Goal: Task Accomplishment & Management: Use online tool/utility

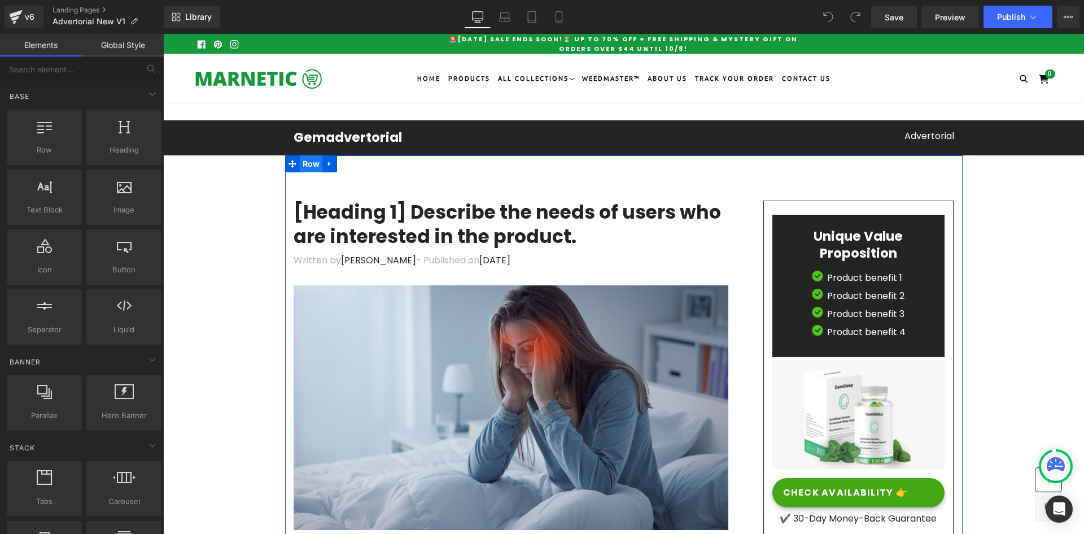
click at [306, 163] on span "Row" at bounding box center [311, 163] width 23 height 17
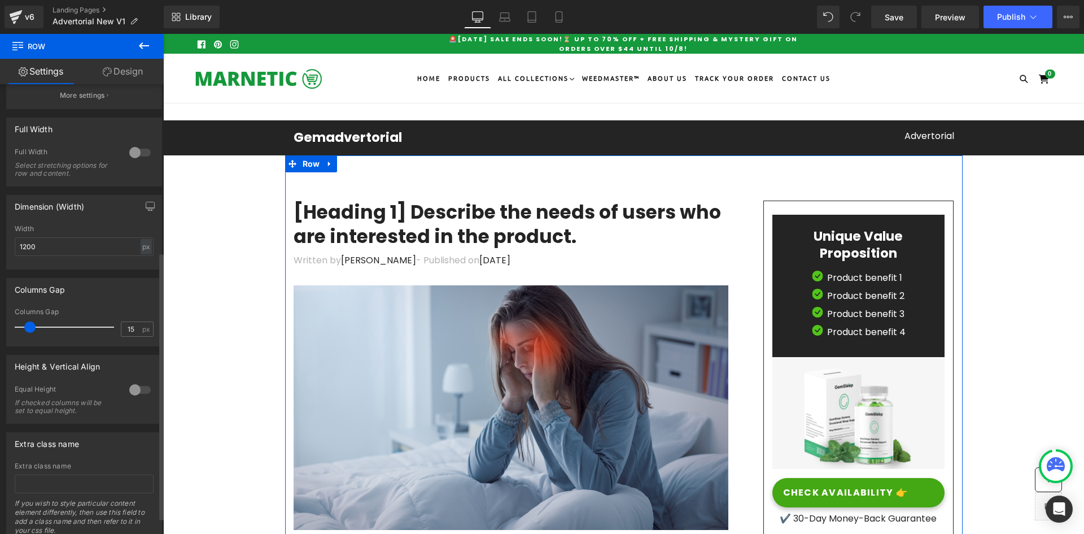
scroll to position [282, 0]
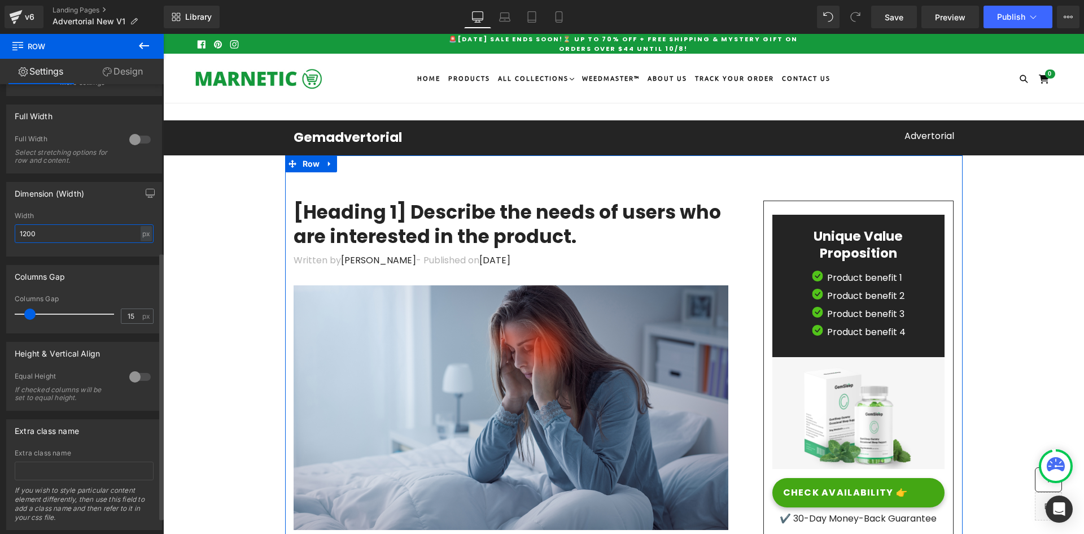
click at [34, 230] on input "1200" at bounding box center [84, 233] width 139 height 19
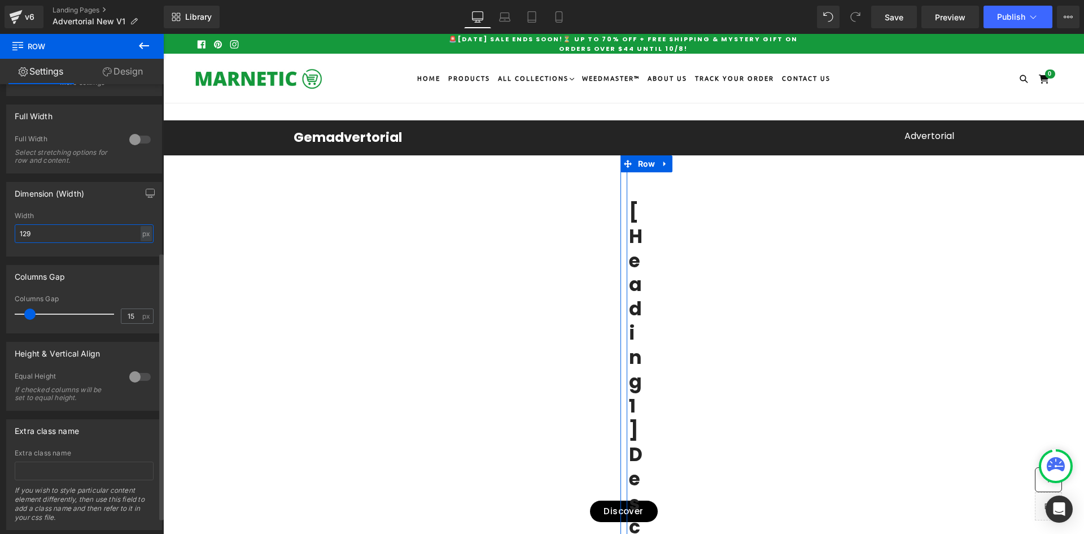
type input "1290"
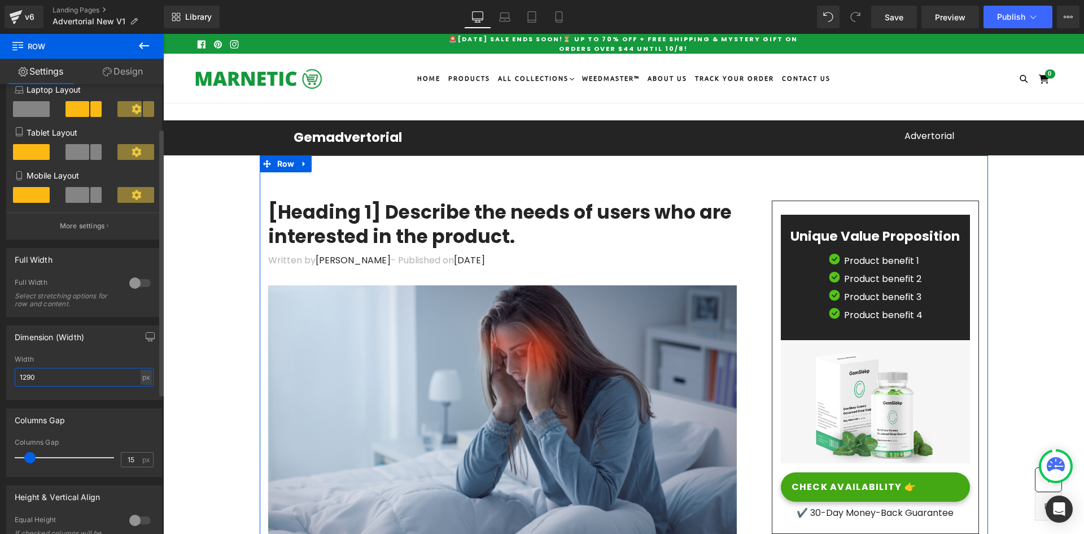
scroll to position [56, 0]
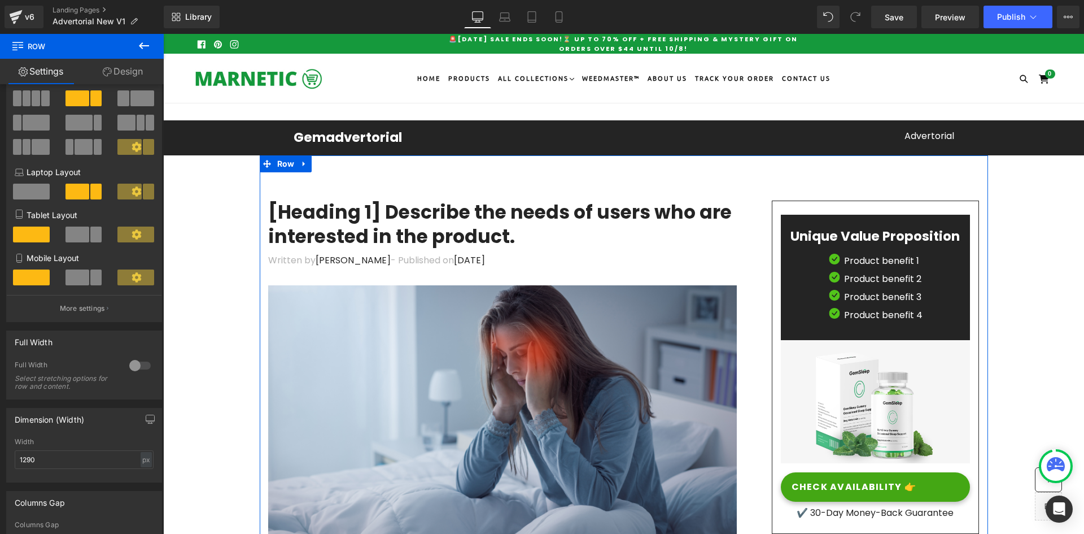
click at [123, 68] on link "Design" at bounding box center [123, 71] width 82 height 25
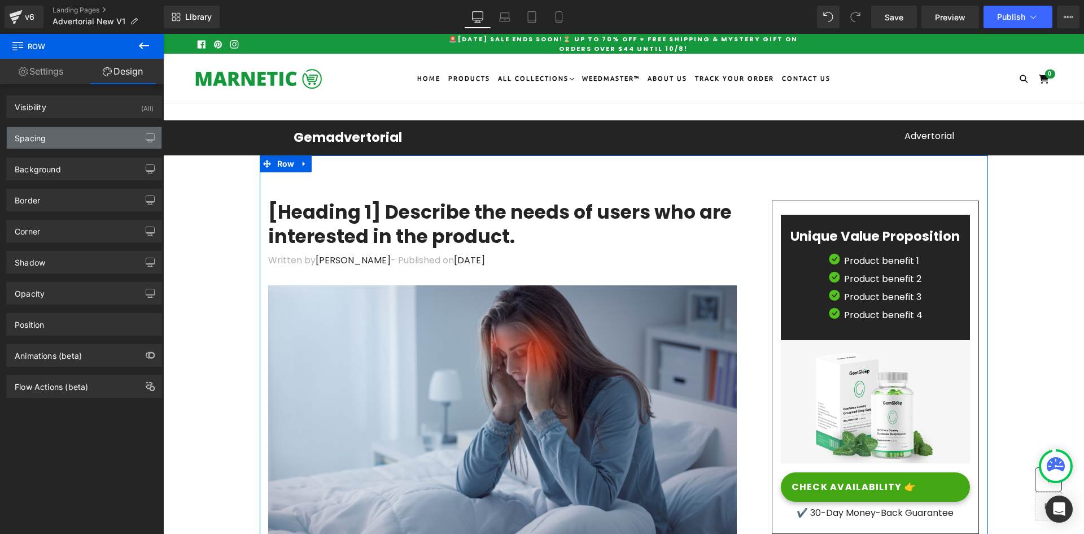
click at [53, 135] on div "Spacing" at bounding box center [84, 137] width 155 height 21
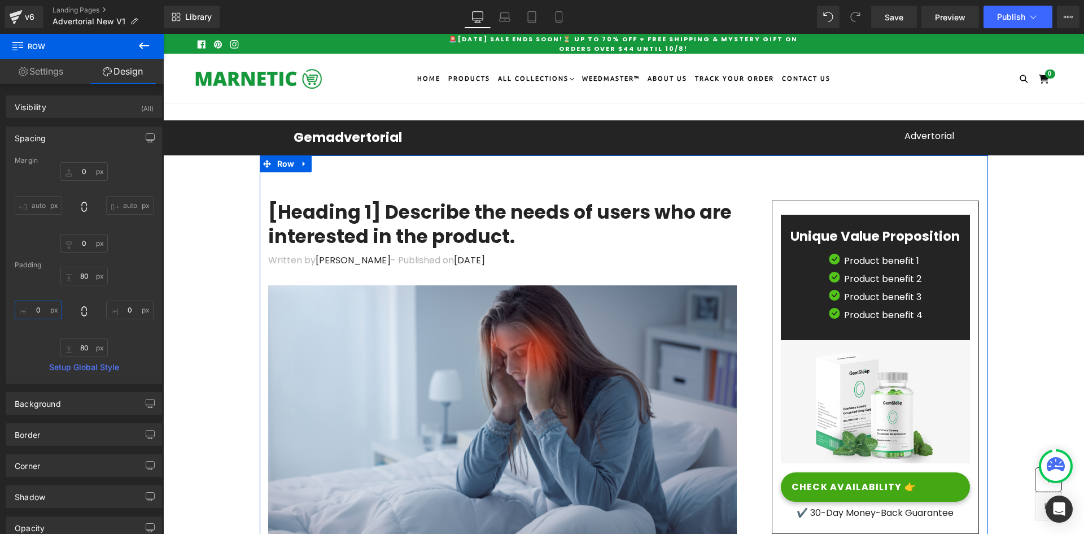
click at [39, 304] on input "text" at bounding box center [38, 309] width 47 height 19
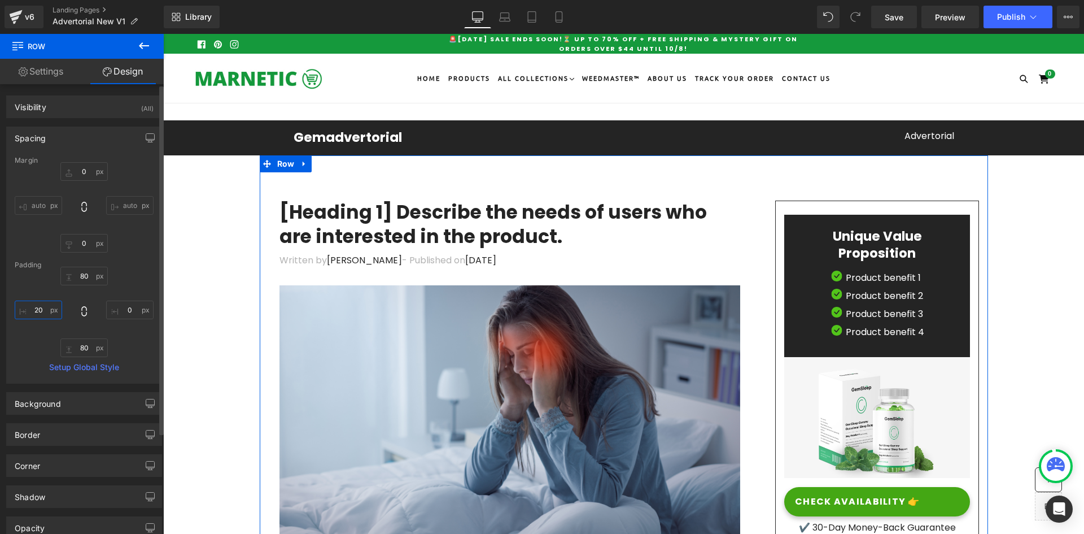
type input "20"
click at [129, 308] on input "text" at bounding box center [129, 309] width 47 height 19
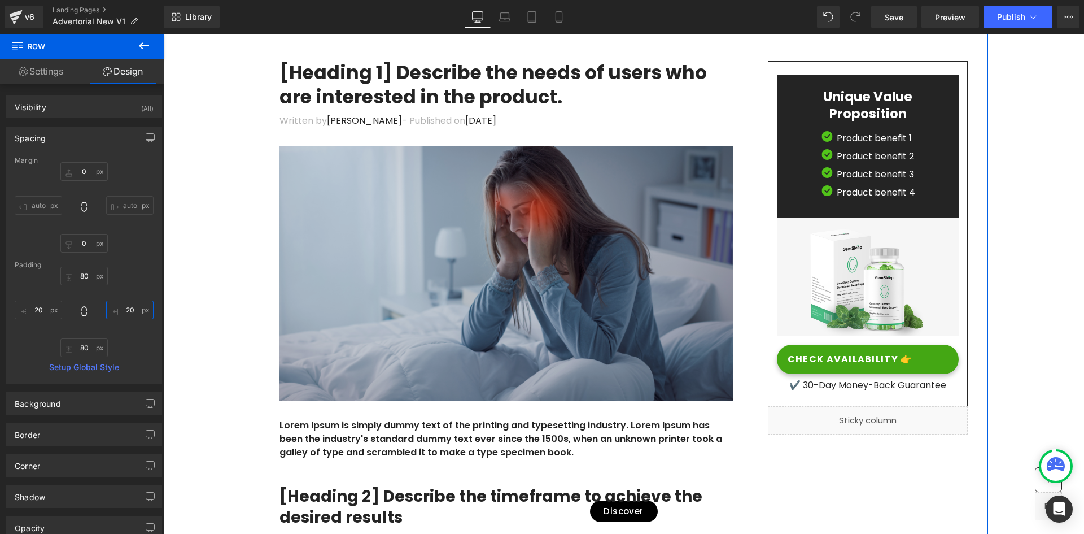
scroll to position [169, 0]
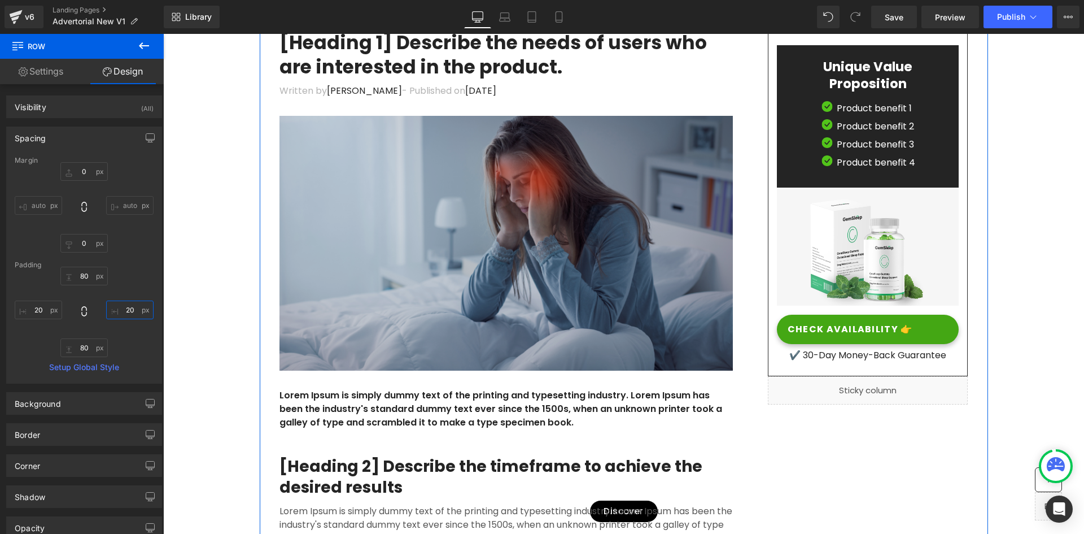
type input "20"
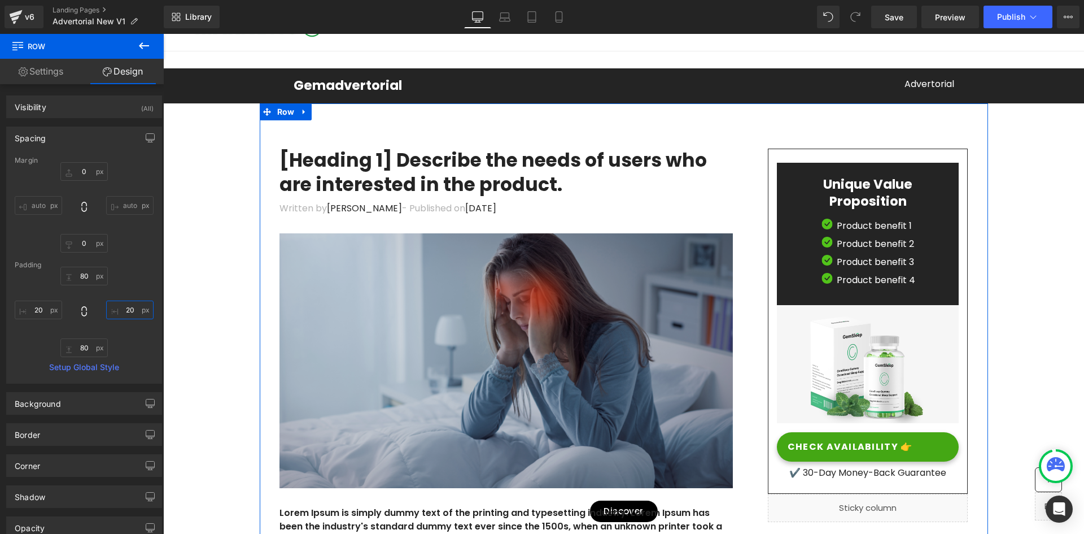
scroll to position [0, 0]
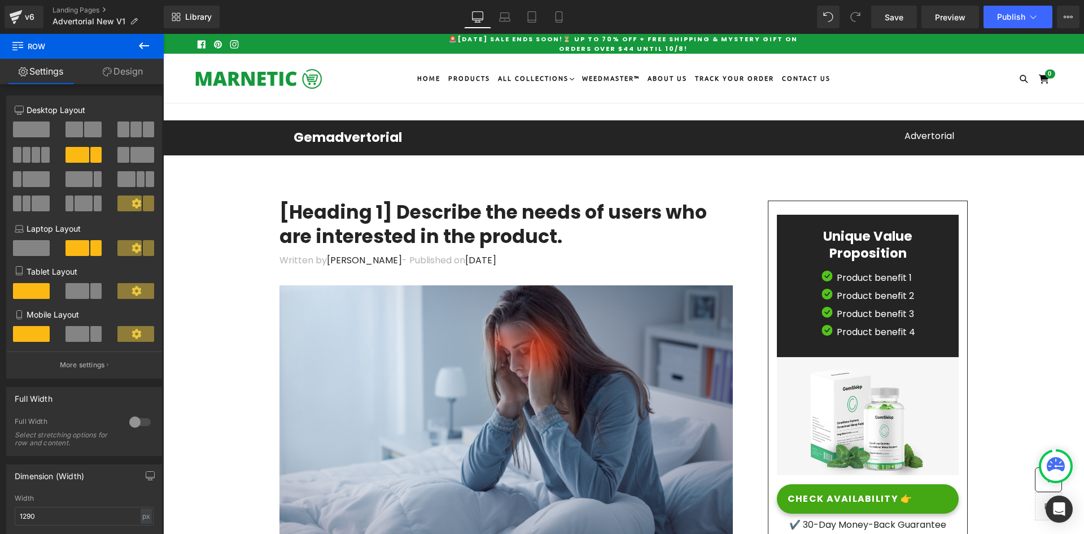
click at [16, 45] on icon at bounding box center [17, 45] width 11 height 11
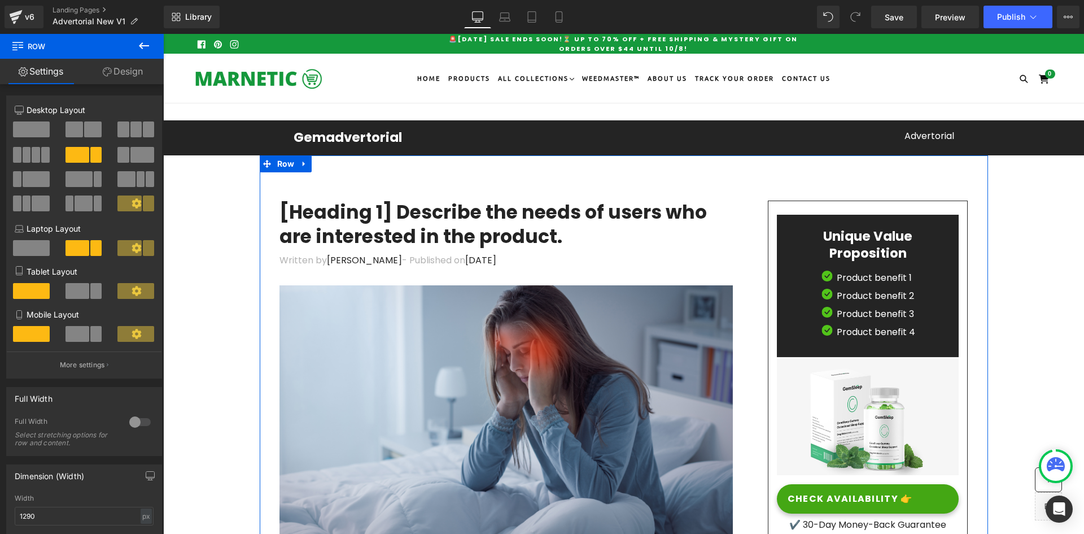
click at [117, 75] on link "Design" at bounding box center [123, 71] width 82 height 25
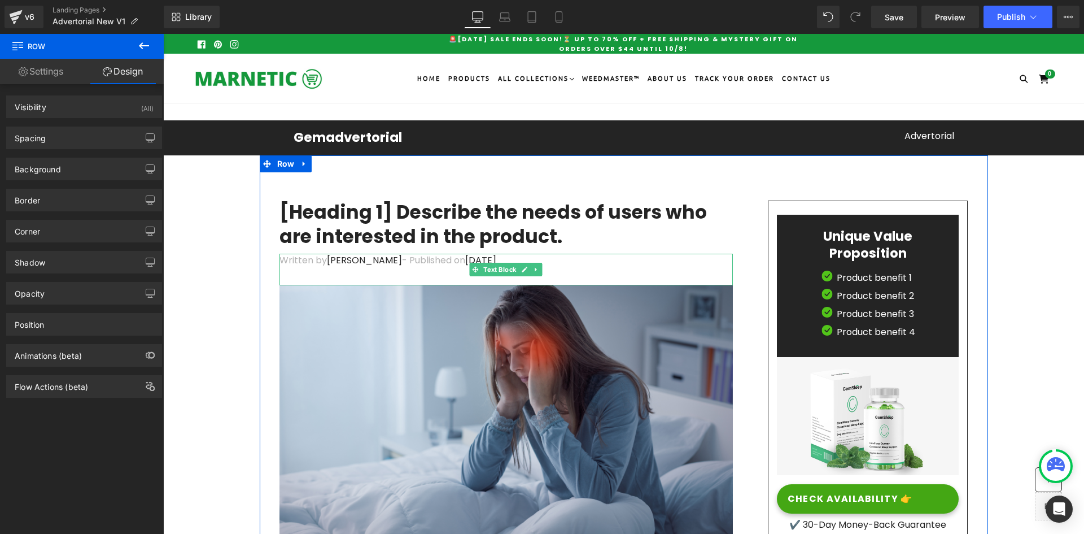
click at [303, 270] on div "Written by Dr.Marcus - Published on Feb 28, 2023" at bounding box center [506, 270] width 453 height 32
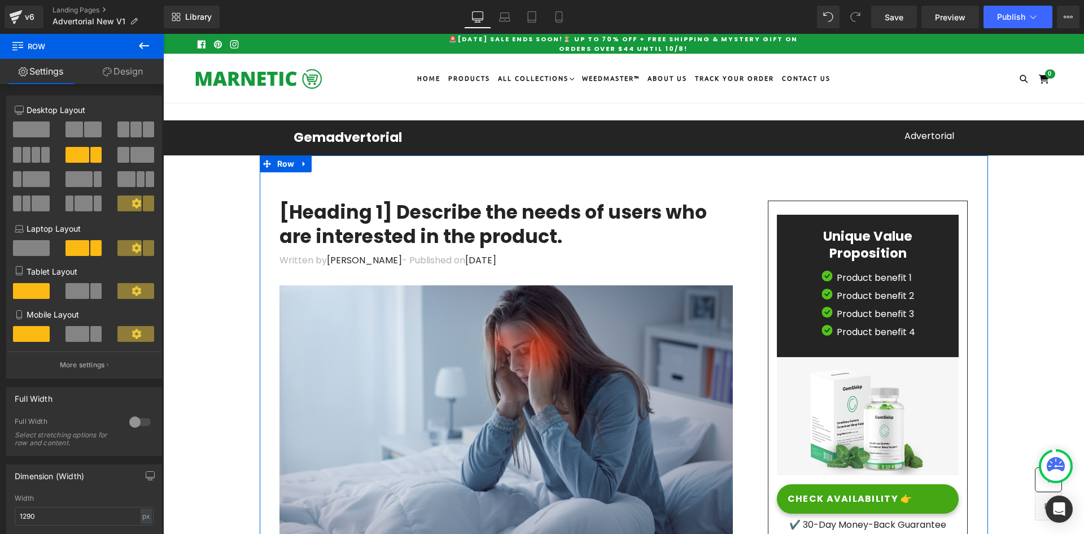
click at [744, 266] on div "Unique Value Proposition Heading Image Product benefit 1 Text Block Image Produ…" at bounding box center [858, 387] width 235 height 374
click at [289, 227] on h1 "[Heading 1] Describe the needs of users who are interested in the product." at bounding box center [506, 224] width 453 height 49
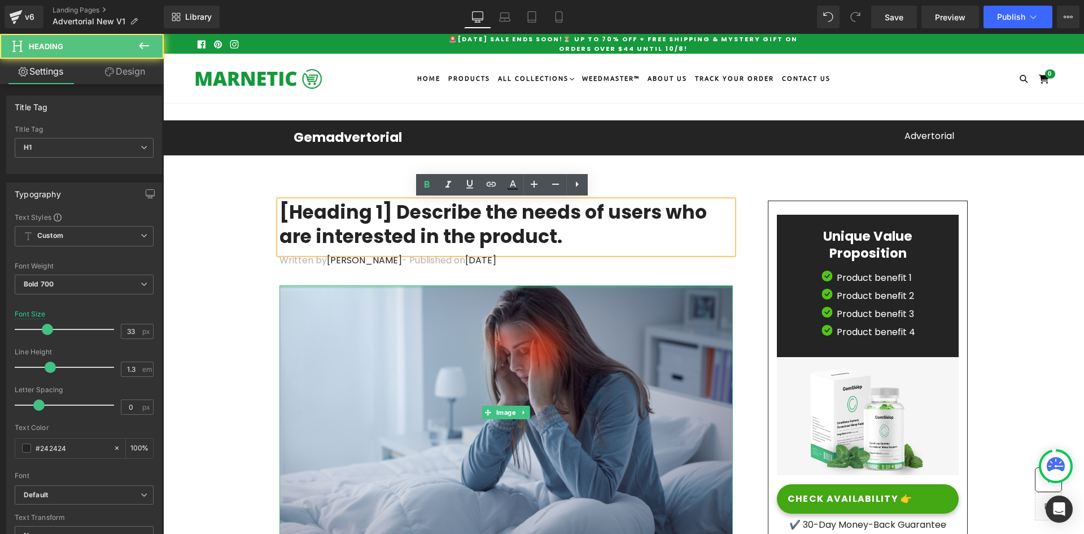
drag, startPoint x: 285, startPoint y: 287, endPoint x: 246, endPoint y: 278, distance: 39.3
click at [285, 287] on div "Image" at bounding box center [506, 412] width 453 height 255
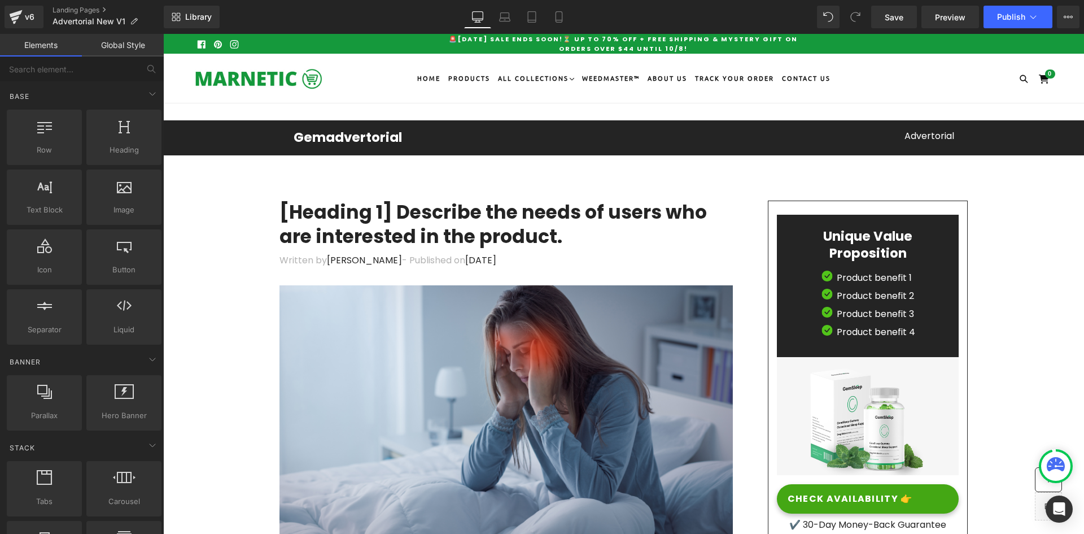
click at [163, 34] on div at bounding box center [163, 34] width 0 height 0
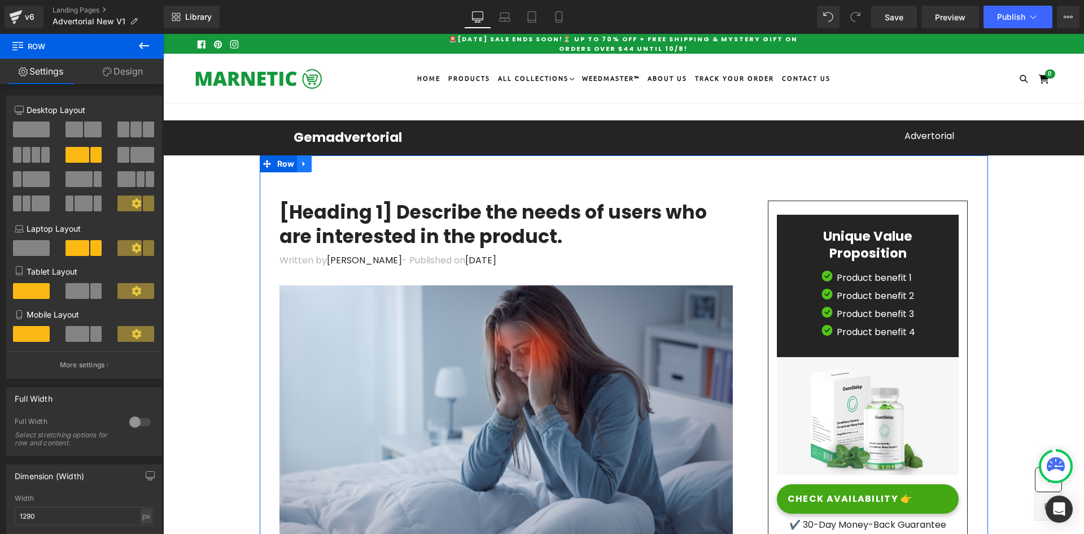
click at [300, 167] on icon at bounding box center [304, 163] width 8 height 8
click at [330, 164] on icon at bounding box center [334, 163] width 8 height 8
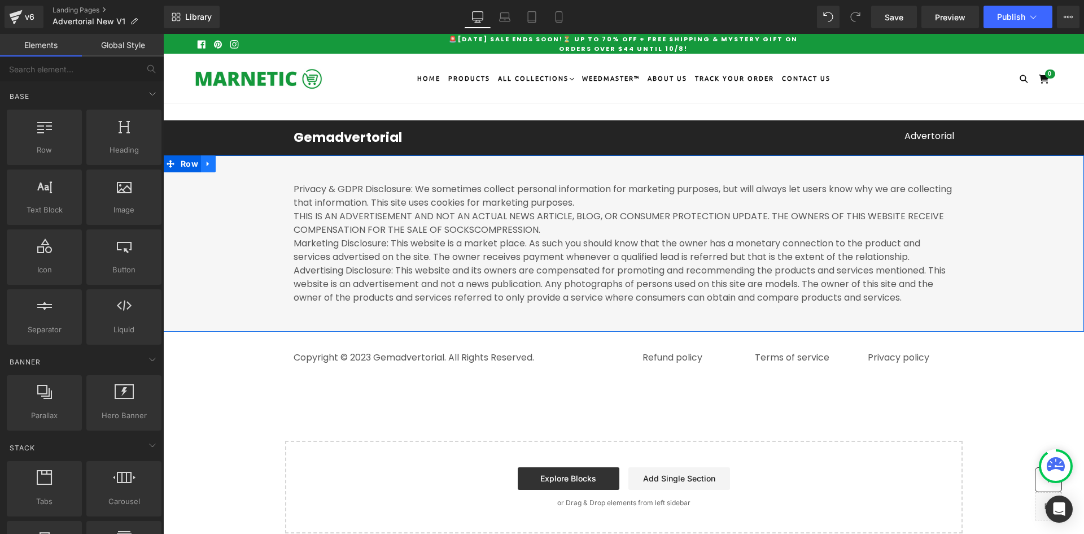
click at [209, 167] on link at bounding box center [208, 163] width 15 height 17
click at [234, 160] on icon at bounding box center [238, 164] width 8 height 8
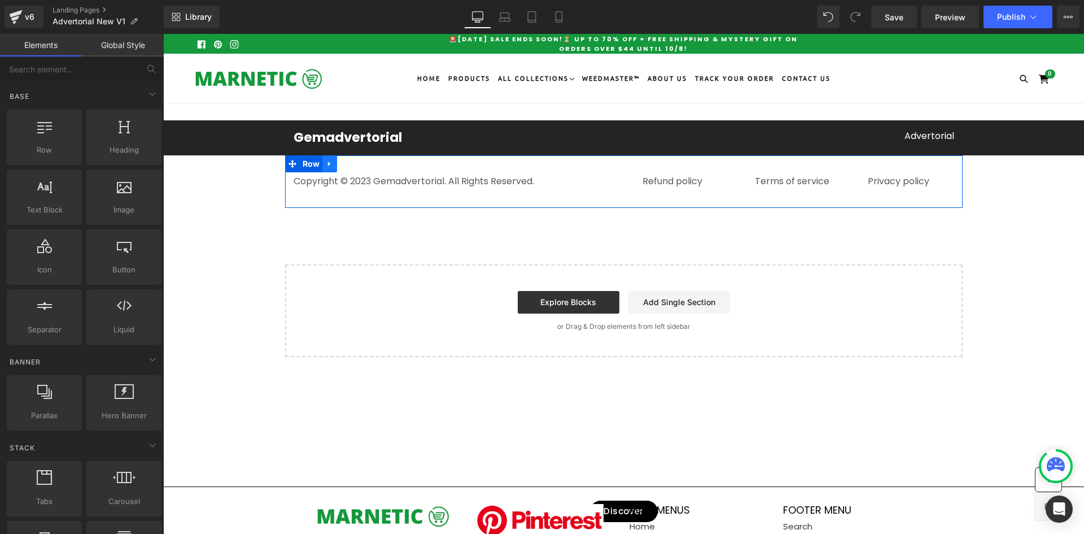
click at [328, 163] on icon at bounding box center [329, 163] width 2 height 5
click at [357, 166] on icon at bounding box center [359, 164] width 8 height 8
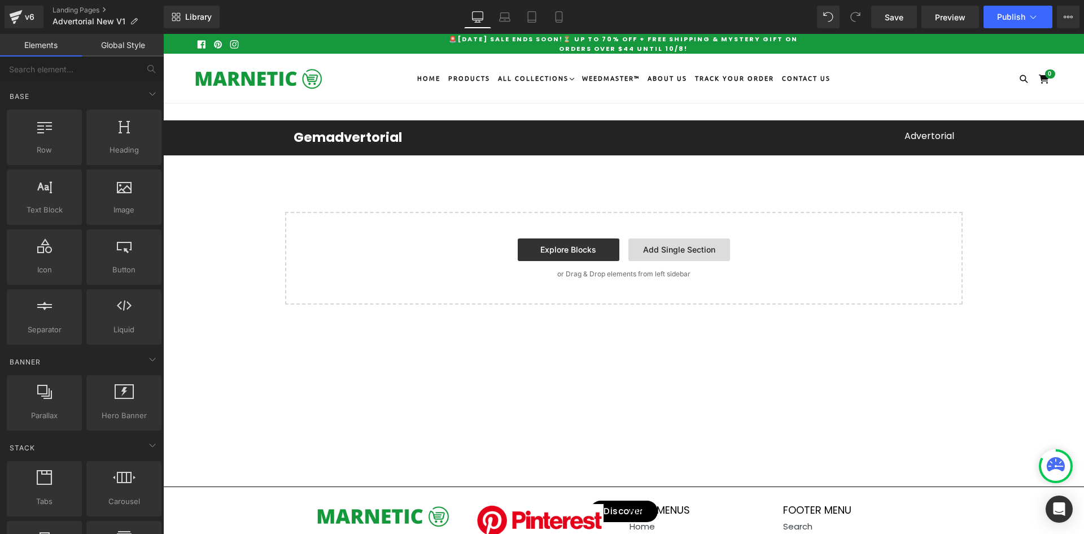
click at [657, 250] on link "Add Single Section" at bounding box center [679, 249] width 102 height 23
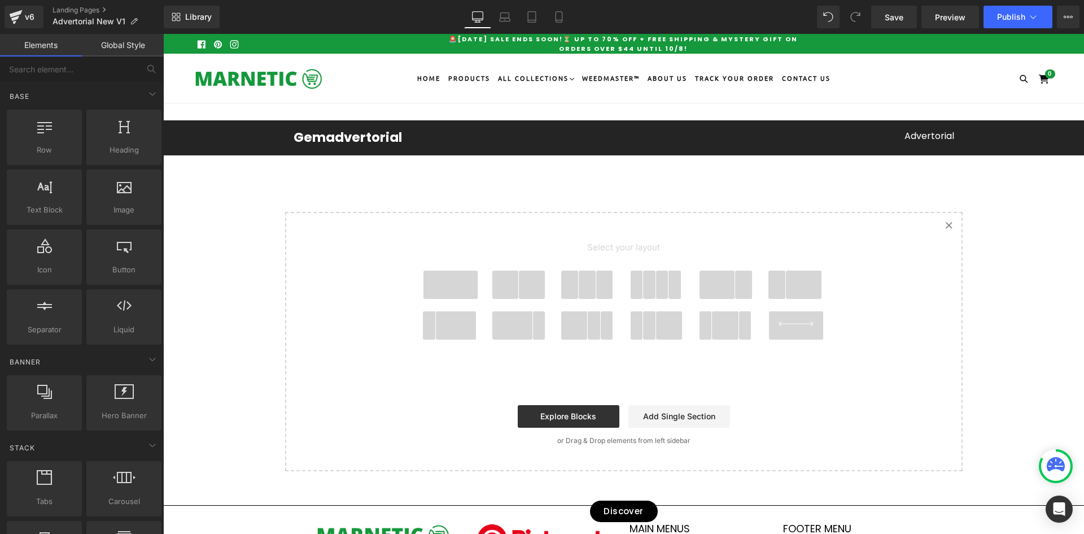
click at [725, 281] on span at bounding box center [718, 284] width 36 height 28
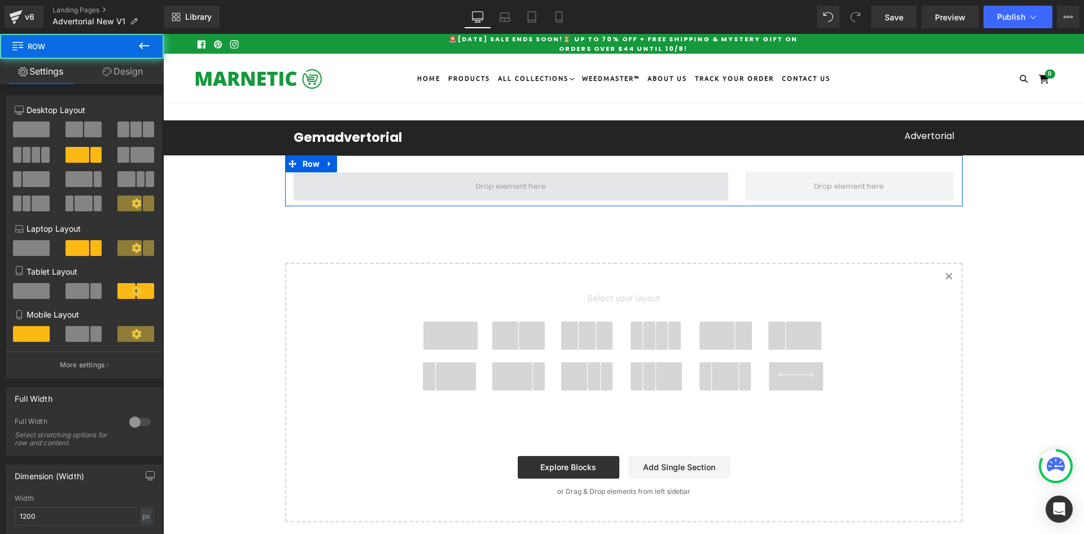
click at [415, 186] on span at bounding box center [511, 186] width 435 height 28
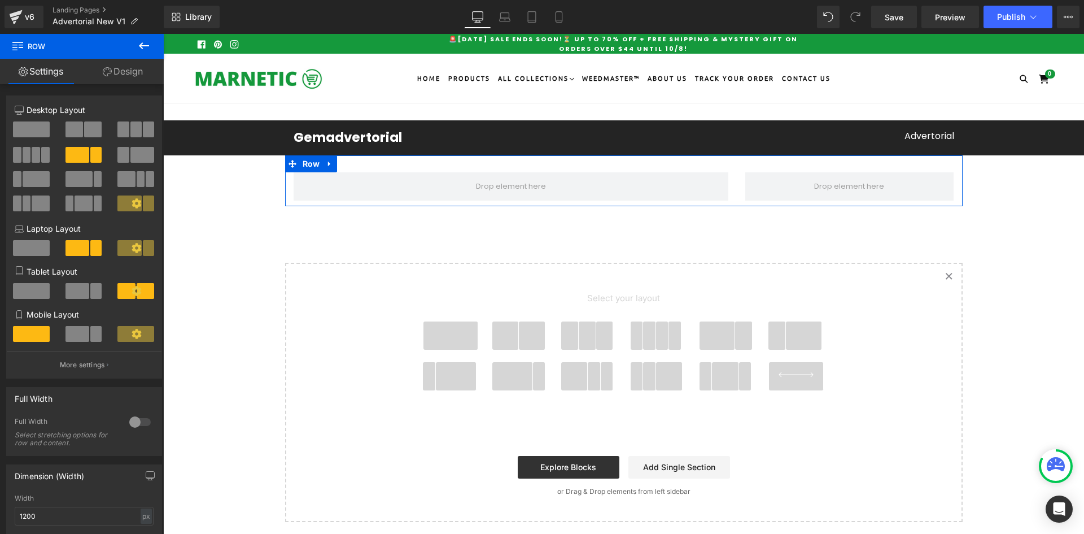
click at [116, 70] on link "Design" at bounding box center [123, 71] width 82 height 25
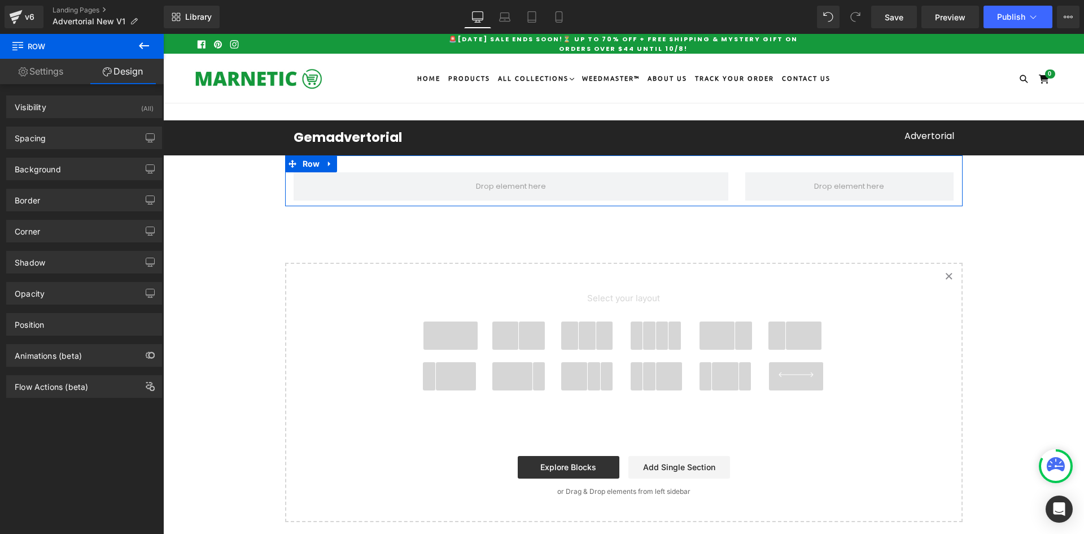
click at [53, 72] on link "Settings" at bounding box center [41, 71] width 82 height 25
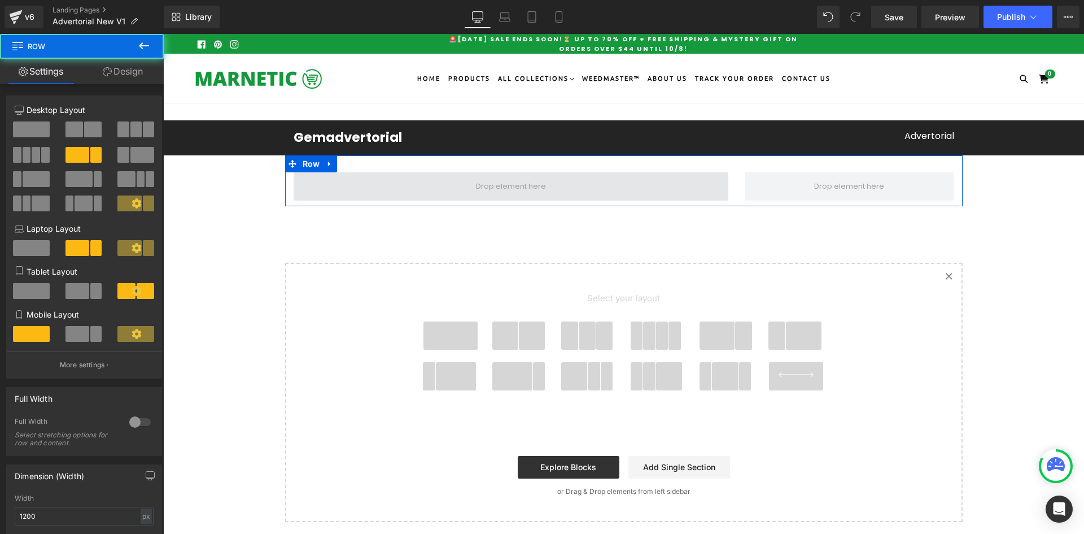
click at [352, 189] on span at bounding box center [511, 186] width 435 height 28
click at [551, 183] on span at bounding box center [511, 186] width 435 height 28
drag, startPoint x: 194, startPoint y: 158, endPoint x: 370, endPoint y: 173, distance: 177.4
click at [468, 181] on span at bounding box center [511, 186] width 435 height 28
click at [467, 181] on span at bounding box center [511, 186] width 435 height 28
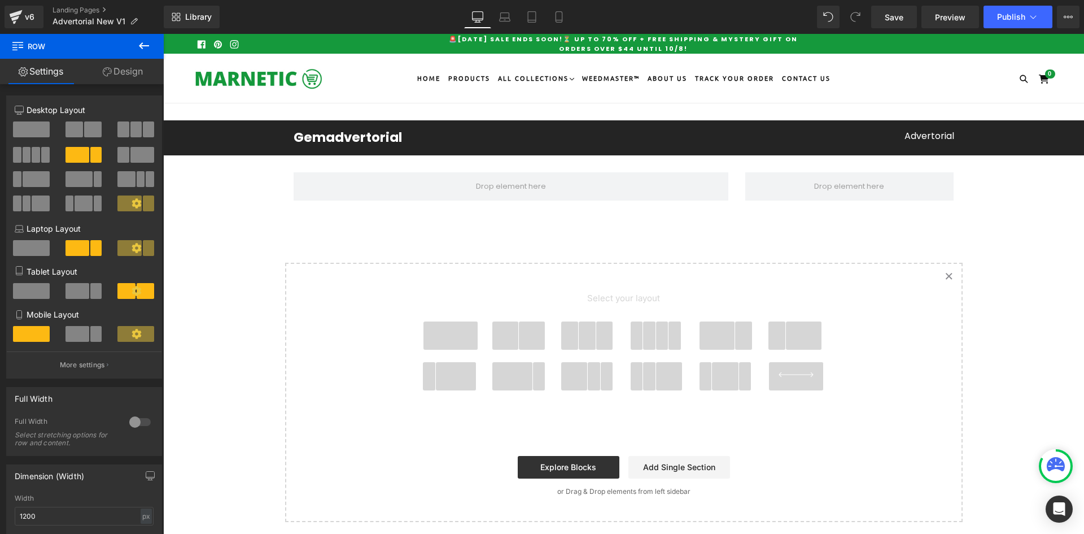
click at [139, 48] on icon at bounding box center [144, 46] width 14 height 14
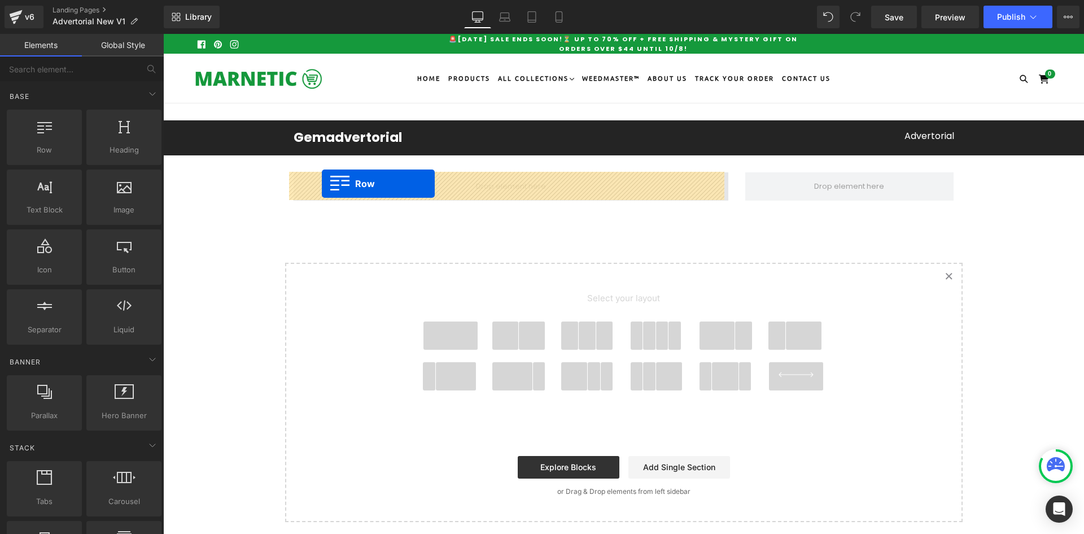
drag, startPoint x: 208, startPoint y: 176, endPoint x: 322, endPoint y: 184, distance: 114.3
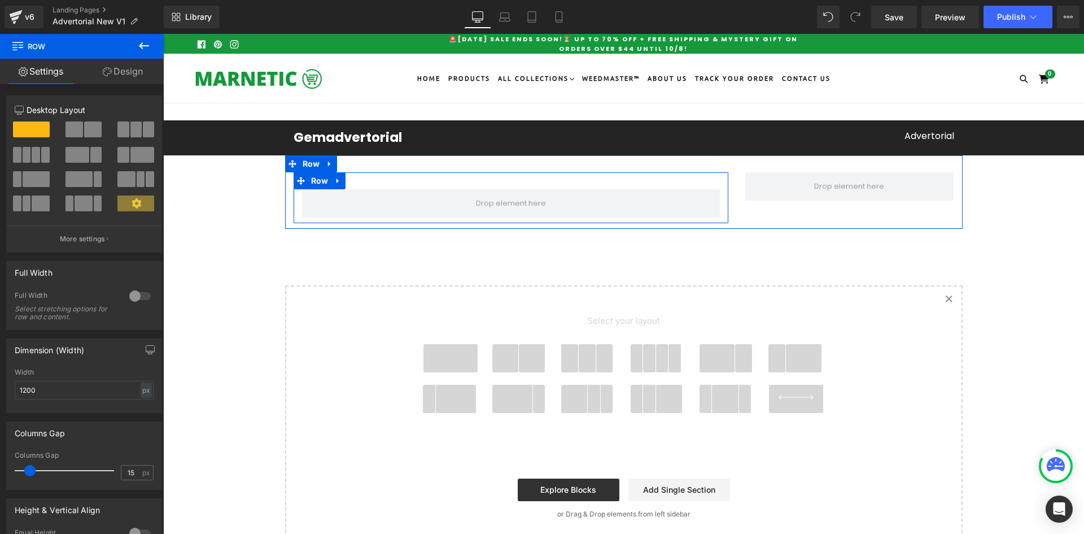
click at [370, 185] on div "Row" at bounding box center [511, 197] width 435 height 51
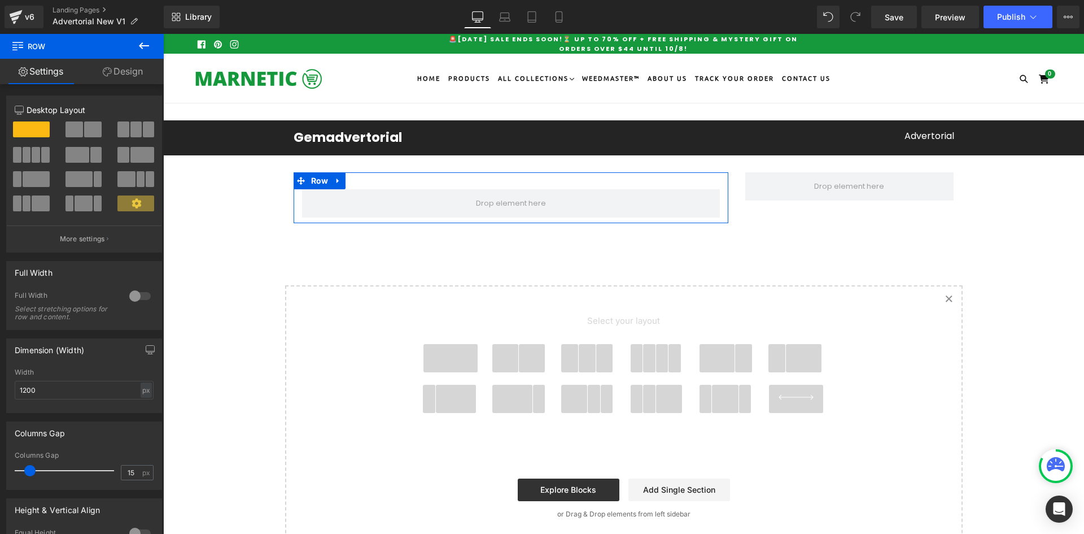
click at [113, 74] on link "Design" at bounding box center [123, 71] width 82 height 25
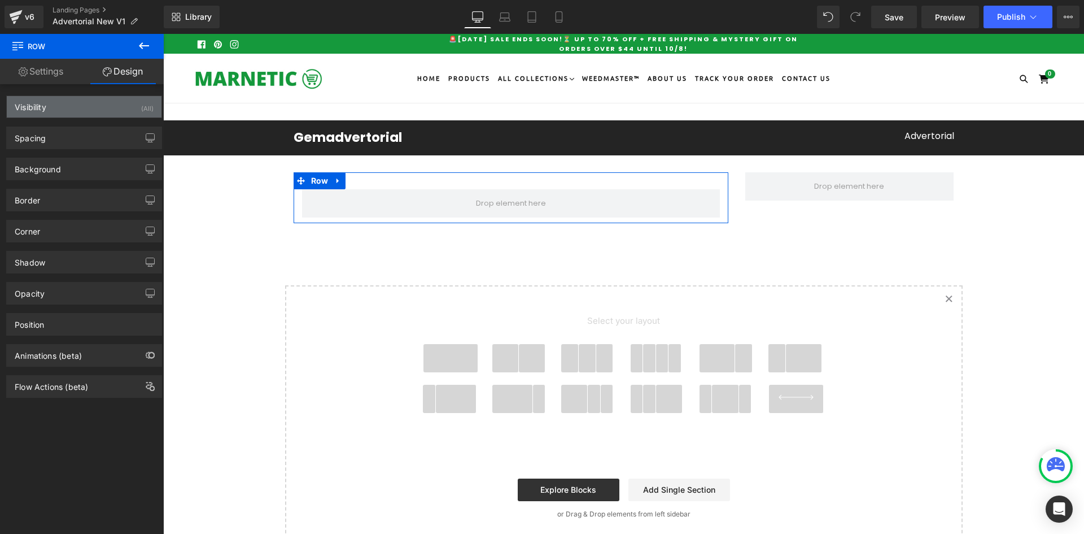
click at [81, 111] on div "Visibility (All)" at bounding box center [84, 106] width 155 height 21
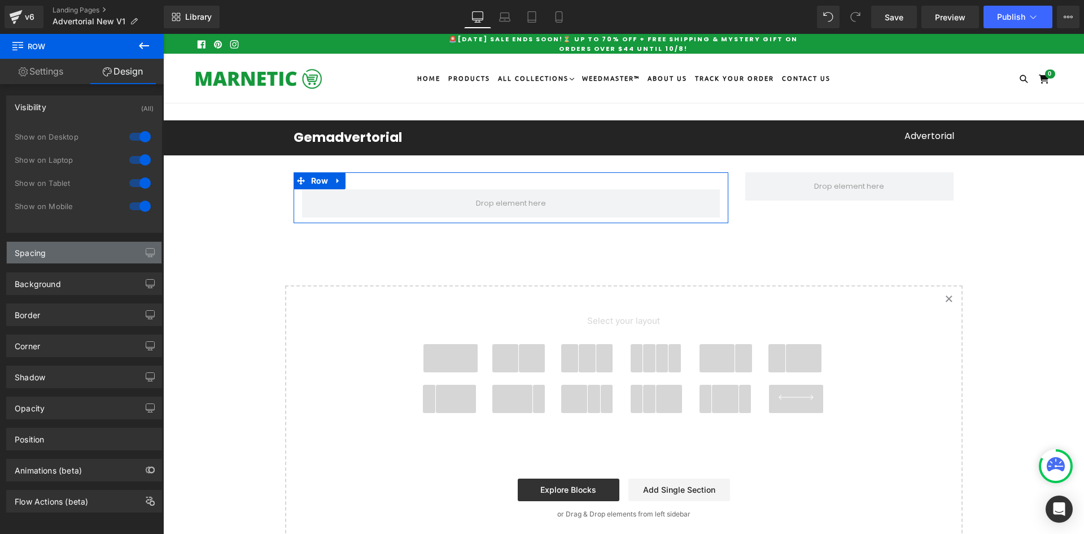
click at [60, 259] on div "Spacing" at bounding box center [84, 252] width 155 height 21
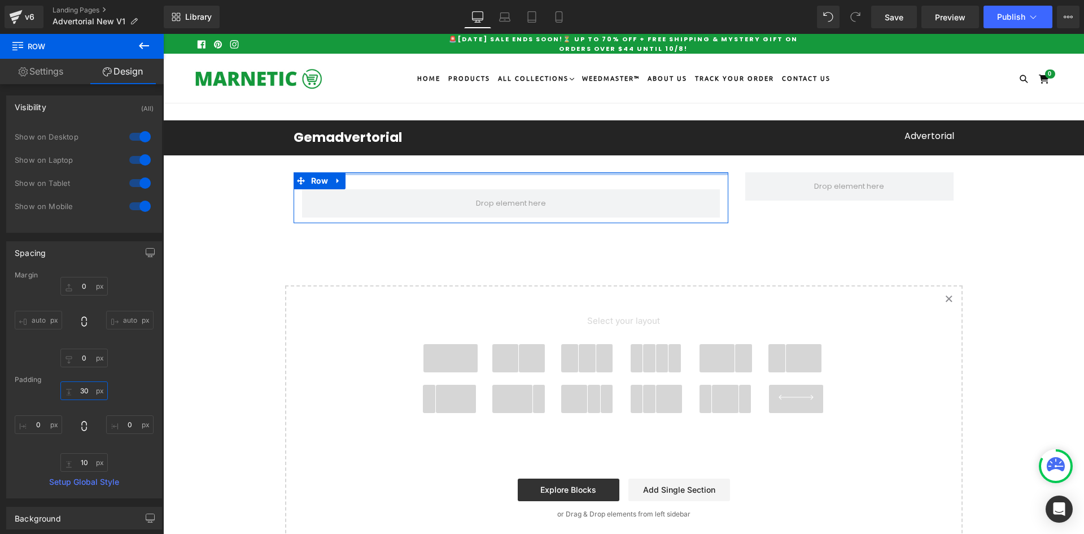
click at [78, 387] on input "30" at bounding box center [83, 390] width 47 height 19
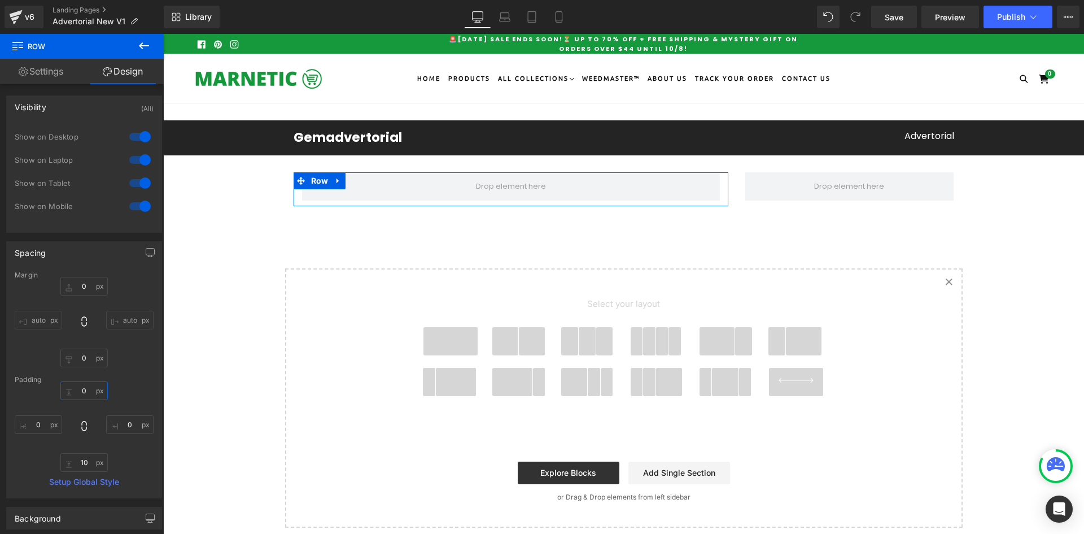
type input "0"
click at [84, 462] on input "10" at bounding box center [83, 462] width 47 height 19
type input "0"
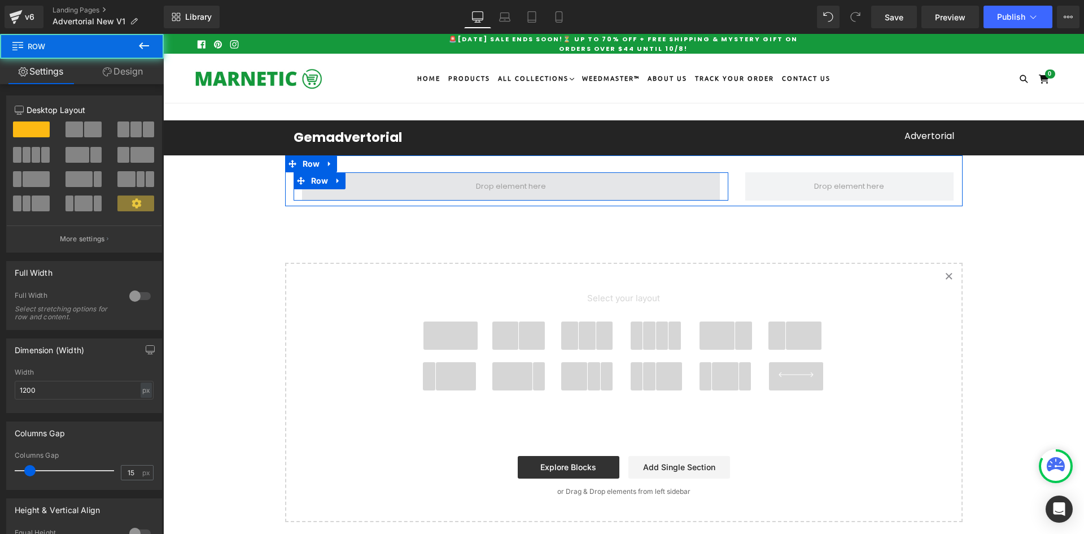
click at [436, 182] on span at bounding box center [511, 186] width 418 height 28
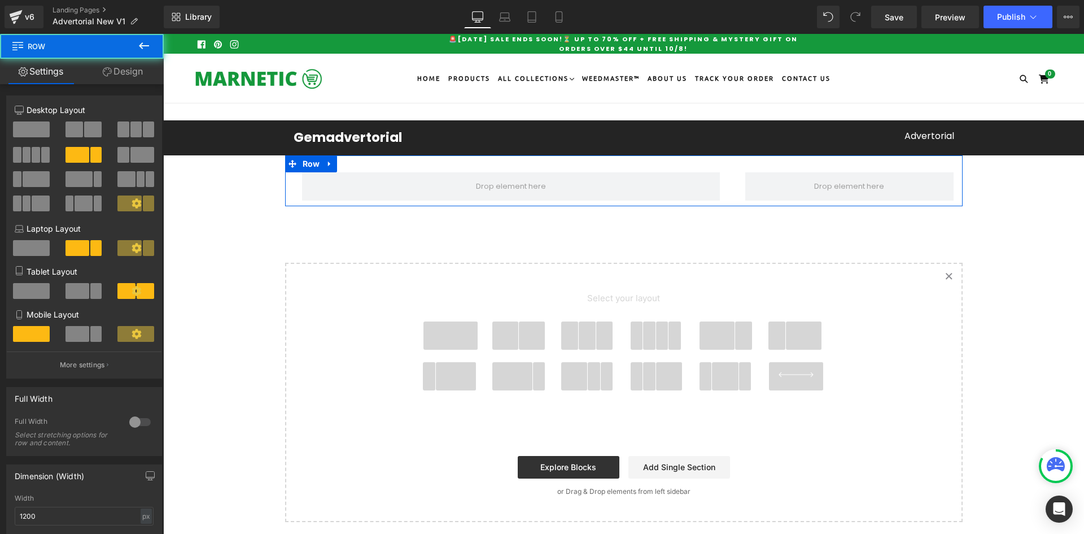
click at [731, 187] on div "Row" at bounding box center [511, 186] width 452 height 28
click at [34, 513] on input "1200" at bounding box center [84, 516] width 139 height 19
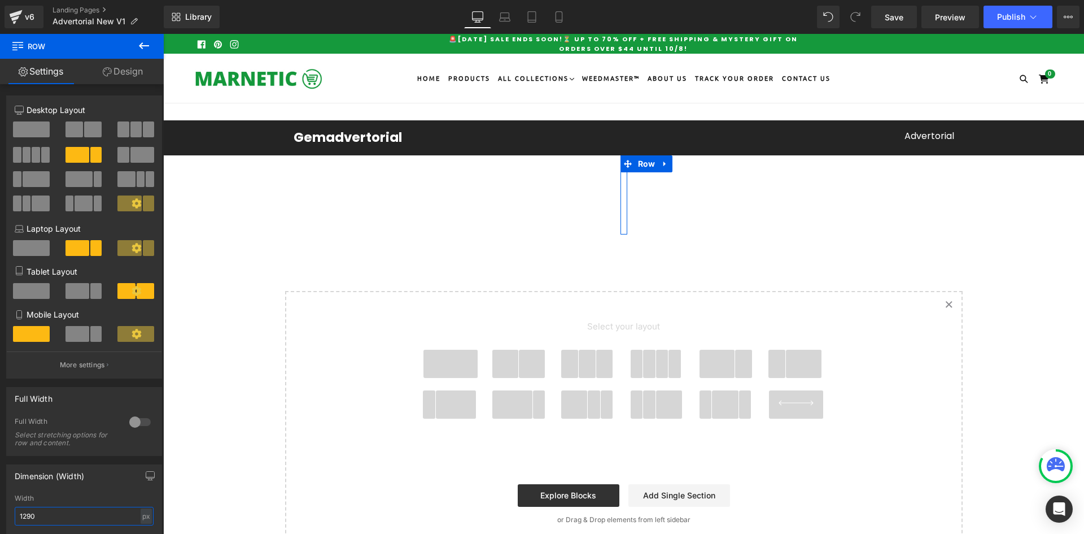
type input "1290"
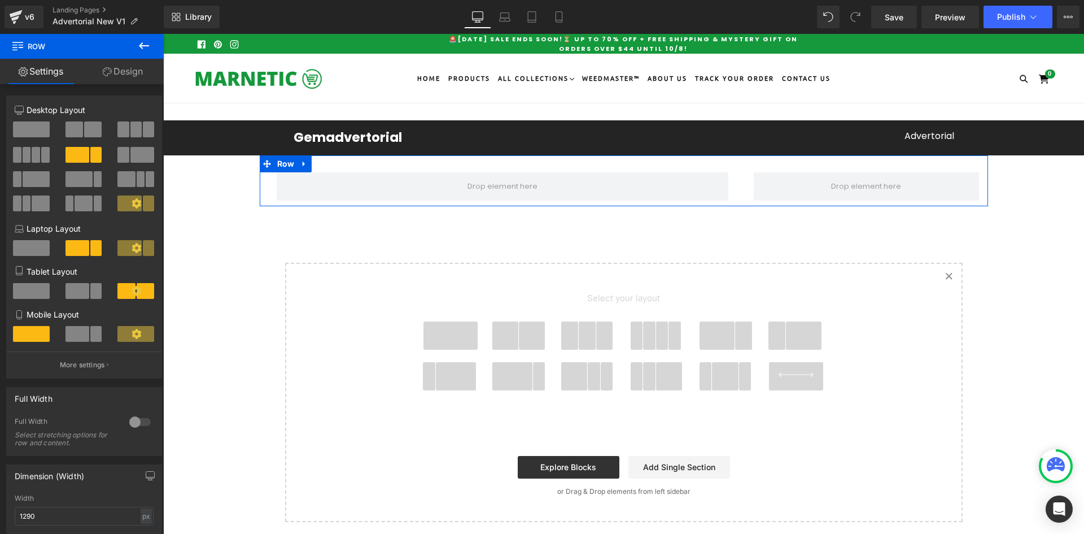
click at [116, 77] on link "Design" at bounding box center [123, 71] width 82 height 25
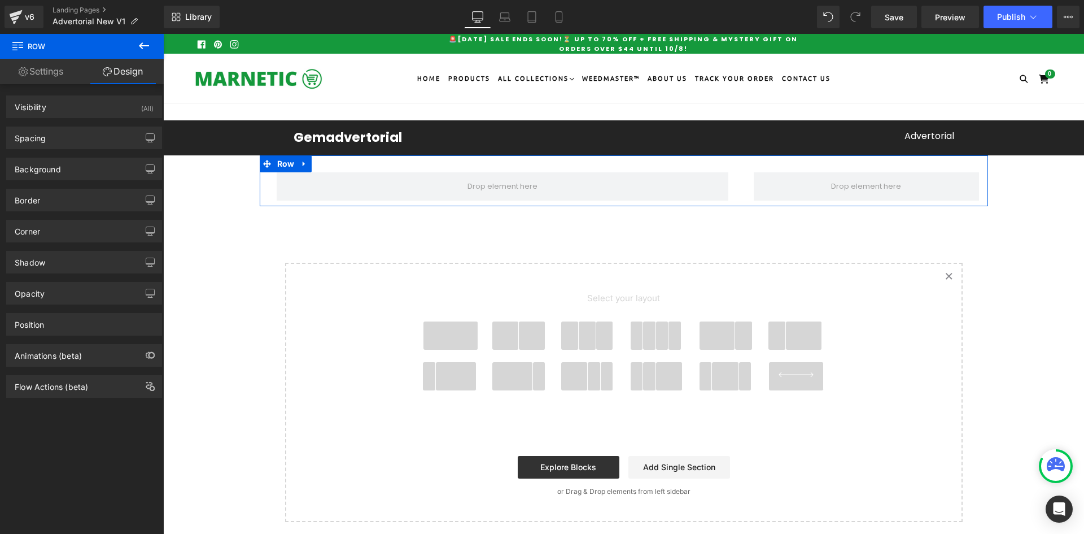
click at [62, 72] on link "Settings" at bounding box center [41, 71] width 82 height 25
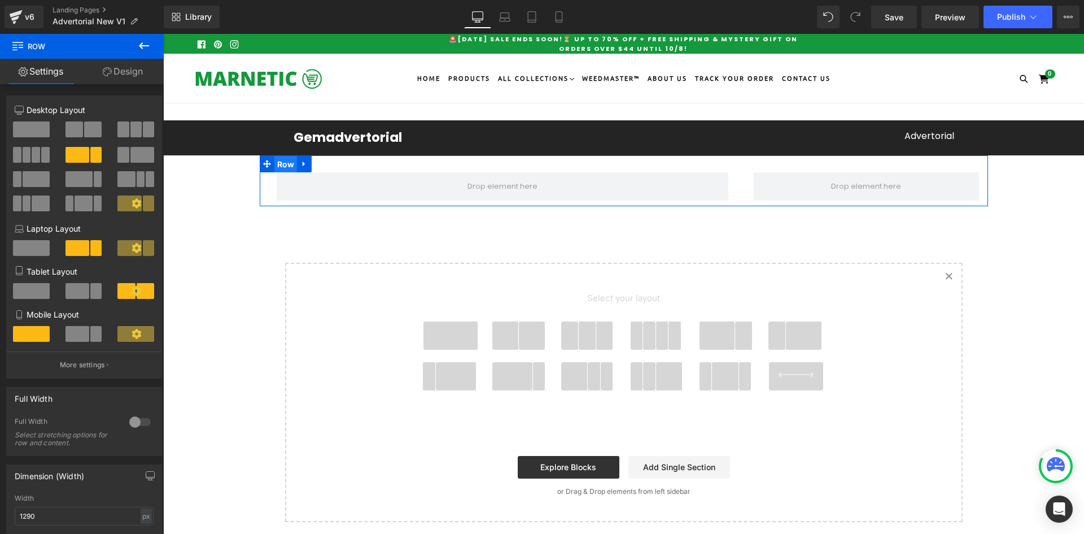
click at [277, 162] on span "Row" at bounding box center [285, 164] width 23 height 17
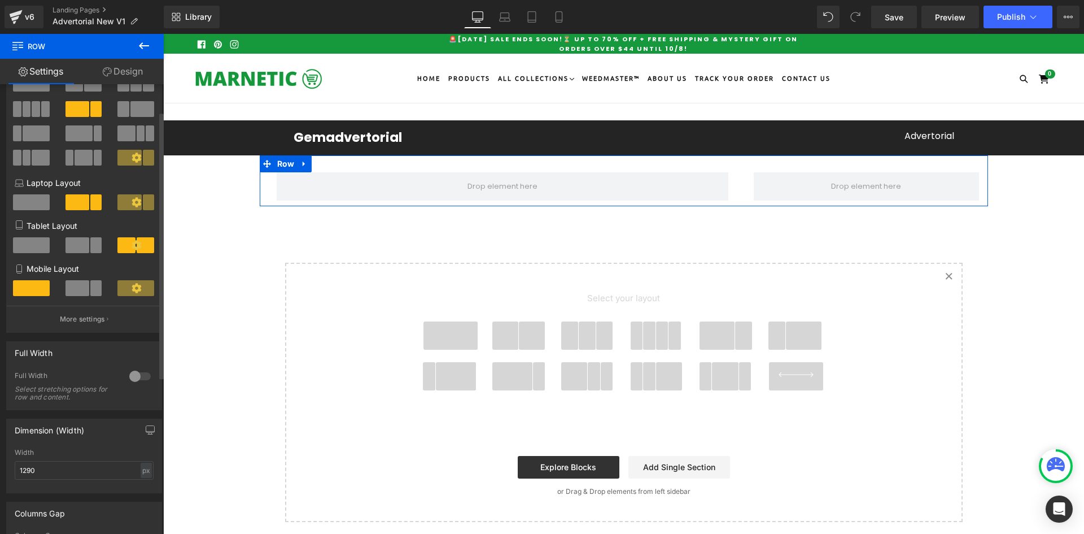
scroll to position [28, 0]
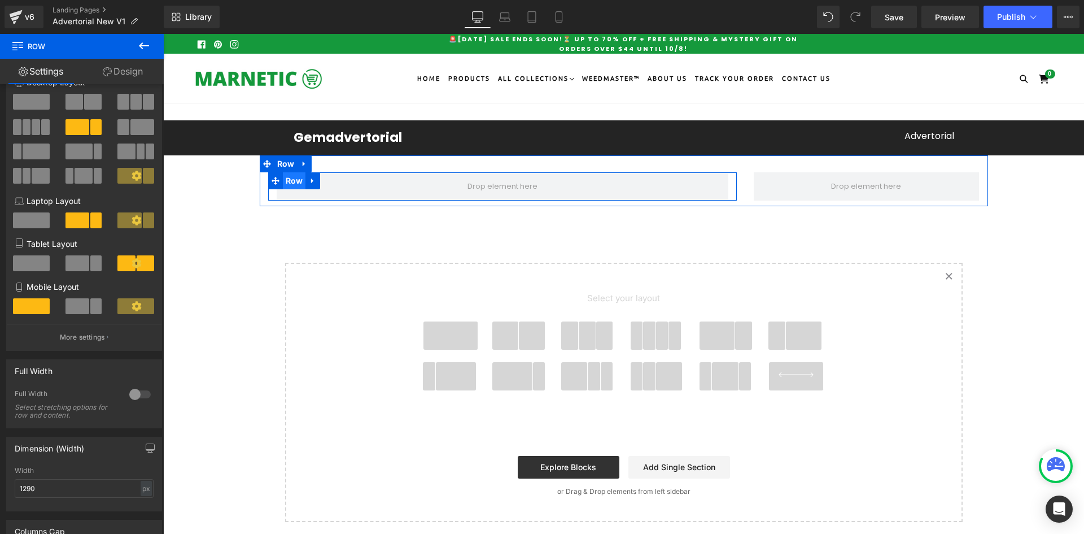
click at [288, 184] on span "Row" at bounding box center [294, 180] width 23 height 17
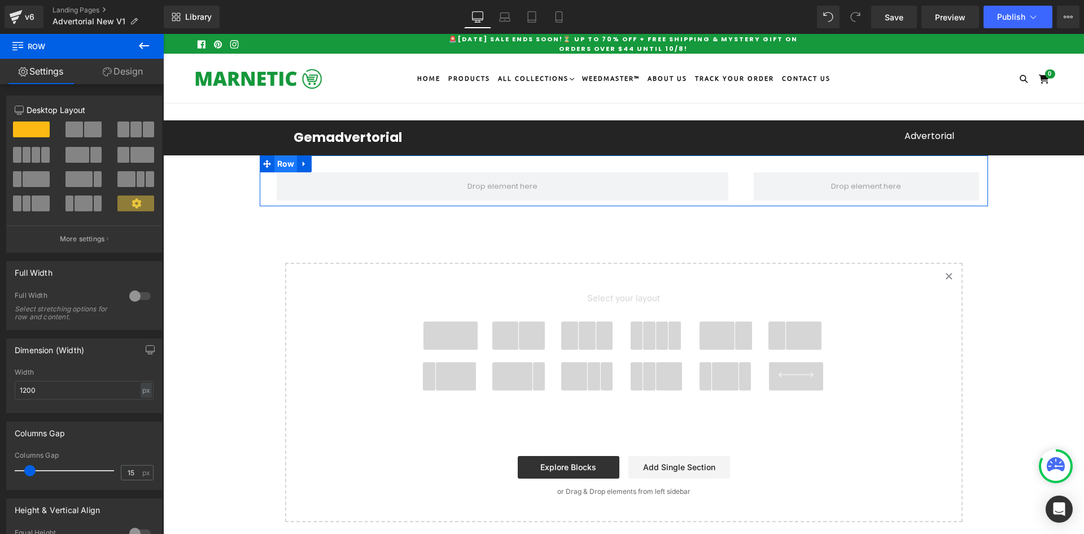
click at [281, 160] on span "Row" at bounding box center [285, 163] width 23 height 17
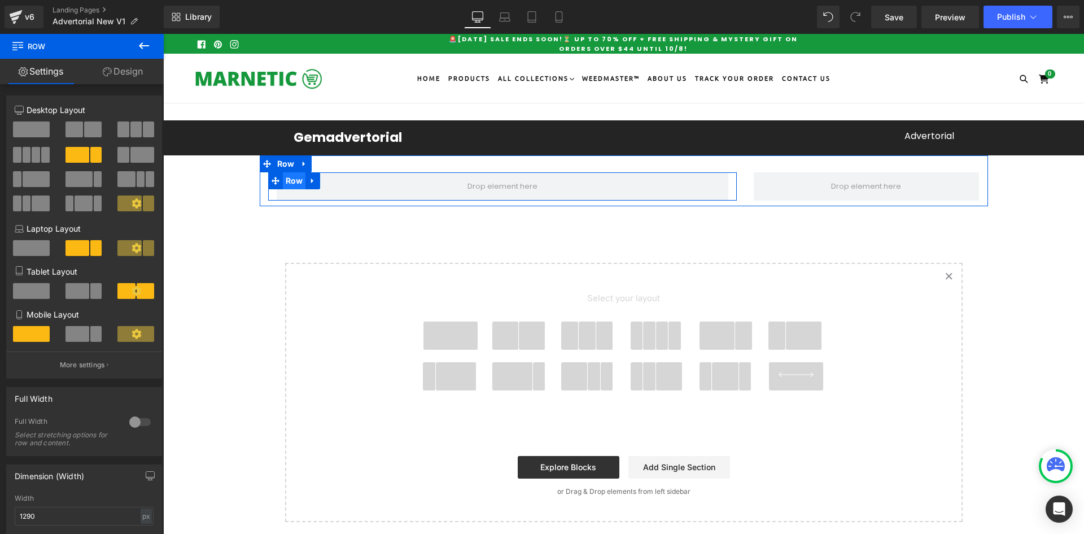
click at [286, 180] on span "Row" at bounding box center [294, 180] width 23 height 17
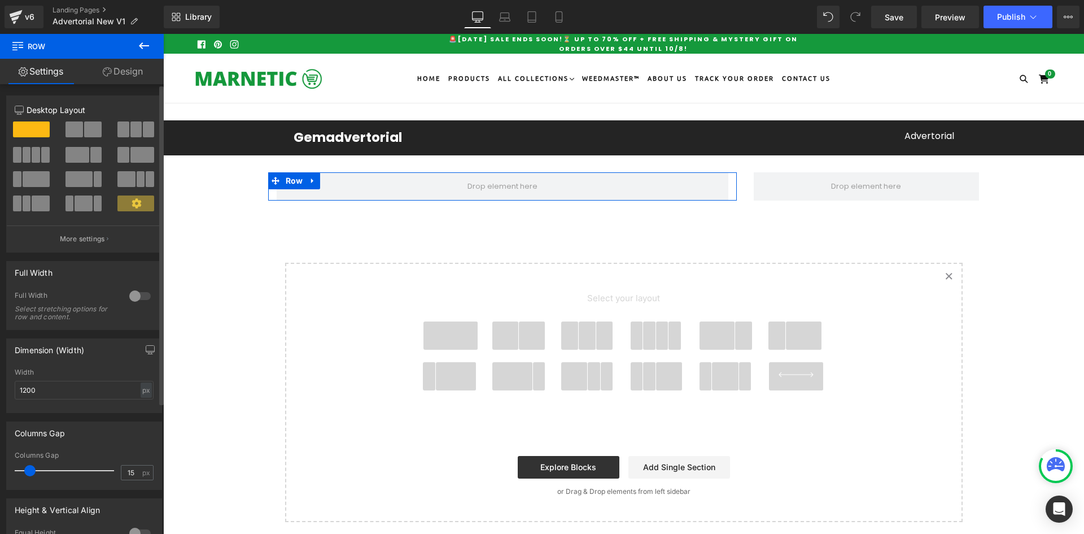
click at [133, 294] on div at bounding box center [139, 296] width 27 height 18
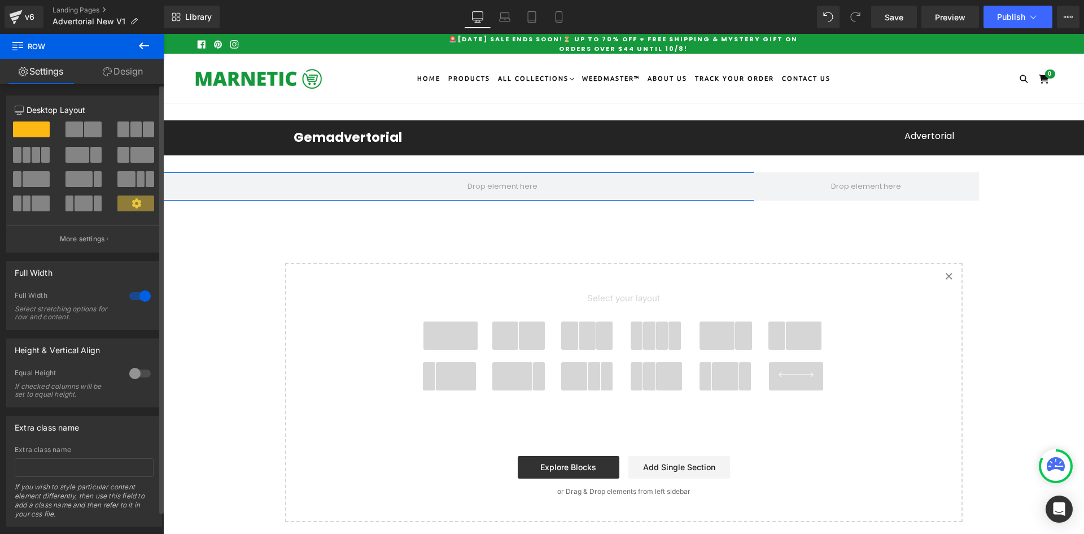
click at [133, 294] on div at bounding box center [139, 296] width 27 height 18
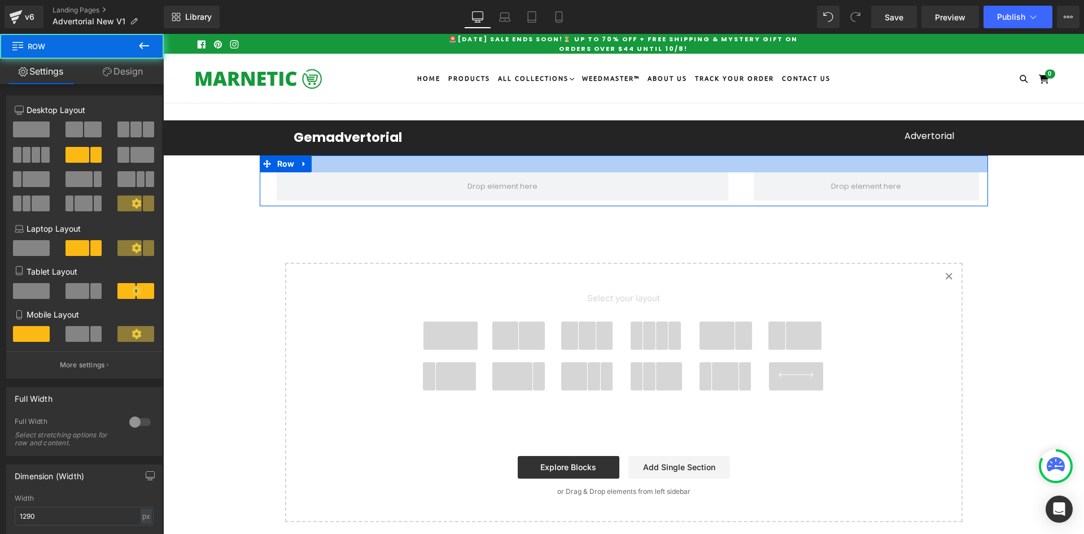
click at [366, 164] on div at bounding box center [624, 163] width 728 height 17
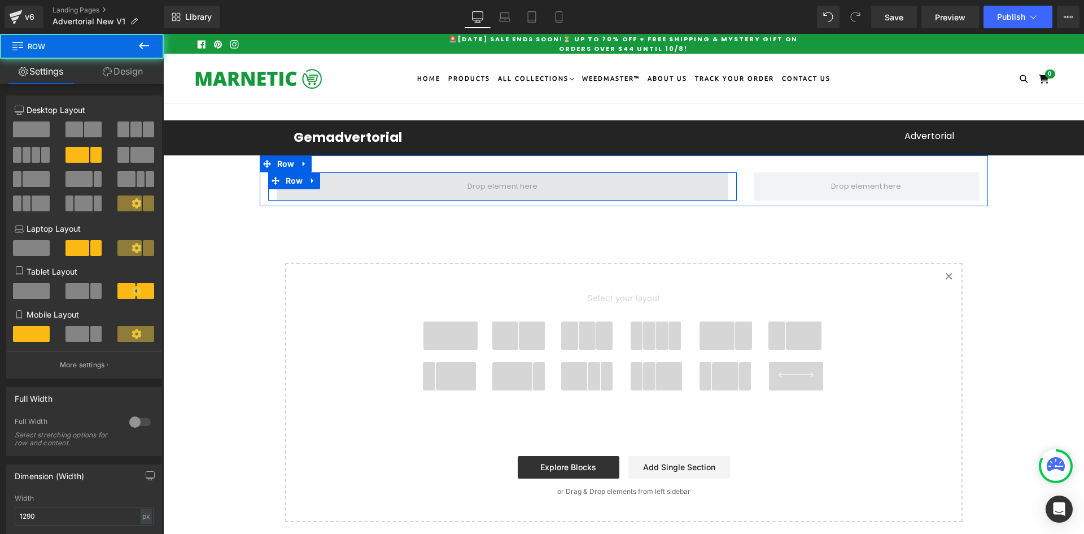
click at [351, 186] on span at bounding box center [503, 186] width 452 height 28
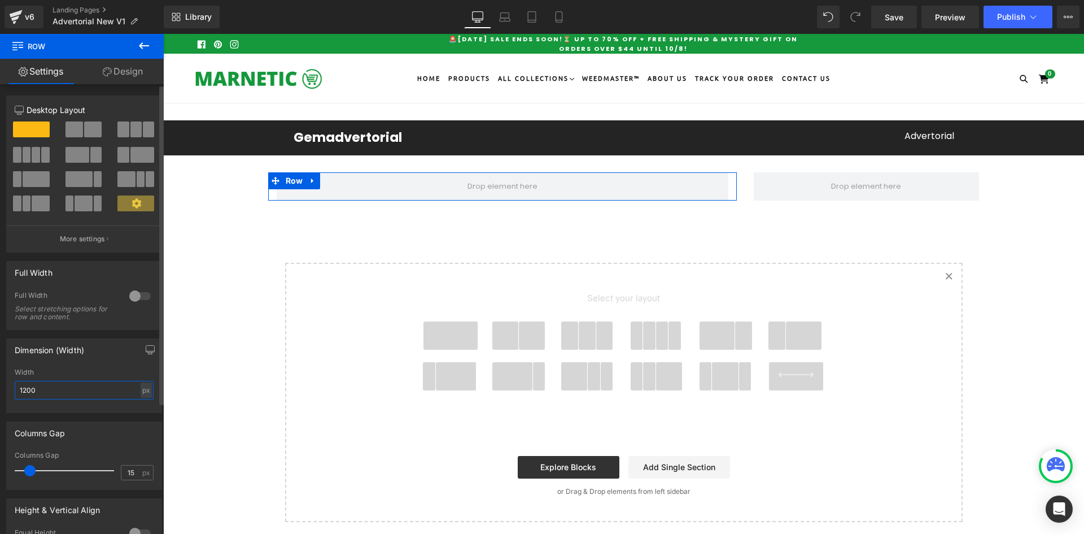
click at [148, 387] on input "1200" at bounding box center [84, 390] width 139 height 19
click at [118, 387] on input "1200" at bounding box center [84, 390] width 139 height 19
type input "100"
click at [116, 418] on div "Columns Gap 15px Columns Gap 15 px" at bounding box center [84, 451] width 169 height 77
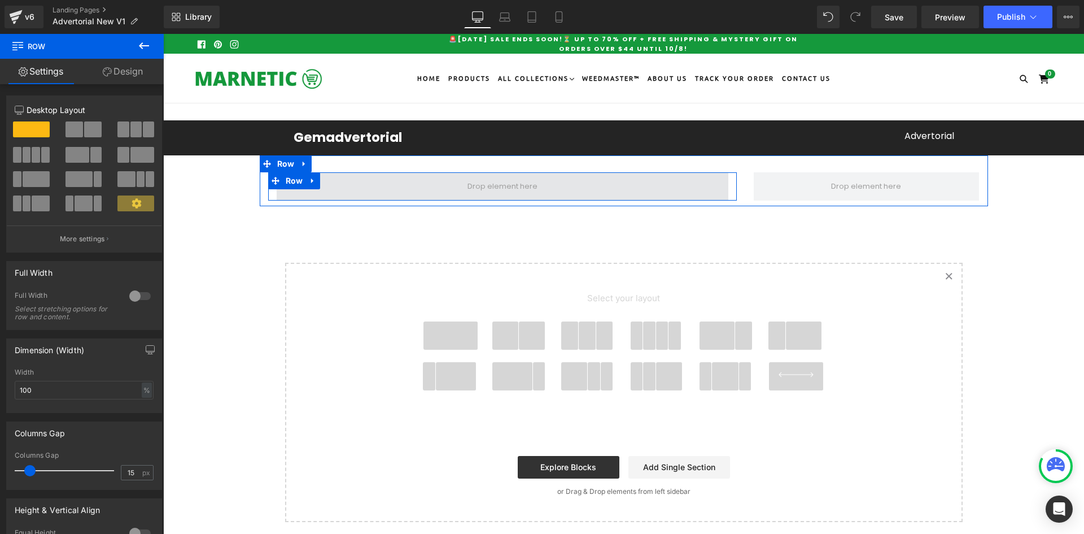
click at [337, 189] on span at bounding box center [503, 186] width 452 height 28
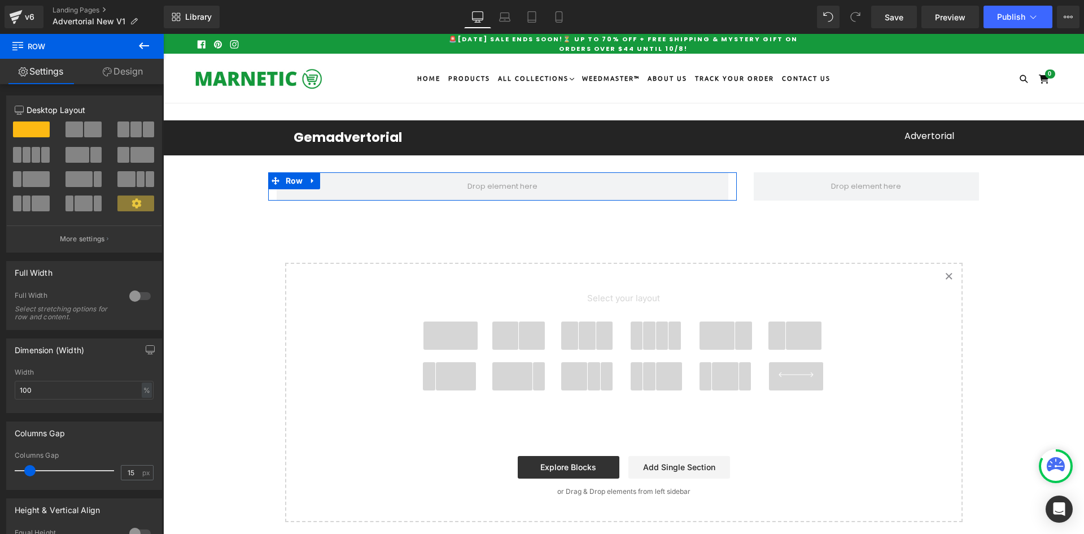
click at [128, 80] on link "Design" at bounding box center [123, 71] width 82 height 25
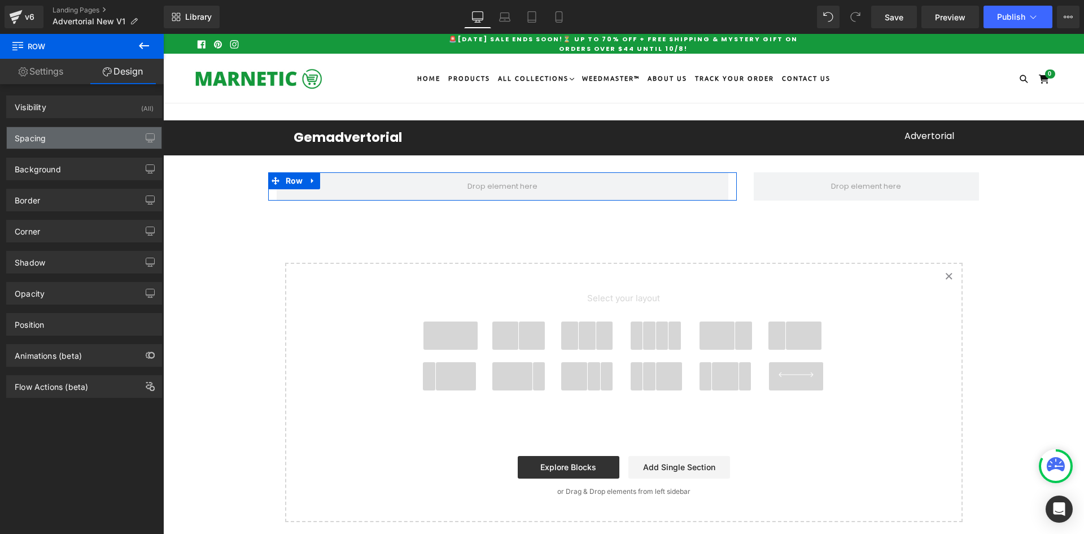
click at [71, 137] on div "Spacing" at bounding box center [84, 137] width 155 height 21
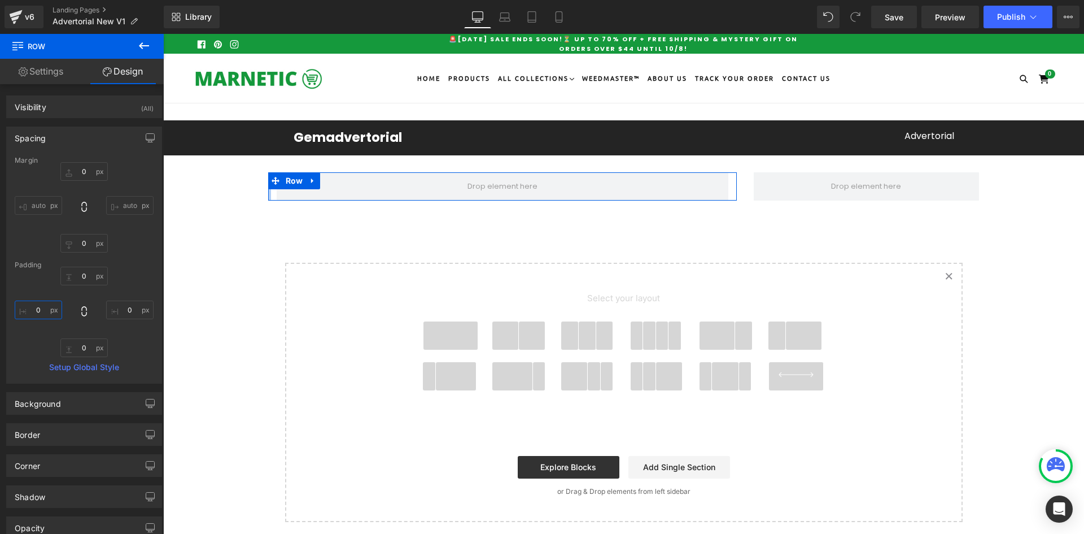
click at [38, 312] on input "0" at bounding box center [38, 309] width 47 height 19
click at [133, 308] on input "0" at bounding box center [129, 309] width 47 height 19
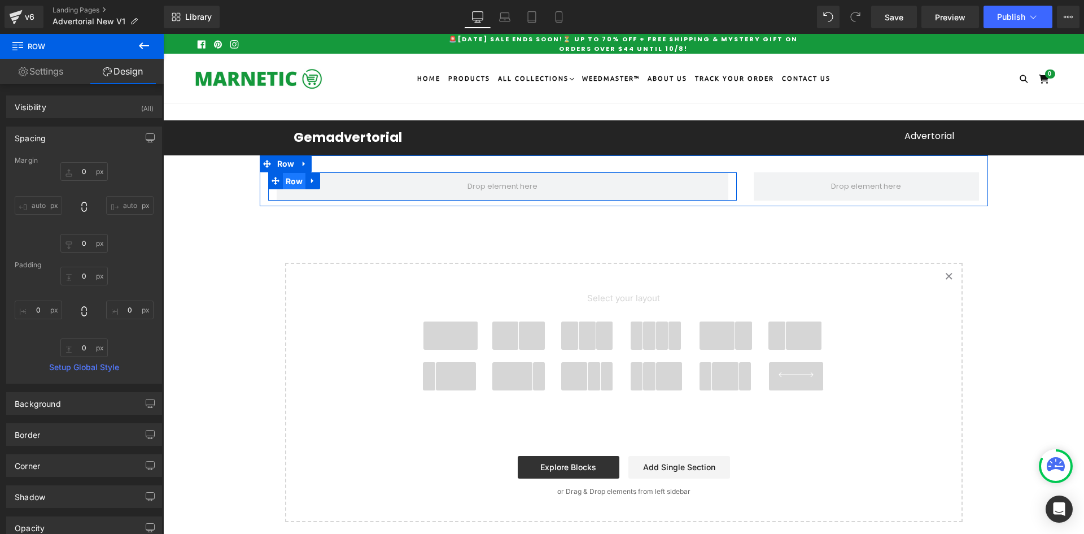
click at [286, 174] on span "Row" at bounding box center [294, 181] width 23 height 17
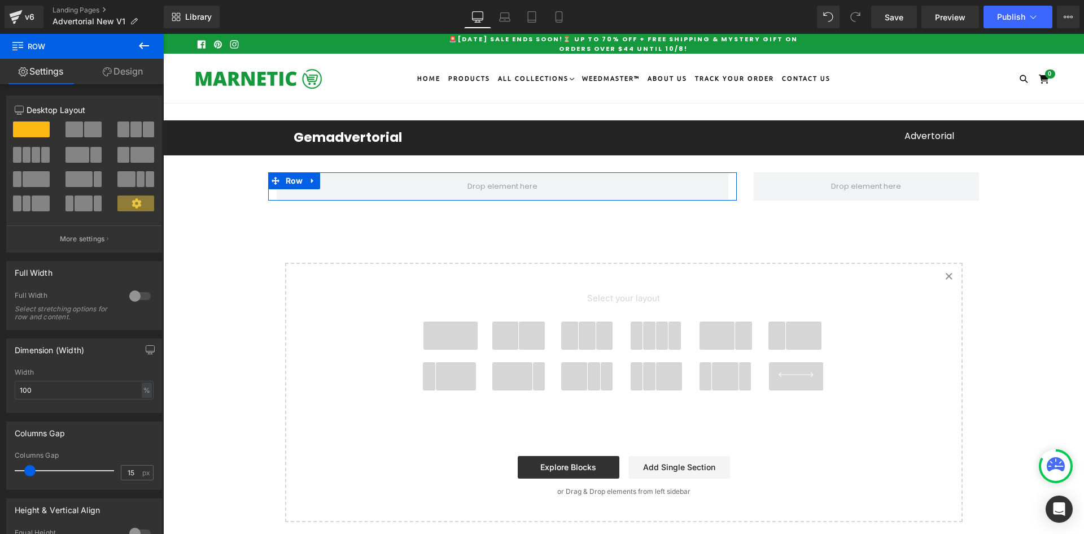
click at [118, 68] on link "Design" at bounding box center [123, 71] width 82 height 25
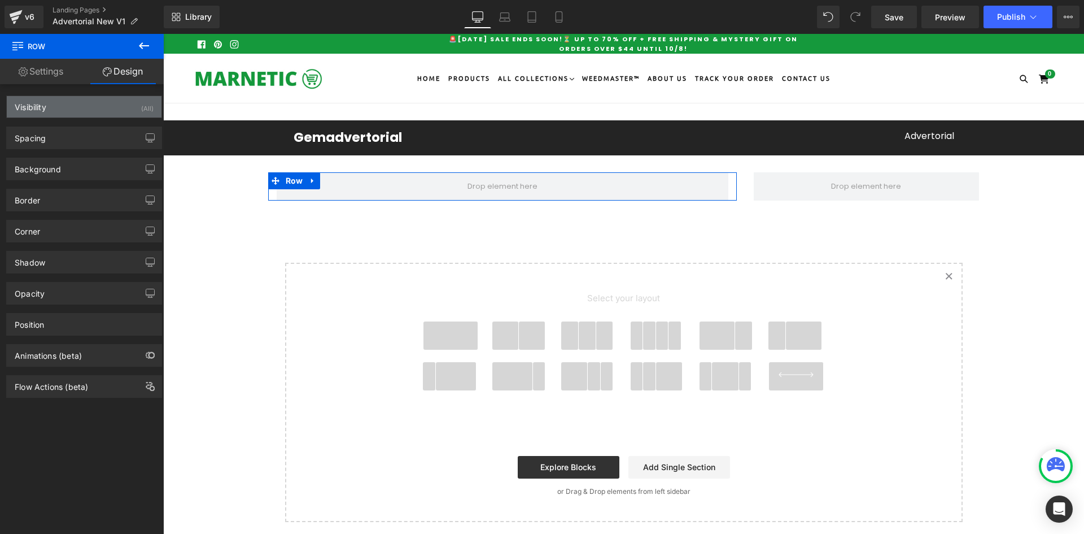
click at [95, 110] on div "Visibility (All)" at bounding box center [84, 106] width 155 height 21
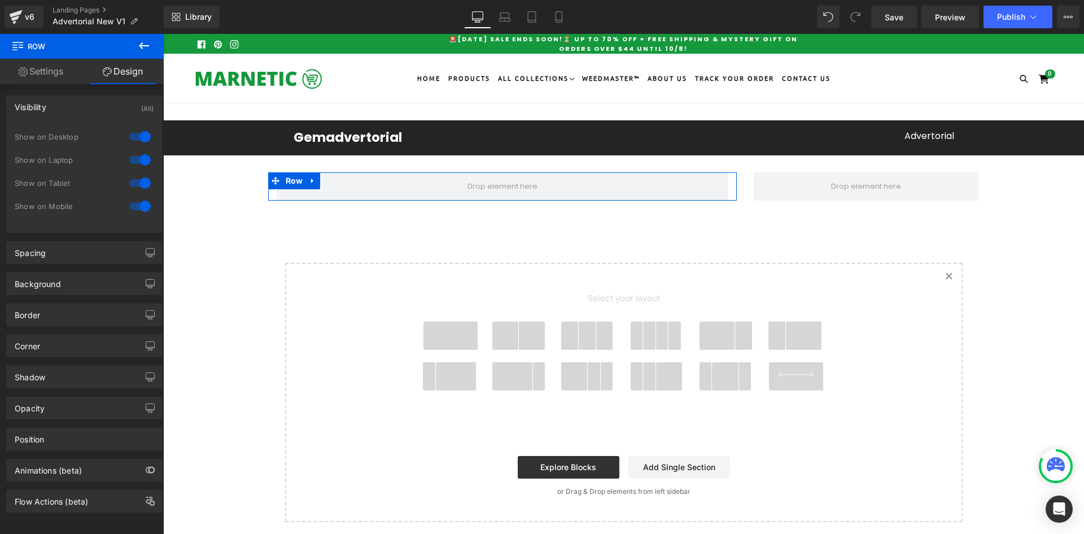
click at [93, 111] on div "Visibility (All)" at bounding box center [84, 106] width 155 height 21
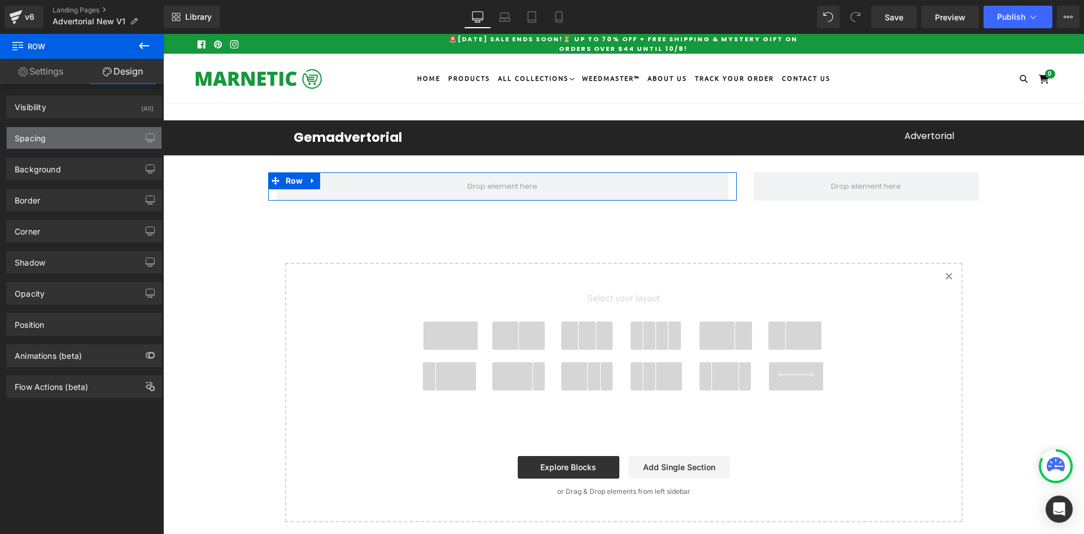
click at [77, 133] on div "Spacing" at bounding box center [84, 137] width 155 height 21
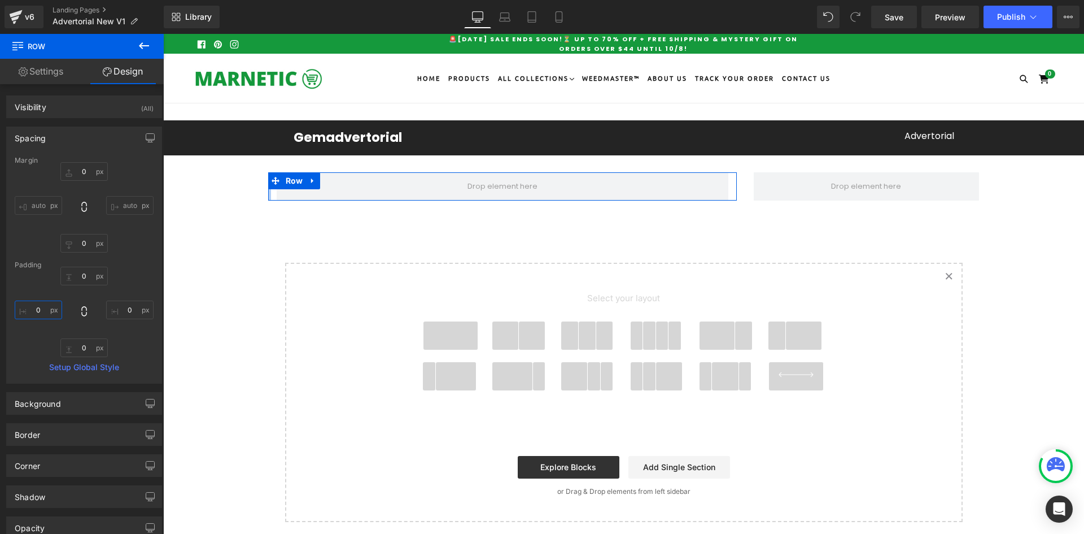
click at [38, 311] on input "0" at bounding box center [38, 309] width 47 height 19
click at [45, 75] on link "Settings" at bounding box center [41, 71] width 82 height 25
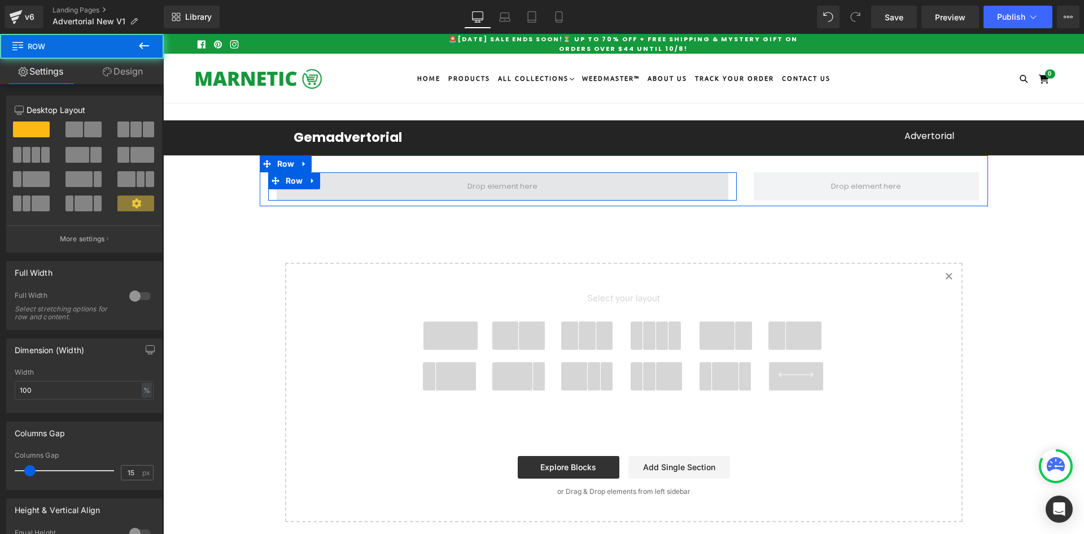
click at [376, 181] on span at bounding box center [503, 186] width 452 height 28
click at [385, 183] on span at bounding box center [503, 186] width 452 height 28
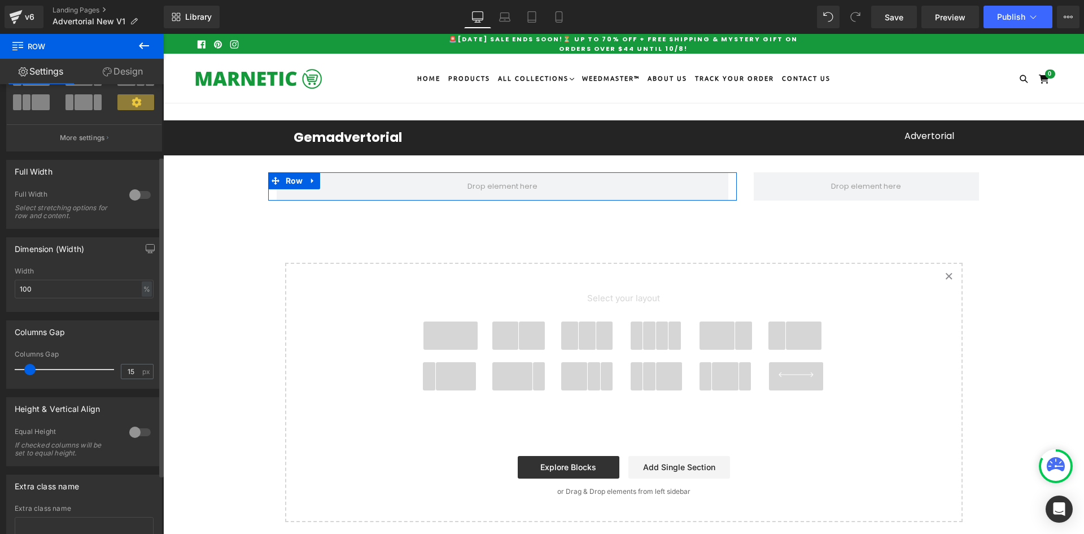
scroll to position [0, 0]
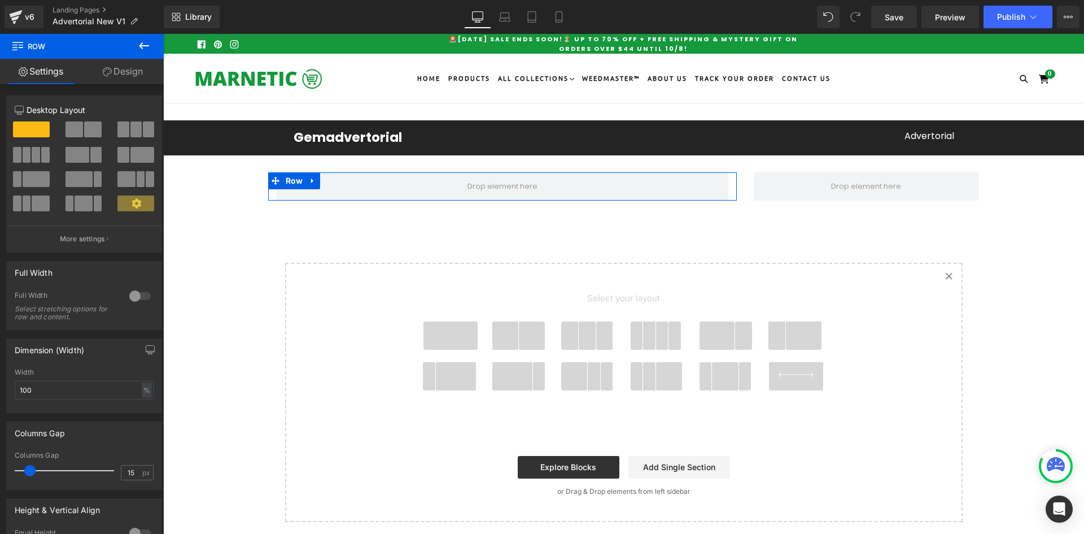
click at [124, 71] on link "Design" at bounding box center [123, 71] width 82 height 25
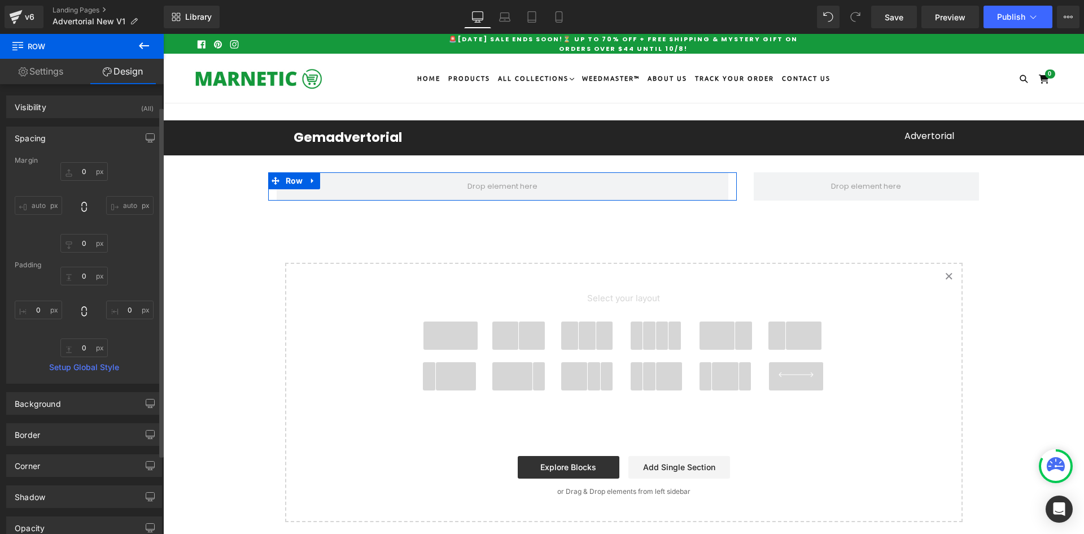
scroll to position [56, 0]
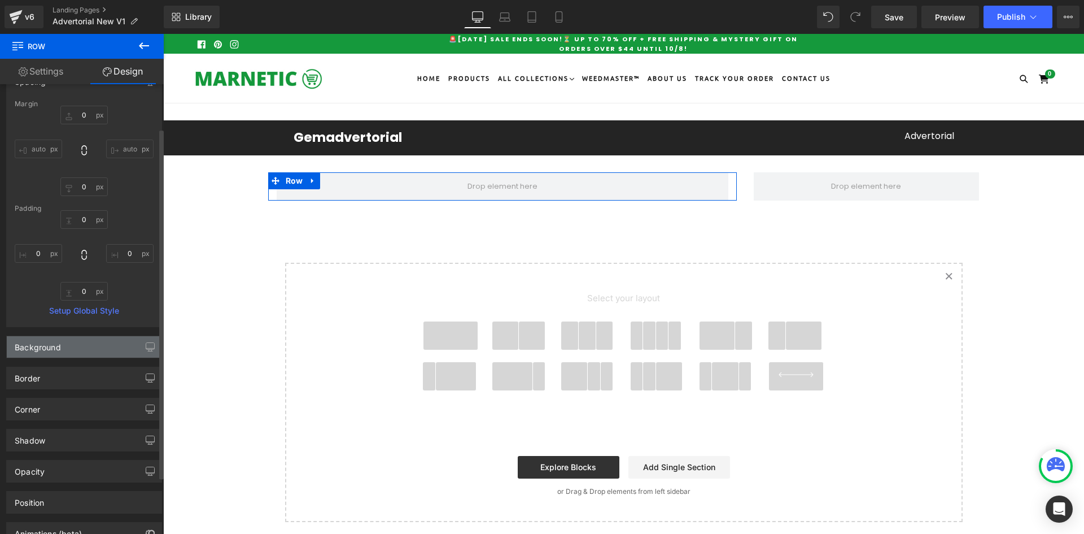
click at [43, 349] on div "Background" at bounding box center [38, 344] width 46 height 16
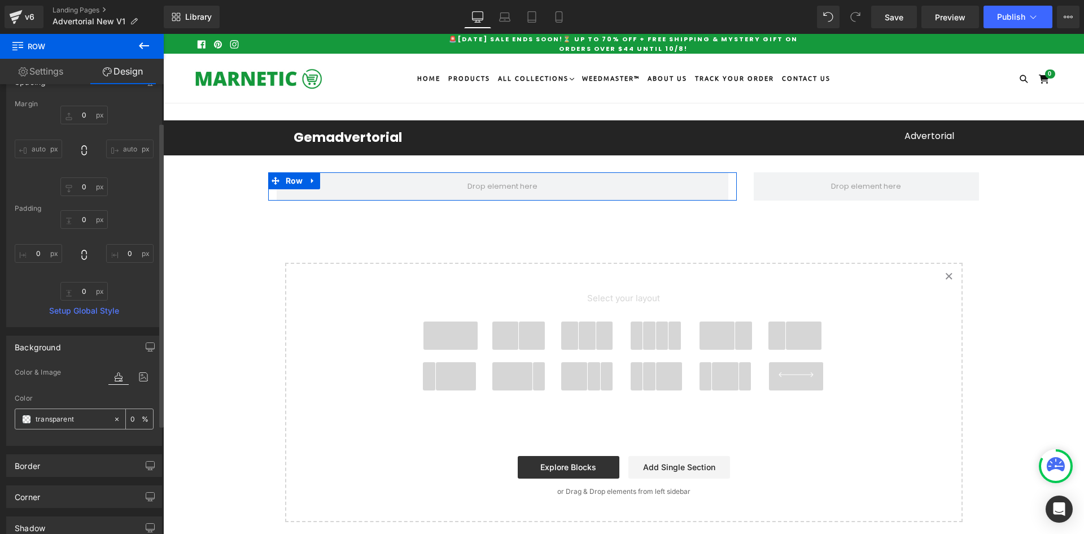
click at [68, 417] on input "transparent" at bounding box center [72, 419] width 72 height 12
click at [89, 417] on input "transparent" at bounding box center [72, 419] width 72 height 12
paste input "F7F9F8"
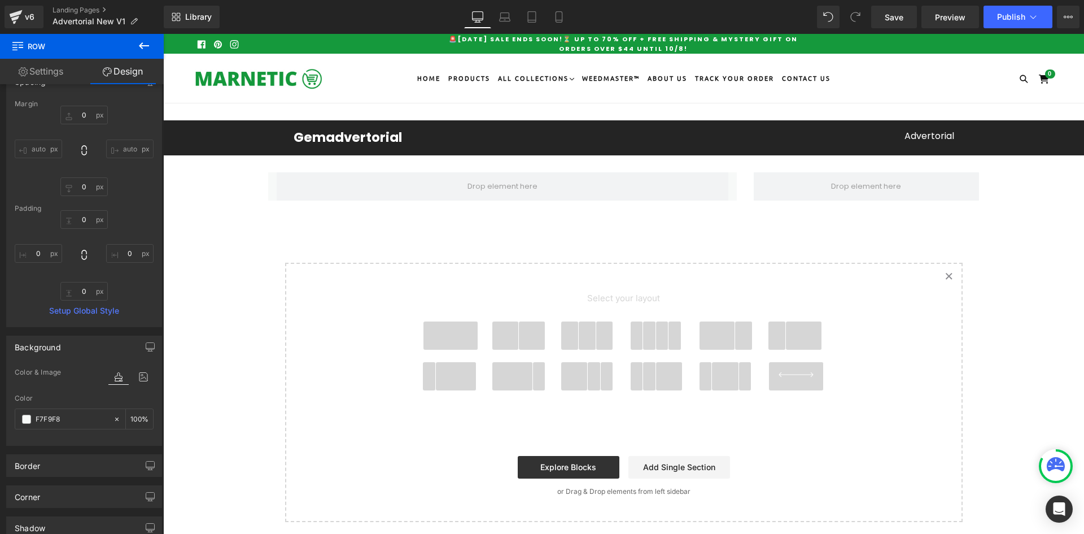
type input "#f7f9f8"
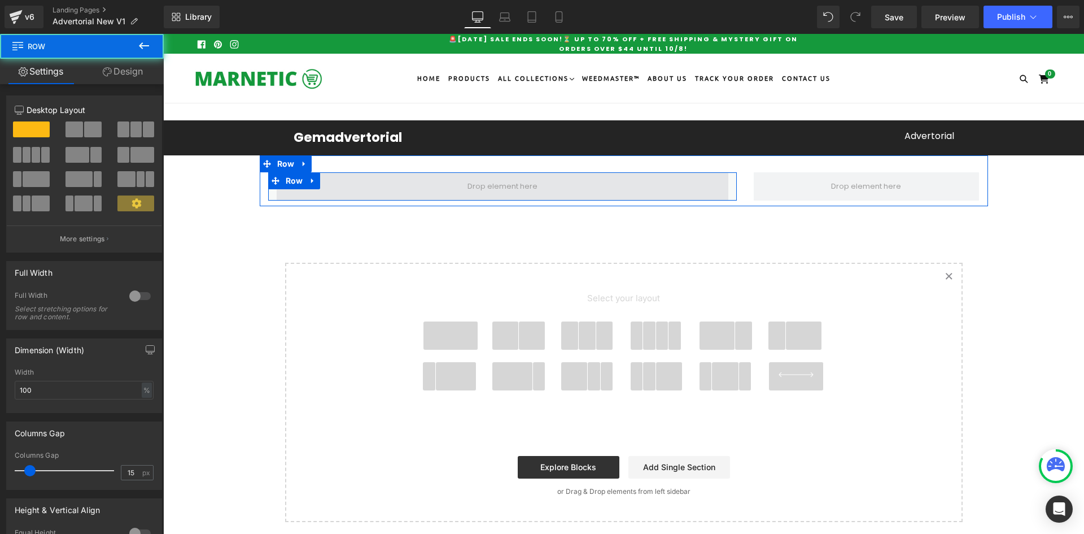
click at [348, 183] on span at bounding box center [503, 186] width 452 height 28
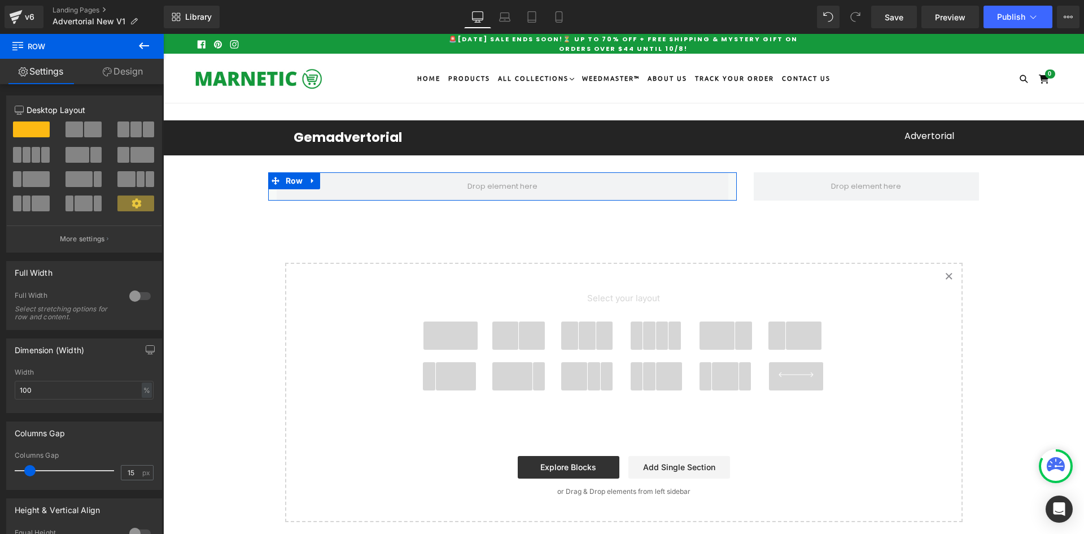
click at [119, 66] on link "Design" at bounding box center [123, 71] width 82 height 25
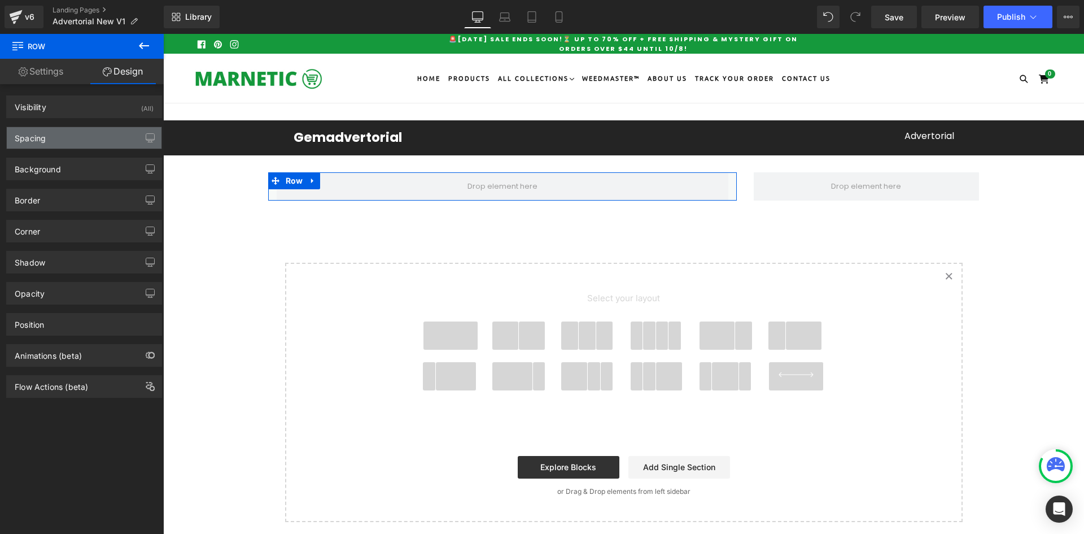
click at [53, 137] on div "Spacing" at bounding box center [84, 137] width 155 height 21
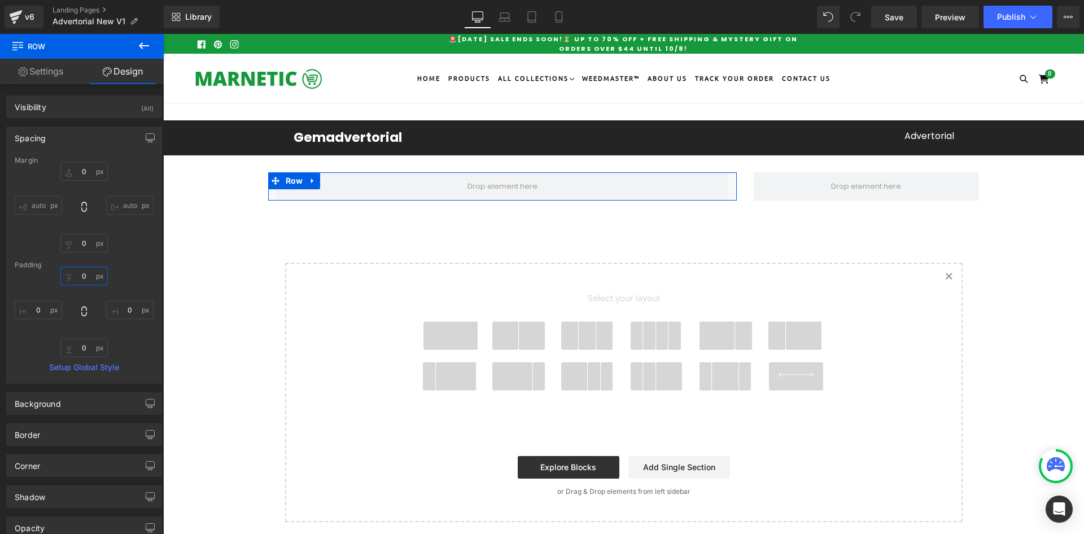
click at [86, 272] on input "0" at bounding box center [83, 276] width 47 height 19
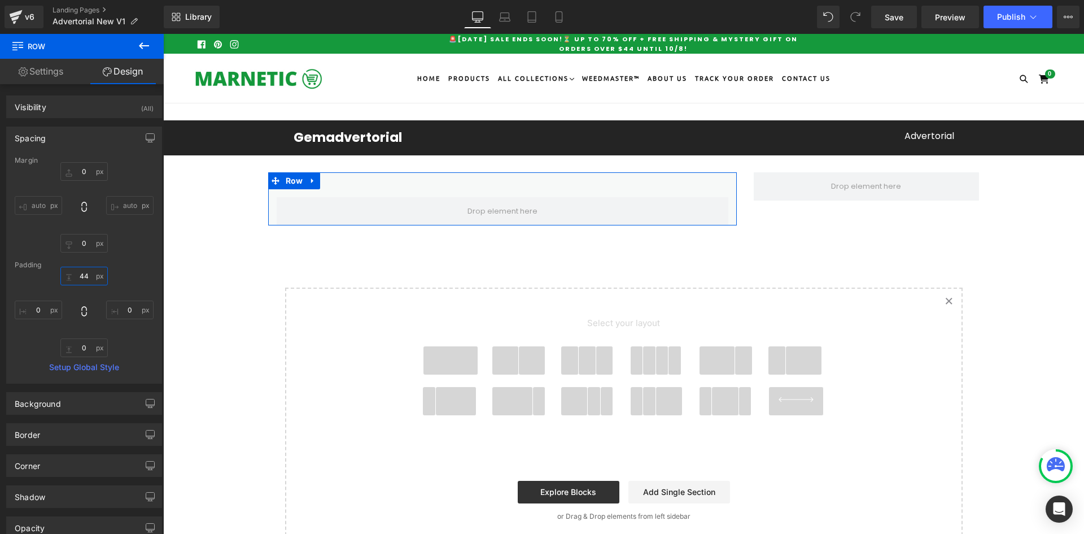
type input "44"
click at [41, 311] on input "0" at bounding box center [38, 309] width 47 height 19
type input "32"
click at [133, 305] on input "0" at bounding box center [129, 309] width 47 height 19
type input "32"
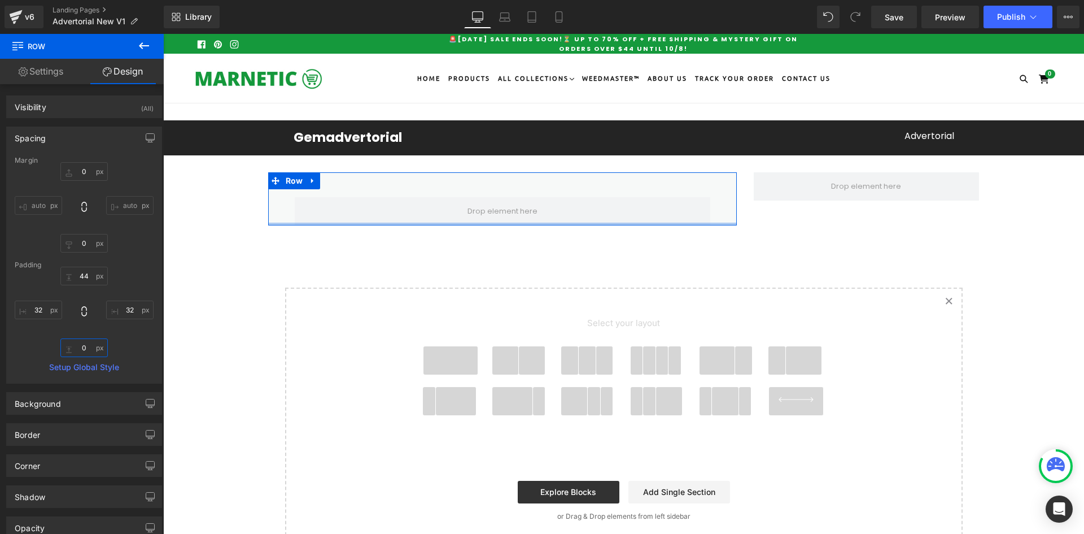
click at [81, 340] on input "0" at bounding box center [83, 347] width 47 height 19
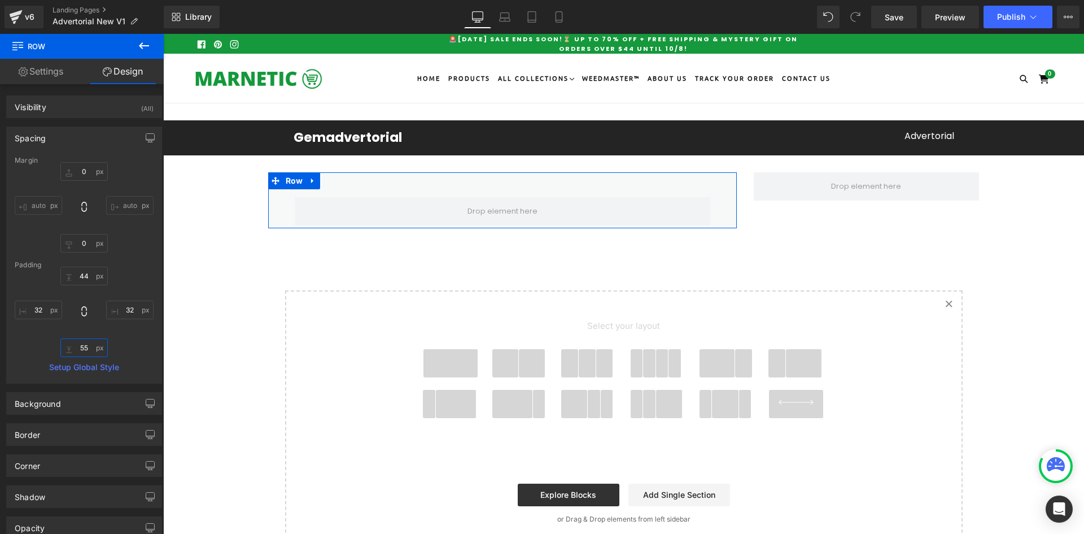
type input "55"
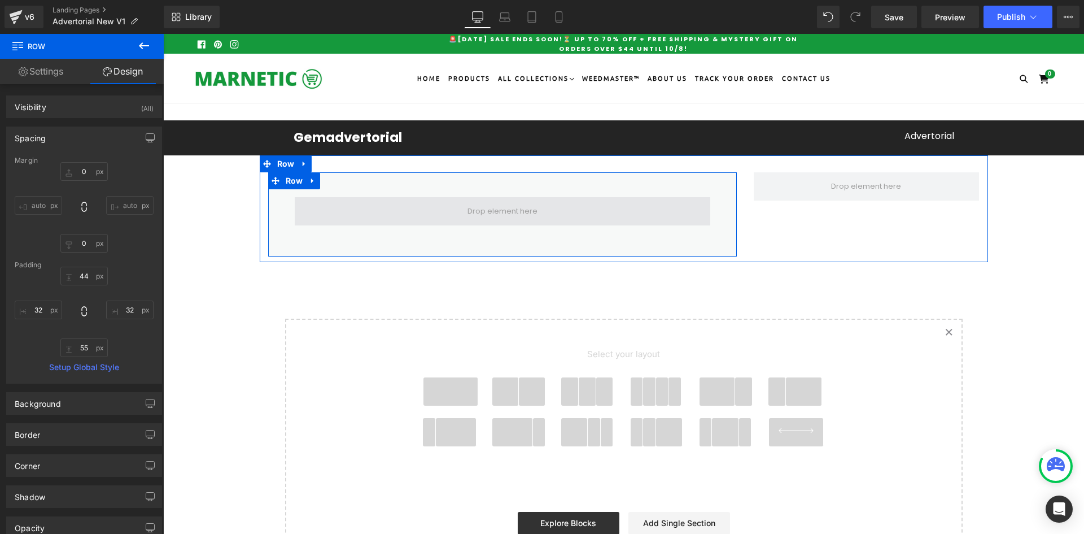
click at [313, 211] on span at bounding box center [503, 211] width 416 height 28
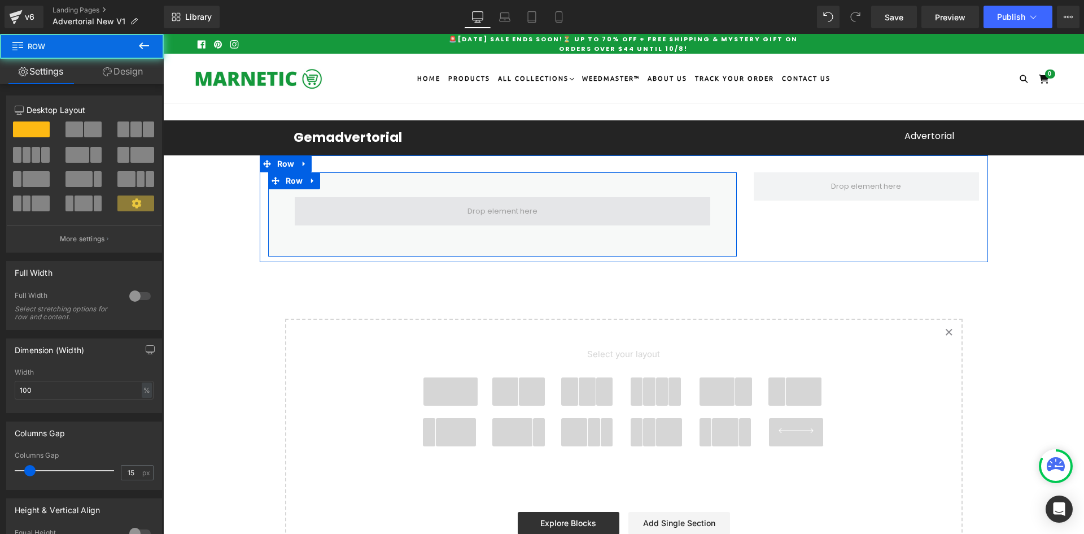
click at [366, 213] on span at bounding box center [503, 211] width 416 height 28
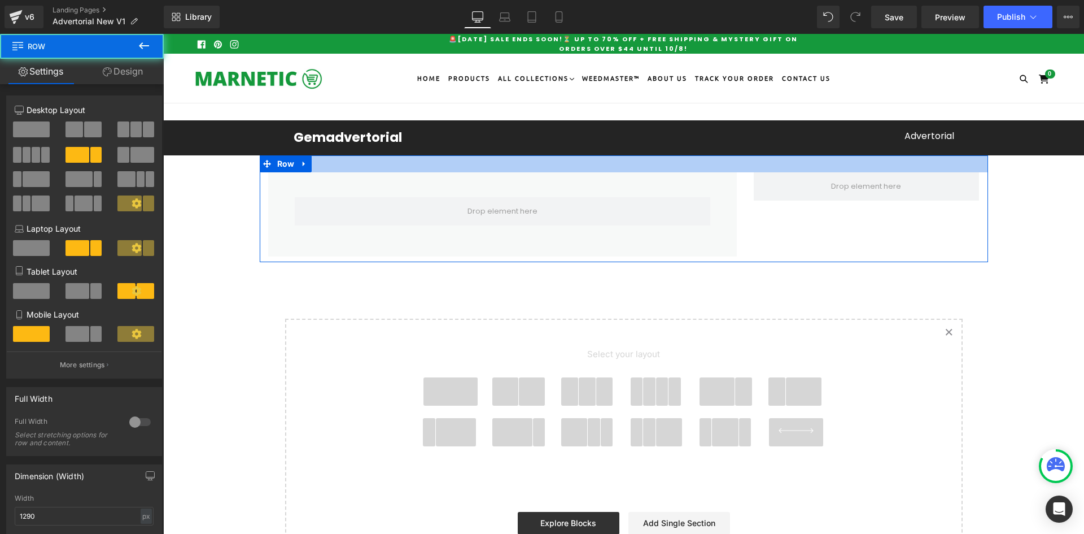
click at [333, 170] on div at bounding box center [624, 163] width 728 height 17
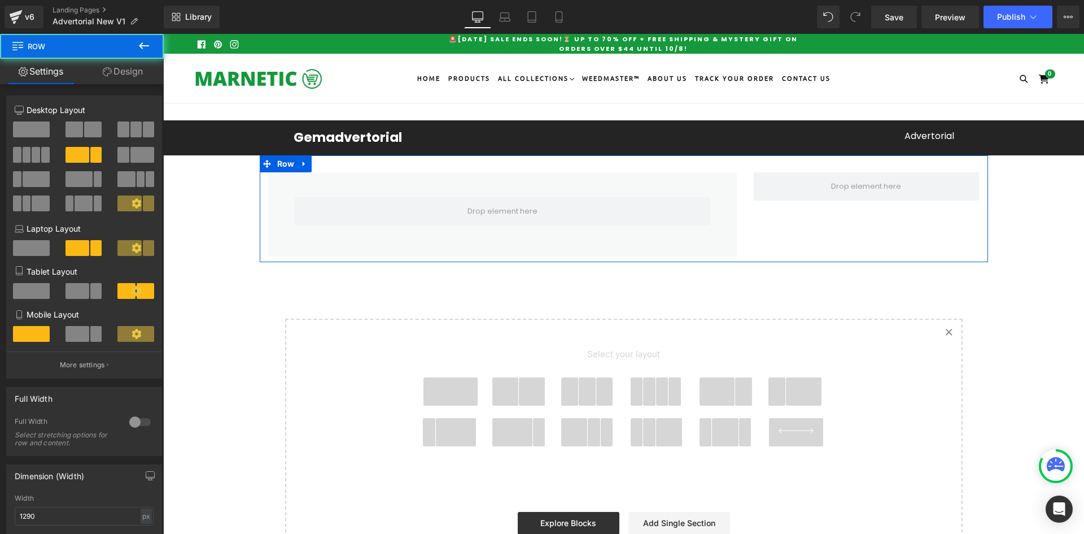
click at [127, 71] on link "Design" at bounding box center [123, 71] width 82 height 25
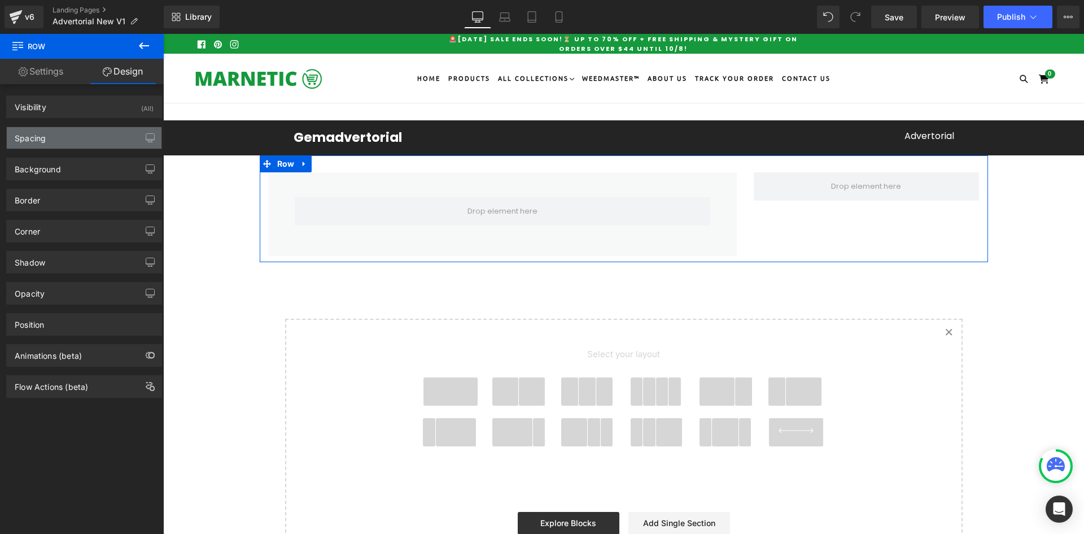
click at [41, 131] on div "Spacing" at bounding box center [30, 135] width 31 height 16
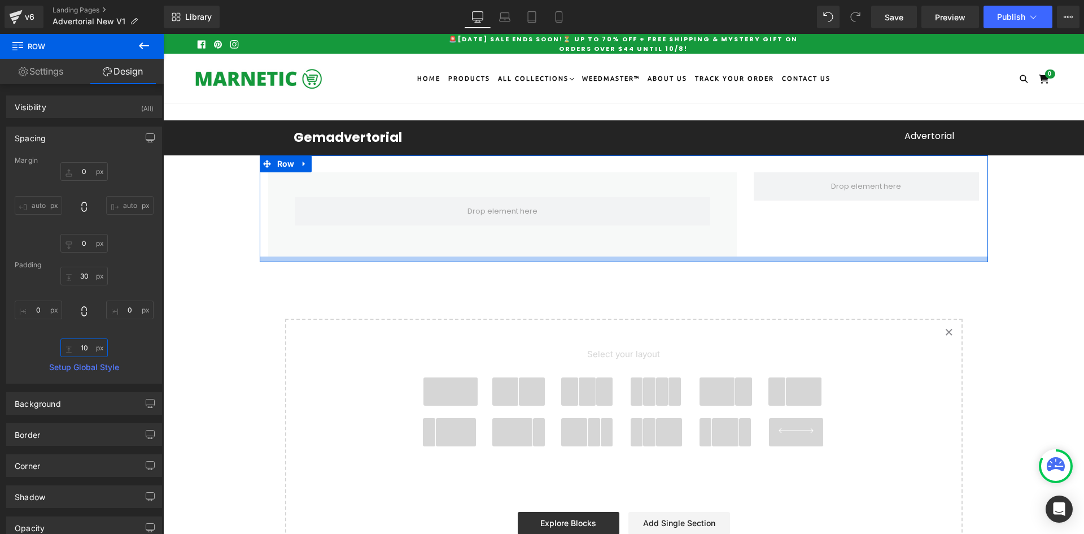
click at [77, 347] on input "text" at bounding box center [83, 347] width 47 height 19
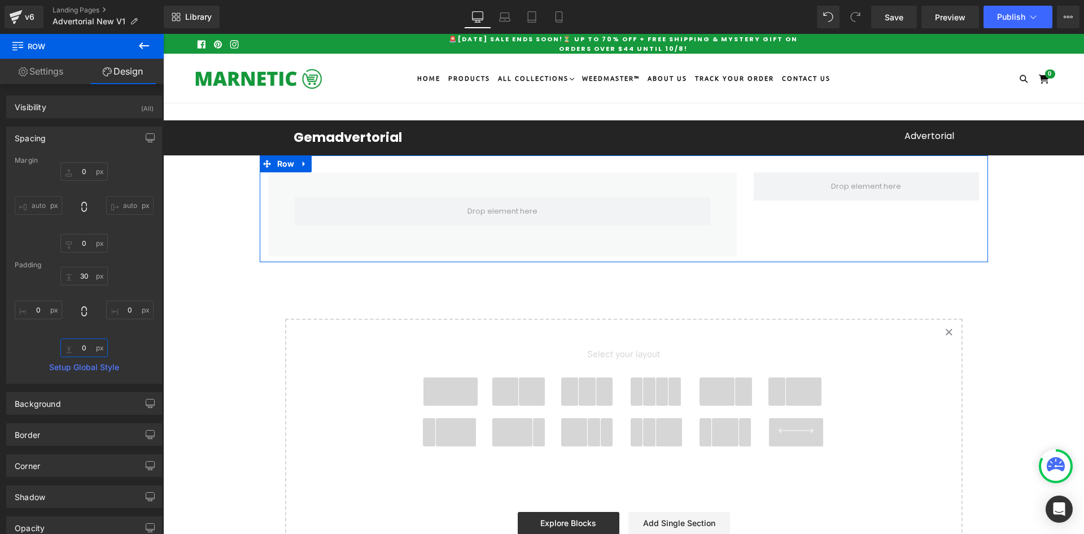
type input "0"
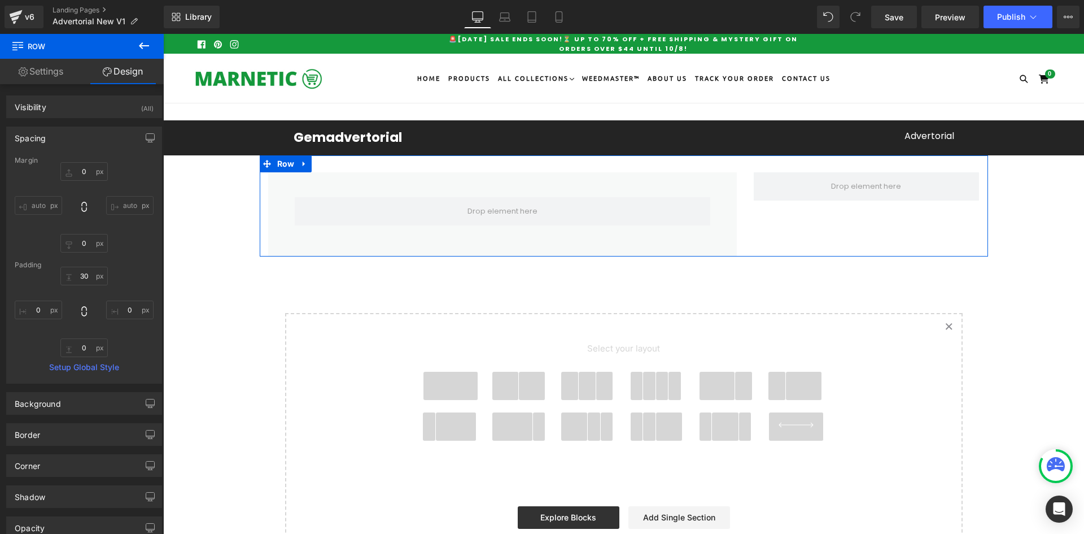
click at [745, 188] on div at bounding box center [866, 186] width 243 height 28
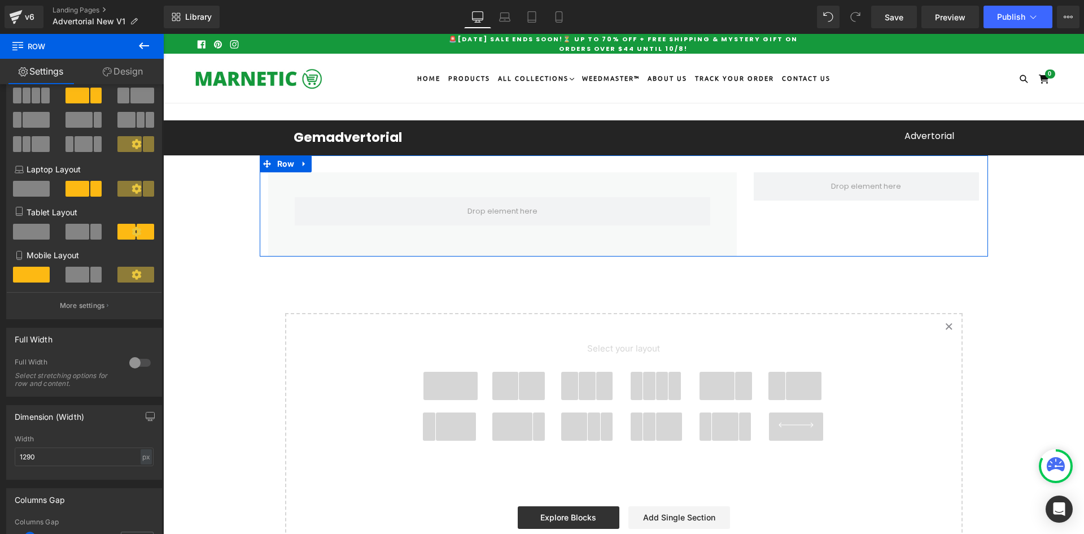
scroll to position [0, 0]
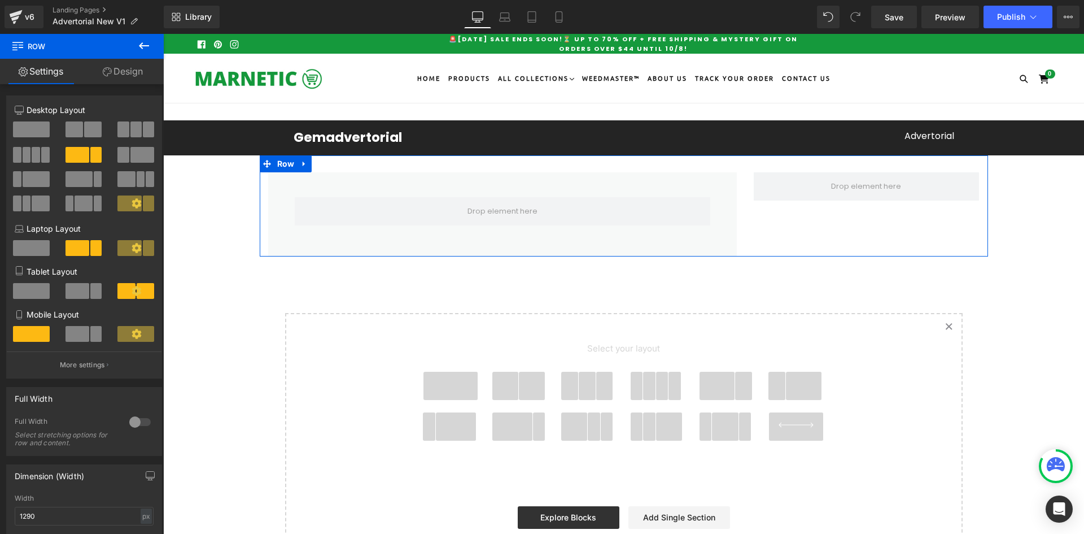
click at [111, 76] on link "Design" at bounding box center [123, 71] width 82 height 25
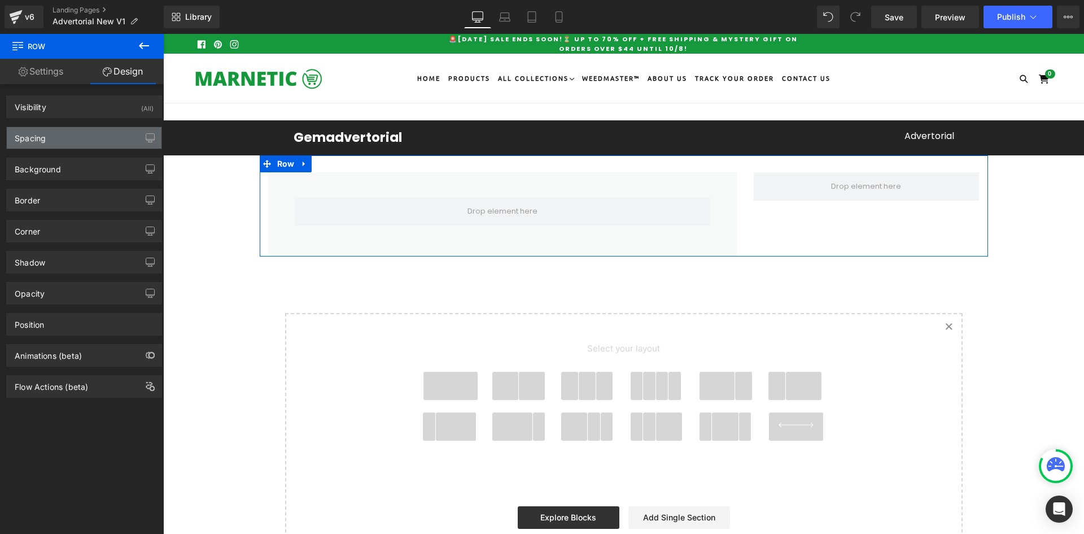
click at [60, 134] on div "Spacing" at bounding box center [84, 137] width 155 height 21
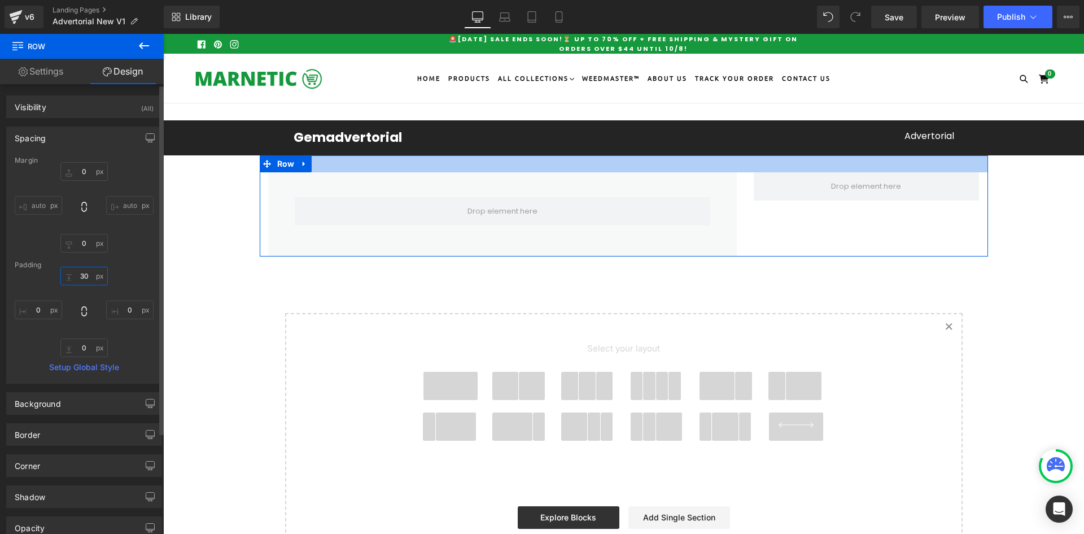
click at [83, 277] on input "30" at bounding box center [83, 276] width 47 height 19
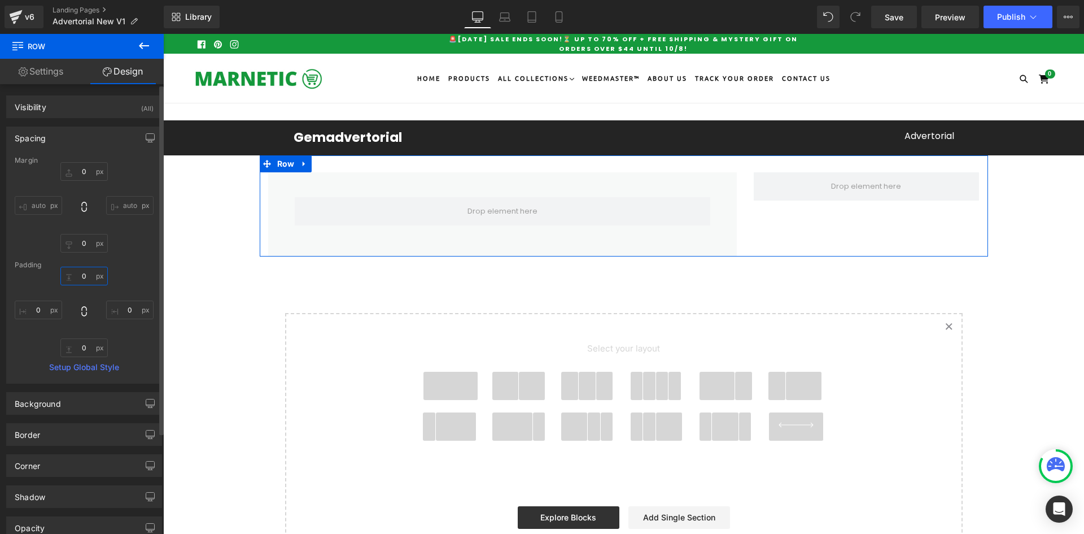
type input "0"
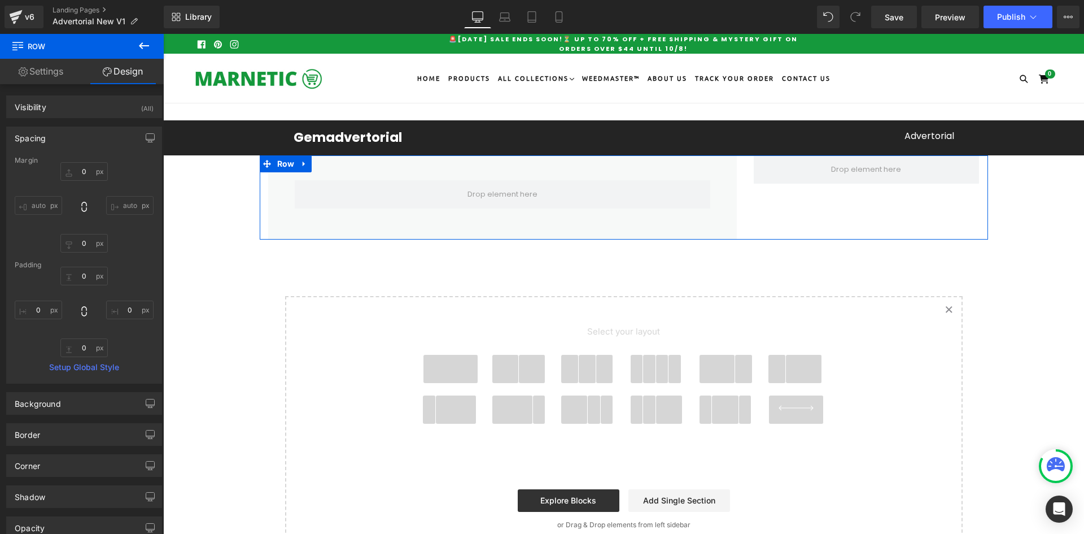
click at [260, 197] on div "Row 44px 55px 32px 32px" at bounding box center [503, 197] width 486 height 84
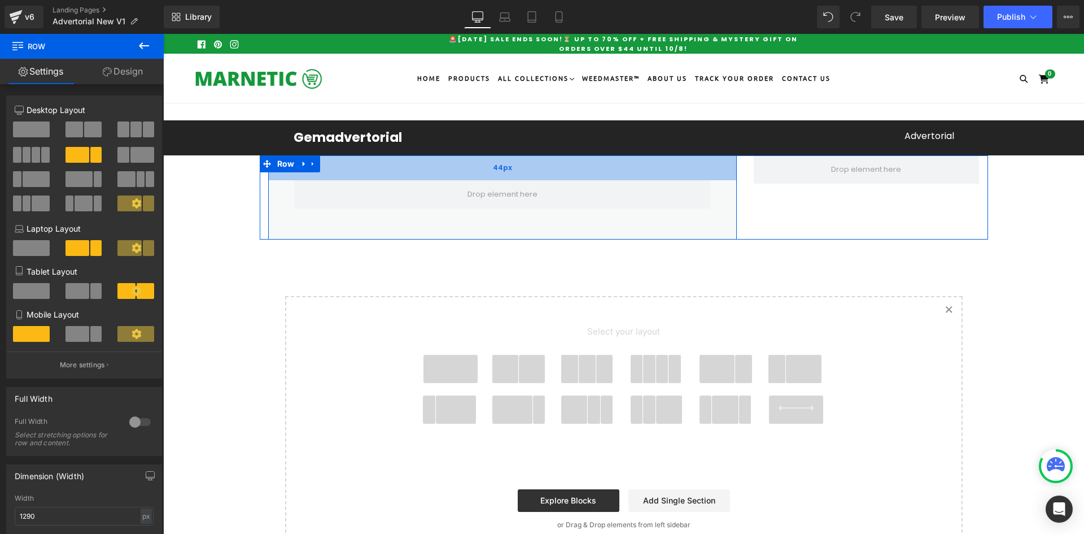
click at [711, 176] on div "44px" at bounding box center [502, 167] width 469 height 25
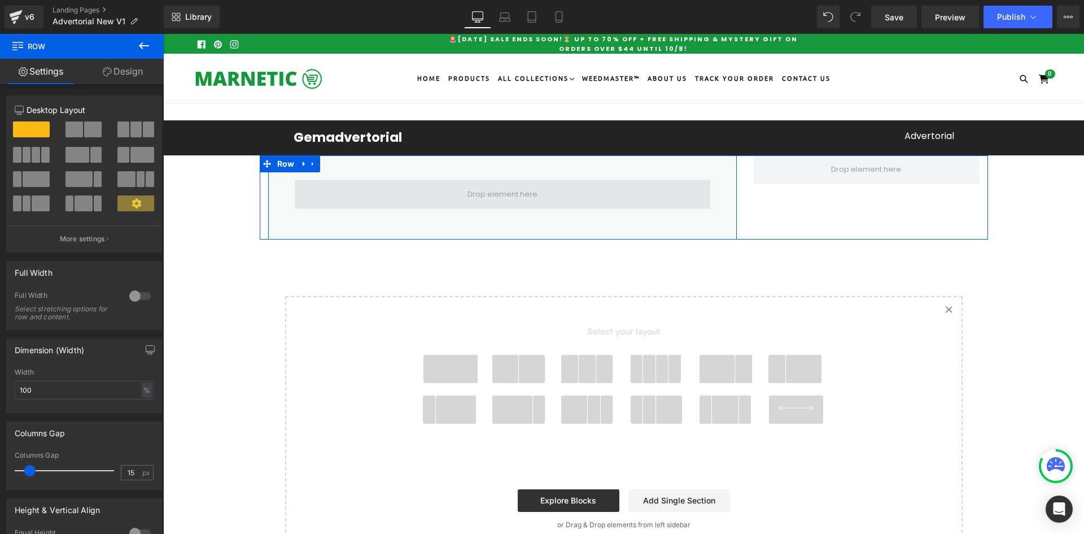
click at [316, 195] on span at bounding box center [503, 194] width 416 height 28
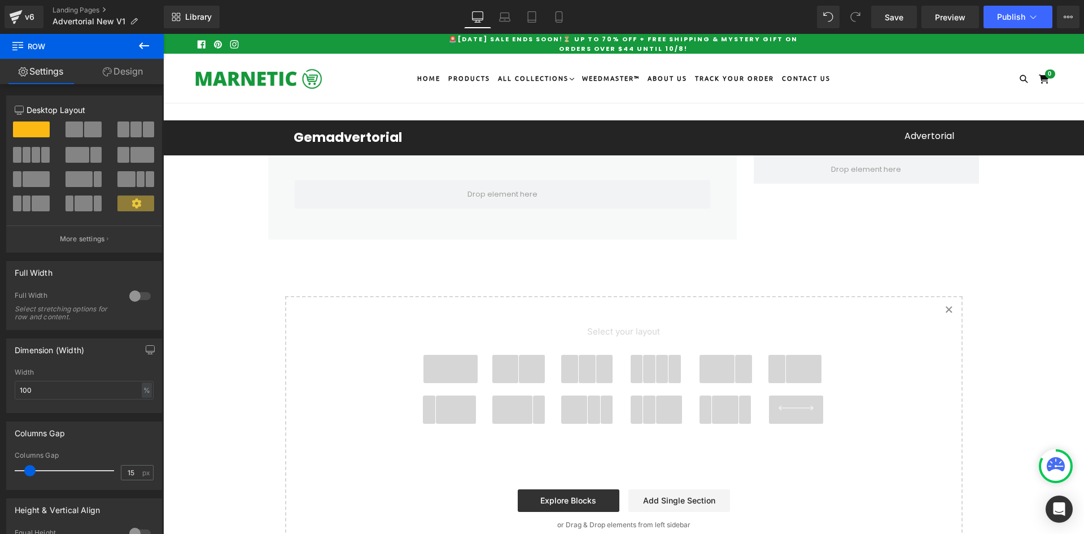
click at [145, 40] on icon at bounding box center [144, 46] width 14 height 14
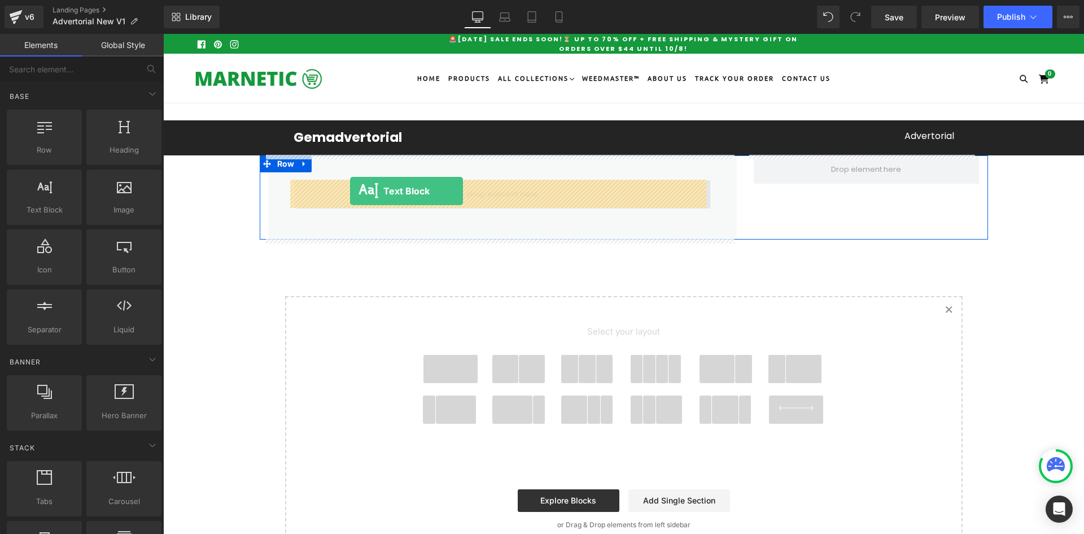
drag, startPoint x: 204, startPoint y: 226, endPoint x: 350, endPoint y: 191, distance: 150.5
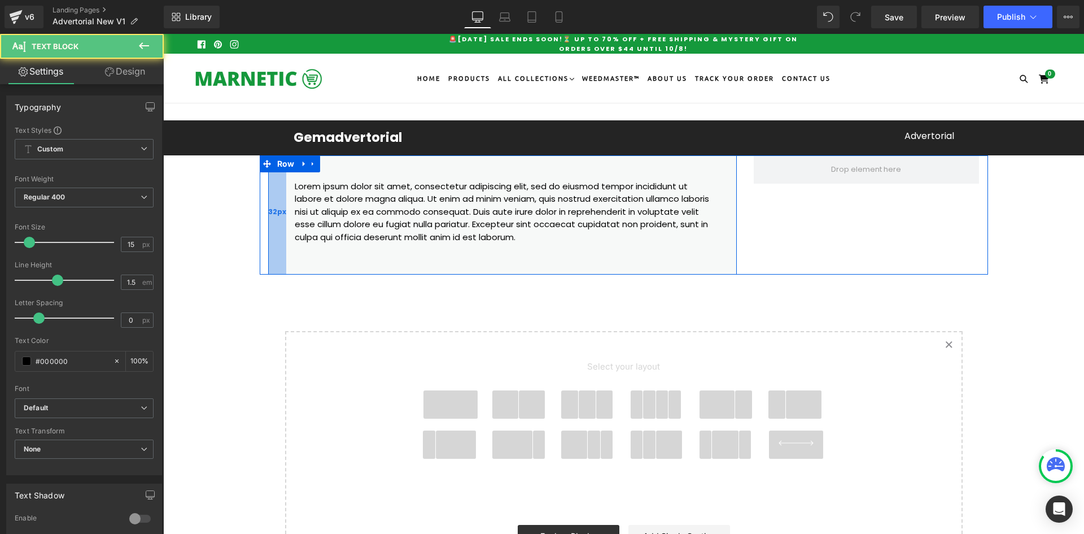
click at [276, 211] on span "32px" at bounding box center [277, 212] width 18 height 10
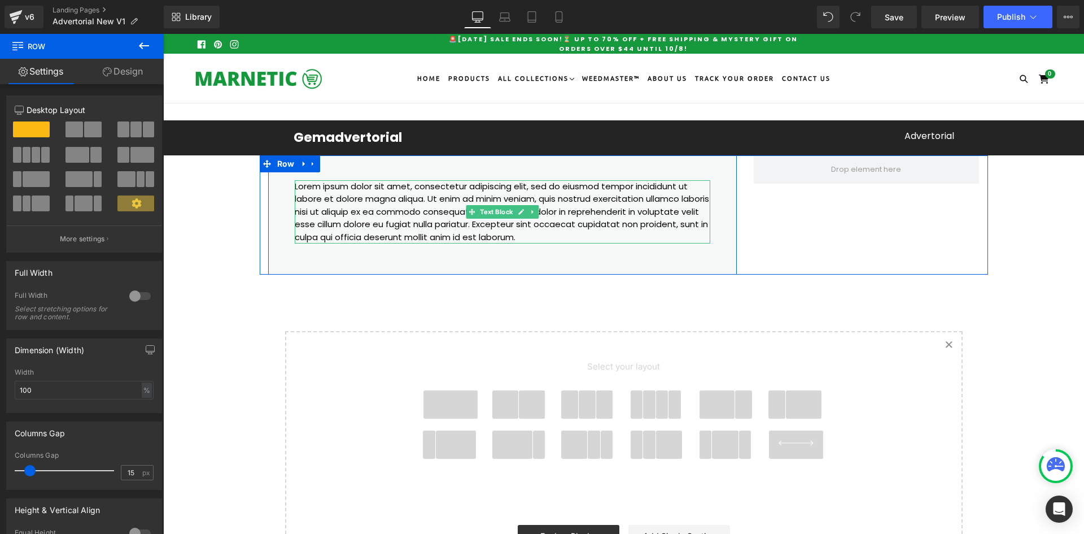
click at [295, 208] on p "Lorem ipsum dolor sit amet, consectetur adipiscing elit, sed do eiusmod tempor …" at bounding box center [503, 212] width 416 height 64
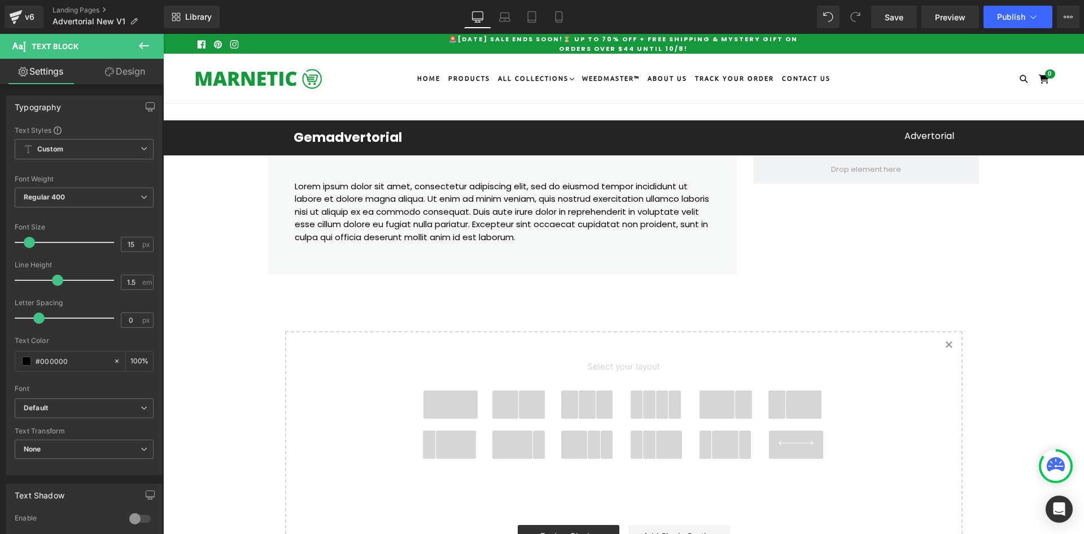
click at [130, 69] on link "Design" at bounding box center [125, 71] width 82 height 25
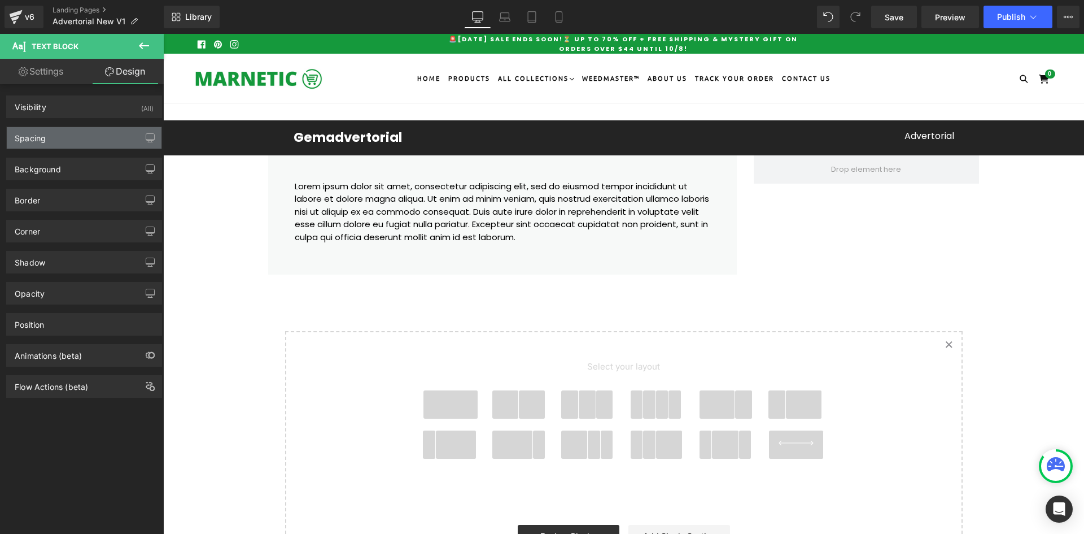
click at [38, 141] on div "Spacing" at bounding box center [30, 135] width 31 height 16
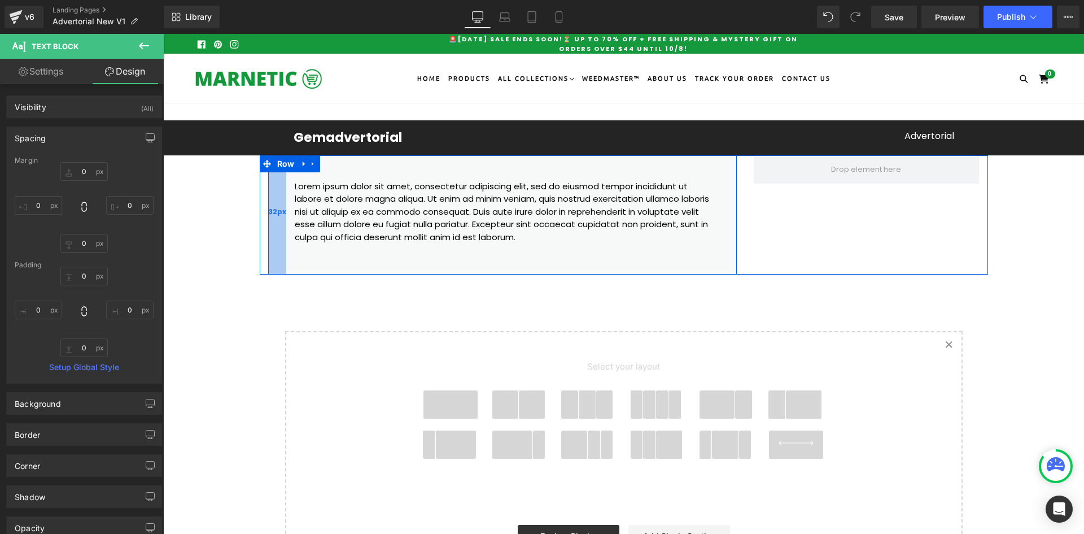
click at [274, 197] on div "32px" at bounding box center [277, 215] width 18 height 120
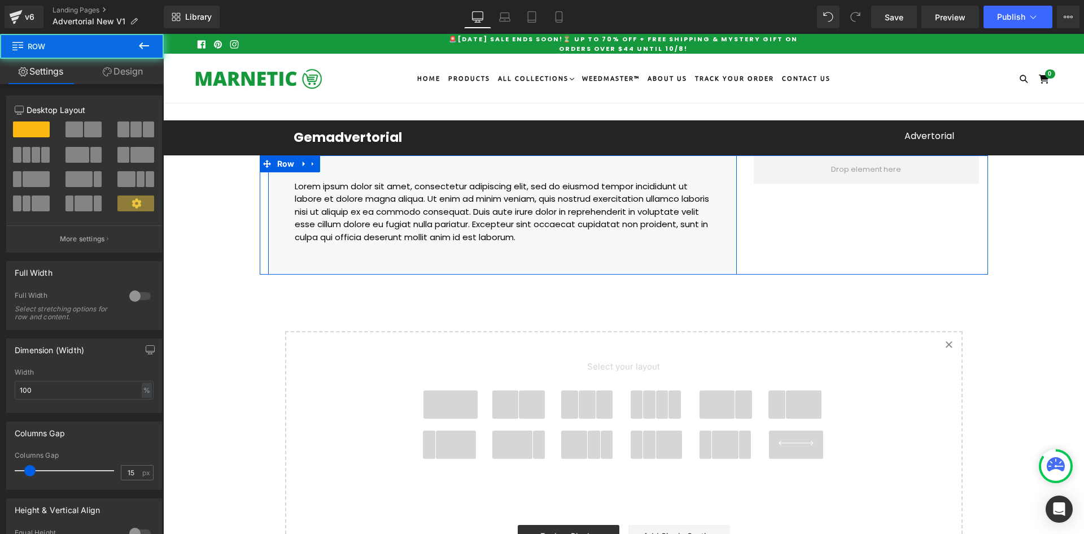
click at [286, 201] on div "Lorem ipsum dolor sit amet, consectetur adipiscing elit, sed do eiusmod tempor …" at bounding box center [502, 212] width 433 height 64
click at [333, 194] on p "Lorem ipsum dolor sit amet, consectetur adipiscing elit, sed do eiusmod tempor …" at bounding box center [503, 212] width 416 height 64
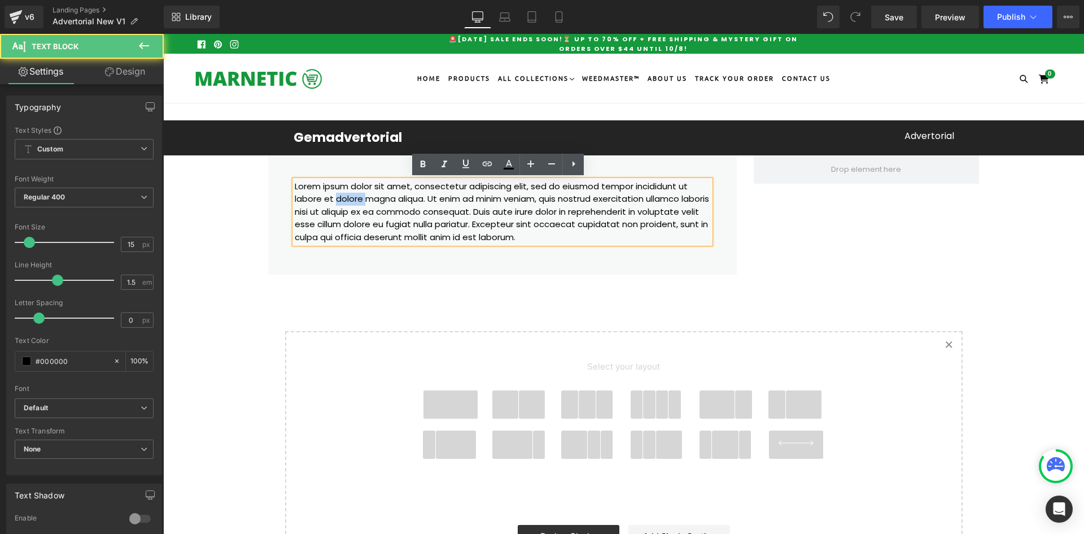
click at [333, 194] on p "Lorem ipsum dolor sit amet, consectetur adipiscing elit, sed do eiusmod tempor …" at bounding box center [503, 212] width 416 height 64
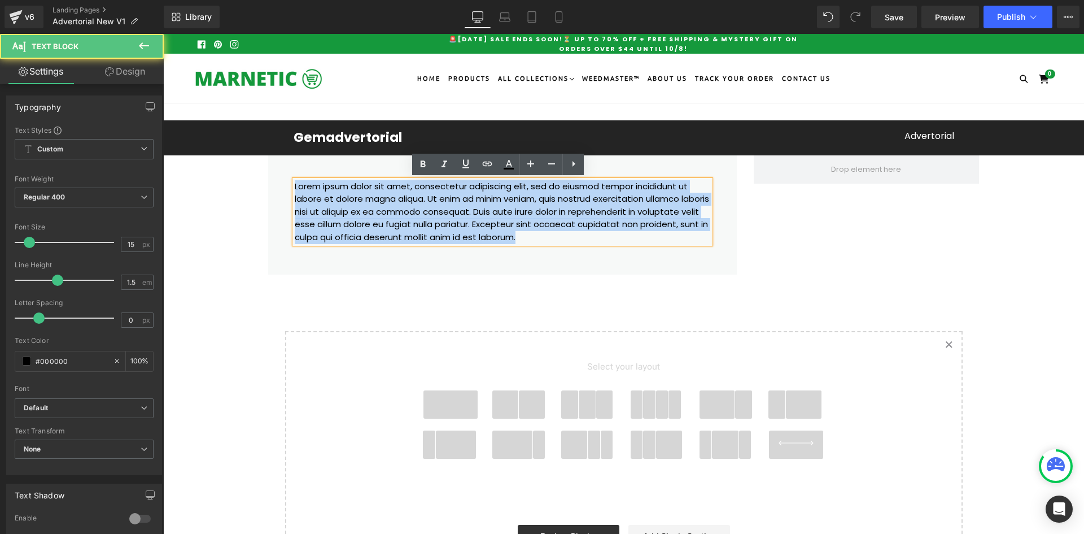
click at [333, 194] on p "Lorem ipsum dolor sit amet, consectetur adipiscing elit, sed do eiusmod tempor …" at bounding box center [503, 212] width 416 height 64
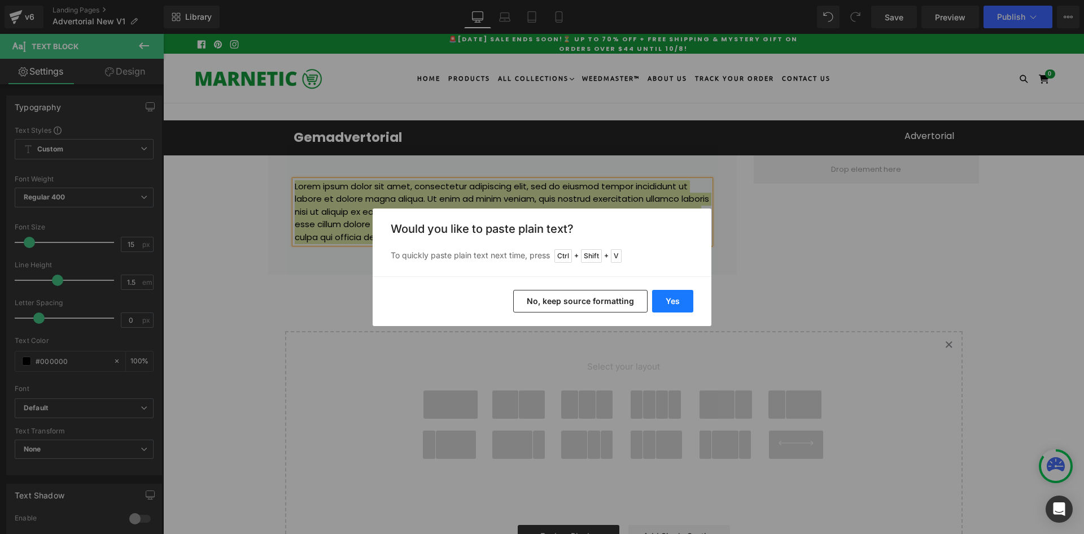
drag, startPoint x: 674, startPoint y: 295, endPoint x: 510, endPoint y: 261, distance: 167.8
click at [674, 295] on button "Yes" at bounding box center [672, 301] width 41 height 23
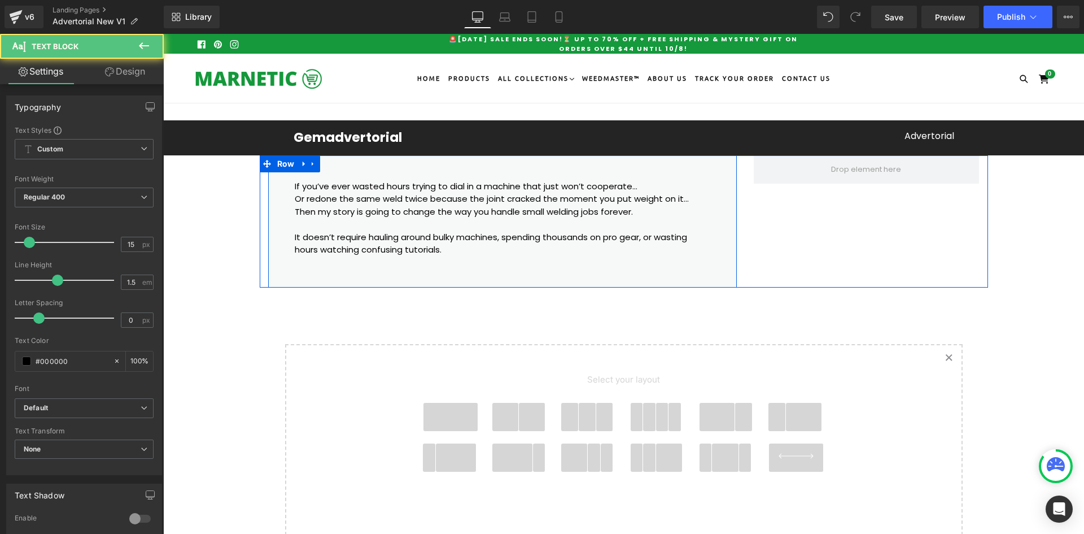
click at [311, 196] on p "Or redone the same weld twice because the joint cracked the moment you put weig…" at bounding box center [503, 199] width 416 height 13
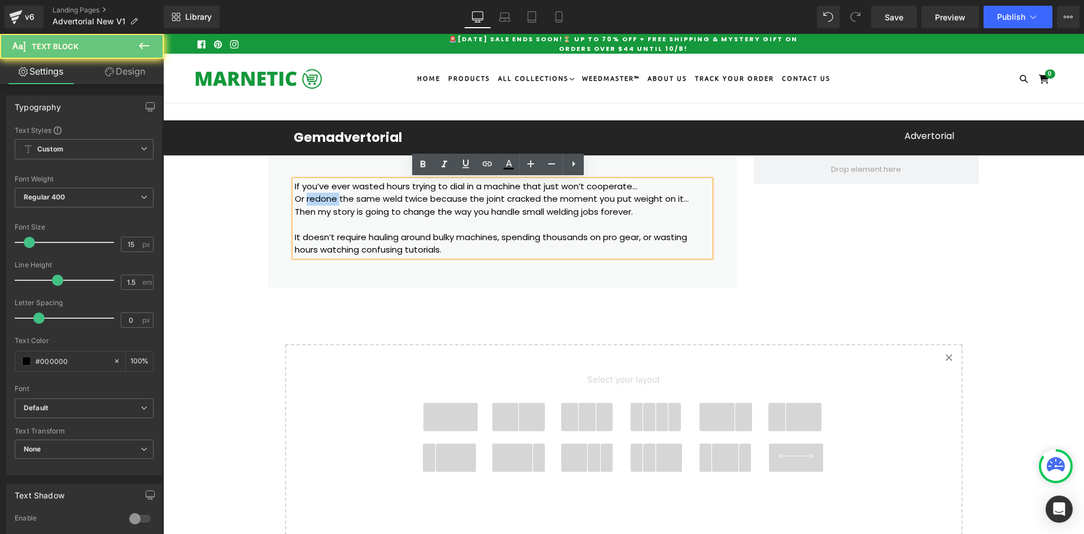
click at [311, 196] on p "Or redone the same weld twice because the joint cracked the moment you put weig…" at bounding box center [503, 199] width 416 height 13
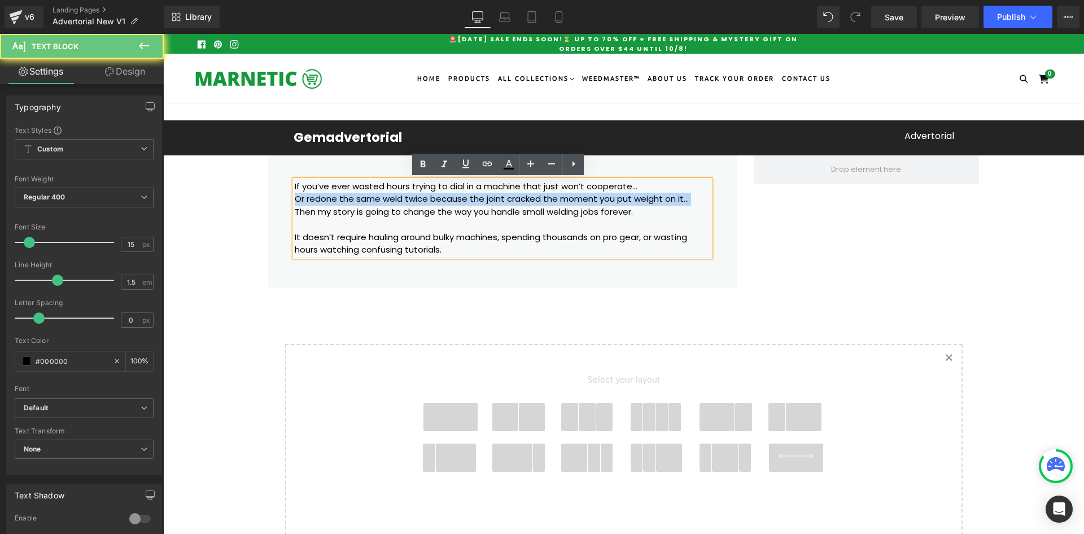
click at [311, 196] on p "Or redone the same weld twice because the joint cracked the moment you put weig…" at bounding box center [503, 199] width 416 height 13
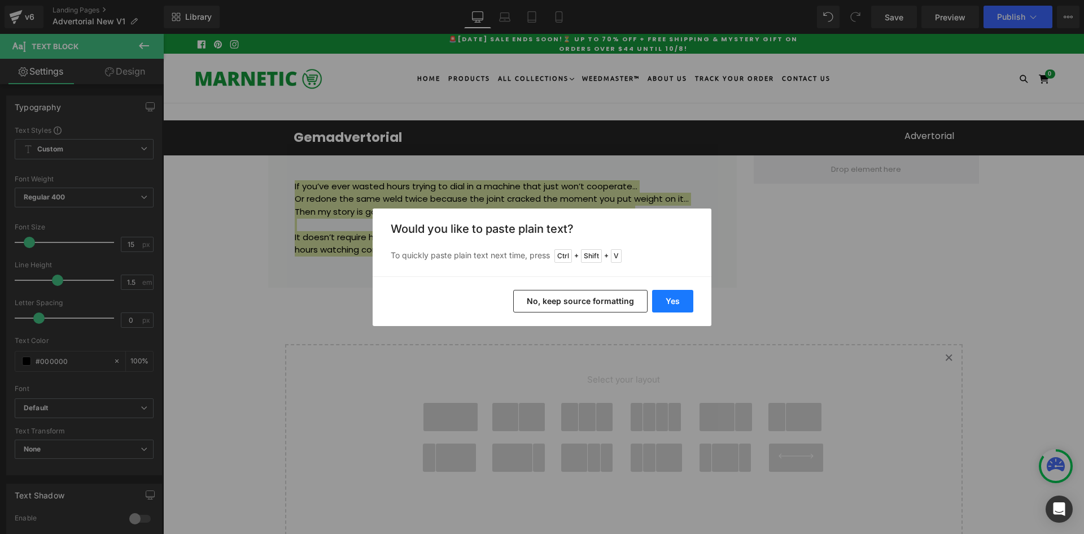
click at [675, 293] on button "Yes" at bounding box center [672, 301] width 41 height 23
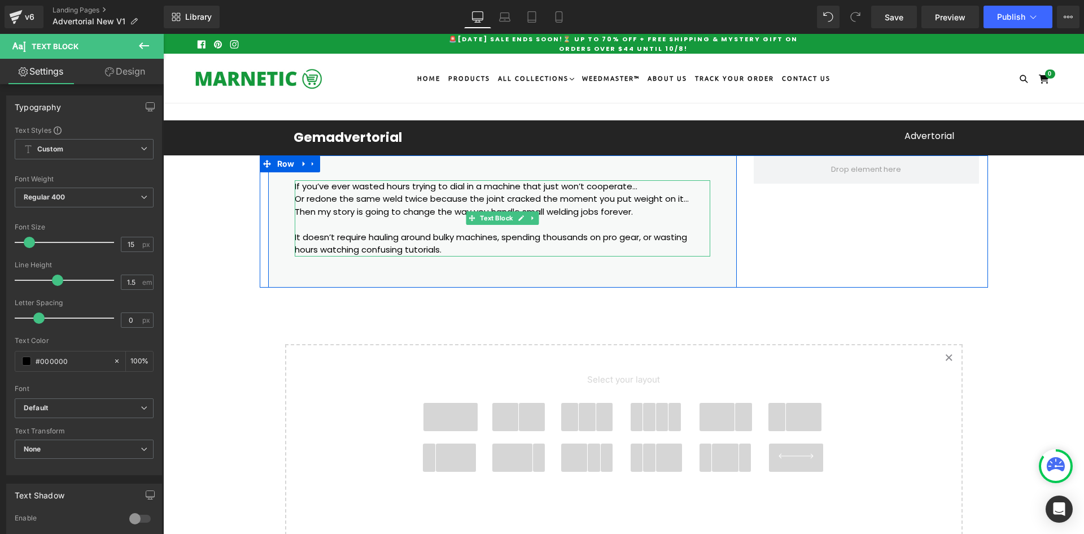
click at [637, 191] on p "If you’ve ever wasted hours trying to dial in a machine that just won’t coopera…" at bounding box center [503, 186] width 416 height 13
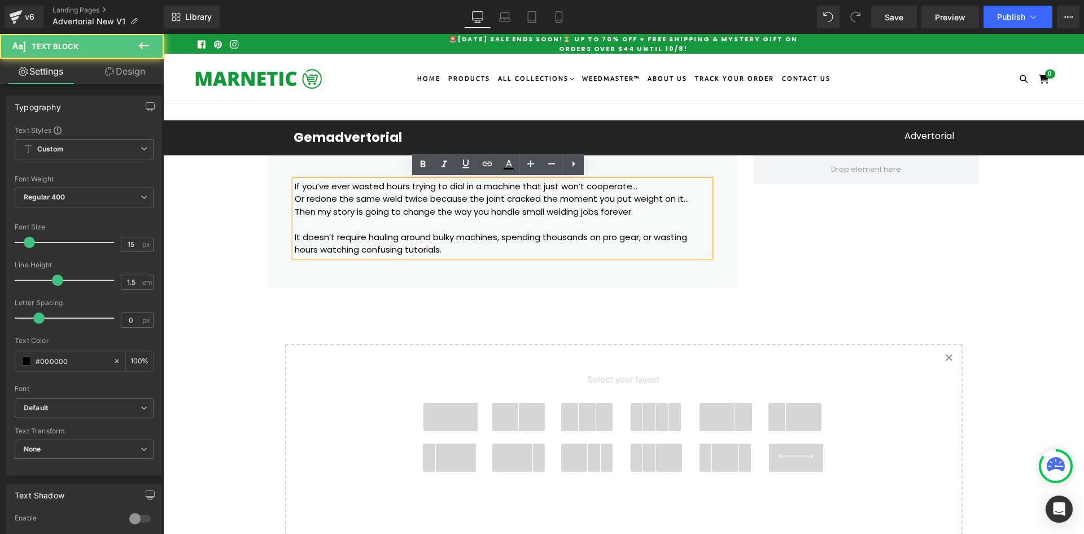
click at [693, 200] on p "Or redone the same weld twice because the joint cracked the moment you put weig…" at bounding box center [503, 199] width 416 height 13
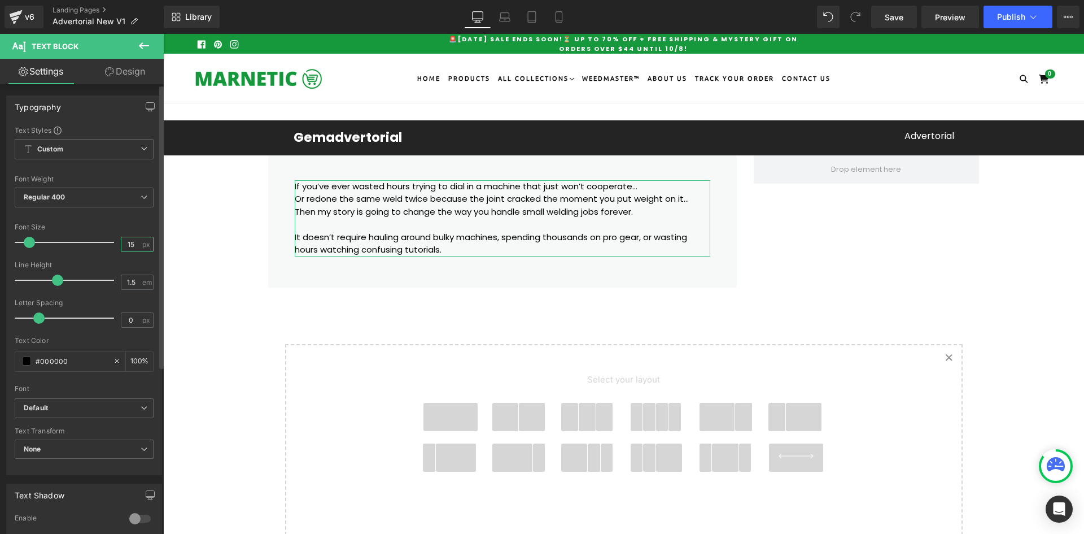
click at [125, 238] on input "15" at bounding box center [131, 244] width 20 height 14
type input "18"
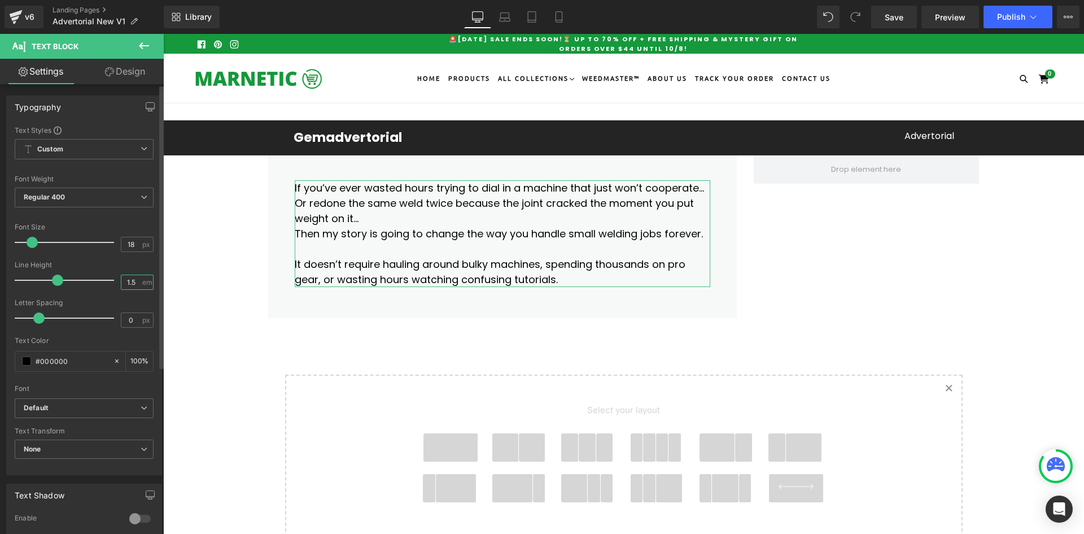
click at [126, 280] on input "1.5" at bounding box center [131, 282] width 20 height 14
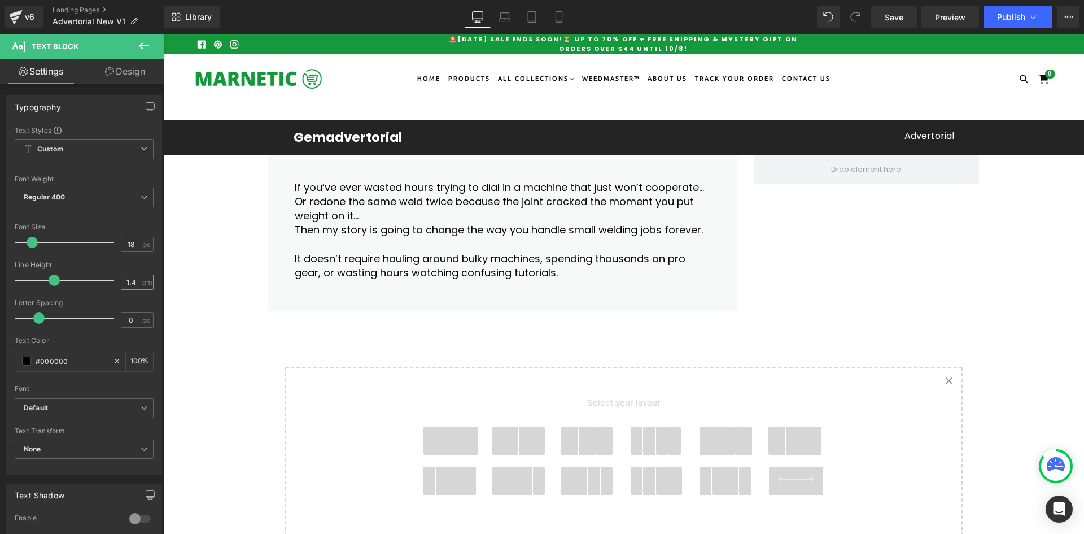
type input "1.4"
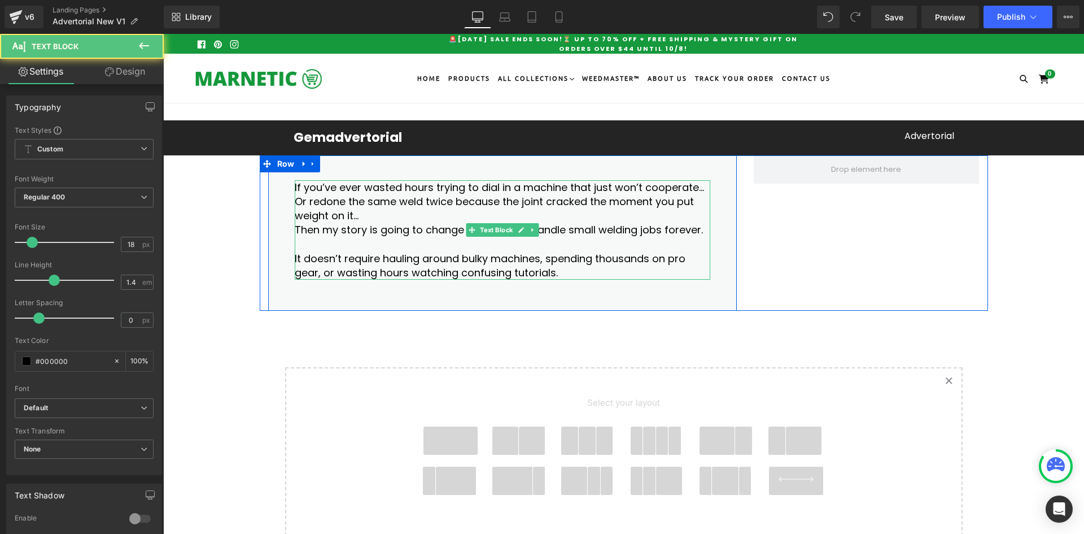
click at [315, 257] on p "It doesn’t require hauling around bulky machines, spending thousands on pro gea…" at bounding box center [503, 265] width 416 height 28
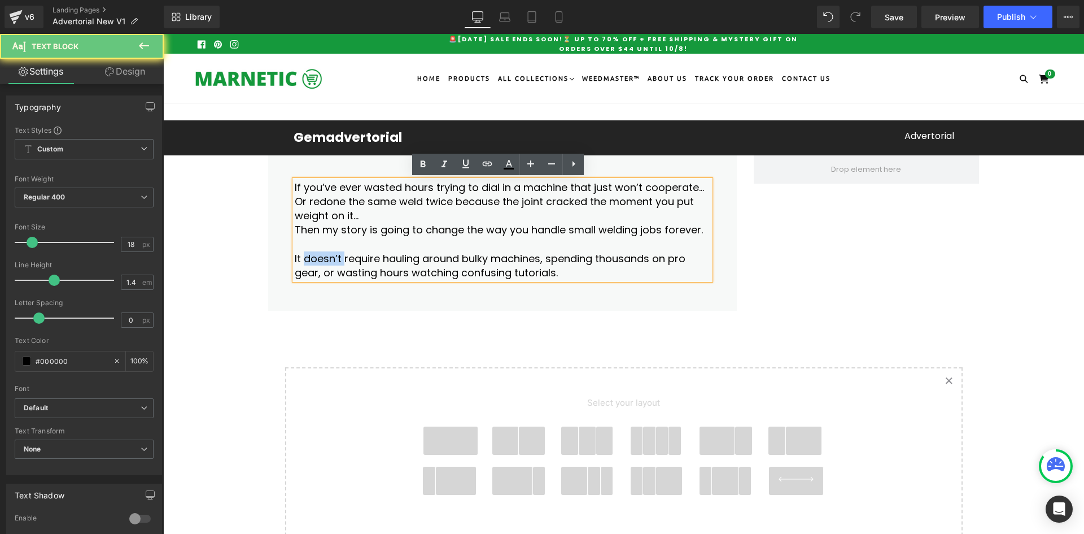
click at [315, 257] on p "It doesn’t require hauling around bulky machines, spending thousands on pro gea…" at bounding box center [503, 265] width 416 height 28
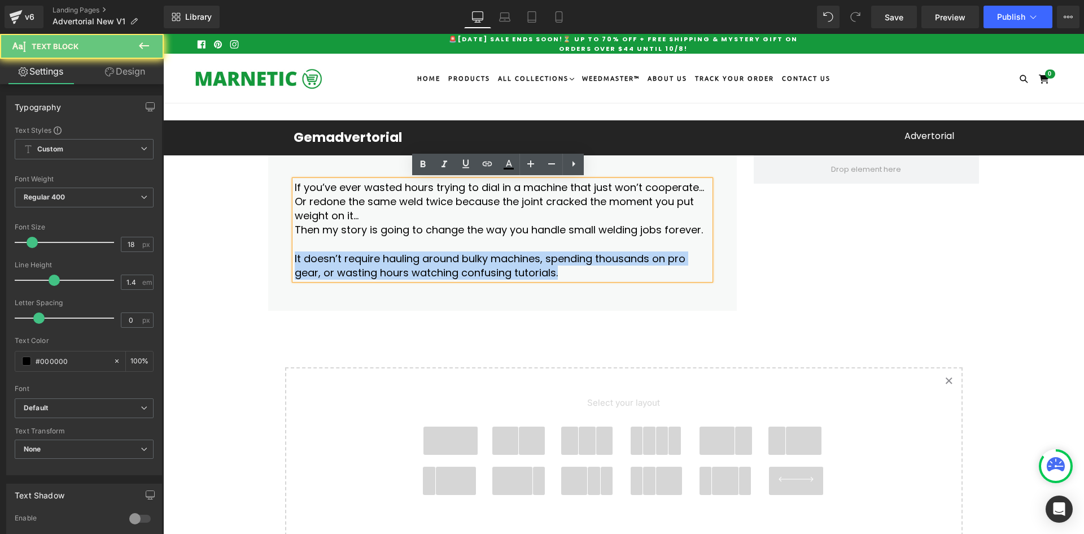
click at [315, 257] on p "It doesn’t require hauling around bulky machines, spending thousands on pro gea…" at bounding box center [503, 265] width 416 height 28
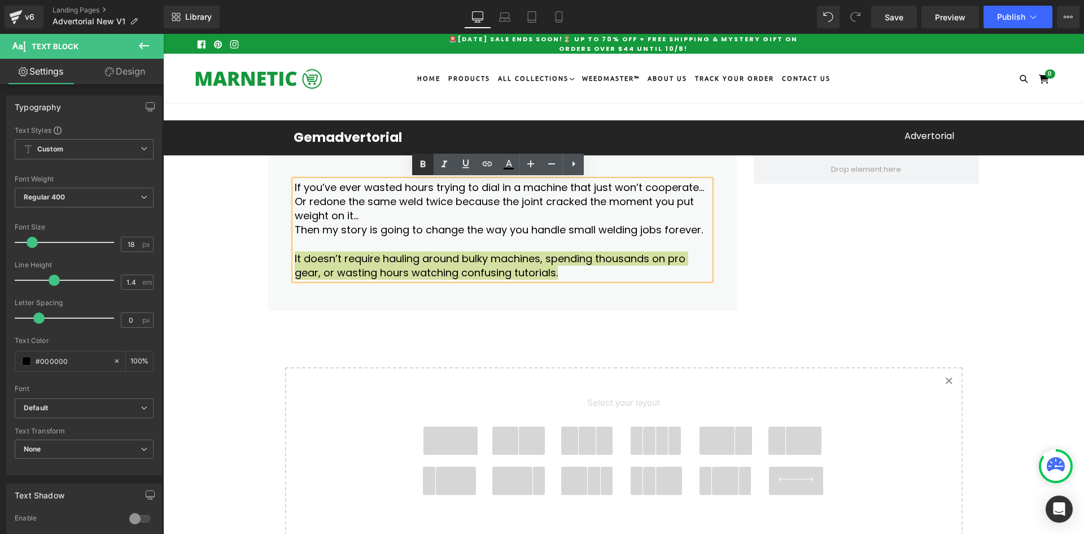
click at [419, 169] on icon at bounding box center [423, 165] width 14 height 14
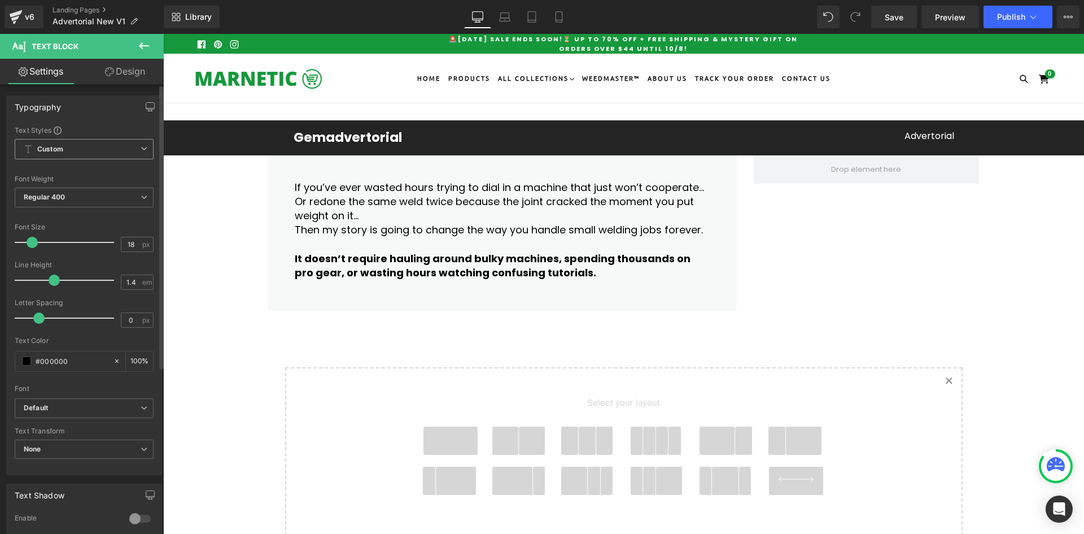
click at [67, 145] on span "Custom Setup Global Style" at bounding box center [84, 149] width 139 height 20
click at [63, 147] on b "Custom" at bounding box center [50, 150] width 26 height 10
click at [40, 408] on icon "Default" at bounding box center [36, 408] width 24 height 10
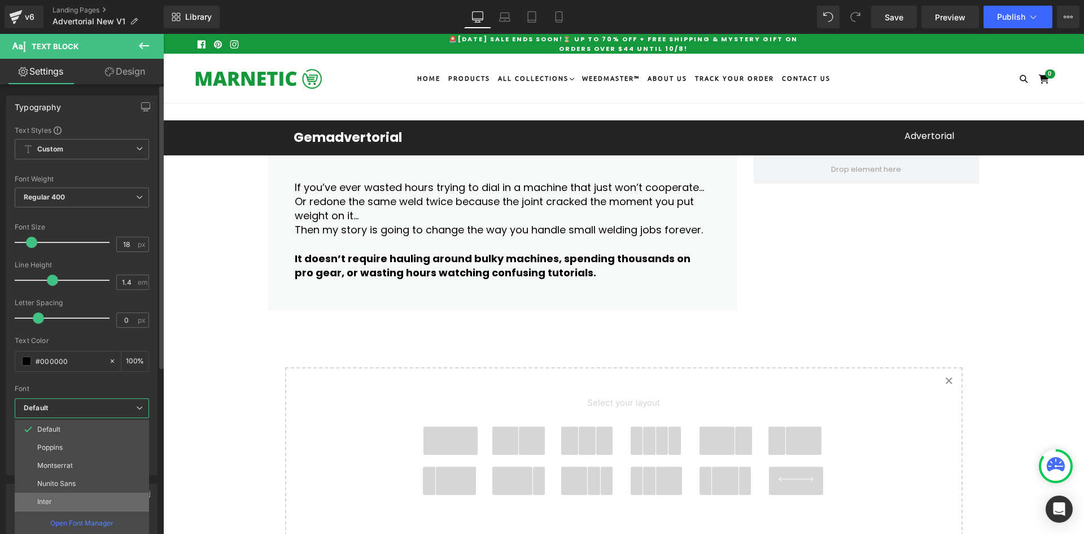
click at [54, 500] on li "Inter" at bounding box center [82, 501] width 134 height 18
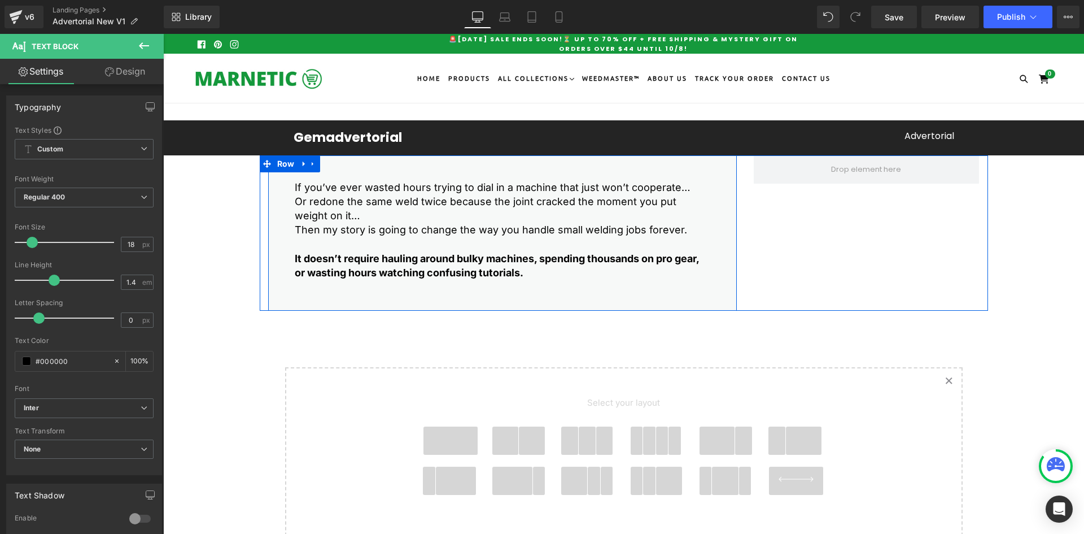
click at [286, 240] on div "If you’ve ever wasted hours trying to dial in a machine that just won’t coopera…" at bounding box center [502, 229] width 433 height 99
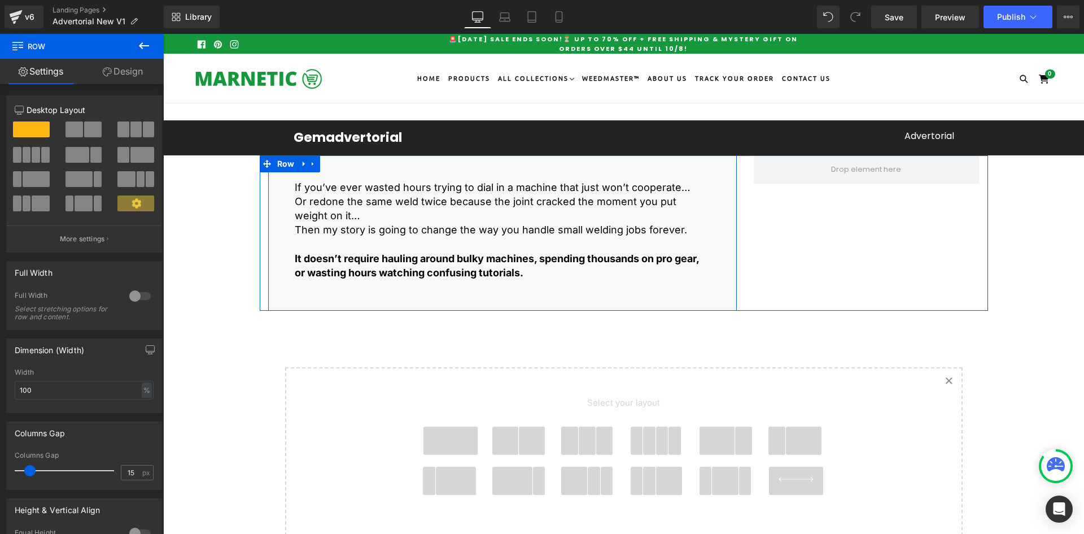
click at [286, 183] on div "If you’ve ever wasted hours trying to dial in a machine that just won’t coopera…" at bounding box center [502, 229] width 433 height 99
click at [312, 164] on icon at bounding box center [313, 163] width 8 height 8
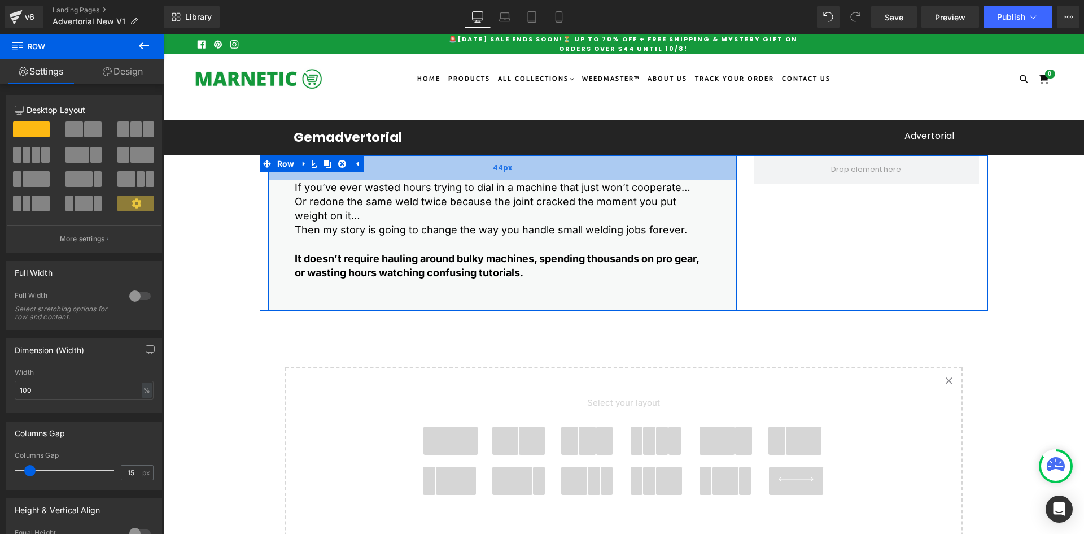
click at [292, 179] on div "44px" at bounding box center [502, 167] width 469 height 25
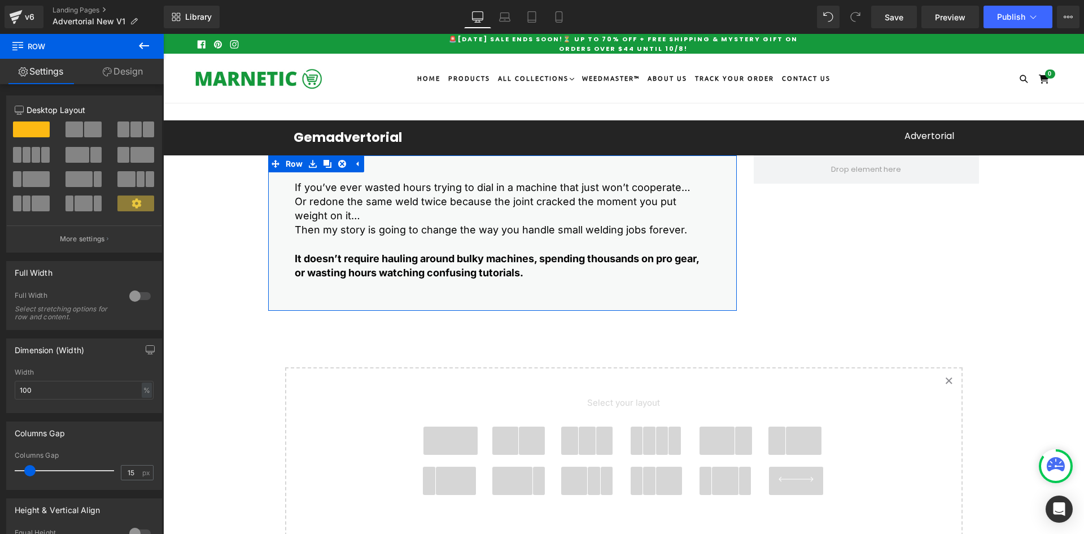
drag, startPoint x: 119, startPoint y: 62, endPoint x: 54, endPoint y: 296, distance: 243.2
click at [119, 63] on link "Design" at bounding box center [123, 71] width 82 height 25
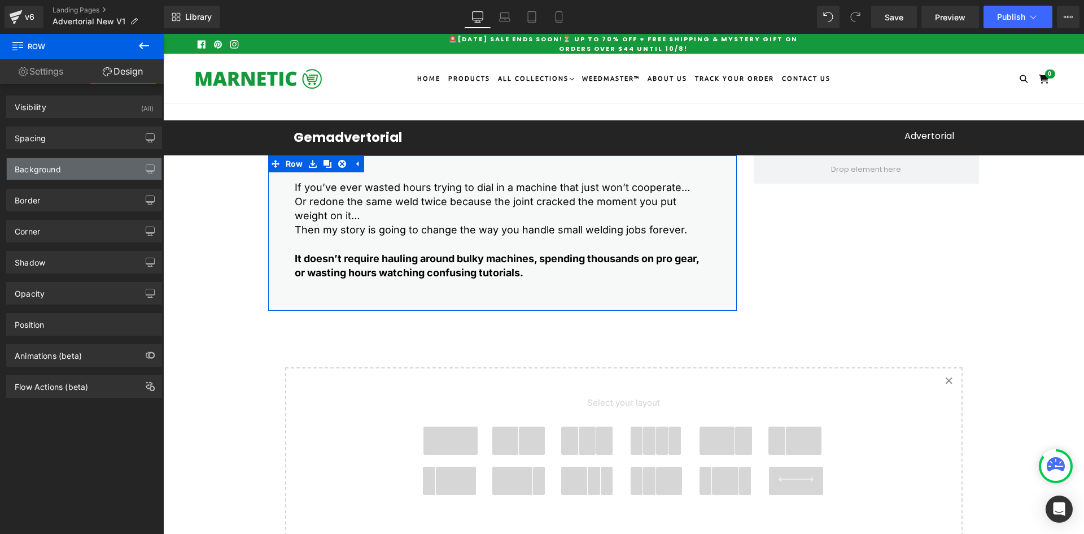
click at [50, 161] on div "Background" at bounding box center [38, 166] width 46 height 16
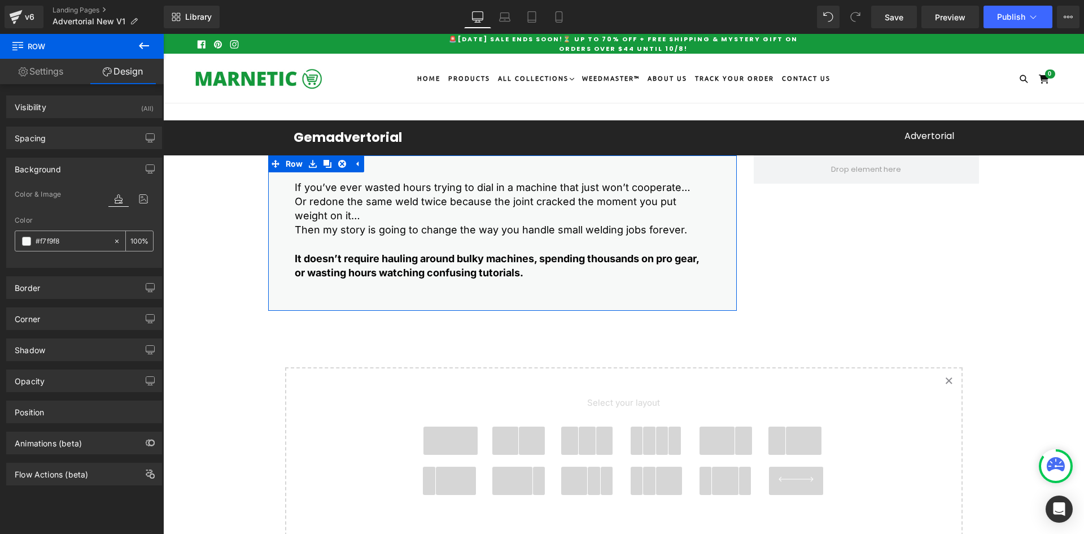
click at [81, 238] on input "#f7f9f8" at bounding box center [72, 241] width 72 height 12
paste input "F7F9F"
type input "F7F9F8"
click at [71, 282] on div "Border" at bounding box center [84, 287] width 155 height 21
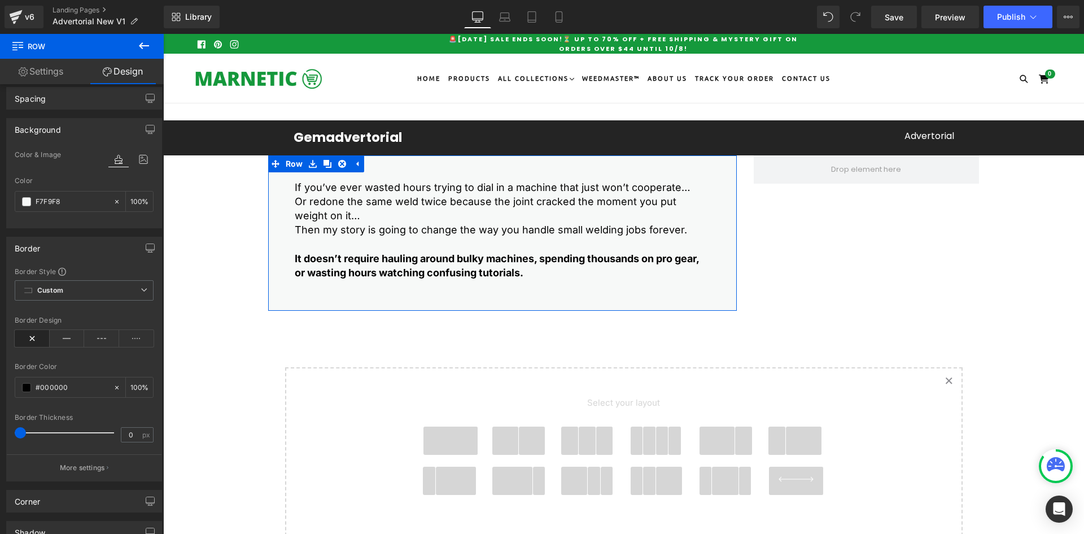
scroll to position [56, 0]
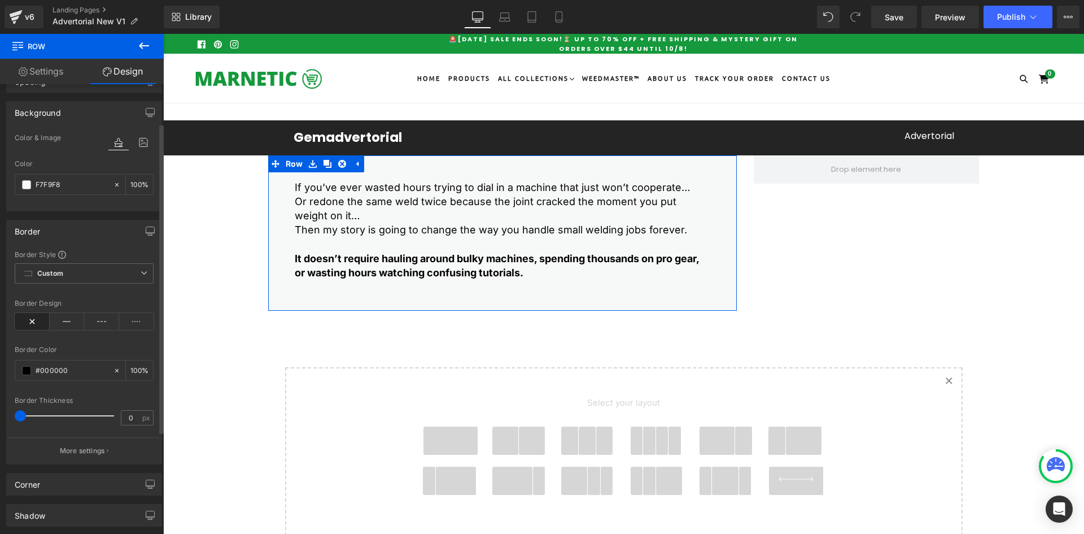
click at [36, 233] on div "Border" at bounding box center [27, 228] width 25 height 16
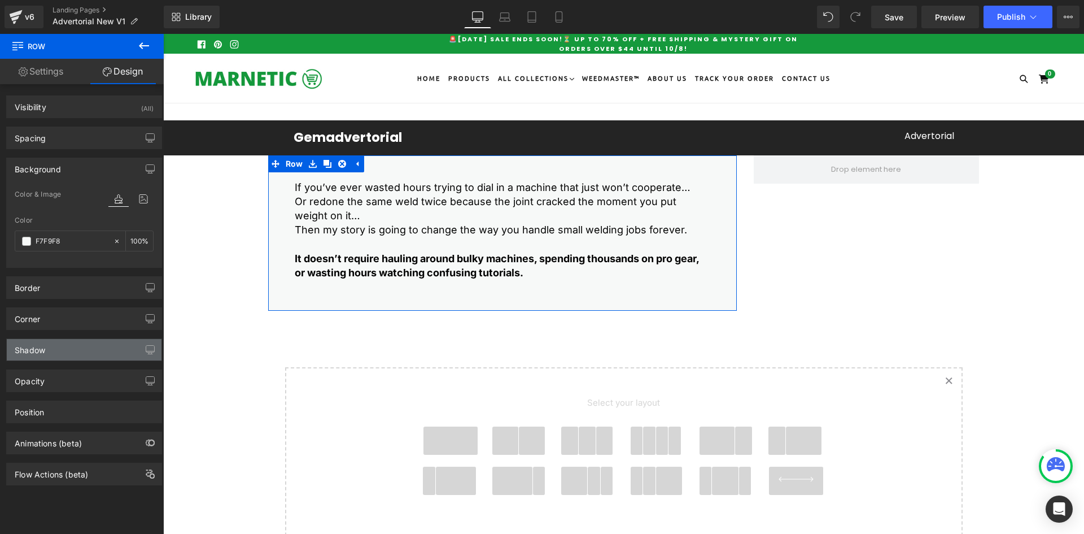
click at [42, 347] on div "Shadow" at bounding box center [30, 347] width 30 height 16
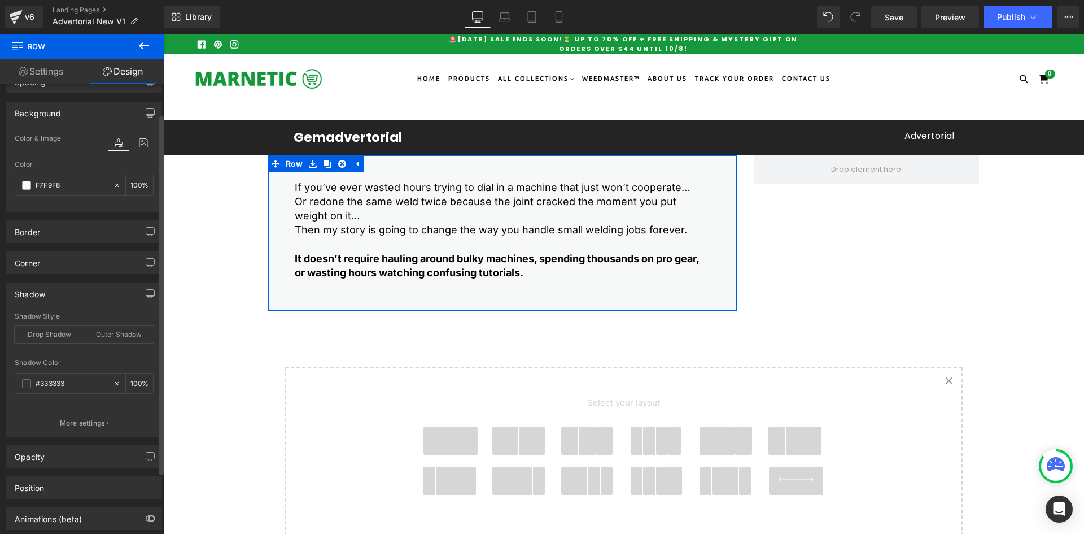
scroll to position [56, 0]
click at [49, 383] on input "#333333" at bounding box center [72, 383] width 72 height 12
paste input "000000"
type input "000000"
click at [24, 377] on div "000000" at bounding box center [64, 383] width 98 height 20
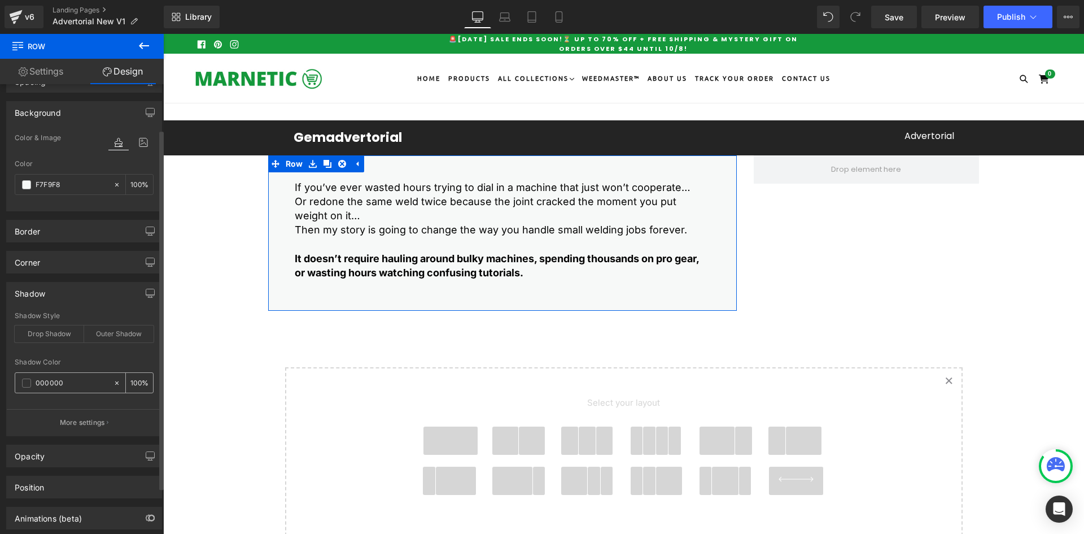
click at [22, 382] on span at bounding box center [26, 382] width 9 height 9
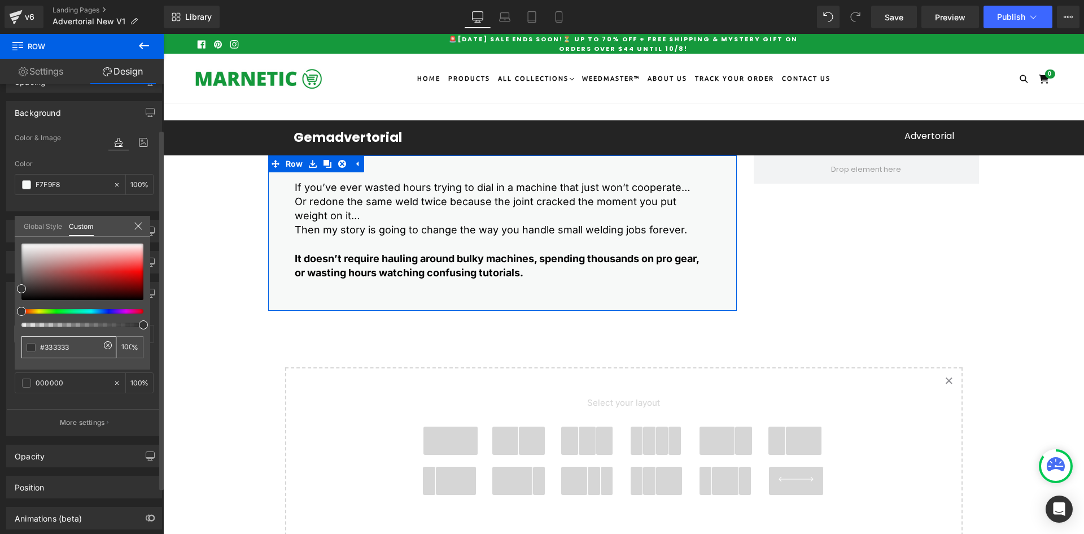
drag, startPoint x: 81, startPoint y: 337, endPoint x: 73, endPoint y: 347, distance: 12.1
click at [81, 336] on div "#333333" at bounding box center [68, 347] width 95 height 22
click at [69, 352] on input "#333333" at bounding box center [70, 347] width 60 height 12
paste input "000000"
type input "000000"
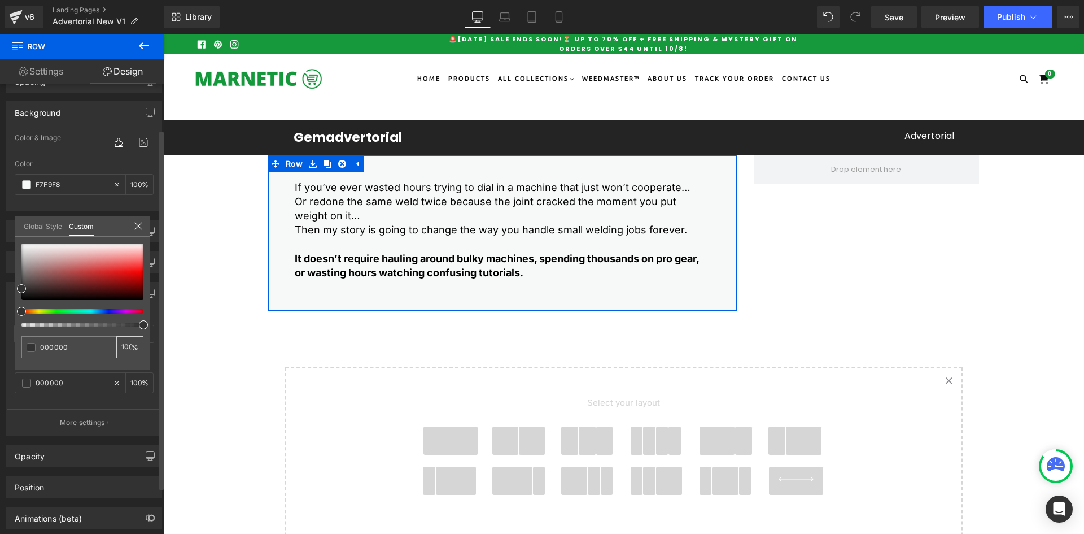
click at [132, 342] on div "100 %" at bounding box center [129, 347] width 27 height 22
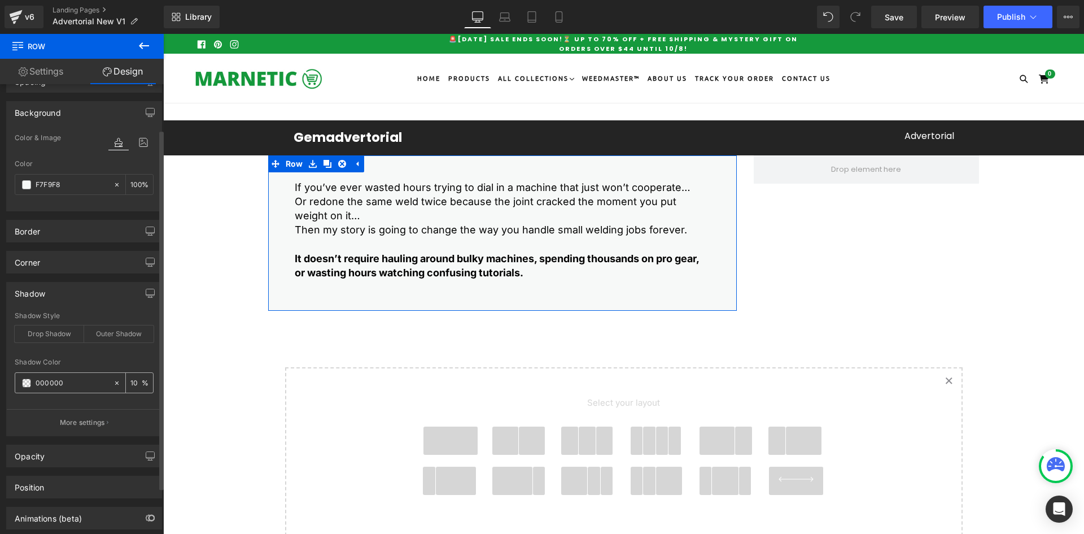
type input "10"
click at [97, 329] on div "Outer Shadow" at bounding box center [118, 333] width 69 height 17
click at [62, 333] on div "Drop Shadow" at bounding box center [49, 333] width 69 height 17
click at [67, 430] on button "More settings" at bounding box center [84, 422] width 155 height 27
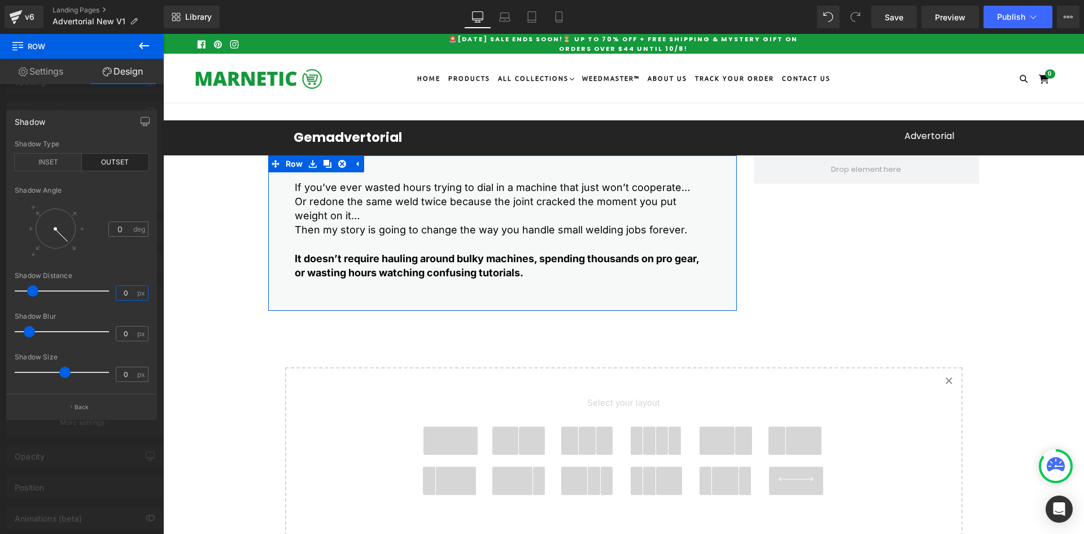
click at [132, 290] on input "0" at bounding box center [126, 293] width 20 height 14
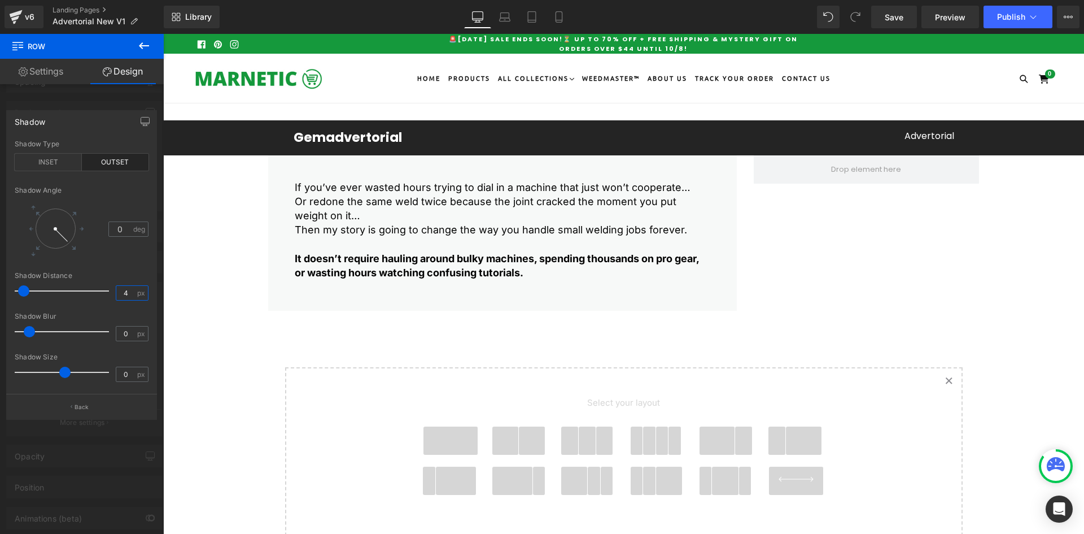
type input "4"
type input "29.5"
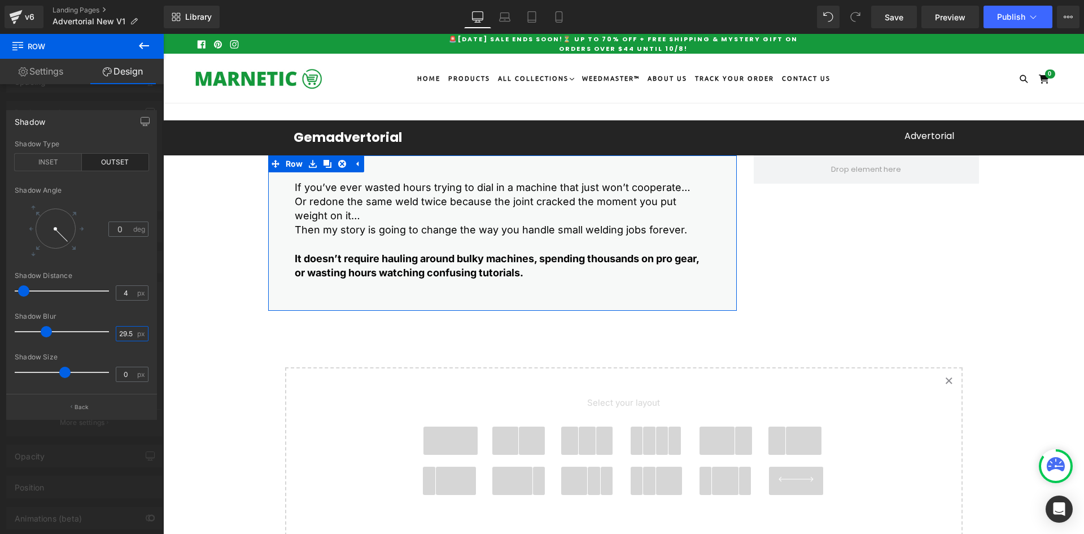
scroll to position [0, 0]
click at [43, 158] on div "INSET" at bounding box center [48, 162] width 67 height 17
click at [120, 159] on div "OUTSET" at bounding box center [115, 162] width 67 height 17
click at [81, 413] on button "Back" at bounding box center [81, 406] width 151 height 25
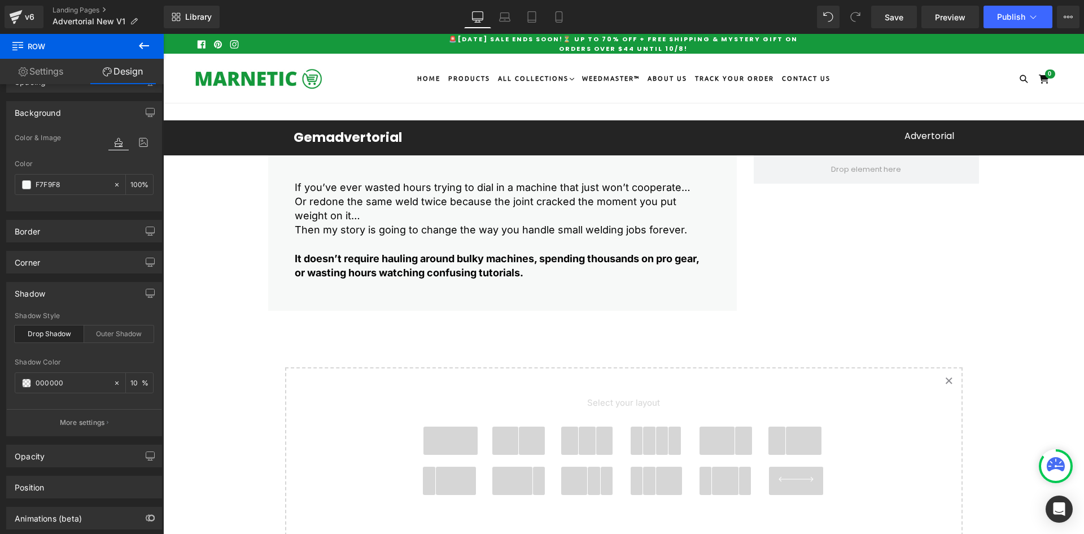
click at [298, 169] on body "Γ marnetic Skip to content Submit Close search Search Home" at bounding box center [623, 444] width 921 height 820
click at [298, 169] on link at bounding box center [301, 164] width 12 height 14
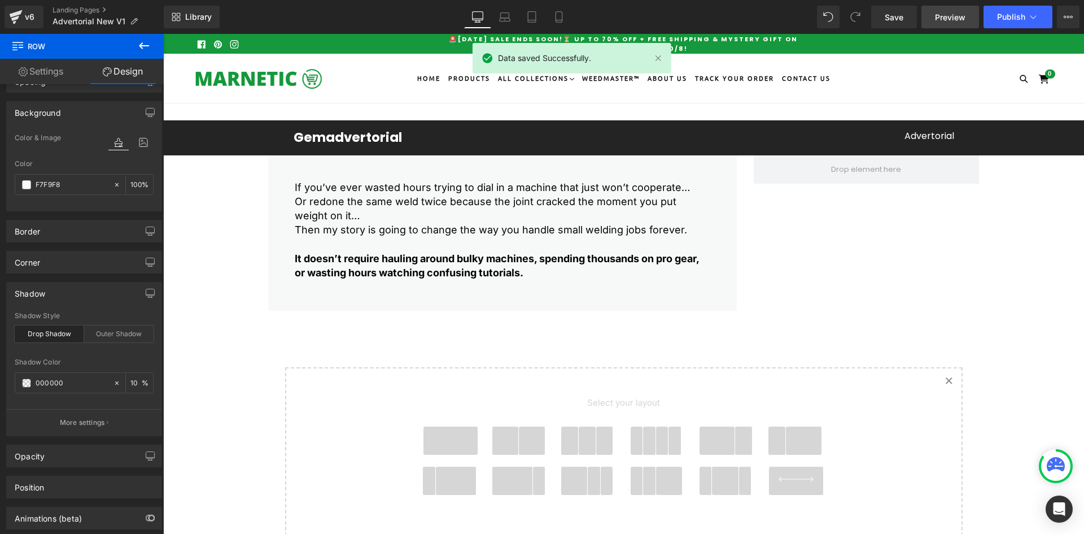
click at [950, 10] on link "Preview" at bounding box center [951, 17] width 58 height 23
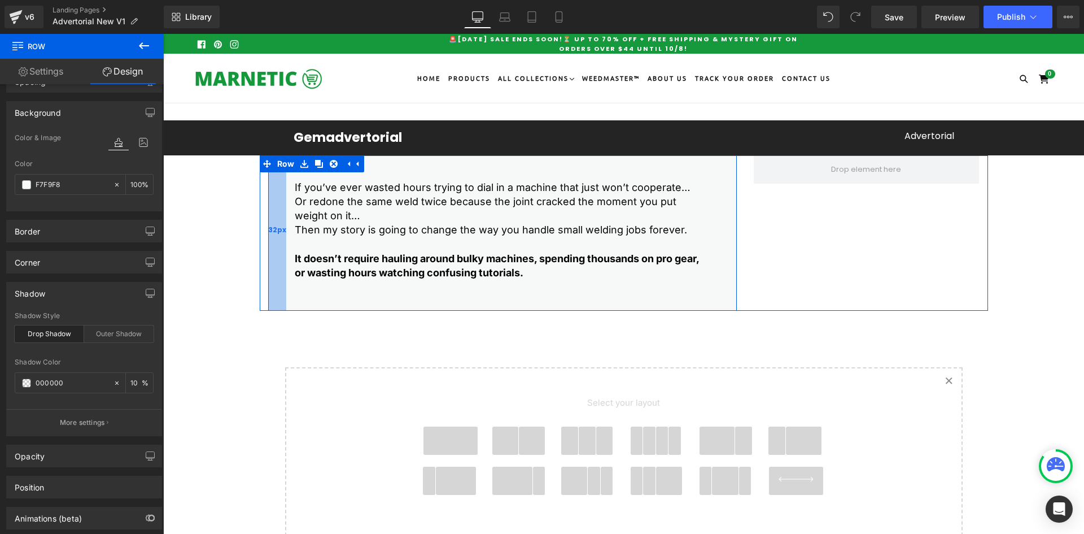
click at [273, 174] on div "32px" at bounding box center [277, 232] width 18 height 155
click at [287, 190] on div "If you’ve ever wasted hours trying to dial in a machine that just won’t coopera…" at bounding box center [502, 229] width 433 height 99
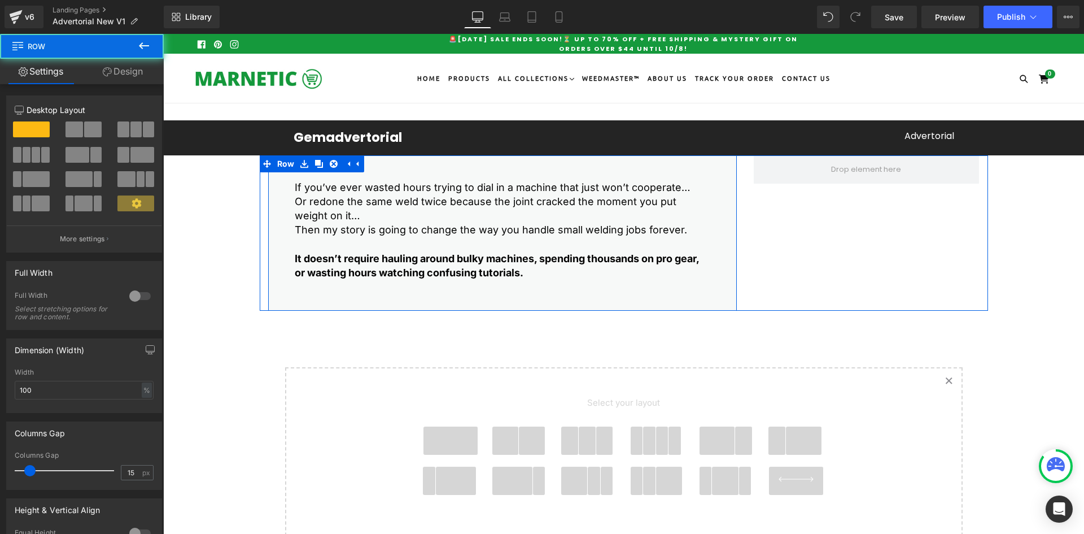
click at [286, 189] on div "If you’ve ever wasted hours trying to dial in a machine that just won’t coopera…" at bounding box center [502, 229] width 433 height 99
click at [288, 194] on div "If you’ve ever wasted hours trying to dial in a machine that just won’t coopera…" at bounding box center [502, 229] width 433 height 99
click at [328, 228] on p "Then my story is going to change the way you handle small welding jobs forever." at bounding box center [503, 229] width 416 height 14
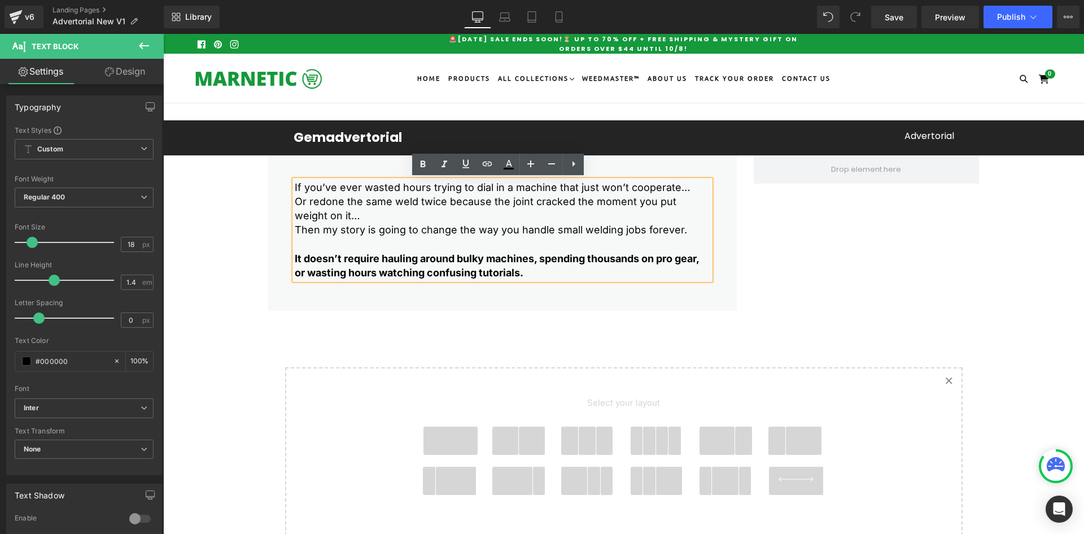
click at [261, 229] on div "If you’ve ever wasted hours trying to dial in a machine that just won’t coopera…" at bounding box center [503, 232] width 486 height 155
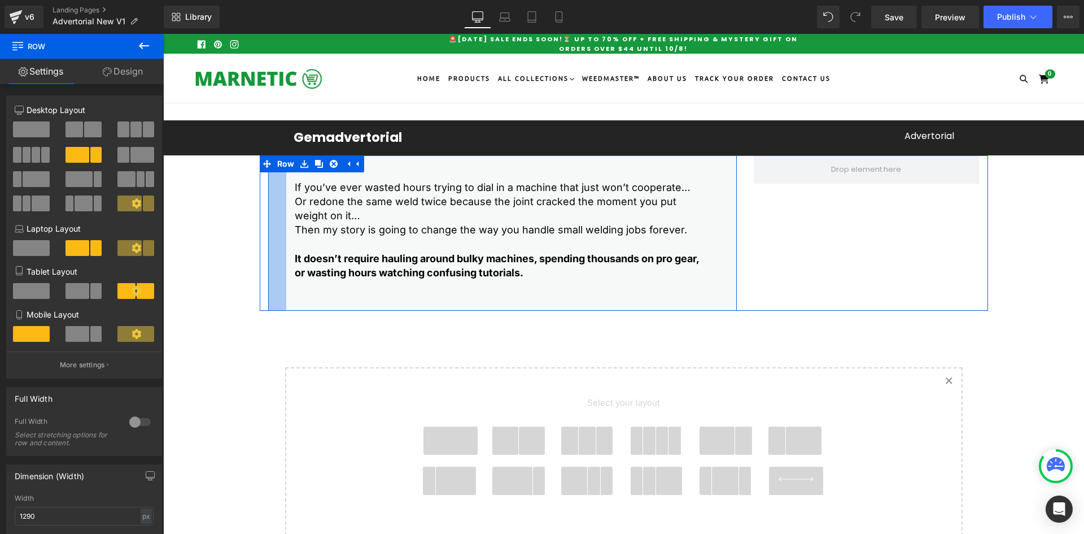
click at [272, 225] on span "32px" at bounding box center [277, 230] width 18 height 10
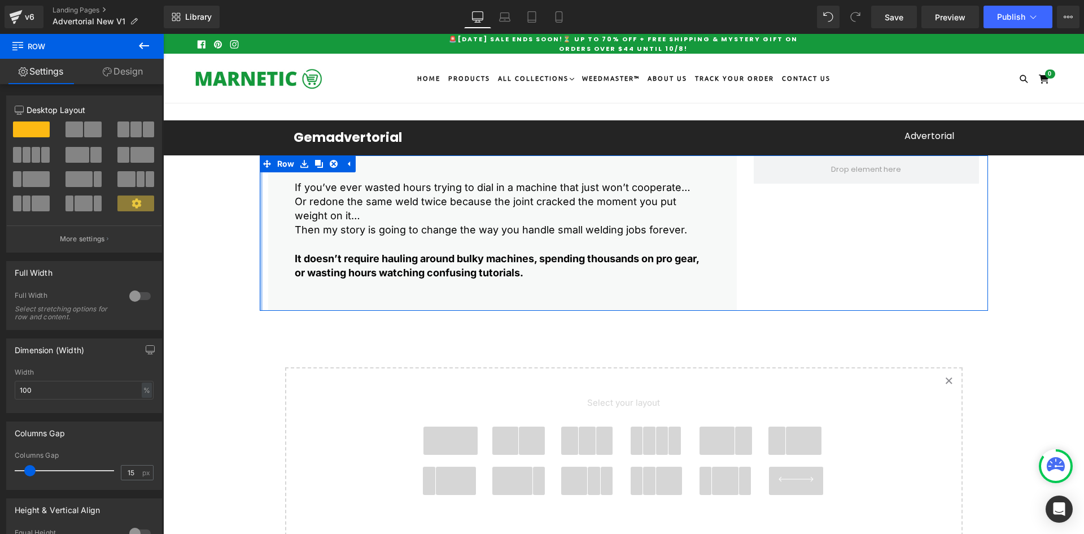
click at [260, 219] on div at bounding box center [261, 232] width 3 height 155
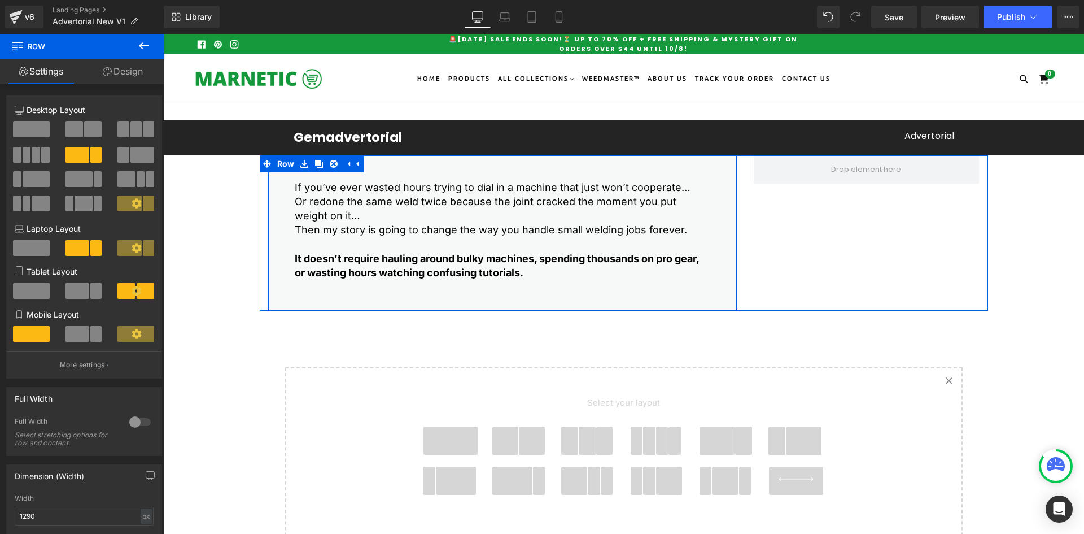
click at [302, 224] on p "Then my story is going to change the way you handle small welding jobs forever." at bounding box center [503, 229] width 416 height 14
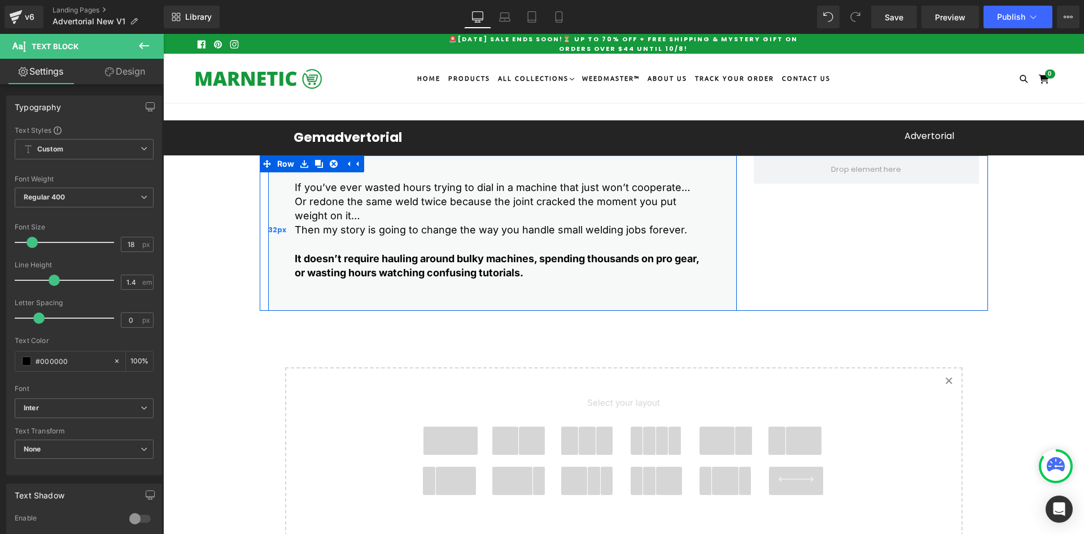
click at [281, 191] on div "32px" at bounding box center [277, 232] width 18 height 155
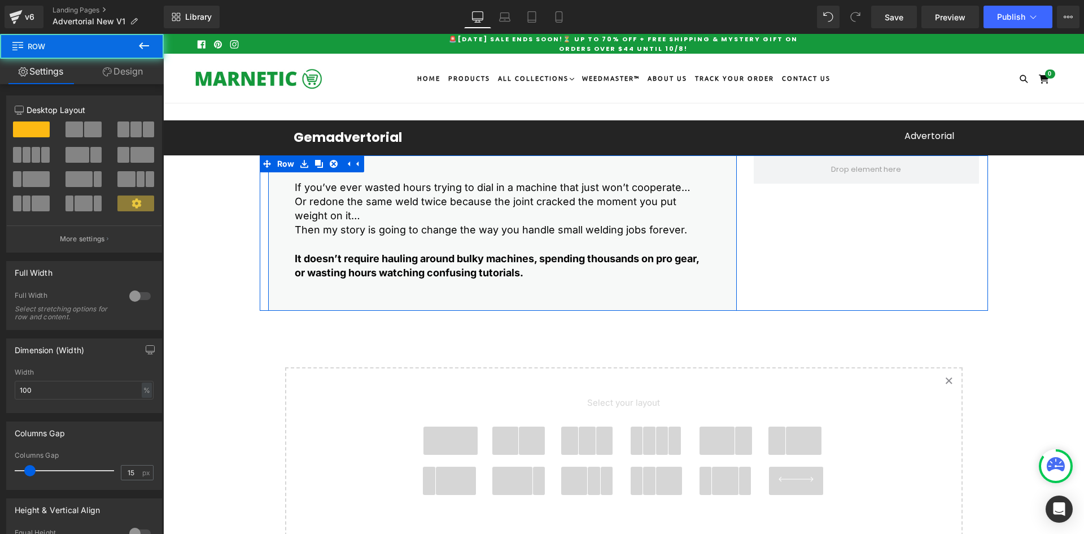
click at [311, 191] on p "If you’ve ever wasted hours trying to dial in a machine that just won’t coopera…" at bounding box center [503, 187] width 416 height 14
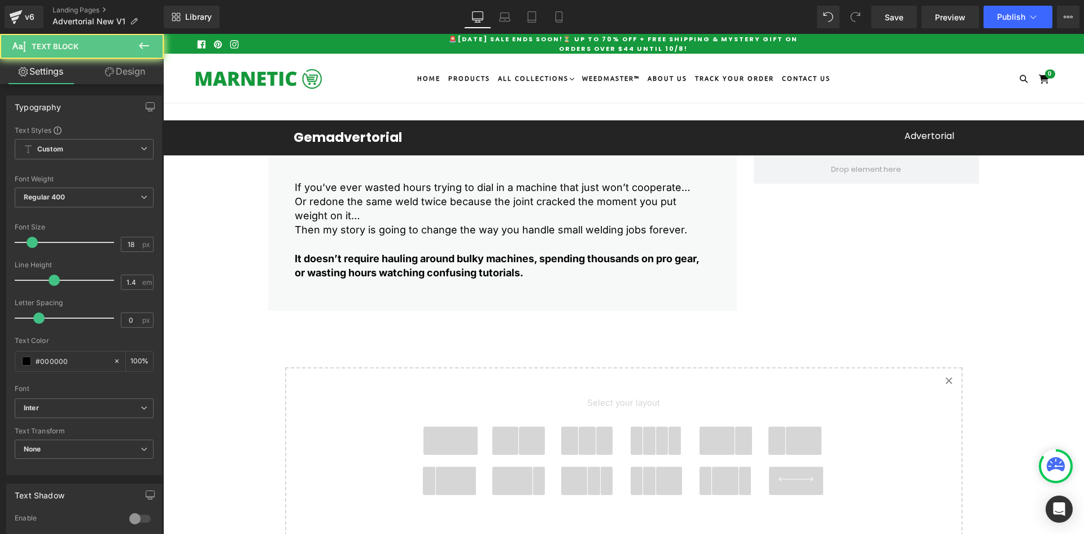
click at [105, 75] on icon at bounding box center [109, 71] width 9 height 9
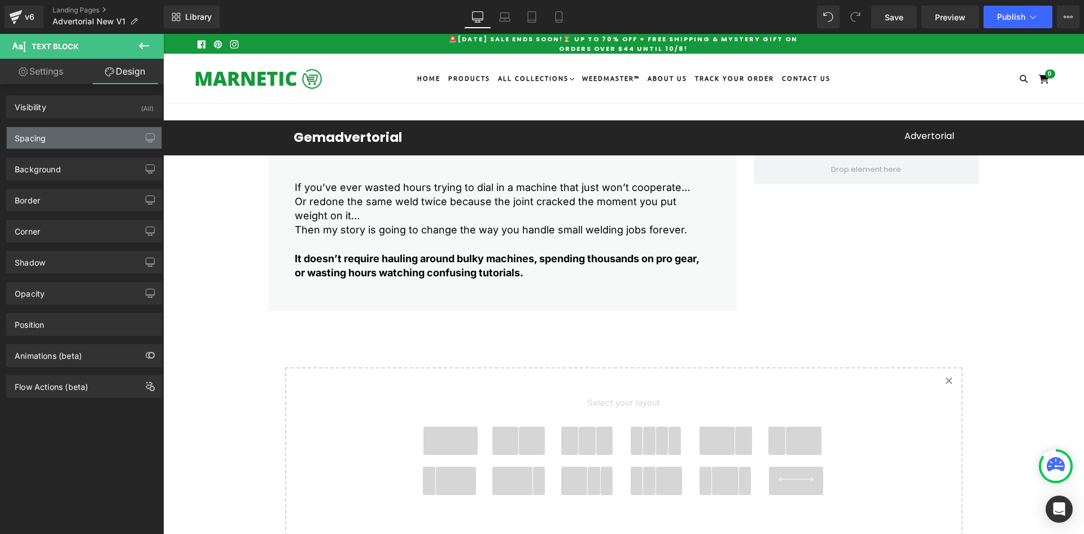
click at [46, 137] on div "Spacing" at bounding box center [30, 135] width 31 height 16
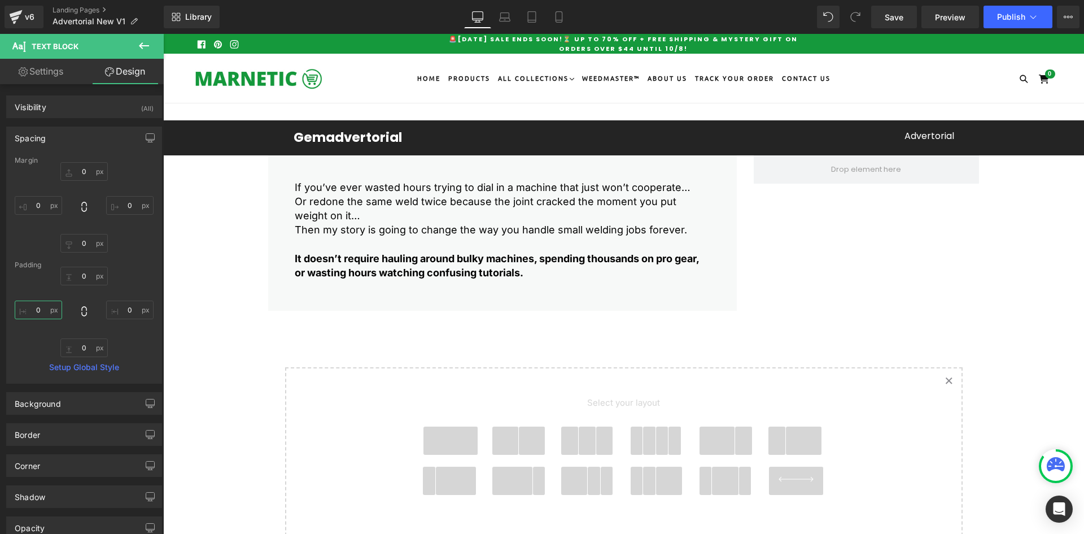
click at [41, 308] on input "text" at bounding box center [38, 309] width 47 height 19
type input "0"
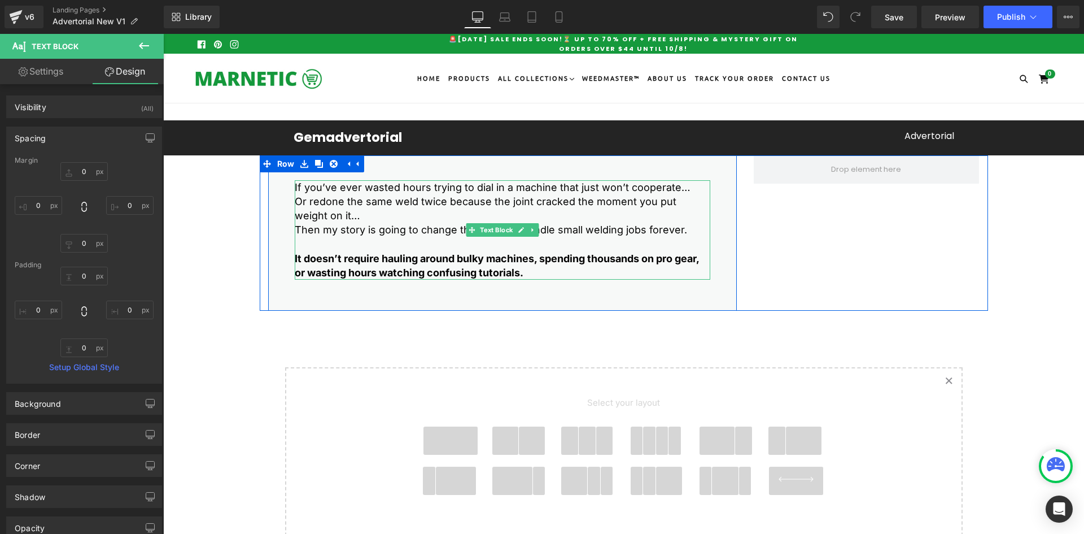
click at [341, 216] on p "Or redone the same weld twice because the joint cracked the moment you put weig…" at bounding box center [503, 208] width 416 height 28
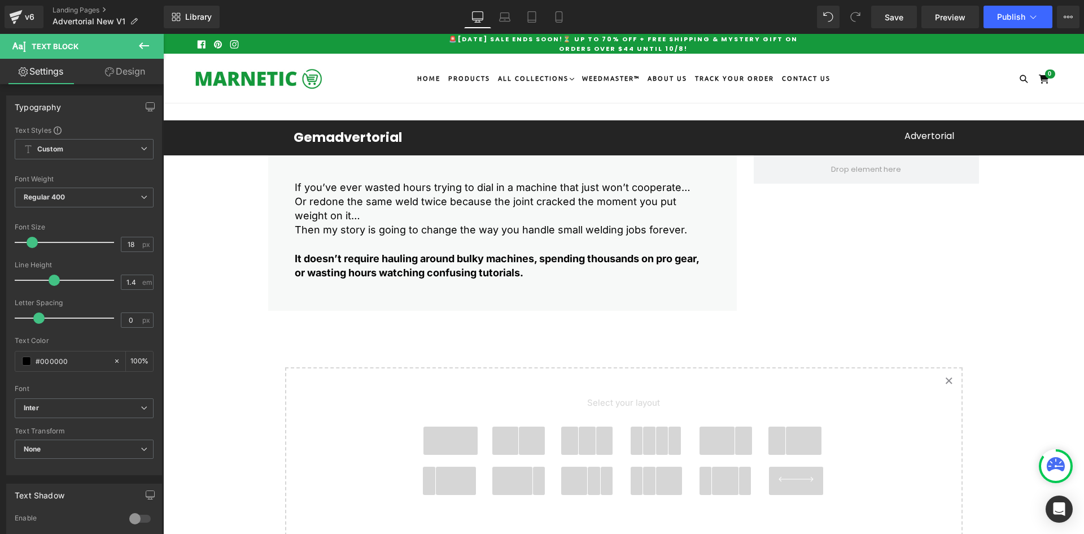
click at [117, 72] on link "Design" at bounding box center [125, 71] width 82 height 25
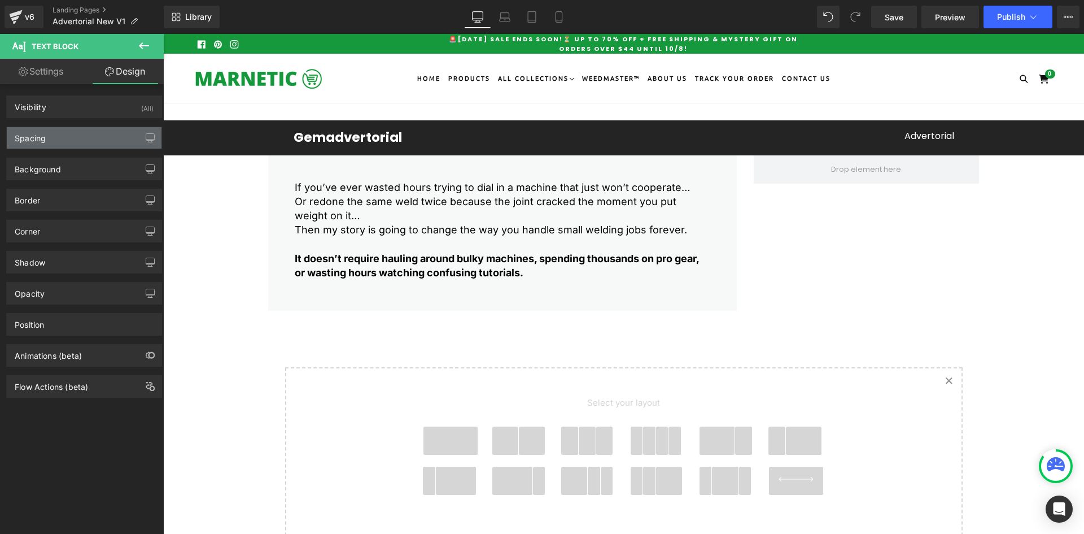
click at [54, 129] on div "Spacing" at bounding box center [84, 137] width 155 height 21
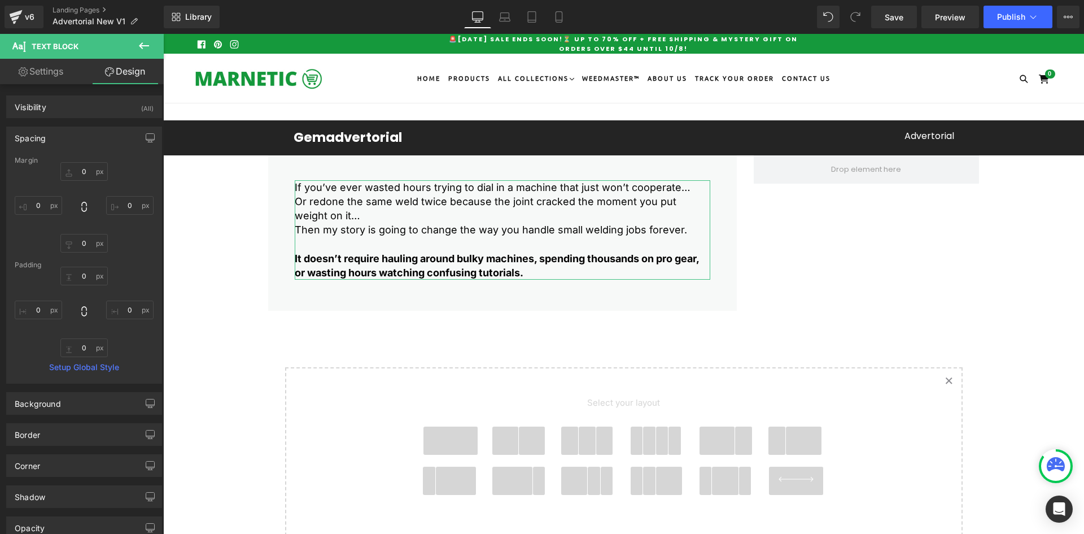
click at [31, 66] on link "Settings" at bounding box center [41, 71] width 82 height 25
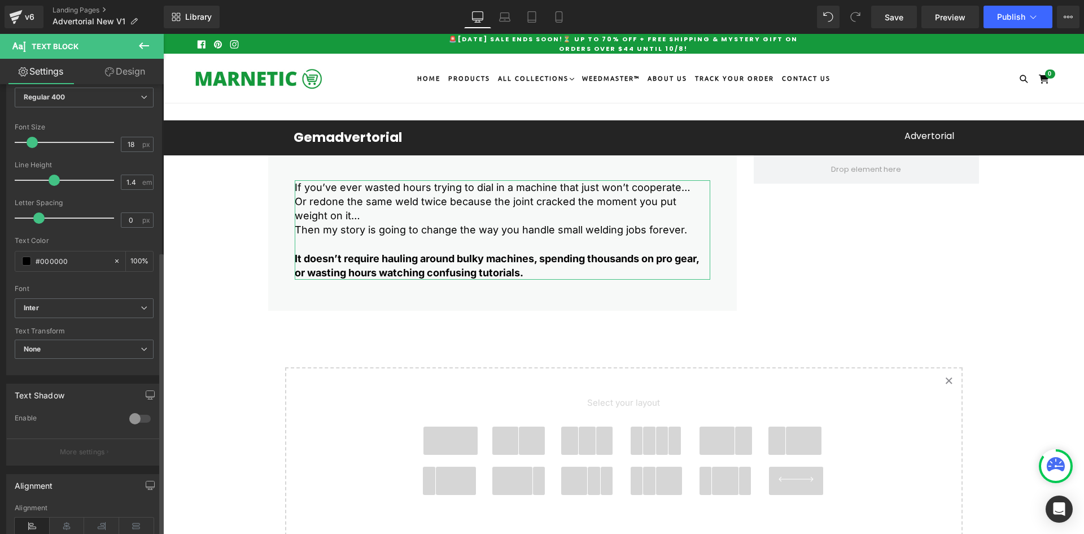
scroll to position [265, 0]
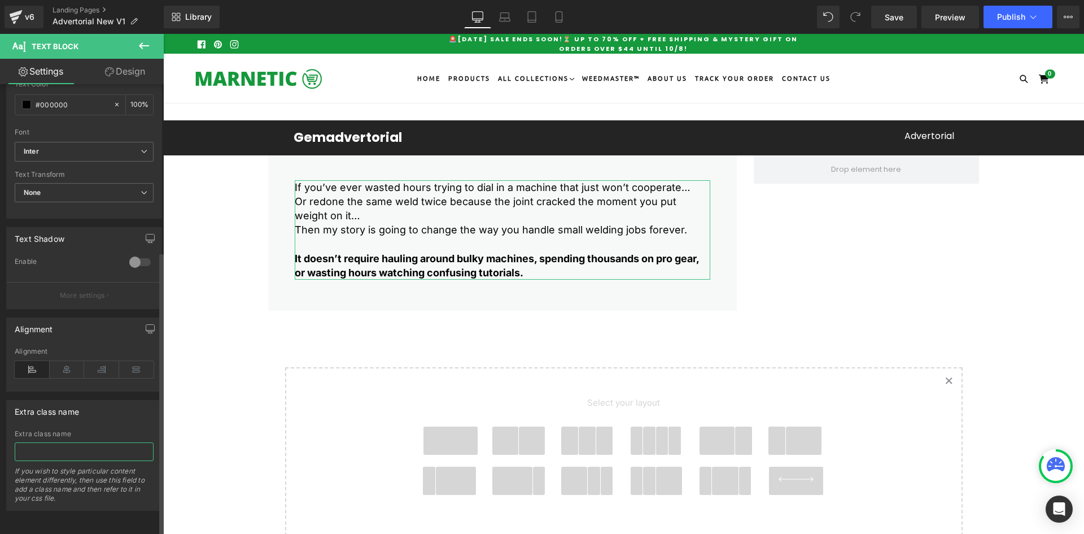
click at [49, 442] on input "text" at bounding box center [84, 451] width 139 height 19
click at [42, 442] on input "text" at bounding box center [84, 451] width 139 height 19
type input "TEXT"
type input "text-block"
click at [892, 14] on span "Save" at bounding box center [894, 17] width 19 height 12
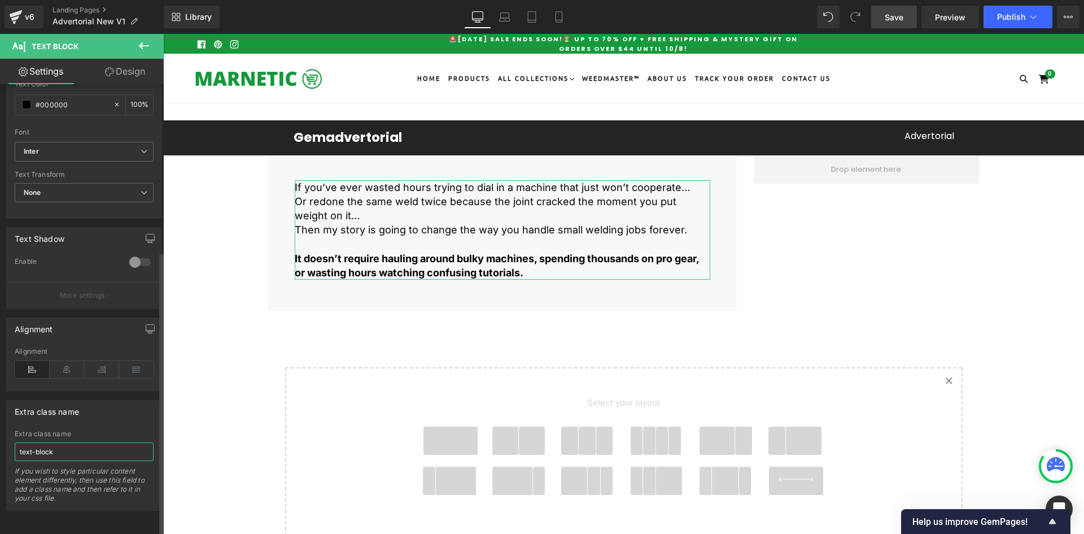
click at [67, 442] on input "text-block" at bounding box center [84, 451] width 139 height 19
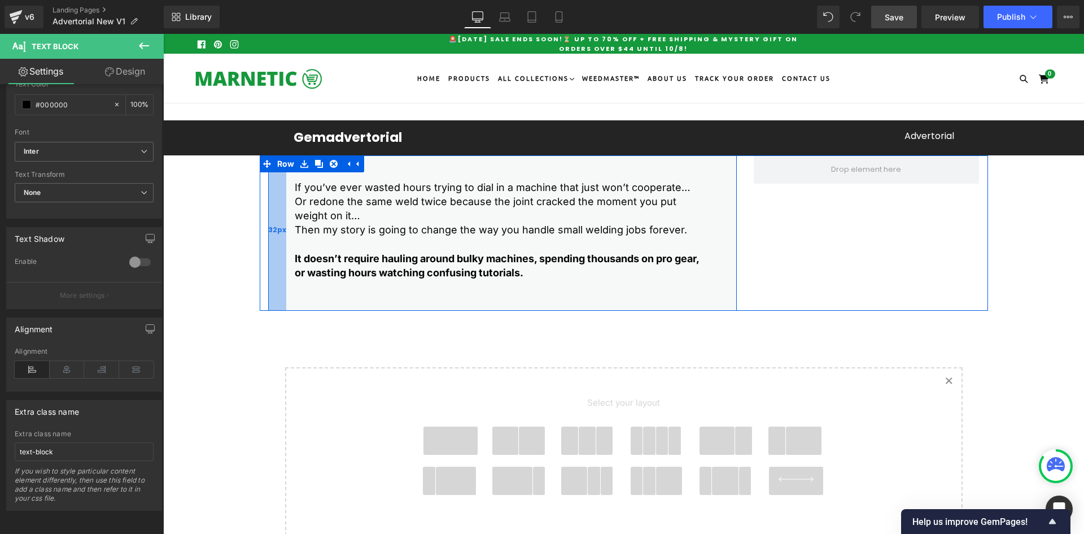
click at [274, 242] on div "32px" at bounding box center [277, 232] width 18 height 155
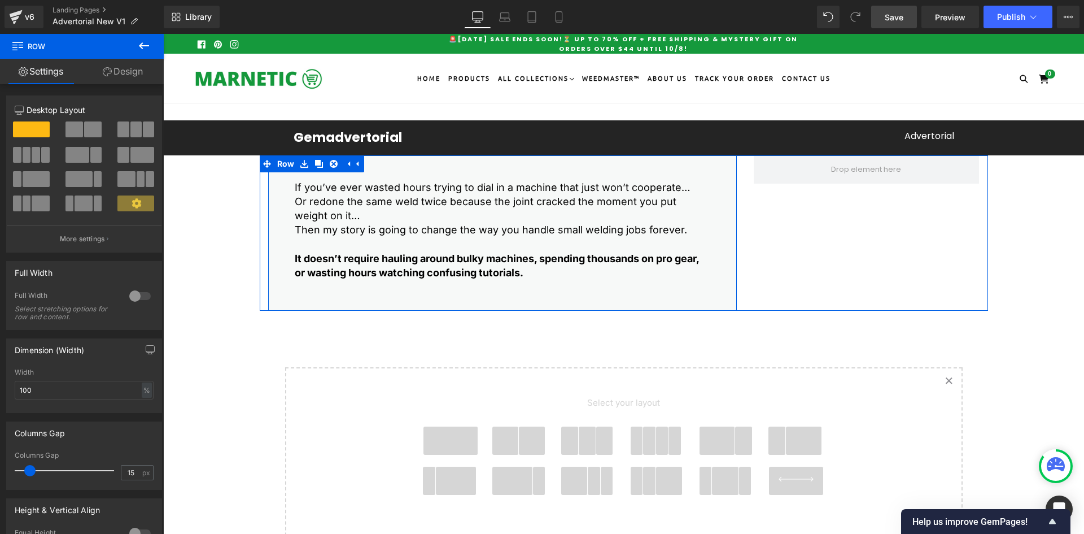
click at [286, 190] on div "If you’ve ever wasted hours trying to dial in a machine that just won’t coopera…" at bounding box center [502, 229] width 433 height 99
click at [355, 199] on p "Or redone the same weld twice because the joint cracked the moment you put weig…" at bounding box center [503, 208] width 416 height 28
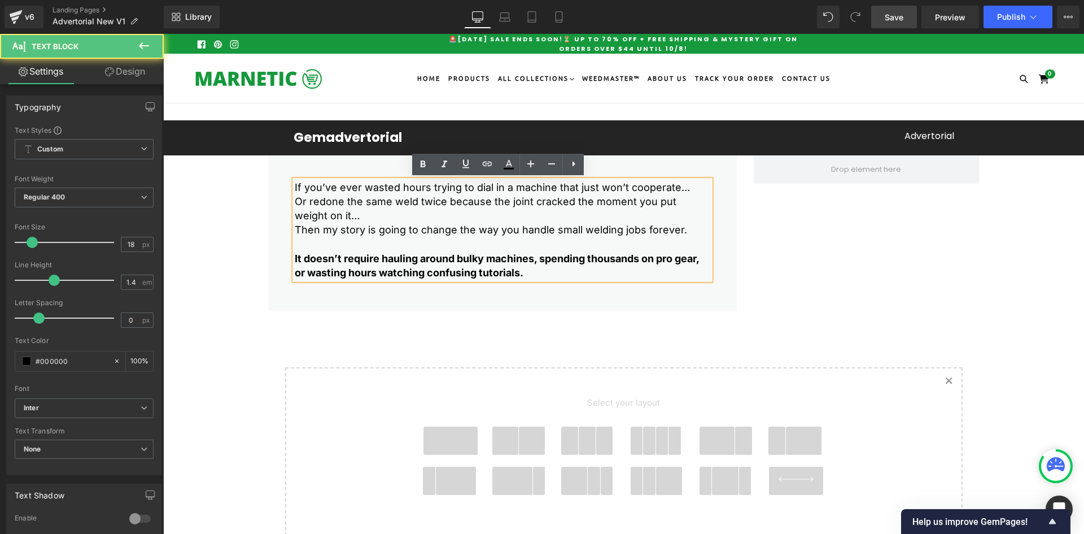
click at [391, 168] on div "If you’ve ever wasted hours trying to dial in a machine that just won’t coopera…" at bounding box center [502, 232] width 469 height 155
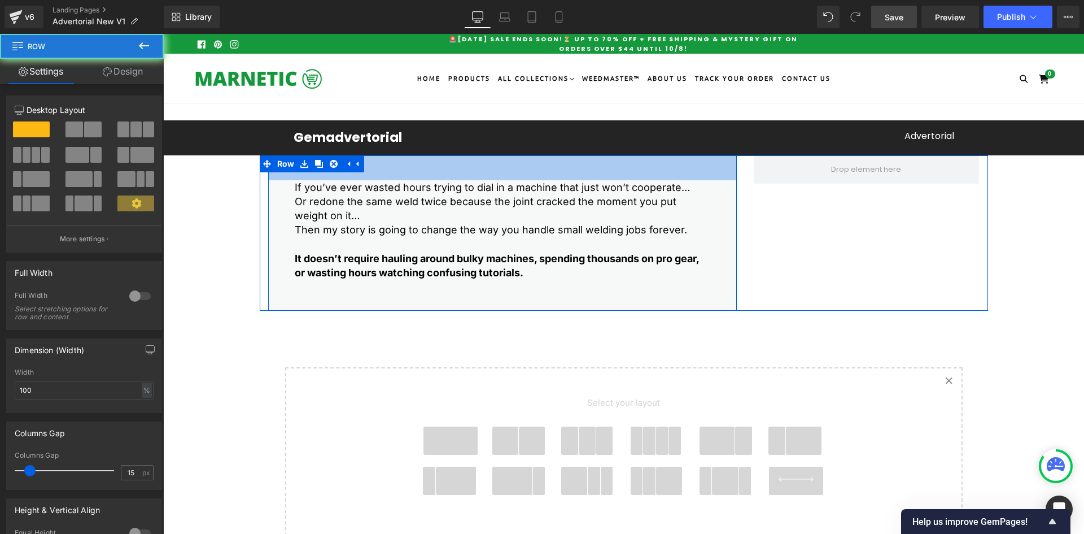
click at [372, 163] on div "If you’ve ever wasted hours trying to dial in a machine that just won’t coopera…" at bounding box center [502, 232] width 469 height 155
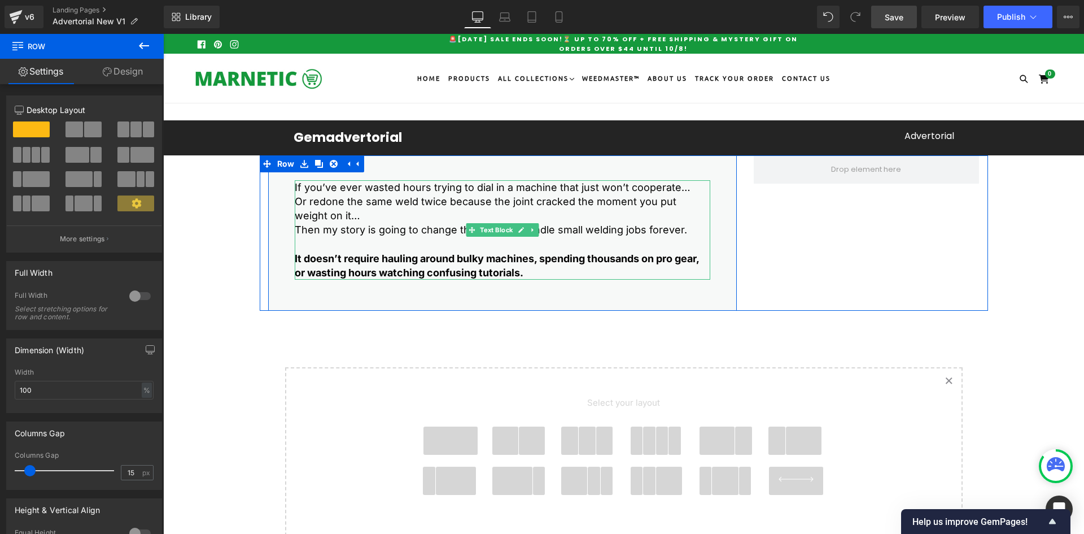
click at [308, 197] on p "Or redone the same weld twice because the joint cracked the moment you put weig…" at bounding box center [503, 208] width 416 height 28
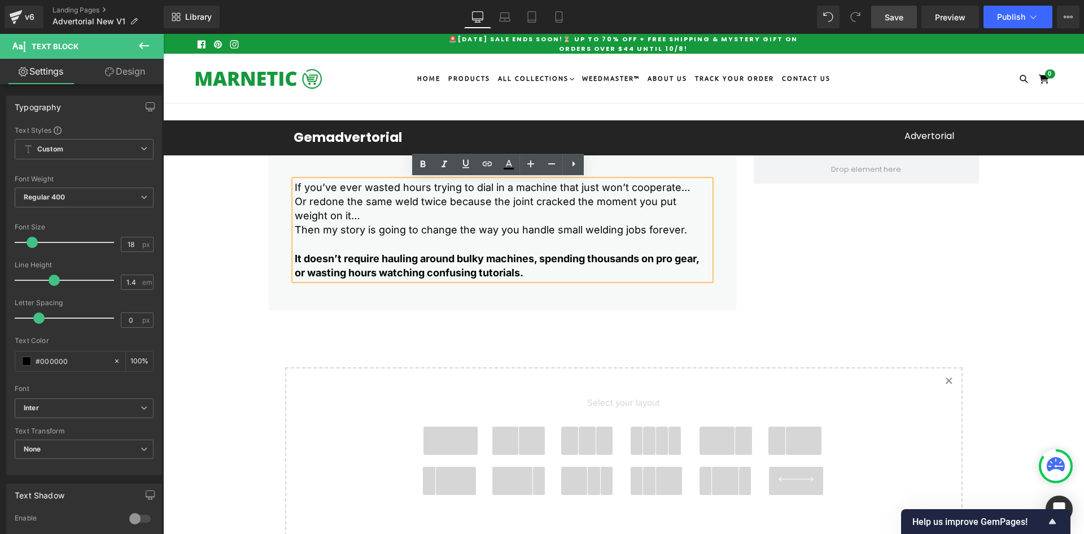
click at [278, 195] on div "If you’ve ever wasted hours trying to dial in a machine that just won’t coopera…" at bounding box center [502, 232] width 469 height 155
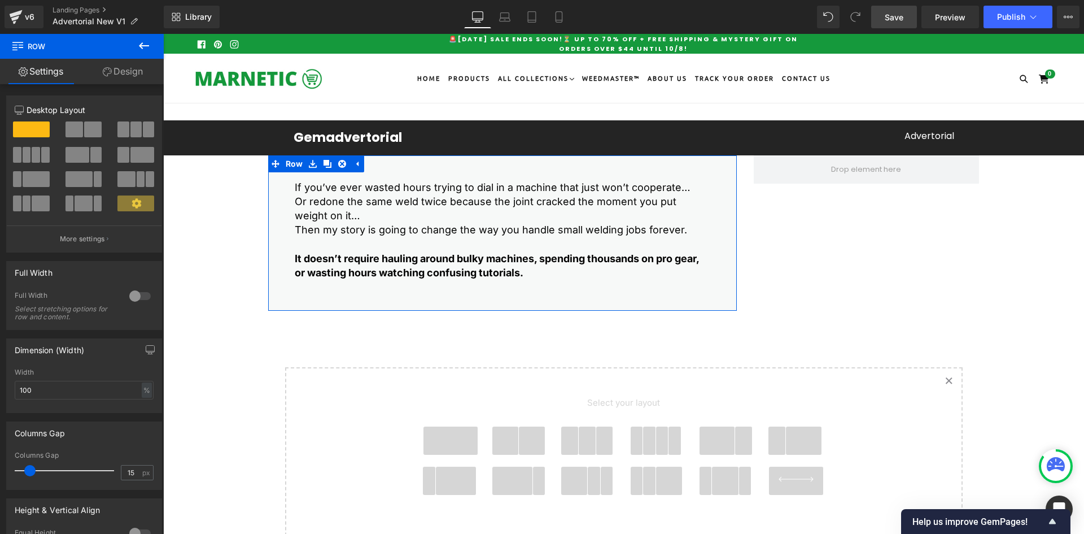
click at [113, 78] on link "Design" at bounding box center [123, 71] width 82 height 25
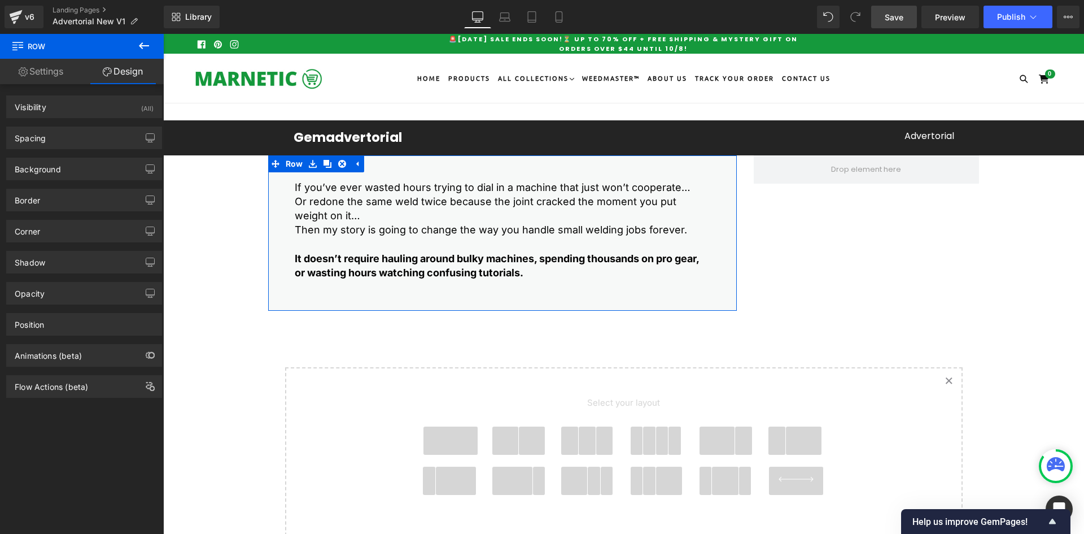
click at [57, 78] on link "Settings" at bounding box center [41, 71] width 82 height 25
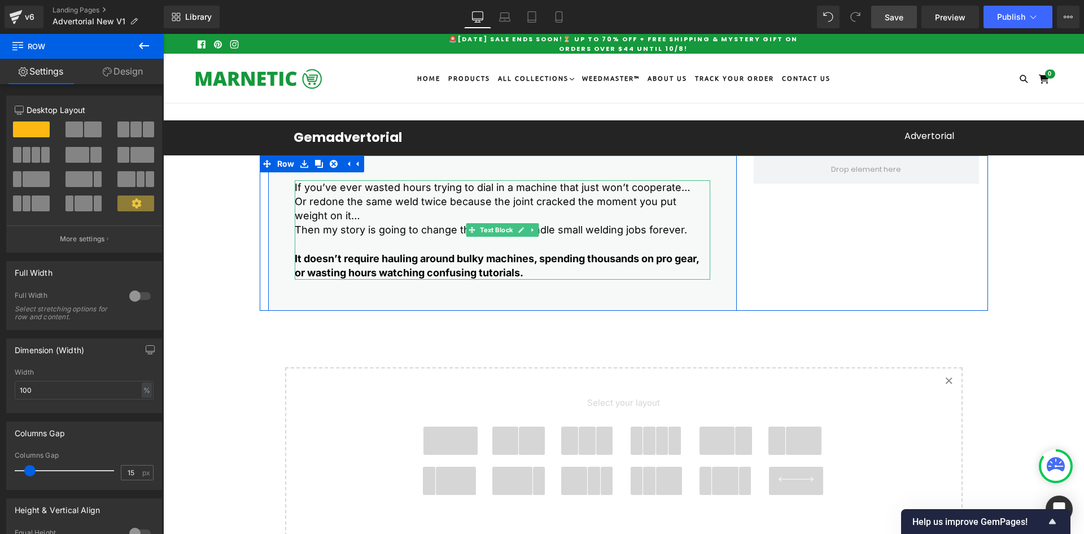
click at [320, 239] on p at bounding box center [503, 244] width 416 height 14
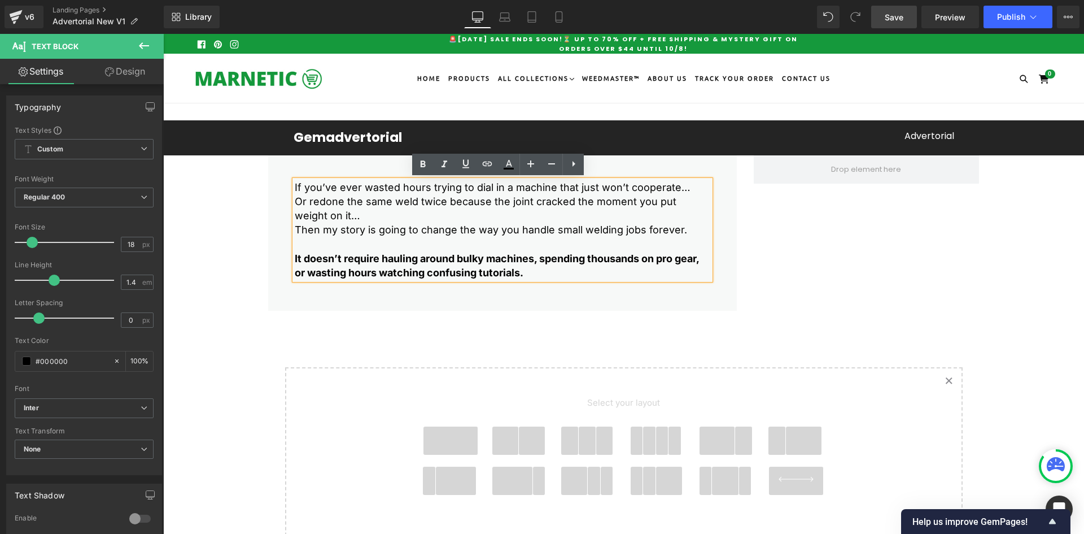
click at [278, 233] on div "If you’ve ever wasted hours trying to dial in a machine that just won’t coopera…" at bounding box center [502, 232] width 469 height 155
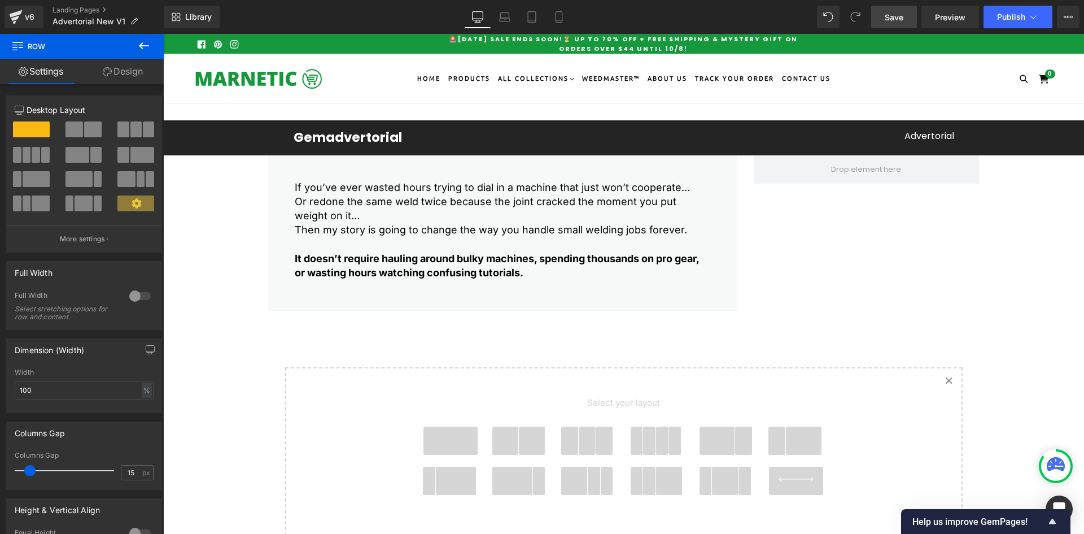
click at [281, 233] on div "If you’ve ever wasted hours trying to dial in a machine that just won’t coopera…" at bounding box center [502, 232] width 469 height 155
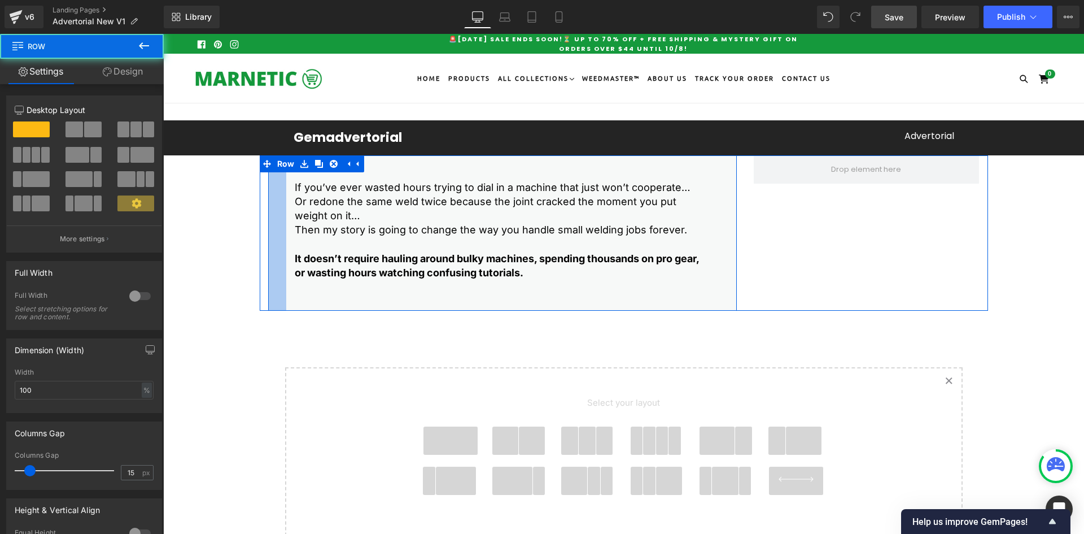
click at [281, 233] on span "32px" at bounding box center [277, 230] width 18 height 10
click at [312, 250] on p at bounding box center [503, 244] width 416 height 14
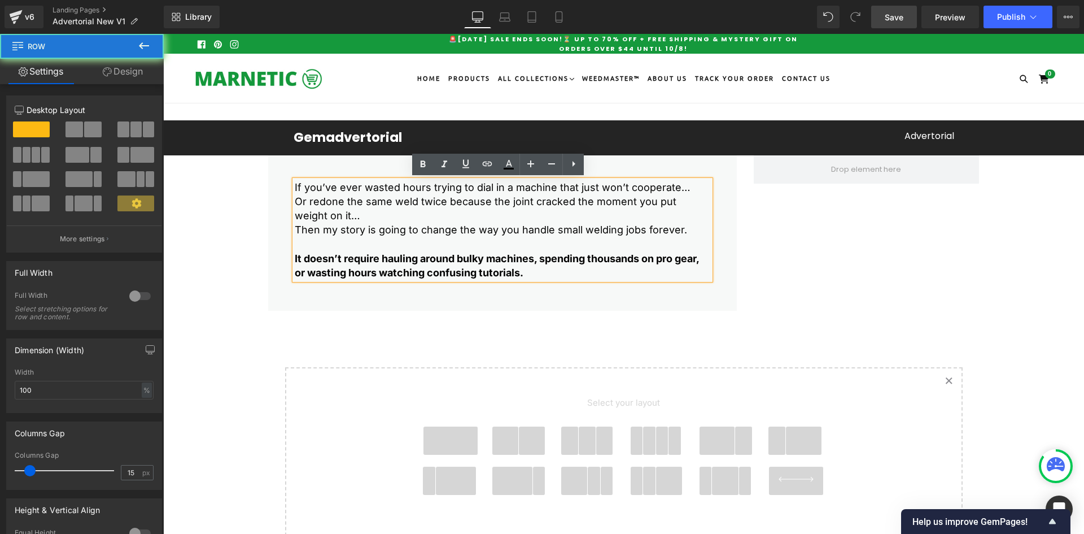
click at [273, 250] on div "If you’ve ever wasted hours trying to dial in a machine that just won’t coopera…" at bounding box center [502, 232] width 469 height 155
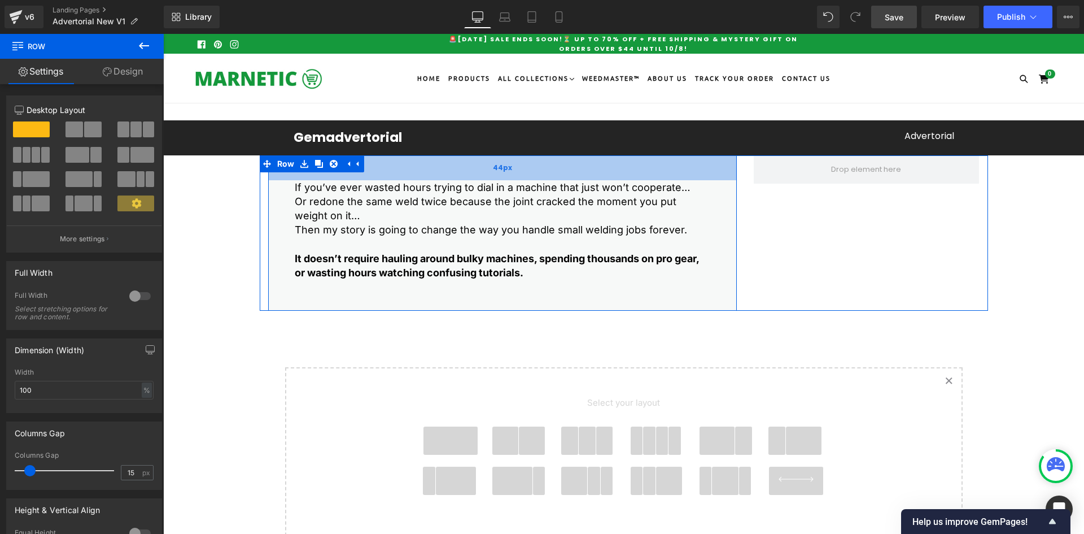
click at [407, 173] on div "44px" at bounding box center [502, 167] width 469 height 25
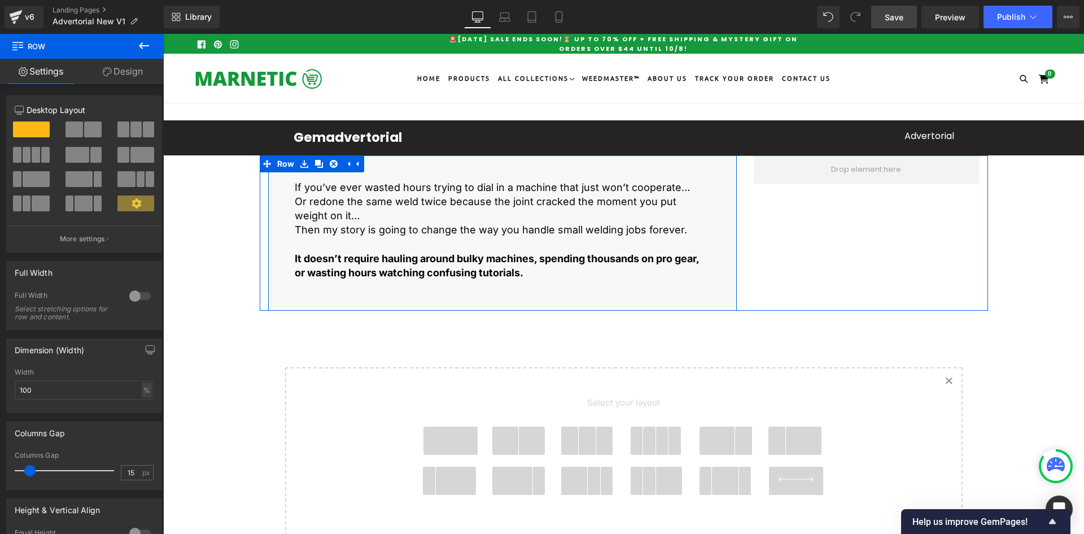
click at [163, 34] on div at bounding box center [163, 34] width 0 height 0
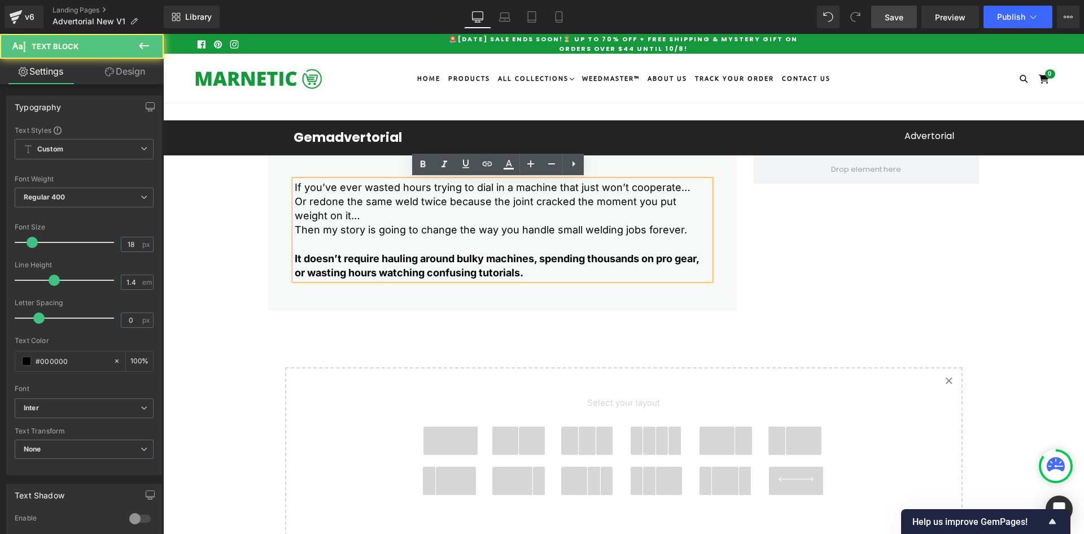
click at [379, 163] on div "If you’ve ever wasted hours trying to dial in a machine that just won’t coopera…" at bounding box center [502, 232] width 469 height 155
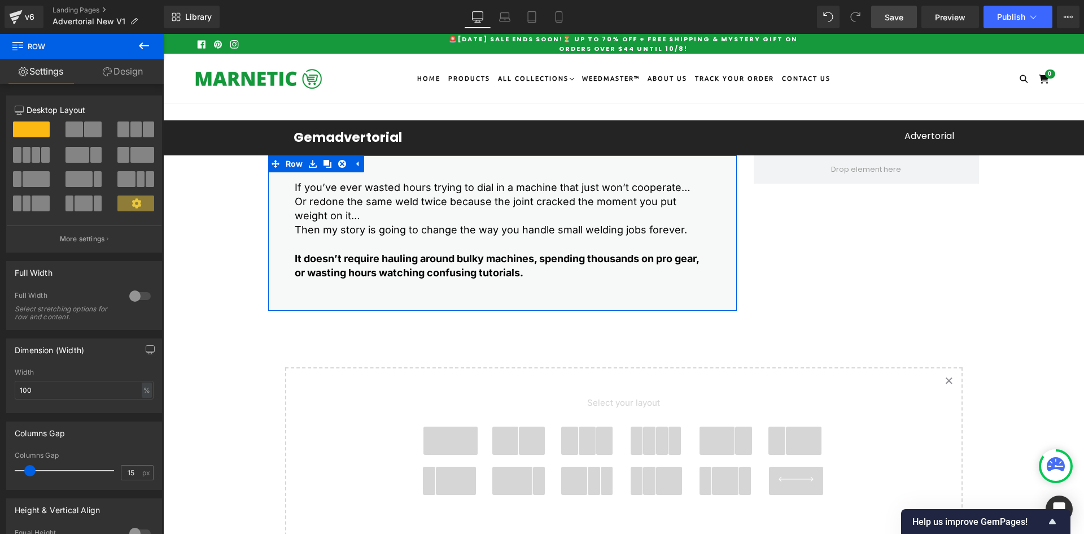
click at [149, 72] on link "Design" at bounding box center [123, 71] width 82 height 25
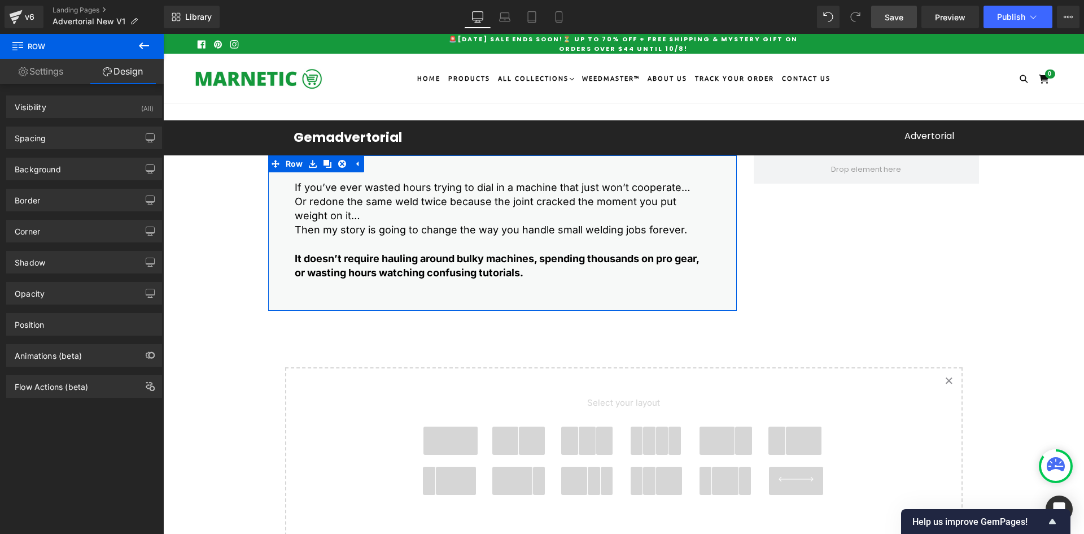
click at [42, 73] on link "Settings" at bounding box center [41, 71] width 82 height 25
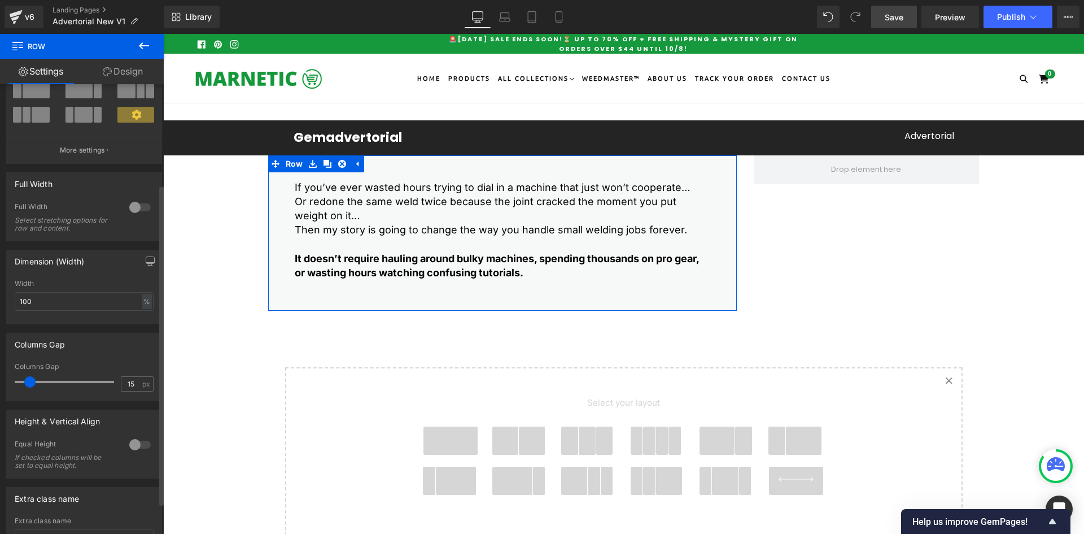
scroll to position [184, 0]
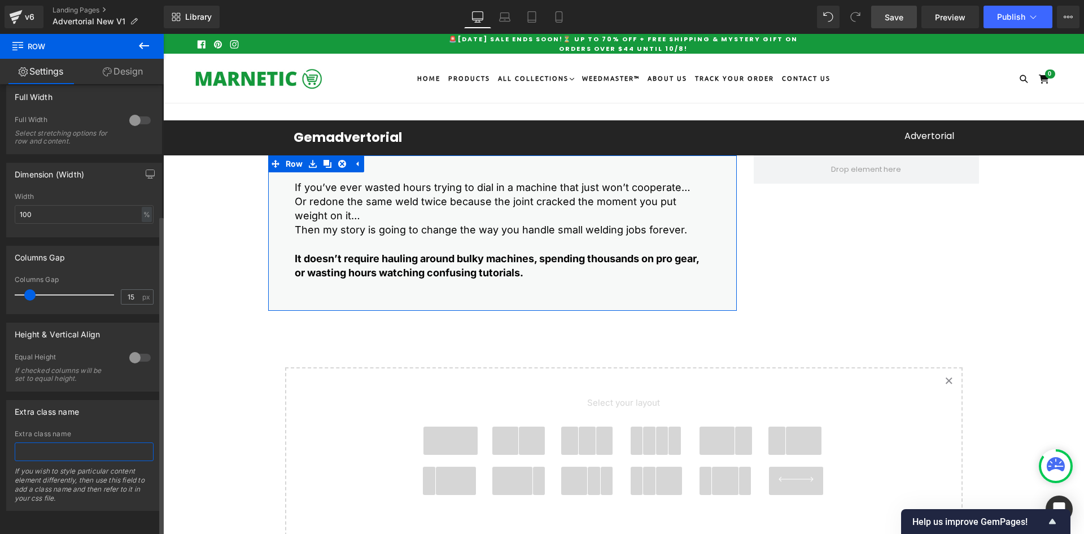
click at [51, 442] on input "text" at bounding box center [84, 451] width 139 height 19
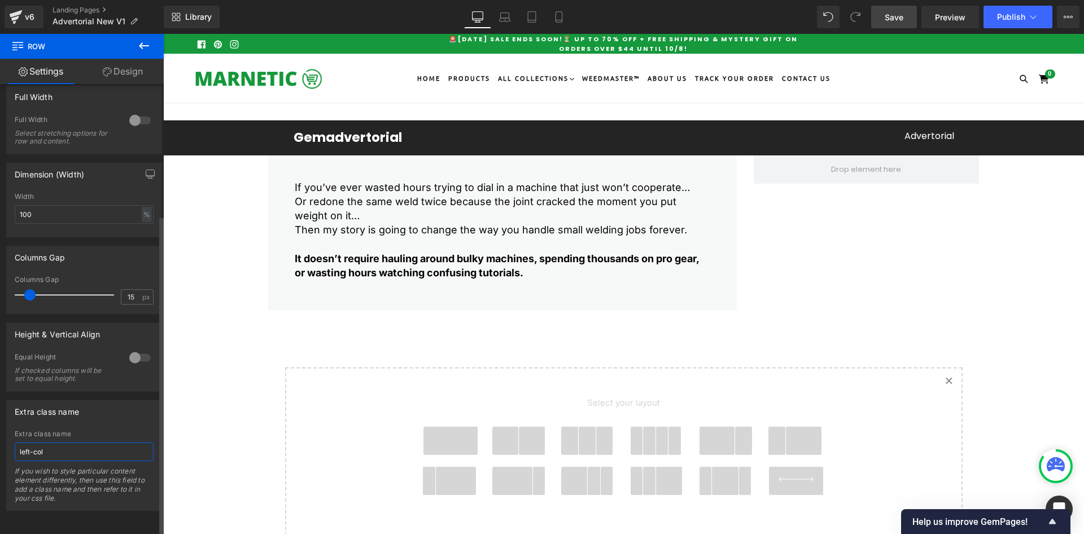
type input "left-col"
click at [893, 15] on span "Save" at bounding box center [894, 17] width 19 height 12
click at [141, 46] on icon at bounding box center [144, 45] width 10 height 7
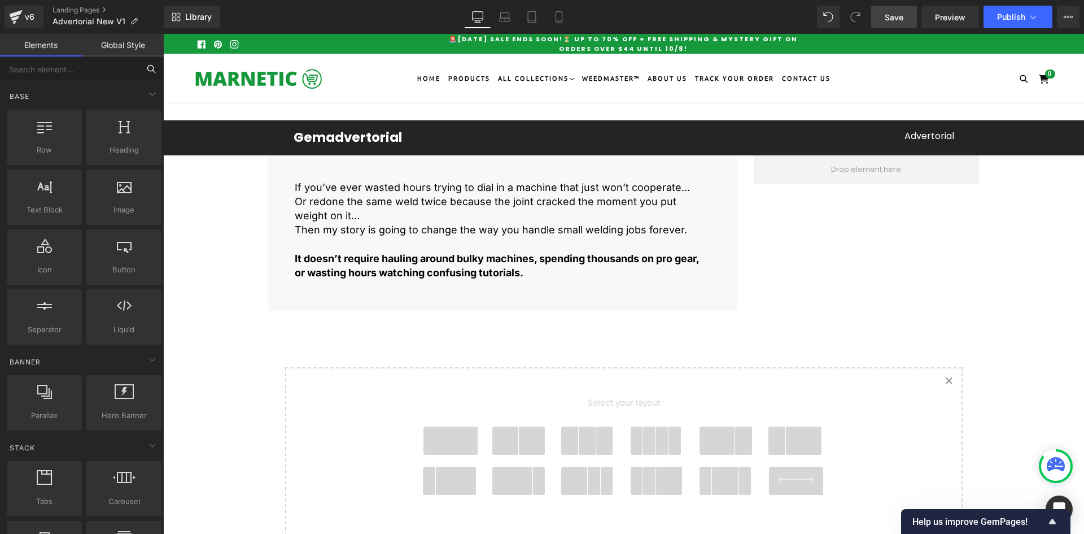
click at [68, 73] on input "text" at bounding box center [69, 68] width 139 height 25
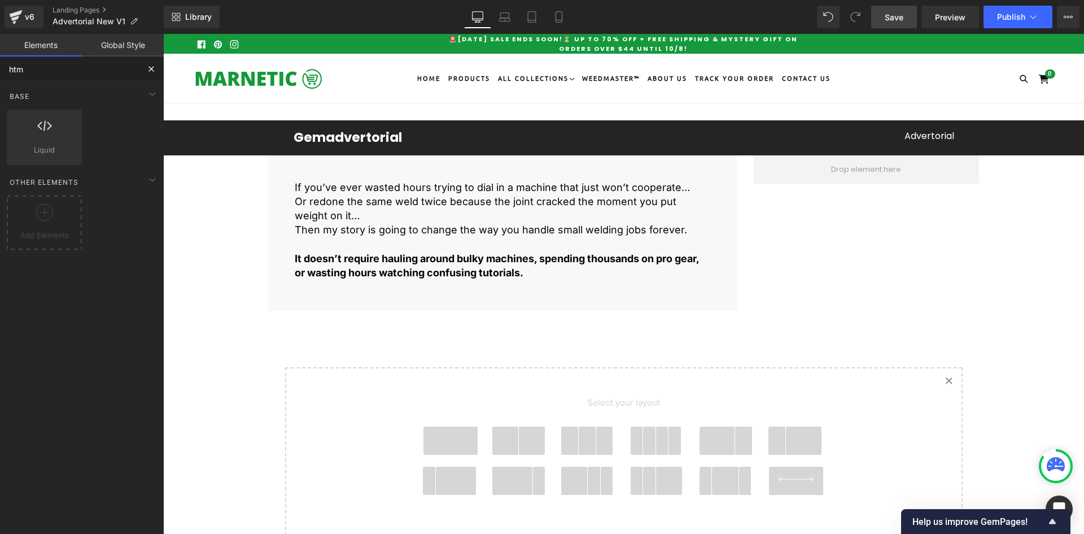
type input "html"
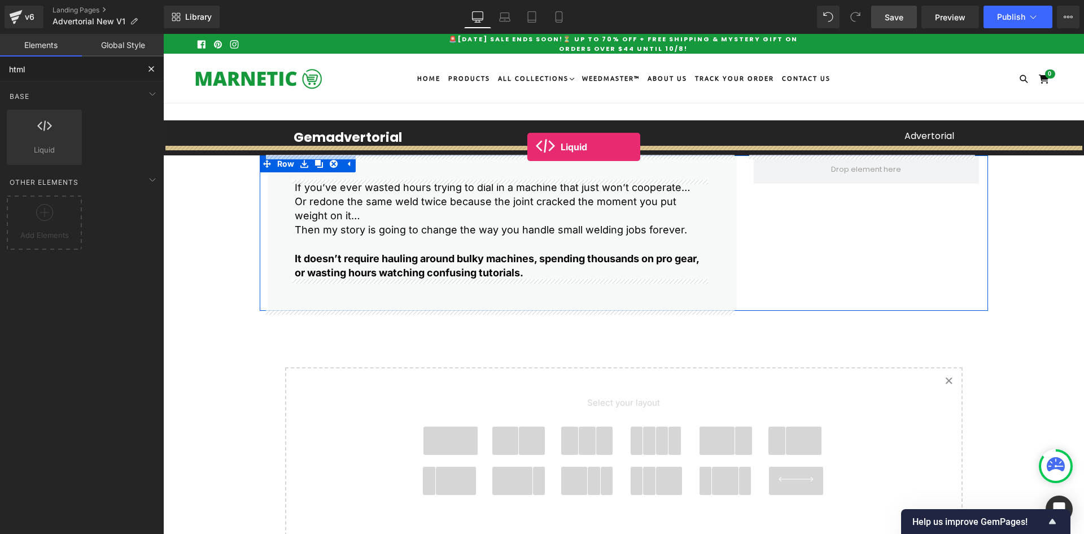
drag, startPoint x: 206, startPoint y: 166, endPoint x: 527, endPoint y: 147, distance: 322.4
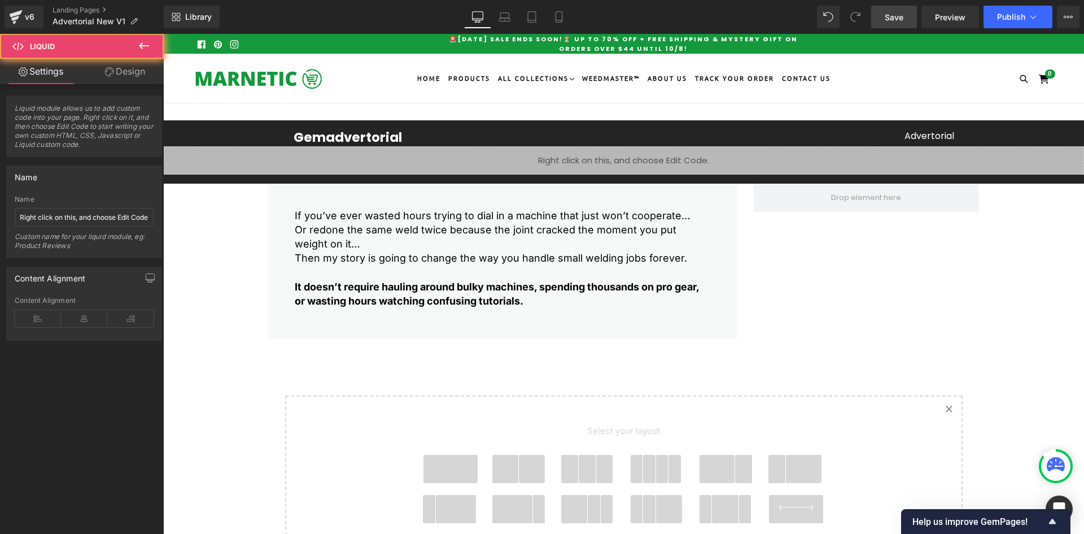
click at [522, 168] on div "Liquid" at bounding box center [623, 160] width 921 height 28
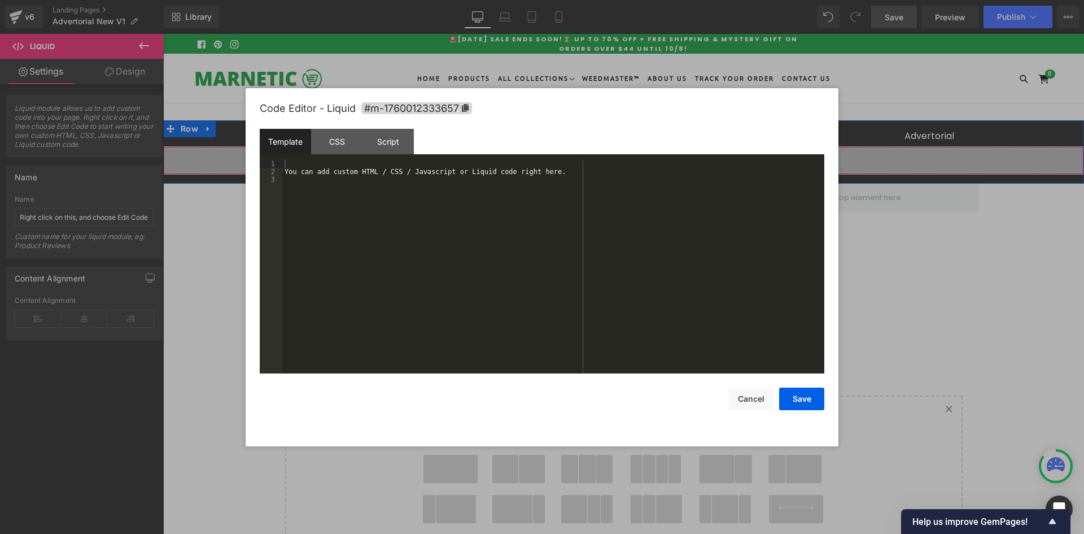
click at [632, 154] on div "Liquid" at bounding box center [623, 160] width 921 height 28
click at [339, 138] on div "CSS" at bounding box center [336, 141] width 51 height 25
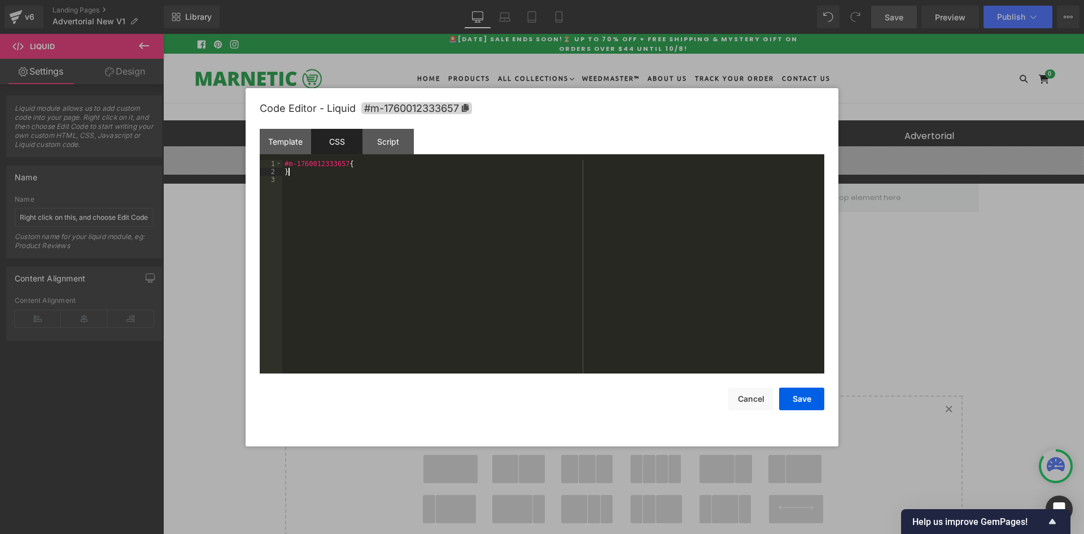
click at [321, 175] on div "#m-1760012333657 { }" at bounding box center [553, 274] width 542 height 229
click at [751, 401] on button "Cancel" at bounding box center [750, 398] width 45 height 23
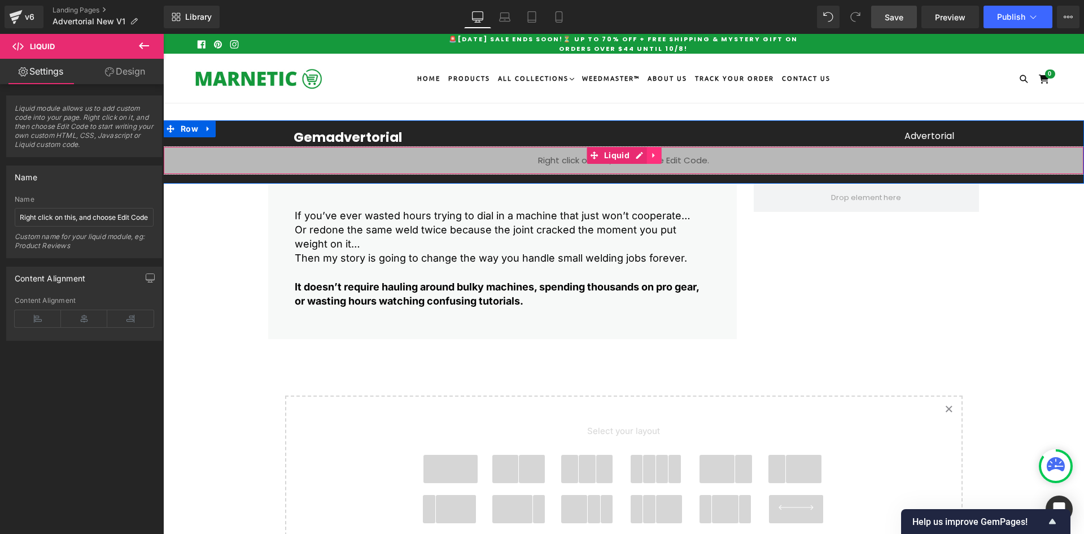
click at [651, 152] on icon at bounding box center [655, 155] width 8 height 8
click at [658, 155] on icon at bounding box center [662, 155] width 8 height 8
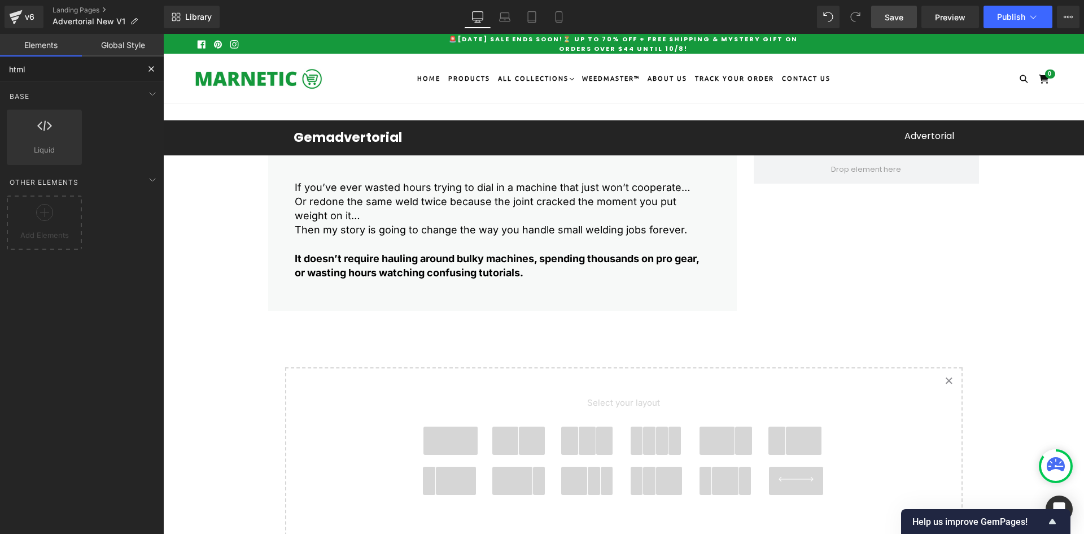
click at [35, 71] on input "html" at bounding box center [69, 68] width 139 height 25
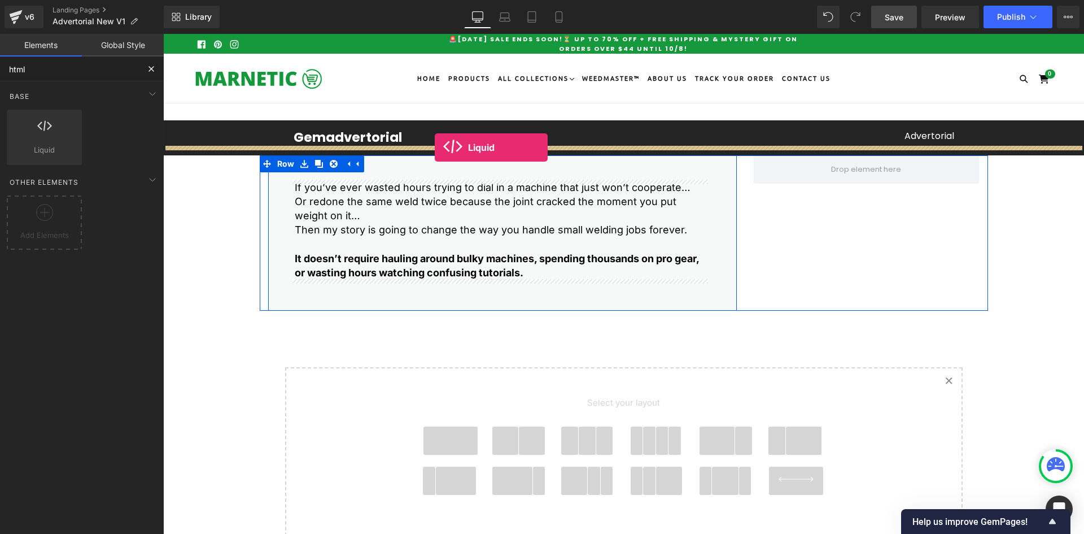
drag, startPoint x: 207, startPoint y: 168, endPoint x: 435, endPoint y: 147, distance: 228.5
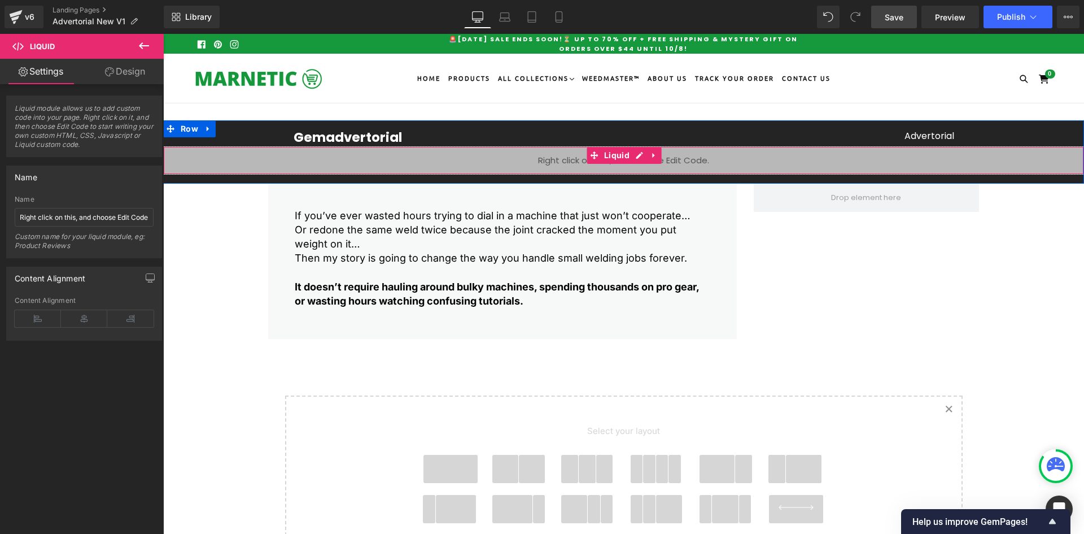
click at [514, 154] on div "Liquid" at bounding box center [623, 160] width 921 height 28
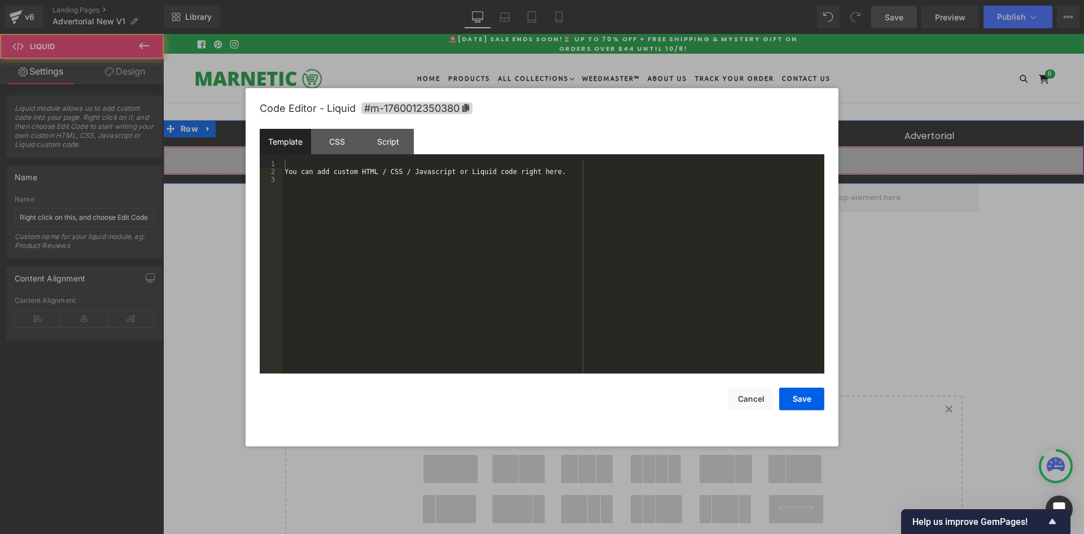
click at [631, 155] on div "Liquid" at bounding box center [623, 160] width 921 height 28
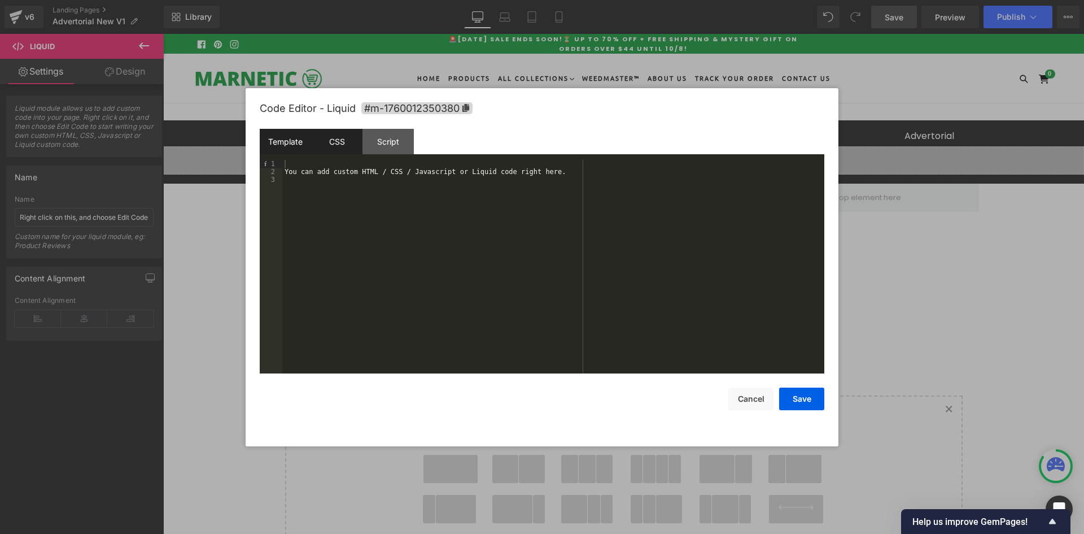
click at [355, 141] on div "CSS" at bounding box center [336, 141] width 51 height 25
click at [332, 168] on div "#m-1760012350380 { }" at bounding box center [553, 274] width 542 height 229
click at [810, 408] on button "Save" at bounding box center [801, 398] width 45 height 23
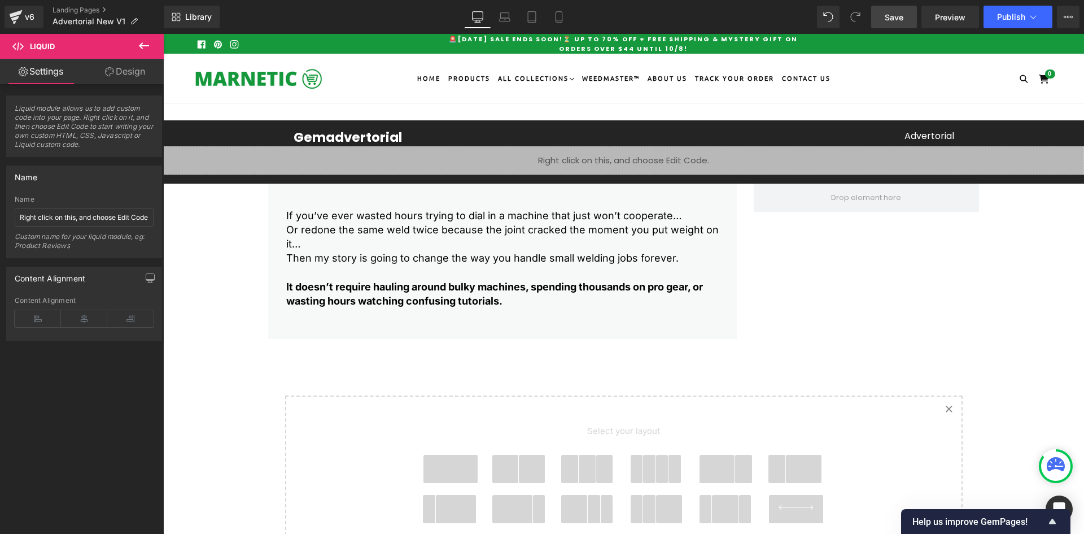
click at [889, 14] on span "Save" at bounding box center [894, 17] width 19 height 12
drag, startPoint x: 118, startPoint y: 72, endPoint x: 15, endPoint y: 128, distance: 117.0
click at [118, 72] on link "Design" at bounding box center [125, 71] width 82 height 25
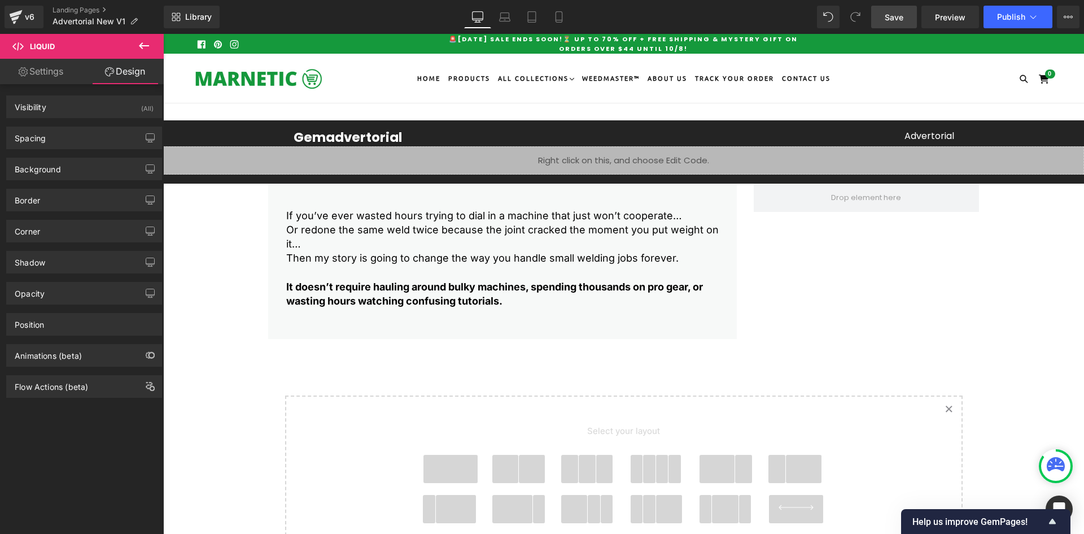
click at [149, 48] on icon at bounding box center [144, 46] width 14 height 14
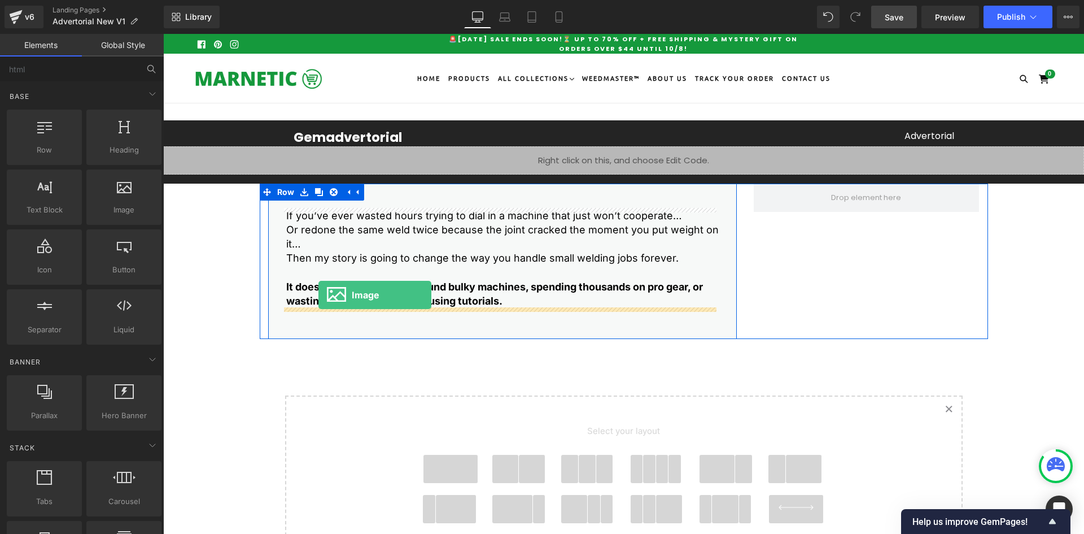
drag, startPoint x: 289, startPoint y: 230, endPoint x: 318, endPoint y: 295, distance: 70.8
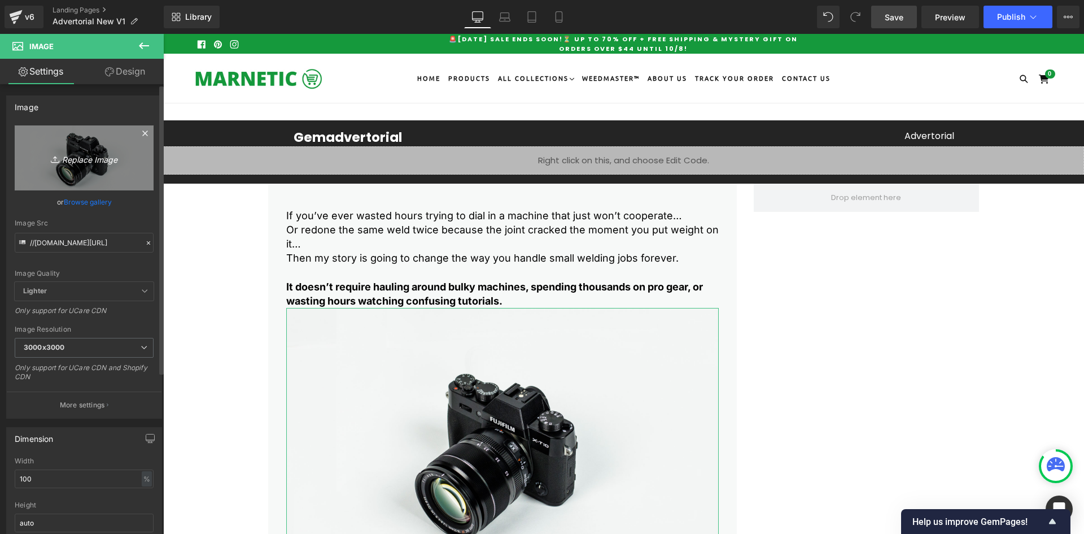
click at [41, 161] on icon "Replace Image" at bounding box center [84, 158] width 90 height 14
type input "C:\fakepath\2.webp"
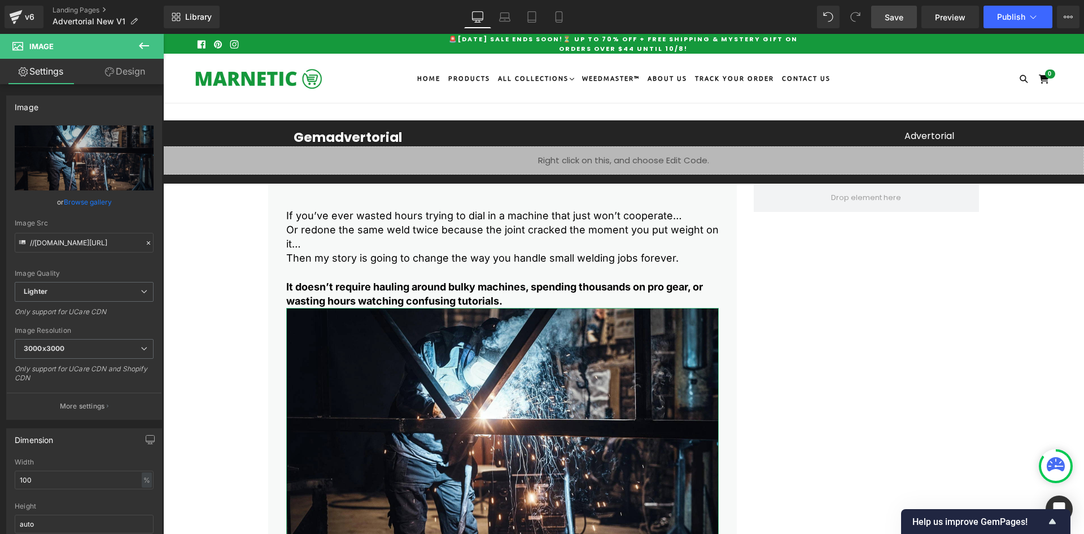
click at [116, 73] on link "Design" at bounding box center [125, 71] width 82 height 25
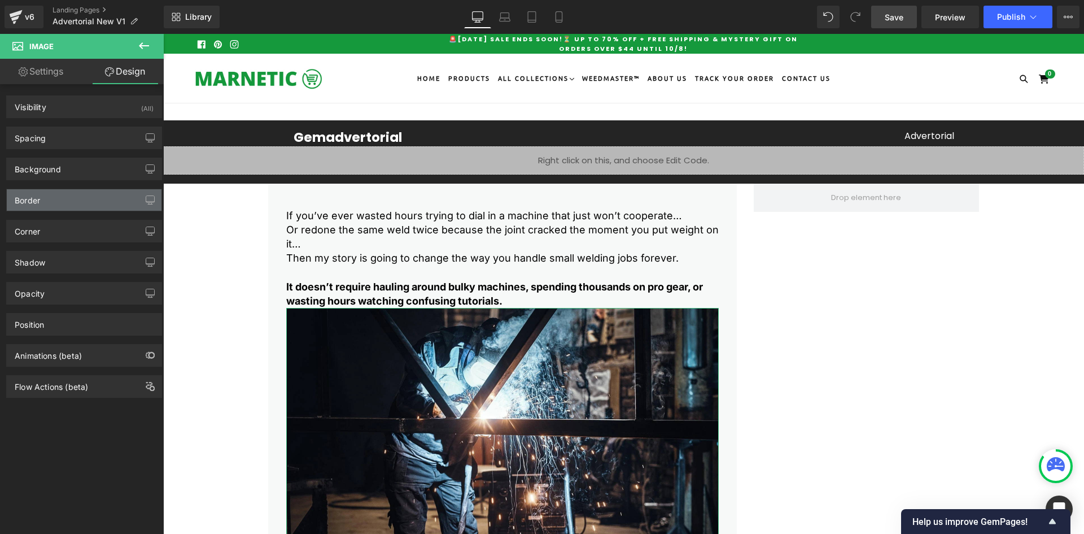
click at [50, 200] on div "Border" at bounding box center [84, 199] width 155 height 21
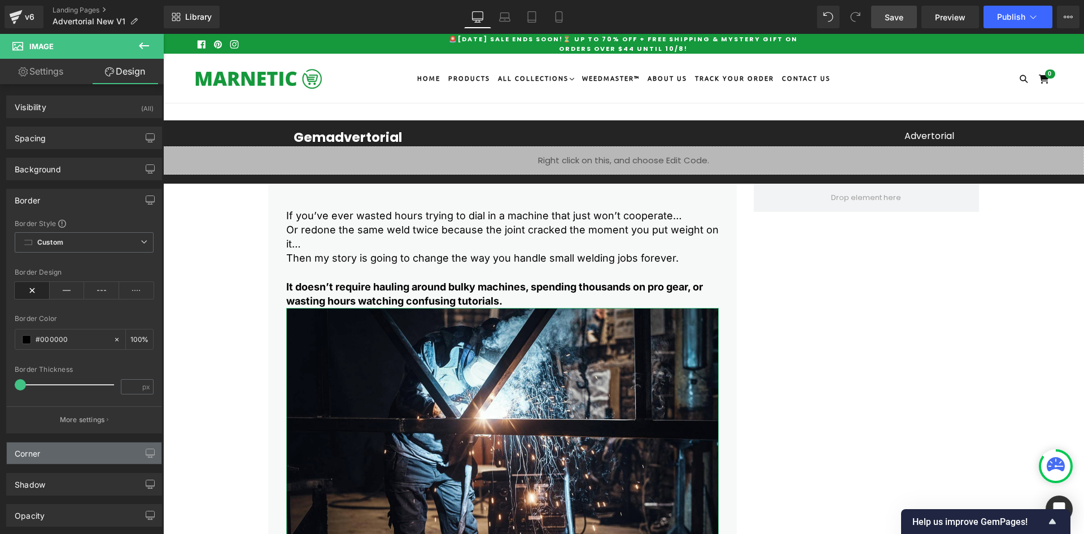
click at [52, 452] on div "Corner" at bounding box center [84, 452] width 155 height 21
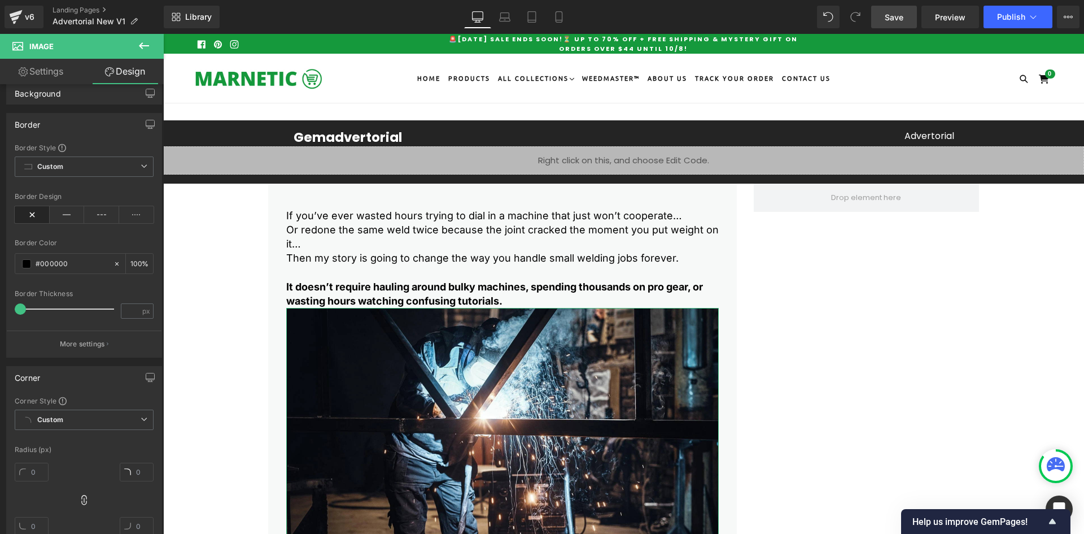
scroll to position [113, 0]
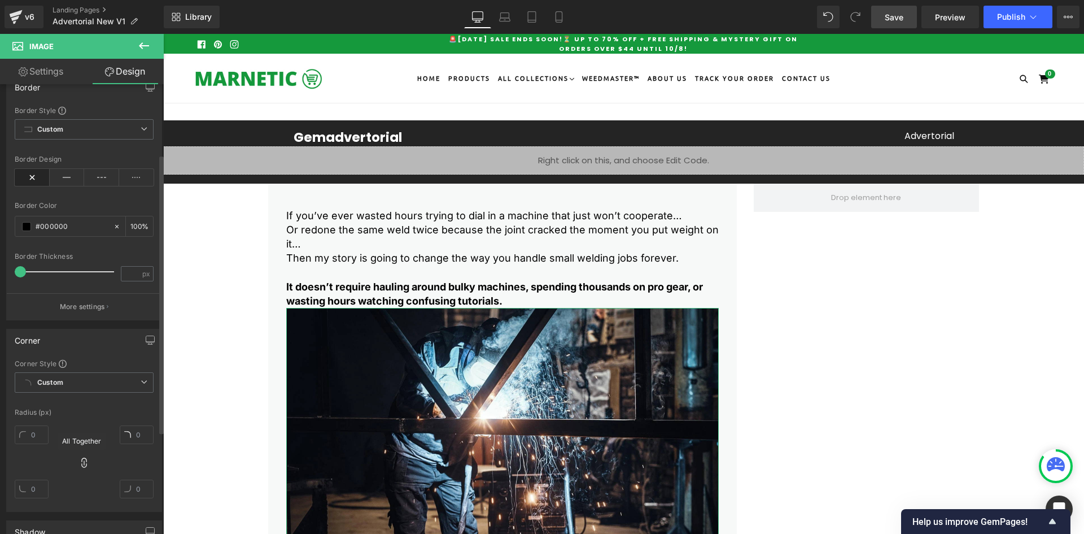
click at [82, 462] on icon at bounding box center [83, 462] width 5 height 10
click at [30, 435] on input "text" at bounding box center [32, 434] width 34 height 19
type input "10"
click at [84, 462] on icon at bounding box center [83, 462] width 5 height 10
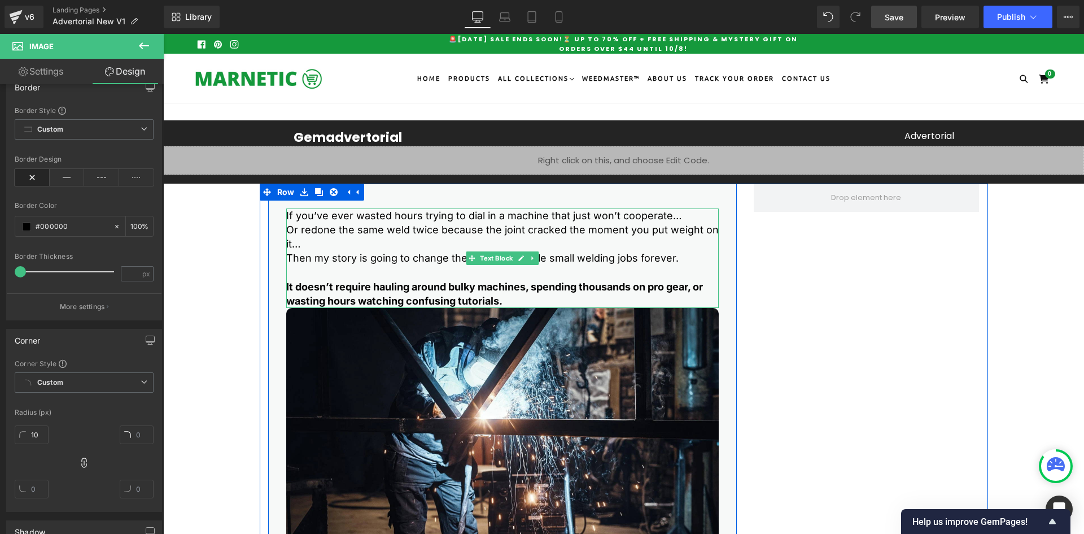
click at [337, 276] on p at bounding box center [502, 272] width 433 height 14
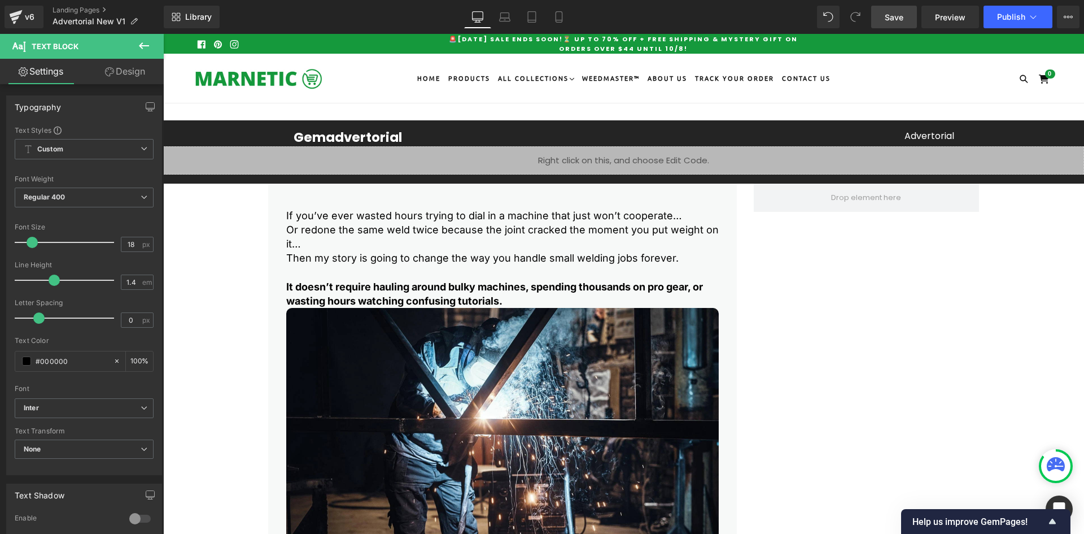
click at [113, 69] on link "Design" at bounding box center [125, 71] width 82 height 25
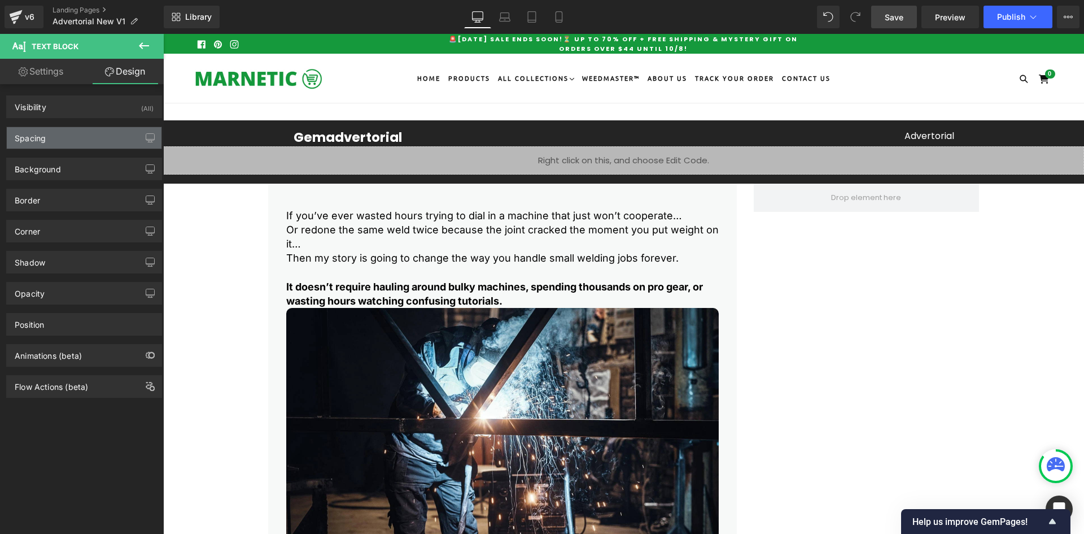
click at [75, 132] on div "Spacing" at bounding box center [84, 137] width 155 height 21
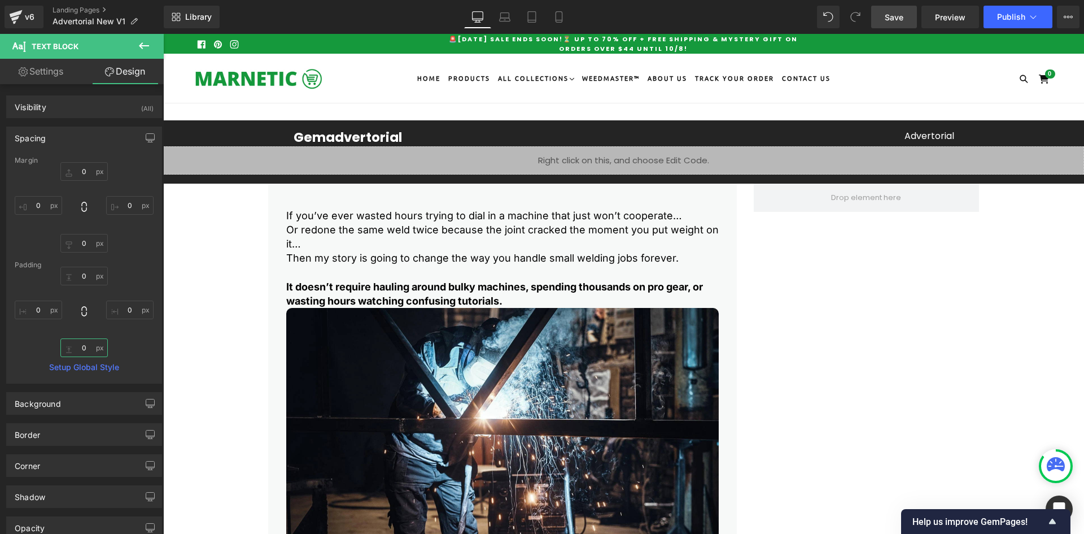
click at [84, 346] on input "text" at bounding box center [83, 347] width 47 height 19
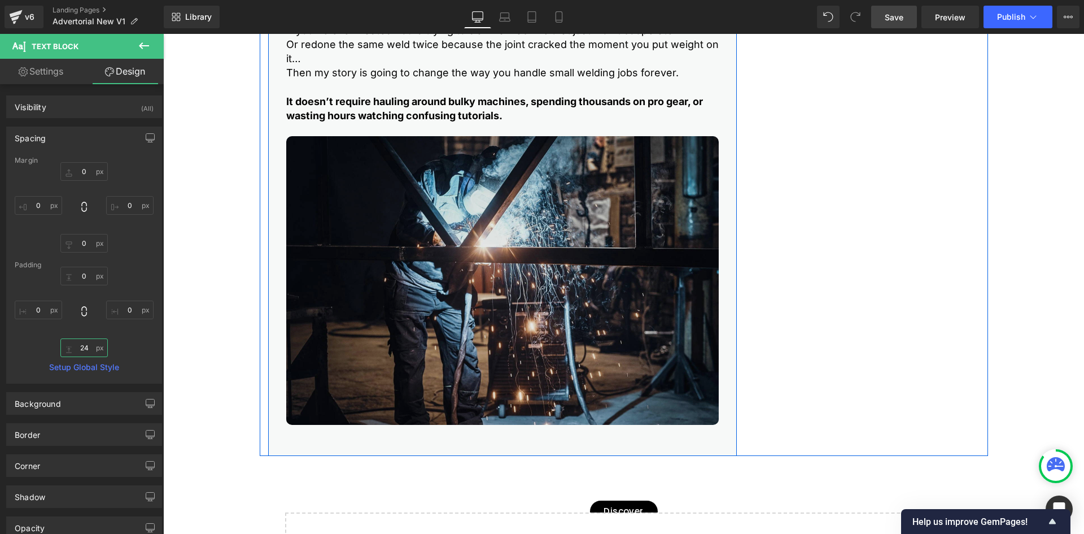
scroll to position [226, 0]
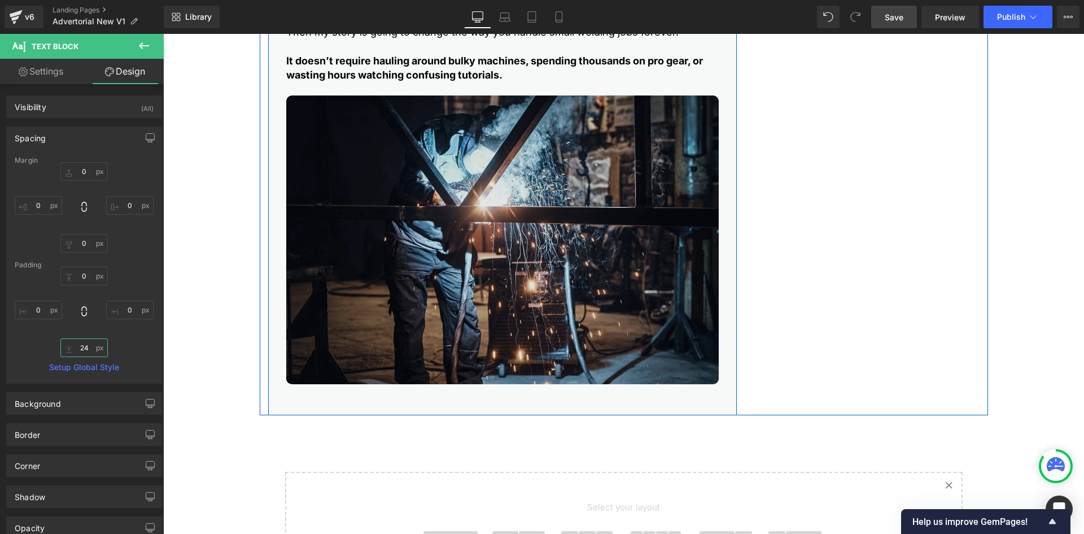
type input "24"
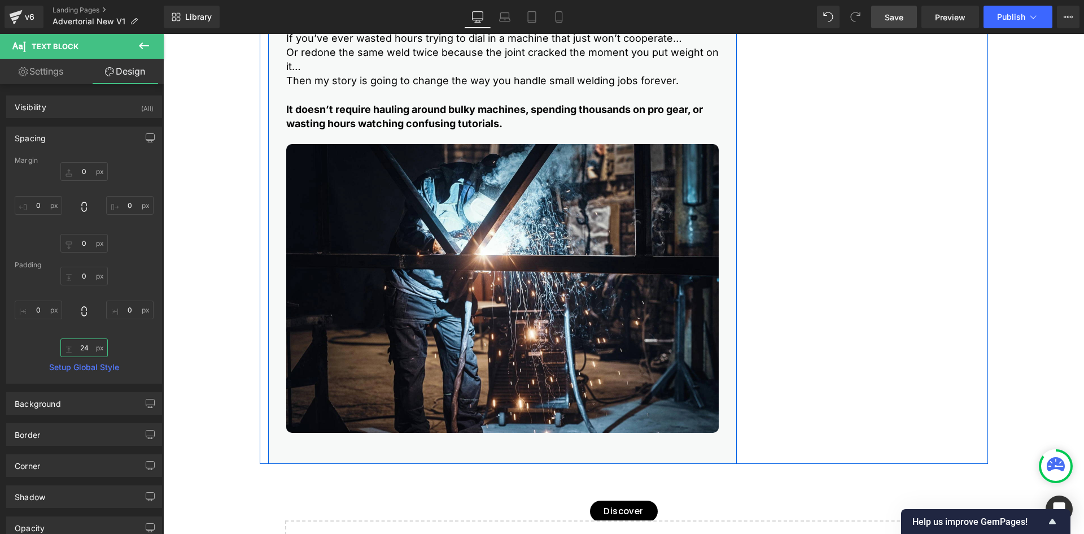
scroll to position [113, 0]
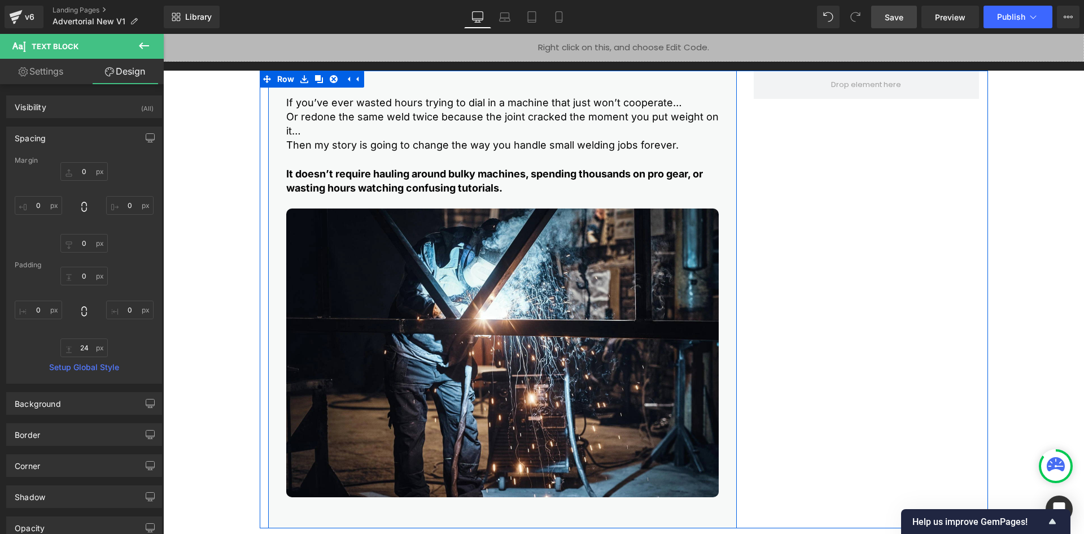
click at [308, 110] on p "Or redone the same weld twice because the joint cracked the moment you put weig…" at bounding box center [502, 124] width 433 height 28
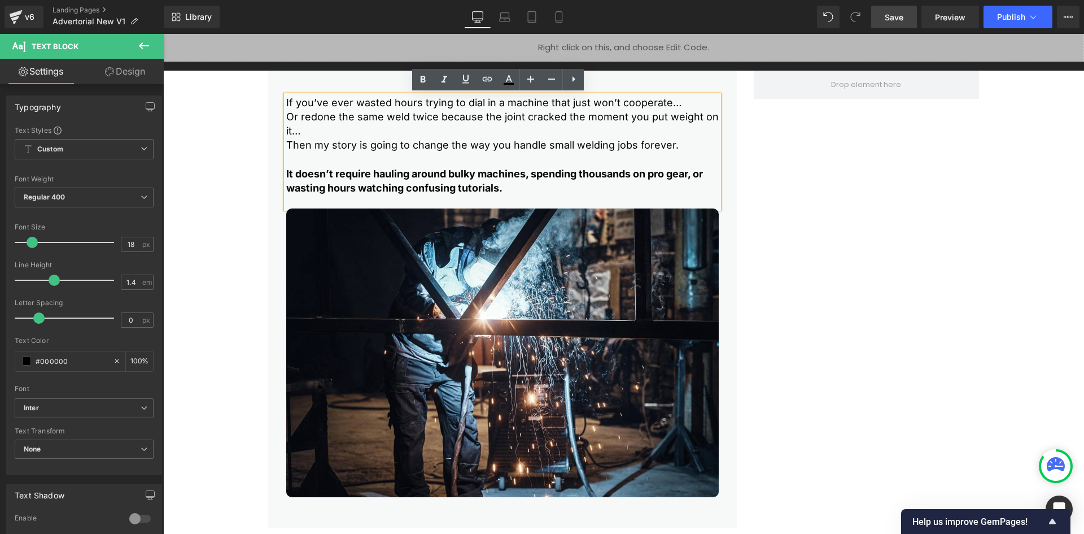
click at [759, 153] on div "If you’ve ever wasted hours trying to dial in a machine that just won’t coopera…" at bounding box center [624, 299] width 728 height 457
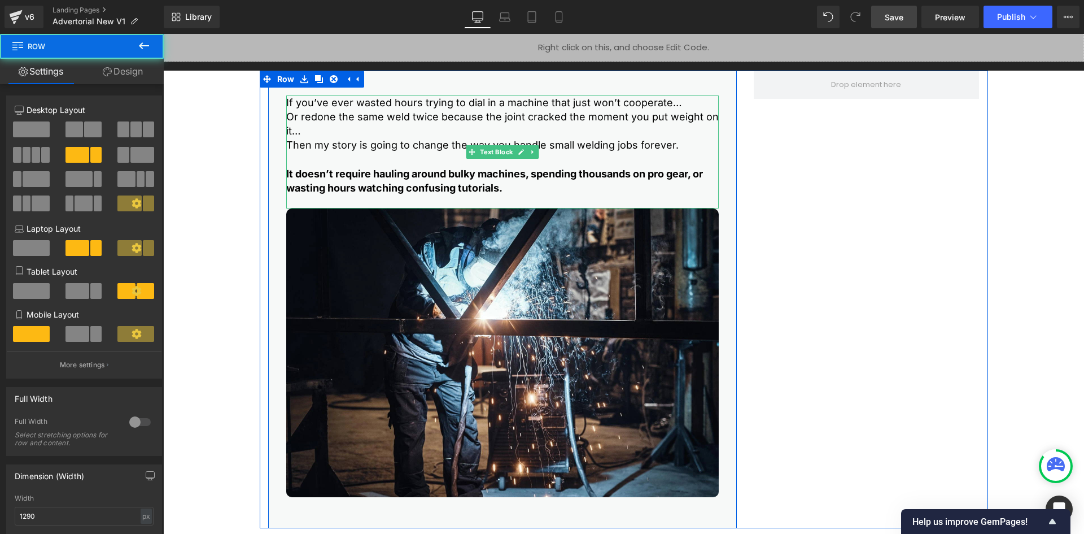
click at [483, 132] on p "Or redone the same weld twice because the joint cracked the moment you put weig…" at bounding box center [502, 124] width 433 height 28
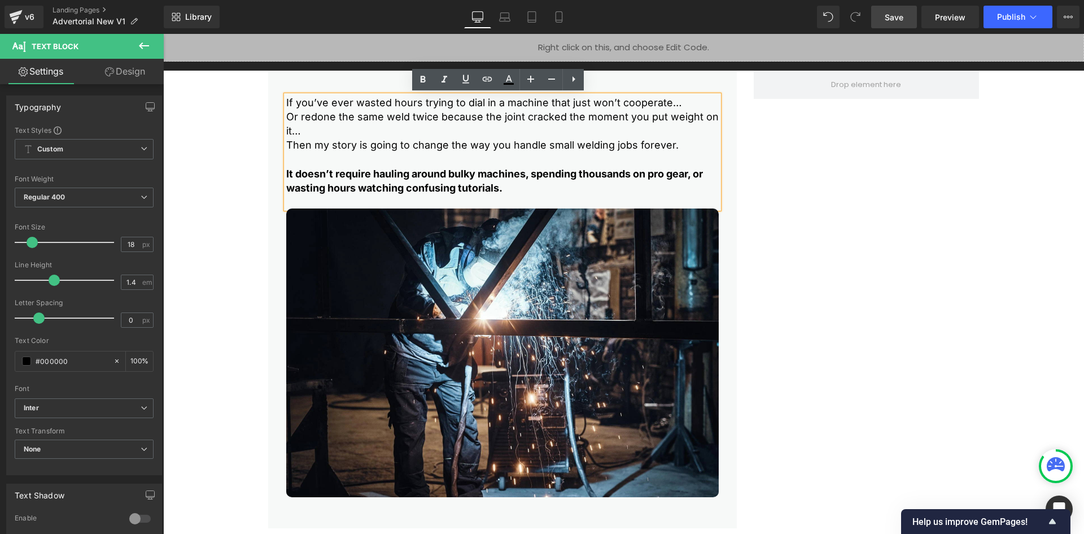
click at [275, 103] on div "If you’ve ever wasted hours trying to dial in a machine that just won’t coopera…" at bounding box center [502, 299] width 469 height 457
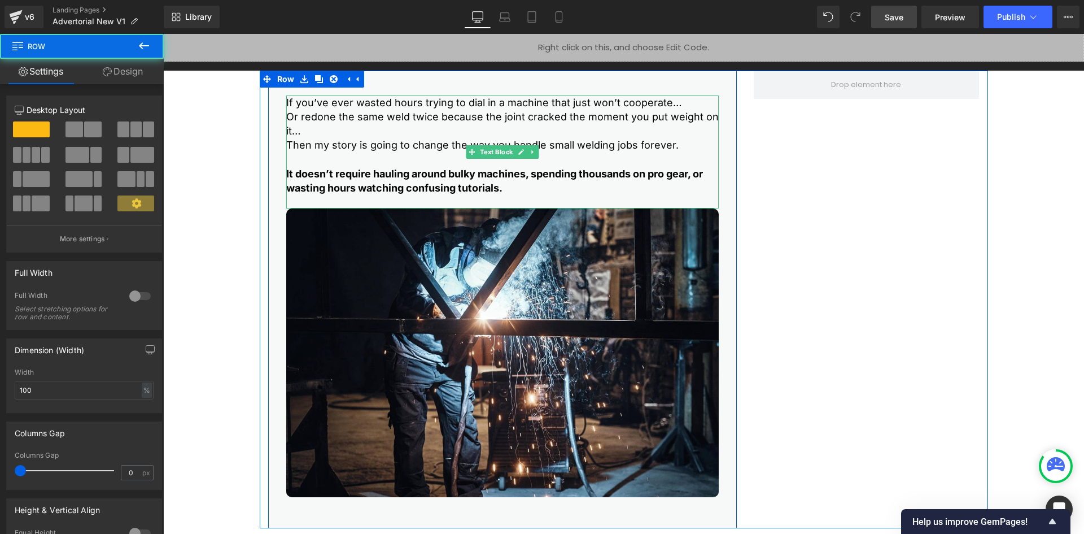
click at [323, 101] on p "If you’ve ever wasted hours trying to dial in a machine that just won’t coopera…" at bounding box center [502, 102] width 433 height 14
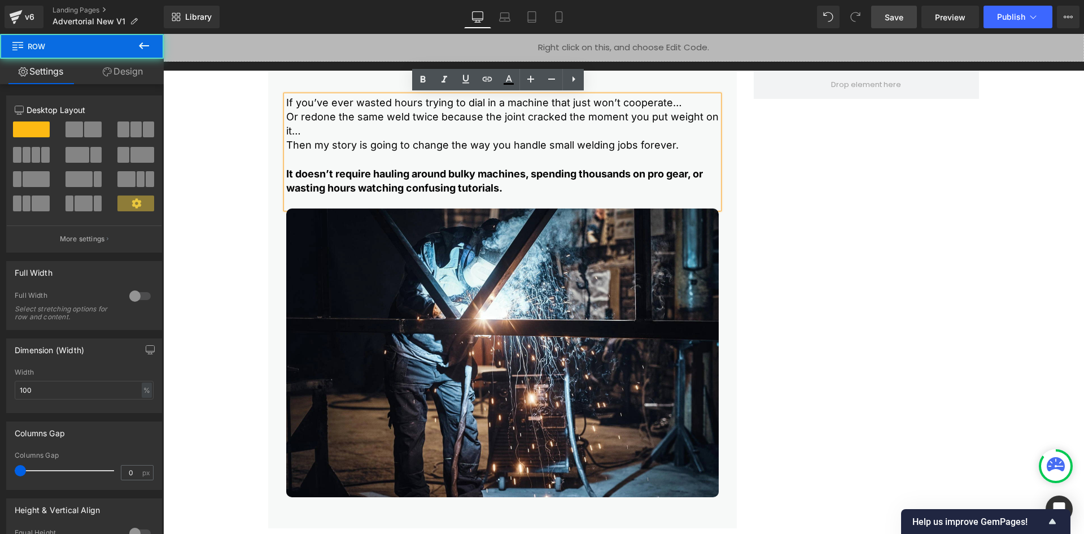
click at [269, 111] on div "If you’ve ever wasted hours trying to dial in a machine that just won’t coopera…" at bounding box center [502, 299] width 469 height 457
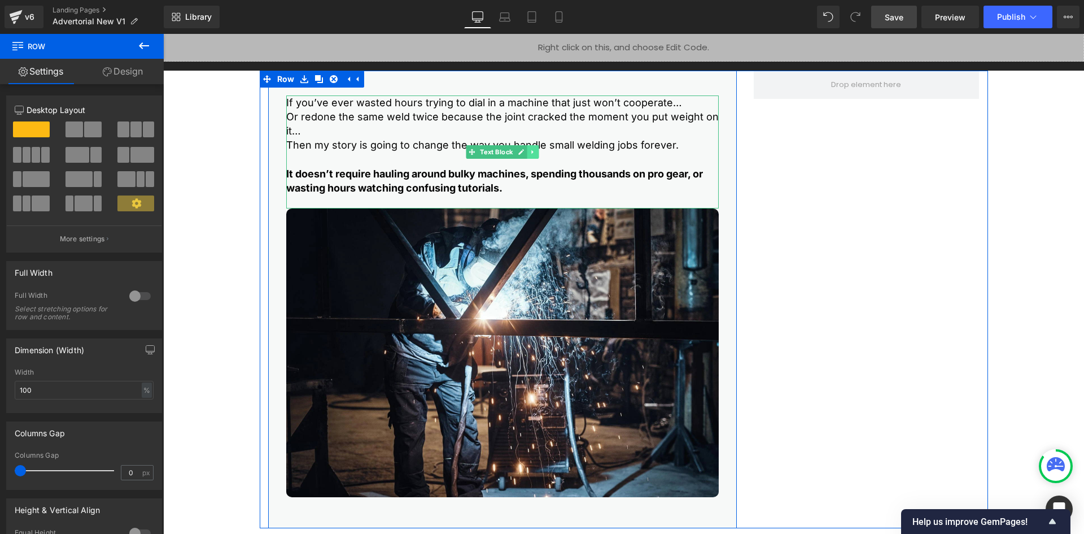
click at [530, 149] on icon at bounding box center [533, 152] width 6 height 7
click at [521, 155] on link at bounding box center [527, 152] width 12 height 14
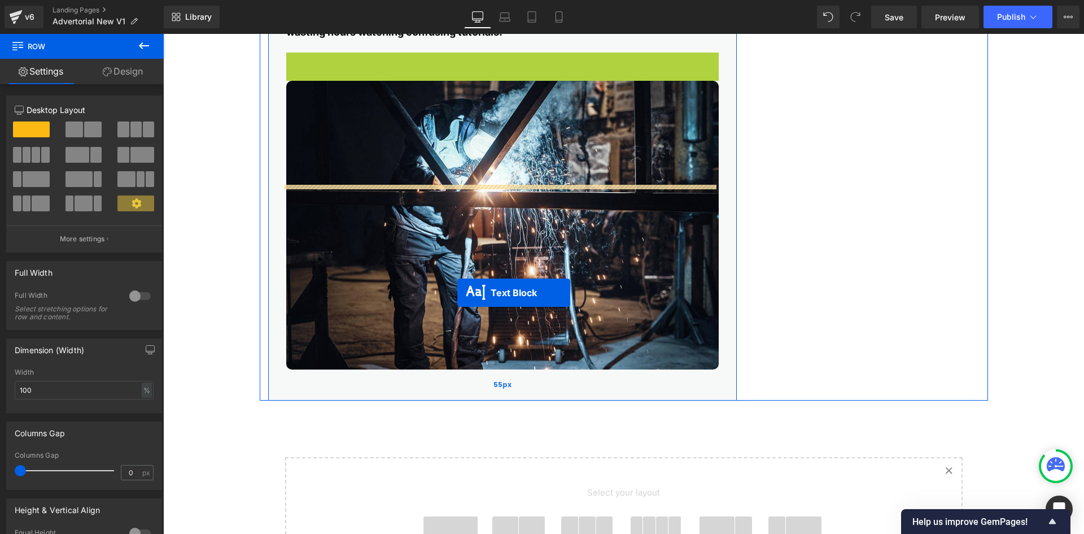
scroll to position [282, 0]
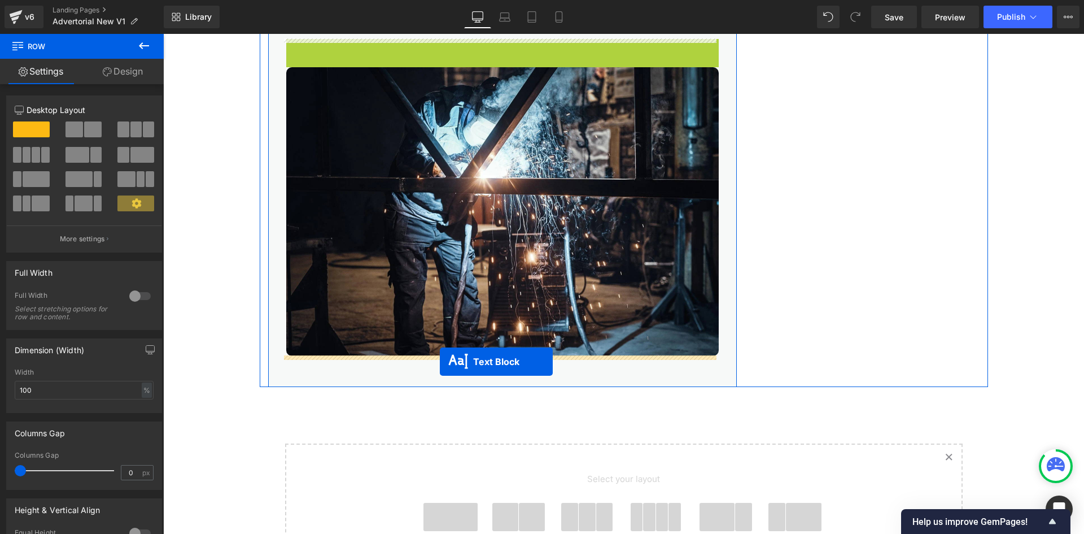
drag, startPoint x: 468, startPoint y: 265, endPoint x: 438, endPoint y: 358, distance: 97.2
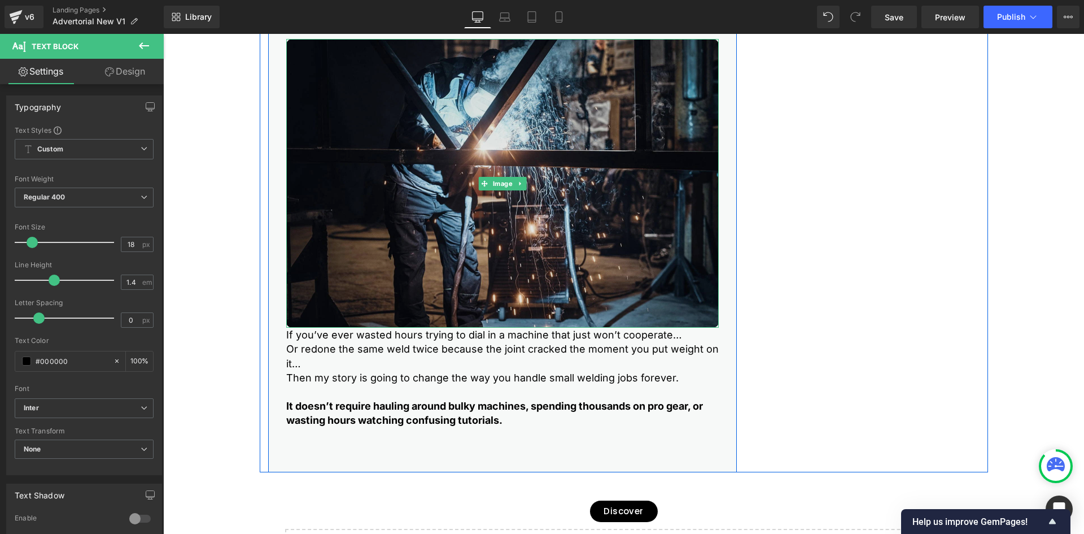
click at [401, 272] on img at bounding box center [502, 183] width 433 height 289
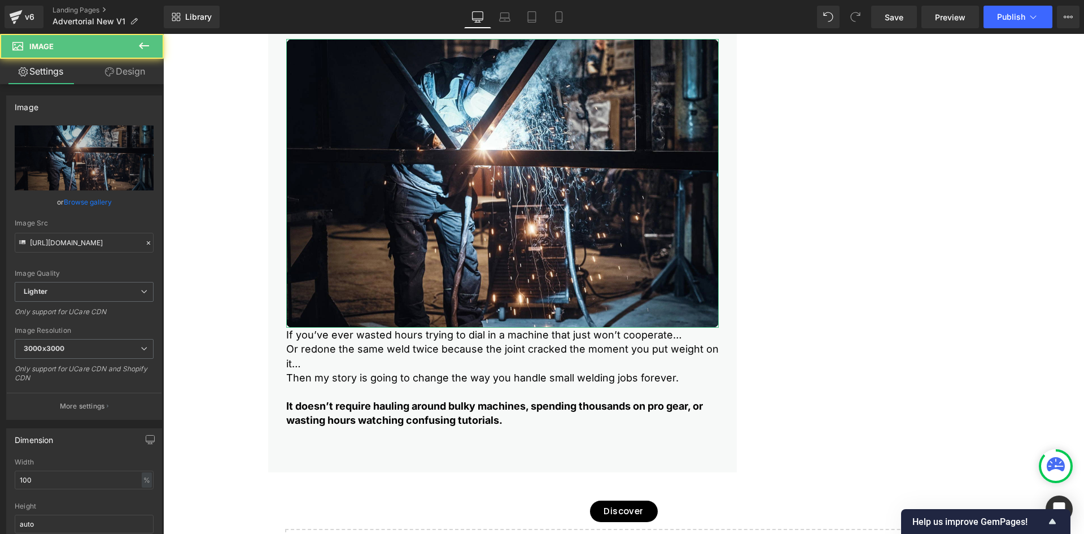
click at [116, 77] on link "Design" at bounding box center [125, 71] width 82 height 25
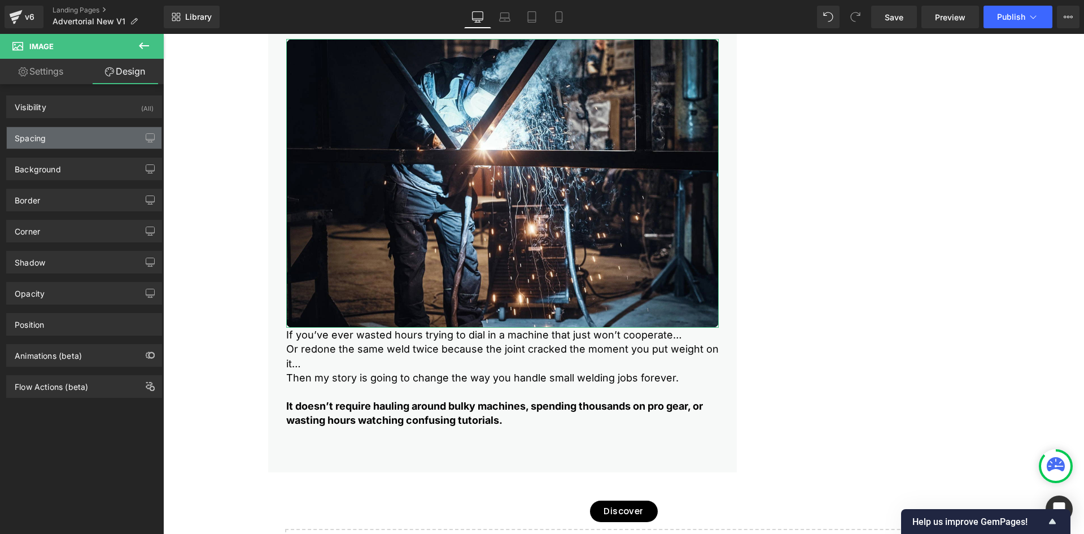
click at [80, 140] on div "Spacing" at bounding box center [84, 137] width 155 height 21
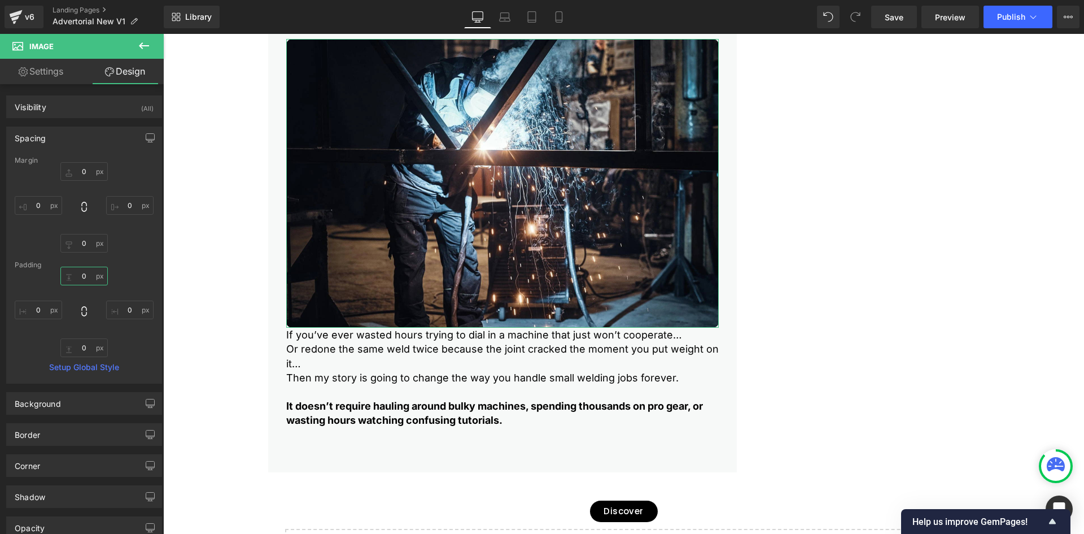
click at [81, 283] on input "0" at bounding box center [83, 276] width 47 height 19
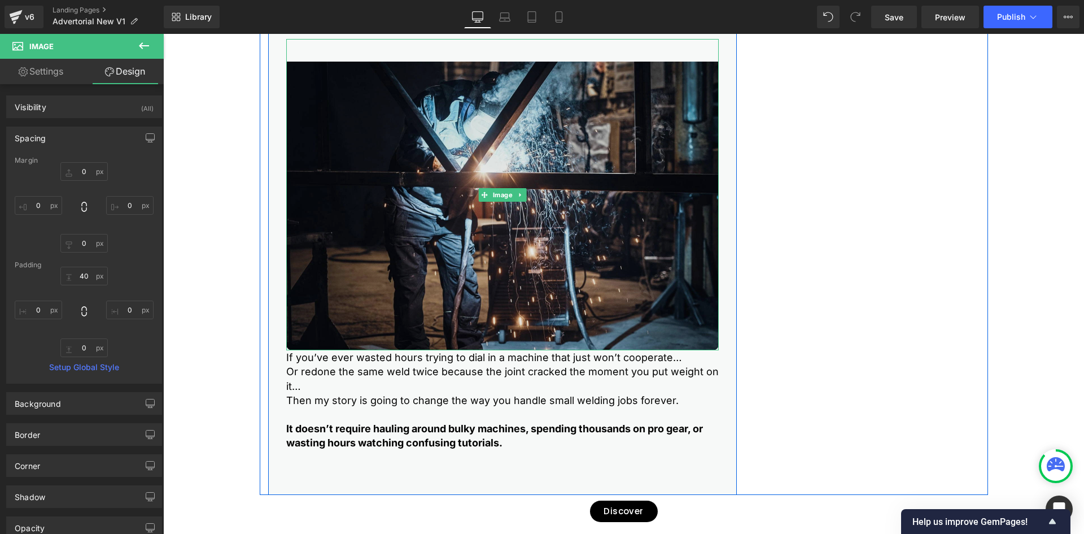
type input "4"
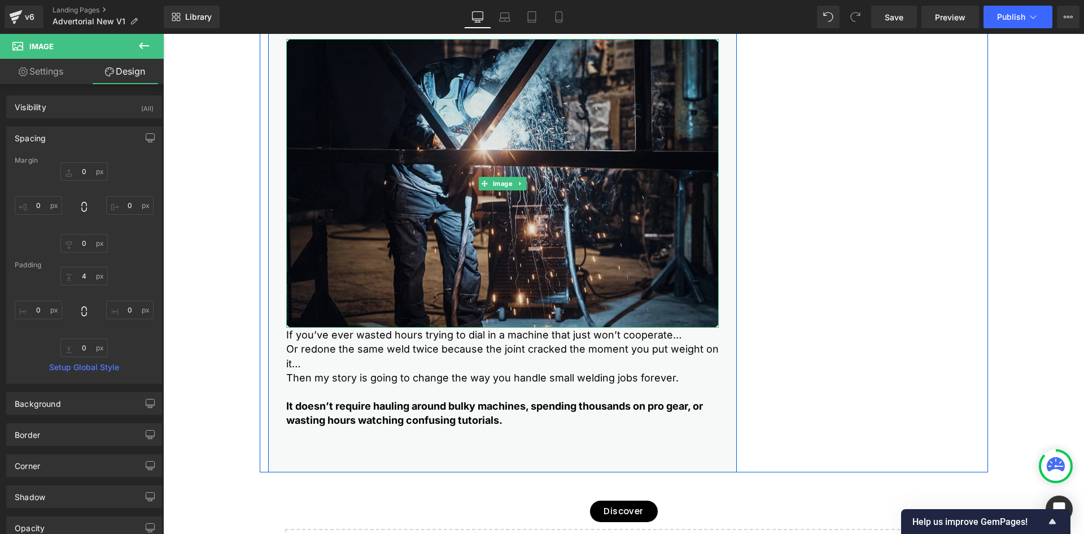
type input "0"
type input "21.1965"
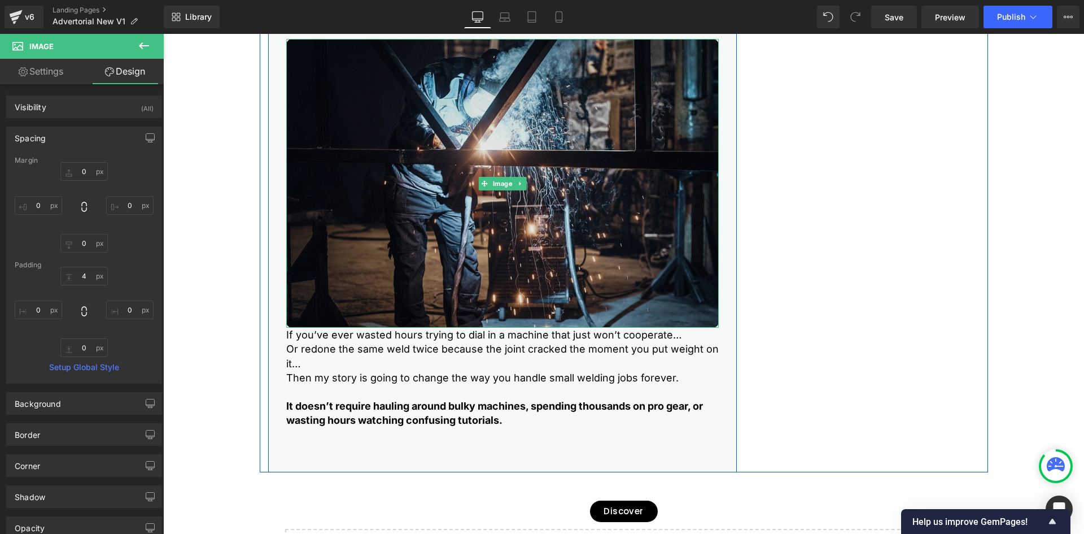
type input "0"
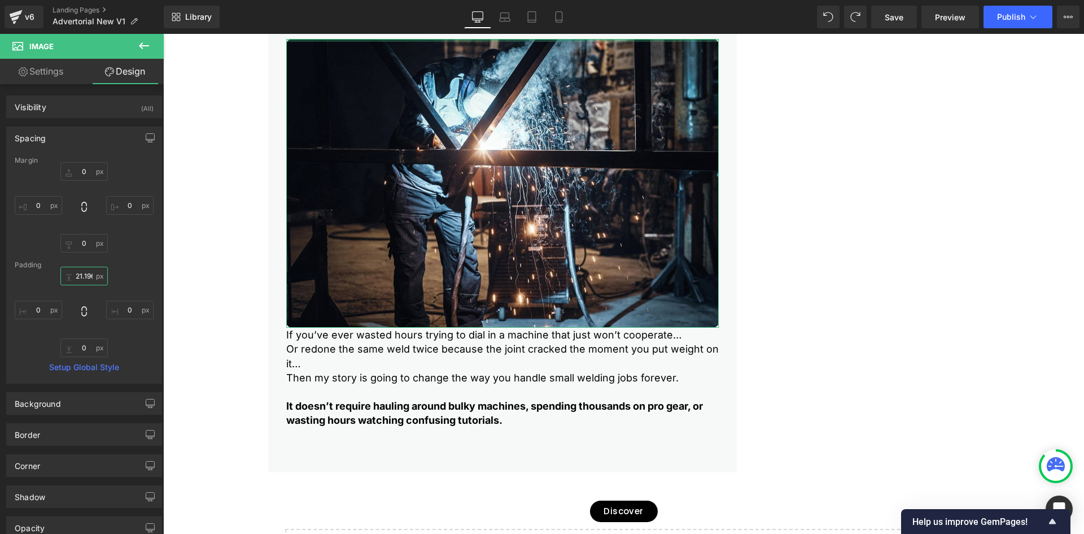
click at [75, 273] on input "21.1965" at bounding box center [83, 276] width 47 height 19
type input "0"
click at [86, 343] on input "0" at bounding box center [83, 347] width 47 height 19
type input "40"
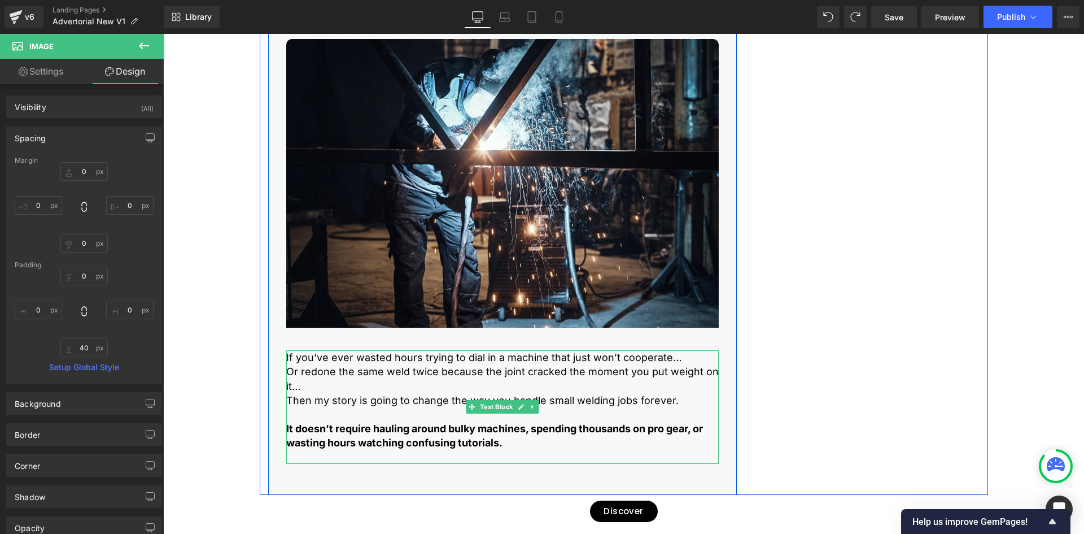
click at [356, 377] on p "Or redone the same weld twice because the joint cracked the moment you put weig…" at bounding box center [502, 378] width 433 height 28
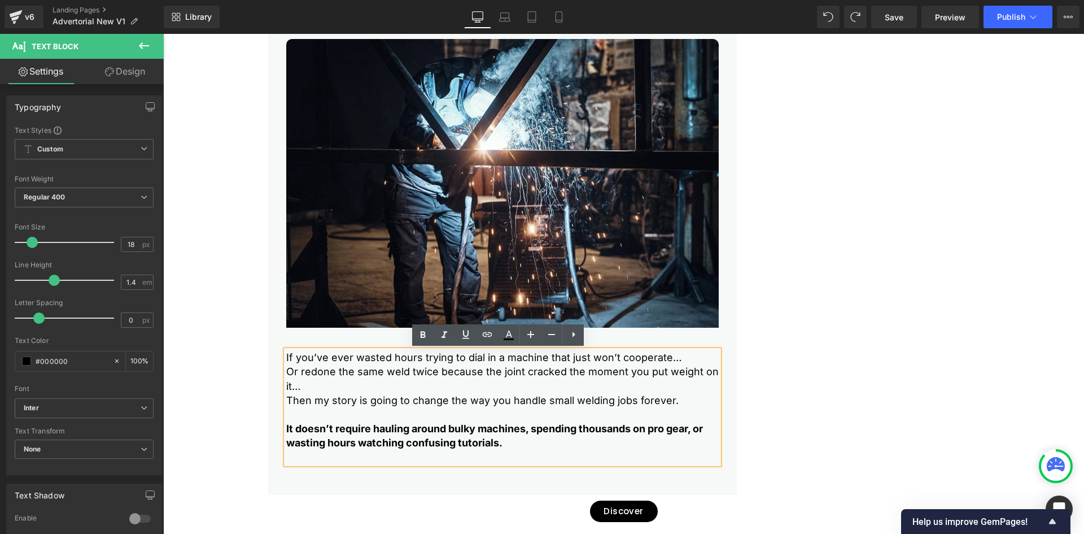
click at [307, 373] on p "Or redone the same weld twice because the joint cracked the moment you put weig…" at bounding box center [502, 378] width 433 height 28
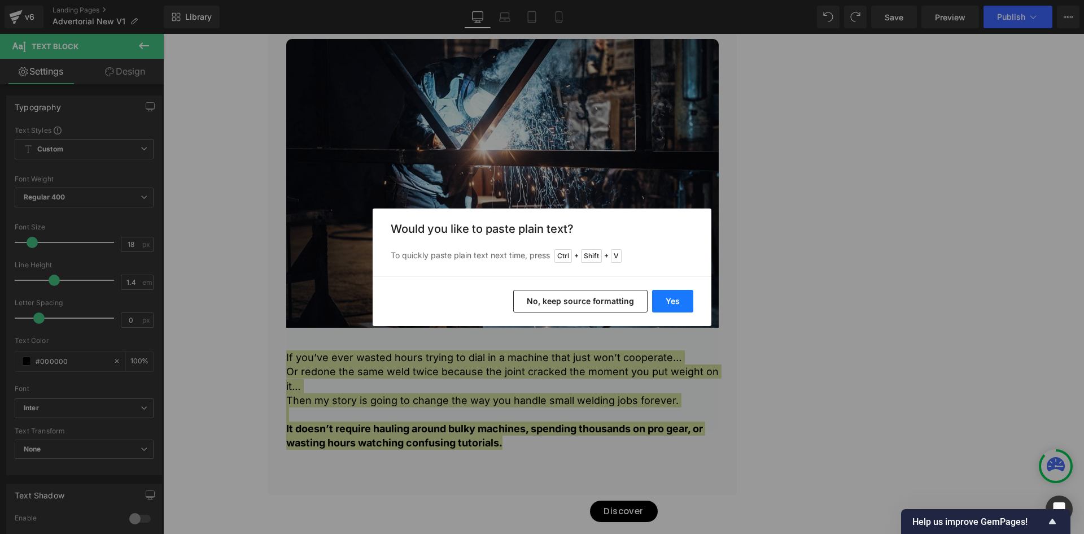
click at [665, 295] on button "Yes" at bounding box center [672, 301] width 41 height 23
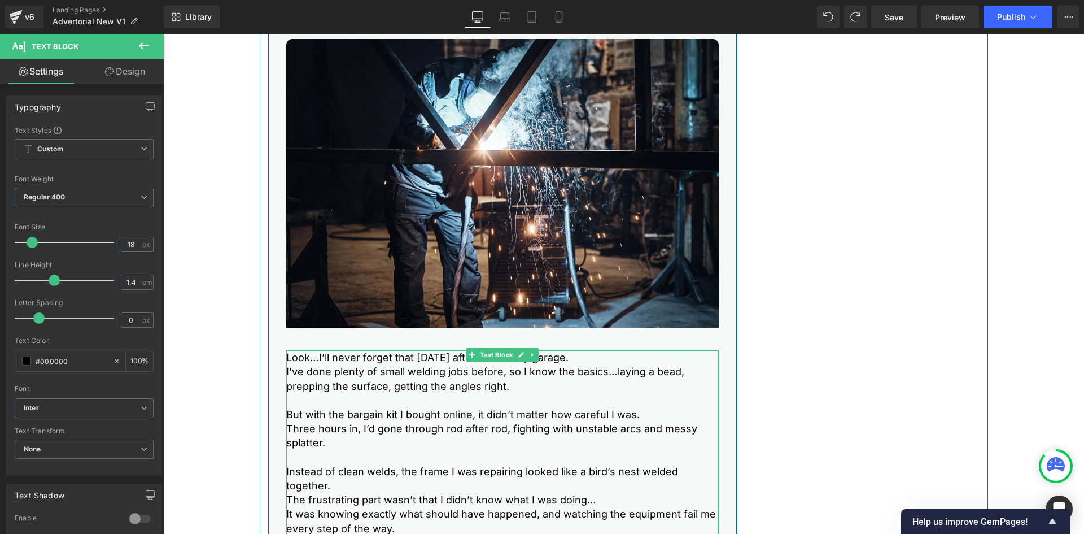
click at [400, 374] on p "I’ve done plenty of small welding jobs before, so I know the basics…laying a be…" at bounding box center [502, 378] width 433 height 28
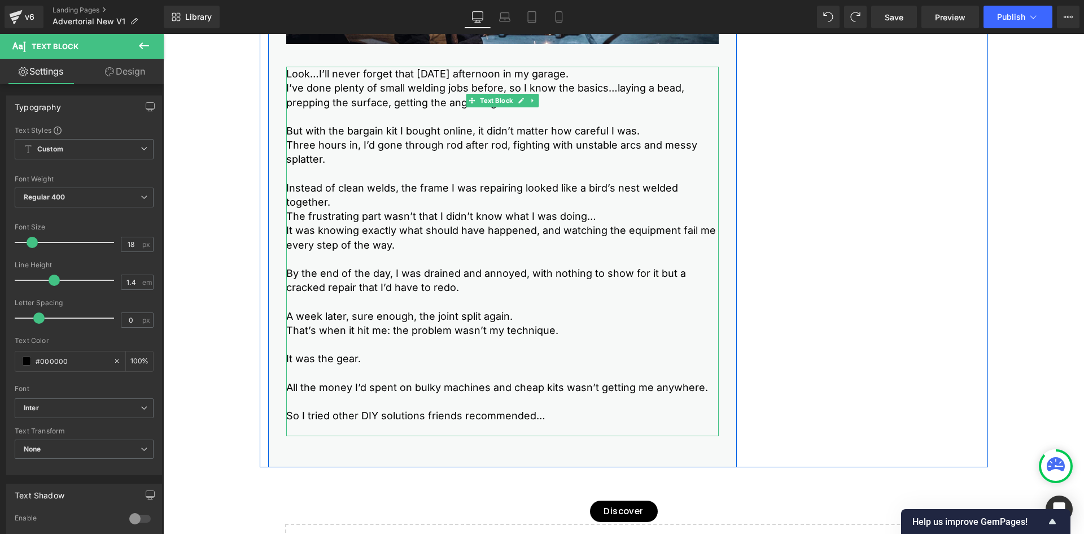
scroll to position [508, 0]
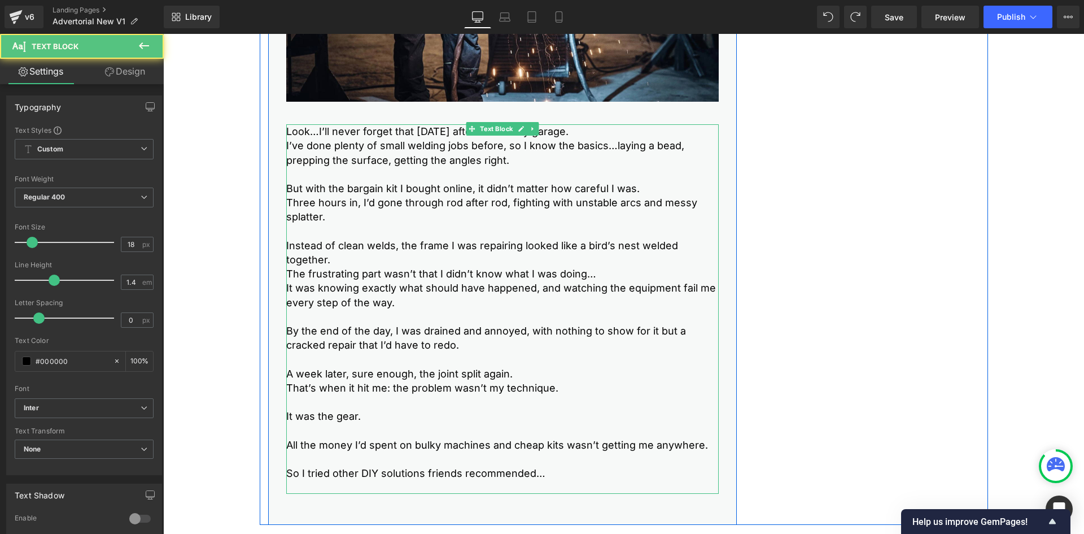
click at [474, 189] on p "But with the bargain kit I bought online, it didn’t matter how careful I was." at bounding box center [502, 188] width 433 height 14
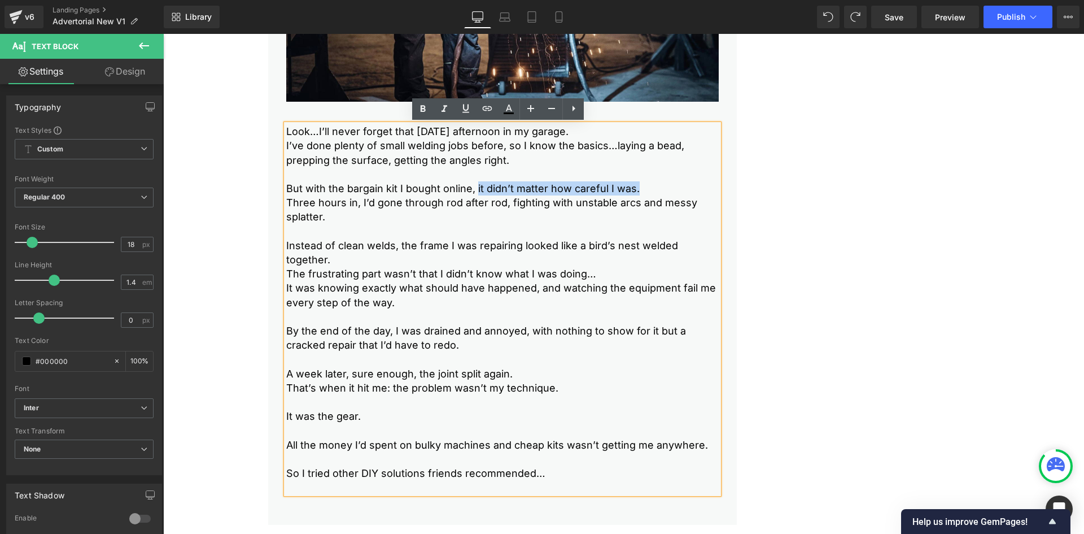
drag, startPoint x: 472, startPoint y: 188, endPoint x: 632, endPoint y: 191, distance: 160.4
click at [632, 191] on p "But with the bargain kit I bought online, it didn’t matter how careful I was." at bounding box center [502, 188] width 433 height 14
click at [426, 108] on icon at bounding box center [423, 109] width 14 height 14
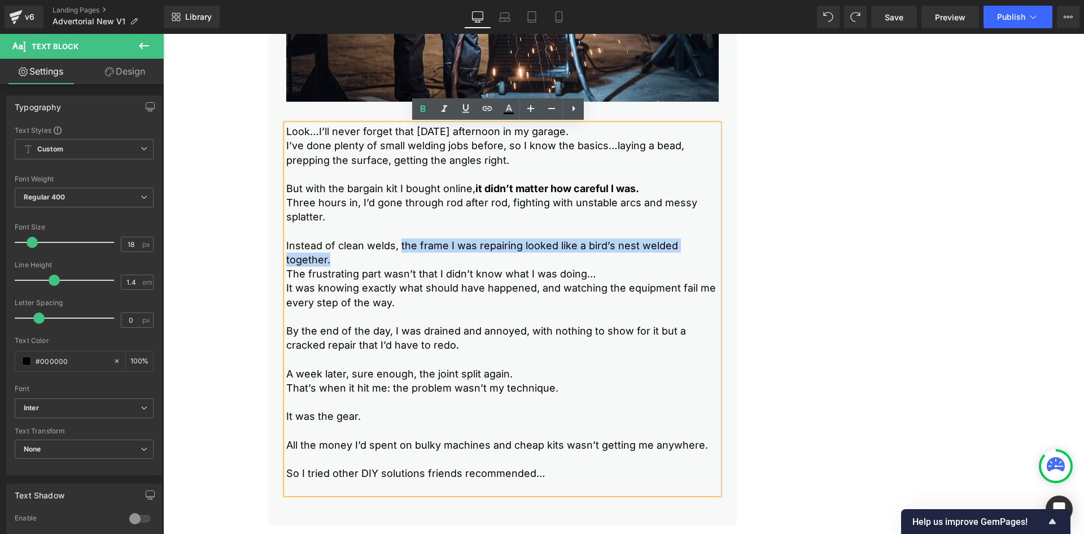
drag, startPoint x: 395, startPoint y: 244, endPoint x: 718, endPoint y: 251, distance: 323.6
click at [718, 251] on div "If you’ve ever wasted hours trying to dial in a machine that just won’t coopera…" at bounding box center [502, 100] width 469 height 850
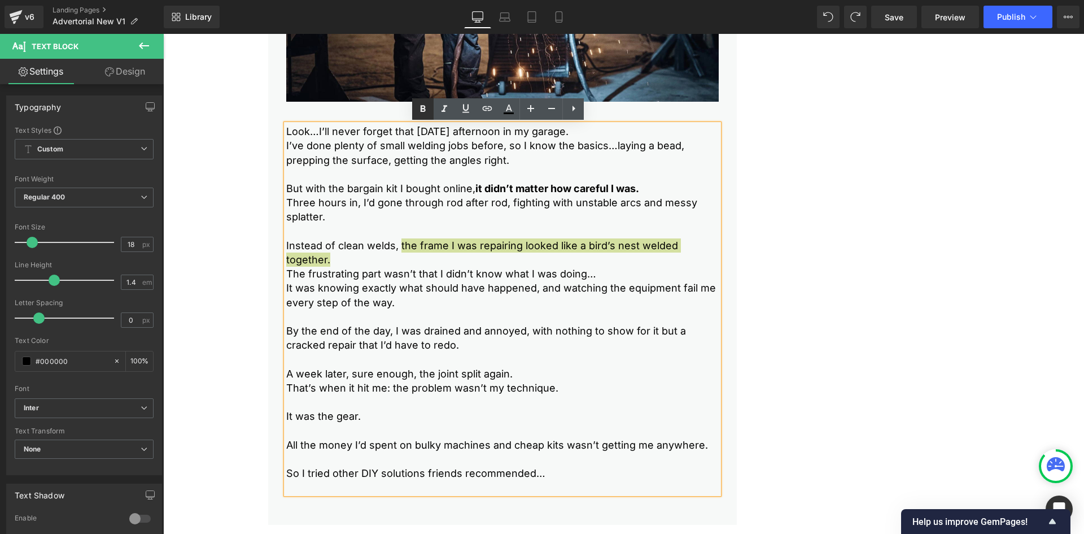
click at [427, 104] on icon at bounding box center [423, 109] width 14 height 14
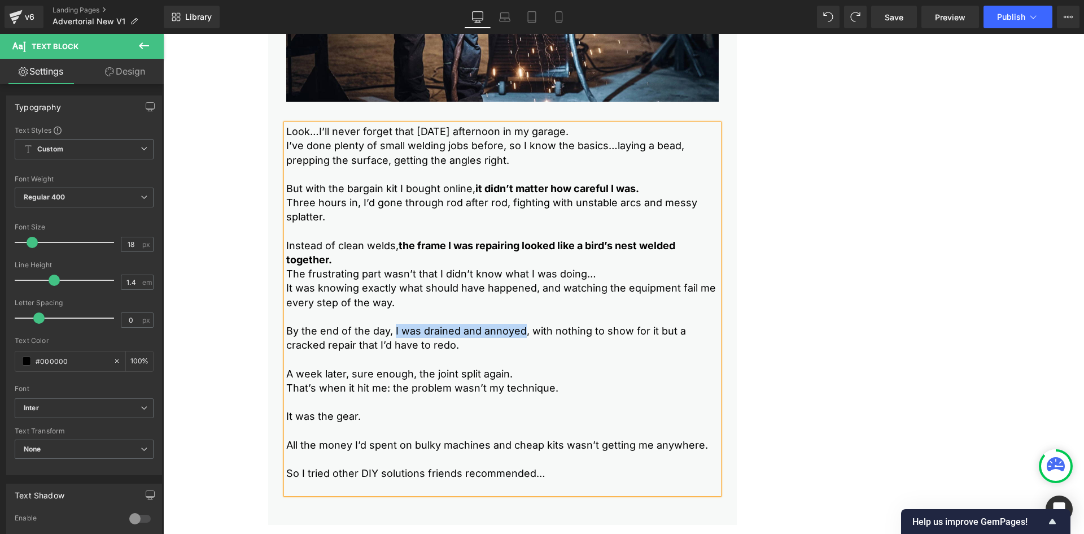
drag, startPoint x: 390, startPoint y: 329, endPoint x: 519, endPoint y: 328, distance: 128.7
click at [519, 328] on p "By the end of the day, I was drained and annoyed, with nothing to show for it b…" at bounding box center [502, 338] width 433 height 28
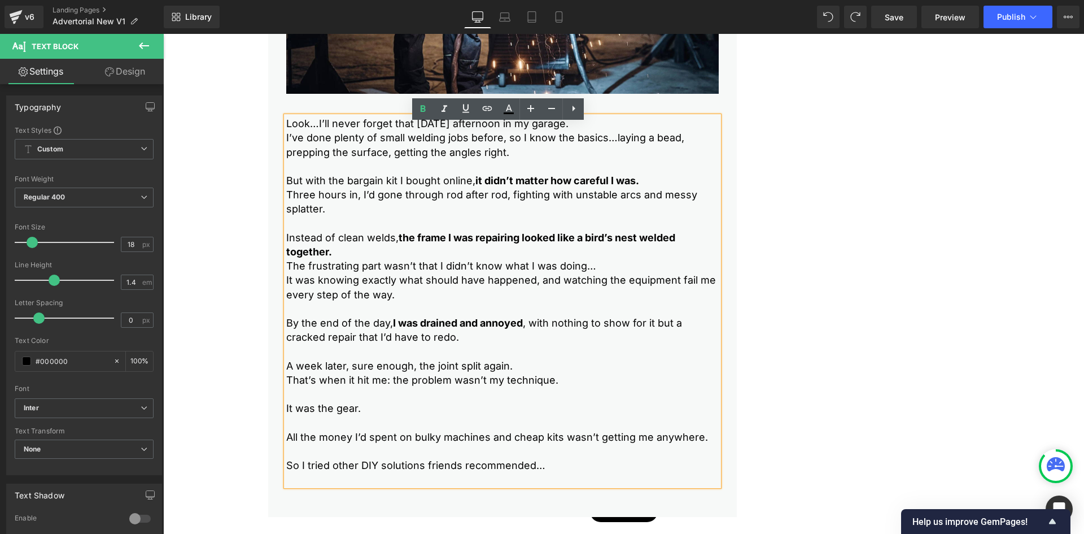
scroll to position [621, 0]
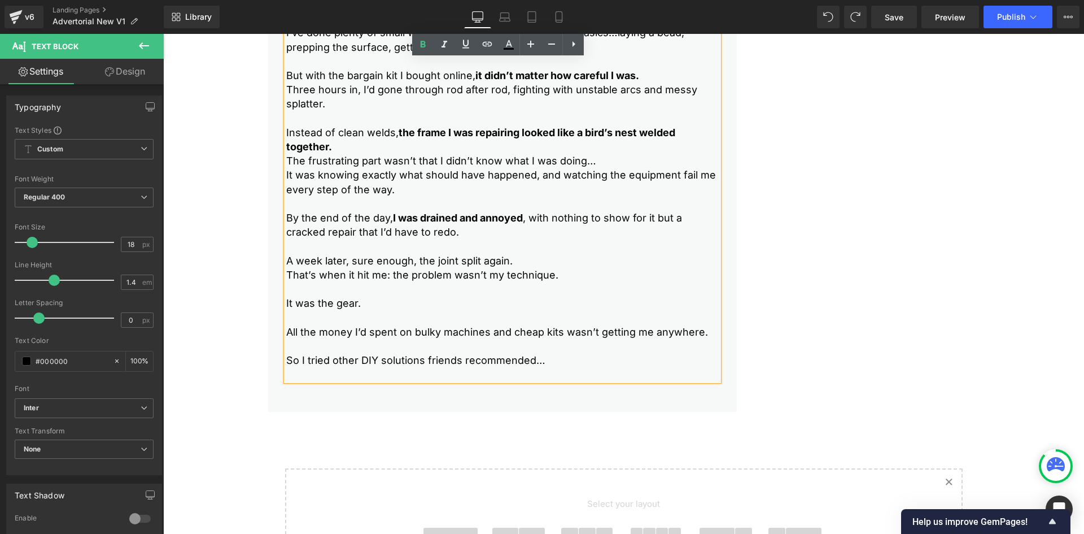
drag, startPoint x: 556, startPoint y: 274, endPoint x: 387, endPoint y: 274, distance: 168.3
click at [387, 274] on p "That’s when it hit me: the problem wasn’t my technique." at bounding box center [502, 275] width 433 height 14
click at [419, 42] on icon at bounding box center [423, 45] width 14 height 14
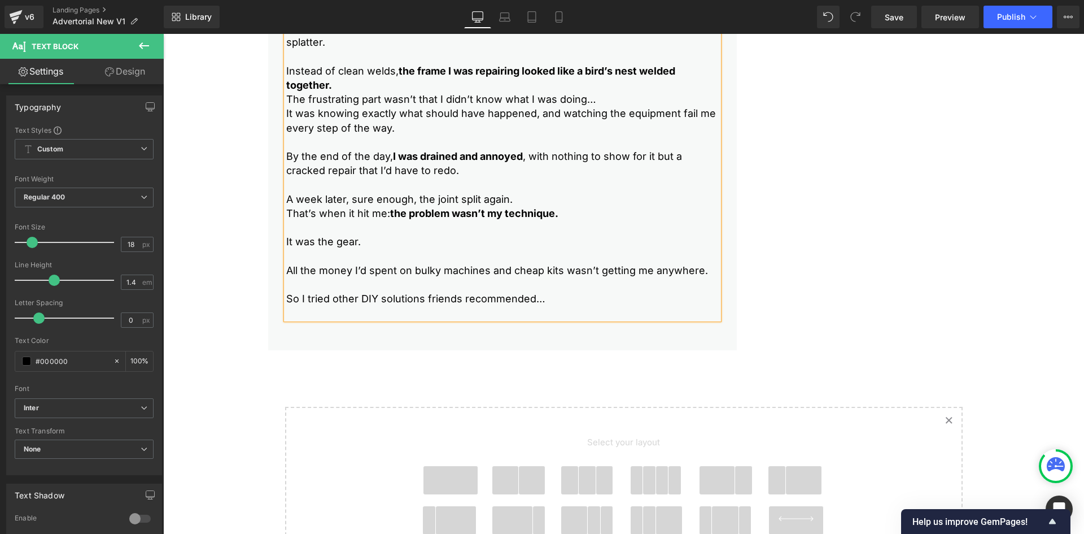
scroll to position [678, 0]
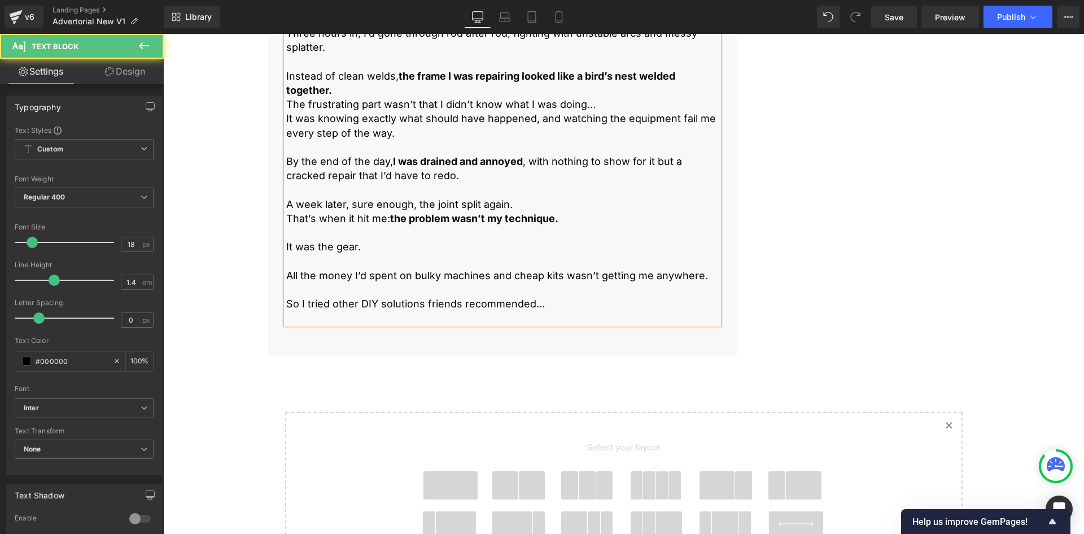
click at [302, 312] on div "Look…I’ll never forget that [DATE] afternoon in my garage. I’ve done plenty of …" at bounding box center [502, 139] width 433 height 369
click at [300, 304] on p "So I tried other DIY solutions friends recommended…" at bounding box center [502, 303] width 433 height 14
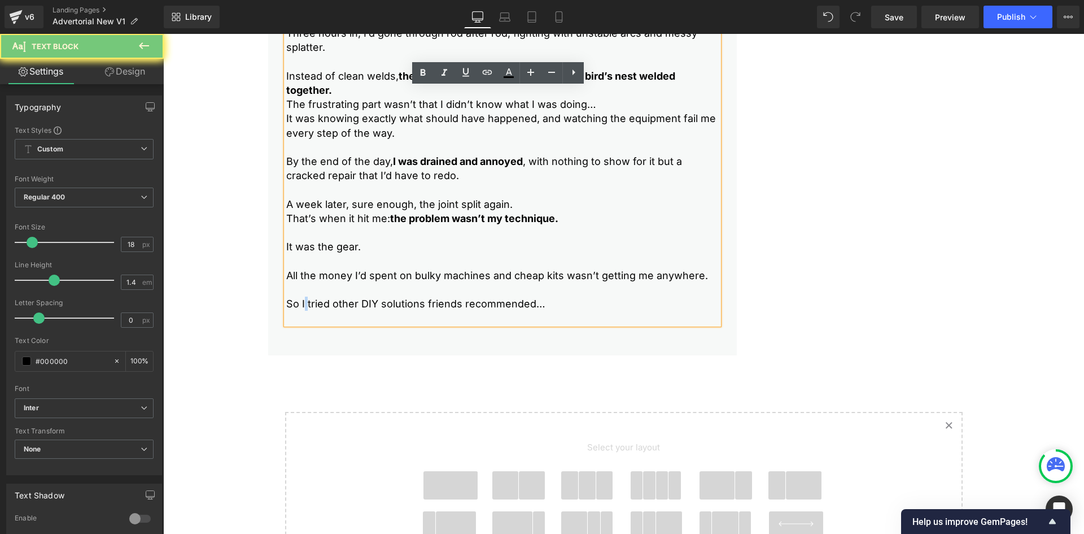
click at [300, 304] on p "So I tried other DIY solutions friends recommended…" at bounding box center [502, 303] width 433 height 14
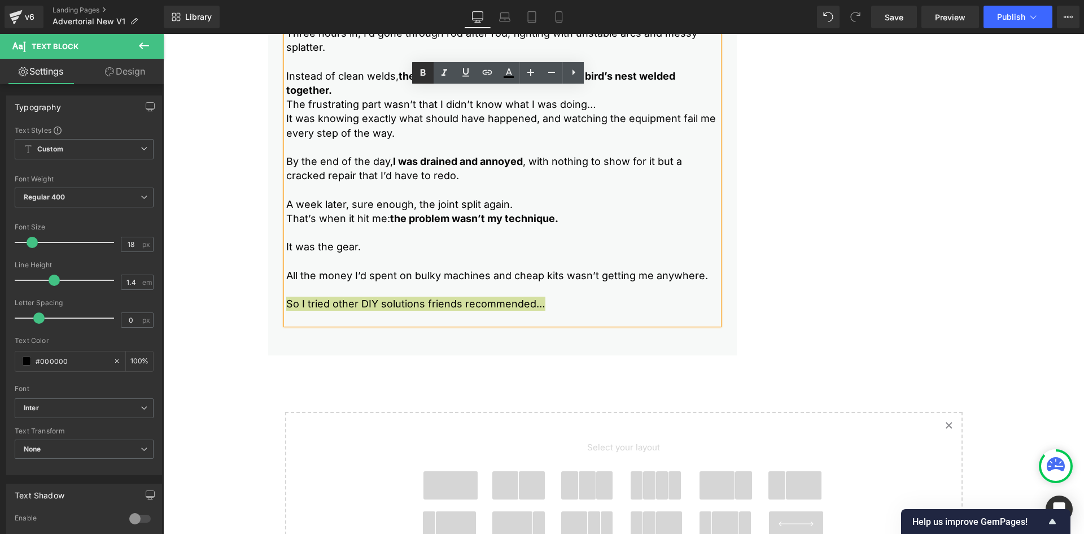
click at [422, 69] on icon at bounding box center [423, 73] width 14 height 14
click at [558, 307] on p "So I tried other DIY solutions friends recommended…" at bounding box center [502, 303] width 433 height 14
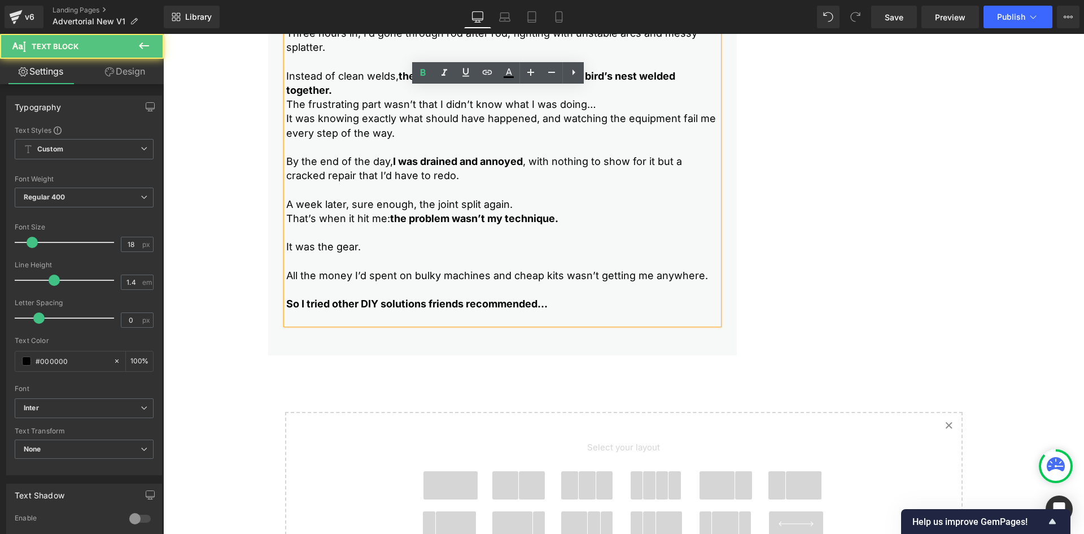
click at [361, 306] on strong "So I tried other DIY solutions friends recommended…" at bounding box center [416, 304] width 261 height 12
click at [315, 312] on div "Look…I’ll never forget that [DATE] afternoon in my garage. I’ve done plenty of …" at bounding box center [502, 139] width 433 height 369
click at [286, 324] on div "Look…I’ll never forget that [DATE] afternoon in my garage. I’ve done plenty of …" at bounding box center [502, 139] width 433 height 369
click at [573, 304] on p "So I tried other DIY solutions friends recommended…" at bounding box center [502, 303] width 433 height 14
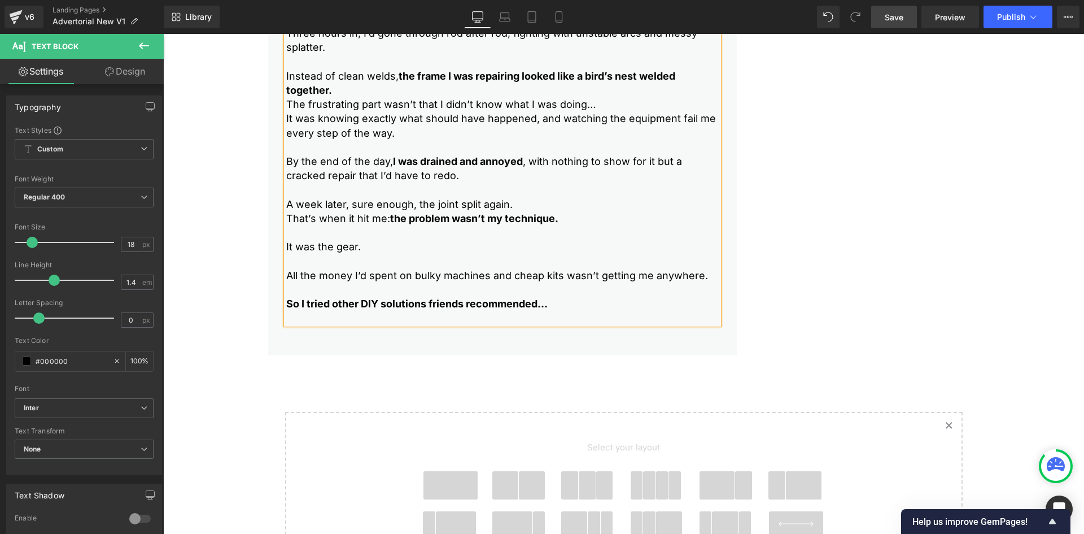
drag, startPoint x: 896, startPoint y: 3, endPoint x: 896, endPoint y: 10, distance: 6.2
click at [896, 5] on div "Library Desktop Desktop Laptop Tablet Mobile Save Preview Publish Scheduled Vie…" at bounding box center [624, 17] width 920 height 34
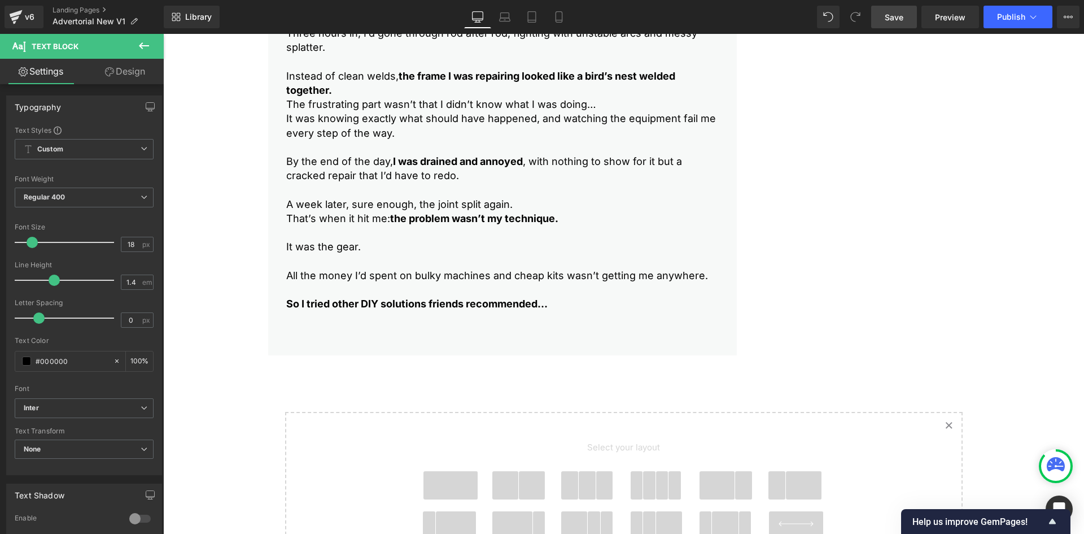
click at [898, 18] on span "Save" at bounding box center [894, 17] width 19 height 12
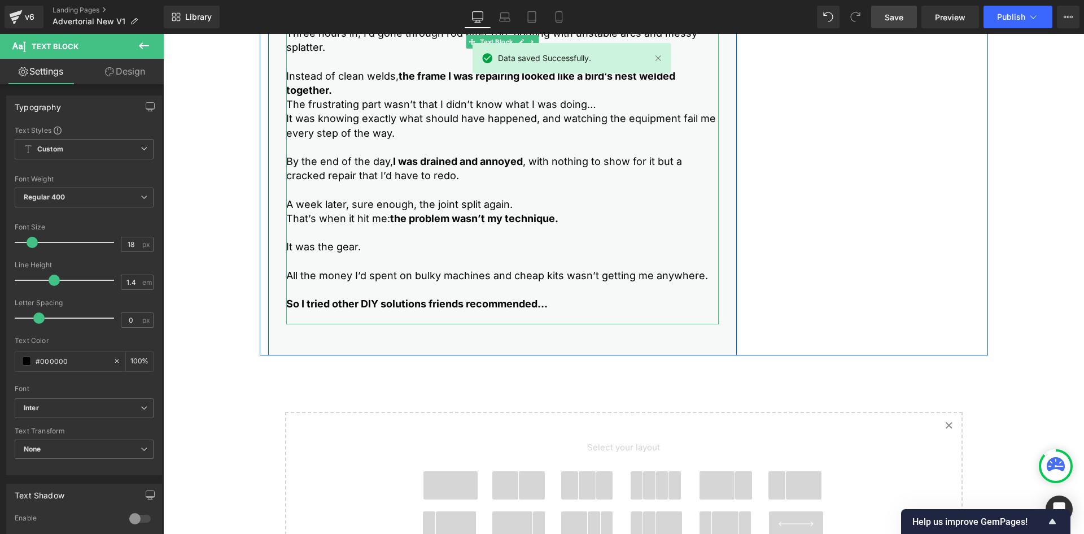
scroll to position [621, 0]
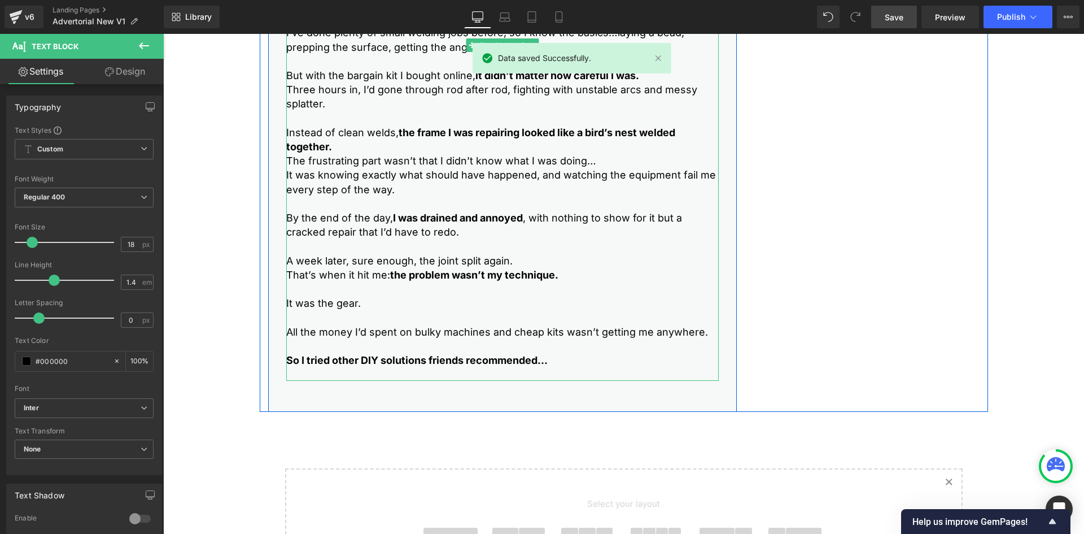
click at [312, 372] on div "Look…I’ll never forget that [DATE] afternoon in my garage. I’ve done plenty of …" at bounding box center [502, 195] width 433 height 369
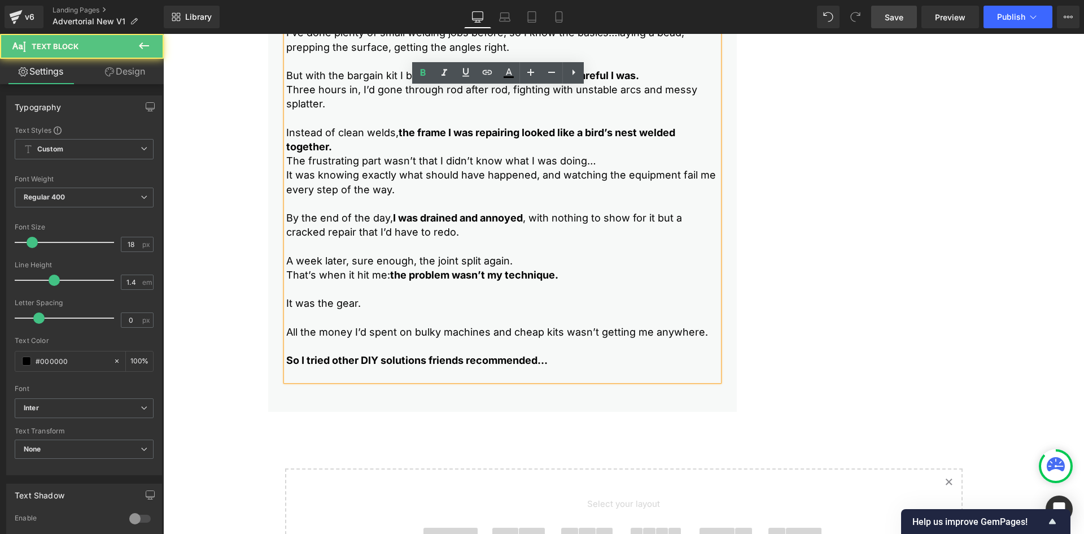
click at [289, 378] on div "Look…I’ll never forget that [DATE] afternoon in my garage. I’ve done plenty of …" at bounding box center [502, 195] width 433 height 369
click at [555, 354] on p "So I tried other DIY solutions friends recommended…" at bounding box center [502, 360] width 433 height 14
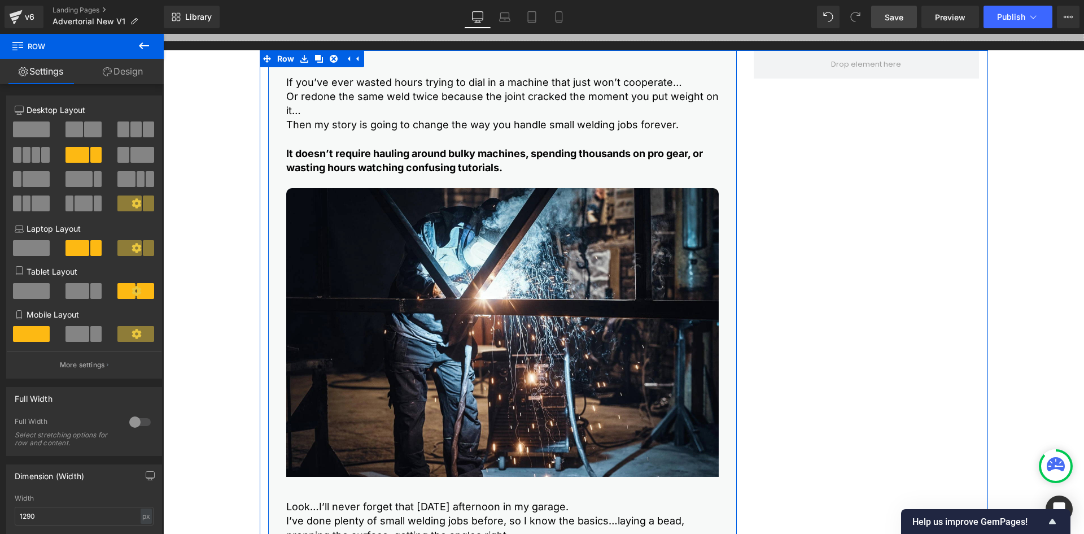
scroll to position [113, 0]
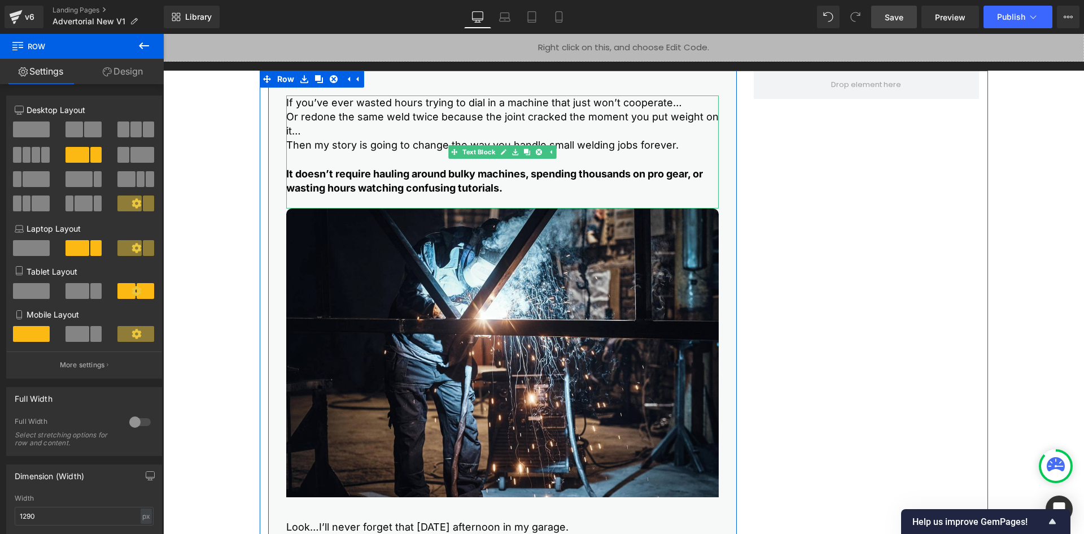
click at [329, 150] on p "Then my story is going to change the way you handle small welding jobs forever." at bounding box center [502, 145] width 433 height 14
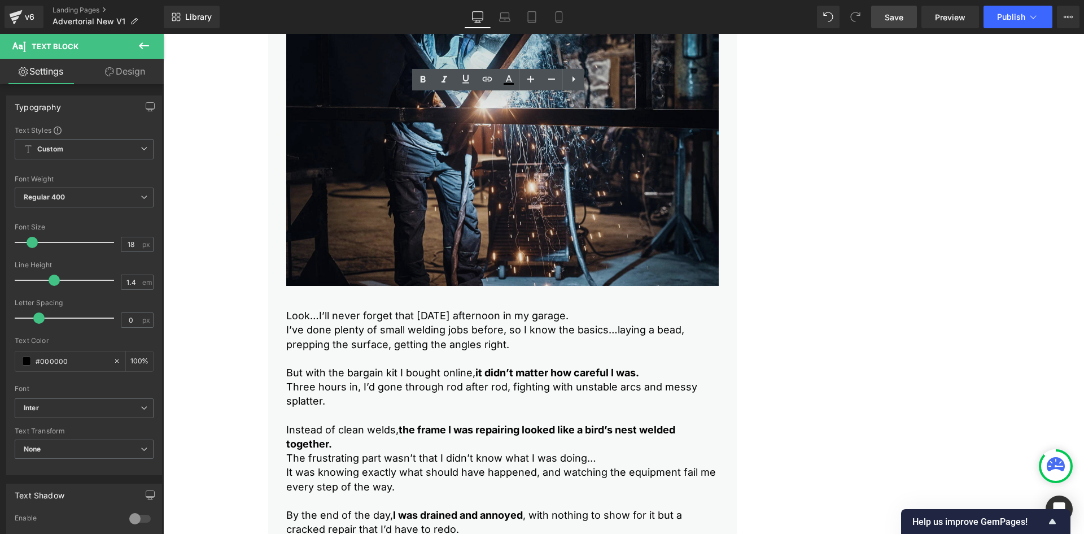
scroll to position [508, 0]
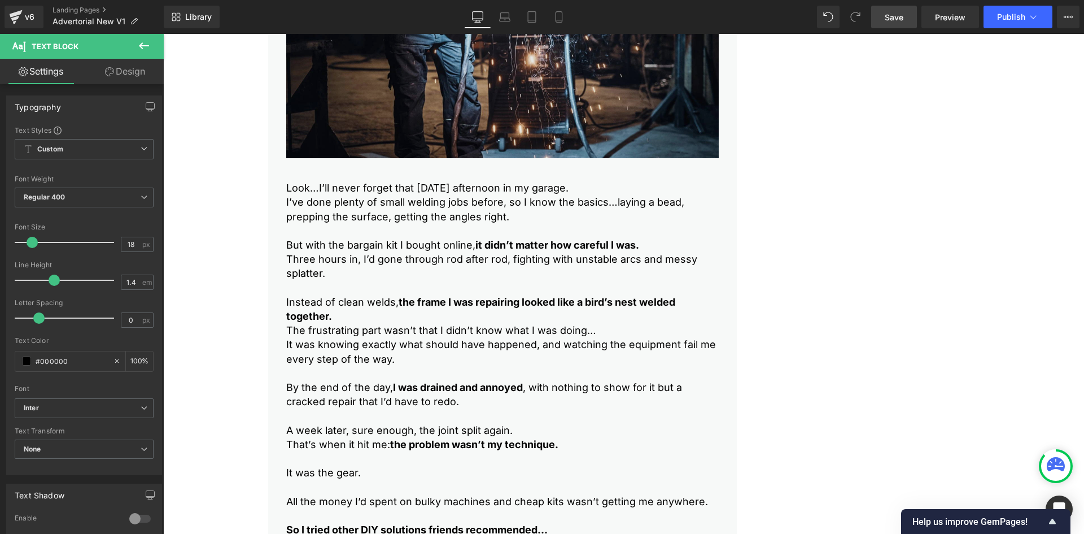
click at [376, 105] on img at bounding box center [502, 25] width 433 height 311
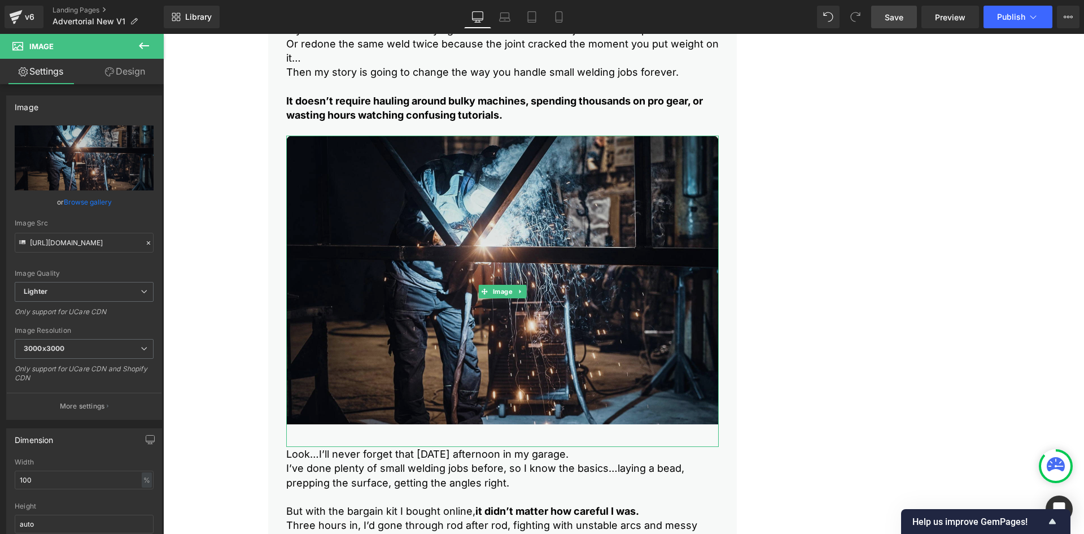
scroll to position [169, 0]
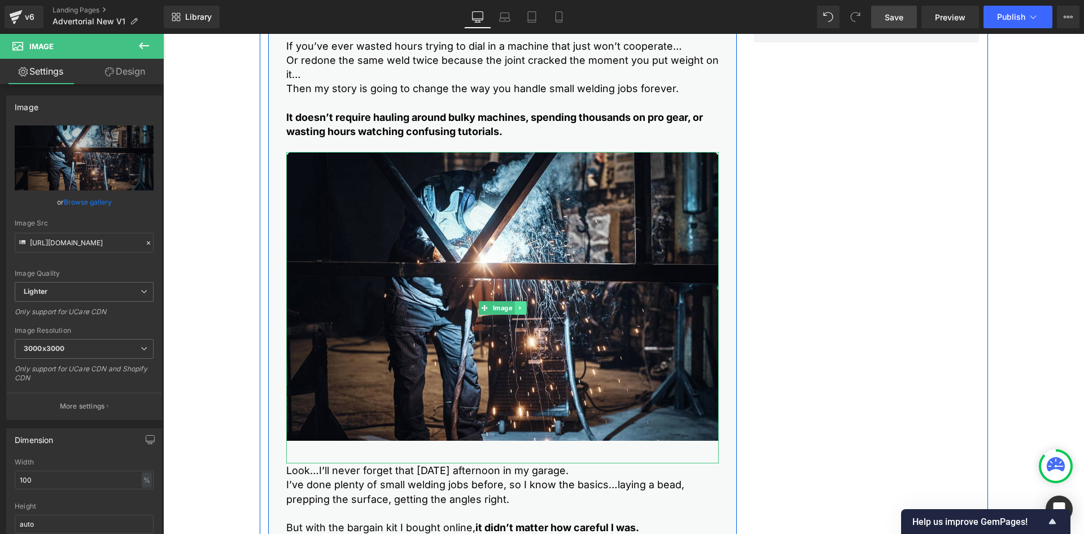
click at [518, 305] on icon at bounding box center [520, 307] width 6 height 7
click at [511, 310] on icon at bounding box center [514, 307] width 6 height 6
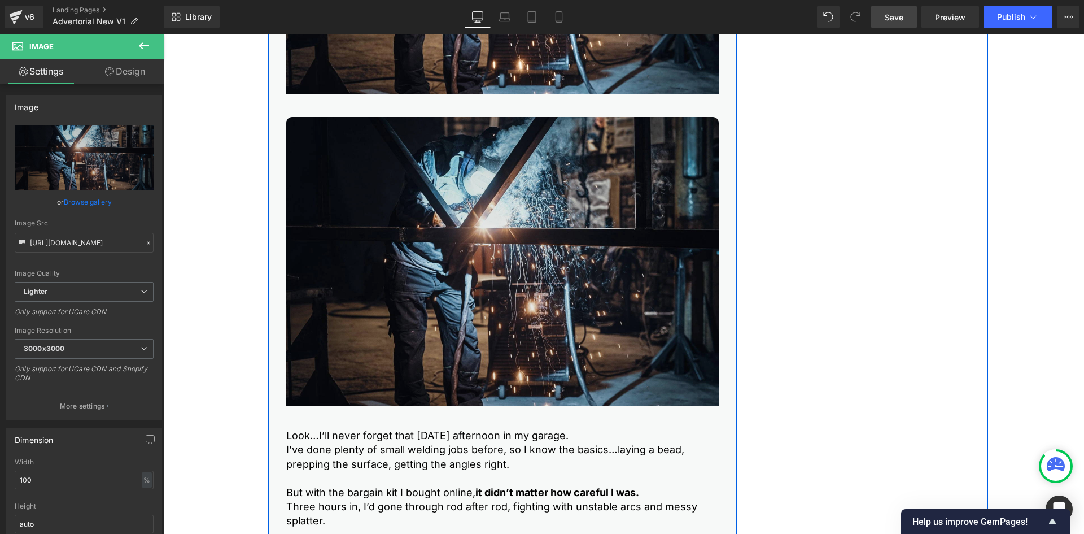
scroll to position [461, 0]
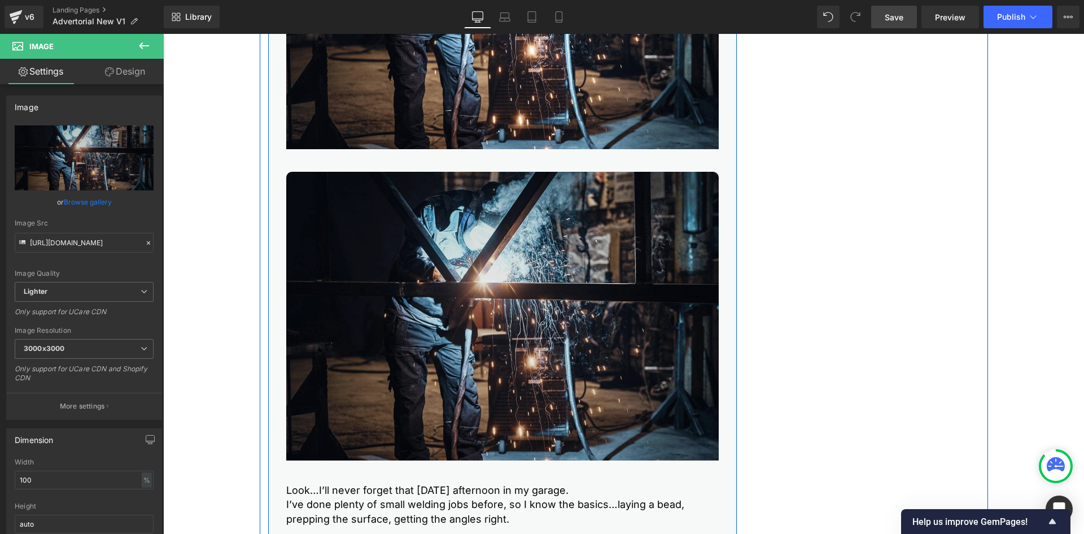
click at [338, 215] on img at bounding box center [502, 327] width 433 height 311
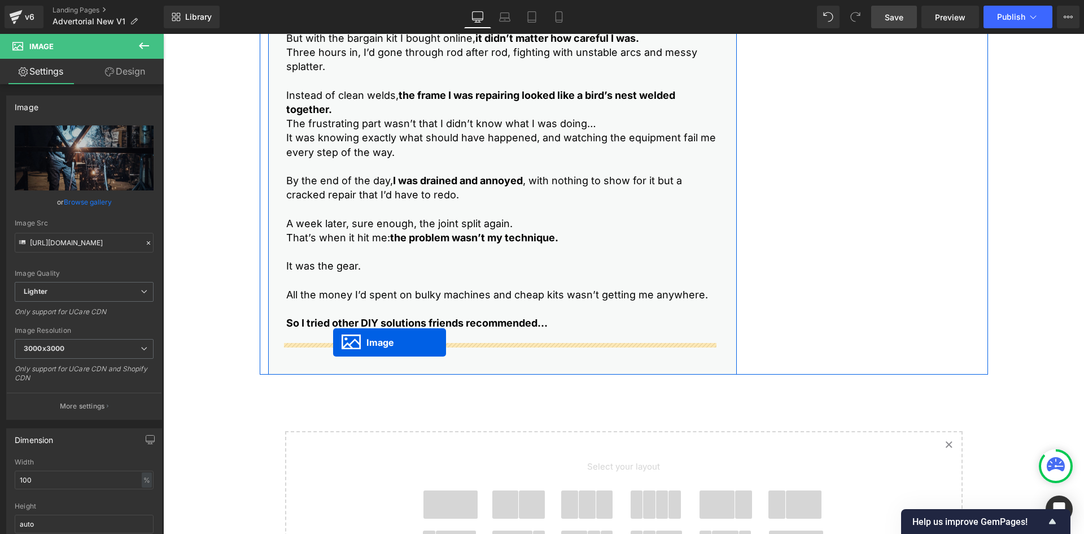
drag, startPoint x: 480, startPoint y: 325, endPoint x: 333, endPoint y: 342, distance: 147.9
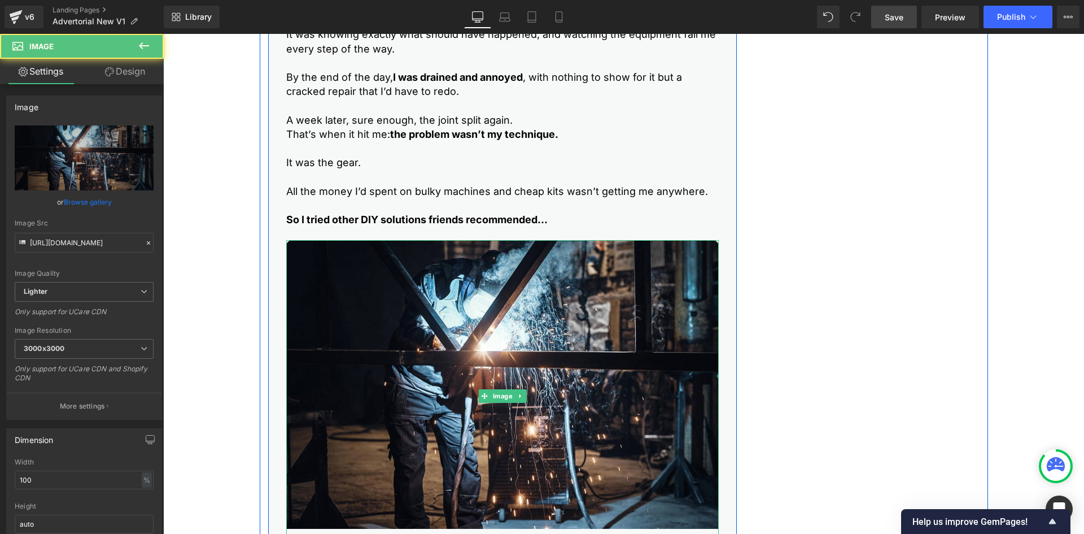
scroll to position [771, 0]
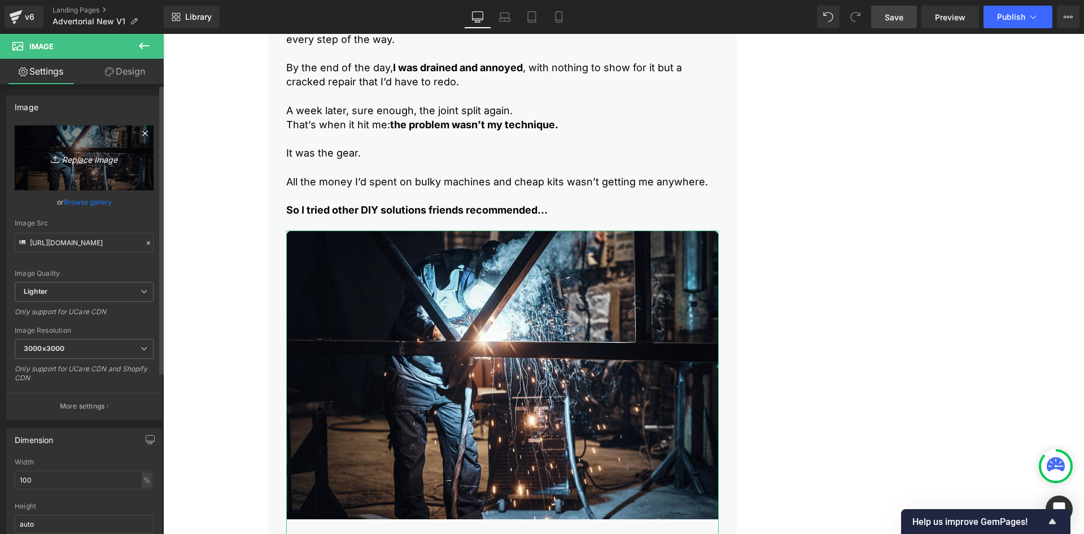
click at [84, 154] on icon "Replace Image" at bounding box center [84, 158] width 90 height 14
type input "C:\fakepath\2.jpg"
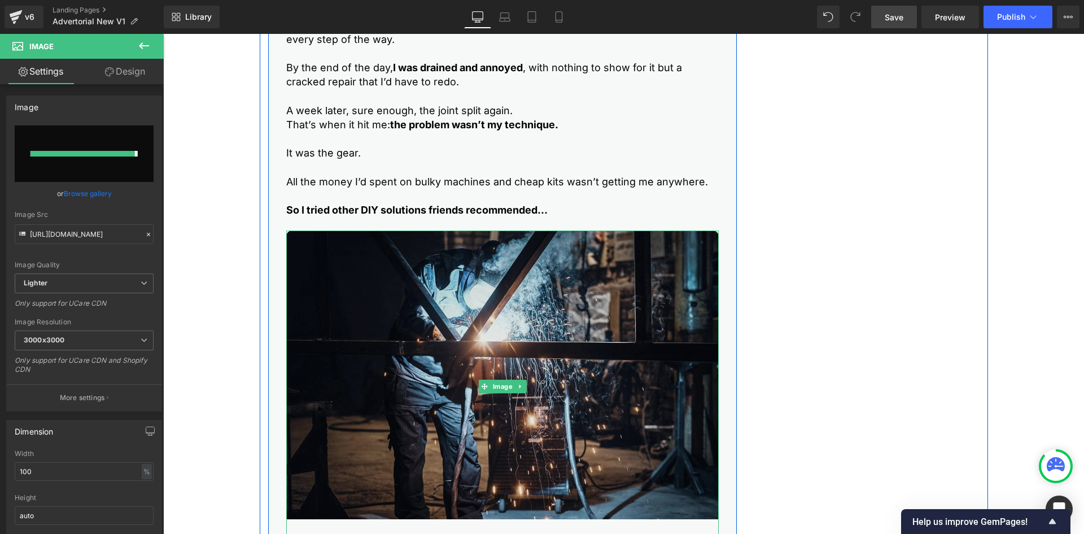
type input "[URL][DOMAIN_NAME]"
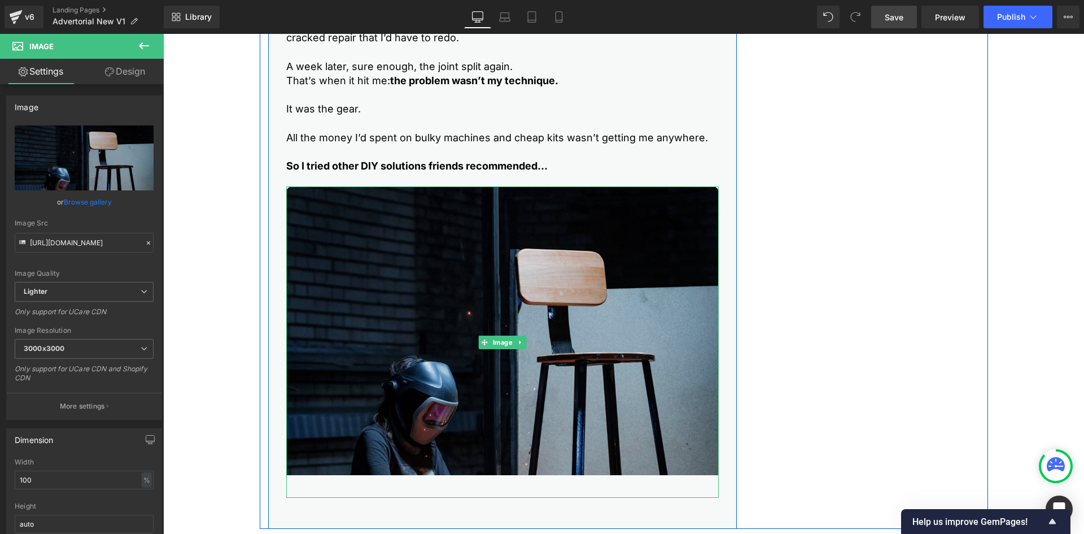
scroll to position [884, 0]
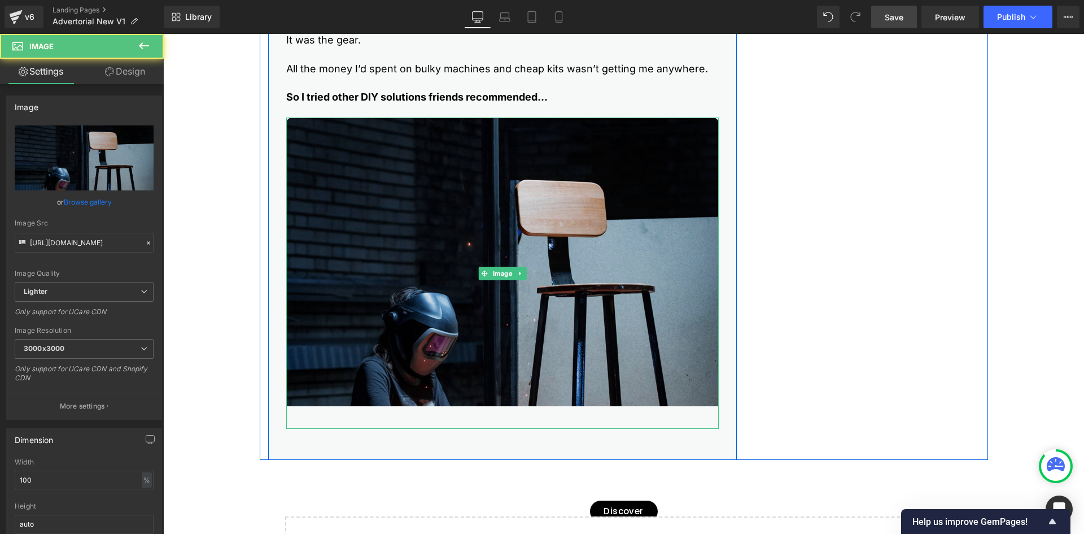
click at [401, 334] on img at bounding box center [502, 272] width 433 height 311
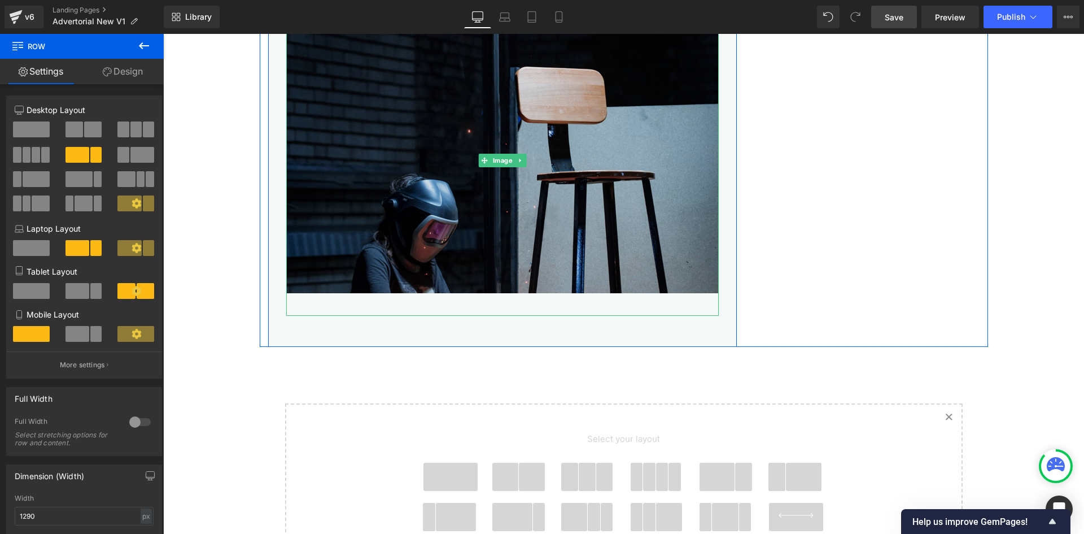
scroll to position [828, 0]
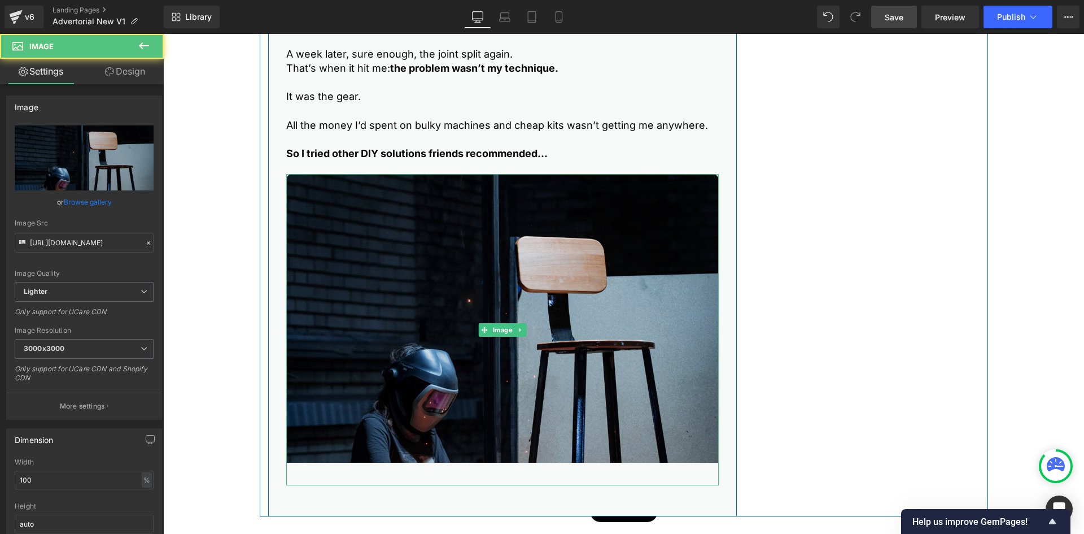
click at [335, 345] on img at bounding box center [502, 329] width 433 height 311
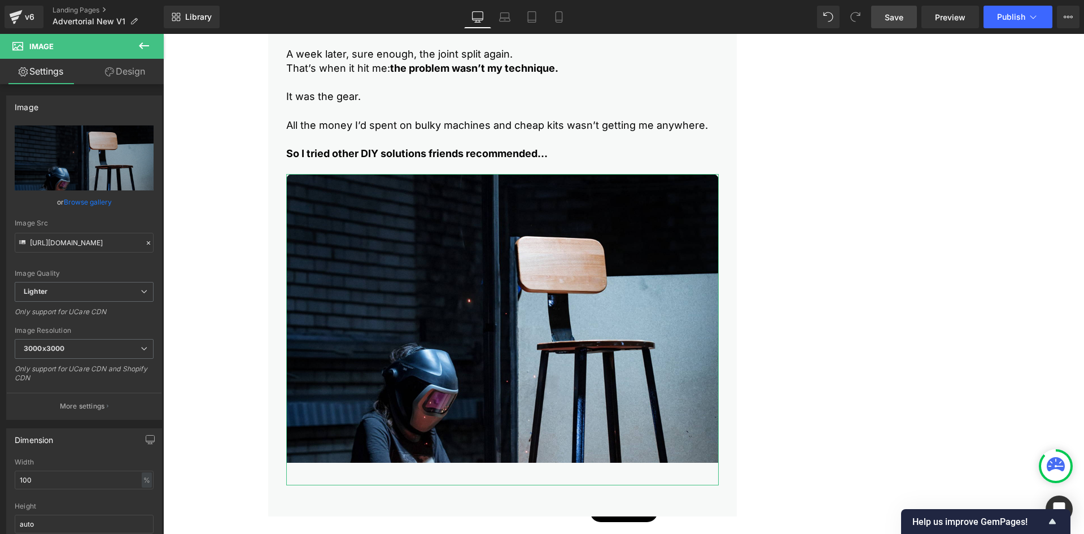
click at [120, 72] on link "Design" at bounding box center [125, 71] width 82 height 25
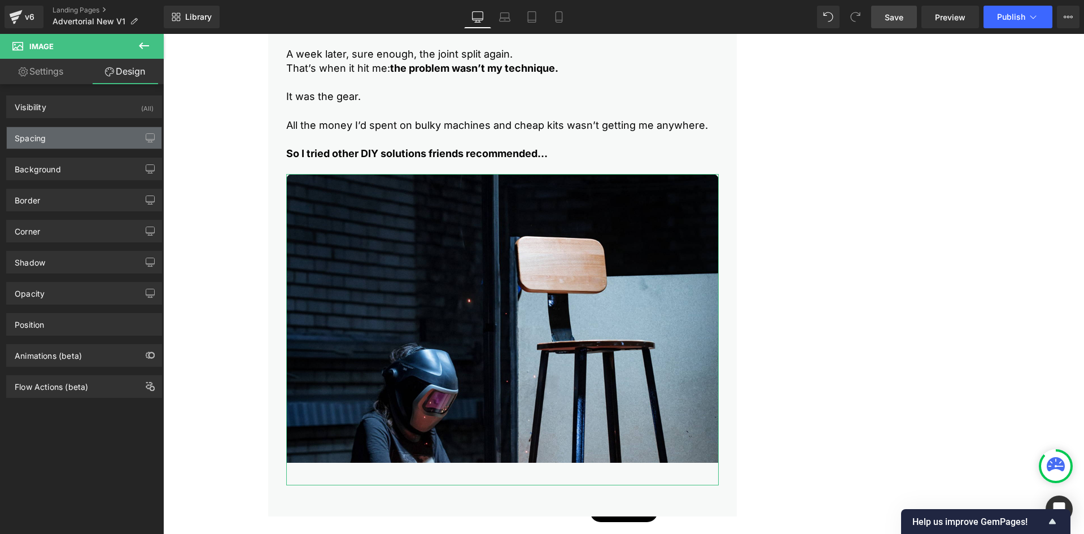
click at [63, 133] on div "Spacing" at bounding box center [84, 137] width 155 height 21
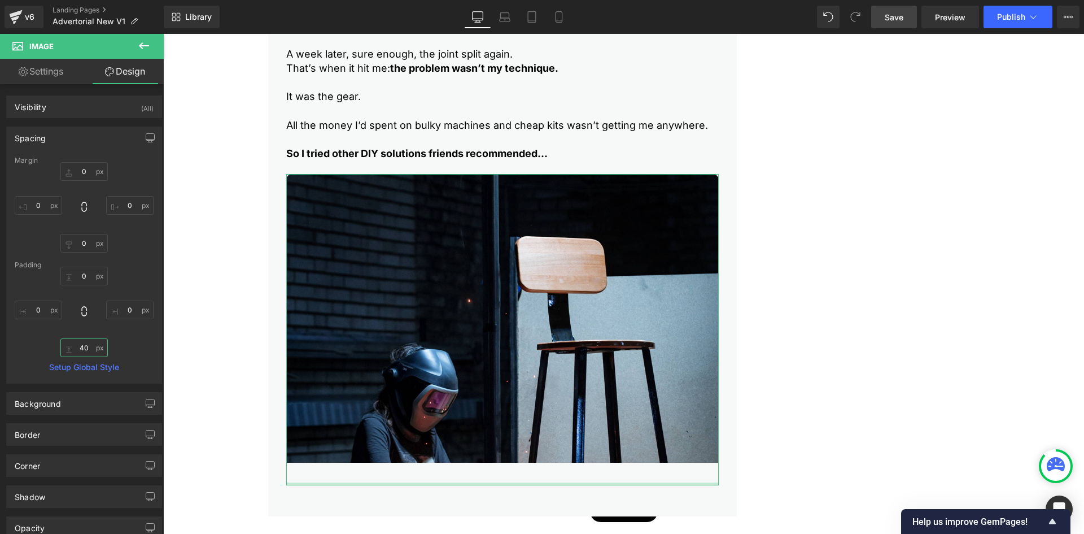
click at [81, 346] on input "40" at bounding box center [83, 347] width 47 height 19
type input "0"
click at [78, 240] on input "0" at bounding box center [83, 243] width 47 height 19
type input "40"
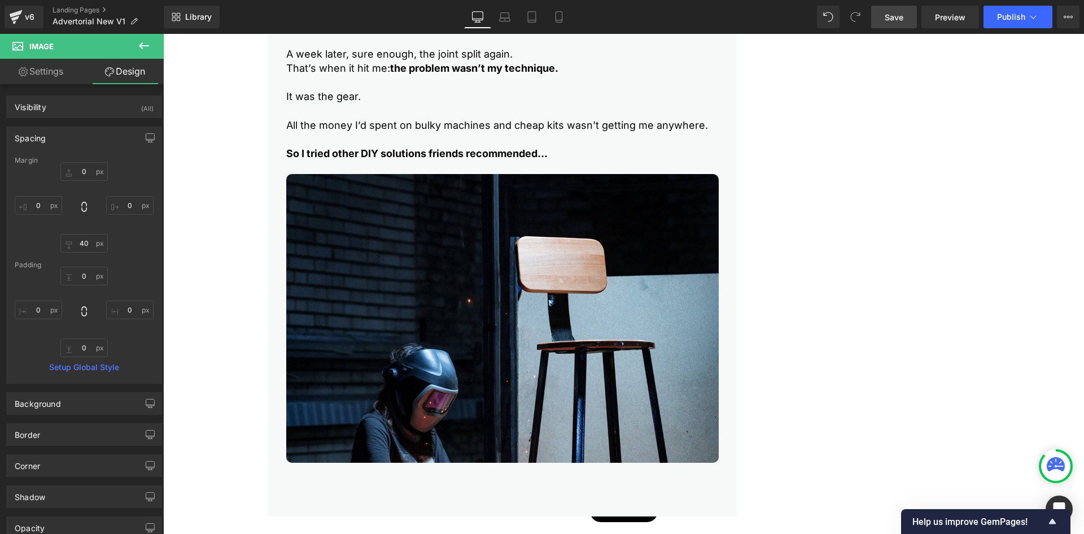
click at [142, 45] on icon at bounding box center [144, 45] width 10 height 7
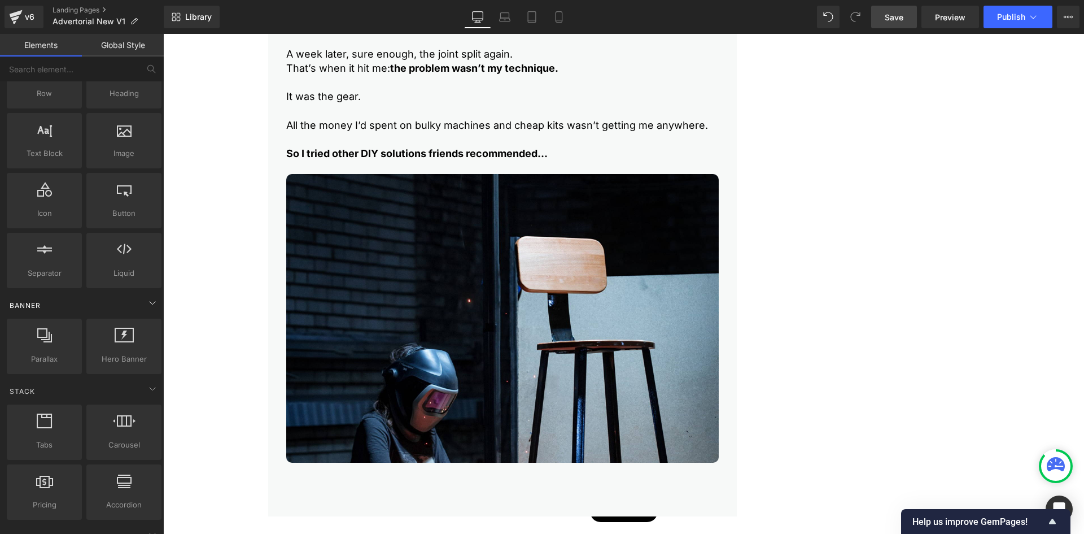
scroll to position [0, 0]
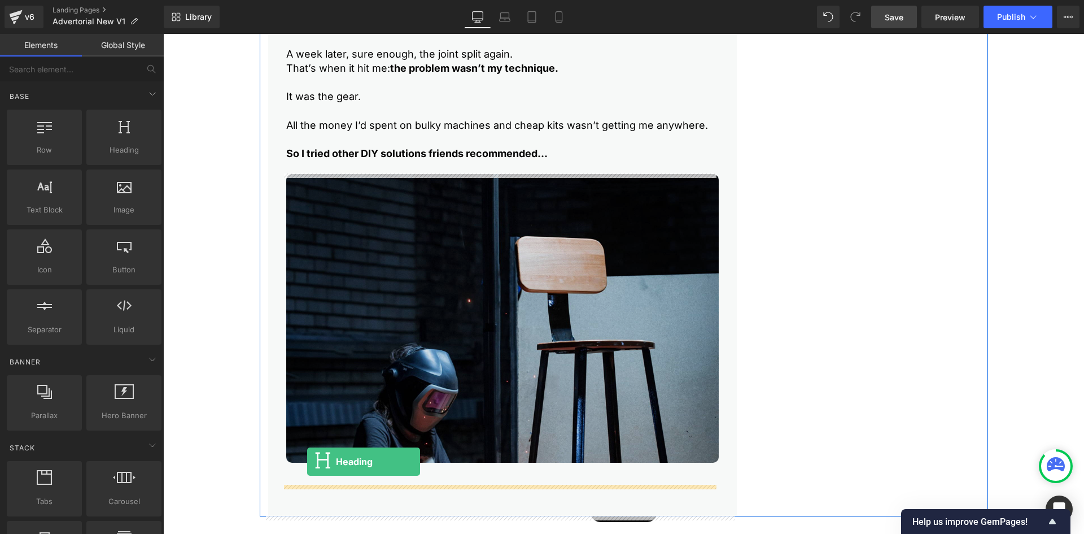
drag, startPoint x: 283, startPoint y: 177, endPoint x: 307, endPoint y: 461, distance: 285.0
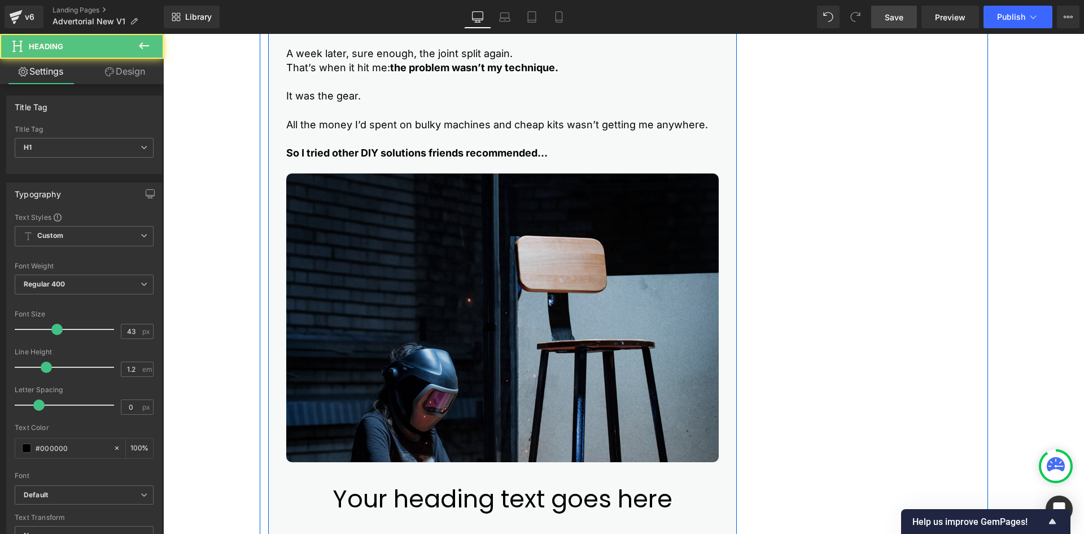
scroll to position [884, 0]
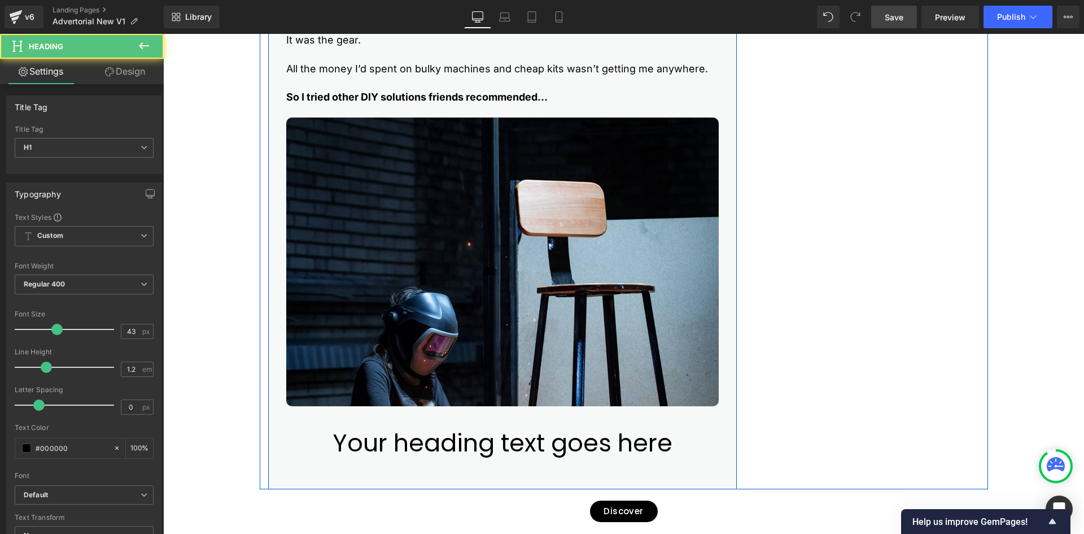
click at [341, 440] on h1 "Your heading text goes here" at bounding box center [502, 443] width 433 height 29
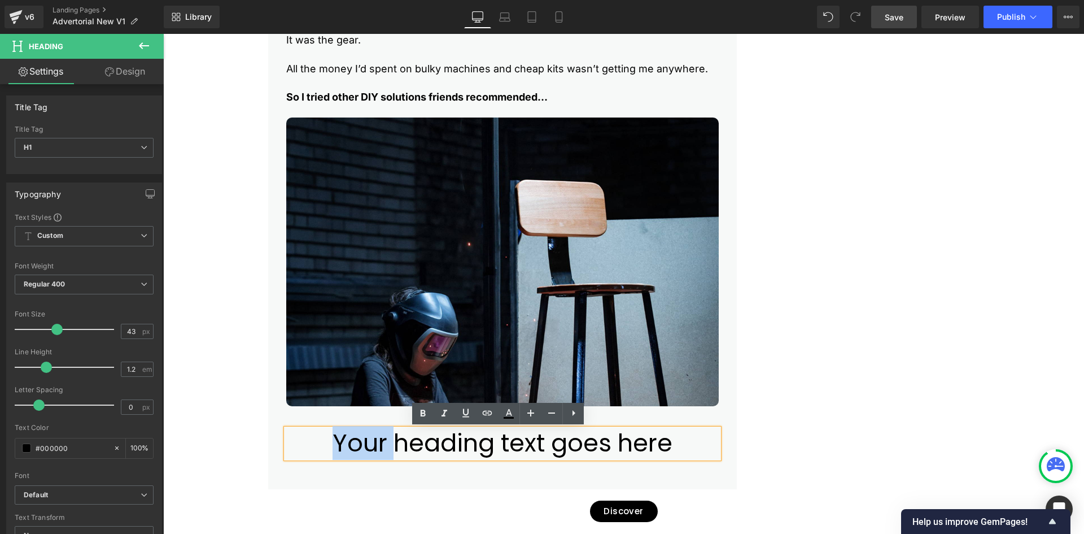
click at [341, 440] on h1 "Your heading text goes here" at bounding box center [502, 443] width 433 height 29
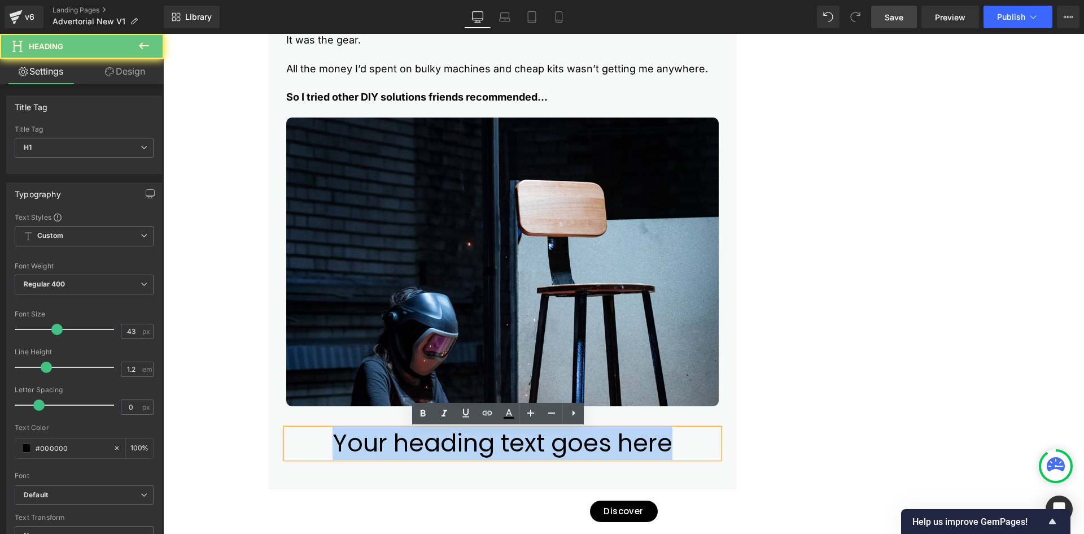
click at [341, 440] on h1 "Your heading text goes here" at bounding box center [502, 443] width 433 height 29
paste div
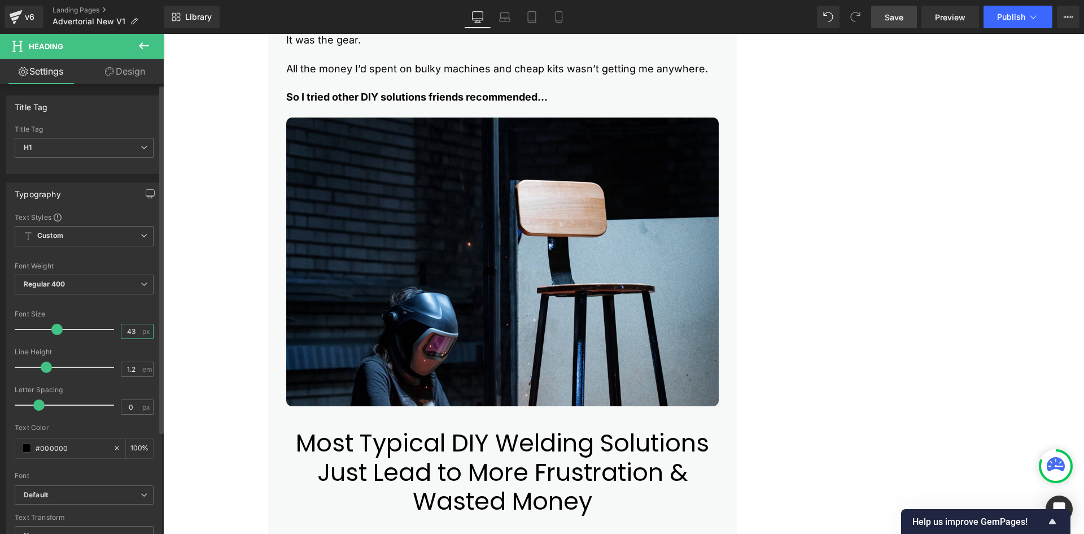
click at [124, 335] on input "43" at bounding box center [131, 331] width 20 height 14
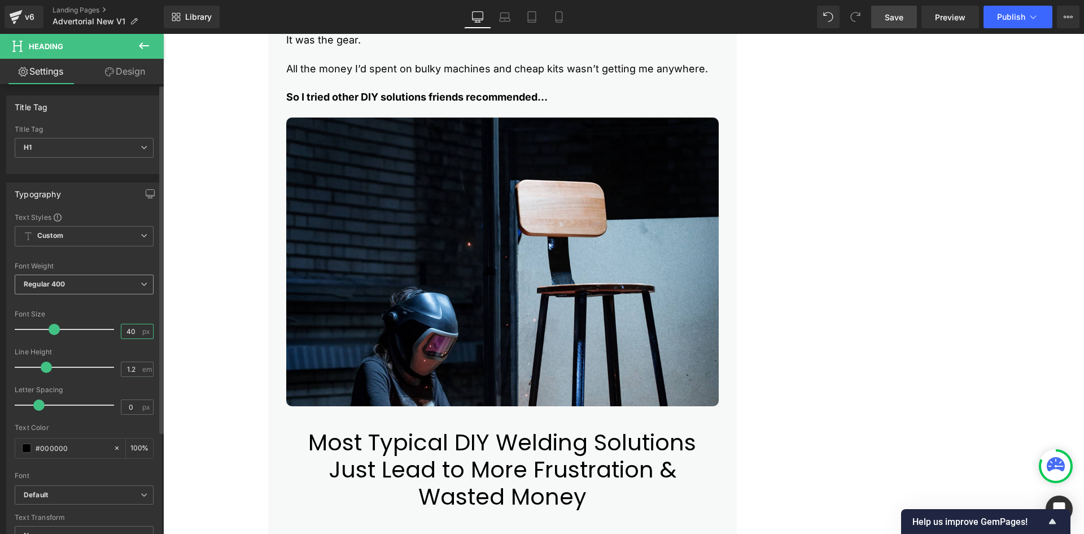
type input "40"
click at [64, 491] on b "Default" at bounding box center [82, 495] width 117 height 10
click at [42, 494] on icon "Default" at bounding box center [36, 495] width 24 height 10
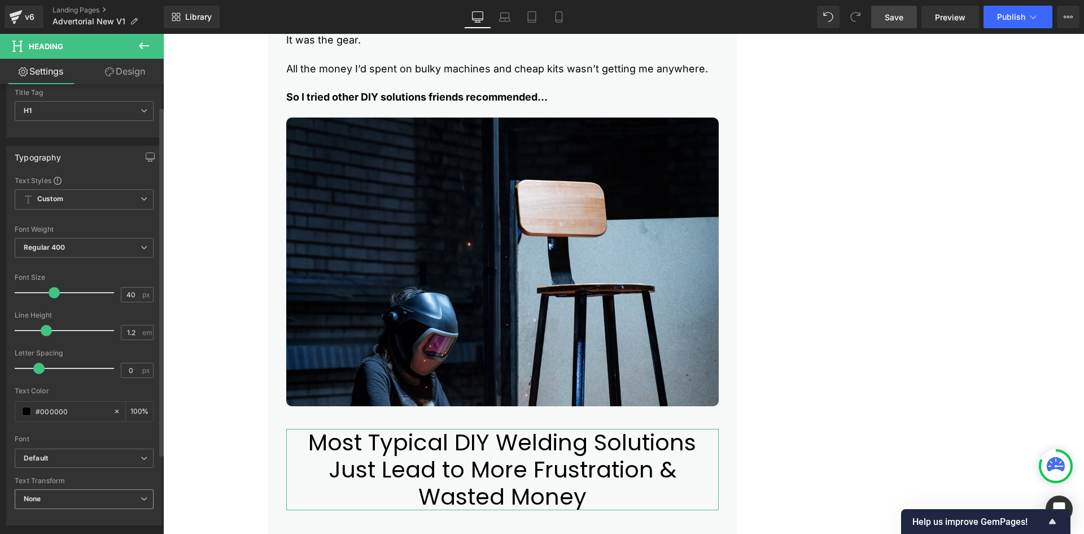
scroll to position [56, 0]
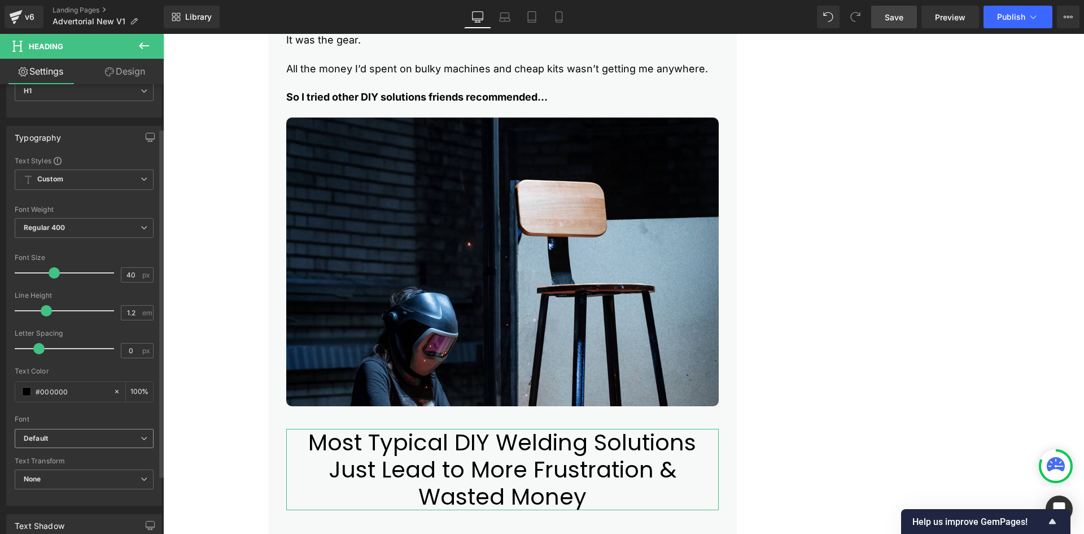
click at [48, 437] on icon "Default" at bounding box center [36, 439] width 24 height 10
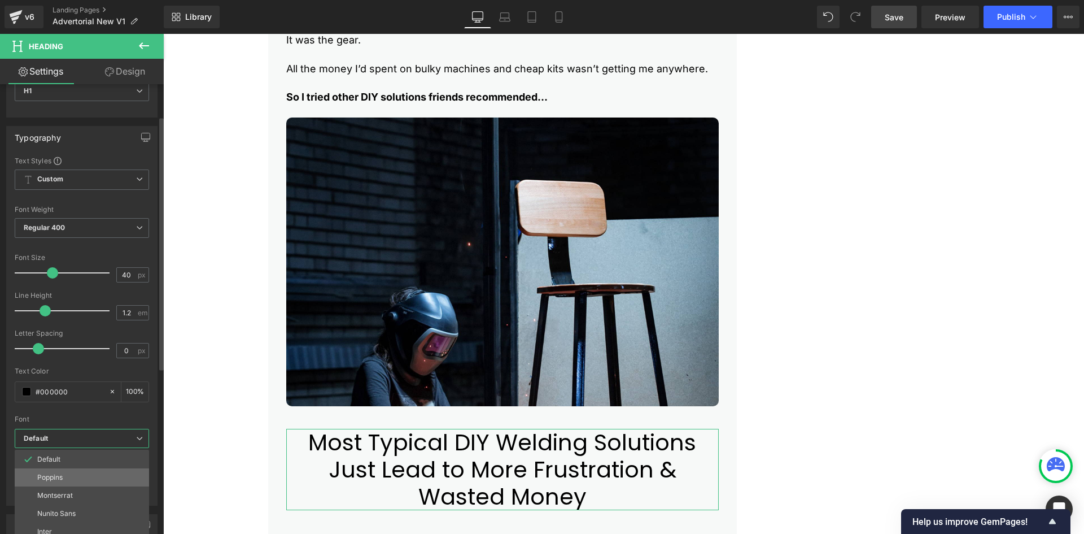
click at [53, 479] on p "Poppins" at bounding box center [49, 477] width 25 height 8
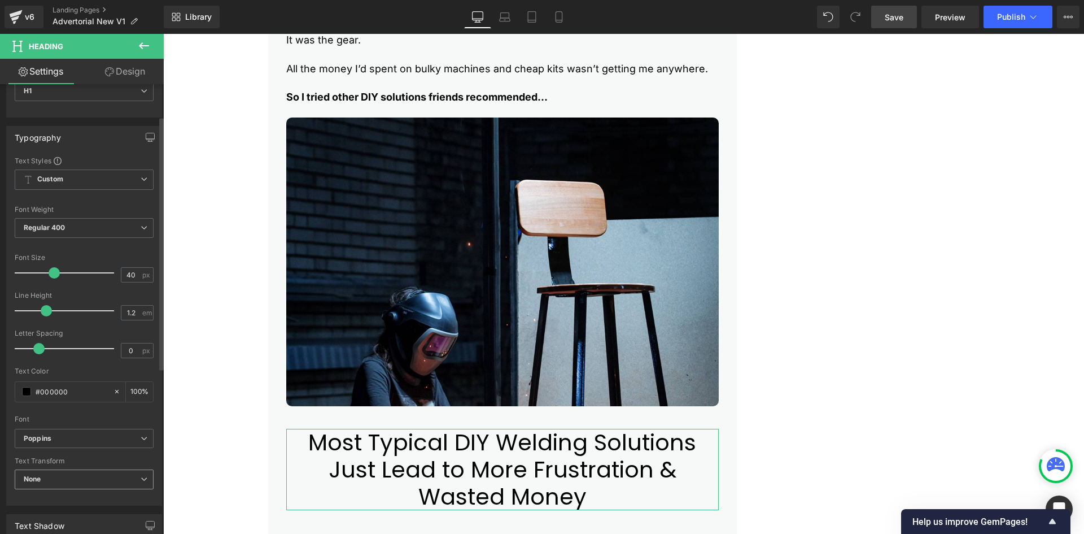
click at [54, 478] on span "None" at bounding box center [84, 479] width 139 height 20
click at [49, 479] on span "None" at bounding box center [82, 479] width 134 height 20
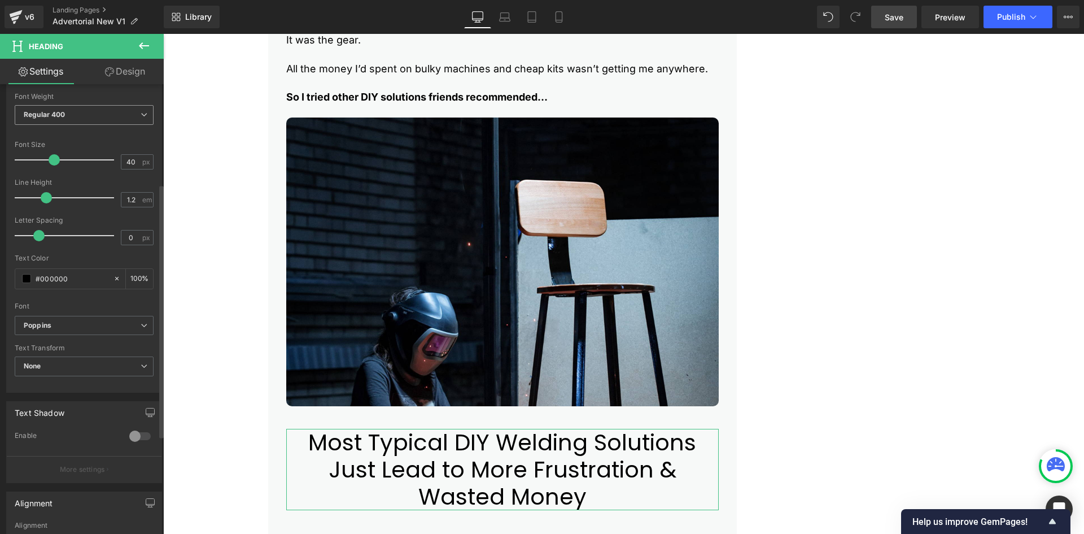
scroll to position [226, 0]
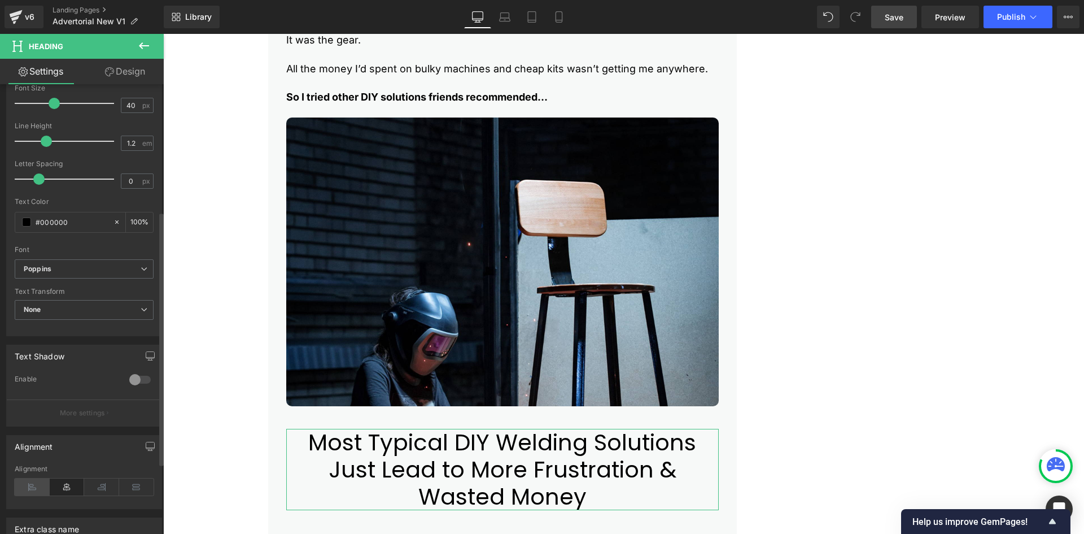
click at [24, 487] on icon at bounding box center [32, 486] width 35 height 17
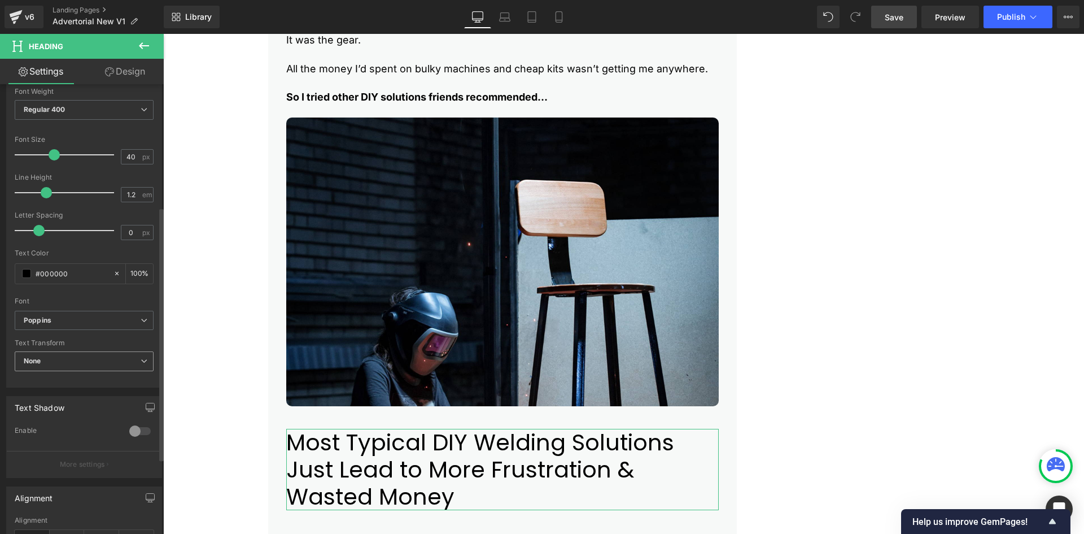
scroll to position [56, 0]
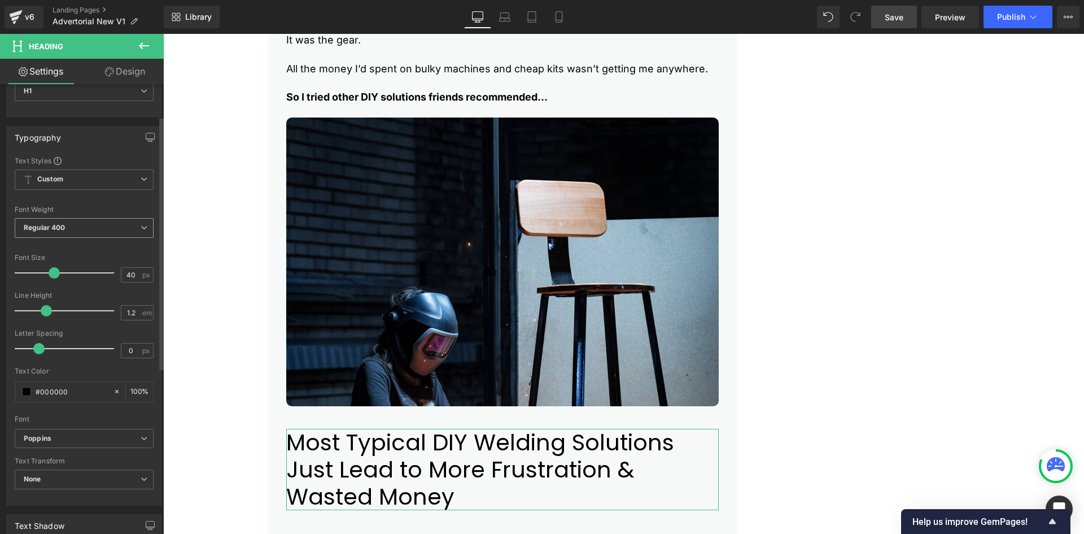
click at [46, 226] on b "Regular 400" at bounding box center [45, 227] width 42 height 8
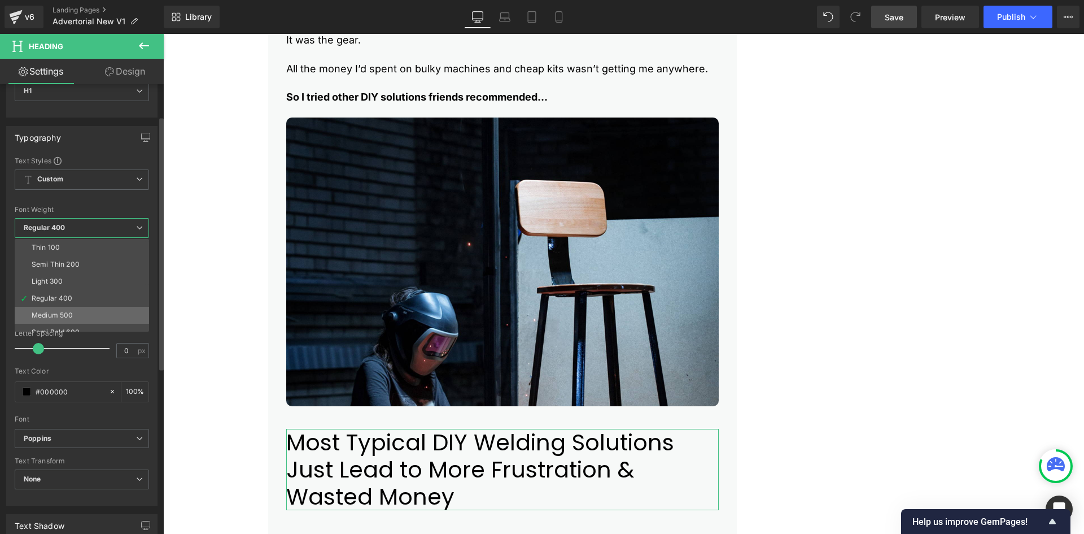
click at [54, 318] on div "Medium 500" at bounding box center [52, 315] width 41 height 8
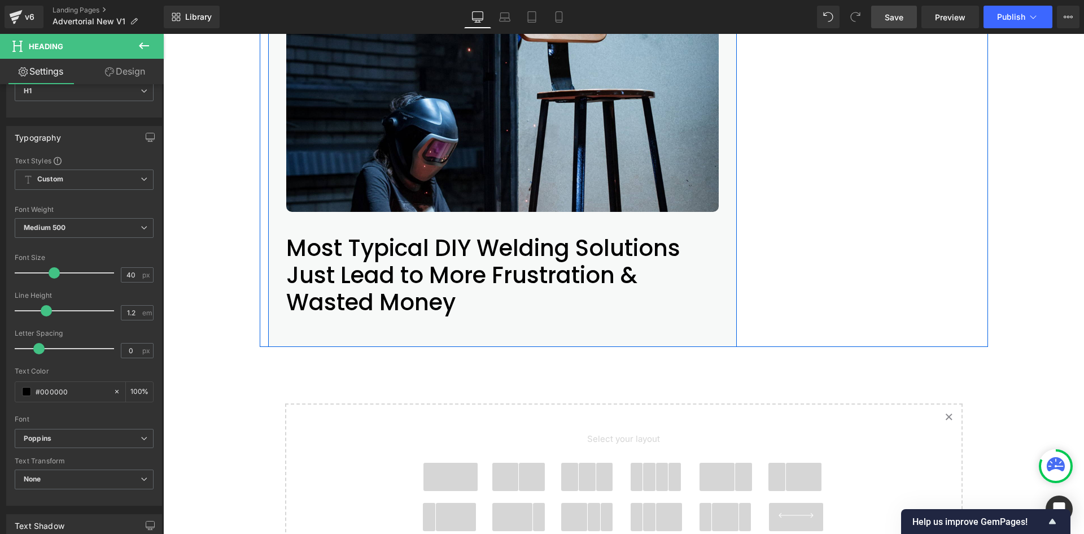
scroll to position [1110, 0]
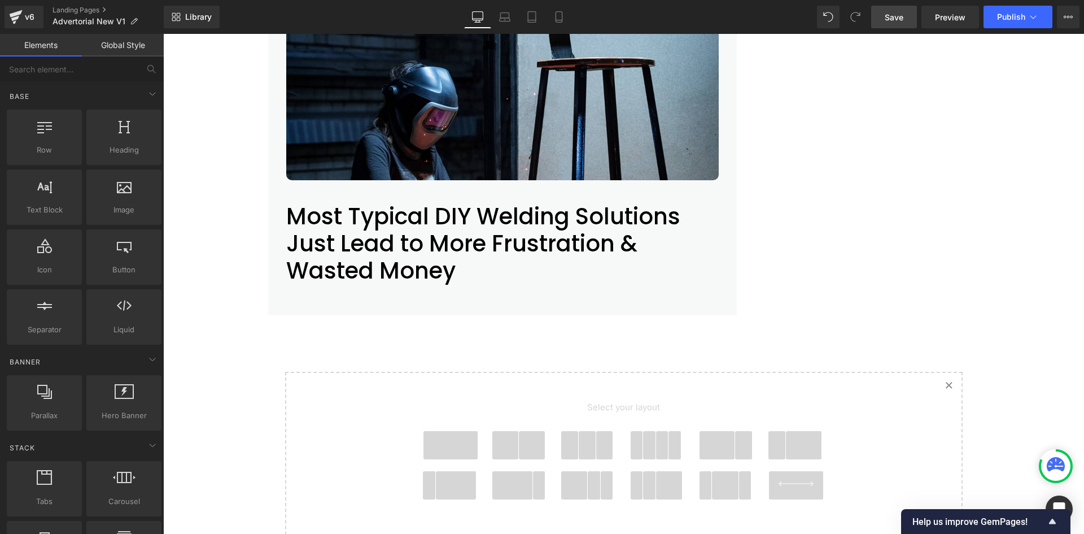
click at [313, 250] on h1 "Most Typical DIY Welding Solutions Just Lead to More Frustration & Wasted Money" at bounding box center [502, 243] width 433 height 81
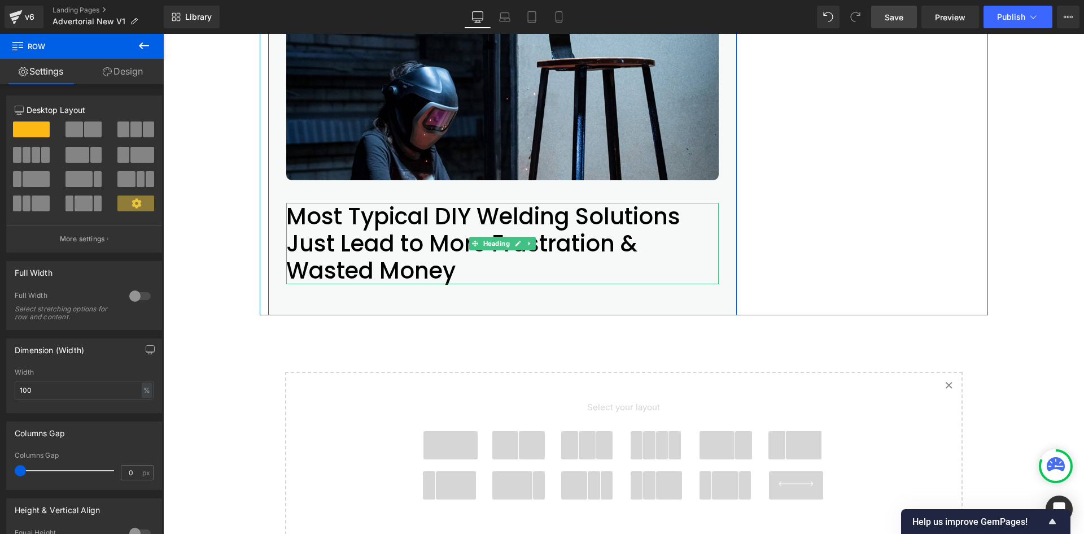
click at [304, 252] on h1 "Most Typical DIY Welding Solutions Just Lead to More Frustration & Wasted Money" at bounding box center [502, 243] width 433 height 81
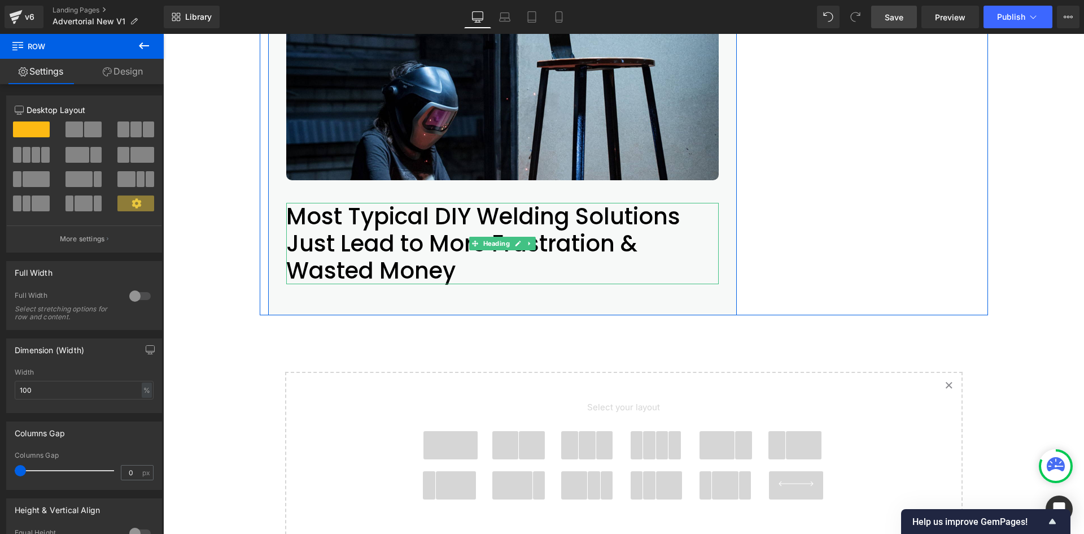
click at [297, 232] on h1 "Most Typical DIY Welding Solutions Just Lead to More Frustration & Wasted Money" at bounding box center [502, 243] width 433 height 81
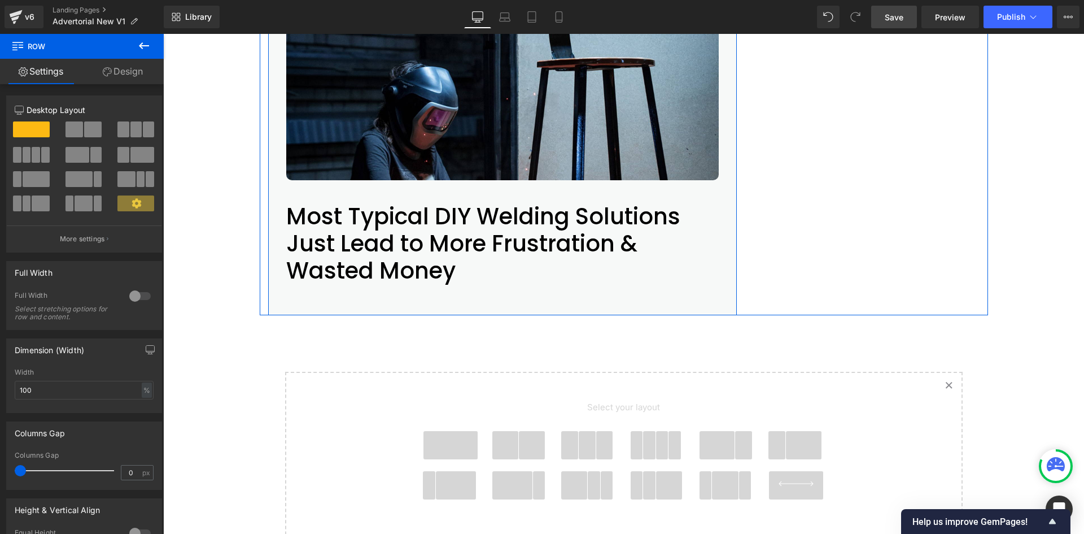
click at [343, 234] on h1 "Most Typical DIY Welding Solutions Just Lead to More Frustration & Wasted Money" at bounding box center [502, 243] width 433 height 81
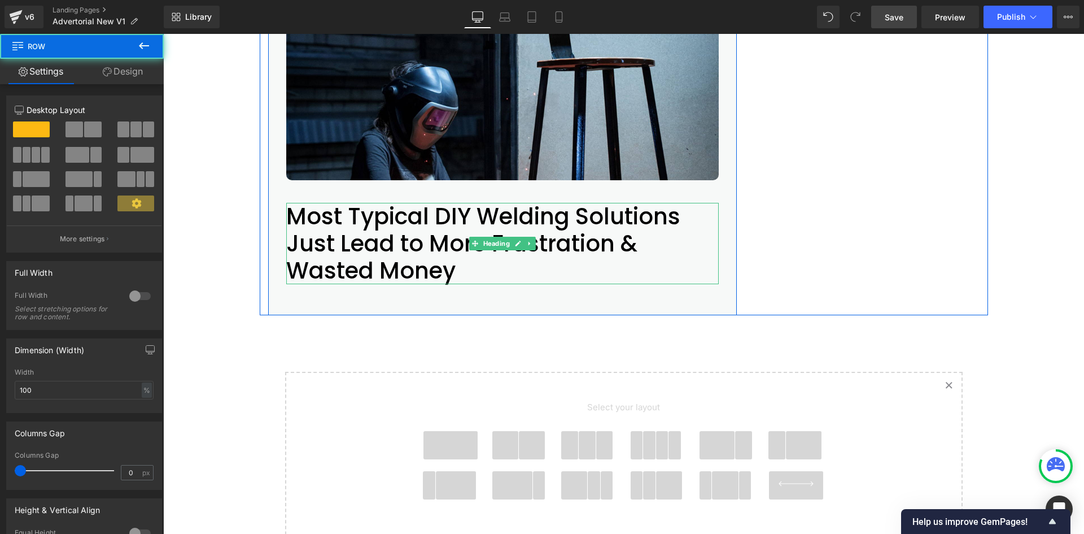
click at [329, 249] on h1 "Most Typical DIY Welding Solutions Just Lead to More Frustration & Wasted Money" at bounding box center [502, 243] width 433 height 81
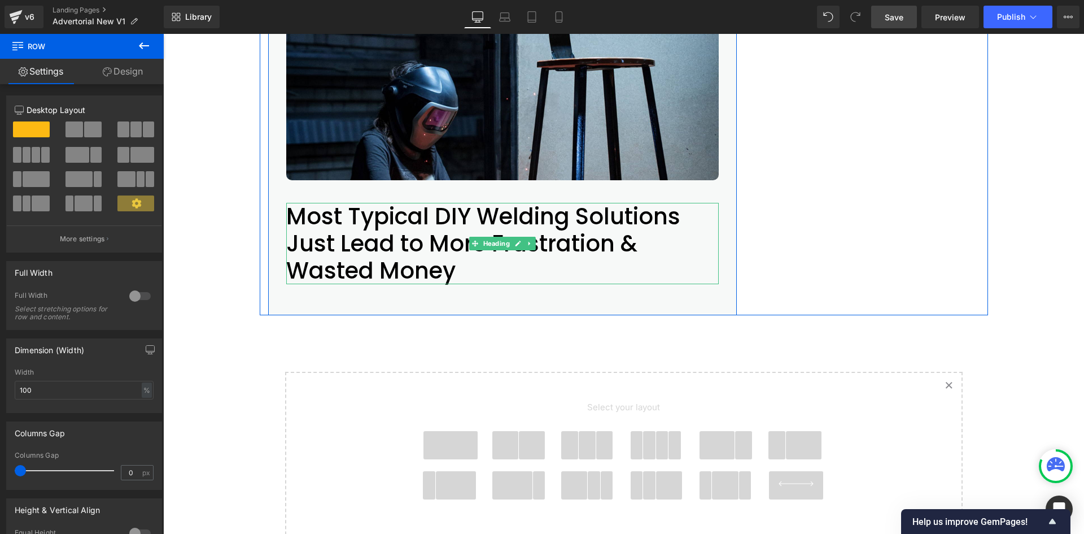
click at [332, 245] on h1 "Most Typical DIY Welding Solutions Just Lead to More Frustration & Wasted Money" at bounding box center [502, 243] width 433 height 81
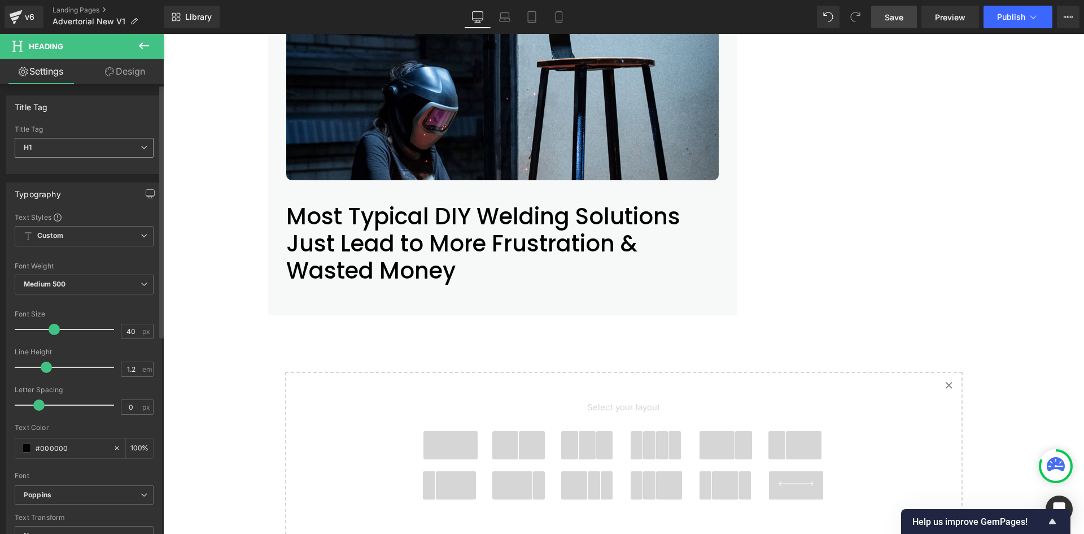
click at [43, 146] on span "H1" at bounding box center [84, 148] width 139 height 20
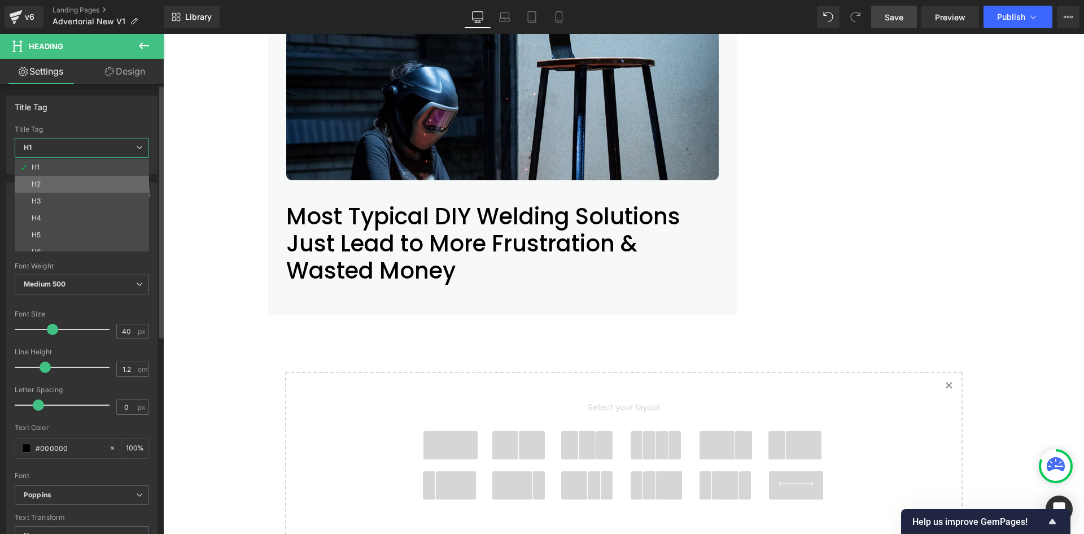
click at [53, 187] on li "H2" at bounding box center [84, 184] width 139 height 17
type input "24"
type input "2.4"
type input "100"
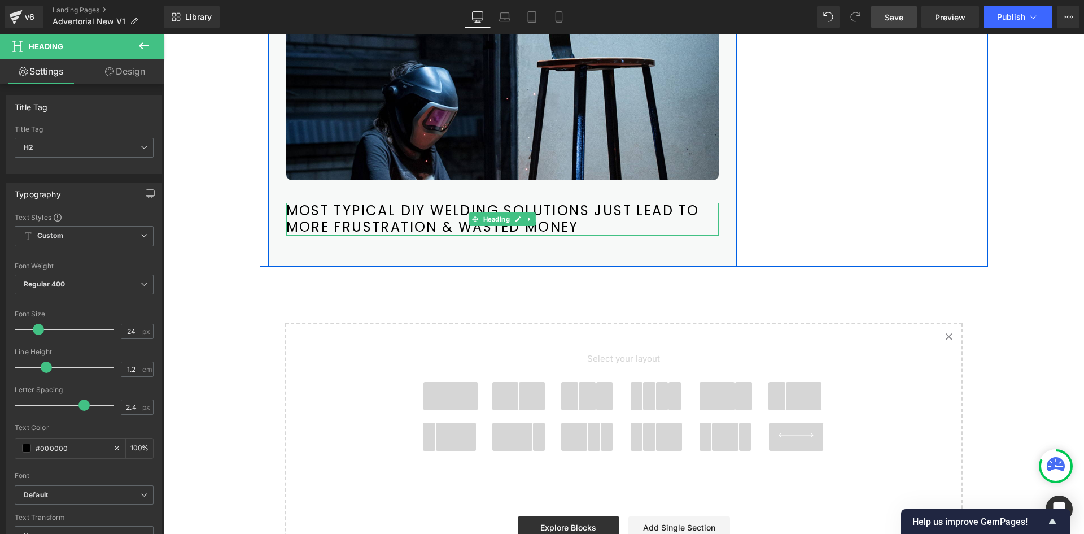
click at [324, 221] on h2 "Most Typical DIY Welding Solutions Just Lead to More Frustration & Wasted Money" at bounding box center [502, 219] width 433 height 33
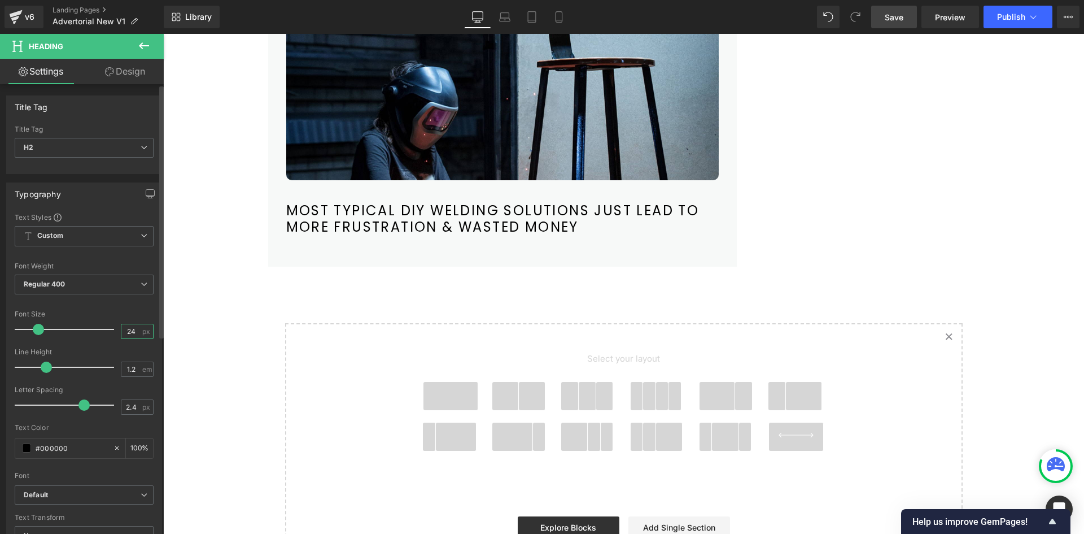
click at [121, 325] on input "24" at bounding box center [131, 331] width 20 height 14
type input "40"
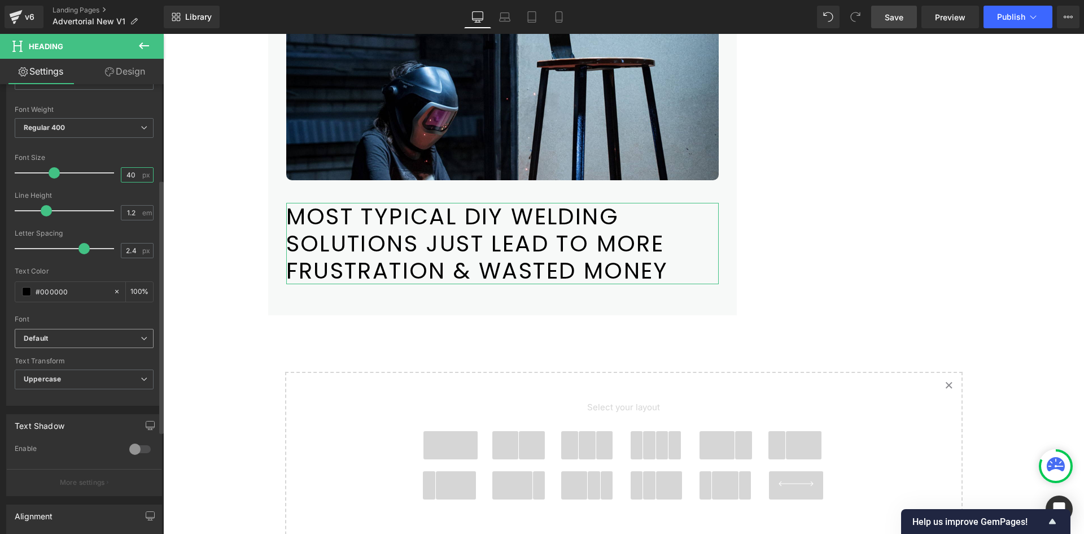
scroll to position [169, 0]
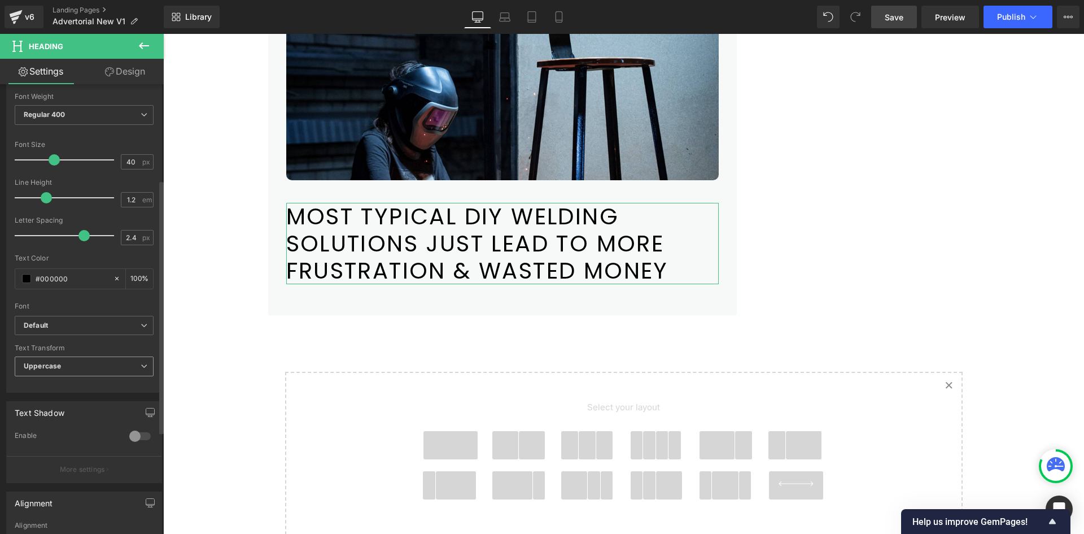
click at [48, 358] on span "Uppercase" at bounding box center [84, 366] width 139 height 20
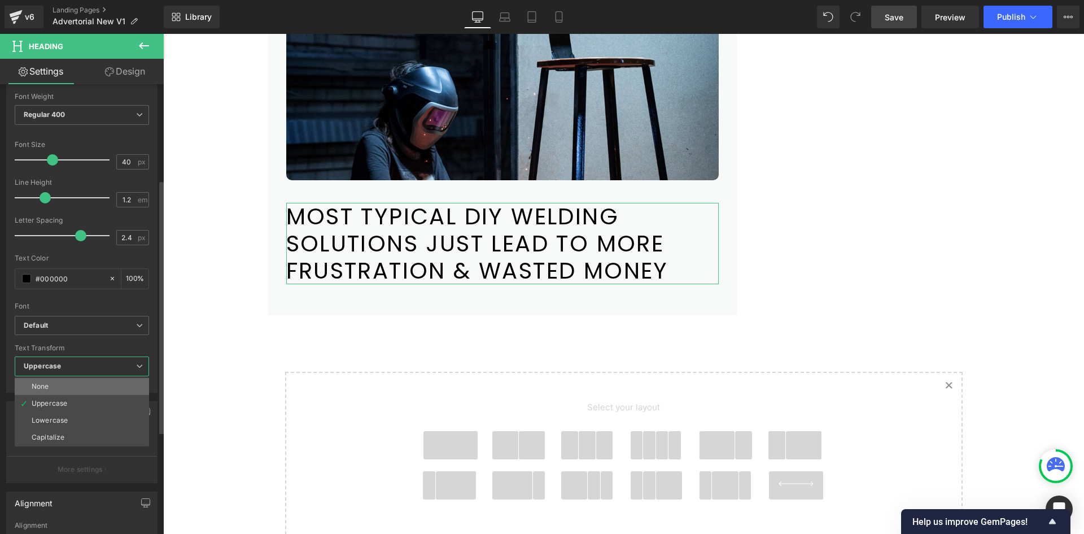
click at [47, 388] on div "None" at bounding box center [41, 386] width 18 height 8
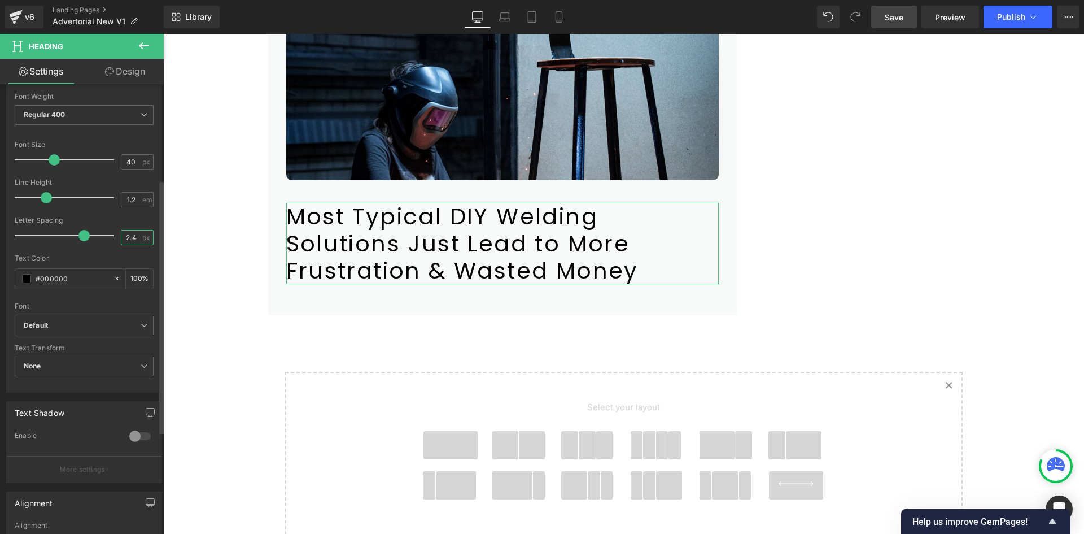
click at [123, 239] on input "2.4" at bounding box center [131, 237] width 20 height 14
type input "0"
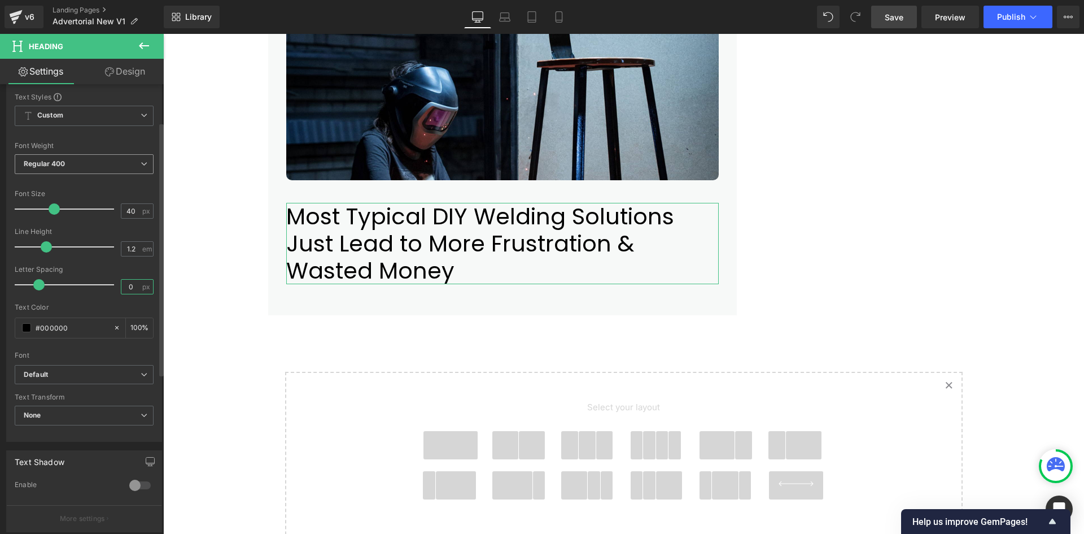
scroll to position [56, 0]
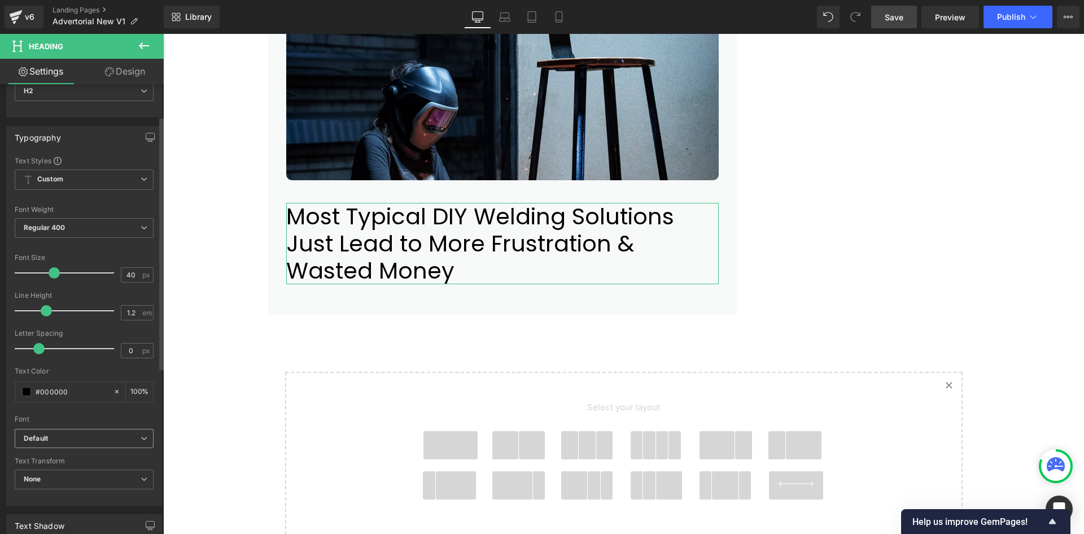
click at [49, 440] on b "Default" at bounding box center [82, 439] width 117 height 10
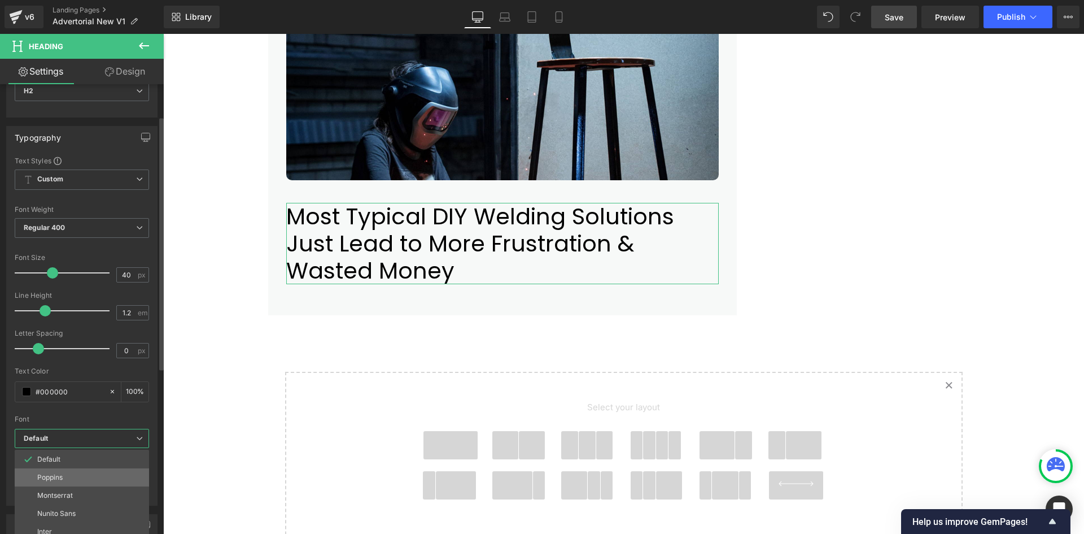
click at [50, 481] on p "Poppins" at bounding box center [49, 477] width 25 height 8
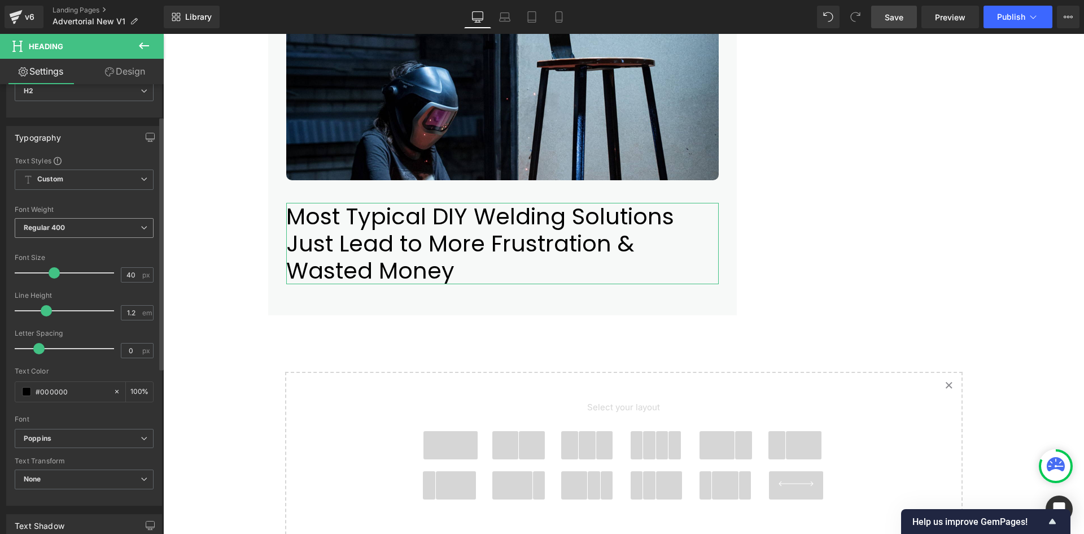
click at [56, 227] on b "Regular 400" at bounding box center [45, 227] width 42 height 8
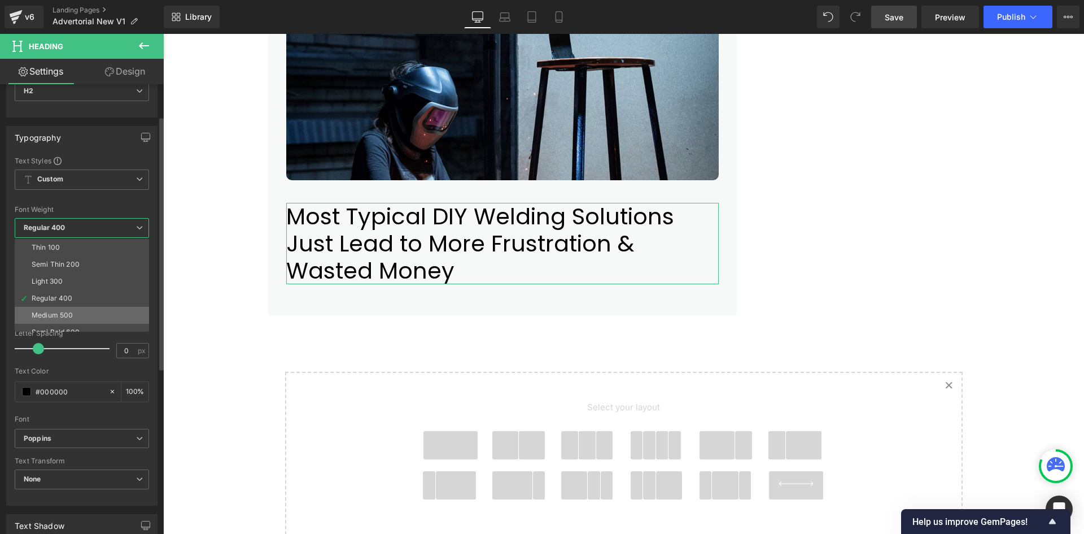
click at [63, 311] on div "Medium 500" at bounding box center [52, 315] width 41 height 8
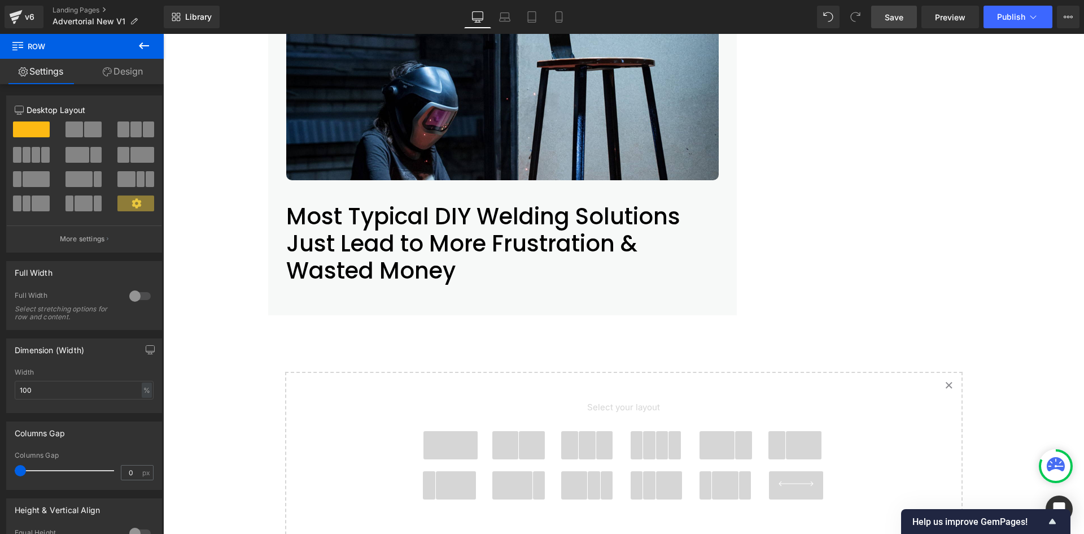
click at [311, 248] on h2 "Most Typical DIY Welding Solutions Just Lead to More Frustration & Wasted Money" at bounding box center [502, 243] width 433 height 81
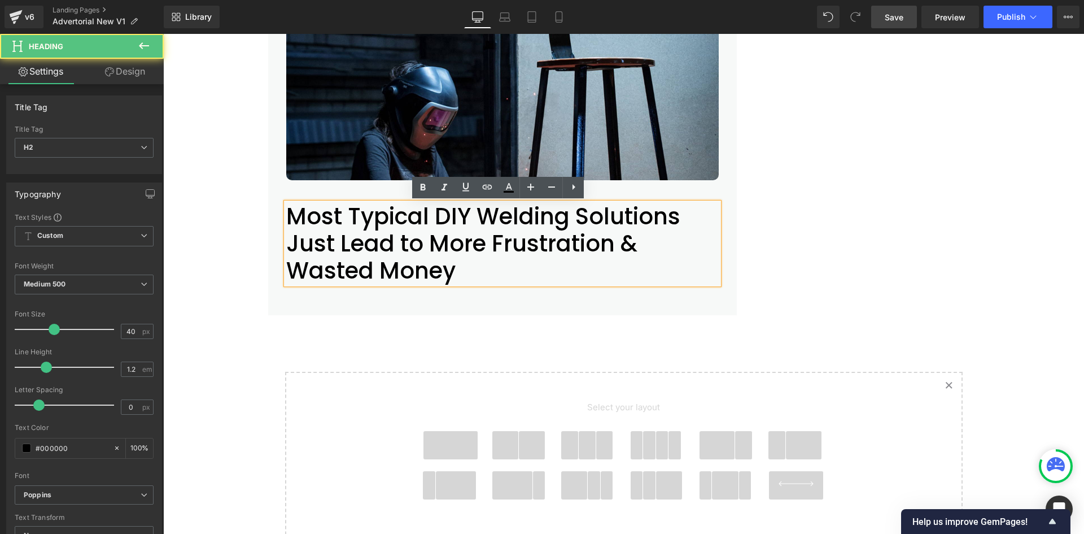
click at [286, 213] on h2 "Most Typical DIY Welding Solutions Just Lead to More Frustration & Wasted Money" at bounding box center [502, 243] width 433 height 81
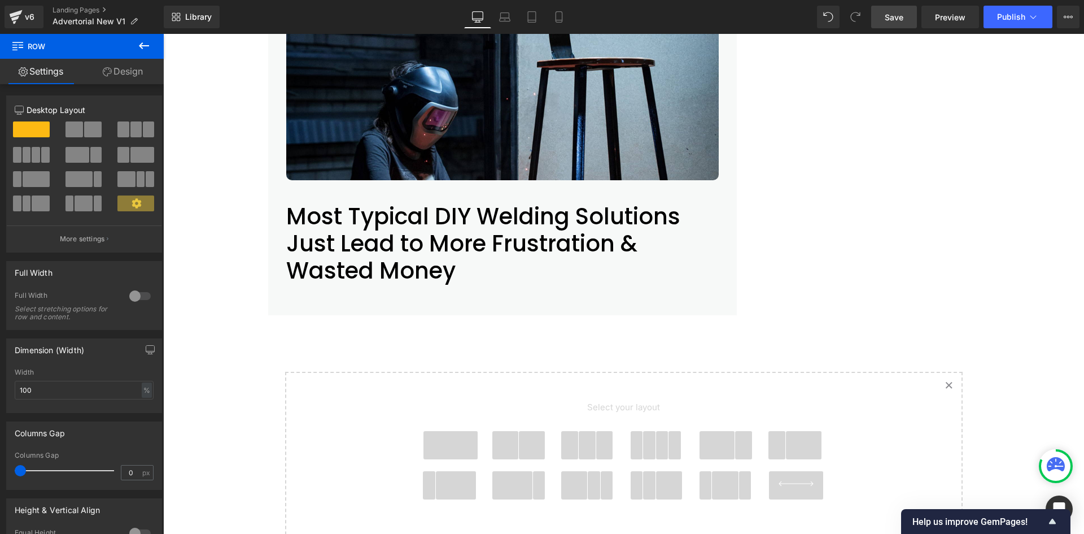
click at [152, 38] on button at bounding box center [144, 46] width 40 height 25
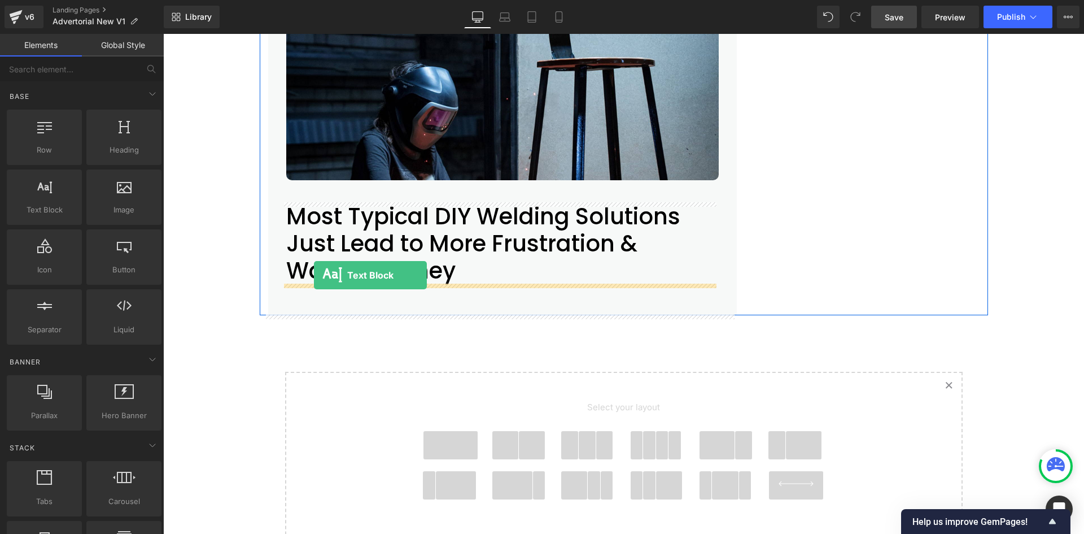
drag, startPoint x: 211, startPoint y: 237, endPoint x: 314, endPoint y: 275, distance: 109.7
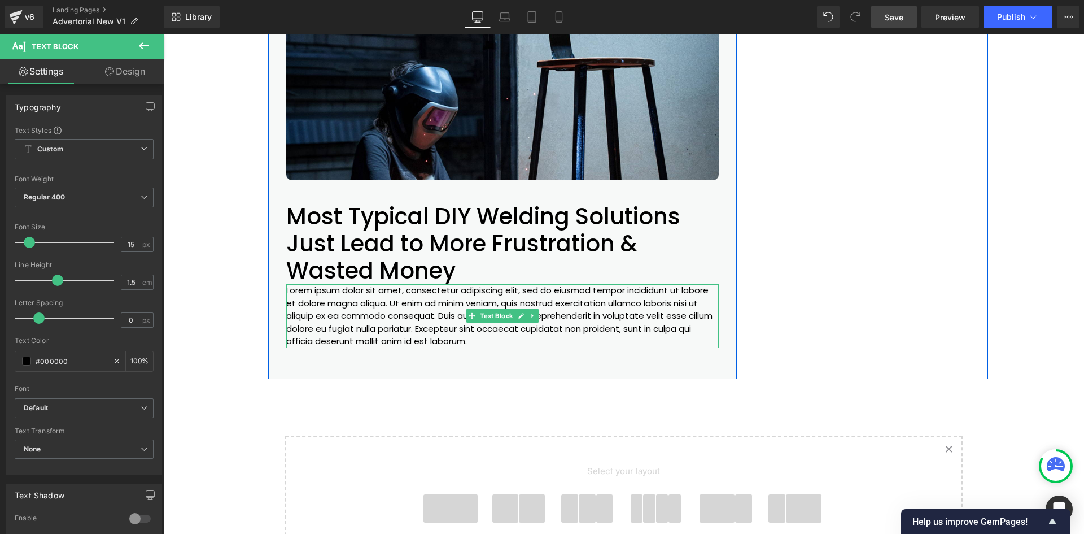
click at [313, 318] on p "Lorem ipsum dolor sit amet, consectetur adipiscing elit, sed do eiusmod tempor …" at bounding box center [502, 316] width 433 height 64
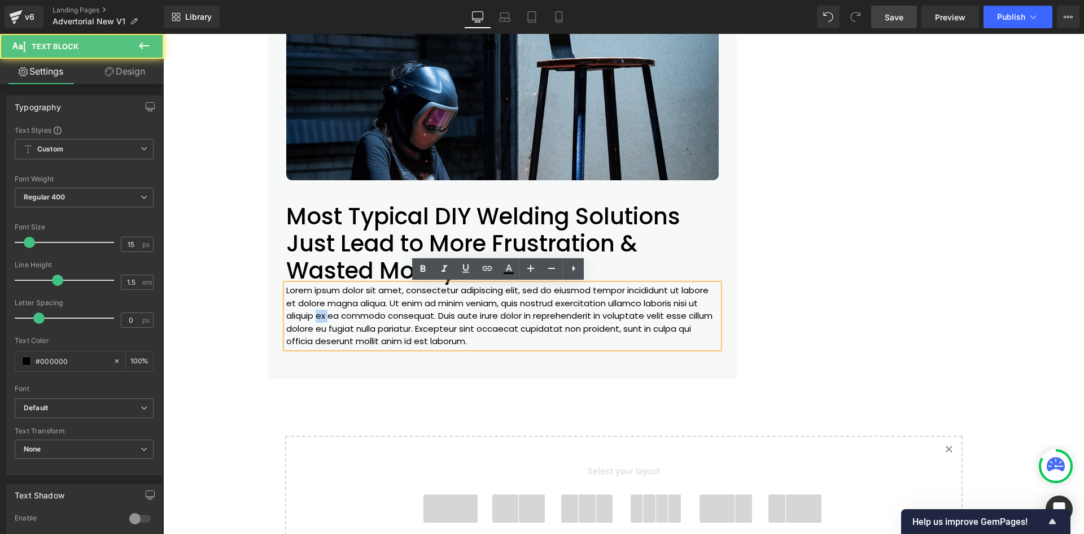
click at [313, 318] on p "Lorem ipsum dolor sit amet, consectetur adipiscing elit, sed do eiusmod tempor …" at bounding box center [502, 316] width 433 height 64
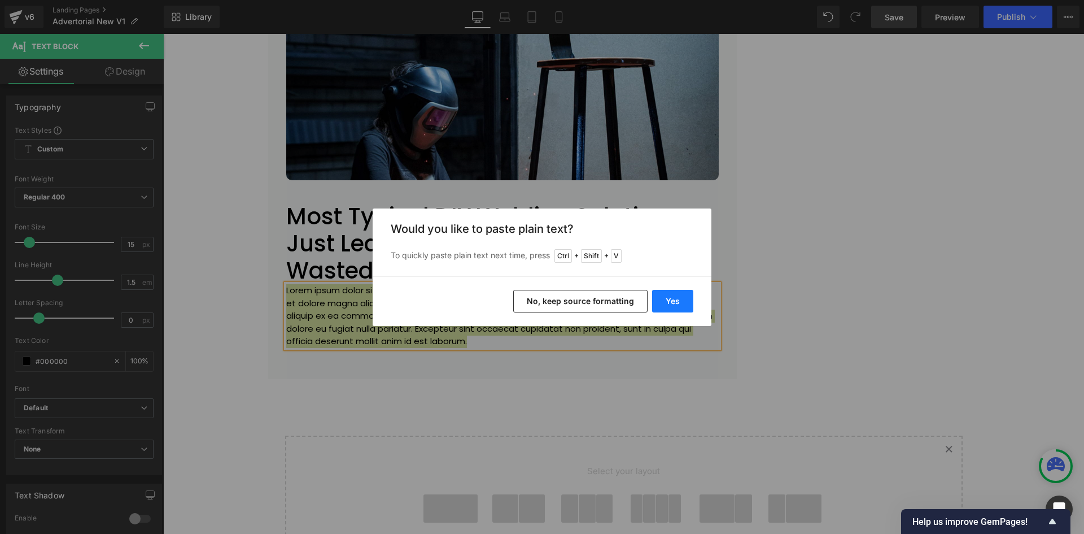
drag, startPoint x: 677, startPoint y: 298, endPoint x: 410, endPoint y: 270, distance: 268.6
click at [677, 298] on button "Yes" at bounding box center [672, 301] width 41 height 23
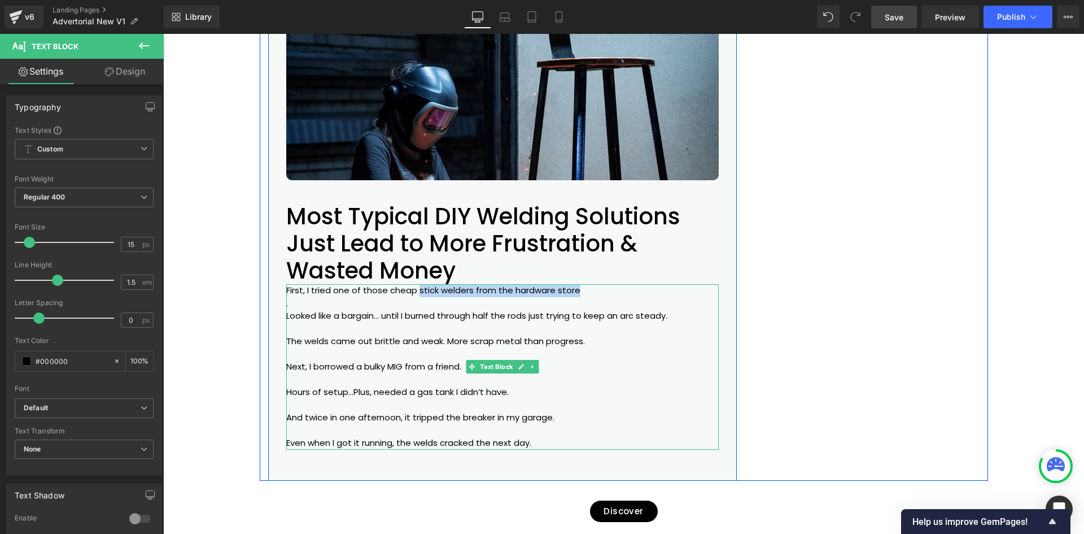
drag, startPoint x: 413, startPoint y: 291, endPoint x: 574, endPoint y: 291, distance: 160.9
click at [574, 291] on p "First, I tried one of those cheap stick welders from the hardware store" at bounding box center [502, 290] width 433 height 13
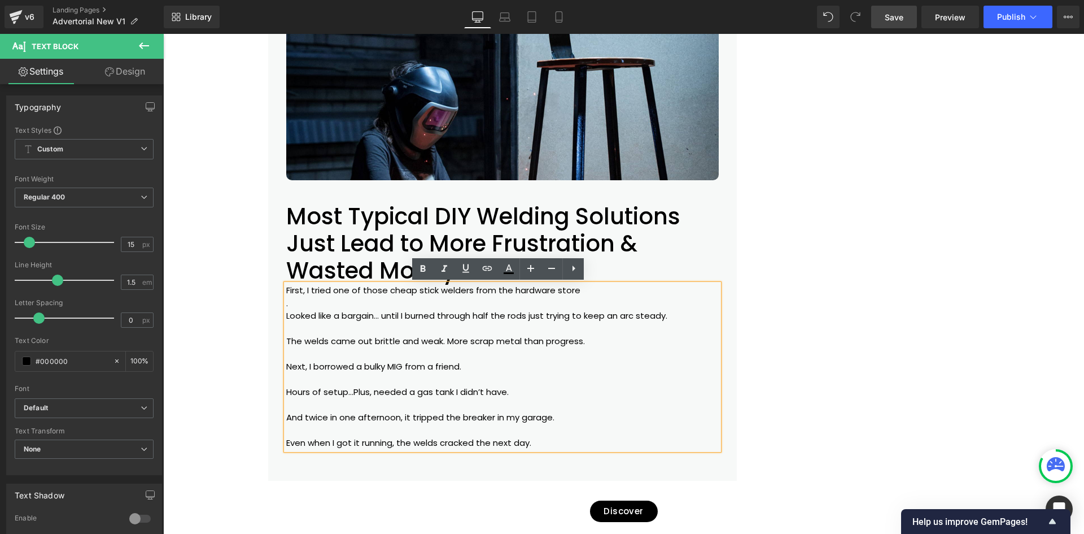
click at [492, 350] on p at bounding box center [502, 354] width 433 height 13
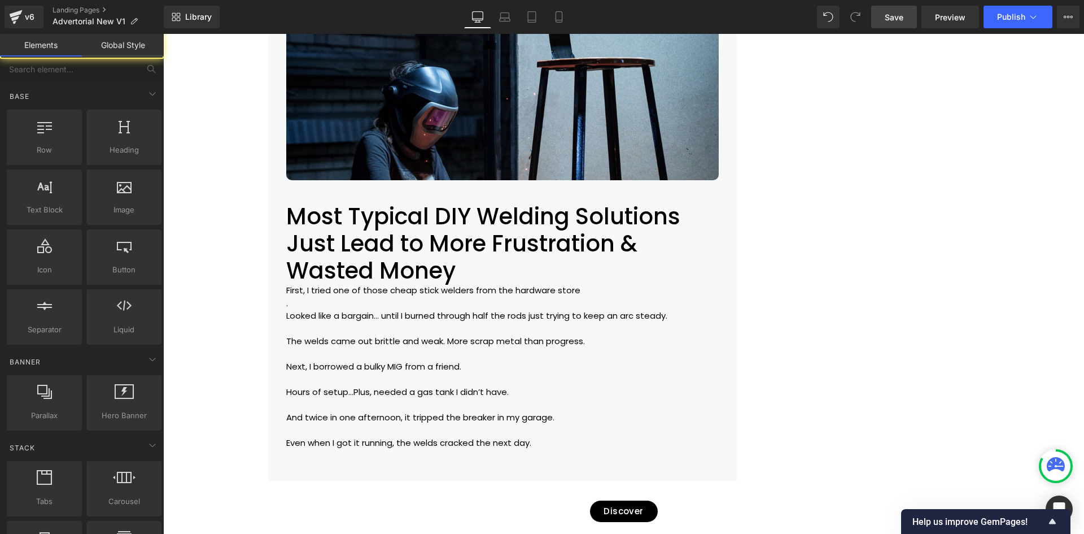
click at [337, 324] on p at bounding box center [502, 328] width 433 height 13
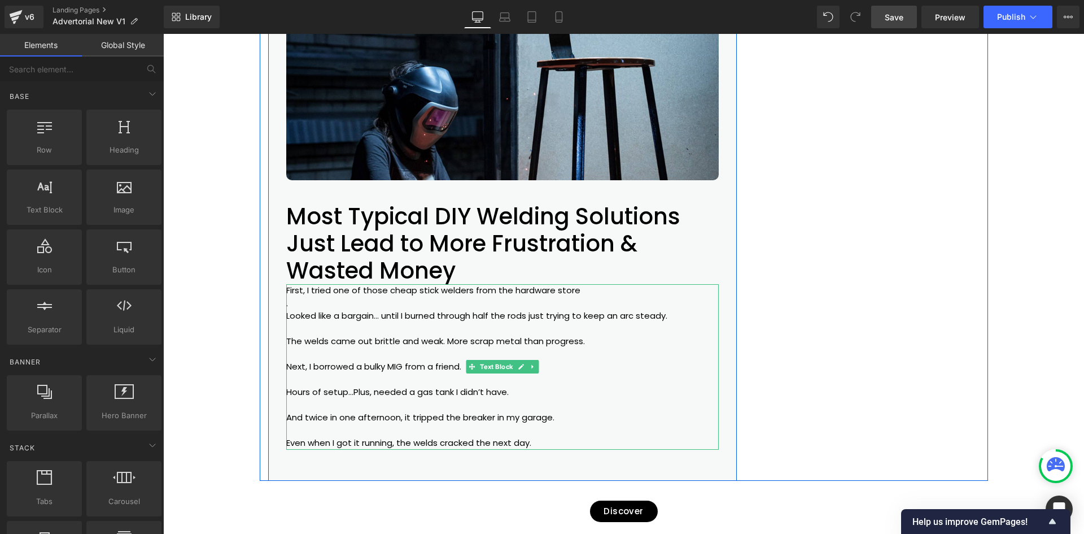
click at [386, 359] on p at bounding box center [502, 354] width 433 height 13
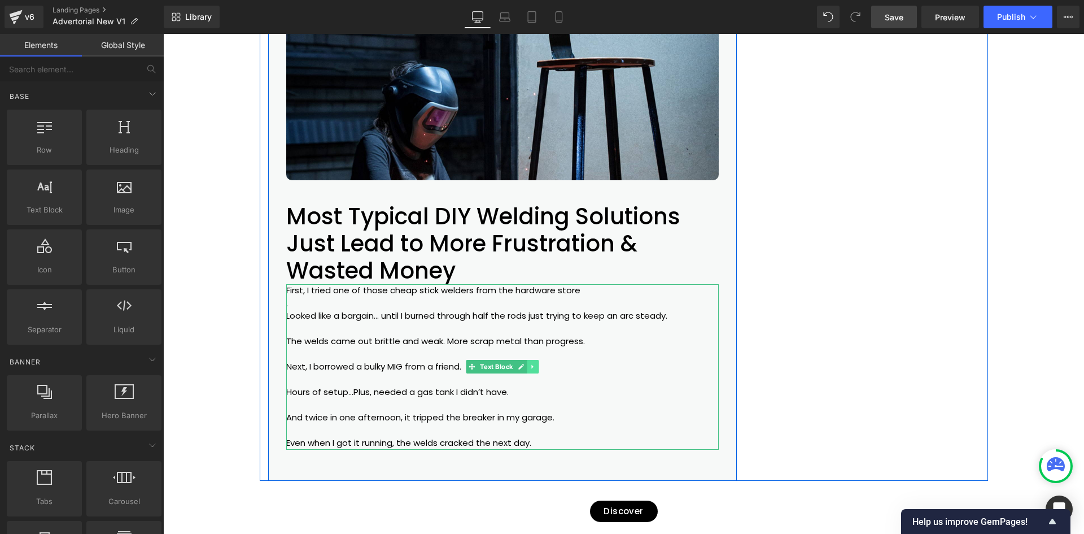
click at [527, 366] on link at bounding box center [533, 367] width 12 height 14
click at [536, 365] on icon at bounding box center [538, 367] width 6 height 6
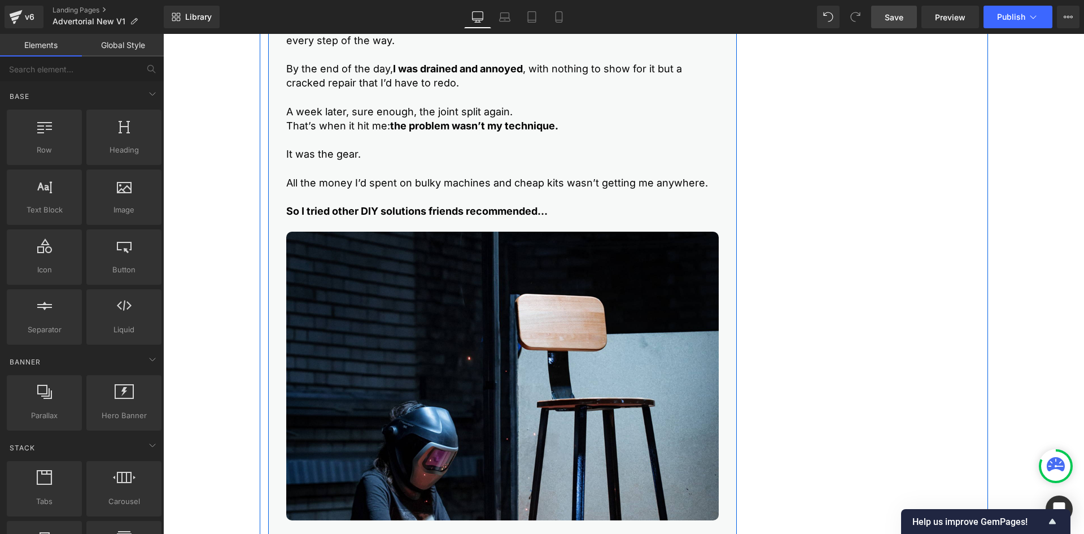
scroll to position [658, 0]
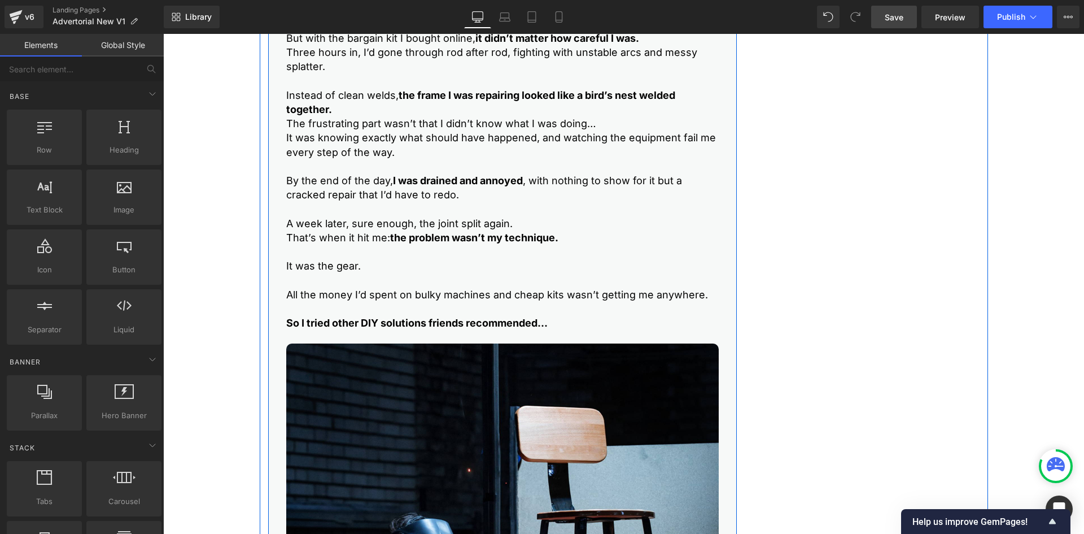
click at [345, 243] on p "That’s when it hit me: the problem wasn’t my technique." at bounding box center [502, 237] width 433 height 14
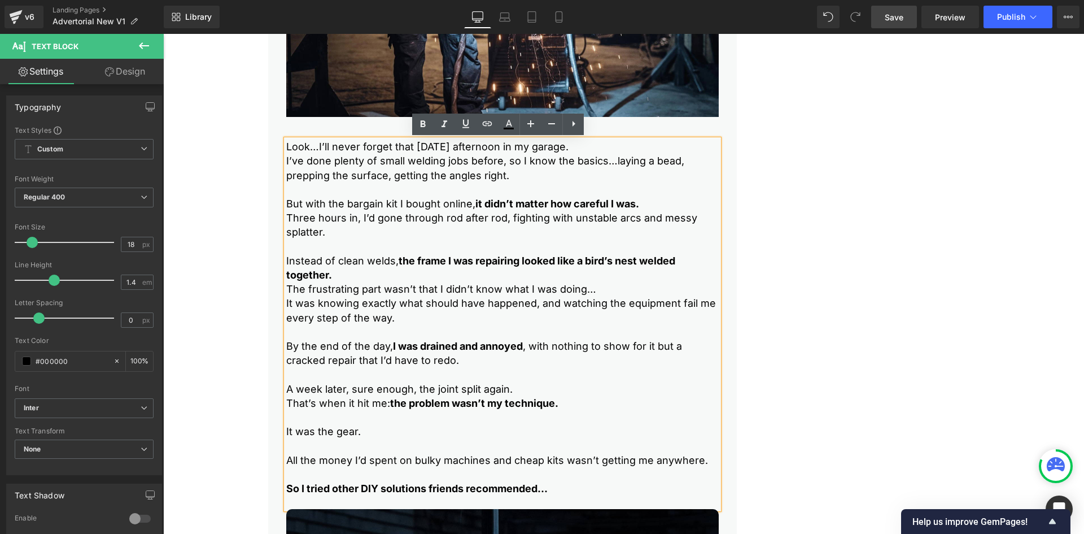
scroll to position [433, 0]
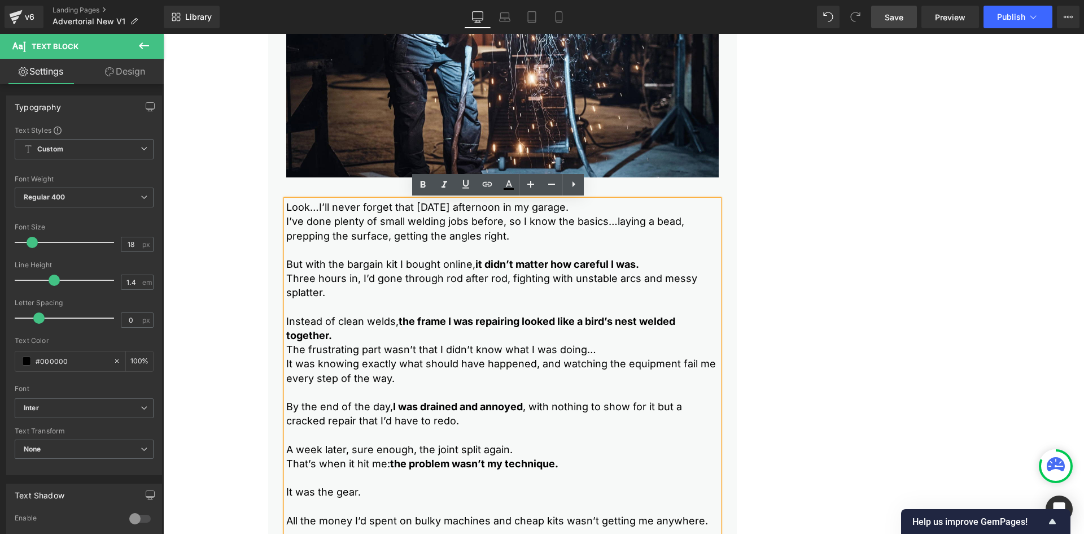
click at [254, 218] on div "Gemadvertorial Heading Advertorial Text Block Row Liquid Row CHECK AVAILABILITY…" at bounding box center [623, 498] width 921 height 1621
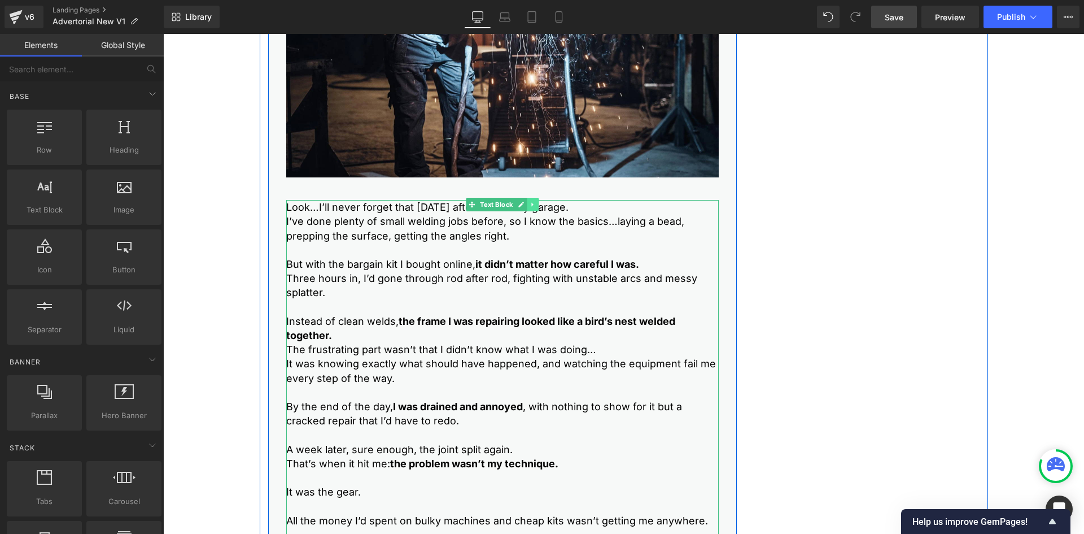
click at [528, 209] on link at bounding box center [533, 205] width 12 height 14
click at [524, 206] on icon at bounding box center [527, 204] width 6 height 7
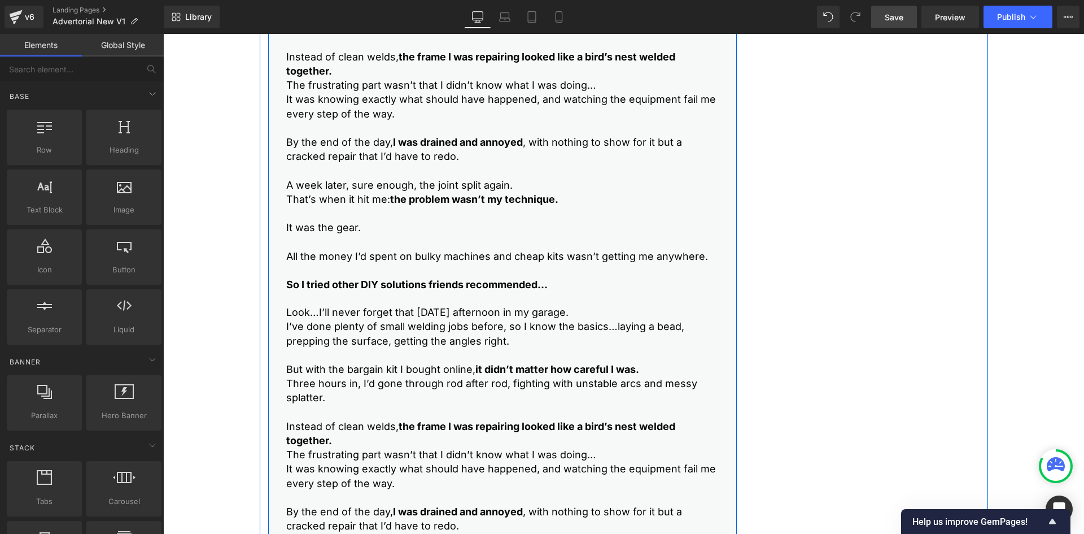
click at [321, 230] on p "It was the gear." at bounding box center [502, 227] width 433 height 14
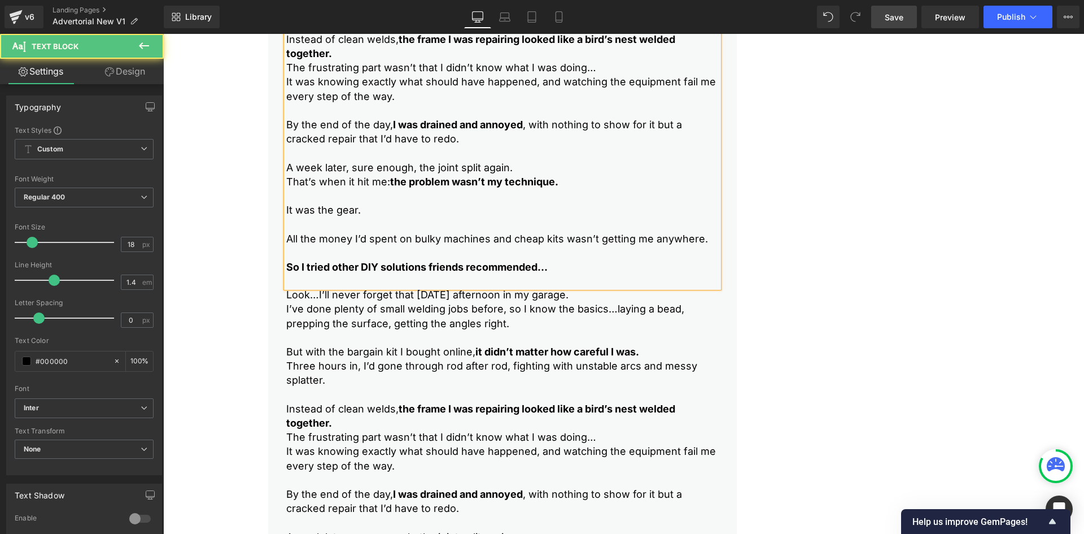
scroll to position [810, 0]
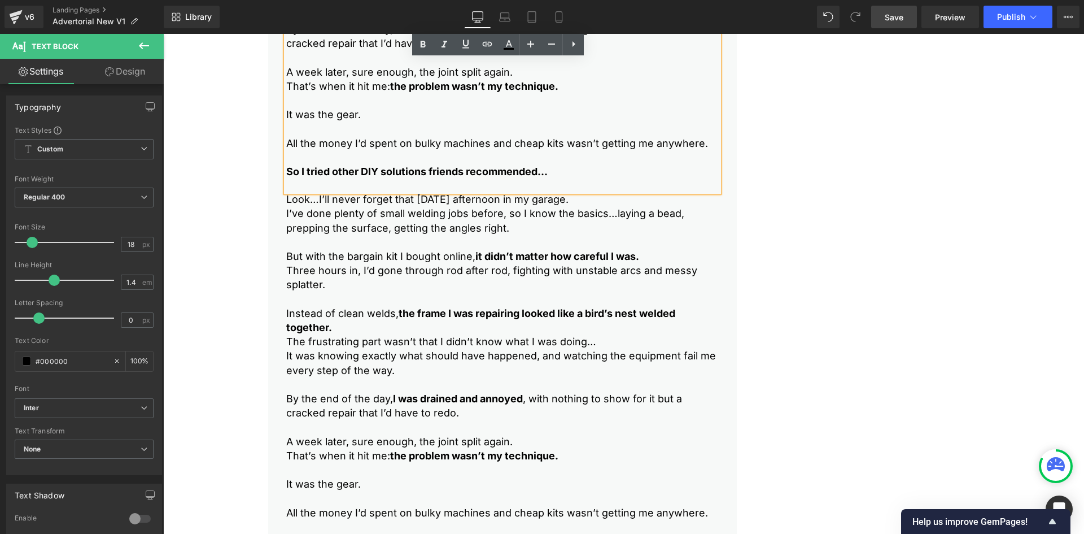
click at [299, 273] on p "Three hours in, I’d gone through rod after rod, fighting with unstable arcs and…" at bounding box center [502, 277] width 433 height 28
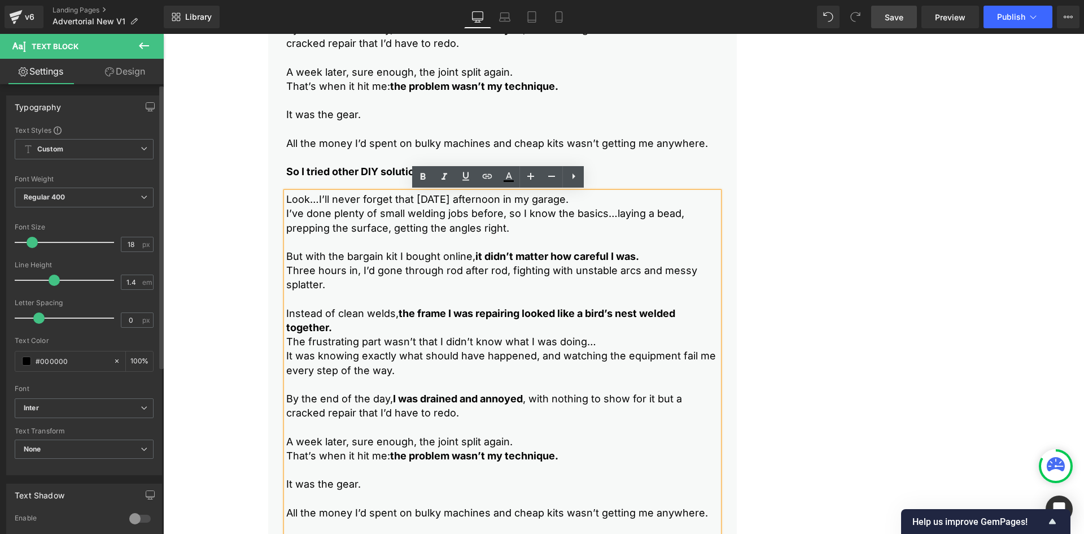
click at [151, 267] on div "Text Styles Custom Custom Setup Global Style Custom Setup Global Style Thin 100…" at bounding box center [84, 299] width 155 height 349
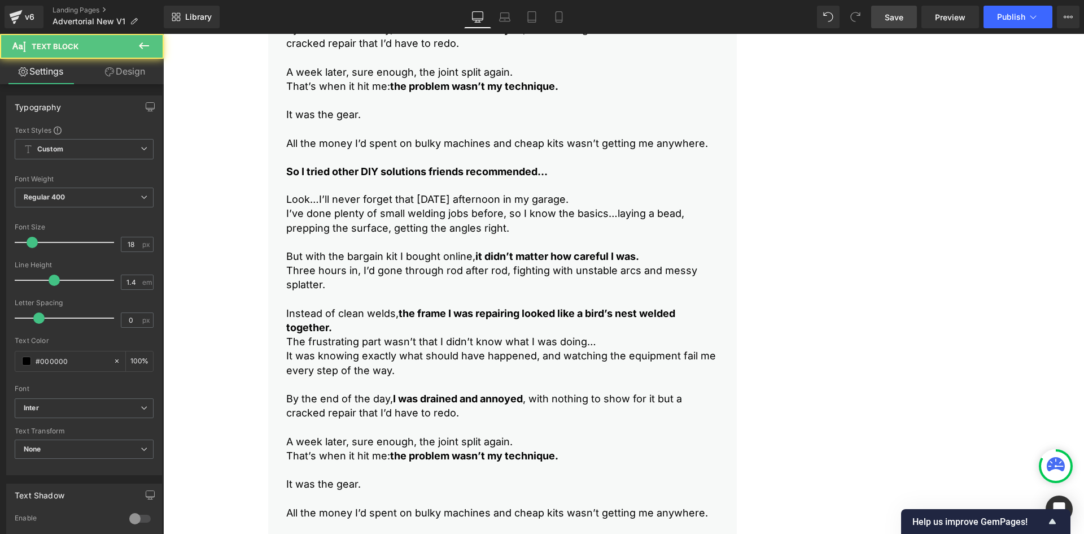
click at [369, 261] on p "But with the bargain kit I bought online, it didn’t matter how careful I was." at bounding box center [502, 256] width 433 height 14
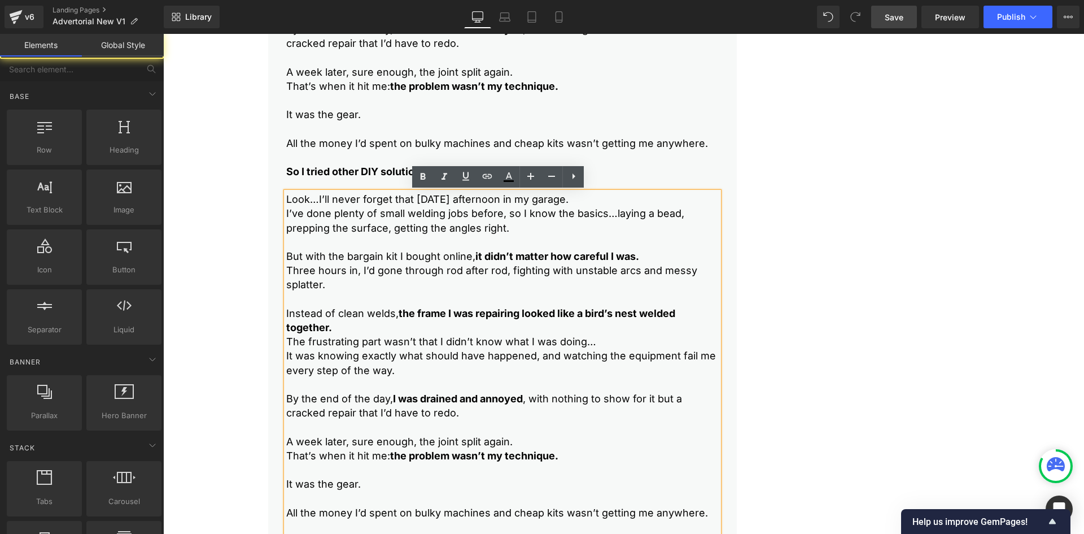
click at [197, 262] on div "Gemadvertorial Heading Advertorial Text Block Row Liquid Row CHECK AVAILABILITY…" at bounding box center [623, 306] width 921 height 1990
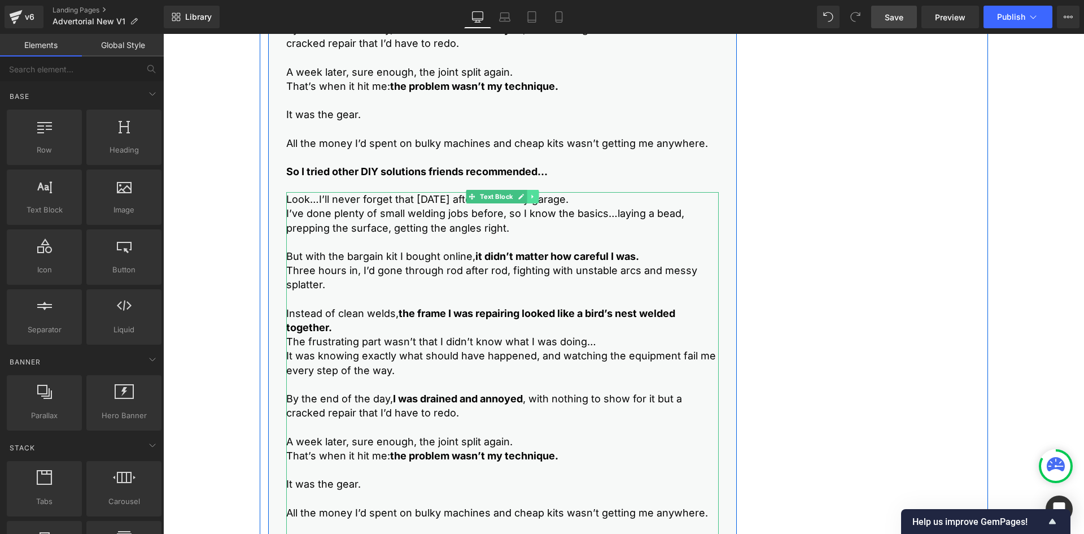
click at [530, 198] on icon at bounding box center [533, 196] width 6 height 7
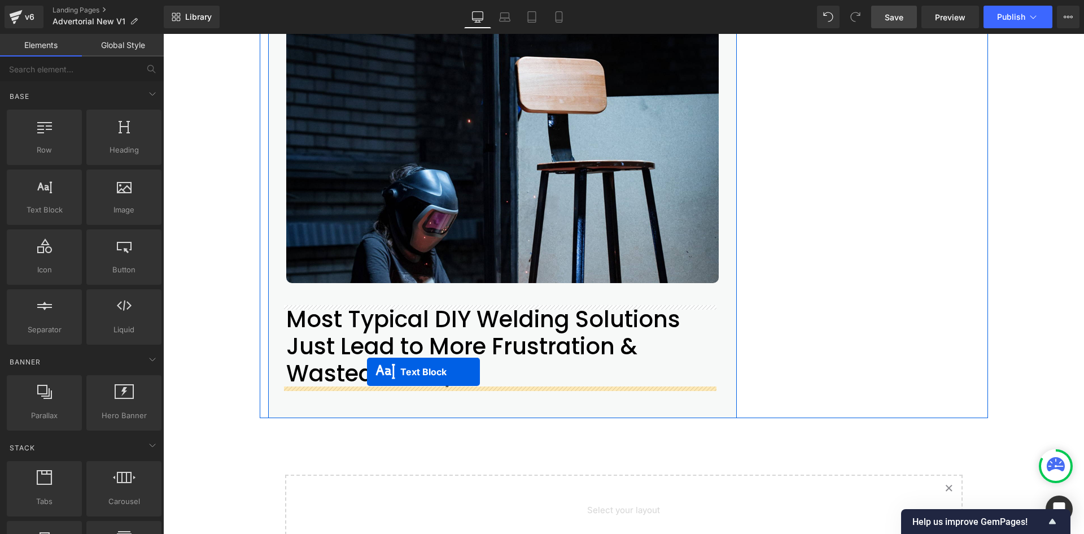
drag, startPoint x: 450, startPoint y: 197, endPoint x: 367, endPoint y: 372, distance: 193.2
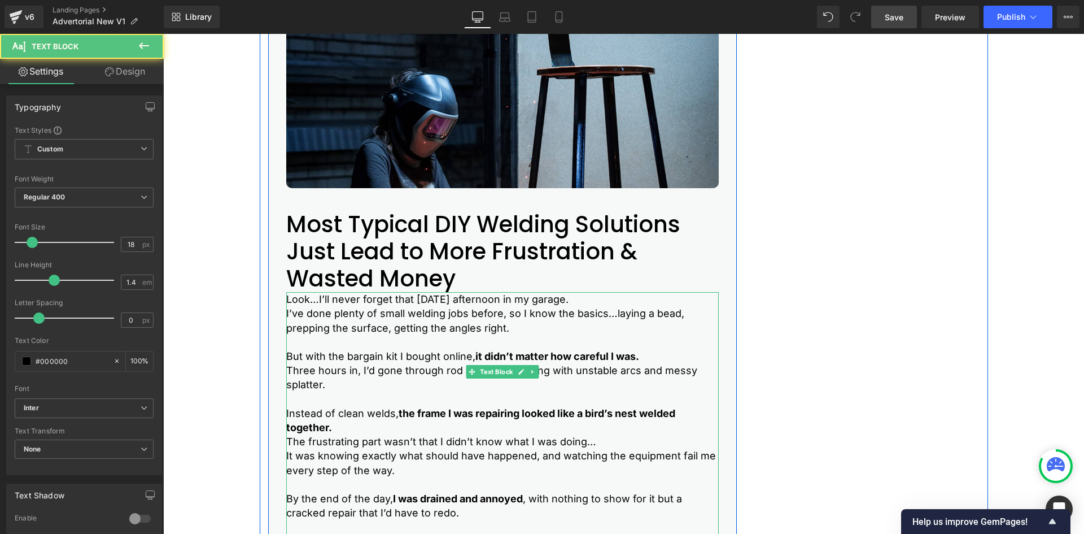
scroll to position [1120, 0]
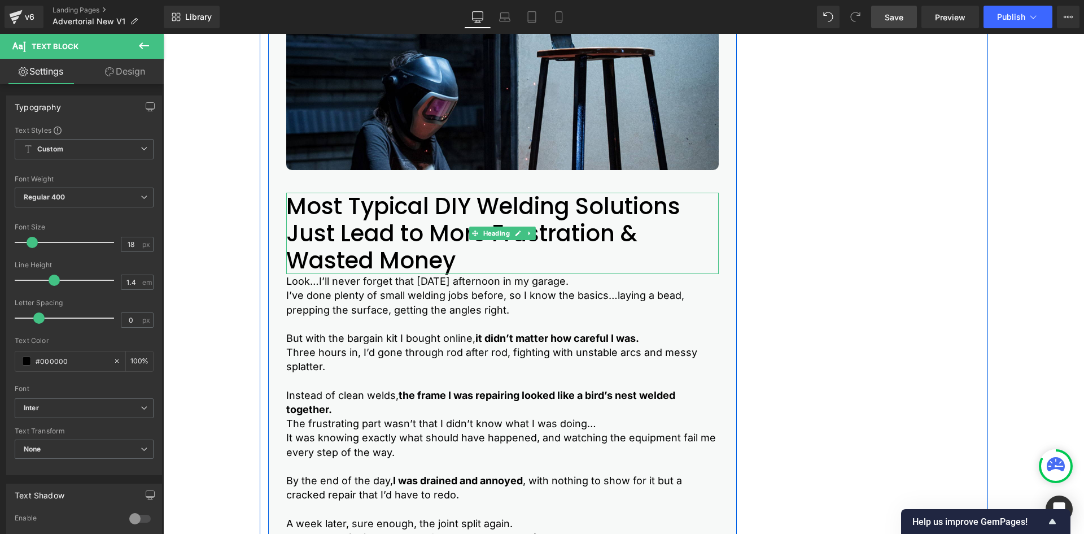
click at [344, 237] on h2 "Most Typical DIY Welding Solutions Just Lead to More Frustration & Wasted Money" at bounding box center [502, 233] width 433 height 81
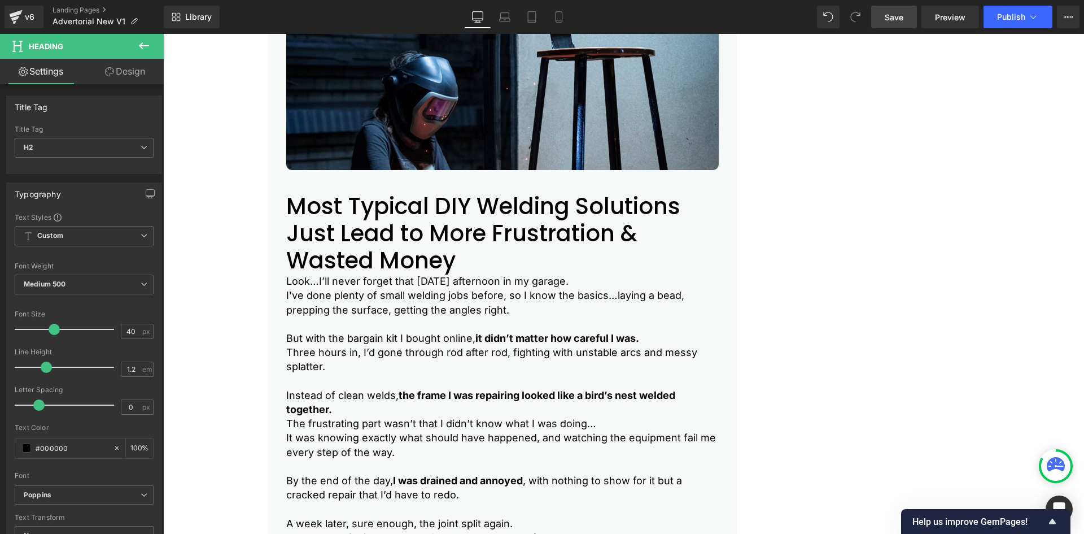
click at [112, 74] on icon at bounding box center [109, 71] width 9 height 9
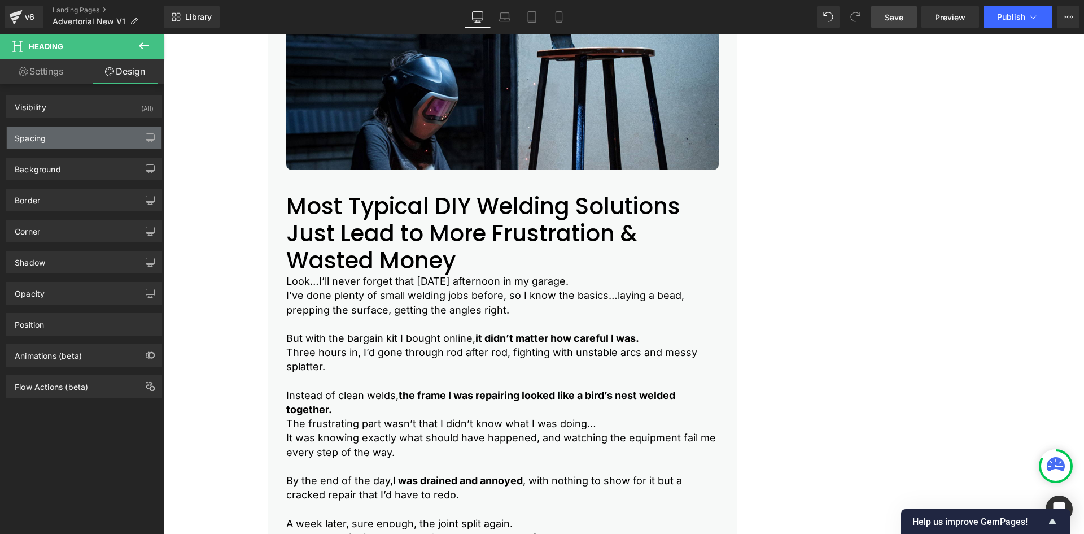
click at [55, 137] on div "Spacing" at bounding box center [84, 137] width 155 height 21
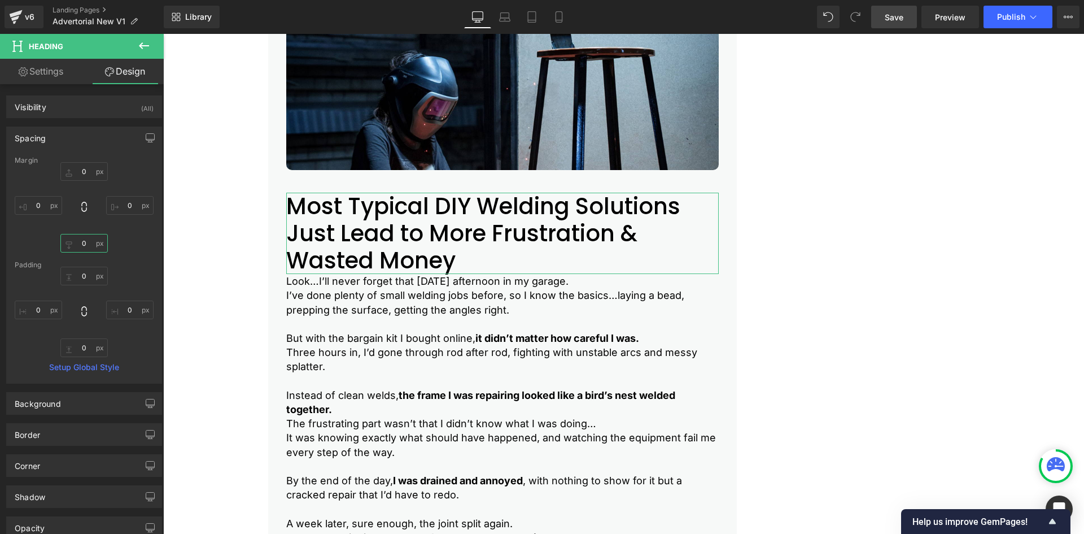
click at [84, 241] on input "0" at bounding box center [83, 243] width 47 height 19
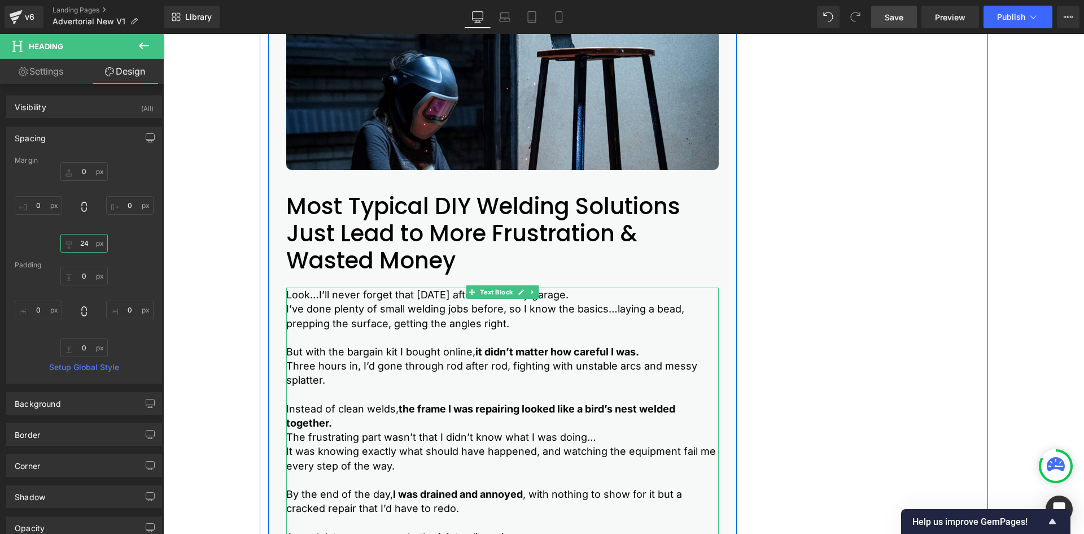
type input "24"
click at [350, 341] on p at bounding box center [502, 337] width 433 height 14
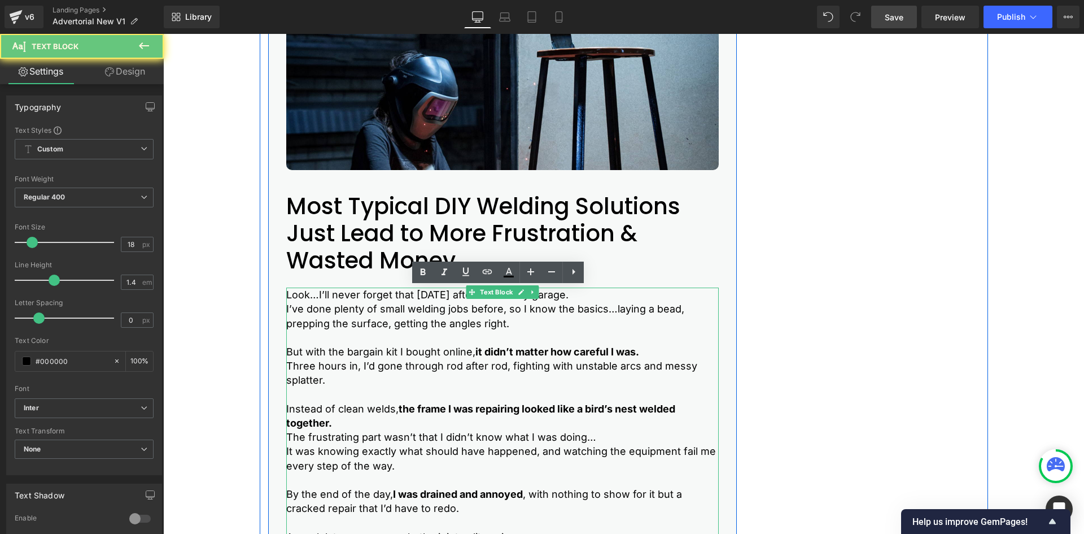
click at [350, 341] on p at bounding box center [502, 337] width 433 height 14
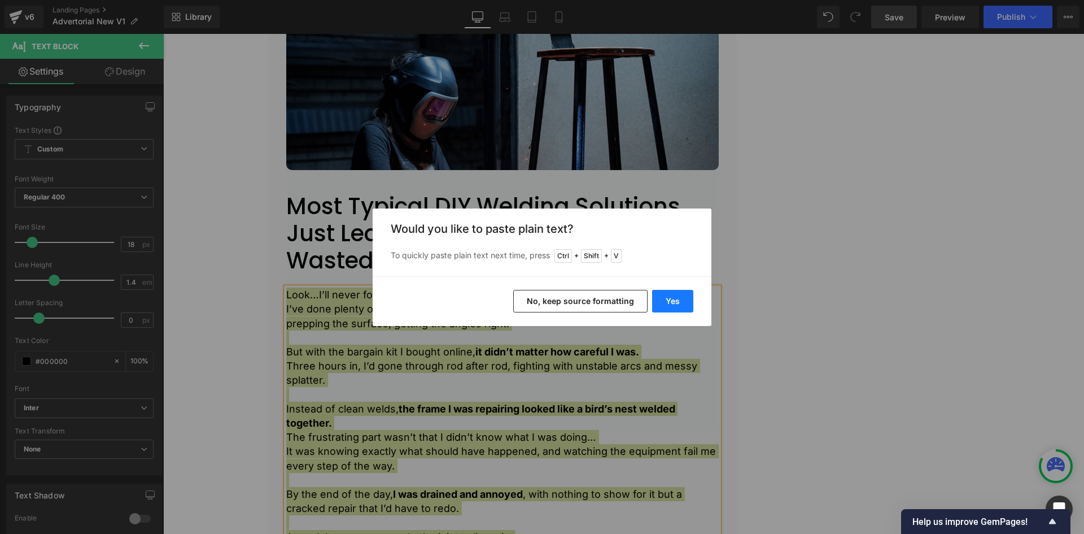
click at [666, 296] on button "Yes" at bounding box center [672, 301] width 41 height 23
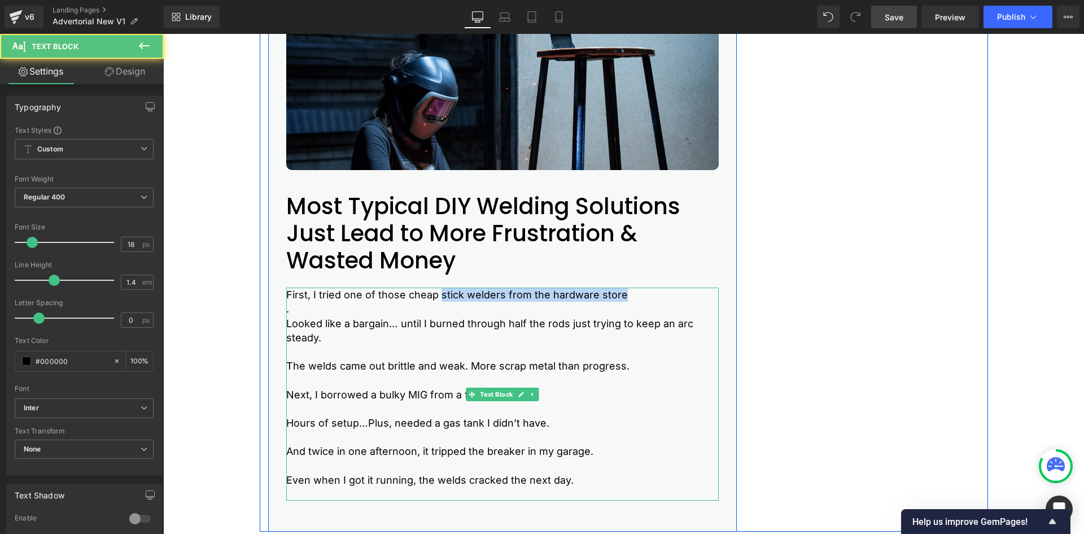
drag, startPoint x: 435, startPoint y: 293, endPoint x: 626, endPoint y: 292, distance: 190.9
click at [626, 292] on p "First, I tried one of those cheap stick welders from the hardware store" at bounding box center [502, 294] width 433 height 14
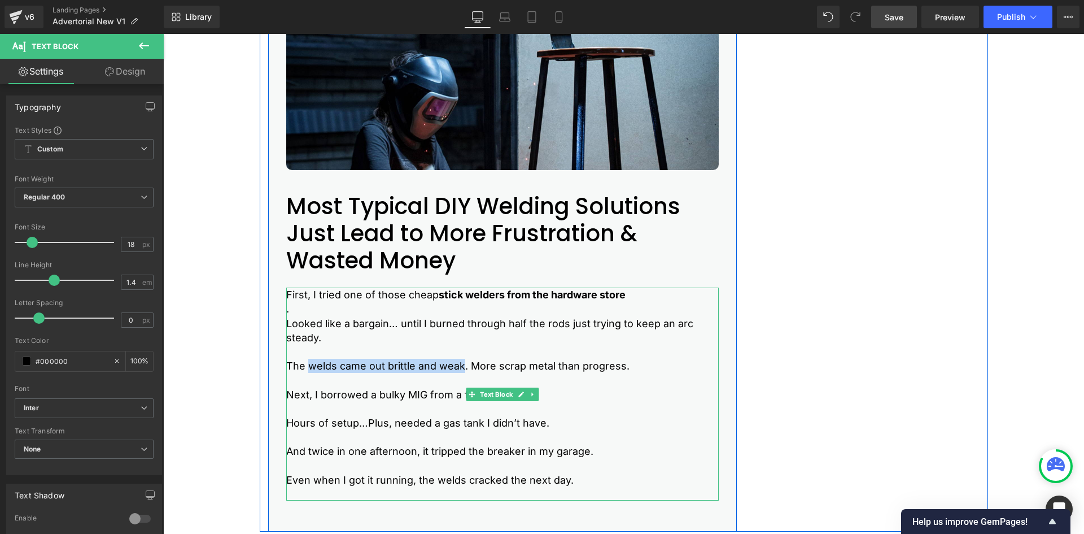
drag, startPoint x: 304, startPoint y: 364, endPoint x: 459, endPoint y: 368, distance: 154.8
click at [459, 368] on p "The welds came out brittle and weak. More scrap metal than progress." at bounding box center [502, 366] width 433 height 14
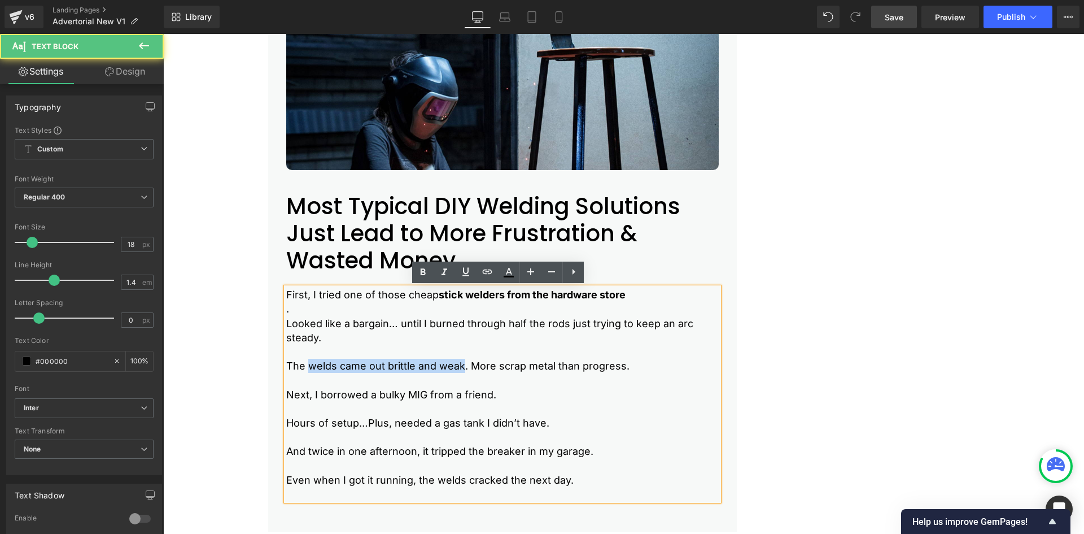
click at [459, 368] on p "The welds came out brittle and weak. More scrap metal than progress." at bounding box center [502, 366] width 433 height 14
drag, startPoint x: 461, startPoint y: 364, endPoint x: 305, endPoint y: 365, distance: 155.9
click at [305, 365] on p "The welds came out brittle and weak. More scrap metal than progress." at bounding box center [502, 366] width 433 height 14
drag, startPoint x: 310, startPoint y: 397, endPoint x: 493, endPoint y: 397, distance: 183.0
click at [493, 397] on p "Next, I borrowed a bulky MIG from a friend." at bounding box center [502, 394] width 433 height 14
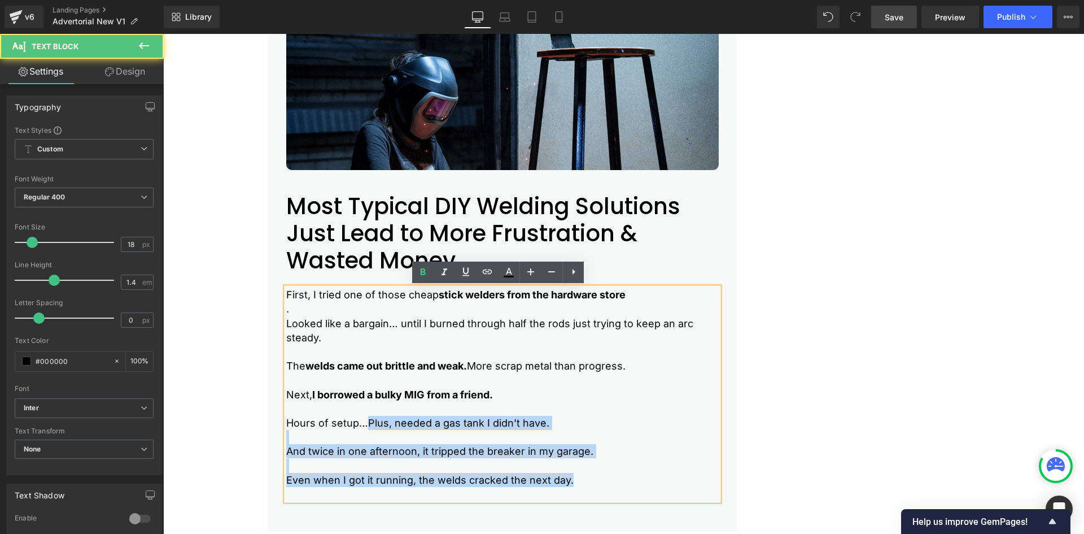
drag, startPoint x: 362, startPoint y: 425, endPoint x: 281, endPoint y: 427, distance: 80.8
click at [286, 427] on div "First, I tried one of those cheap stick welders from the hardware store . Looke…" at bounding box center [502, 393] width 433 height 213
click at [364, 426] on p "Hours of setup…Plus, needed a gas tank I didn’t have." at bounding box center [502, 423] width 433 height 14
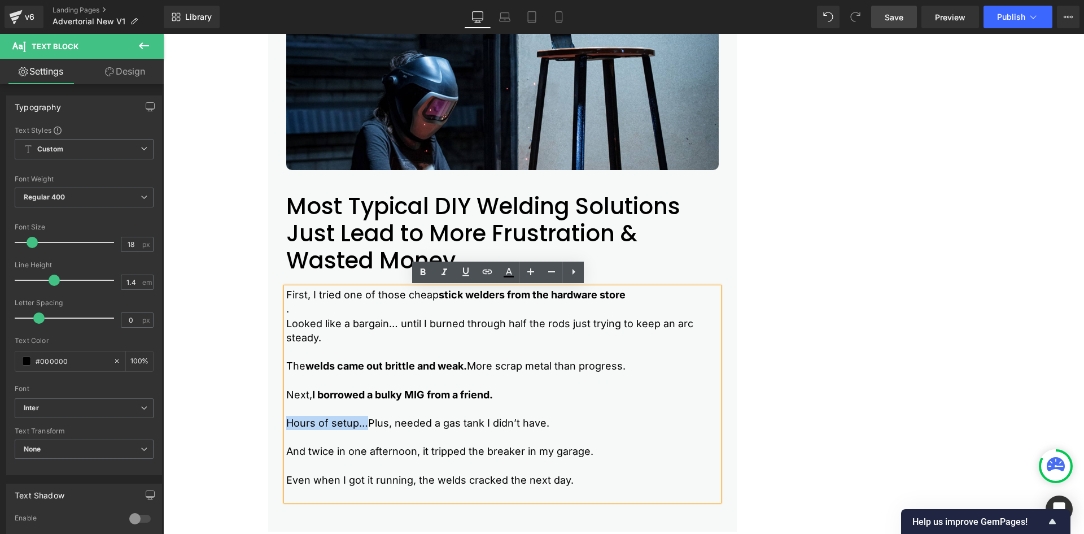
drag, startPoint x: 361, startPoint y: 424, endPoint x: 277, endPoint y: 424, distance: 83.6
drag, startPoint x: 591, startPoint y: 454, endPoint x: 417, endPoint y: 453, distance: 174.5
click at [417, 453] on p "And twice in one afternoon, it tripped the breaker in my garage." at bounding box center [502, 451] width 433 height 14
click at [418, 275] on icon at bounding box center [423, 272] width 14 height 14
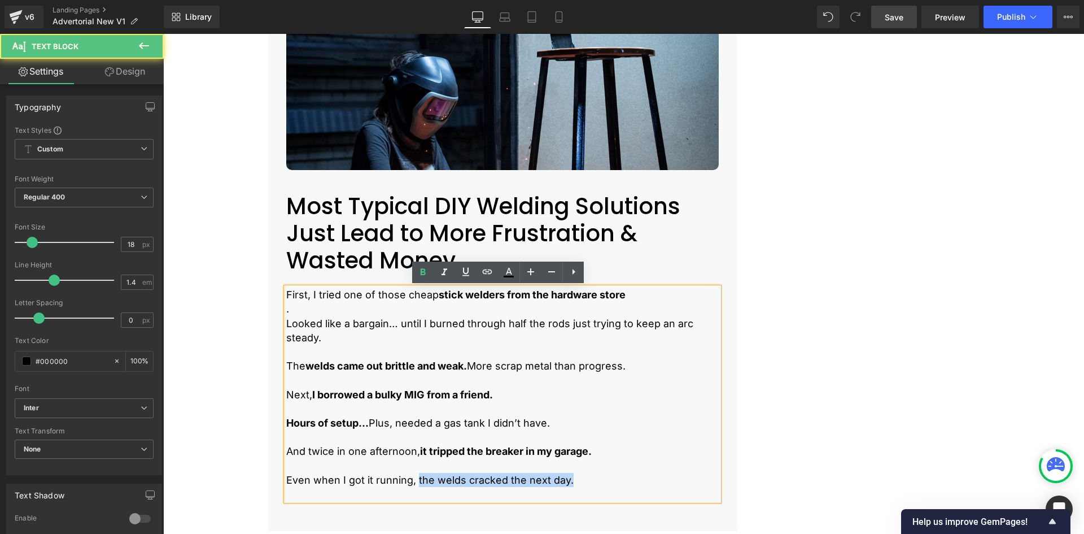
drag, startPoint x: 567, startPoint y: 482, endPoint x: 412, endPoint y: 482, distance: 155.3
click at [412, 482] on p "Even when I got it running, the welds cracked the next day." at bounding box center [502, 480] width 433 height 14
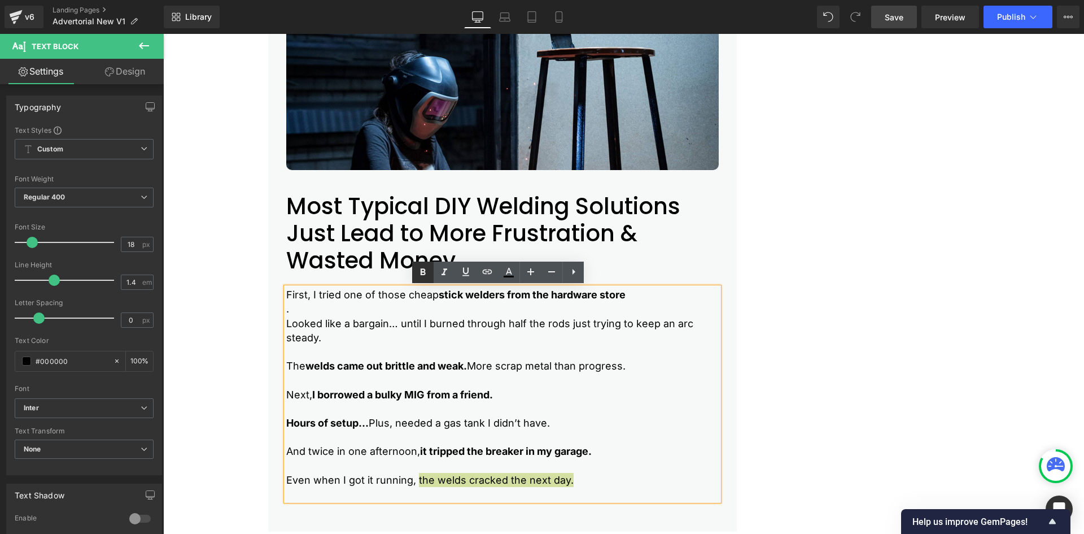
click at [424, 269] on icon at bounding box center [423, 271] width 5 height 7
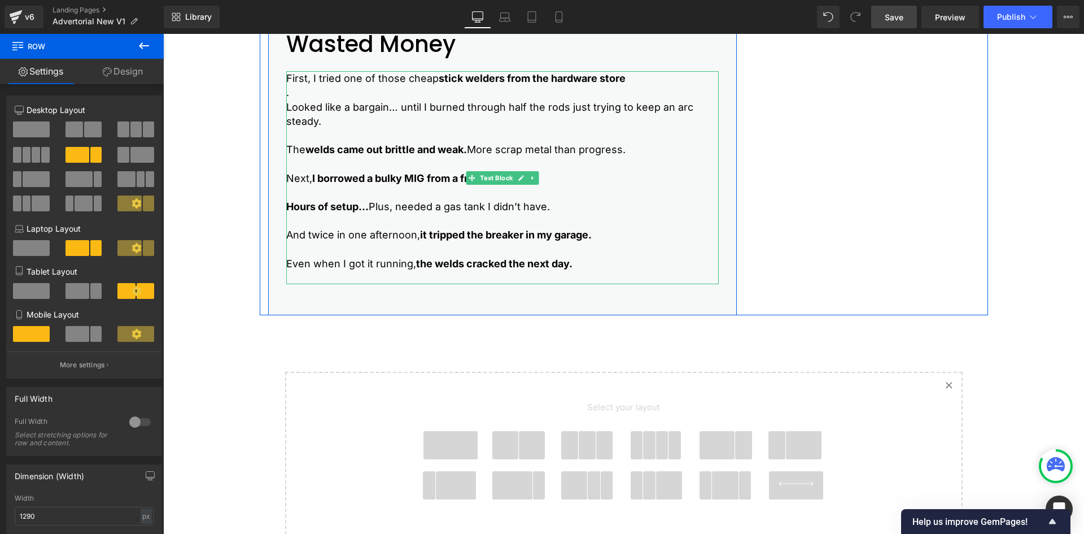
scroll to position [1403, 0]
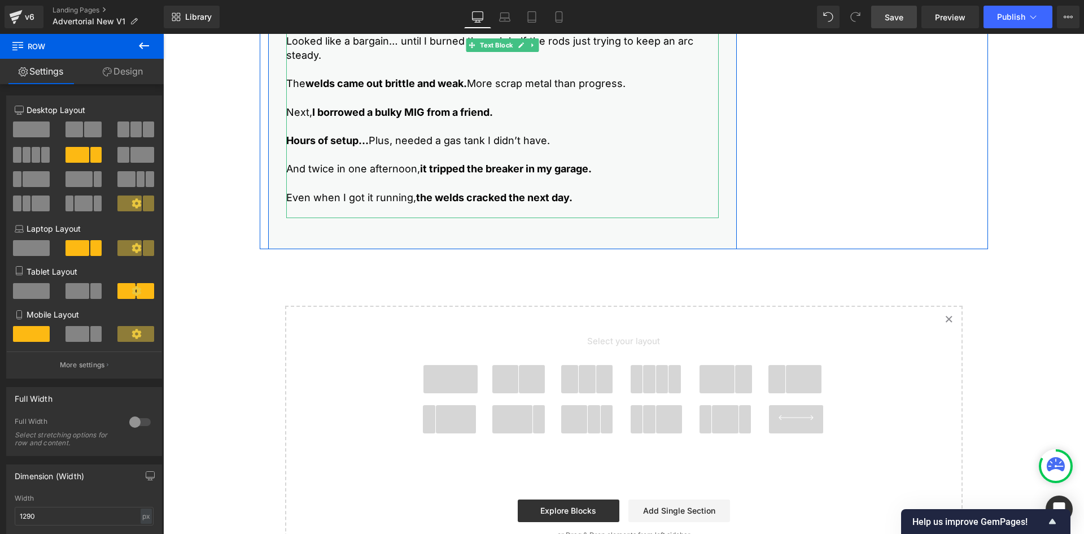
click at [507, 158] on p at bounding box center [502, 154] width 433 height 14
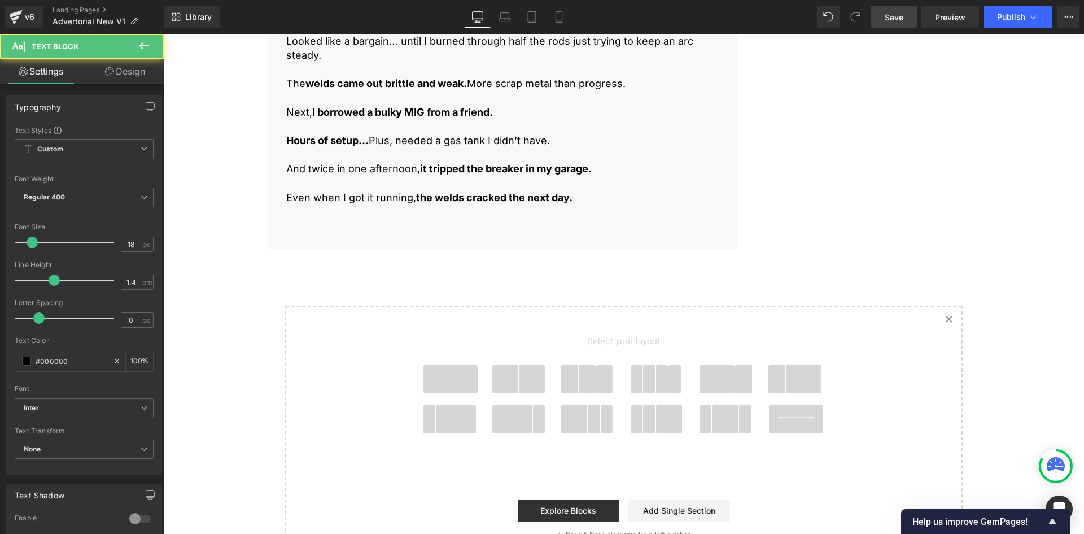
click at [121, 66] on link "Design" at bounding box center [125, 71] width 82 height 25
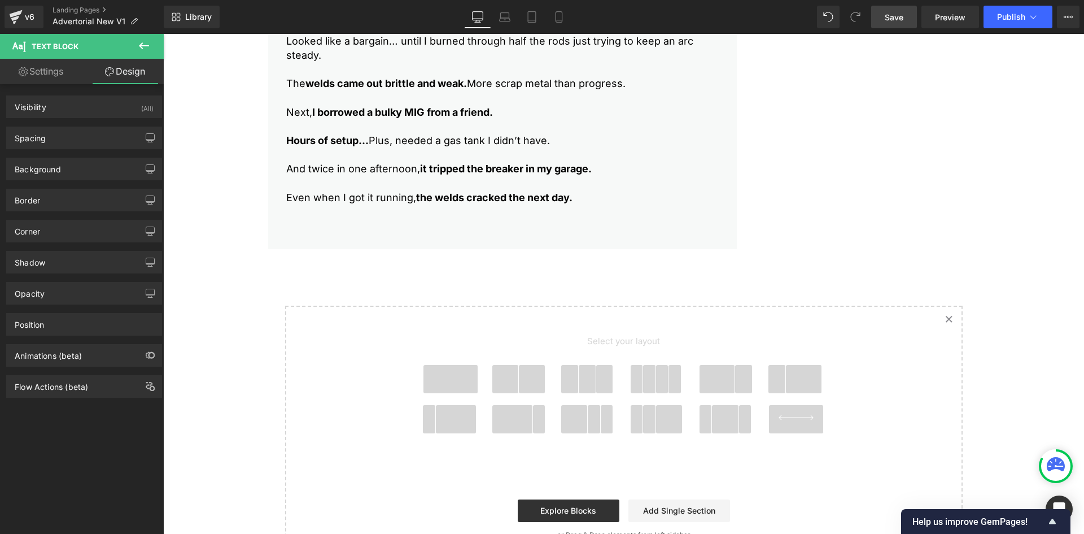
click at [43, 150] on div "Background Color & Image color transparent Color transparent 0 % Image Replace …" at bounding box center [84, 164] width 169 height 31
click at [51, 142] on div "Spacing" at bounding box center [84, 137] width 155 height 21
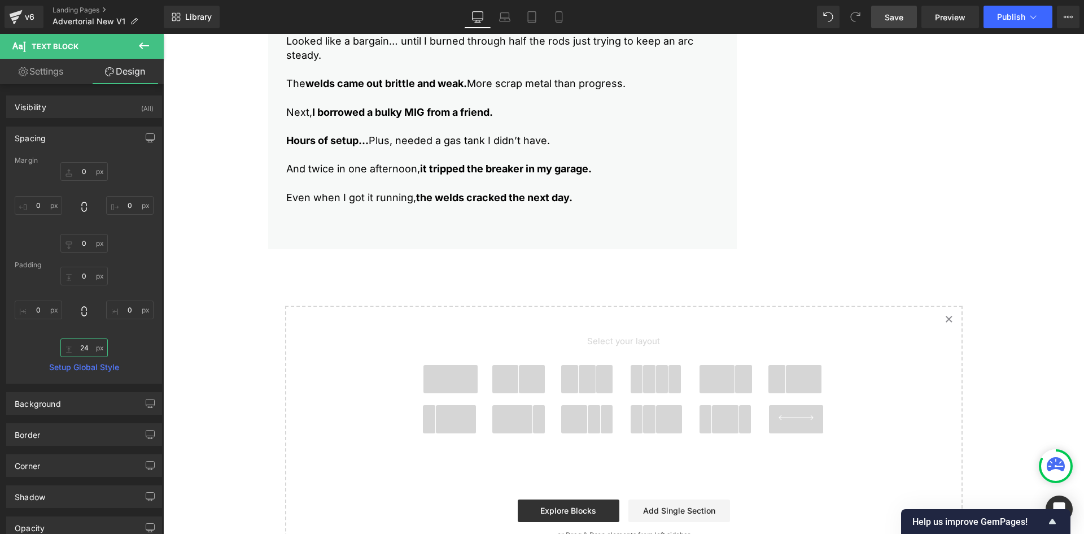
click at [80, 344] on input "24" at bounding box center [83, 347] width 47 height 19
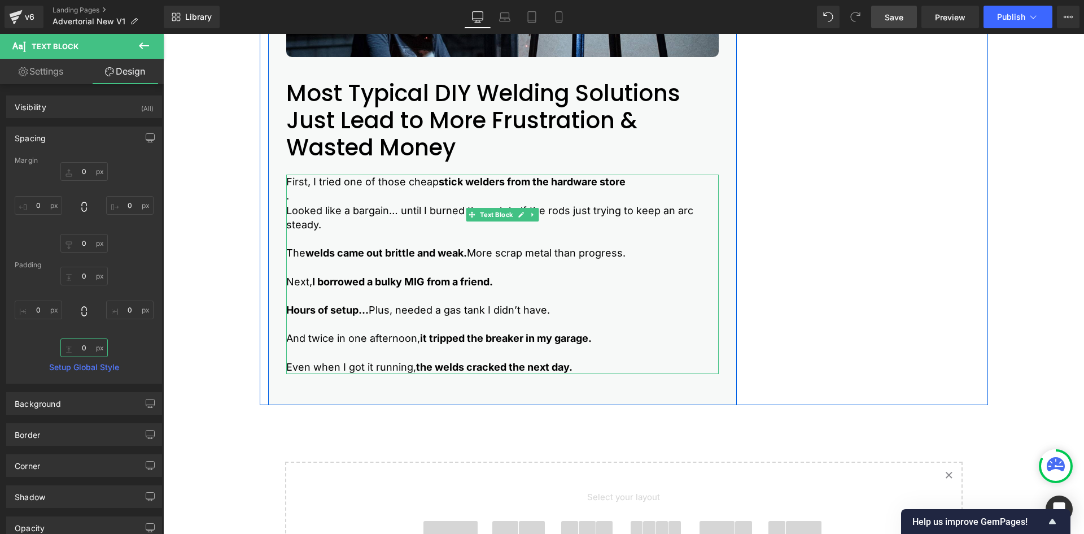
scroll to position [1177, 0]
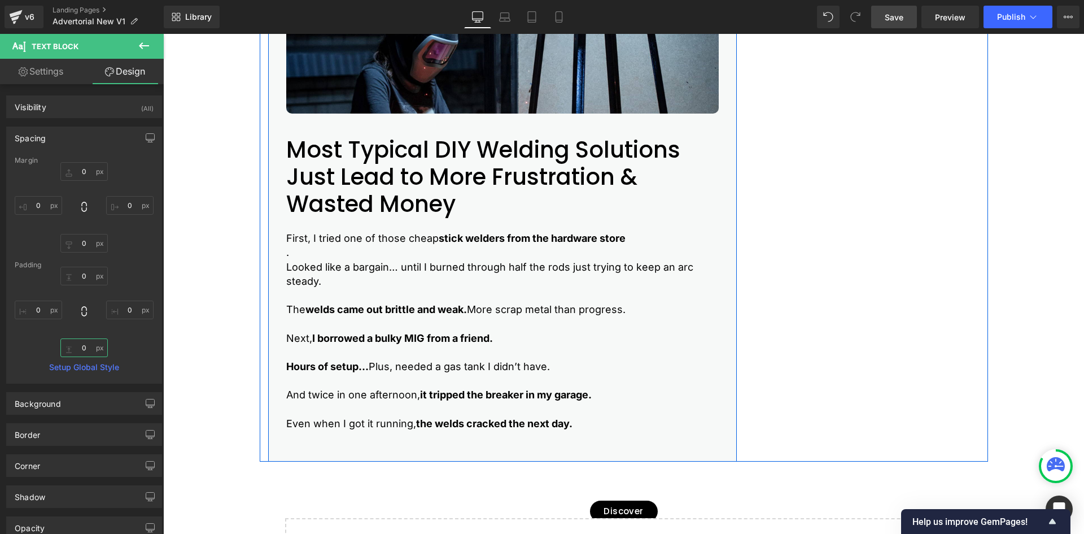
type input "0"
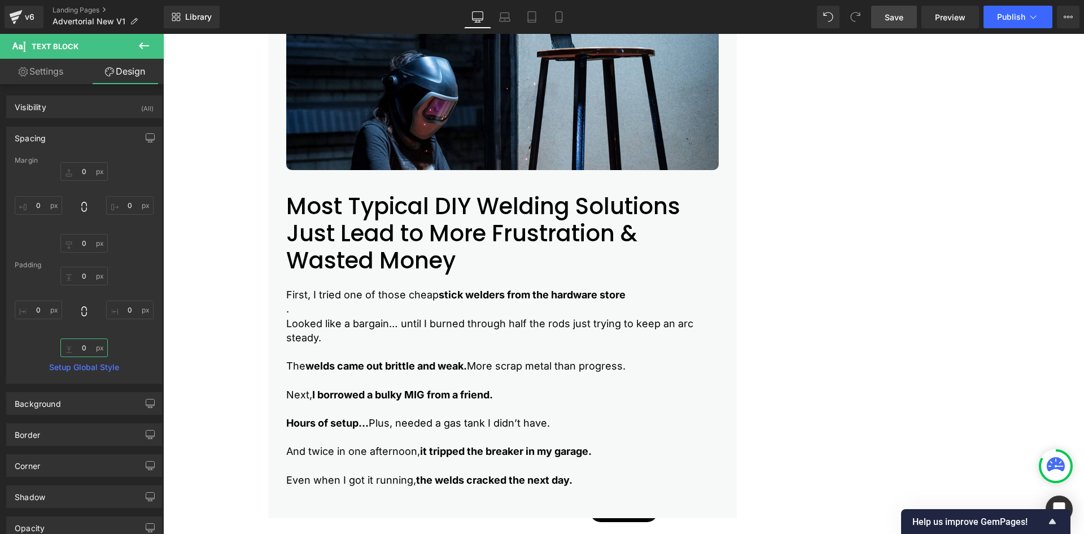
scroll to position [951, 0]
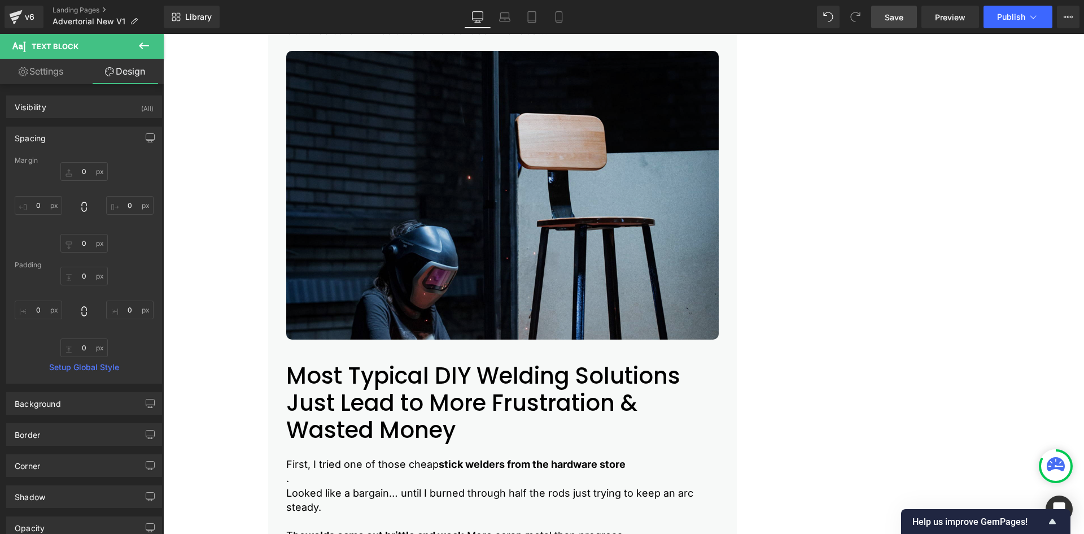
click at [355, 204] on img at bounding box center [502, 195] width 433 height 289
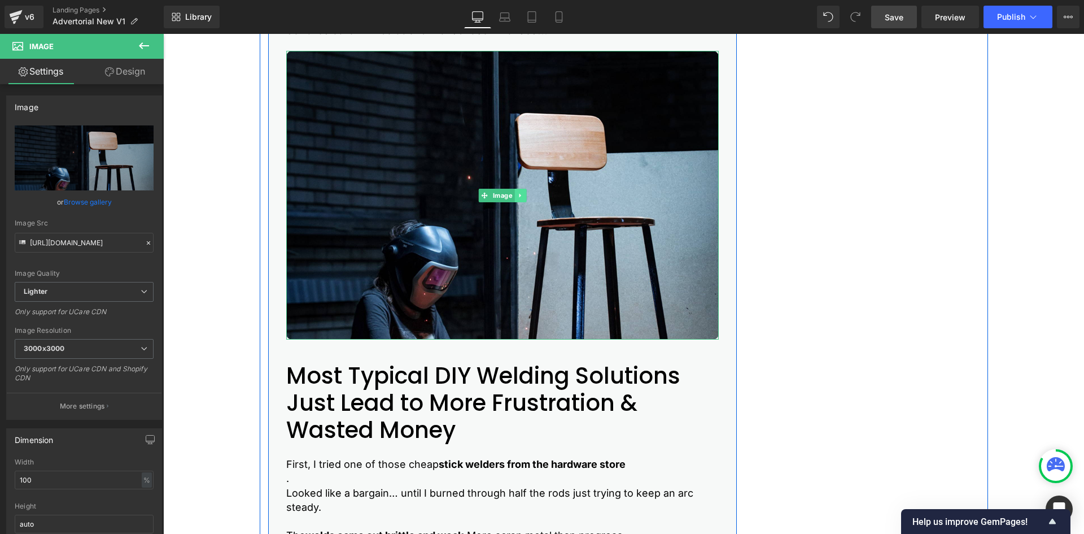
click at [518, 195] on icon at bounding box center [520, 195] width 6 height 7
click at [511, 197] on icon at bounding box center [514, 195] width 6 height 7
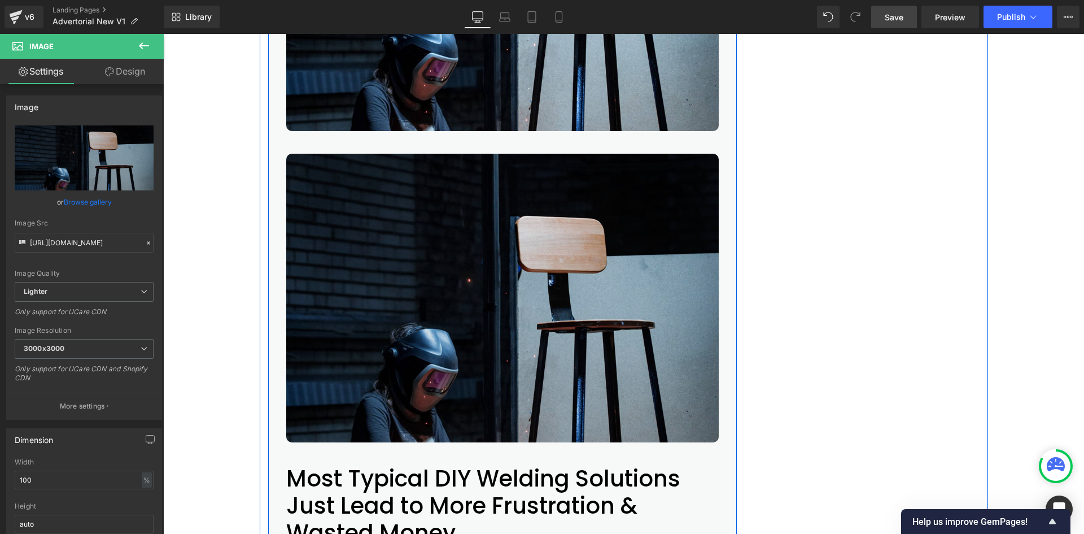
scroll to position [1177, 0]
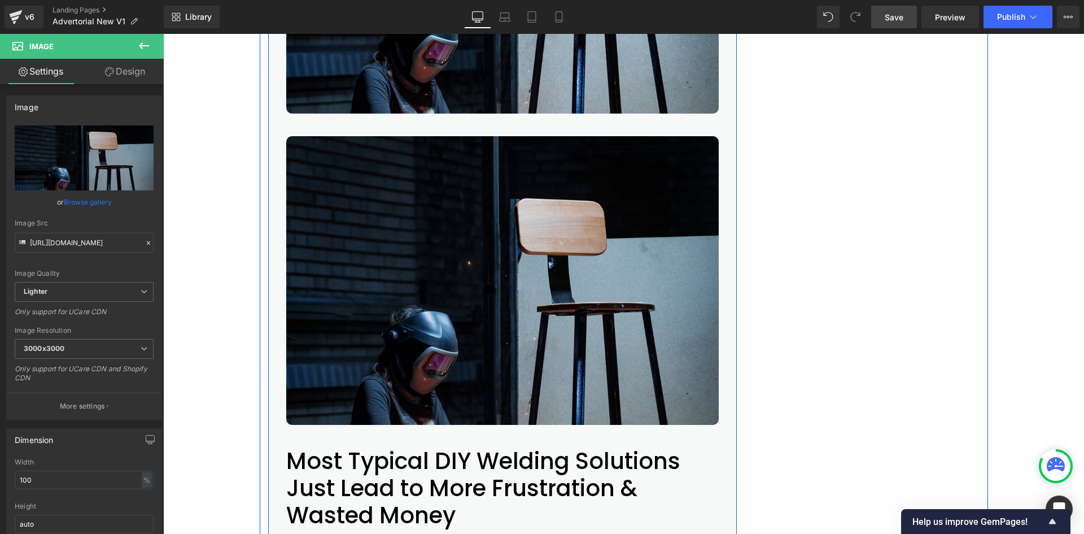
click at [377, 259] on img at bounding box center [502, 280] width 433 height 289
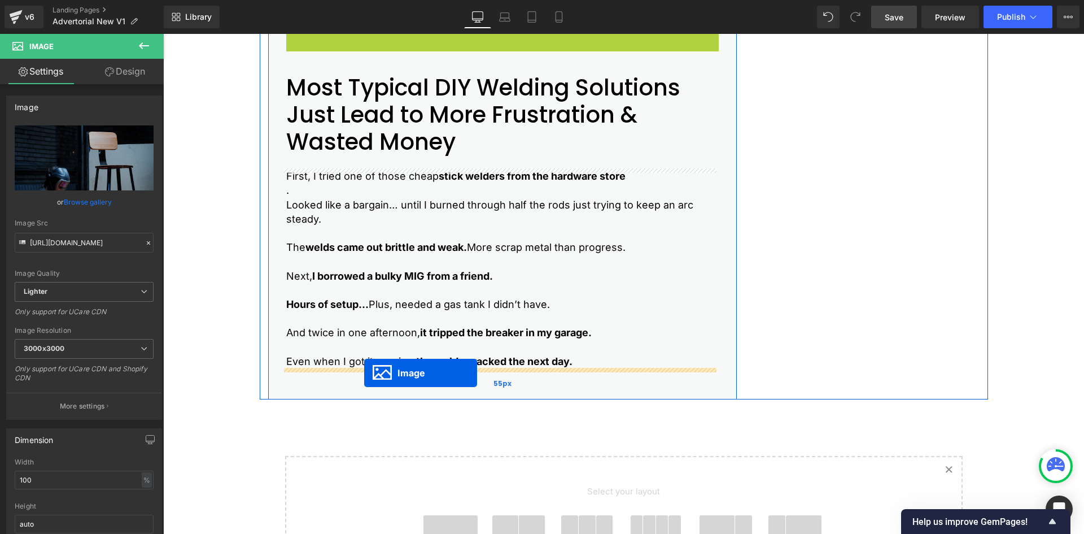
drag, startPoint x: 474, startPoint y: 276, endPoint x: 364, endPoint y: 373, distance: 146.5
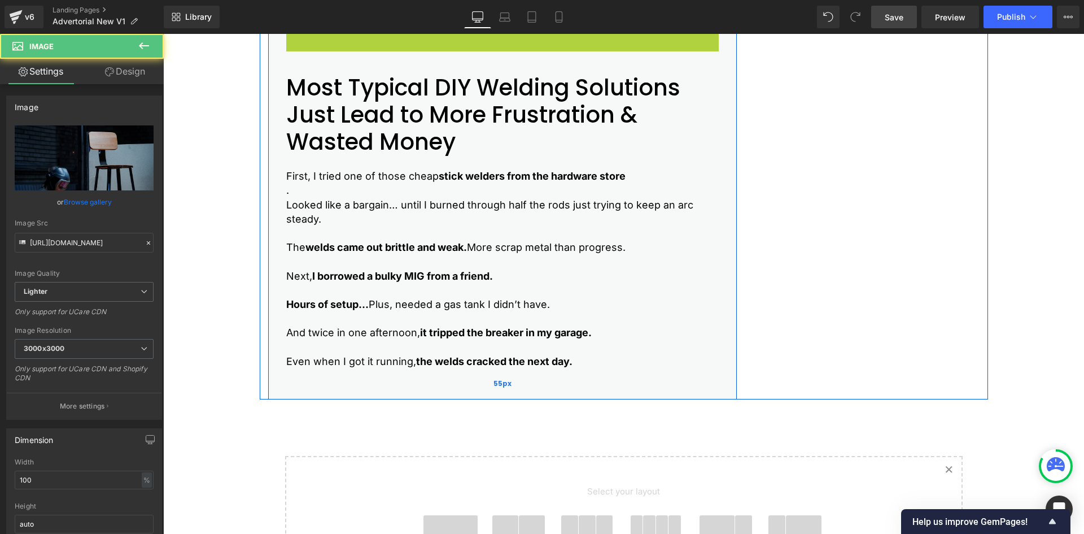
scroll to position [1239, 0]
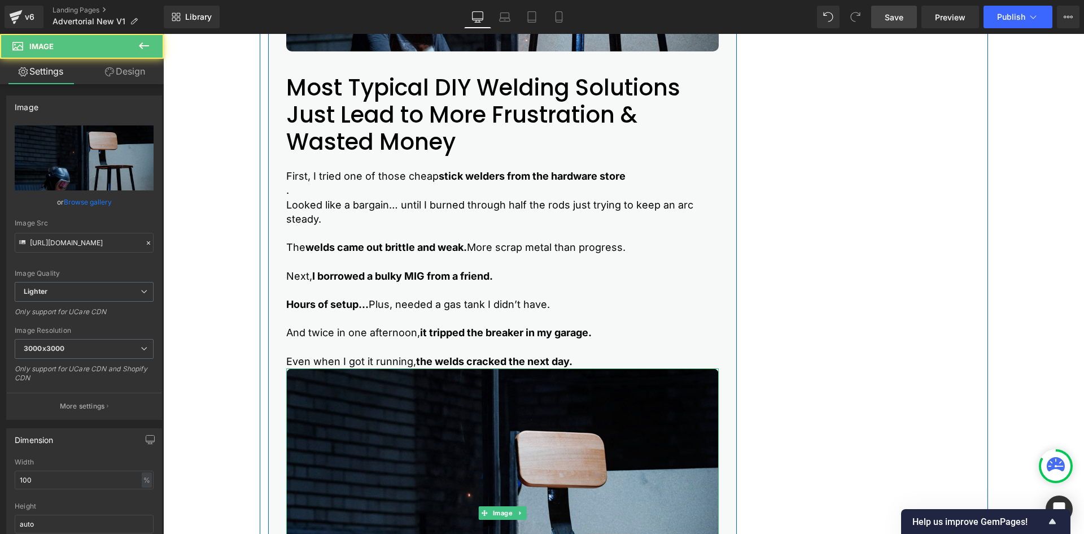
click at [413, 383] on img at bounding box center [502, 512] width 433 height 289
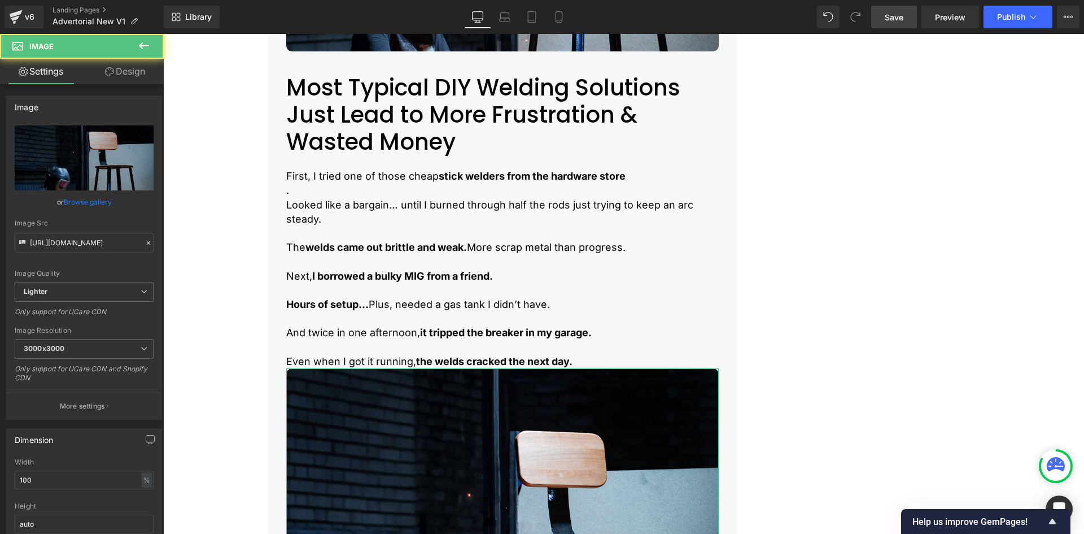
click at [116, 68] on link "Design" at bounding box center [125, 71] width 82 height 25
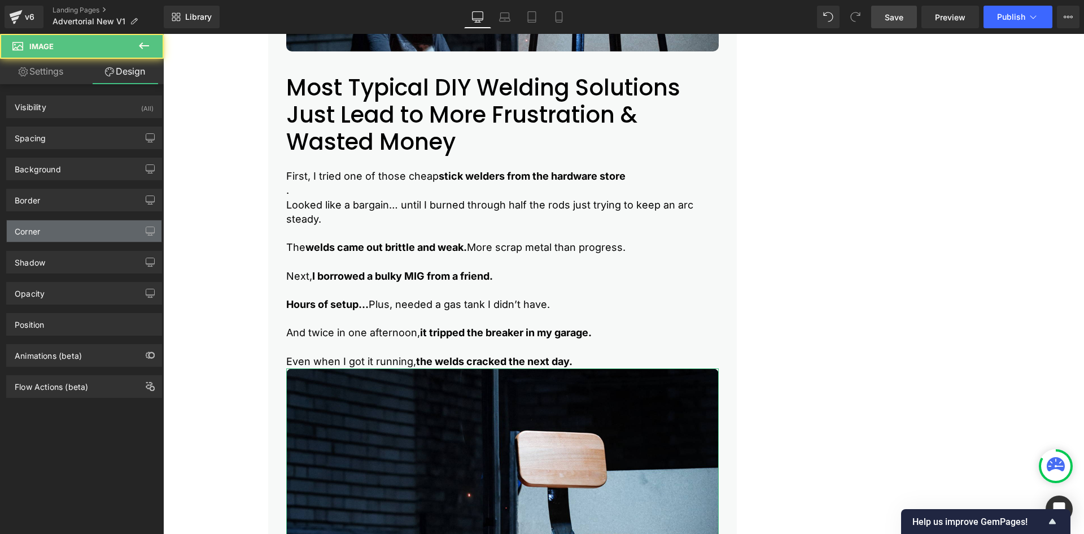
type input "0"
type input "40"
type input "0"
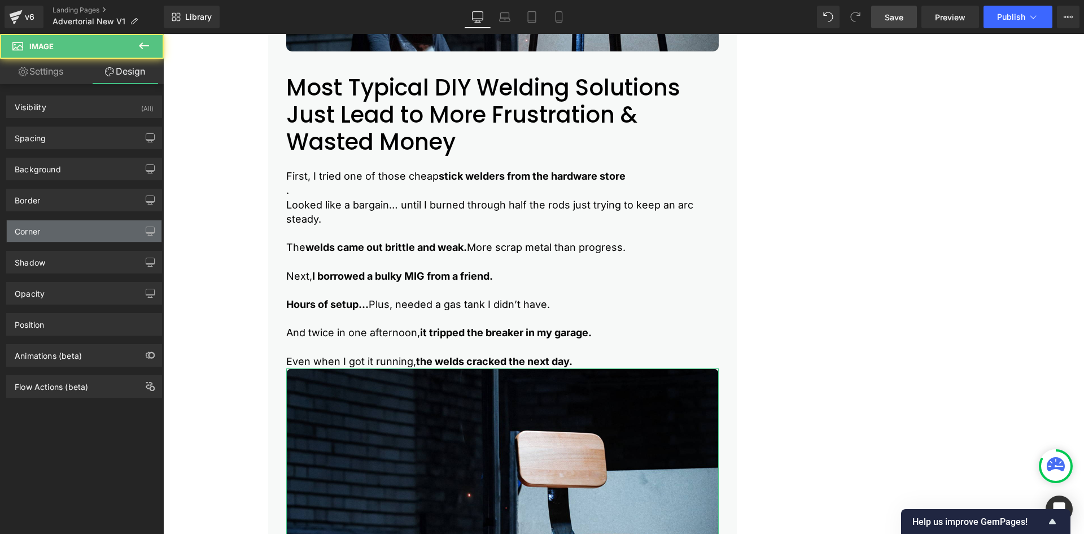
type input "0"
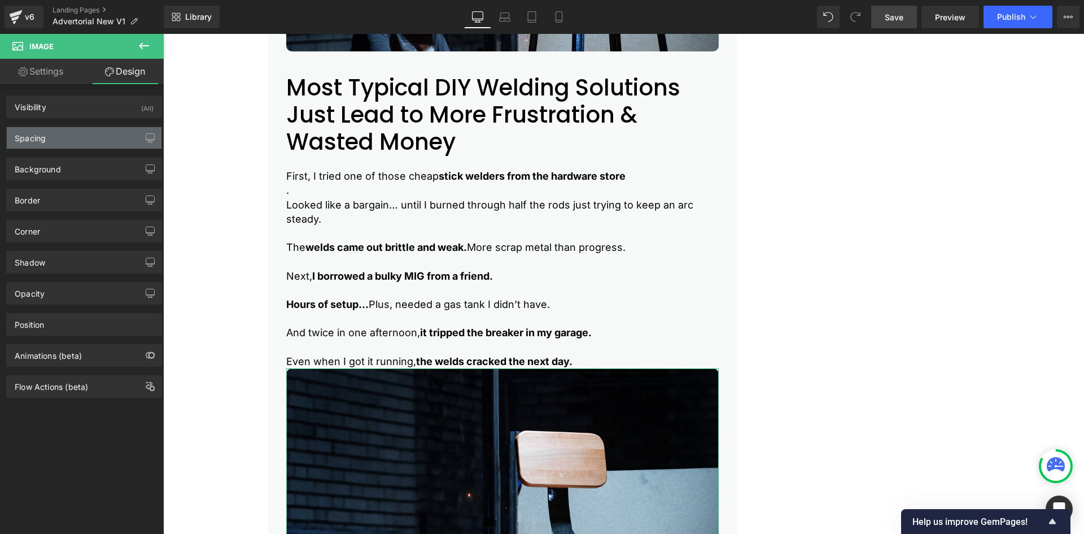
click at [49, 136] on div "Spacing" at bounding box center [84, 137] width 155 height 21
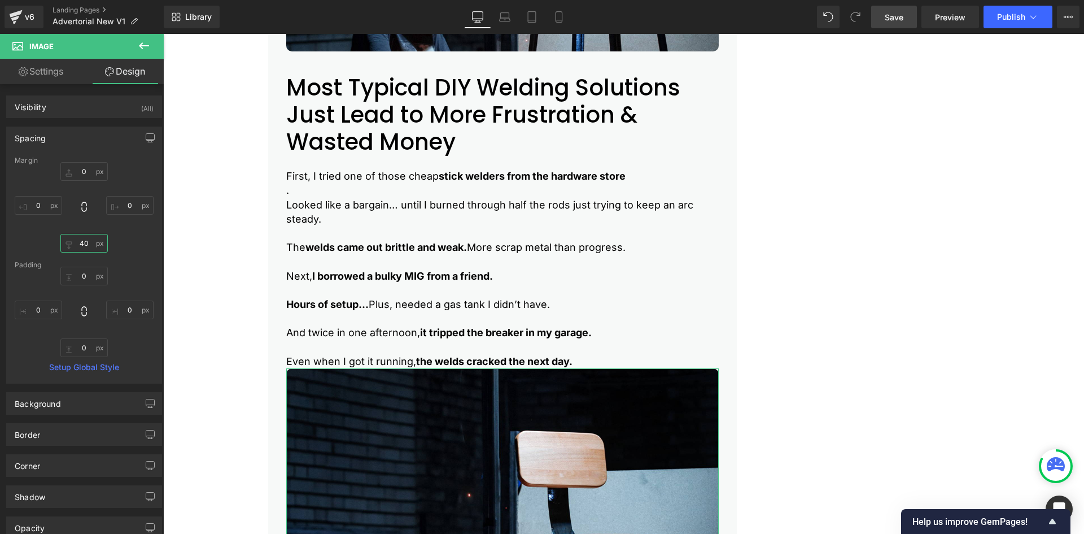
click at [80, 247] on input "40" at bounding box center [83, 243] width 47 height 19
click at [89, 167] on input "0" at bounding box center [83, 171] width 47 height 19
type input "40"
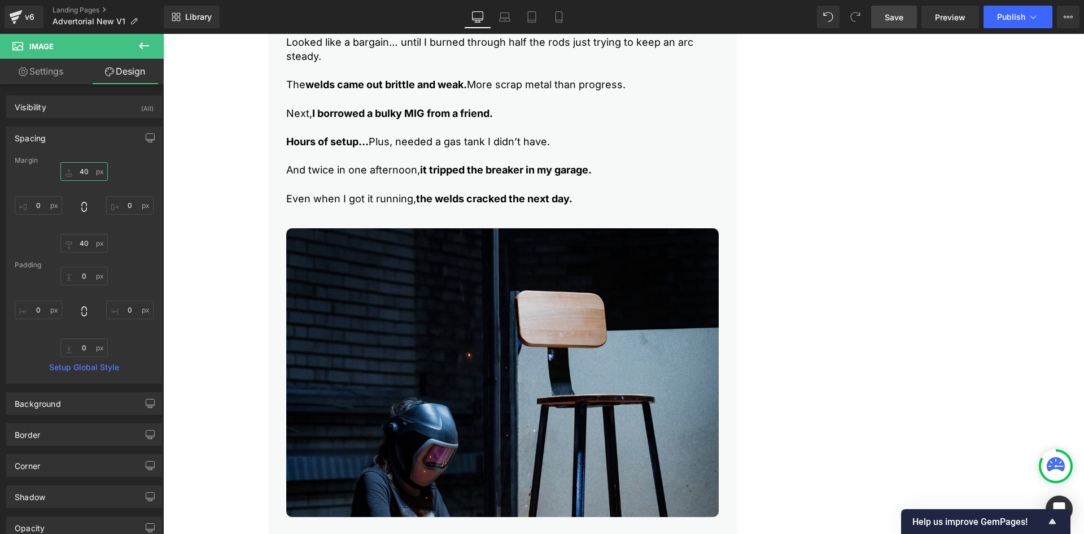
scroll to position [1408, 0]
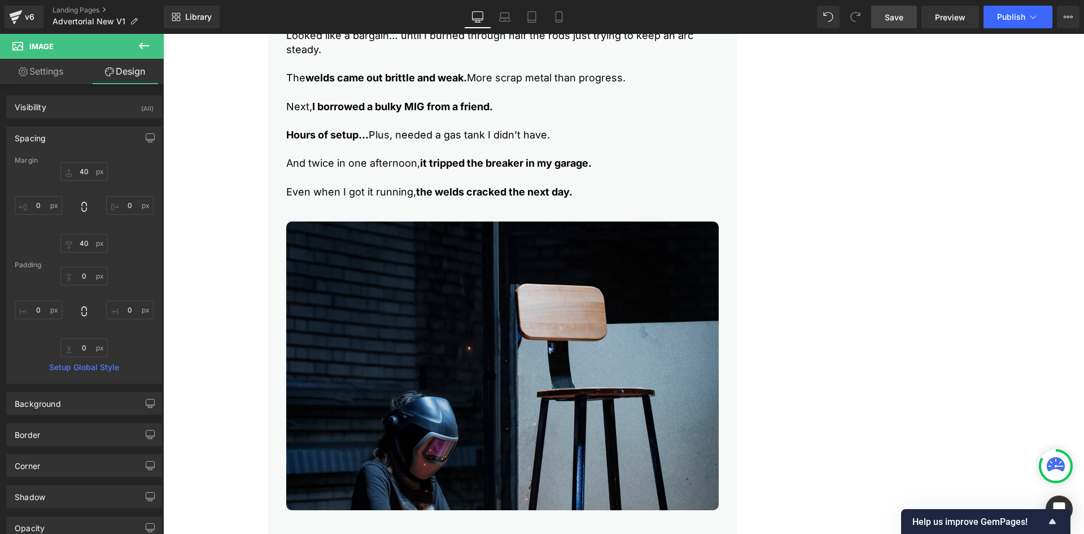
click at [318, 294] on img at bounding box center [502, 365] width 433 height 289
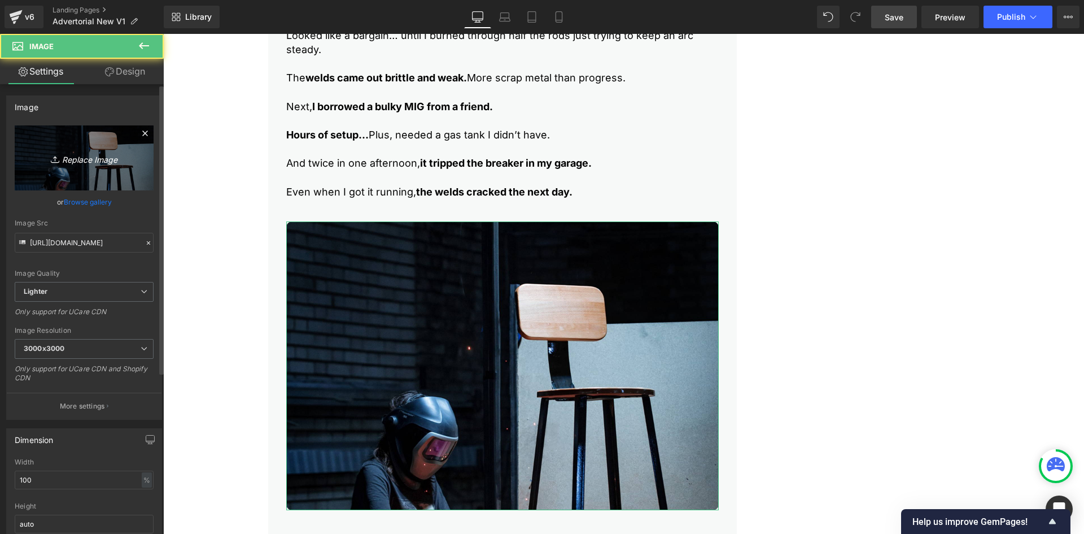
click at [63, 152] on icon "Replace Image" at bounding box center [84, 158] width 90 height 14
type input "C:\fakepath\3.jpg"
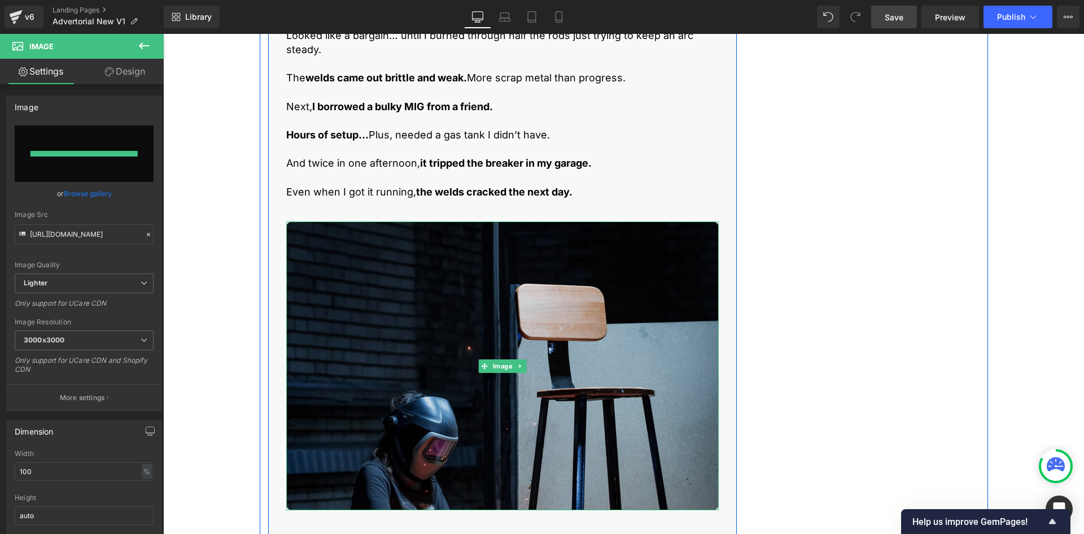
type input "[URL][DOMAIN_NAME]"
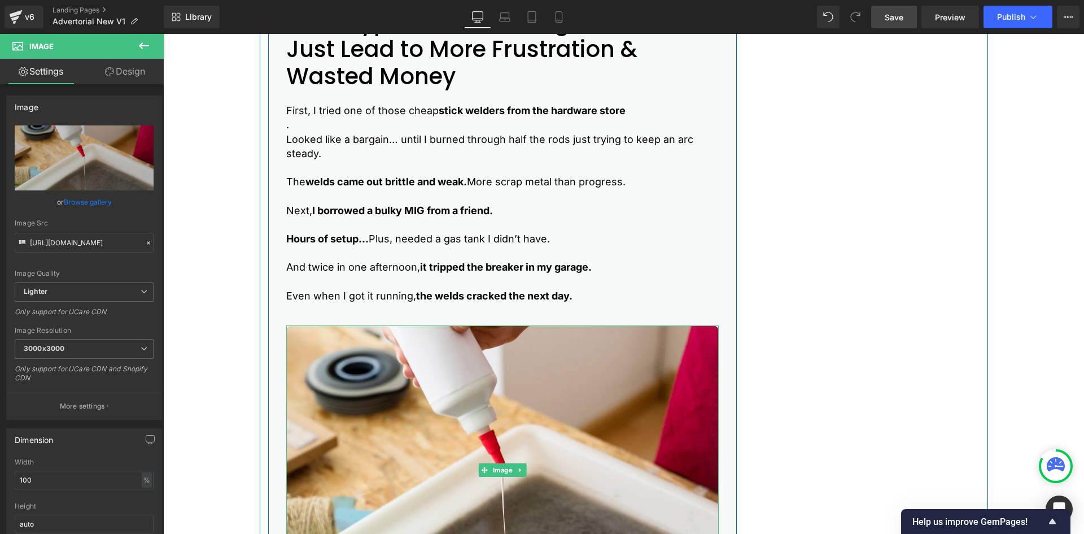
scroll to position [1239, 0]
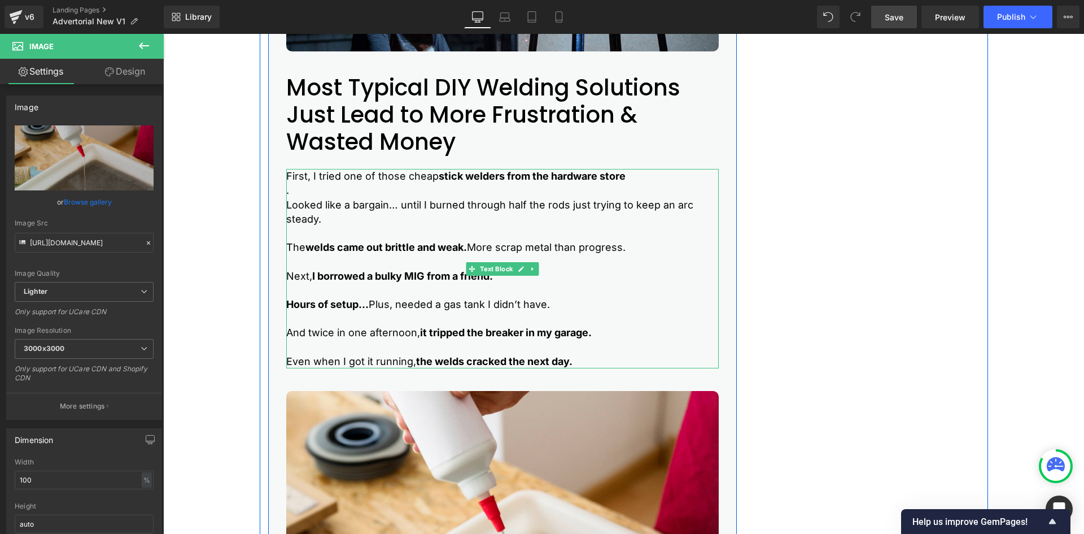
click at [328, 250] on strong "welds came out brittle and weak." at bounding box center [385, 247] width 161 height 12
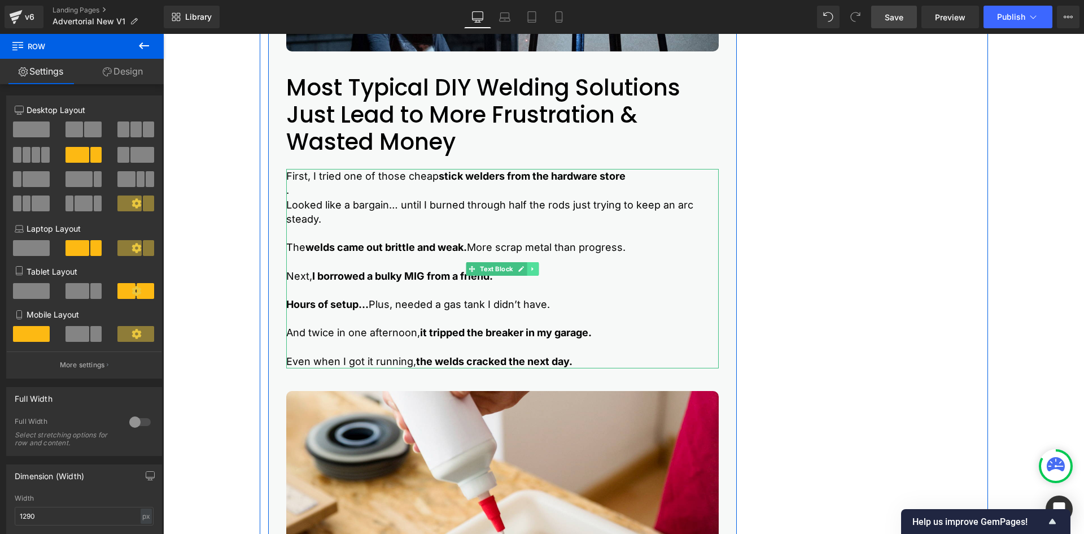
click at [531, 269] on icon at bounding box center [532, 269] width 2 height 4
click at [524, 268] on icon at bounding box center [527, 268] width 6 height 6
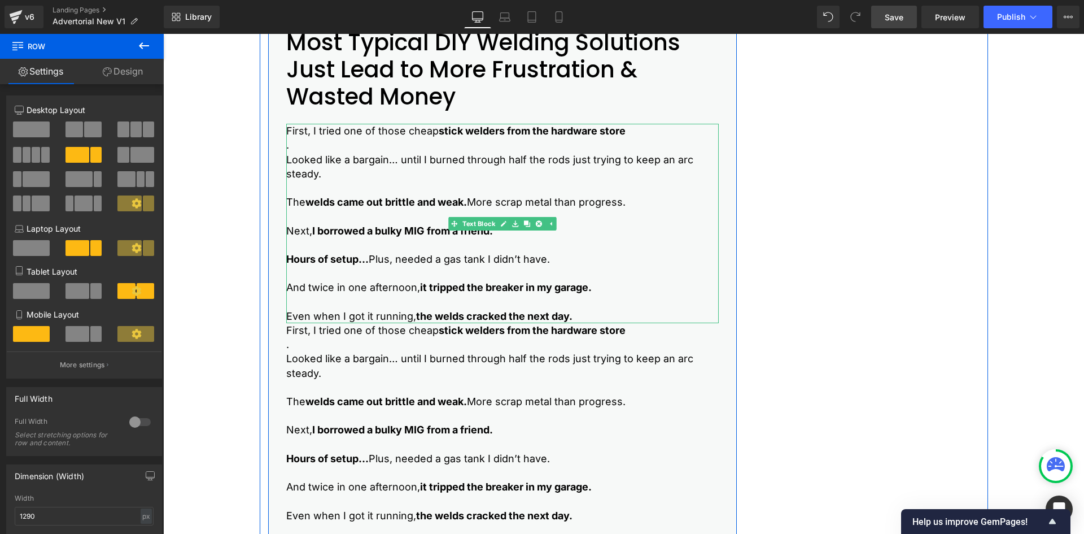
scroll to position [1352, 0]
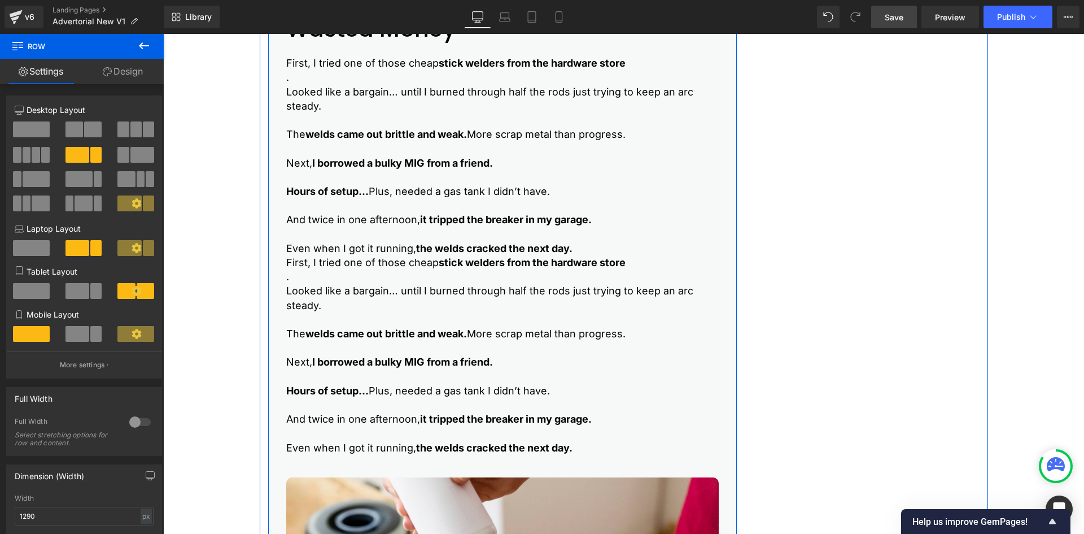
click at [341, 295] on p "Looked like a bargain… until I burned through half the rods just trying to keep…" at bounding box center [502, 297] width 433 height 28
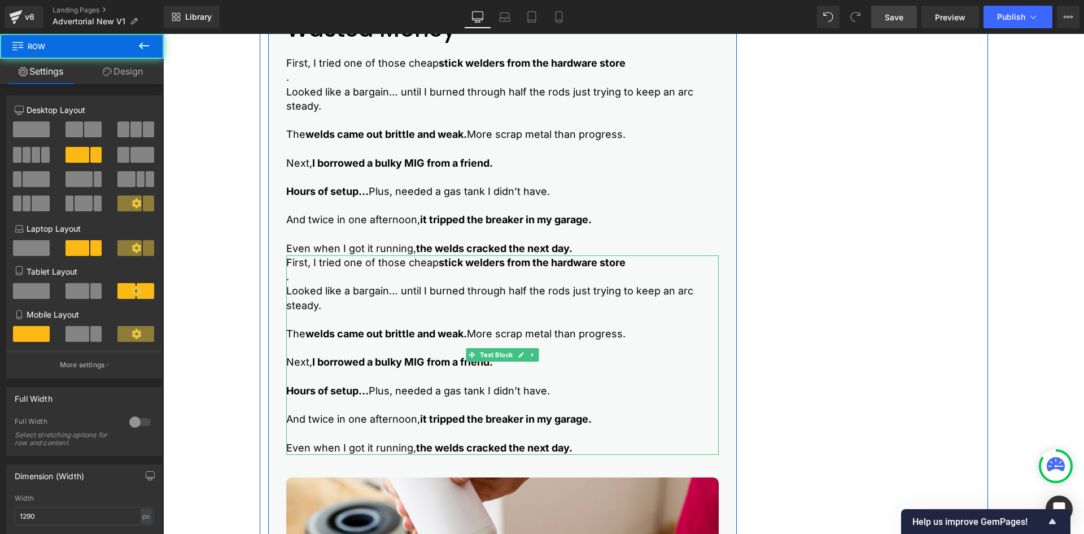
click at [496, 277] on p "." at bounding box center [502, 276] width 433 height 14
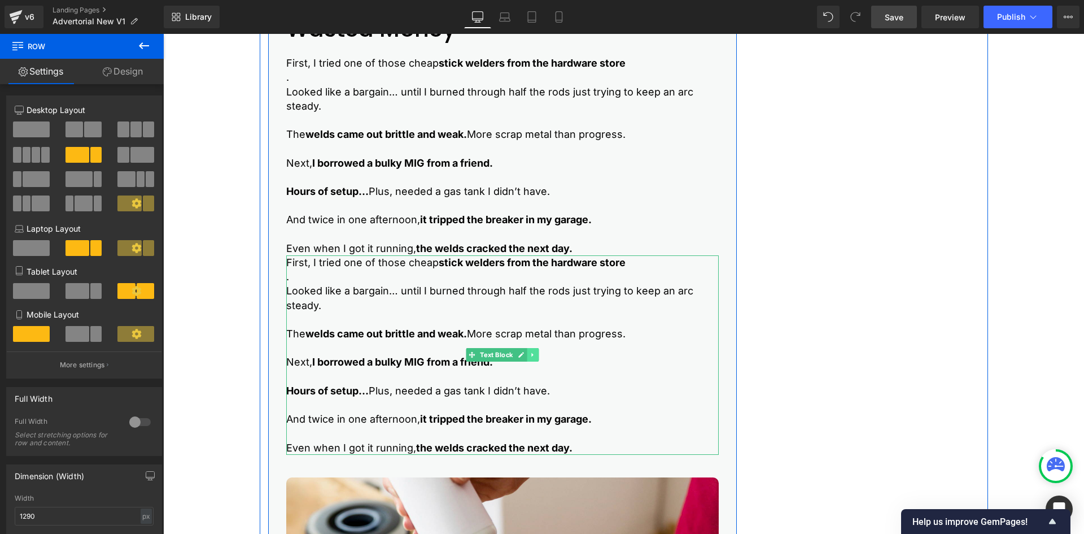
click at [530, 355] on icon at bounding box center [533, 354] width 6 height 7
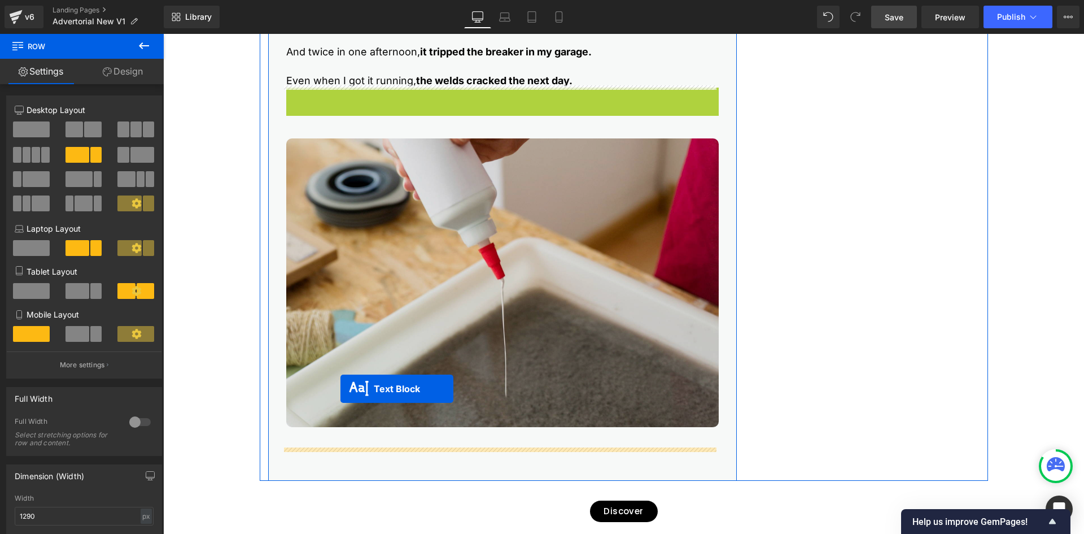
scroll to position [1521, 0]
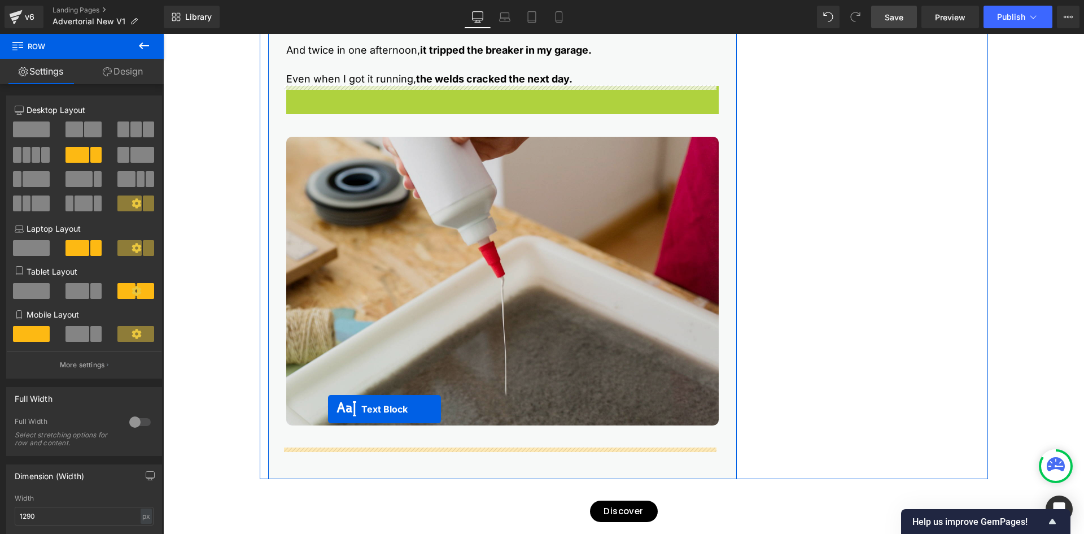
drag, startPoint x: 448, startPoint y: 353, endPoint x: 328, endPoint y: 411, distance: 133.4
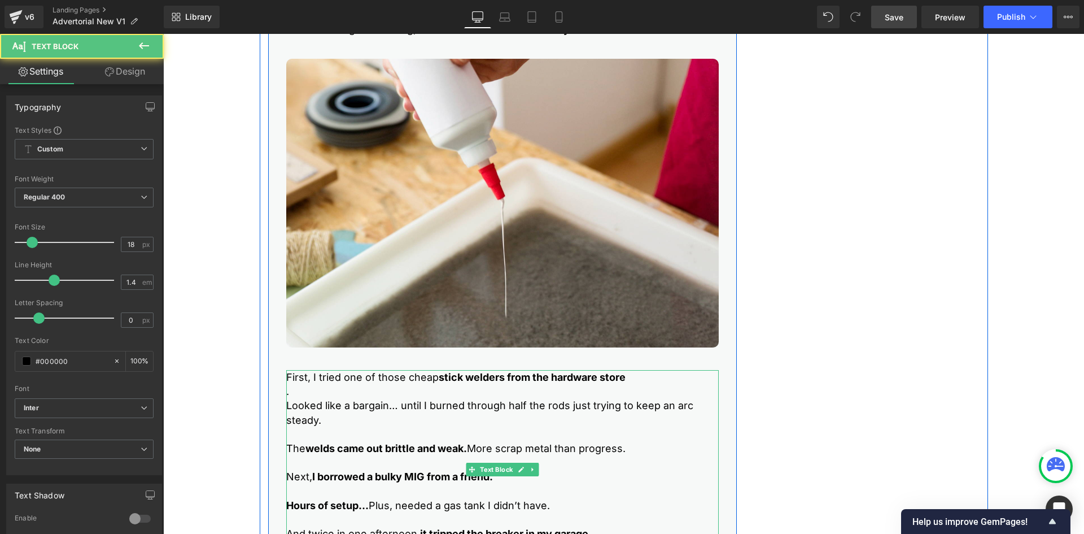
scroll to position [1691, 0]
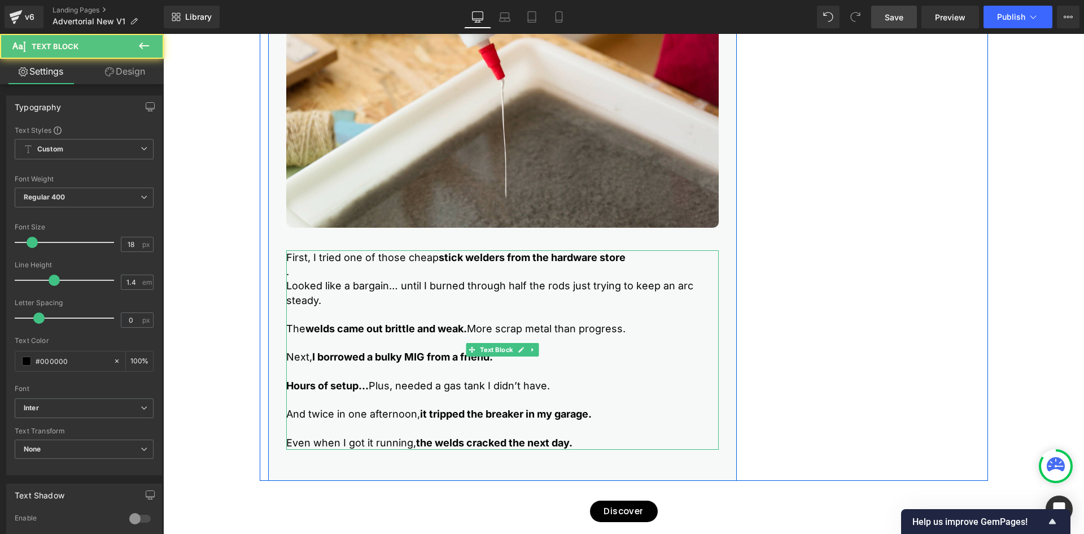
click at [331, 320] on p at bounding box center [502, 314] width 433 height 14
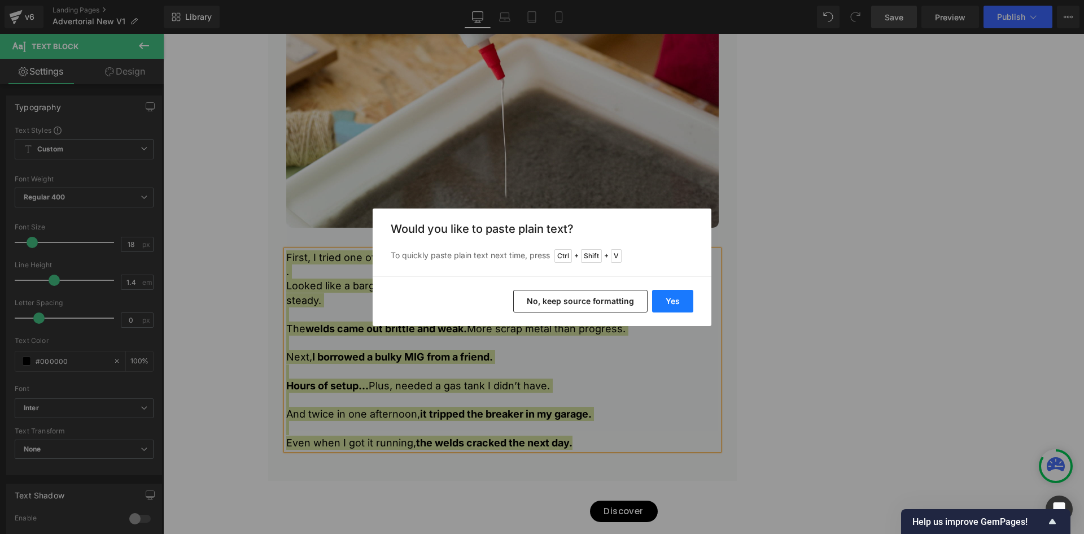
click at [678, 300] on button "Yes" at bounding box center [672, 301] width 41 height 23
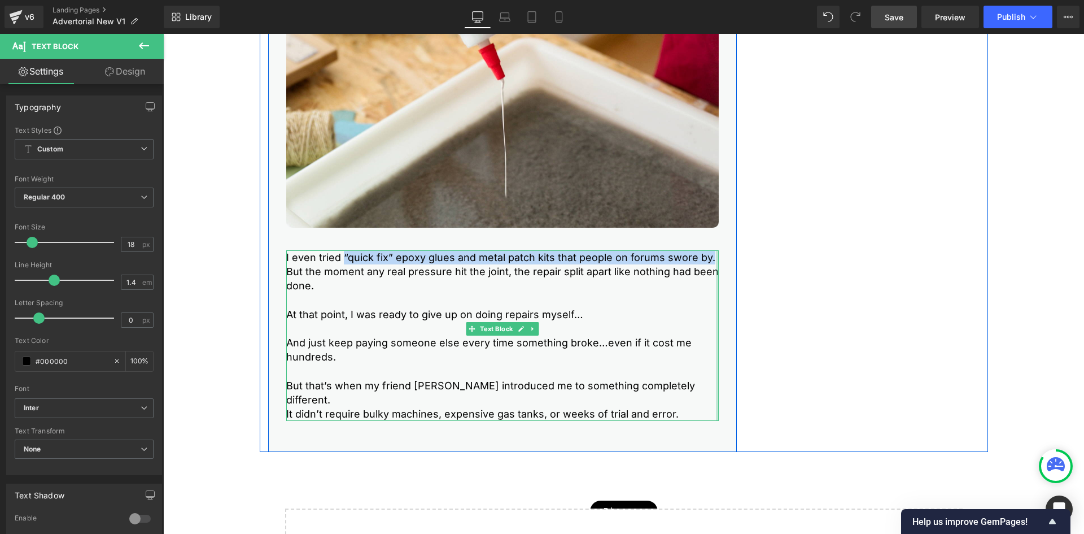
drag, startPoint x: 338, startPoint y: 255, endPoint x: 712, endPoint y: 259, distance: 374.4
click at [712, 259] on div "I even tried “quick fix” epoxy glues and metal patch kits that people on forums…" at bounding box center [502, 335] width 433 height 171
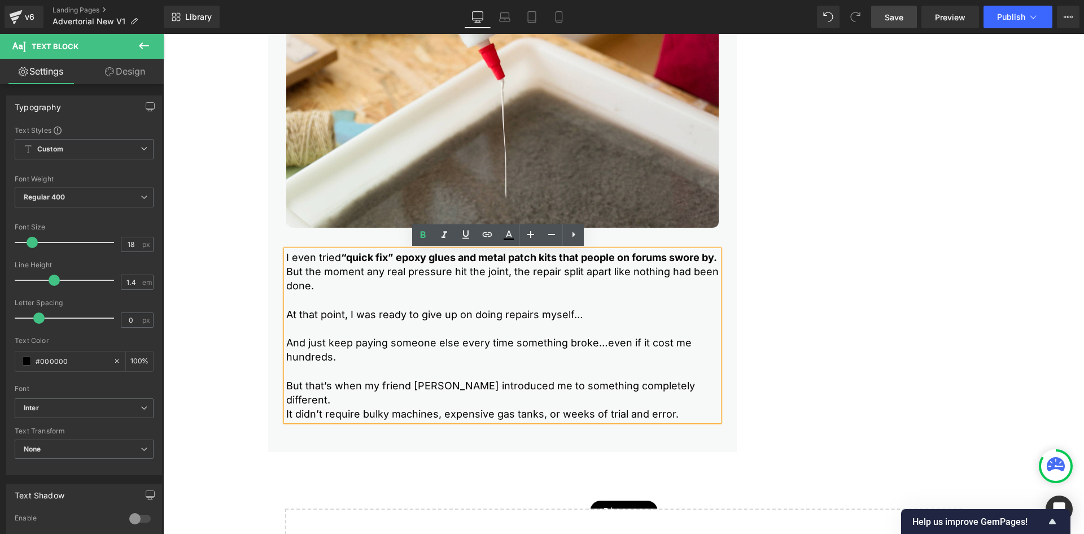
click at [298, 321] on p "At that point, I was ready to give up on doing repairs myself…" at bounding box center [502, 314] width 433 height 14
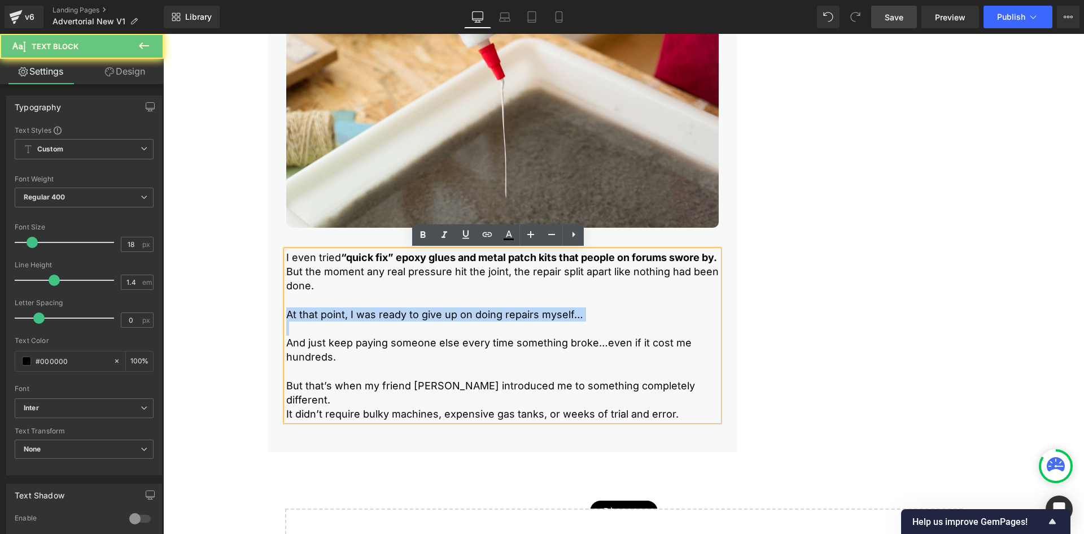
click at [298, 321] on p "At that point, I was ready to give up on doing repairs myself…" at bounding box center [502, 314] width 433 height 14
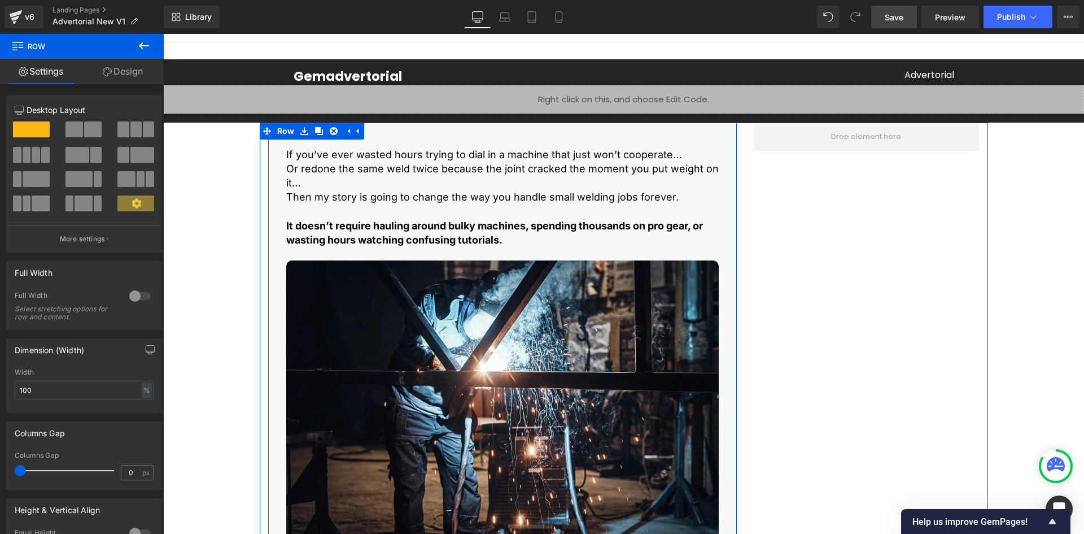
scroll to position [0, 0]
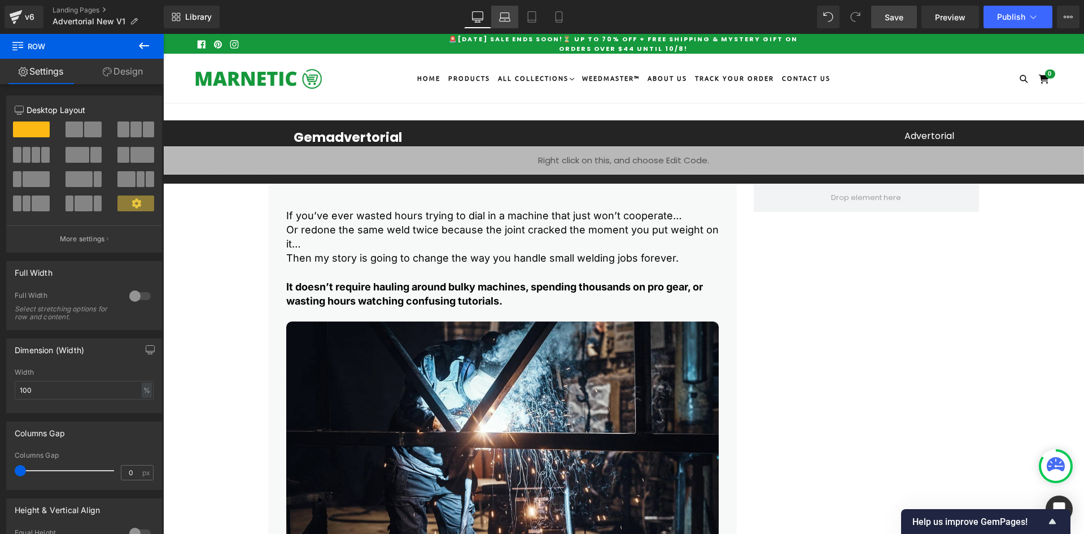
click at [506, 16] on icon at bounding box center [504, 16] width 11 height 11
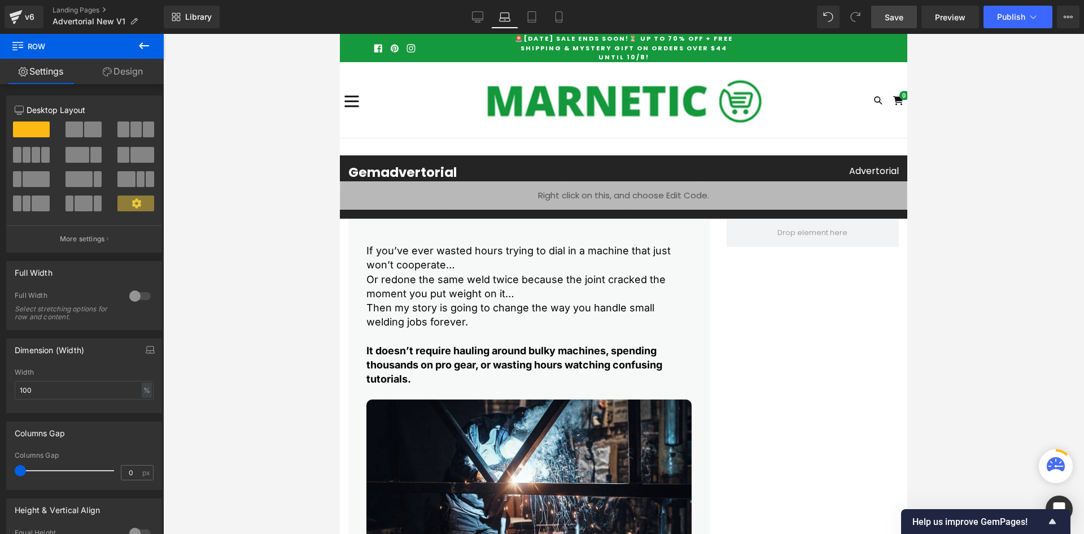
scroll to position [16, 0]
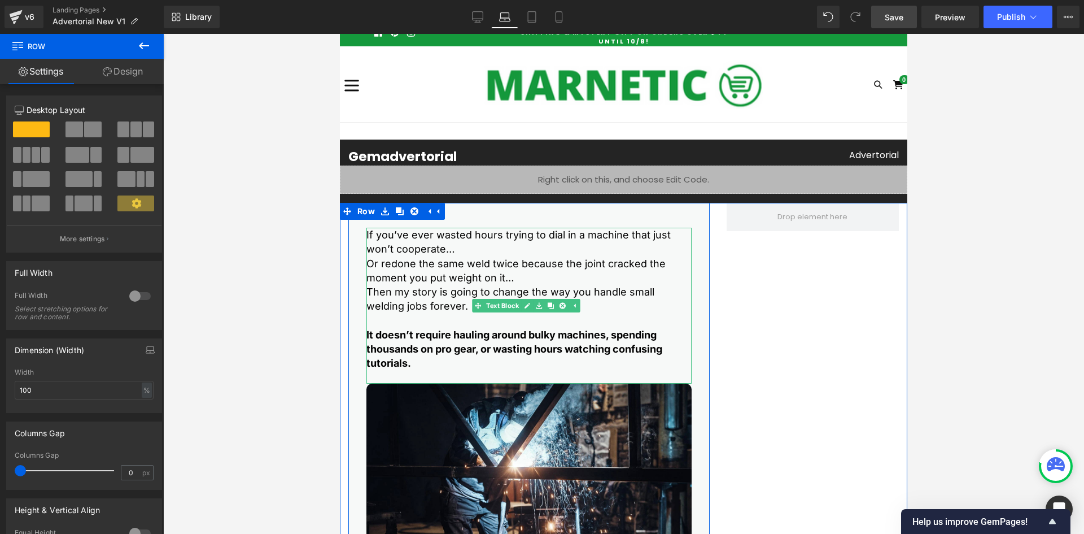
click at [404, 249] on p "If you’ve ever wasted hours trying to dial in a machine that just won’t coopera…" at bounding box center [528, 242] width 325 height 28
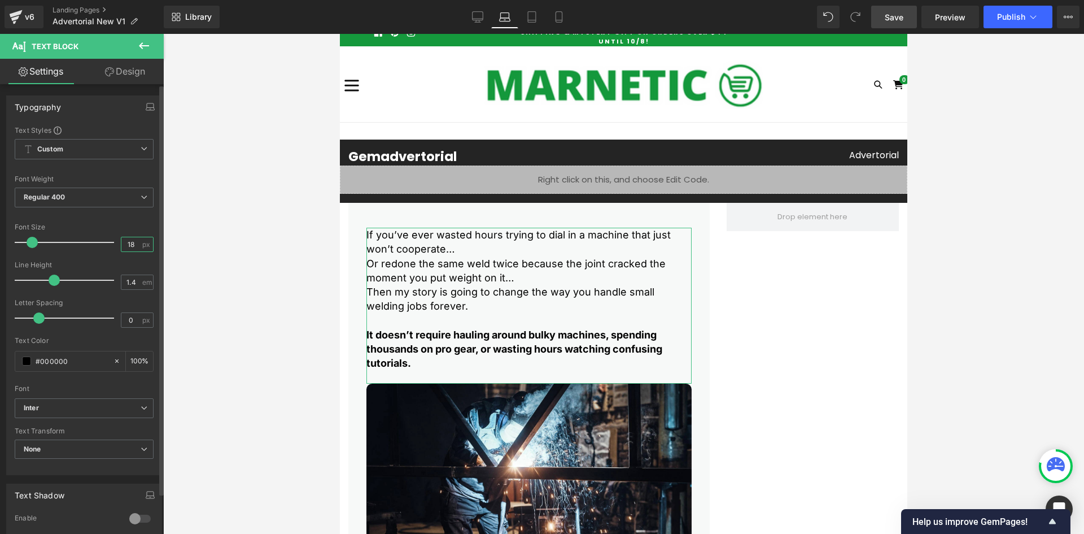
click at [133, 242] on input "18" at bounding box center [131, 244] width 20 height 14
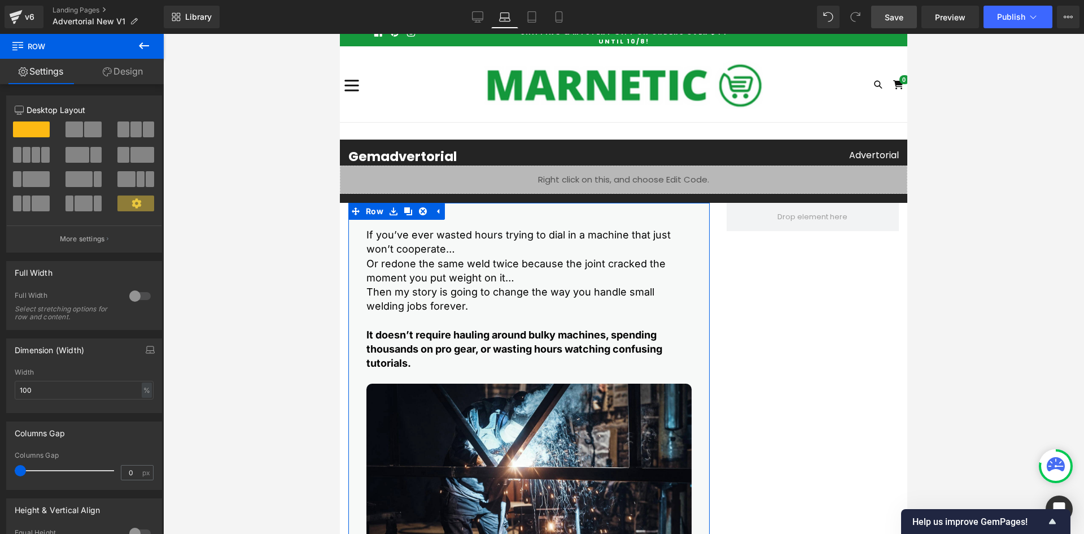
click at [121, 69] on link "Design" at bounding box center [123, 71] width 82 height 25
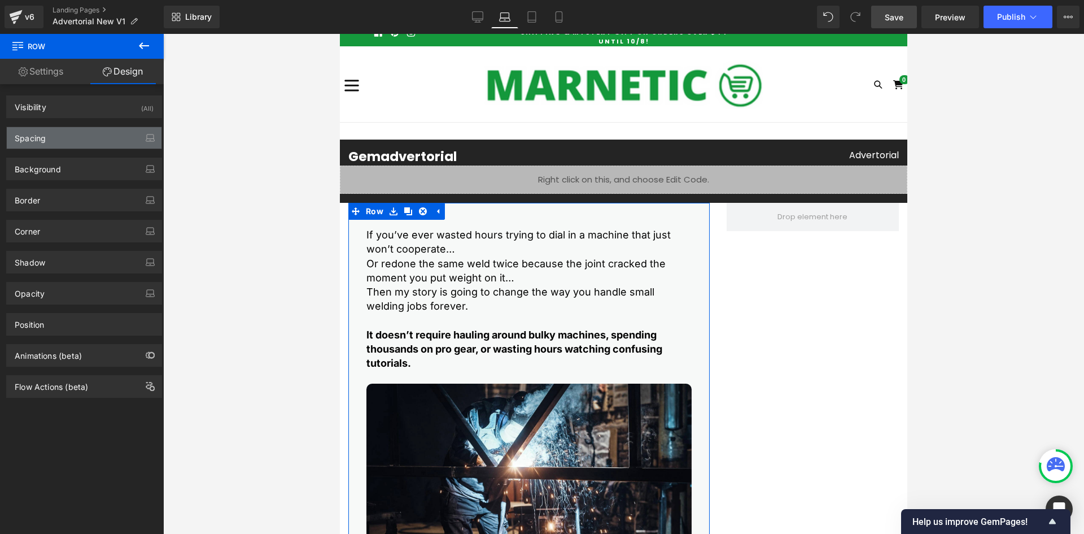
click at [47, 132] on div "Spacing" at bounding box center [84, 137] width 155 height 21
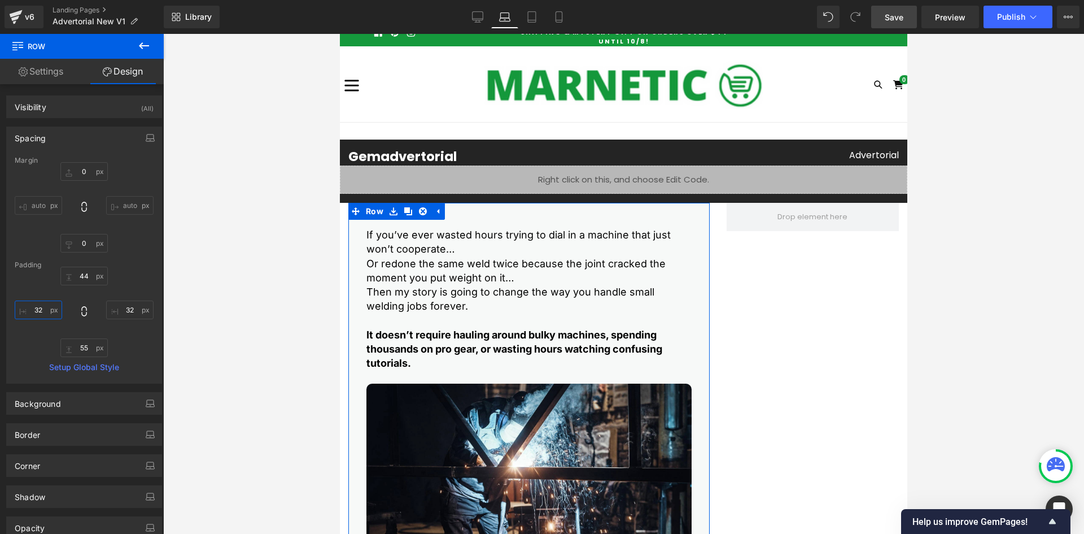
click at [37, 309] on input "32" at bounding box center [38, 309] width 47 height 19
type input "26"
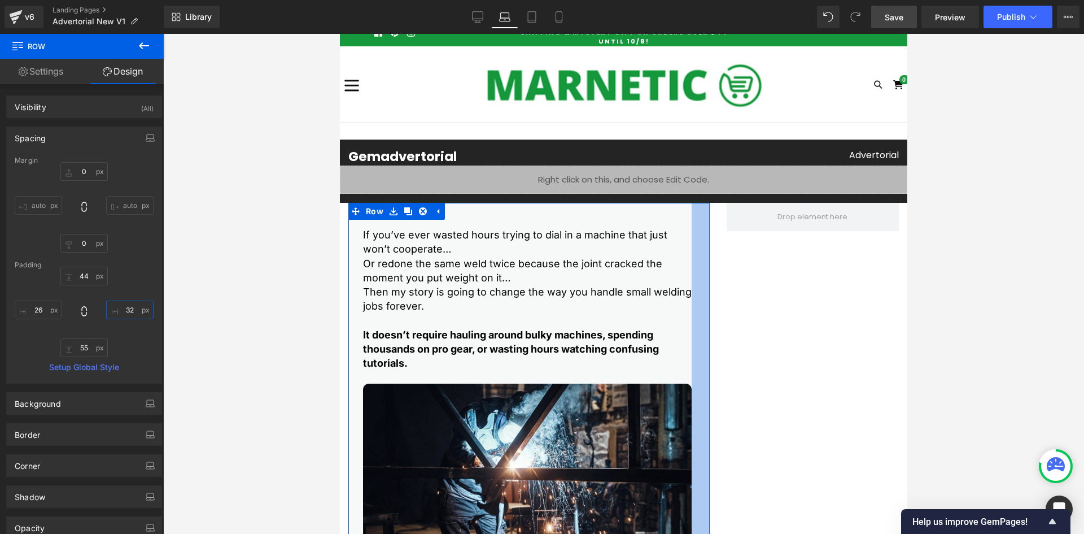
click at [128, 310] on input "32" at bounding box center [129, 309] width 47 height 19
type input "26"
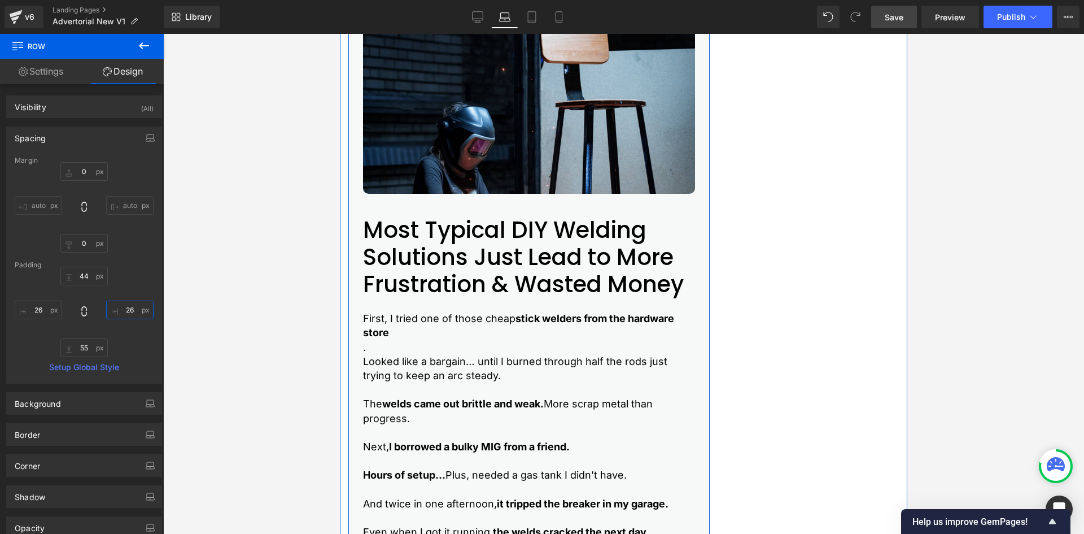
scroll to position [1032, 0]
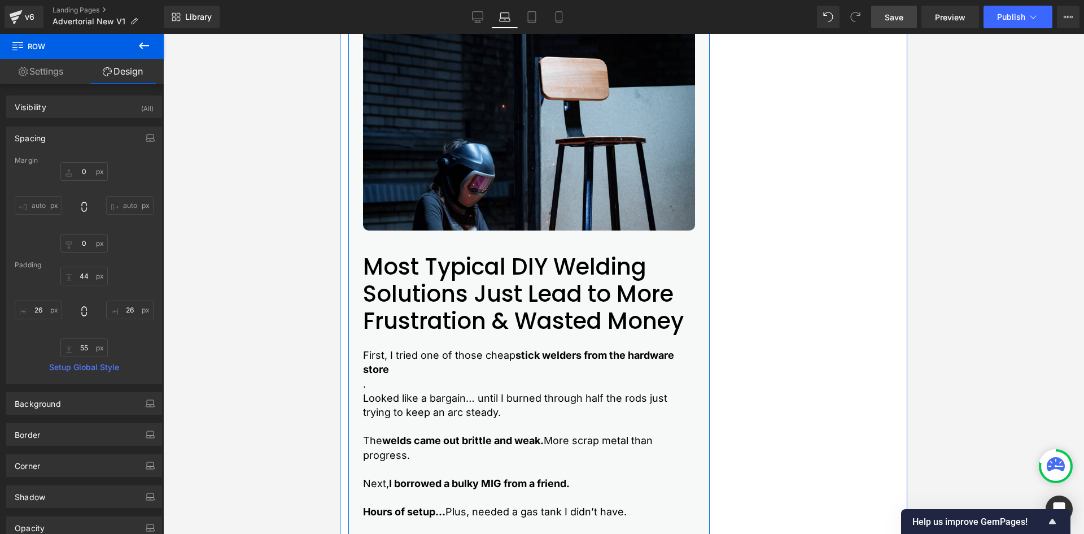
click at [410, 305] on h2 "Most Typical DIY Welding Solutions Just Lead to More Frustration & Wasted Money" at bounding box center [529, 293] width 332 height 81
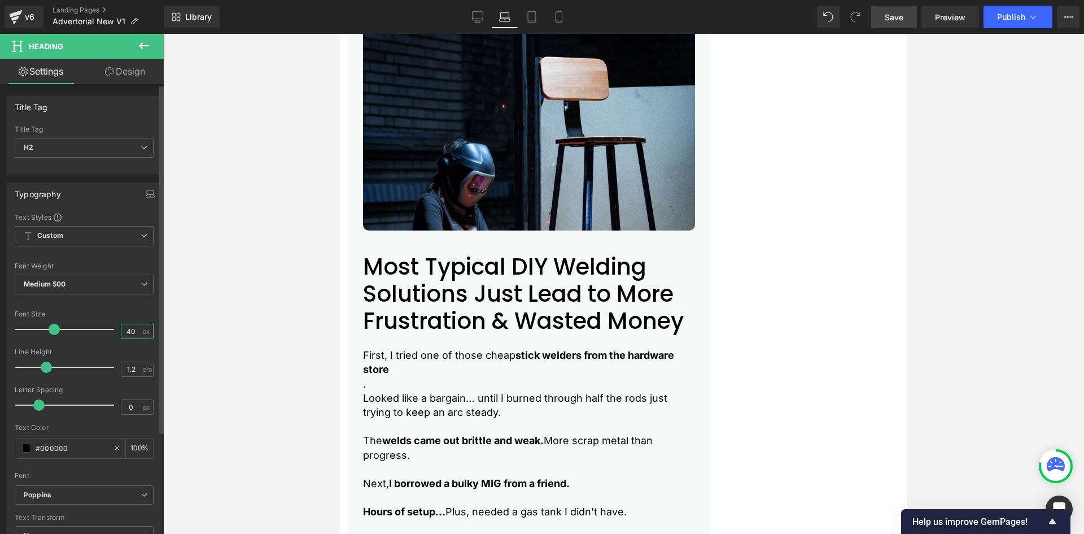
click at [124, 337] on input "40" at bounding box center [131, 331] width 20 height 14
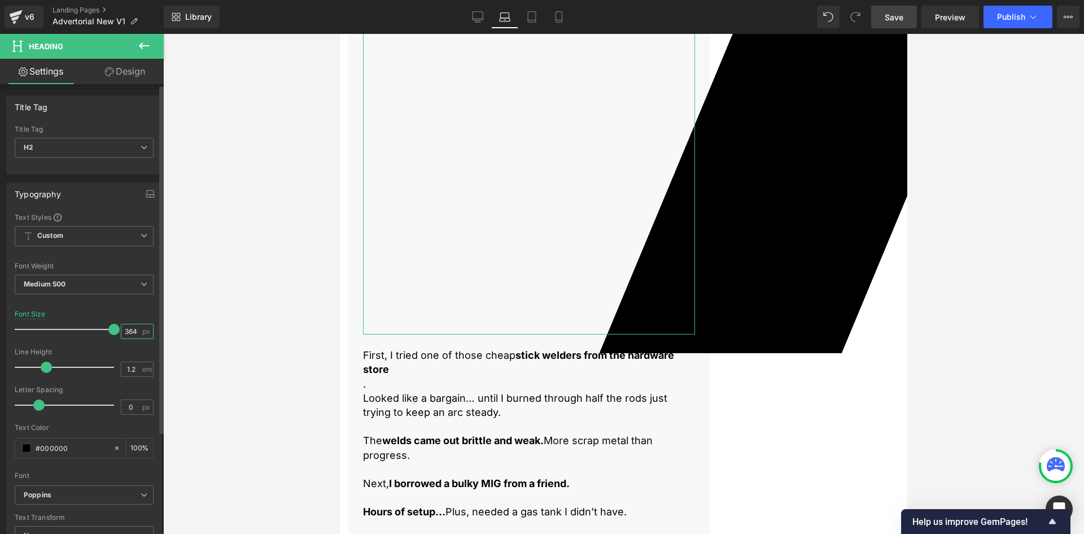
click at [124, 330] on input "3640" at bounding box center [131, 331] width 20 height 14
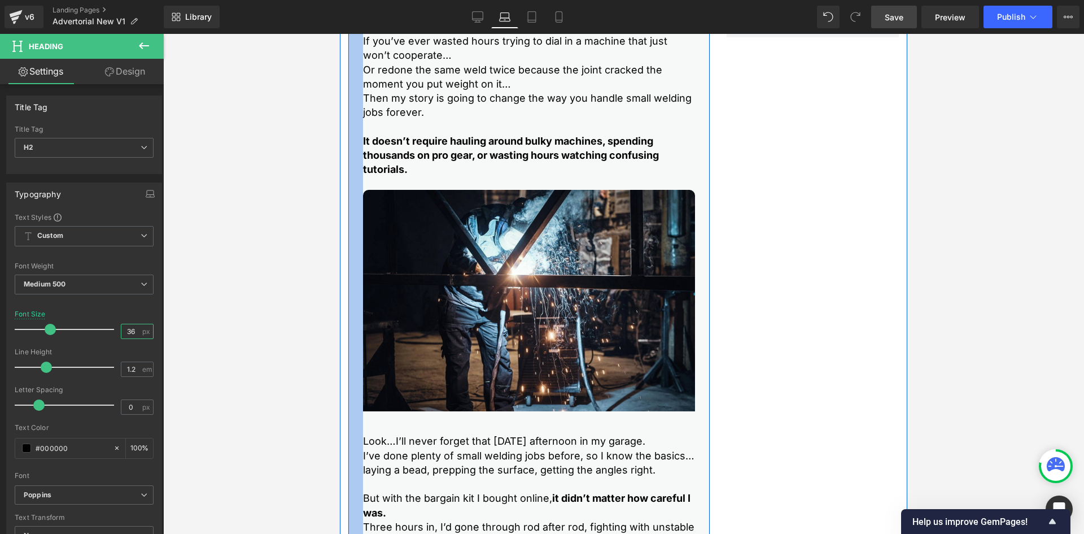
scroll to position [226, 0]
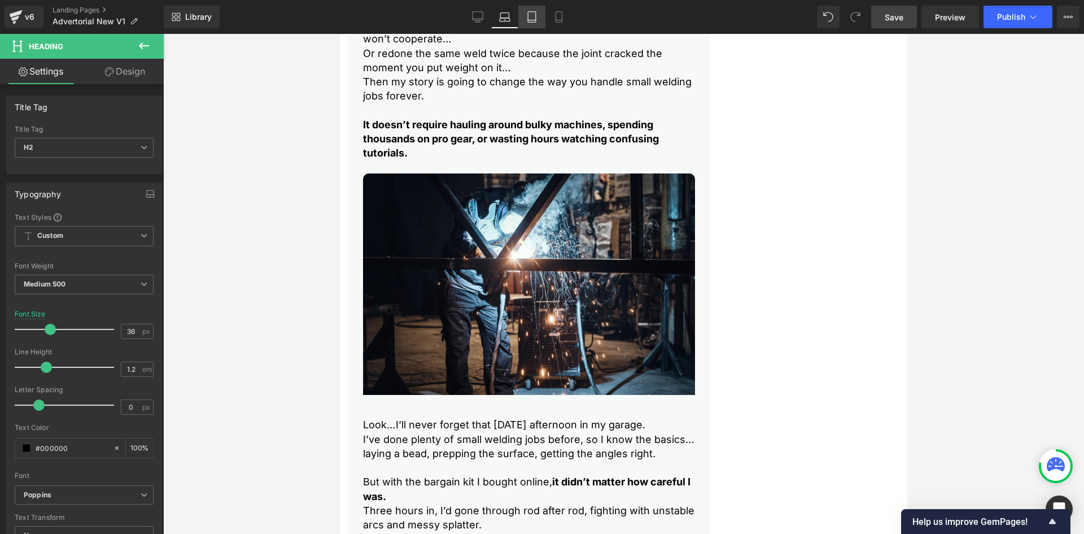
click at [529, 17] on icon at bounding box center [532, 17] width 8 height 11
type input "40"
type input "100"
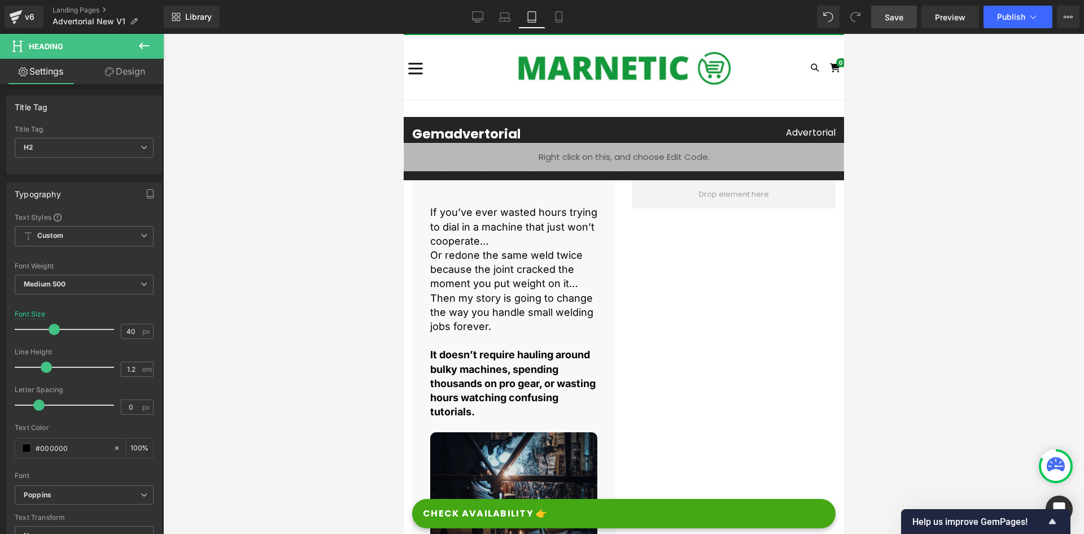
scroll to position [0, 0]
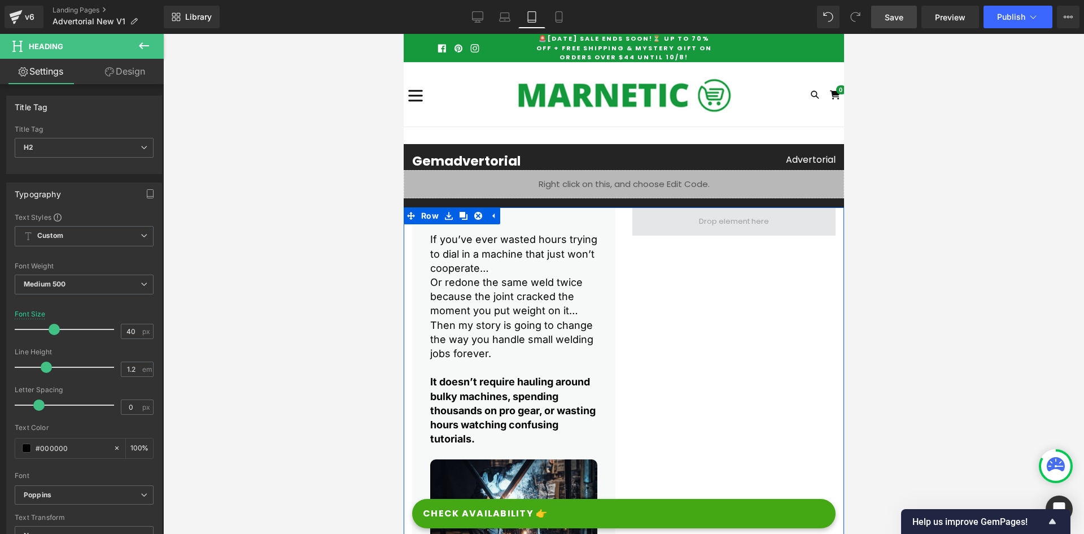
click at [642, 227] on span at bounding box center [733, 221] width 203 height 28
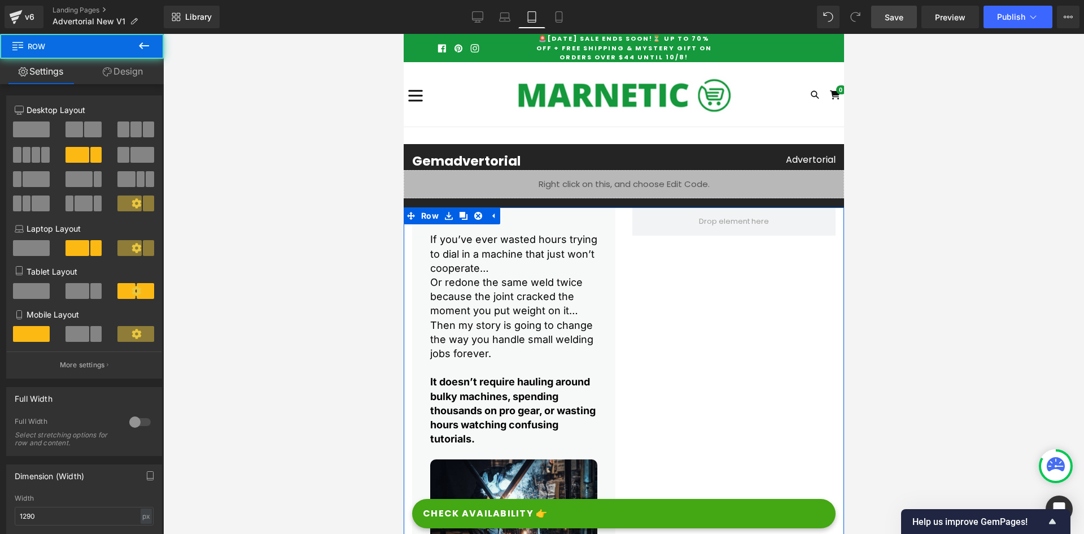
click at [32, 129] on span at bounding box center [31, 129] width 37 height 16
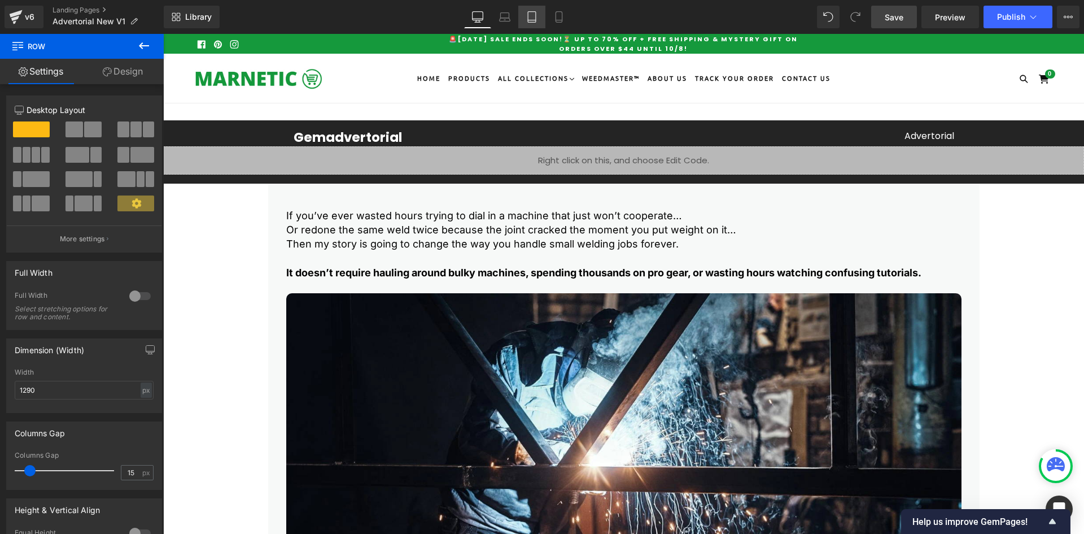
click at [538, 18] on link "Tablet" at bounding box center [531, 17] width 27 height 23
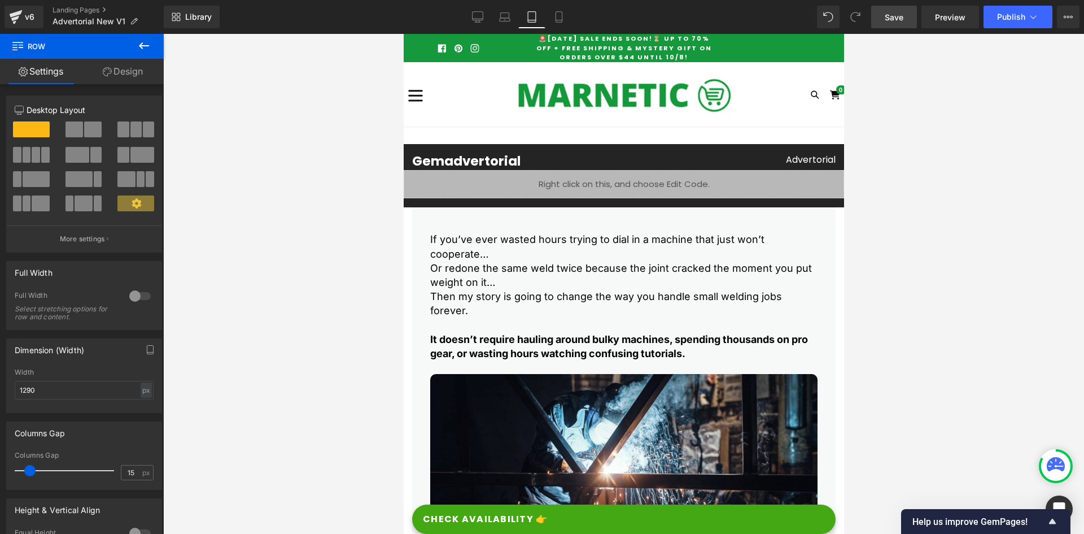
scroll to position [24, 0]
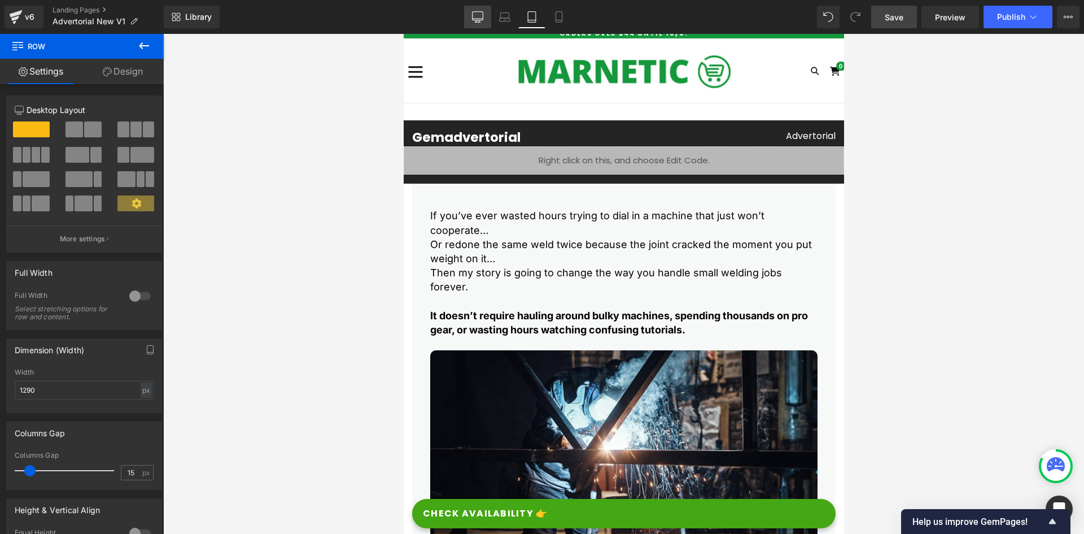
click at [475, 17] on icon at bounding box center [477, 16] width 11 height 11
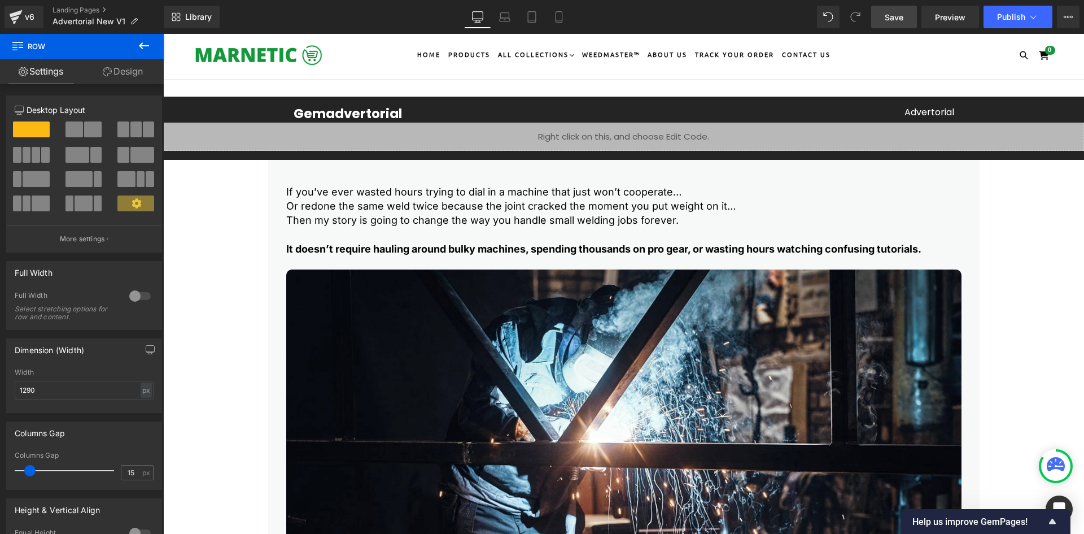
scroll to position [0, 0]
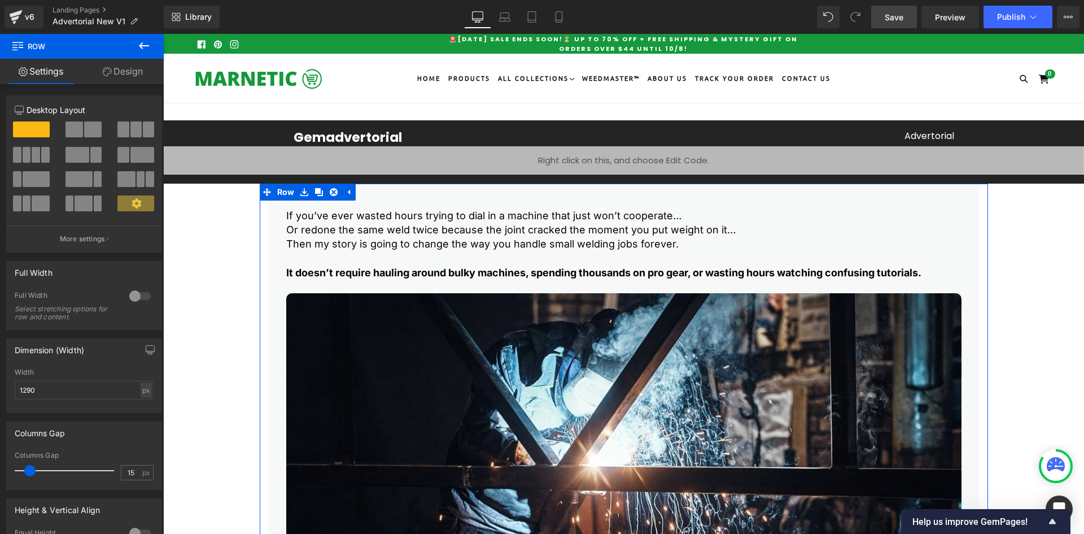
click at [82, 154] on span at bounding box center [78, 155] width 24 height 16
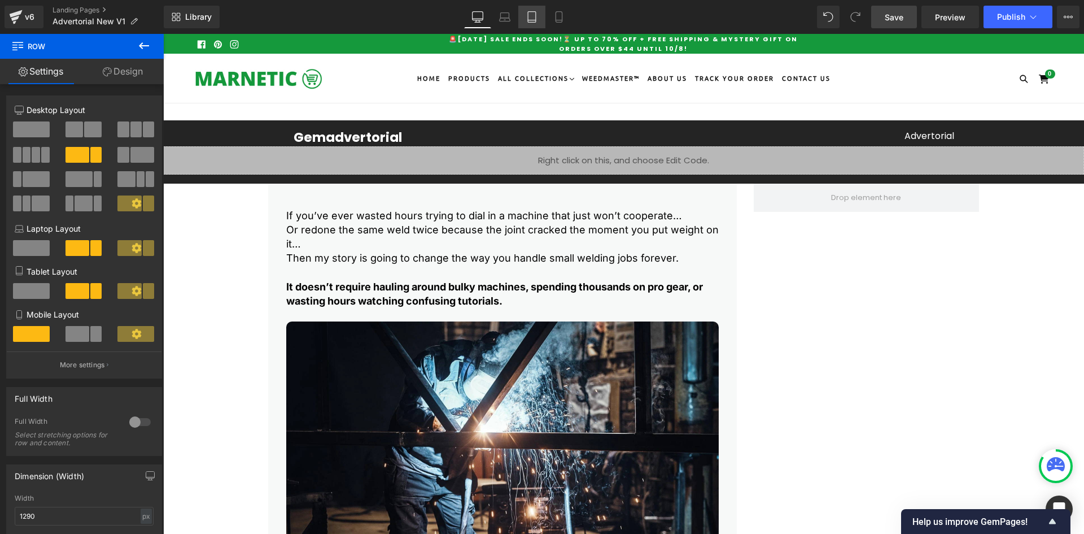
click at [533, 16] on icon at bounding box center [531, 16] width 11 height 11
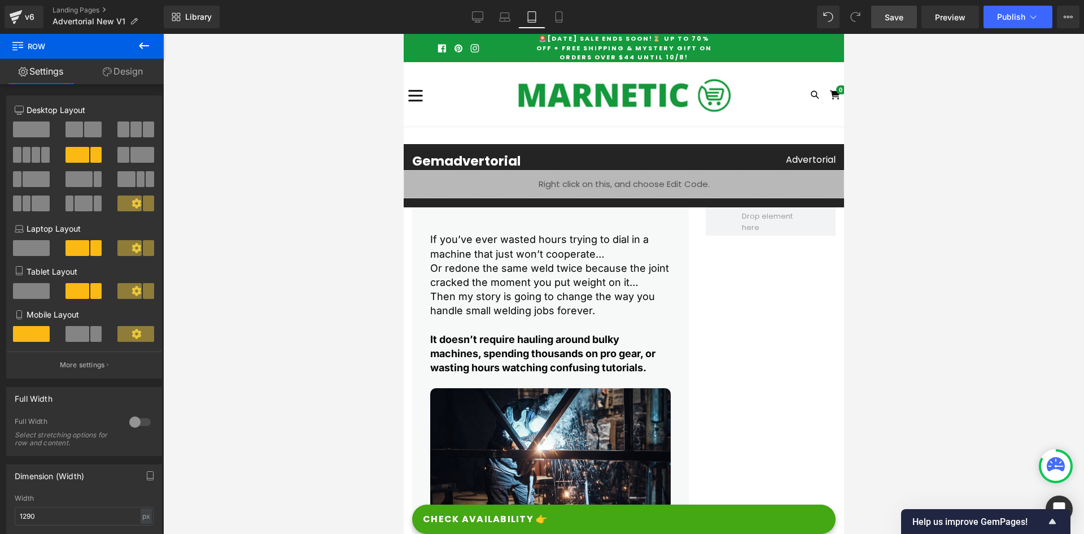
scroll to position [24, 0]
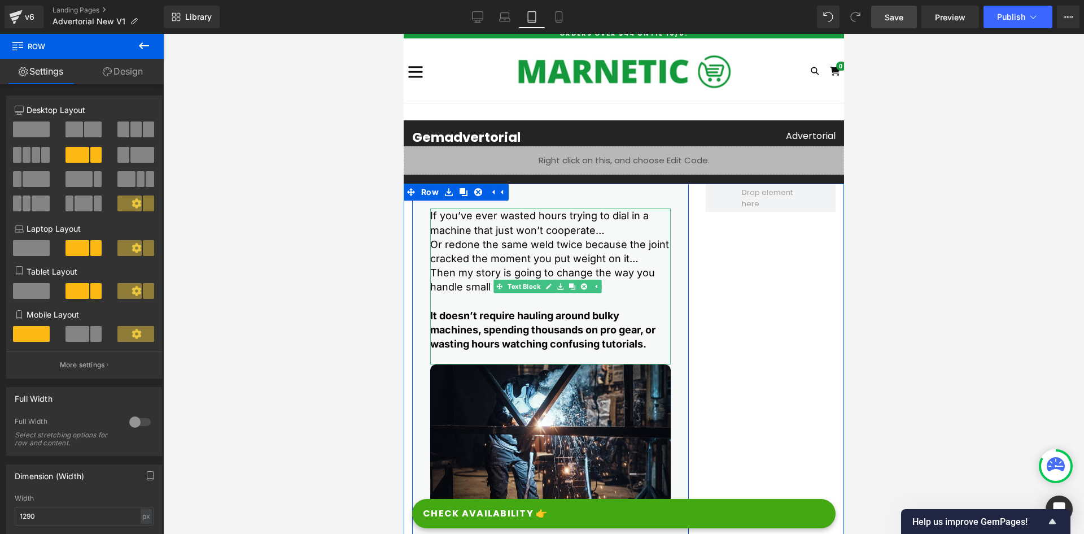
click at [461, 254] on p "Or redone the same weld twice because the joint cracked the moment you put weig…" at bounding box center [550, 251] width 241 height 28
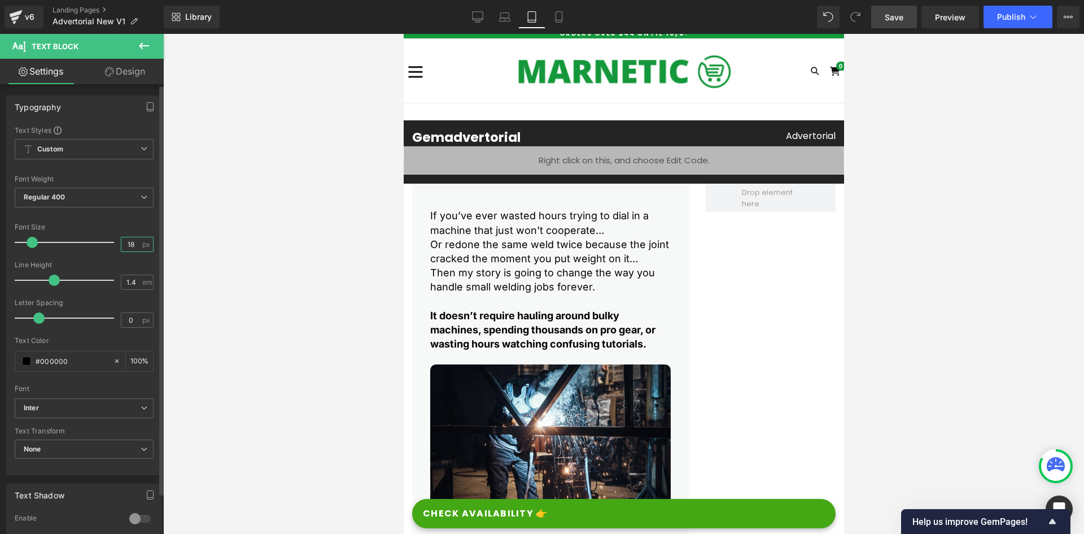
click at [128, 246] on input "18" at bounding box center [131, 244] width 20 height 14
type input "16"
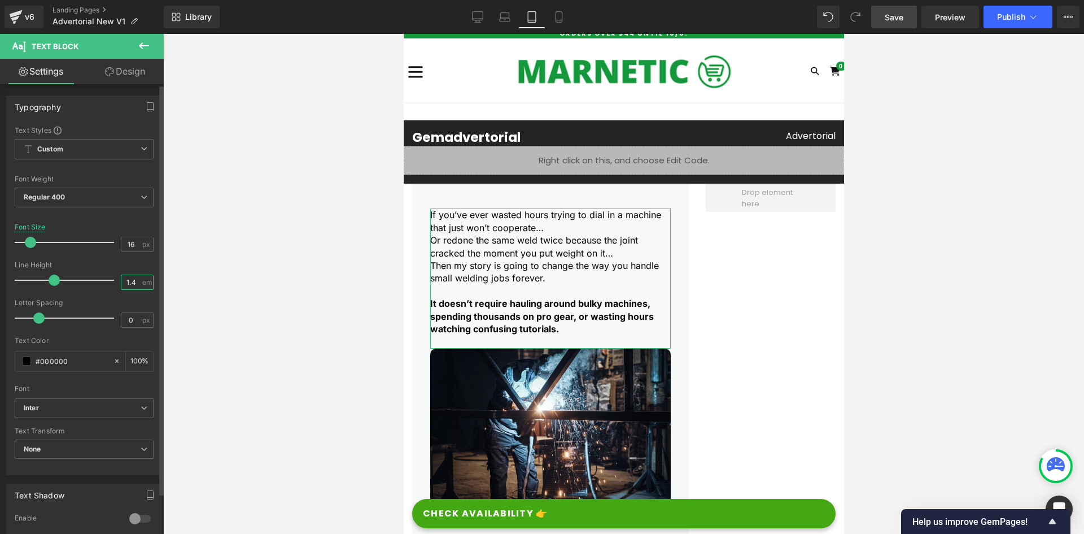
click at [129, 281] on input "1.4" at bounding box center [131, 282] width 20 height 14
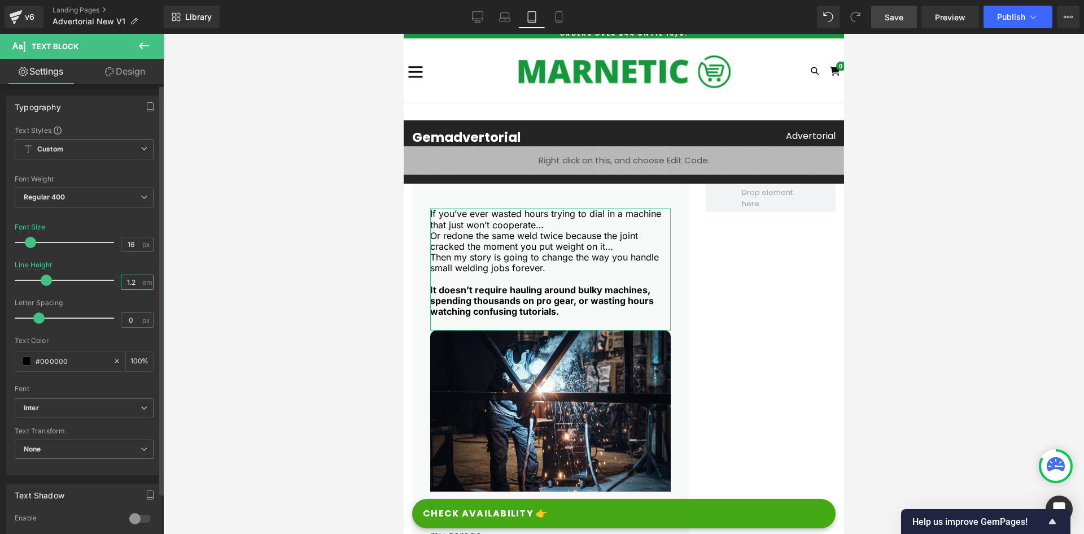
click at [127, 280] on input "1.2" at bounding box center [131, 282] width 20 height 14
click at [133, 281] on input "1.2" at bounding box center [131, 282] width 20 height 14
type input "1.3"
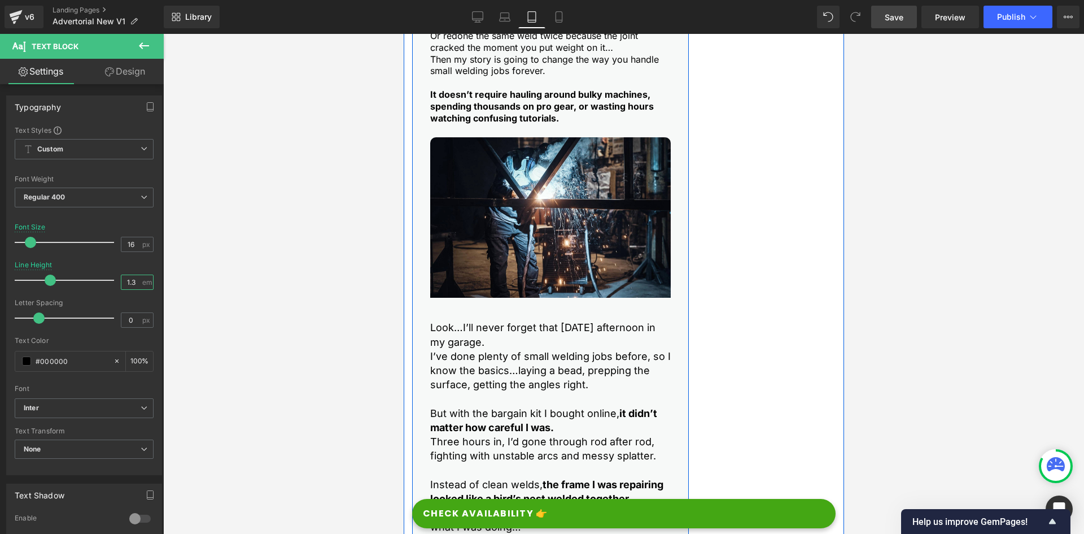
scroll to position [250, 0]
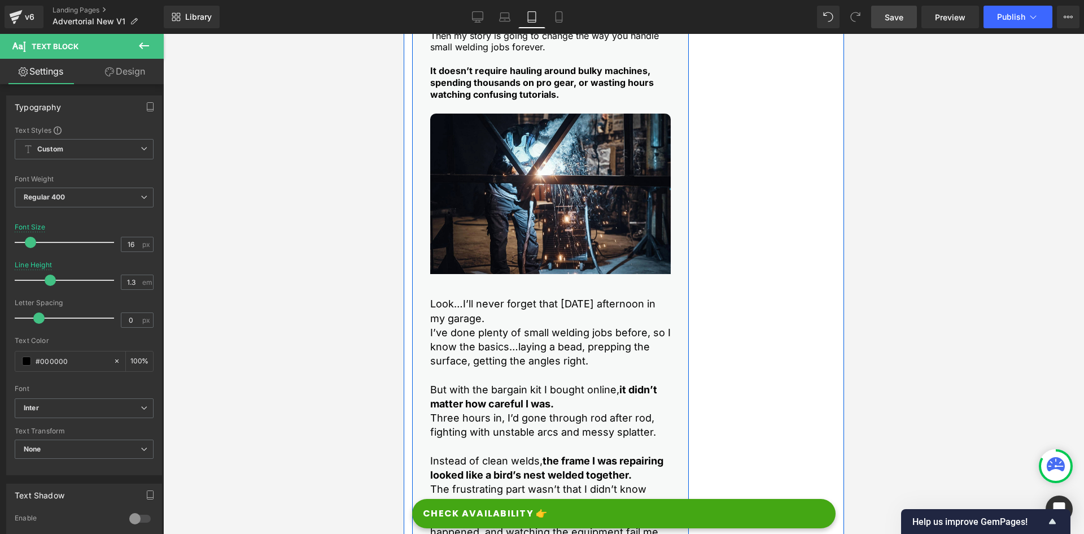
click at [475, 315] on p "Look…I’ll never forget that [DATE] afternoon in my garage." at bounding box center [550, 310] width 241 height 28
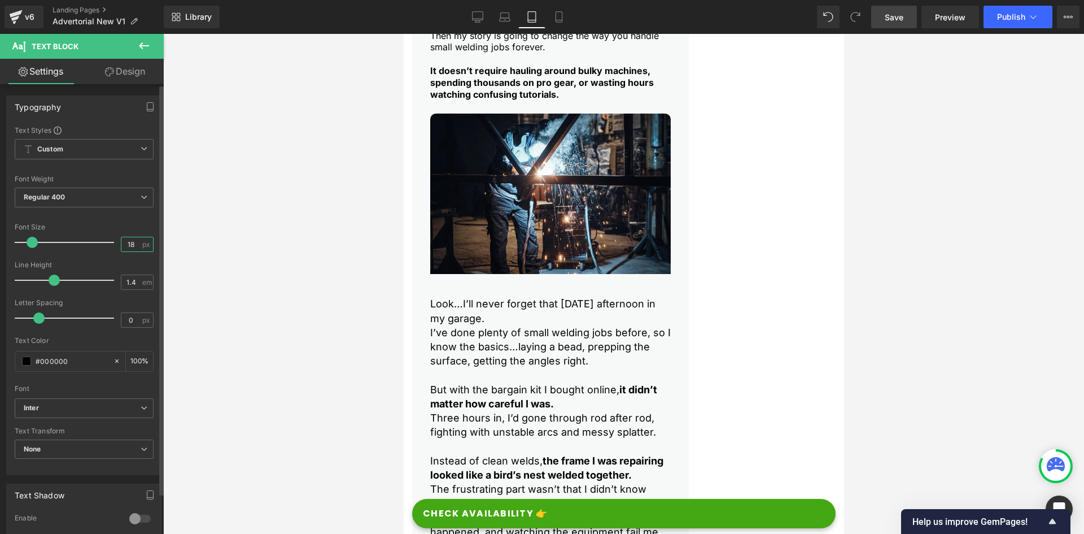
click at [125, 239] on input "18" at bounding box center [131, 244] width 20 height 14
type input "16"
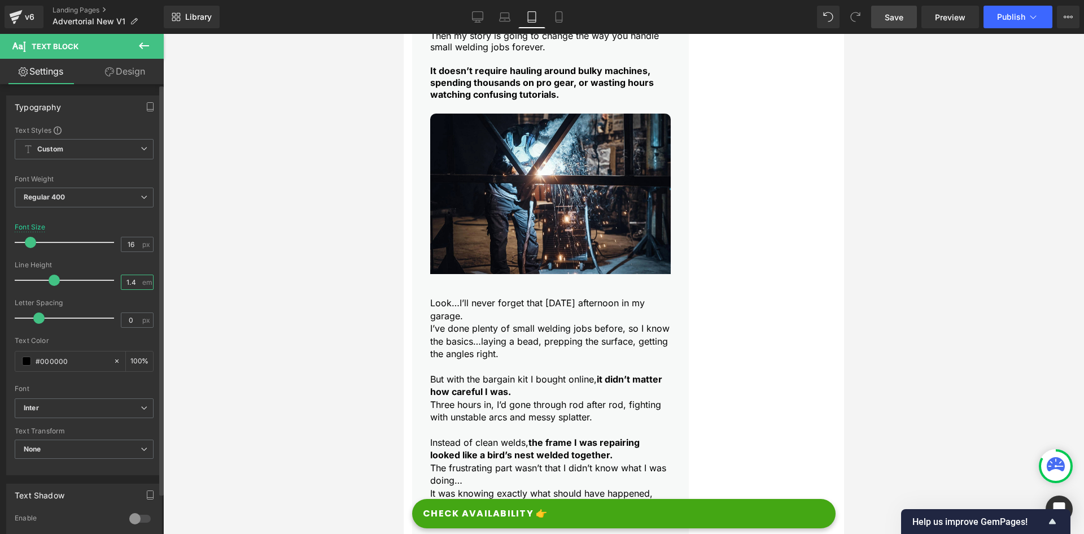
click at [125, 282] on input "1.4" at bounding box center [131, 282] width 20 height 14
paste input "3"
type input "1.3"
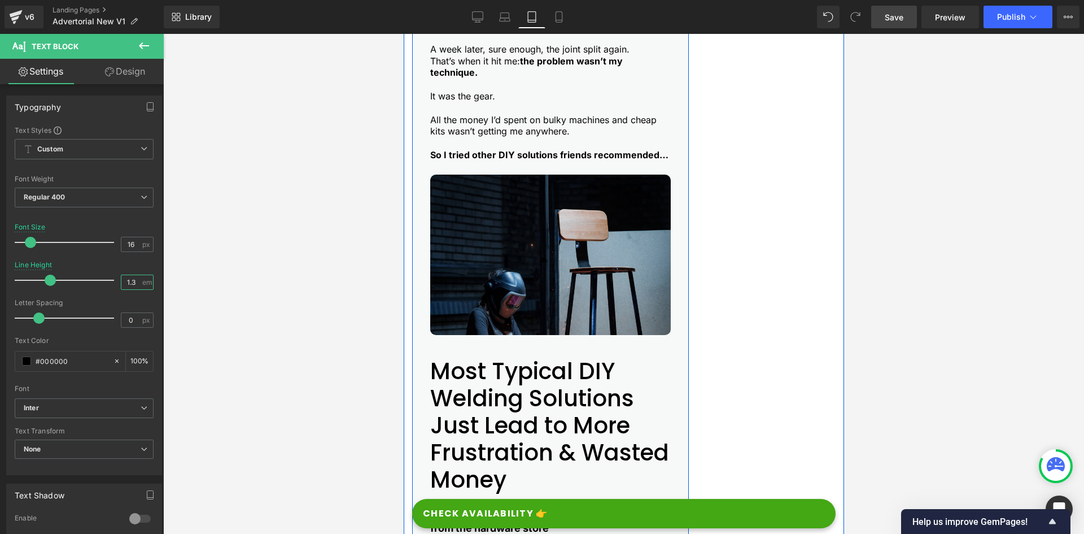
scroll to position [871, 0]
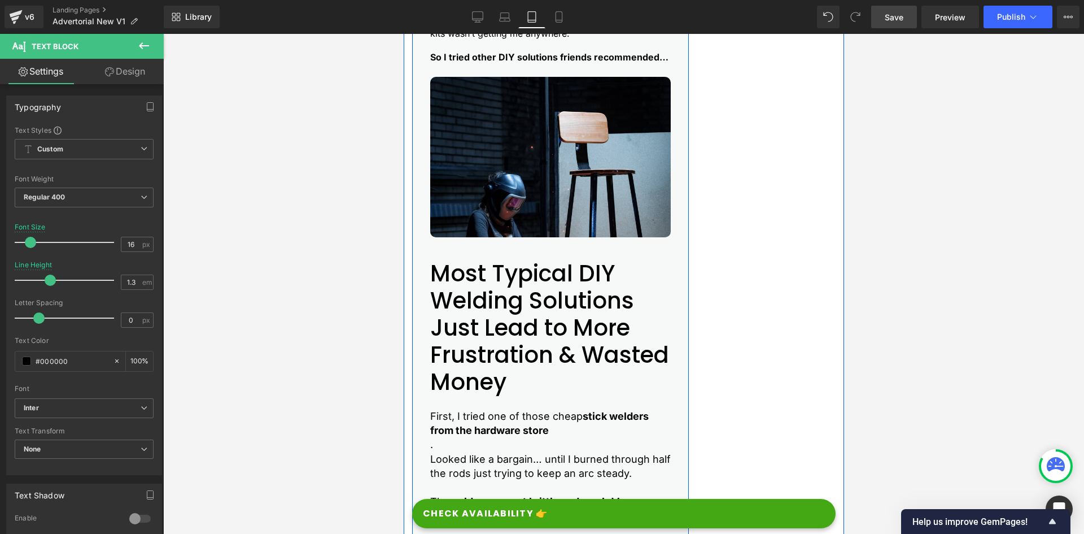
click at [481, 289] on h2 "Most Typical DIY Welding Solutions Just Lead to More Frustration & Wasted Money" at bounding box center [550, 328] width 241 height 136
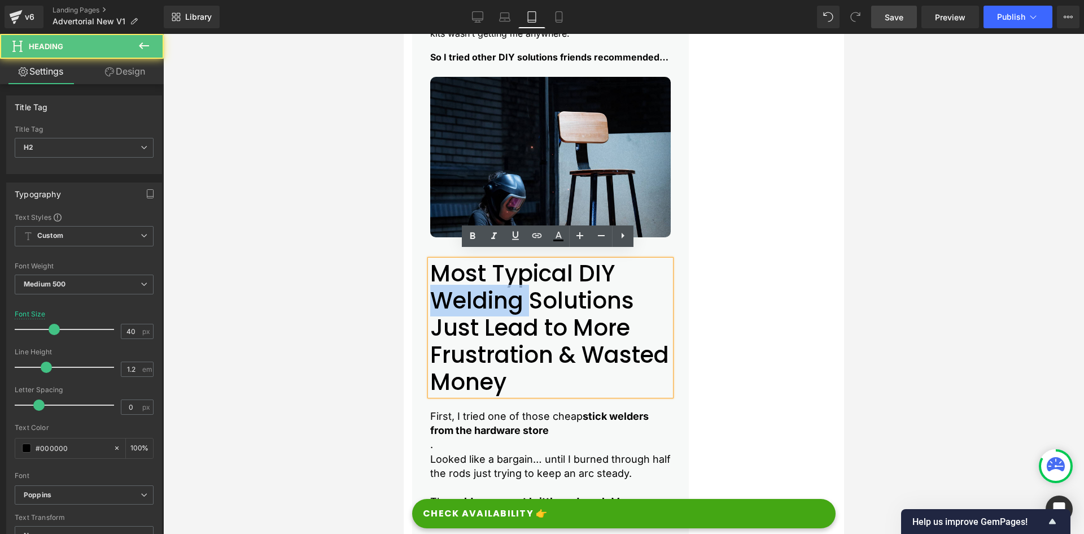
click at [481, 288] on h2 "Most Typical DIY Welding Solutions Just Lead to More Frustration & Wasted Money" at bounding box center [550, 328] width 241 height 136
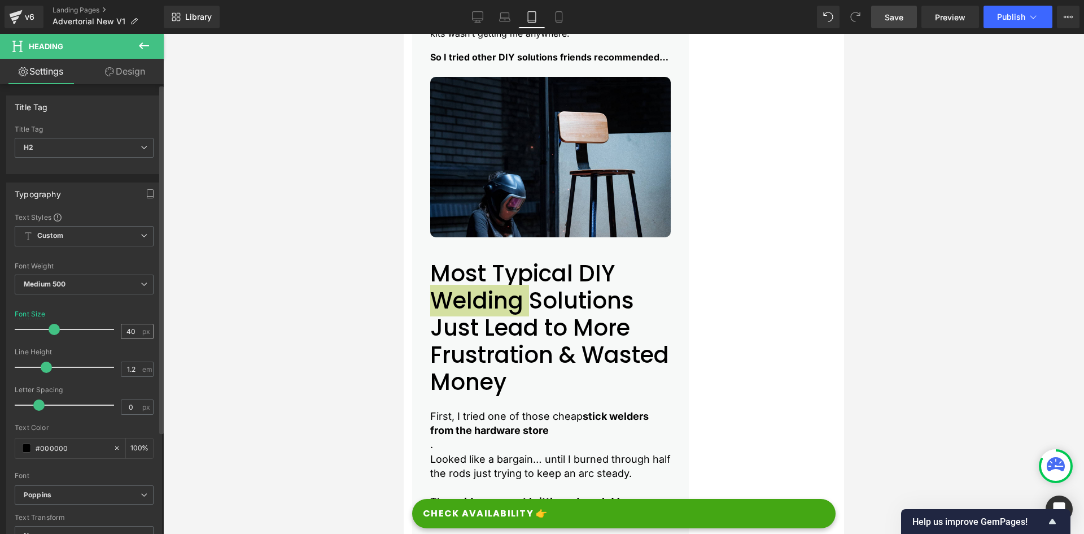
click at [122, 330] on input "40" at bounding box center [131, 331] width 20 height 14
type input "30"
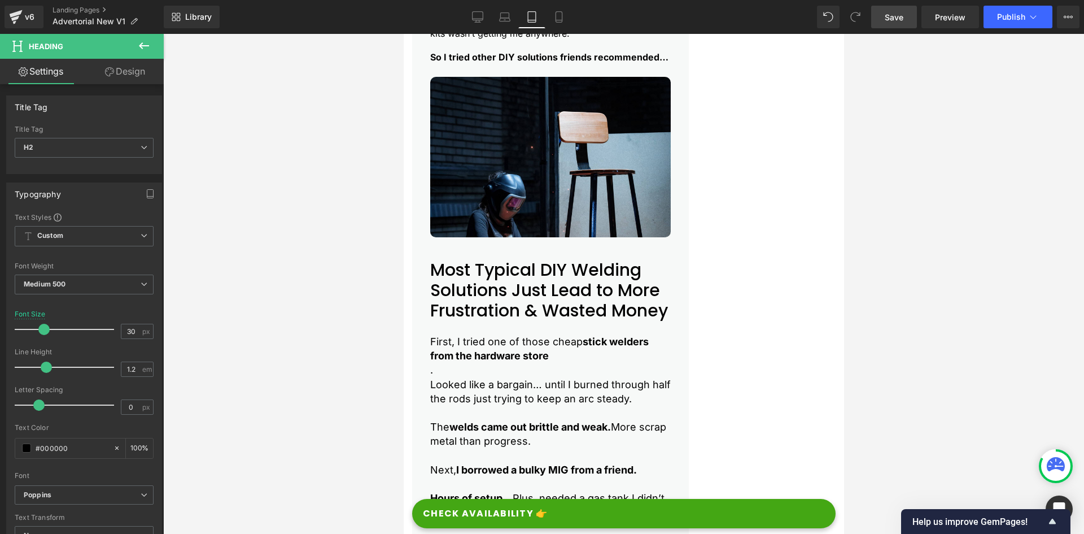
scroll to position [817, 0]
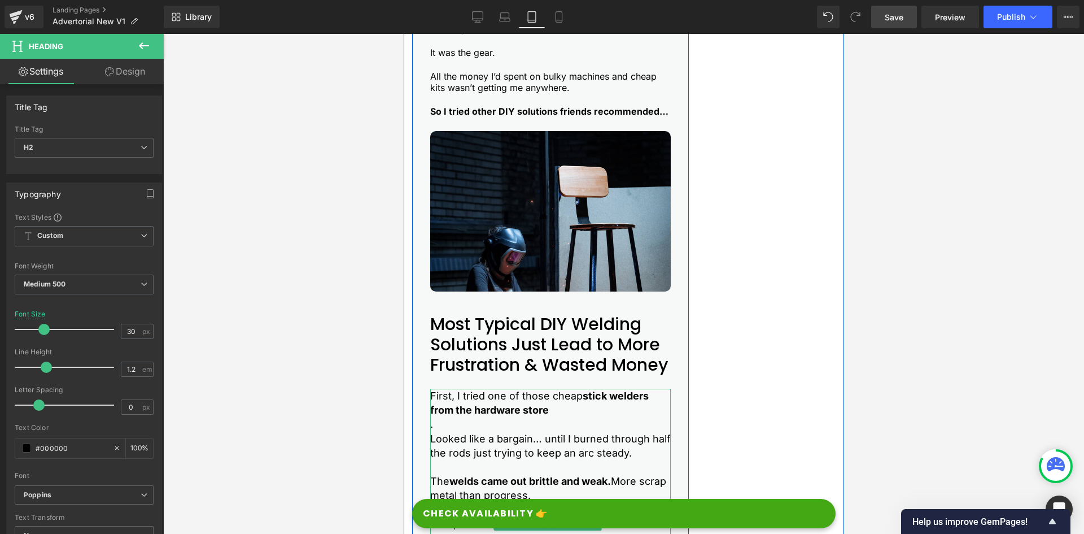
click at [497, 414] on p "First, I tried one of those cheap stick welders from the hardware store" at bounding box center [550, 402] width 241 height 28
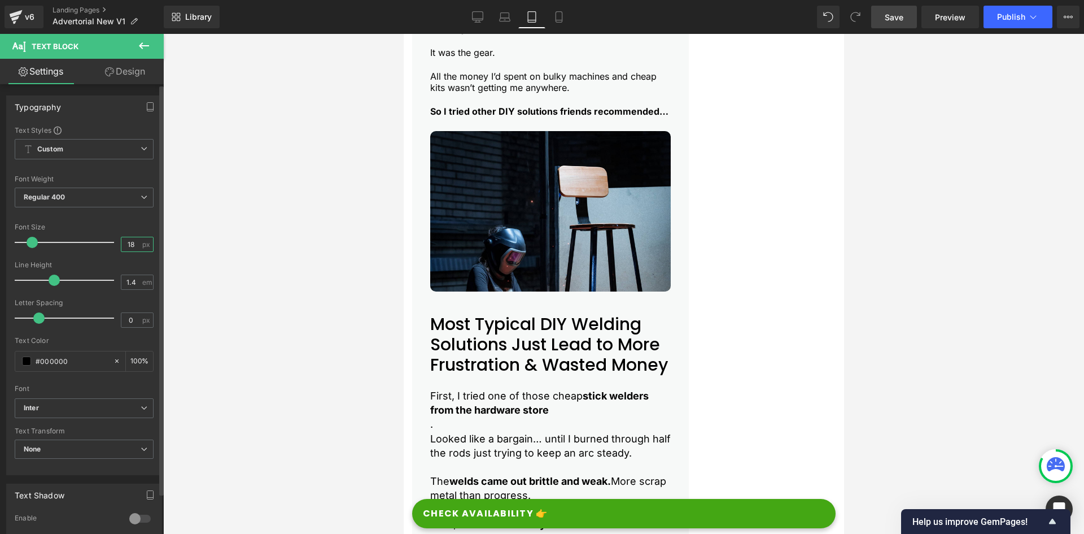
click at [124, 240] on input "18" at bounding box center [131, 244] width 20 height 14
type input "16"
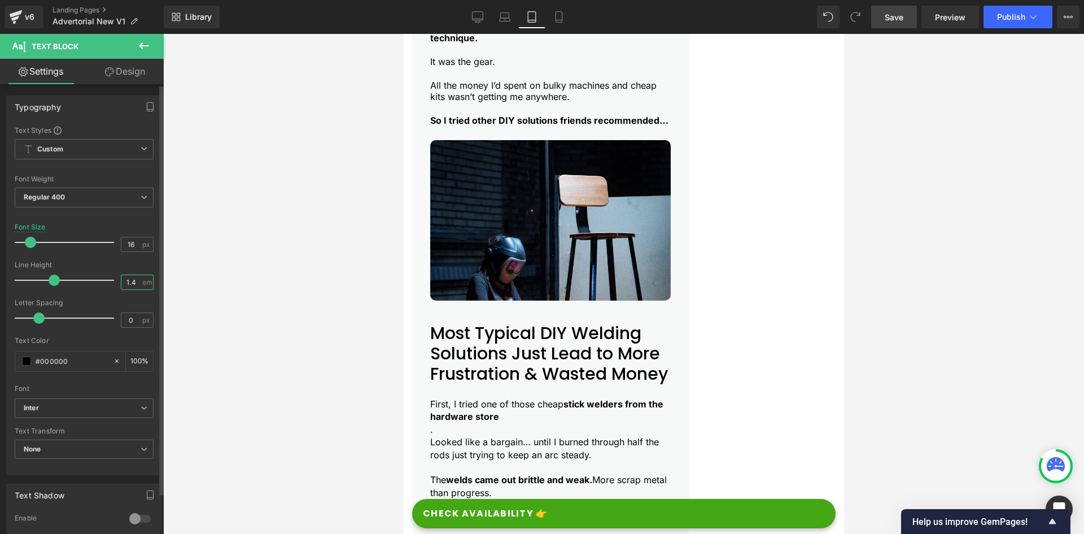
click at [130, 285] on input "1.4" at bounding box center [131, 282] width 20 height 14
paste input "3"
type input "1.3"
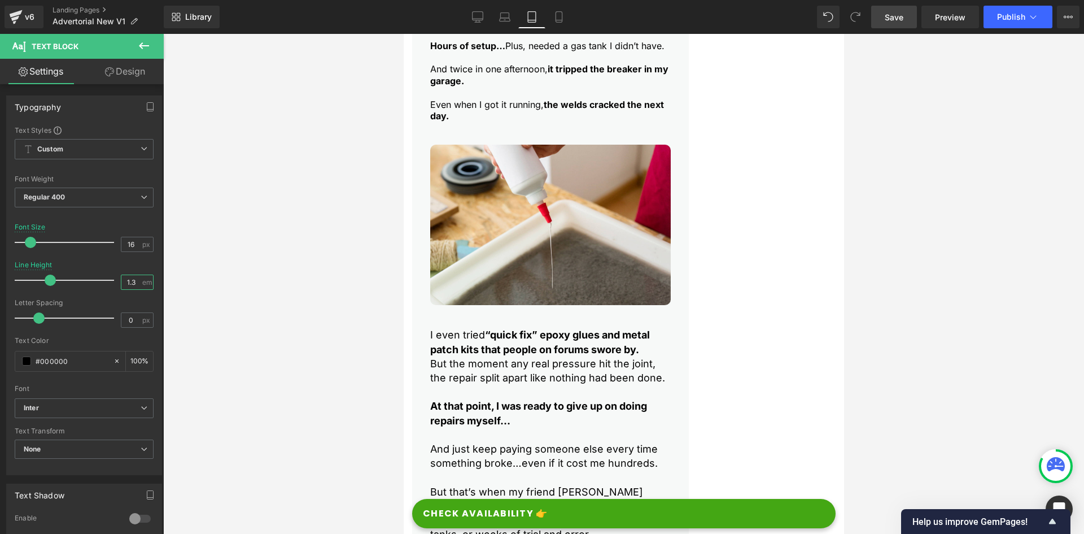
scroll to position [1310, 0]
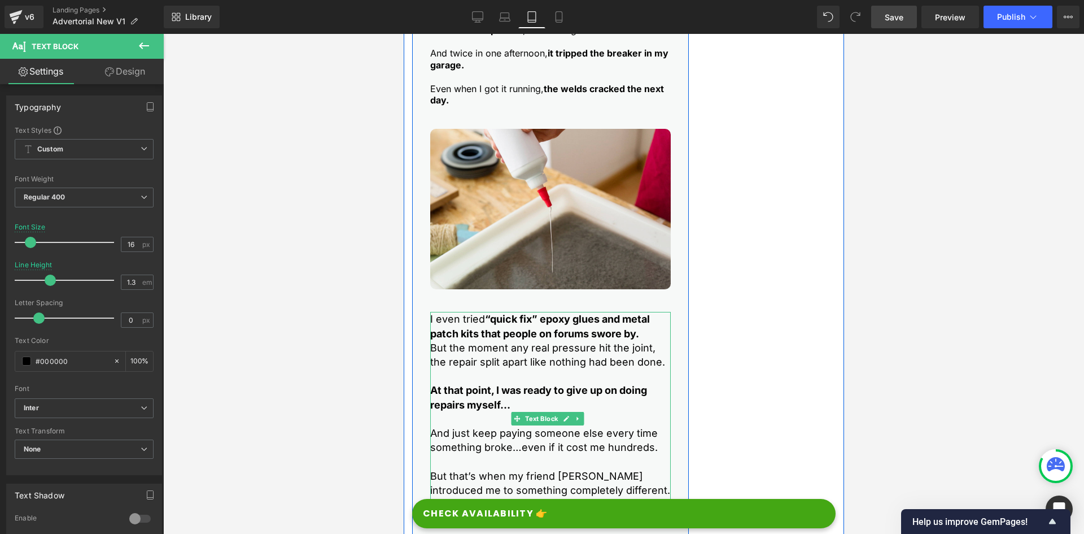
click at [443, 333] on p "I even tried “quick fix” epoxy glues and metal patch kits that people on forums…" at bounding box center [550, 326] width 241 height 28
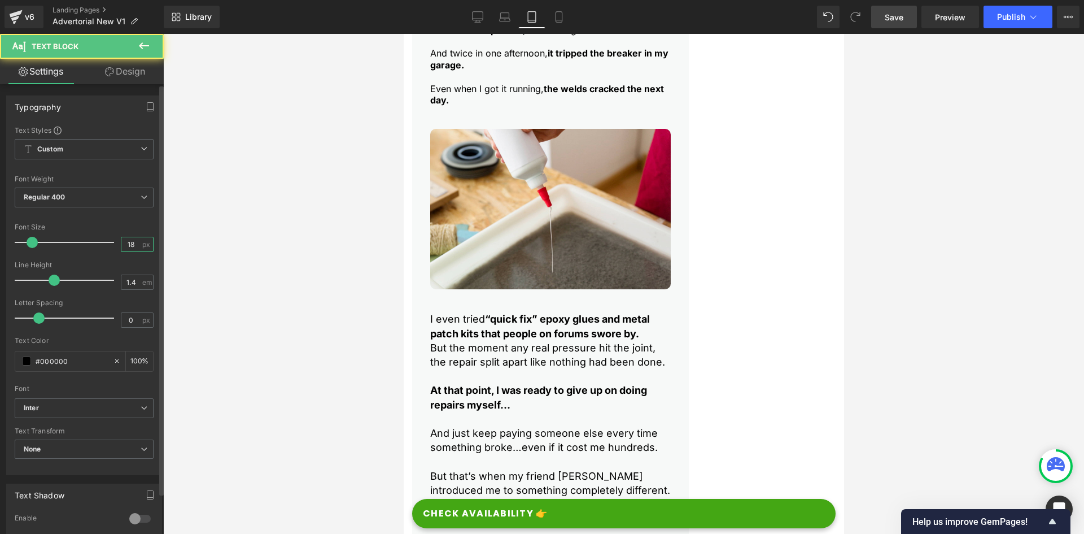
click at [125, 241] on input "18" at bounding box center [131, 244] width 20 height 14
type input "16"
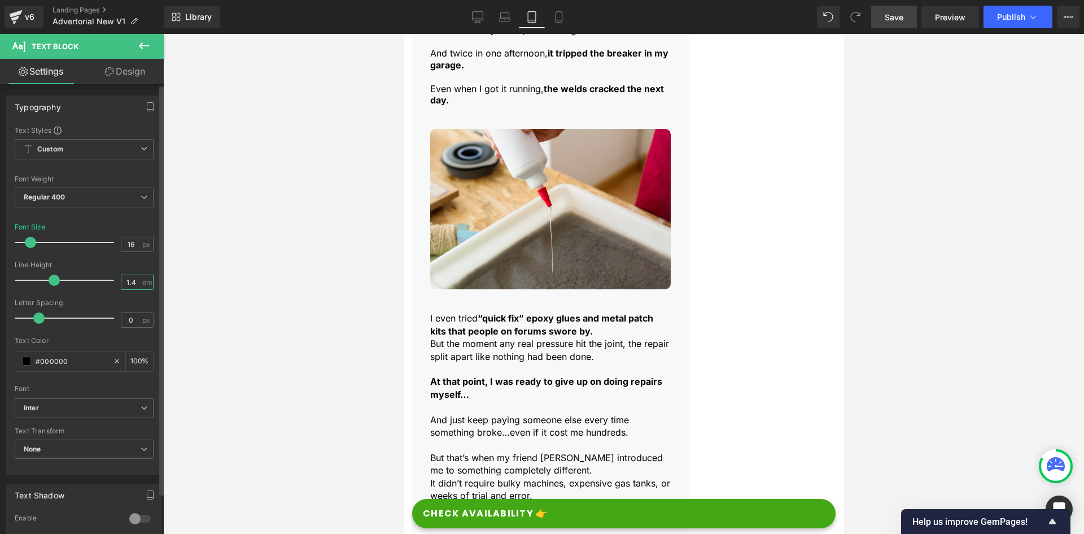
click at [125, 283] on input "1.4" at bounding box center [131, 282] width 20 height 14
paste input "3"
type input "1.3"
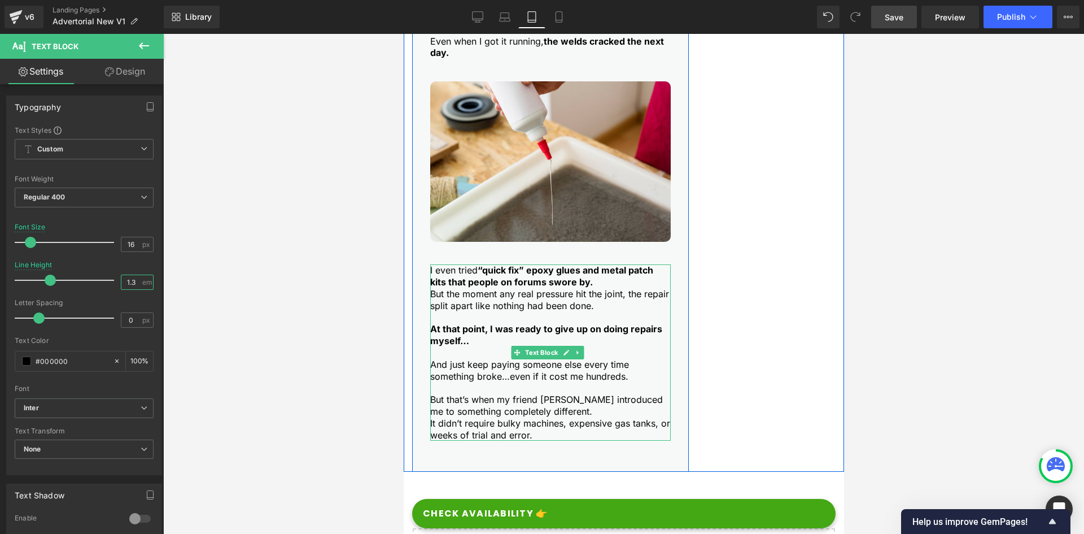
scroll to position [1479, 0]
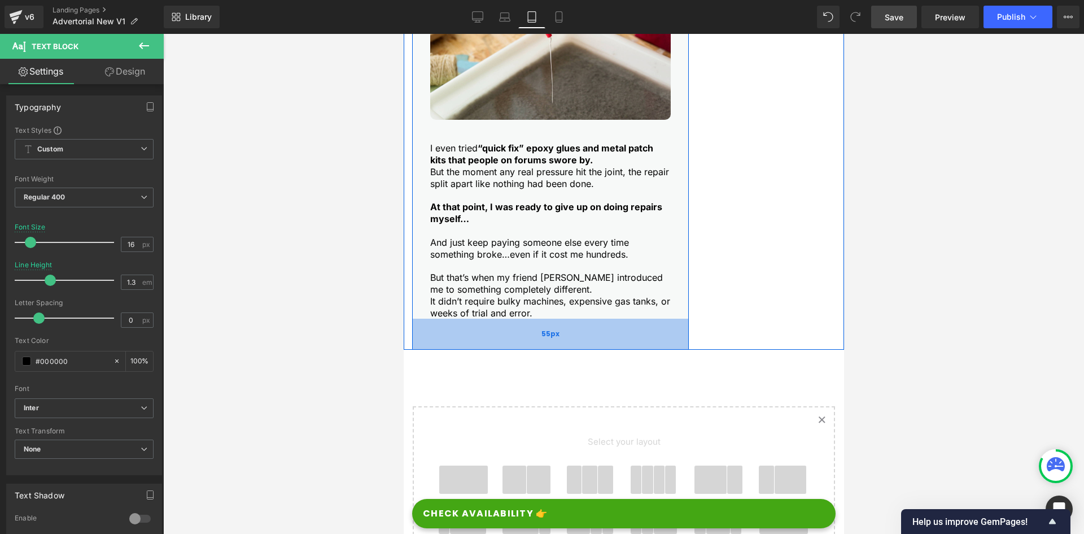
click at [442, 339] on div "55px" at bounding box center [550, 333] width 277 height 31
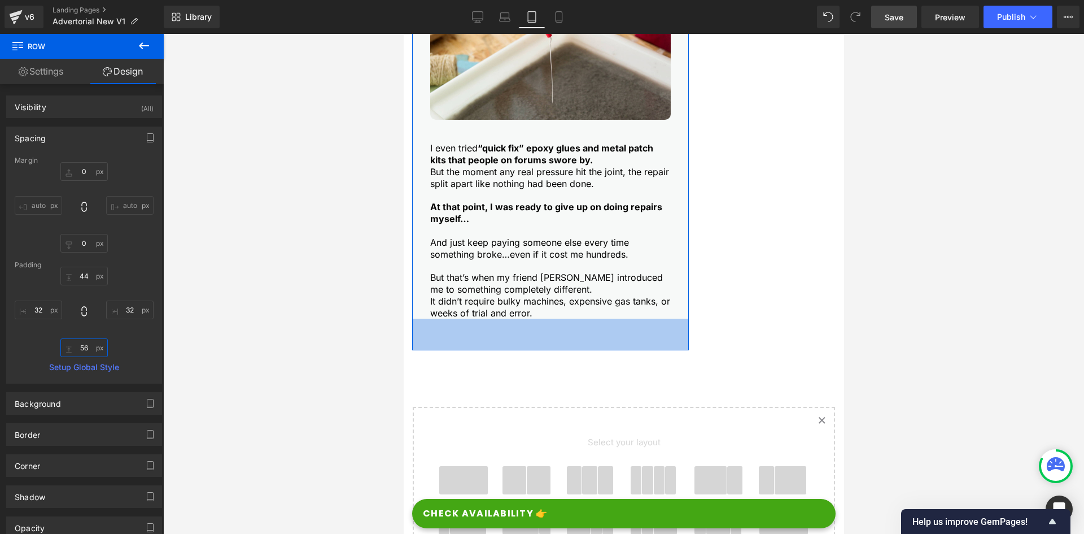
click at [84, 340] on input "56" at bounding box center [83, 347] width 47 height 19
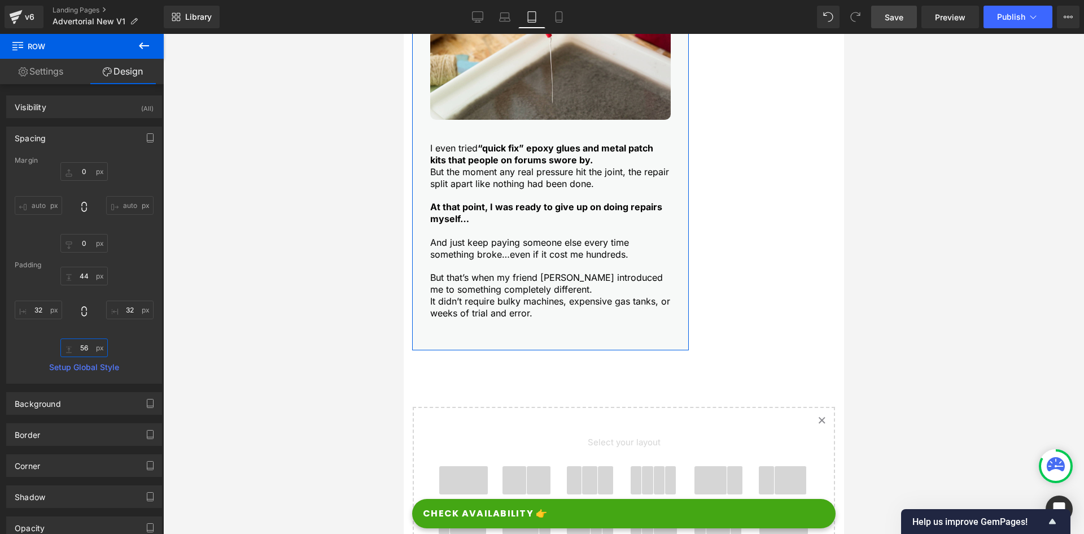
click at [84, 340] on input "56" at bounding box center [83, 347] width 47 height 19
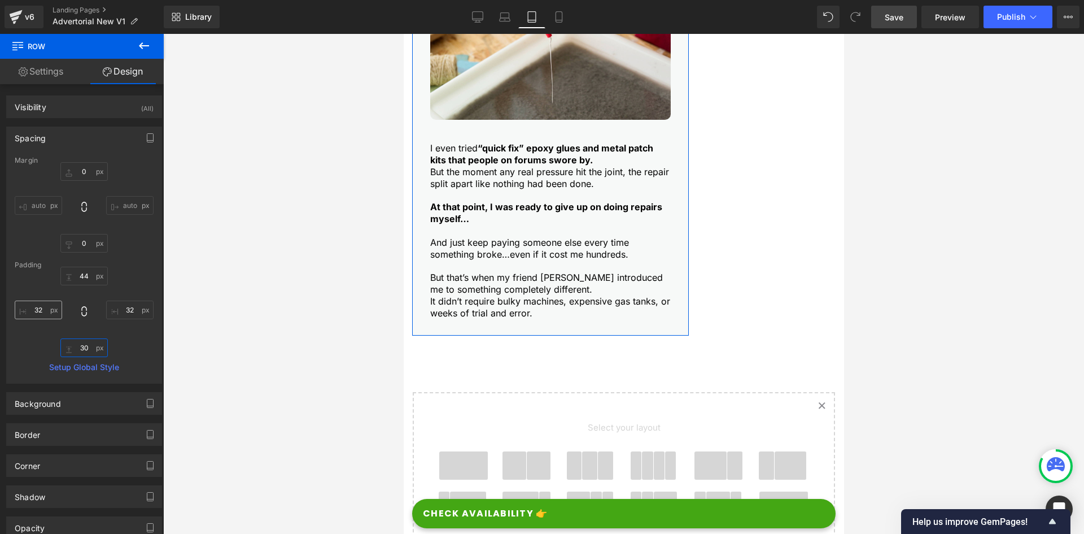
type input "30"
click at [37, 305] on input "32" at bounding box center [38, 309] width 47 height 19
type input "20"
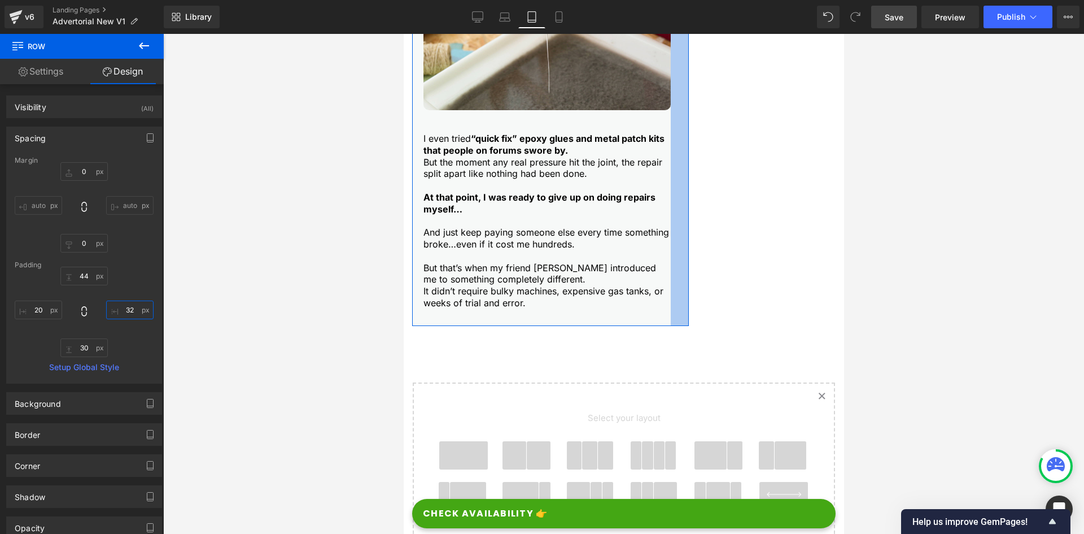
click at [125, 306] on input "32" at bounding box center [129, 309] width 47 height 19
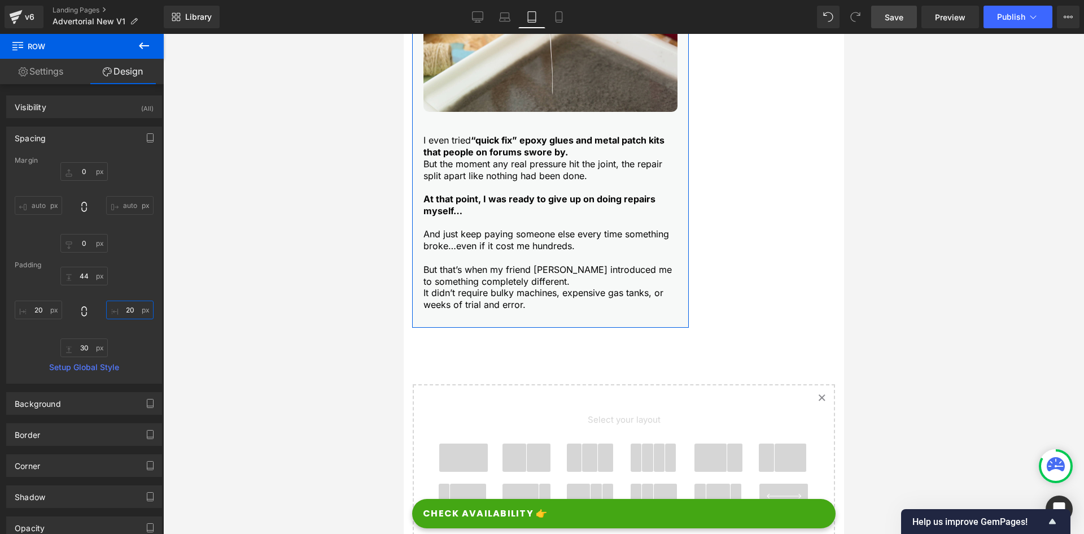
type input "20"
click at [87, 271] on input "44" at bounding box center [83, 276] width 47 height 19
type input "30"
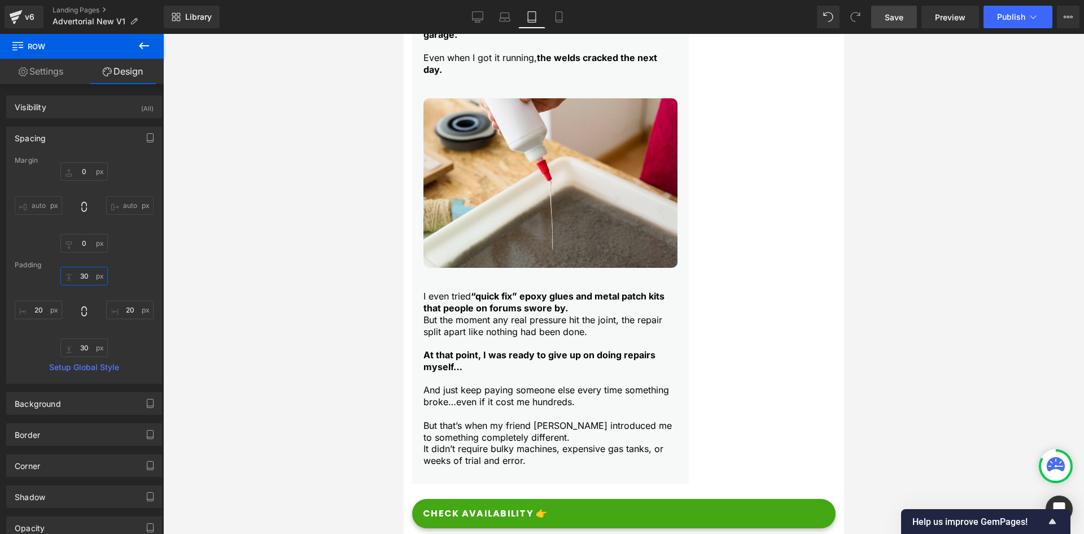
scroll to position [1310, 0]
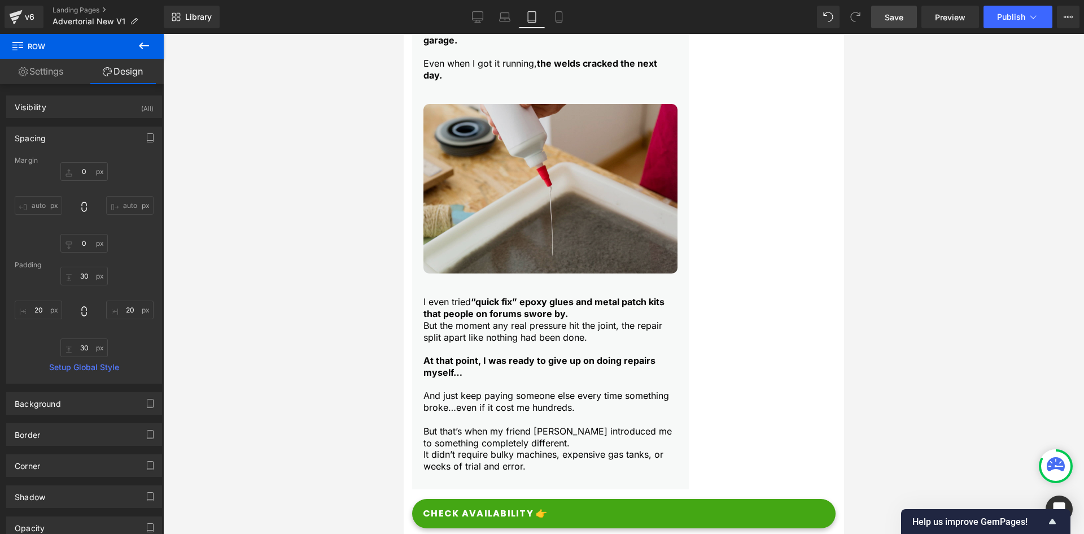
click at [488, 255] on img at bounding box center [550, 188] width 254 height 169
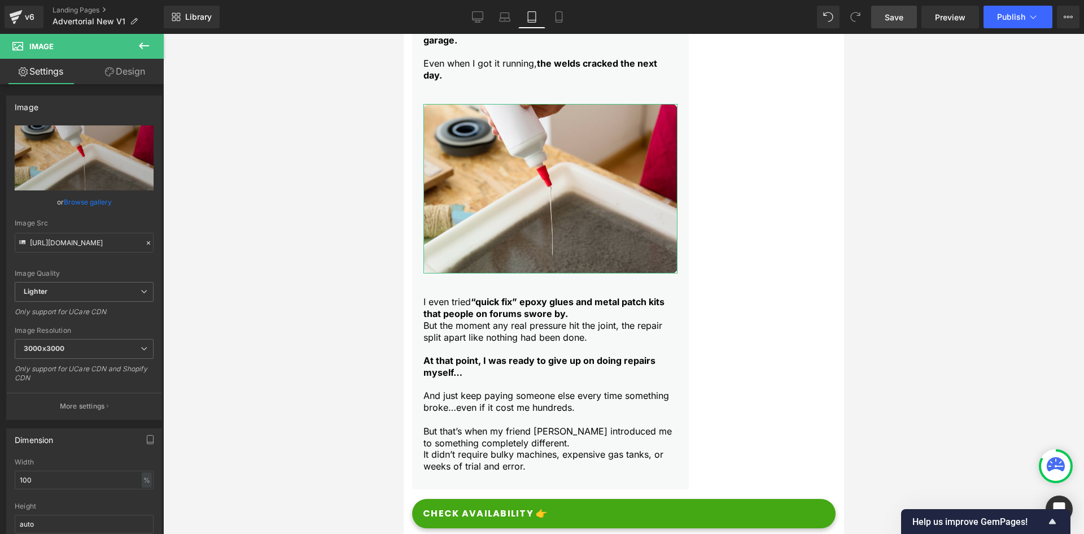
click at [110, 61] on link "Design" at bounding box center [125, 71] width 82 height 25
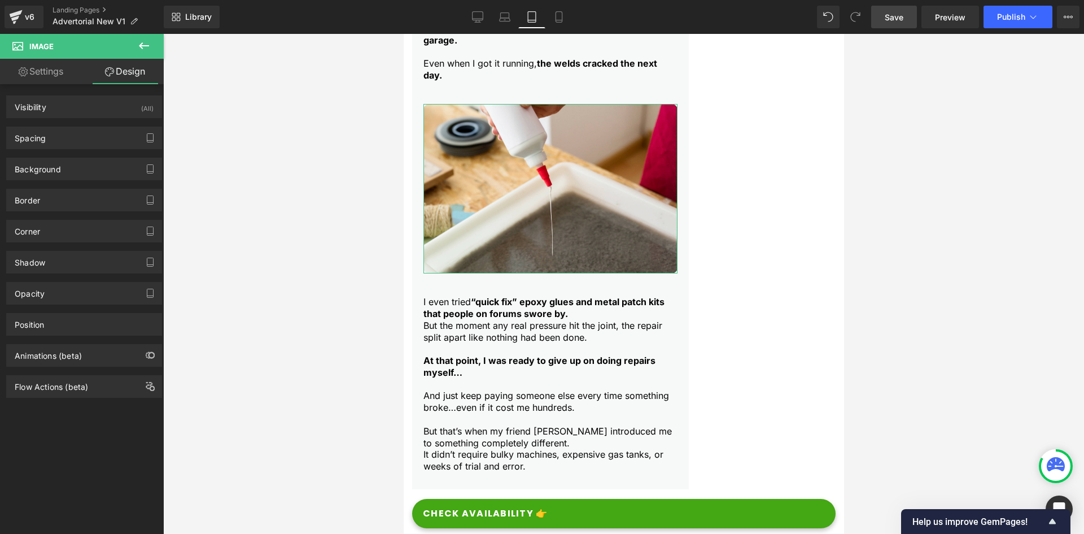
type input "40"
type input "0"
type input "40"
type input "0"
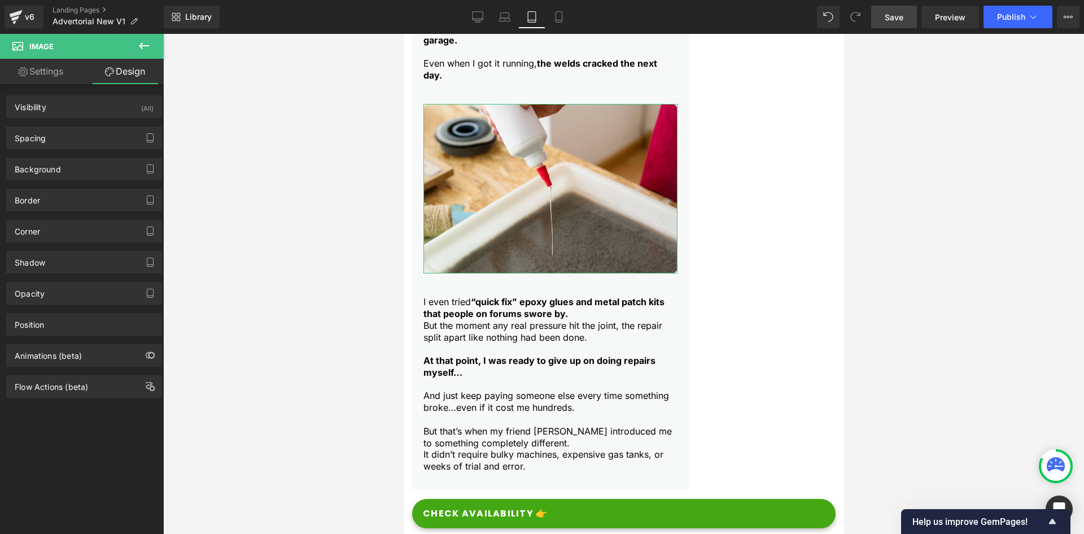
type input "0"
click at [49, 133] on div "Spacing" at bounding box center [84, 137] width 155 height 21
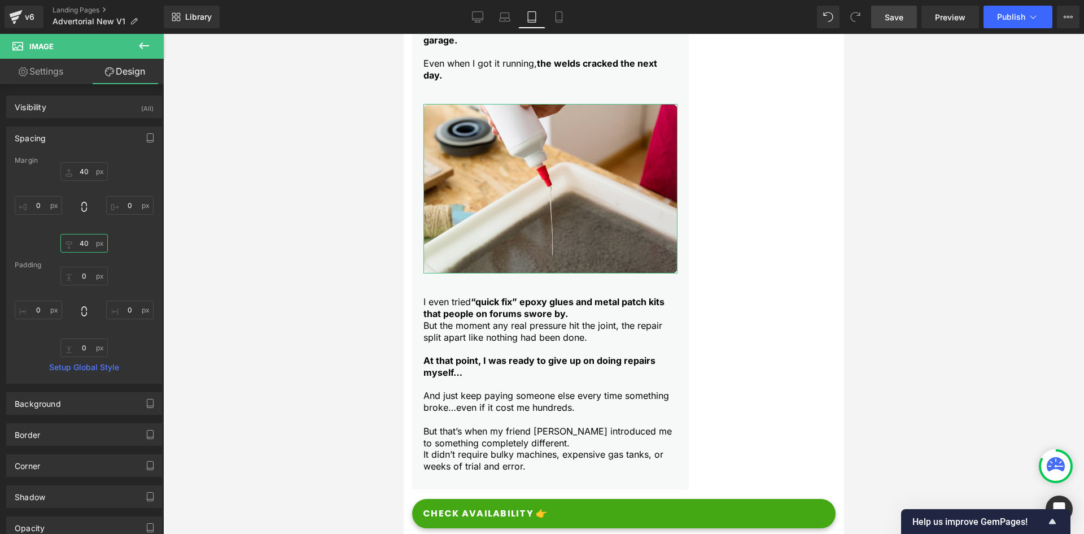
click at [84, 242] on input "40" at bounding box center [83, 243] width 47 height 19
type input "20"
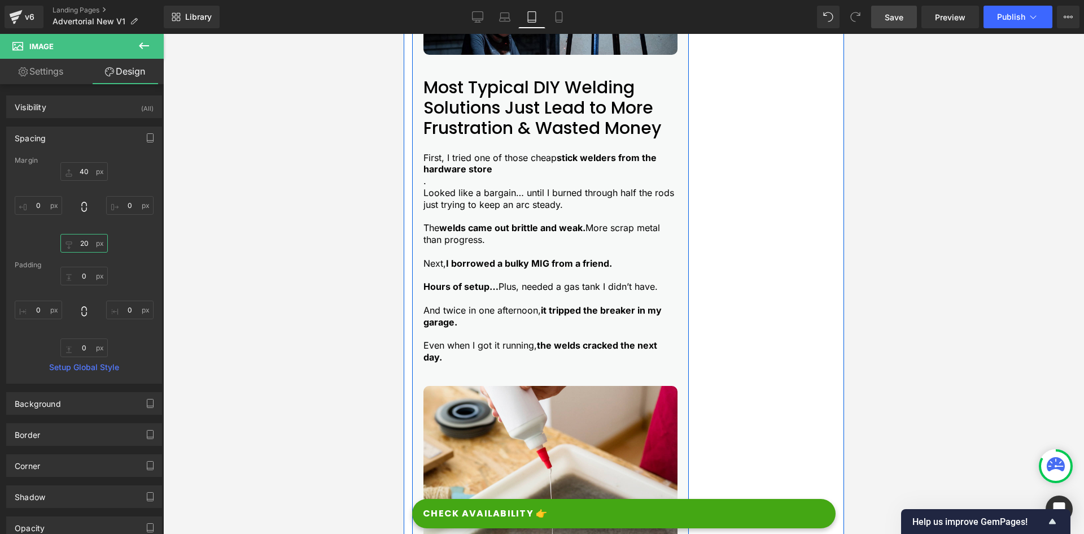
scroll to position [1028, 0]
click at [446, 334] on p at bounding box center [550, 335] width 254 height 12
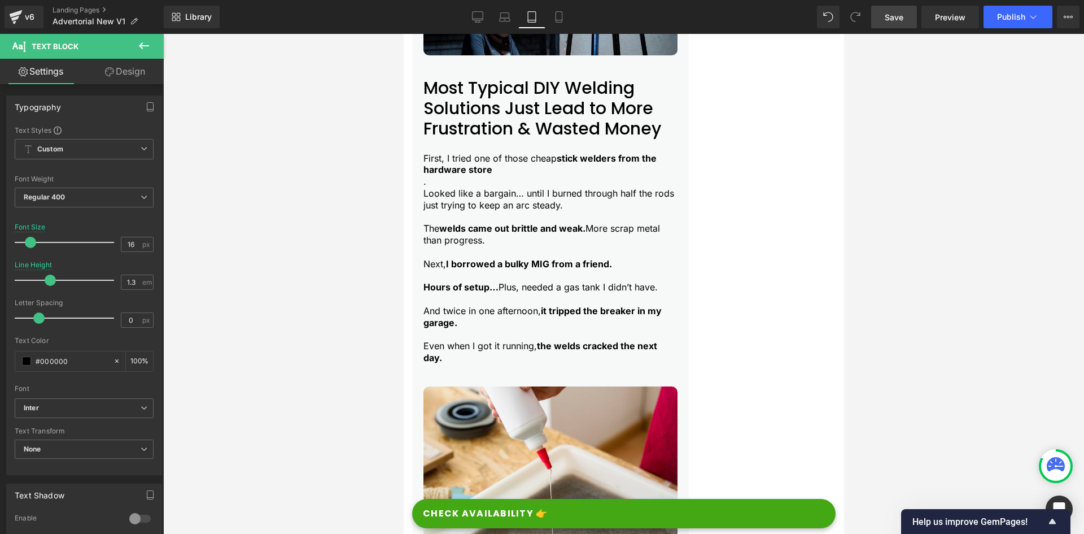
click at [114, 69] on link "Design" at bounding box center [125, 71] width 82 height 25
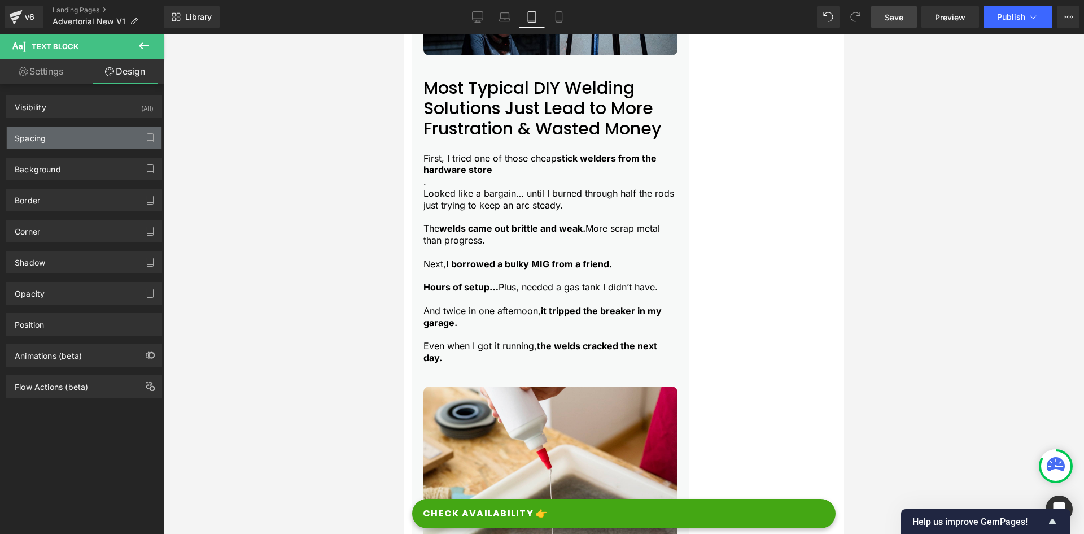
click at [79, 143] on div "Spacing" at bounding box center [84, 137] width 155 height 21
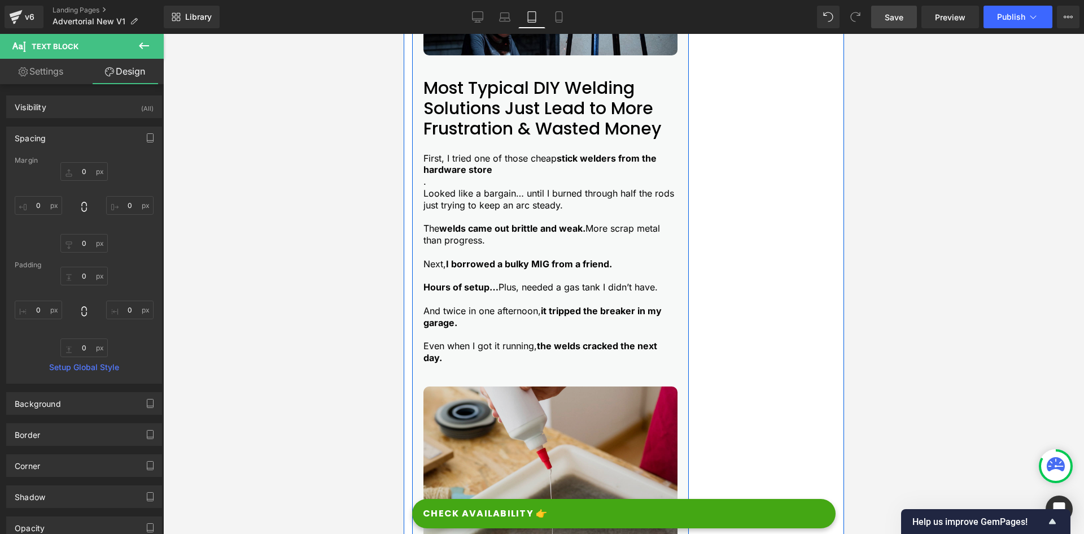
click at [514, 413] on img at bounding box center [550, 470] width 254 height 169
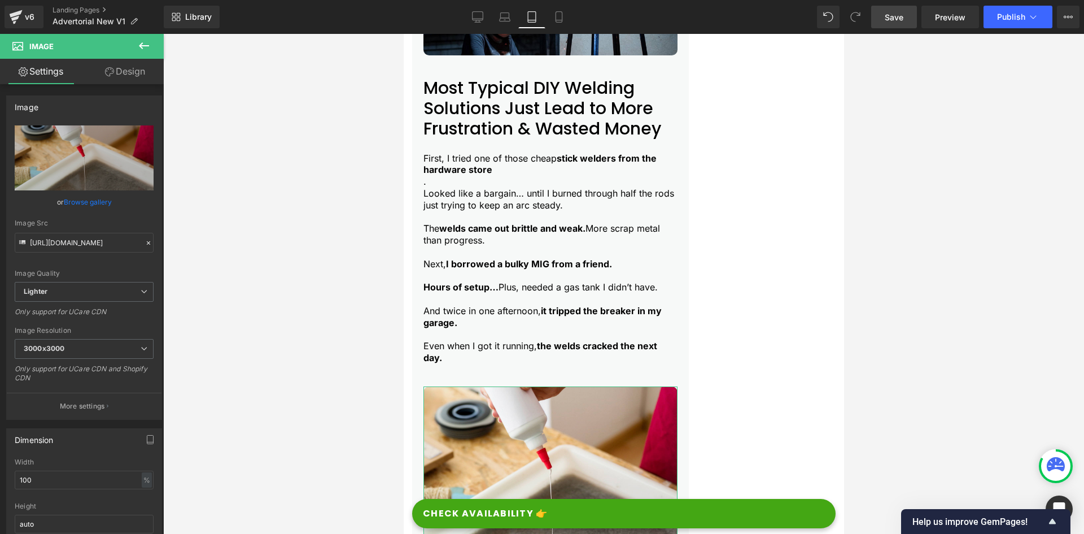
click at [151, 68] on link "Design" at bounding box center [125, 71] width 82 height 25
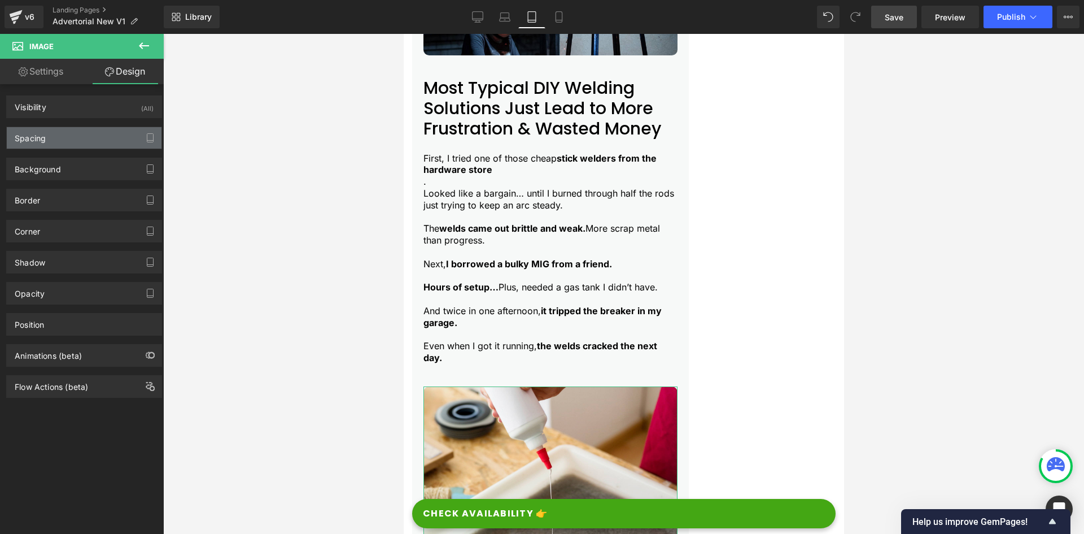
click at [49, 138] on div "Spacing" at bounding box center [84, 137] width 155 height 21
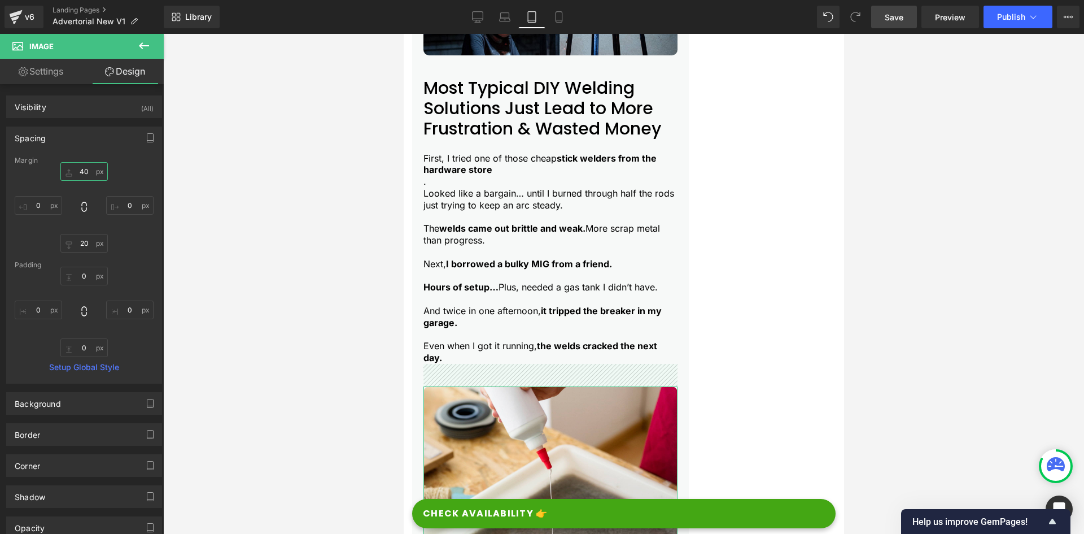
click at [82, 171] on input "40" at bounding box center [83, 171] width 47 height 19
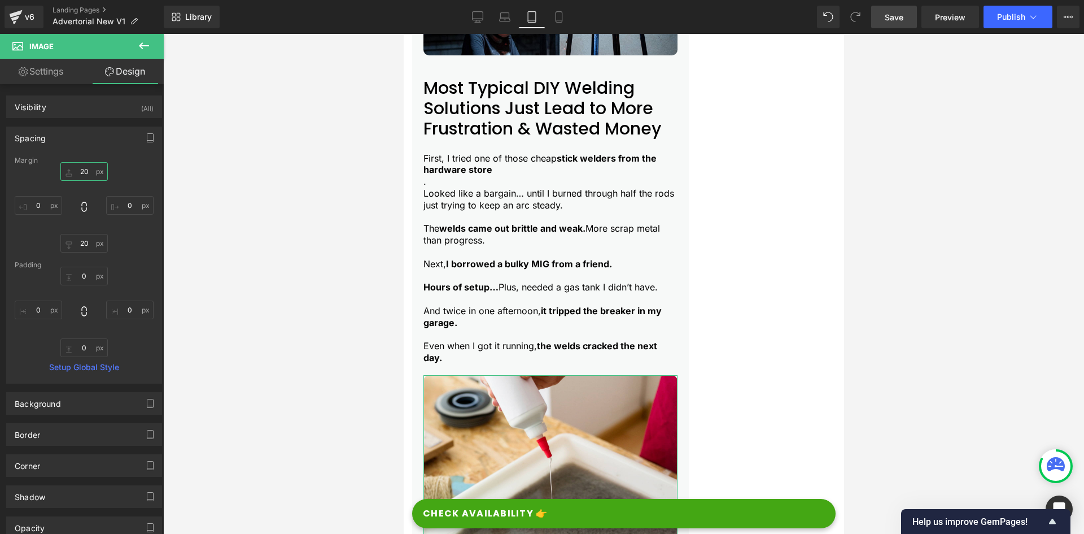
type input "20"
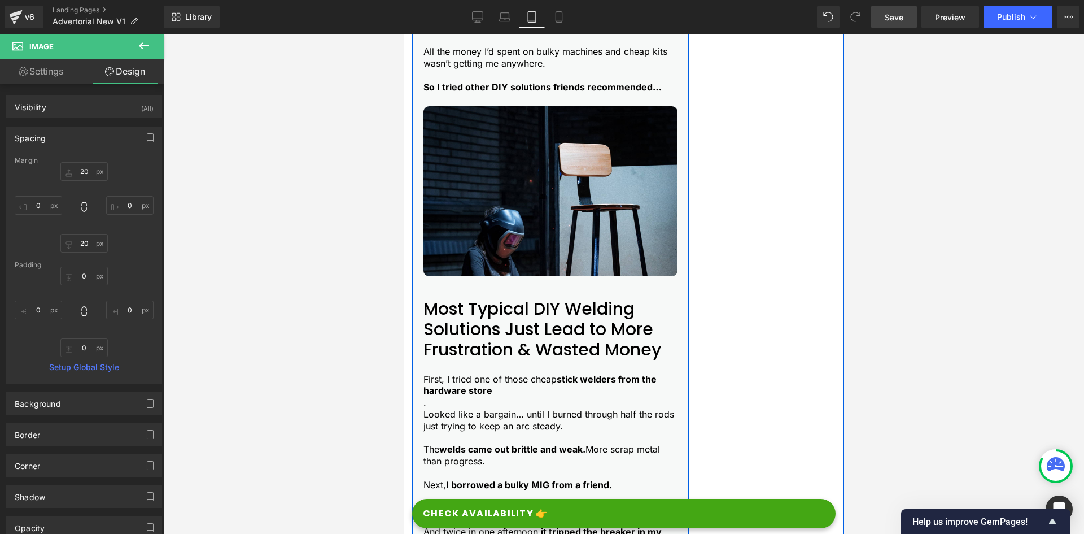
scroll to position [745, 0]
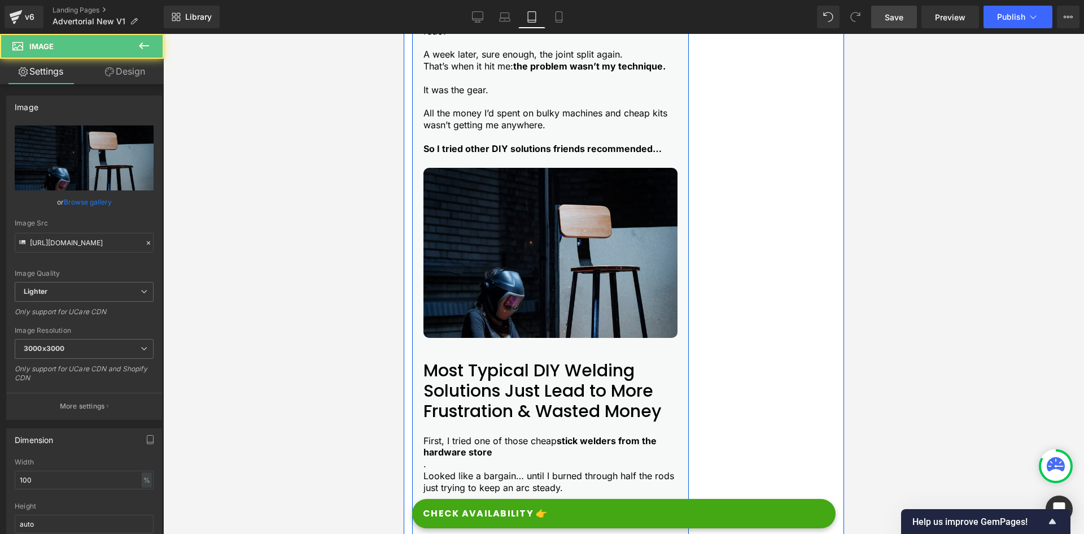
click at [460, 297] on img at bounding box center [550, 252] width 254 height 169
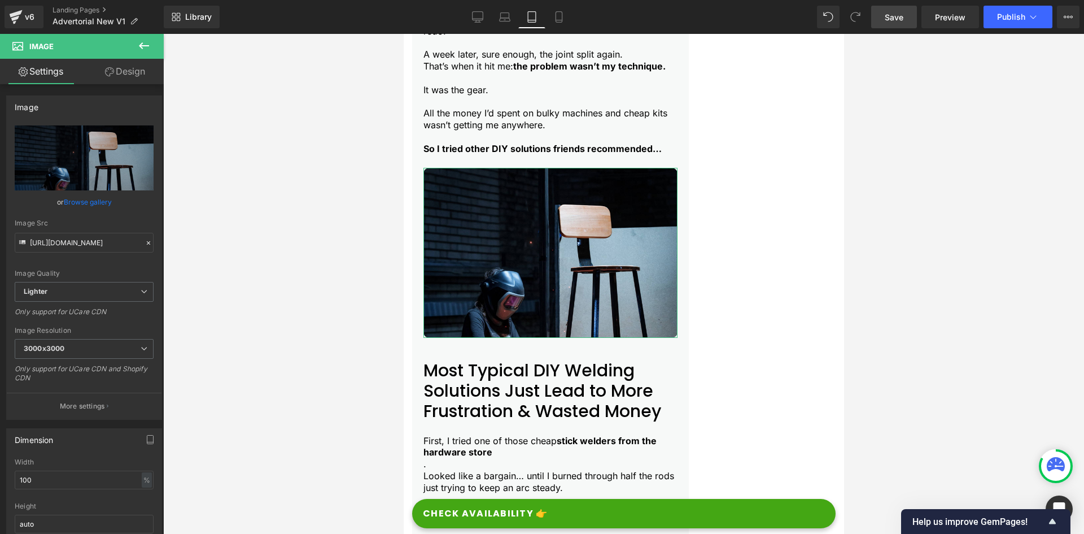
drag, startPoint x: 137, startPoint y: 76, endPoint x: 50, endPoint y: 238, distance: 183.7
click at [137, 76] on link "Design" at bounding box center [125, 71] width 82 height 25
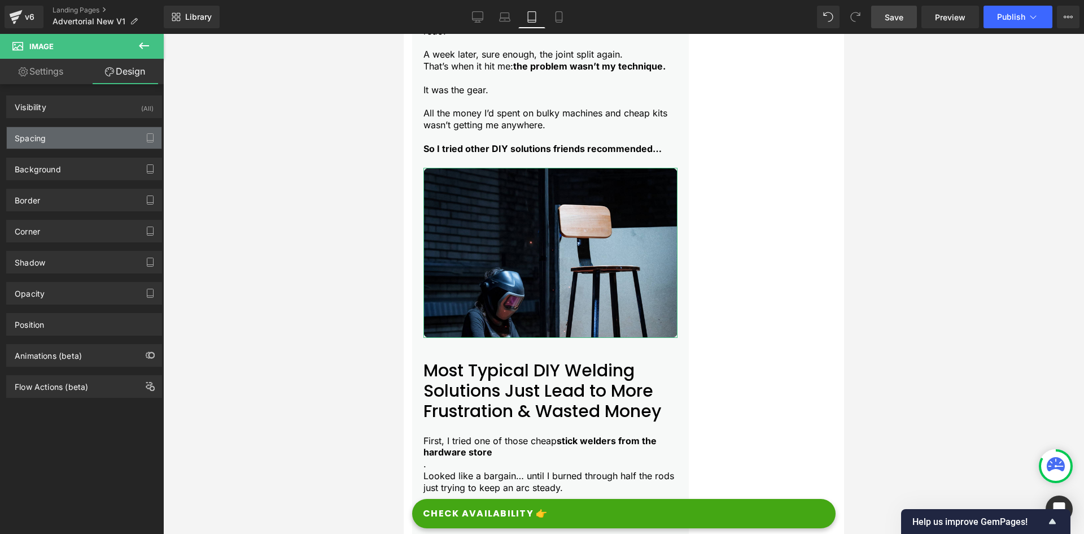
click at [56, 144] on div "Spacing" at bounding box center [84, 137] width 155 height 21
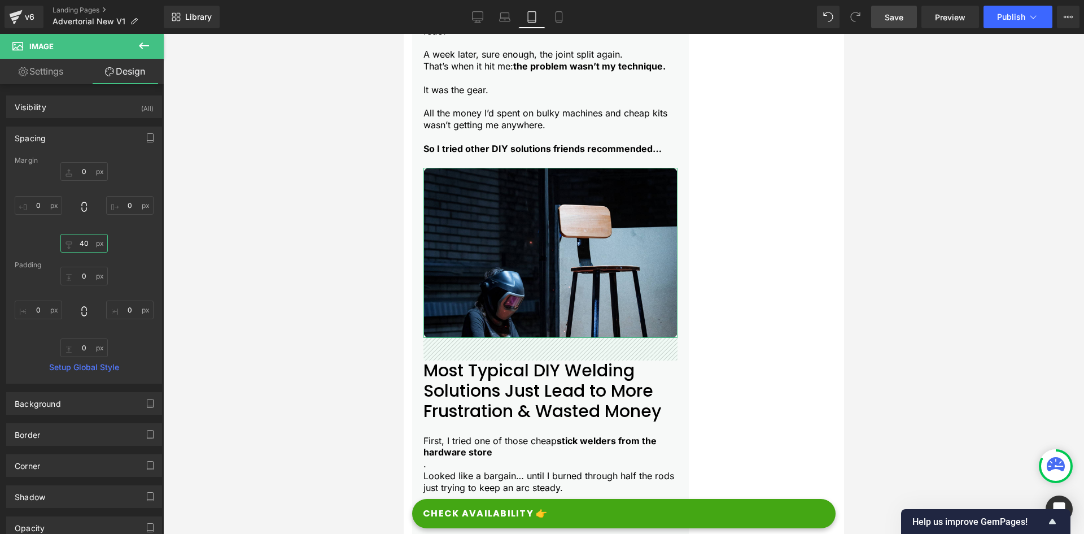
click at [80, 242] on input "40" at bounding box center [83, 243] width 47 height 19
type input "20"
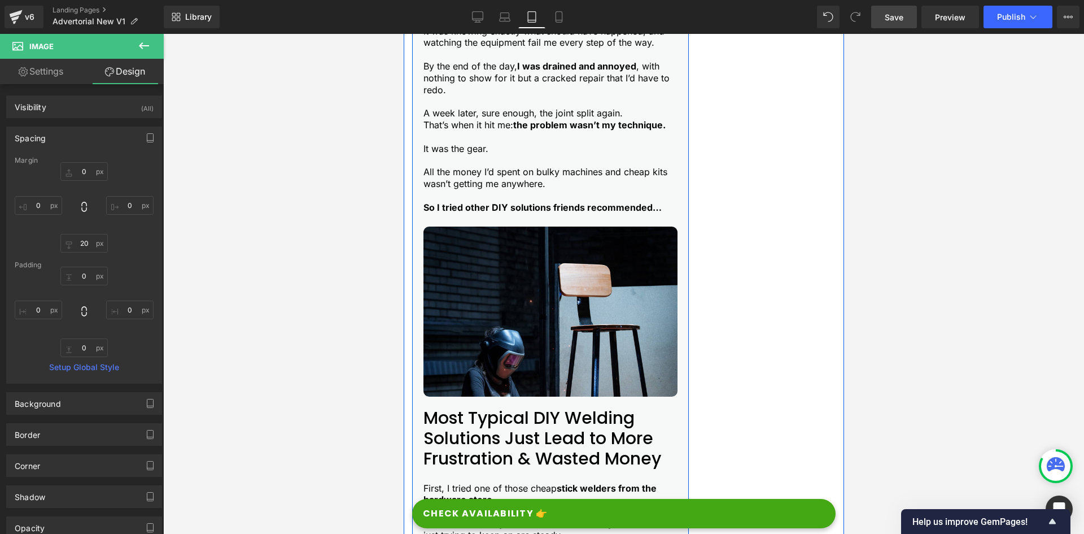
scroll to position [621, 0]
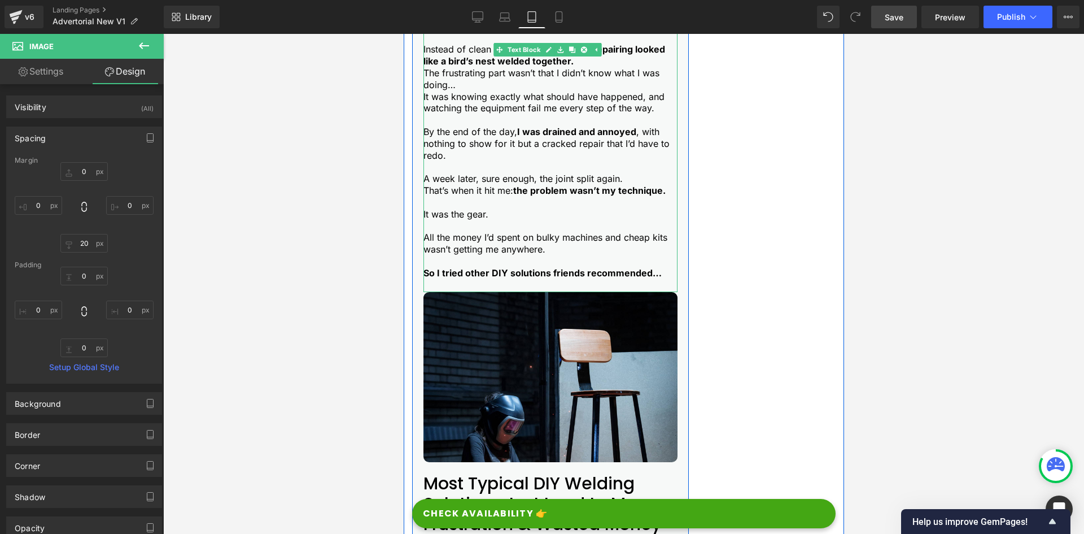
click at [439, 208] on p at bounding box center [550, 203] width 254 height 12
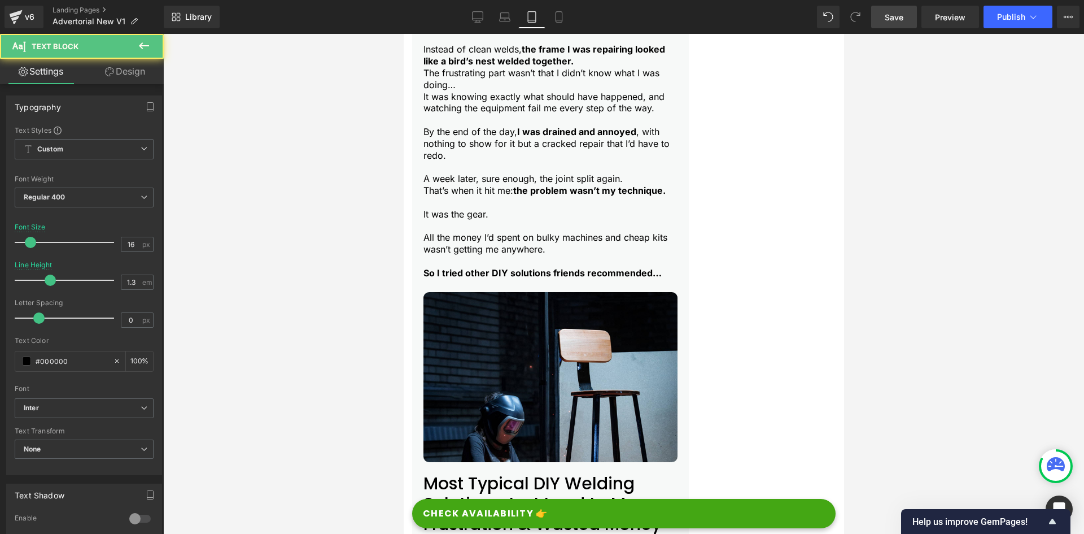
click at [119, 78] on link "Design" at bounding box center [125, 71] width 82 height 25
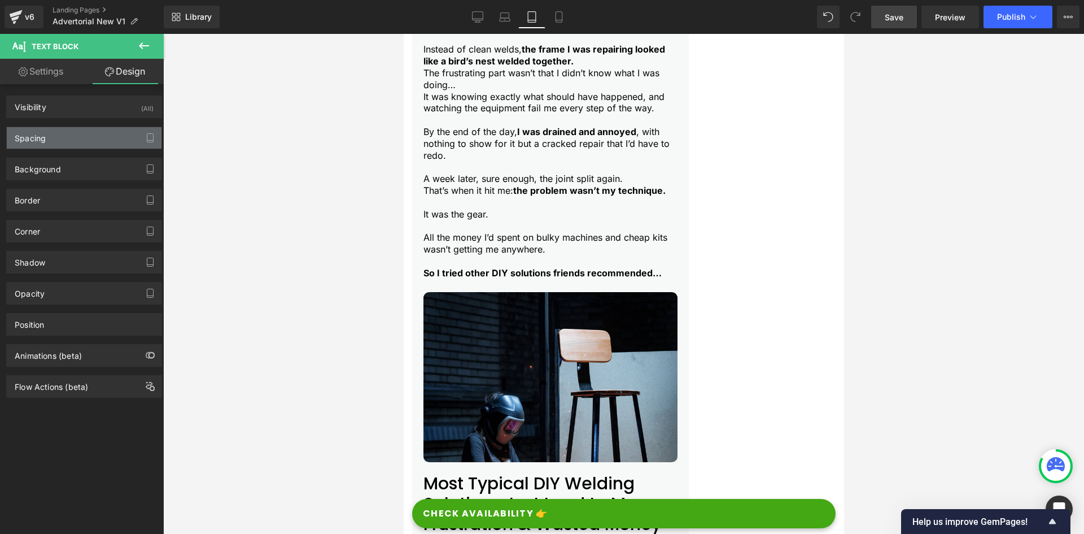
click at [85, 133] on div "Spacing" at bounding box center [84, 137] width 155 height 21
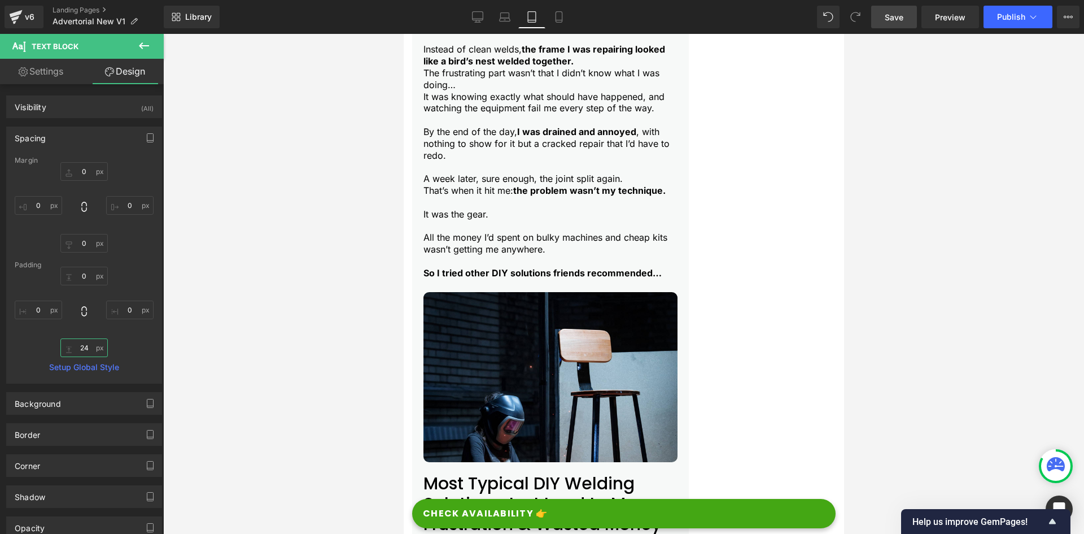
click at [84, 347] on input "24" at bounding box center [83, 347] width 47 height 19
click at [84, 348] on input "24" at bounding box center [83, 347] width 47 height 19
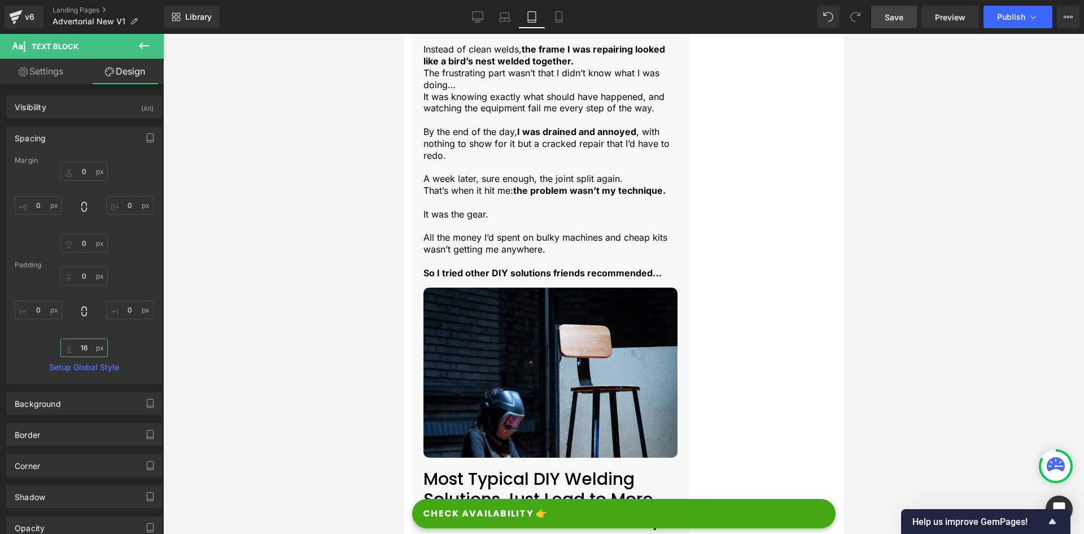
type input "16"
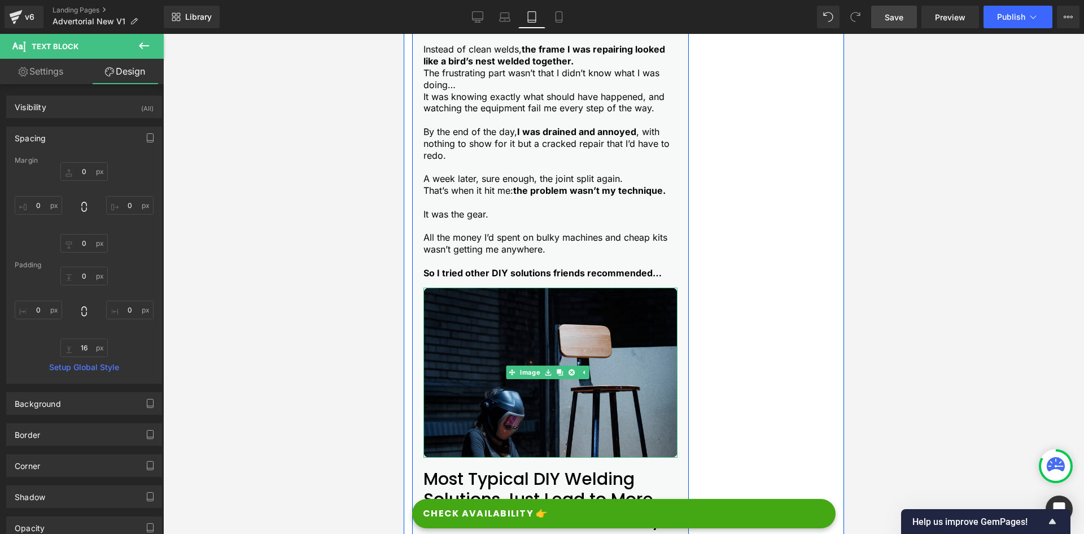
click at [504, 433] on img at bounding box center [550, 371] width 254 height 169
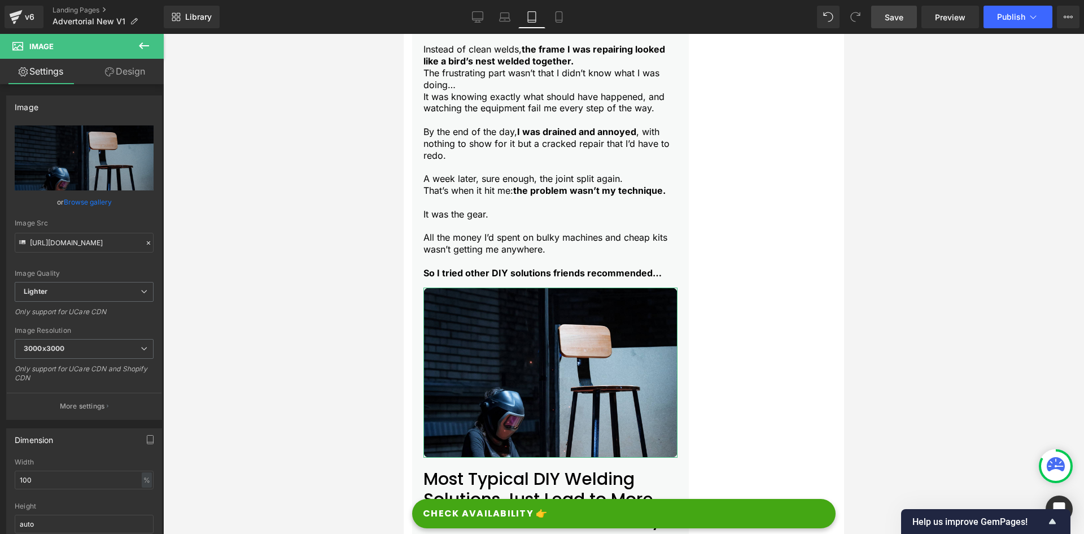
click at [137, 69] on link "Design" at bounding box center [125, 71] width 82 height 25
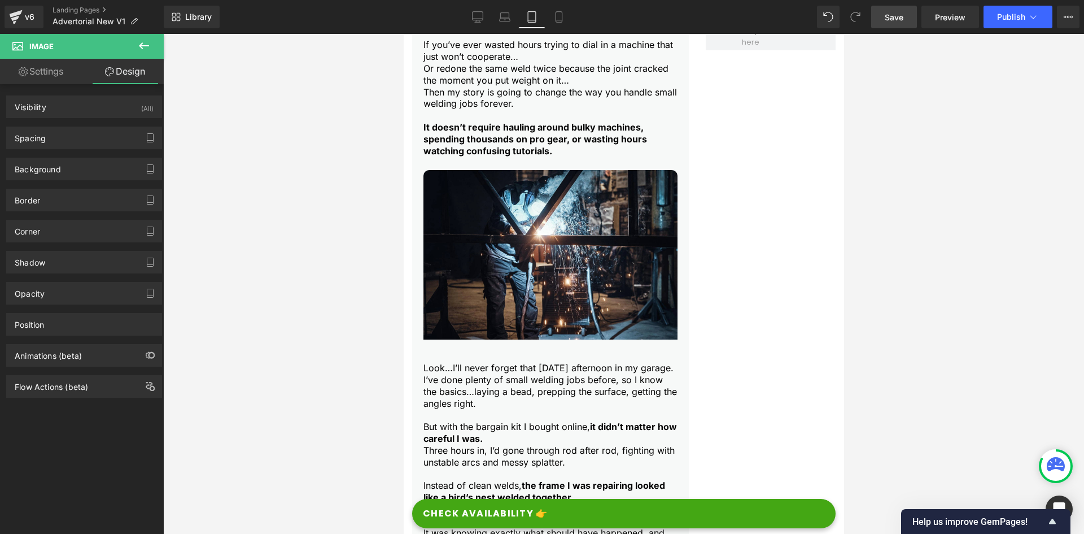
scroll to position [113, 0]
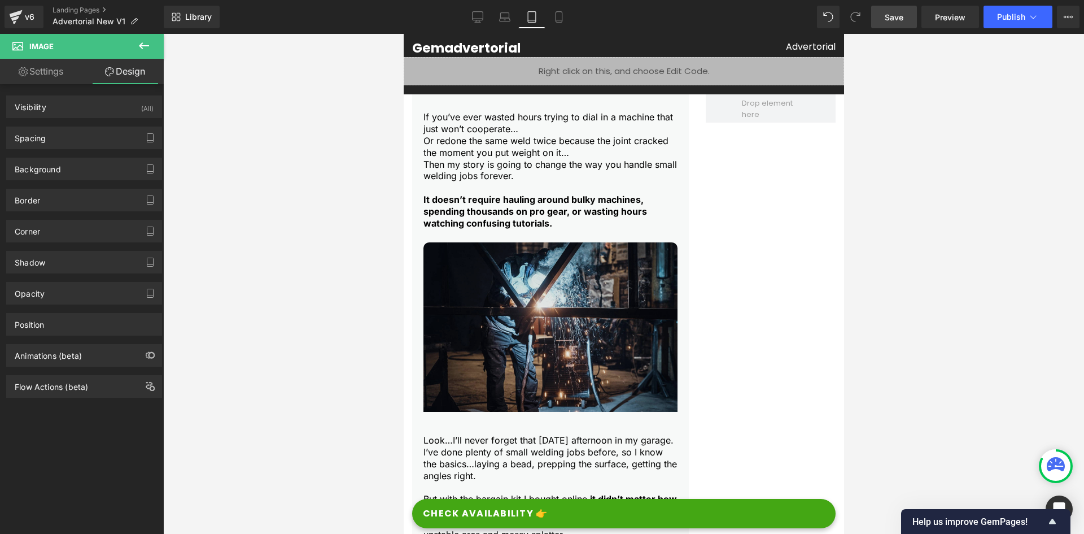
click at [435, 278] on img at bounding box center [550, 338] width 254 height 192
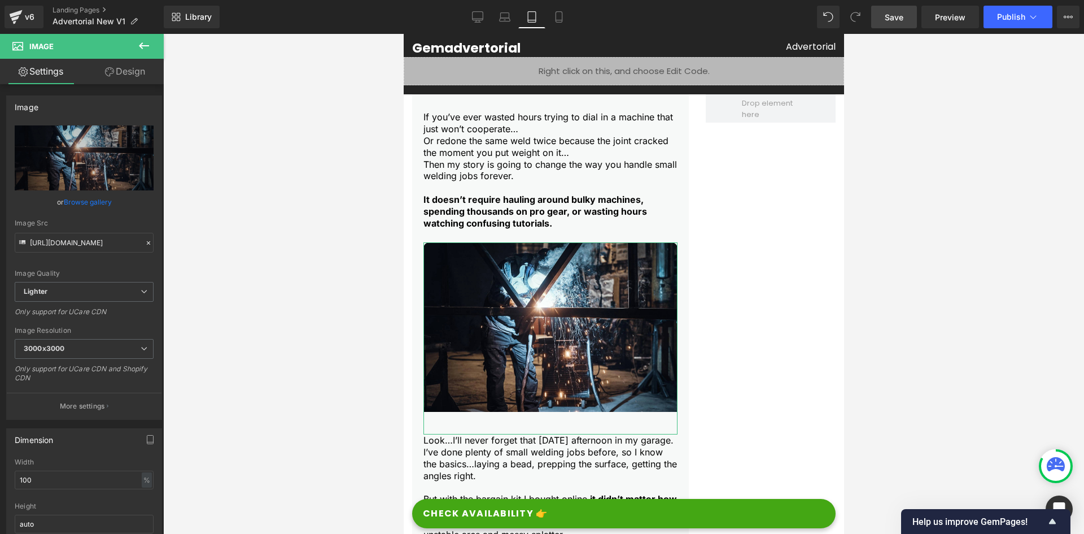
click at [107, 77] on link "Design" at bounding box center [125, 71] width 82 height 25
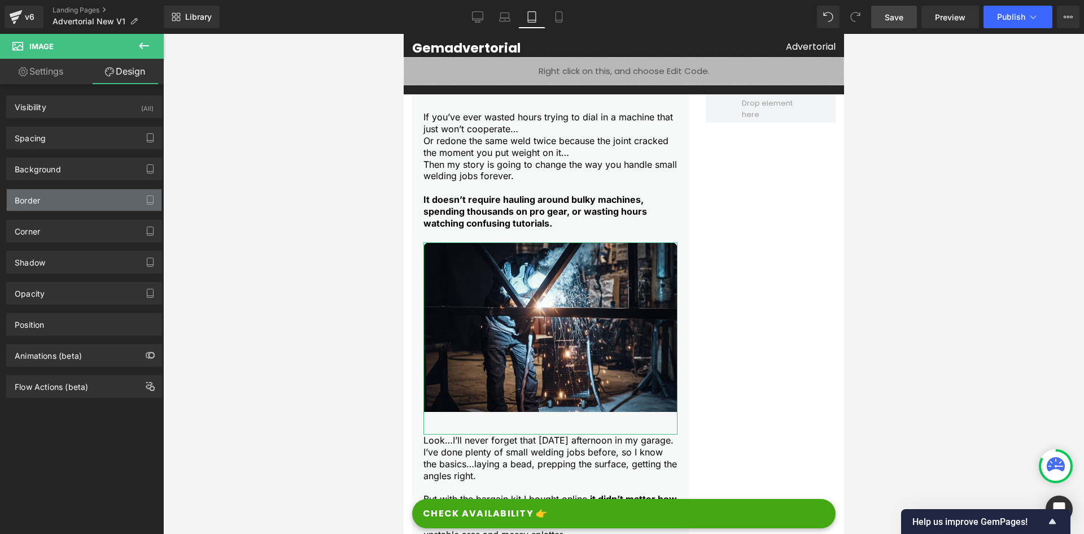
type input "0"
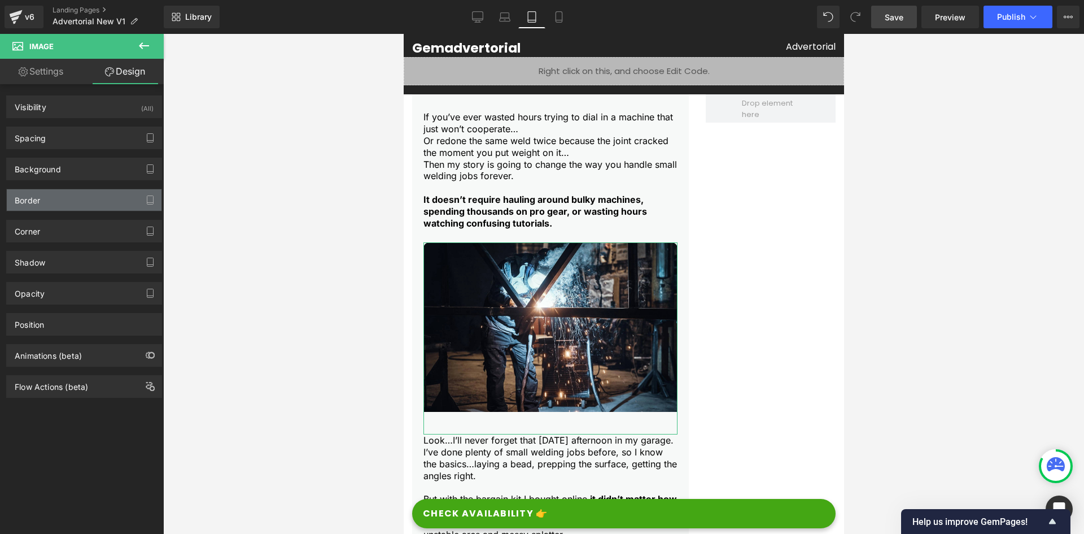
type input "0"
type input "40"
type input "0"
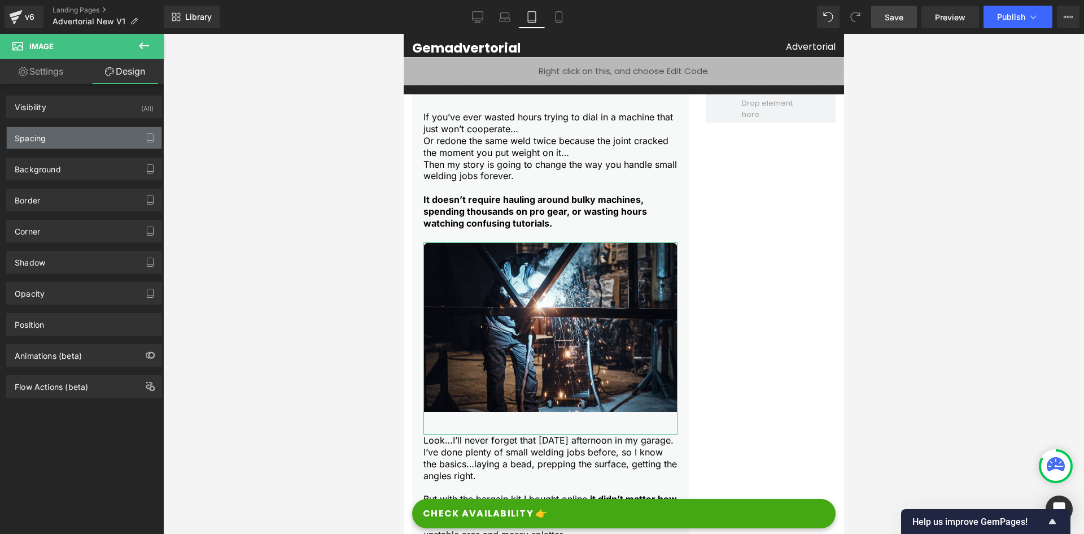
click at [50, 138] on div "Spacing" at bounding box center [84, 137] width 155 height 21
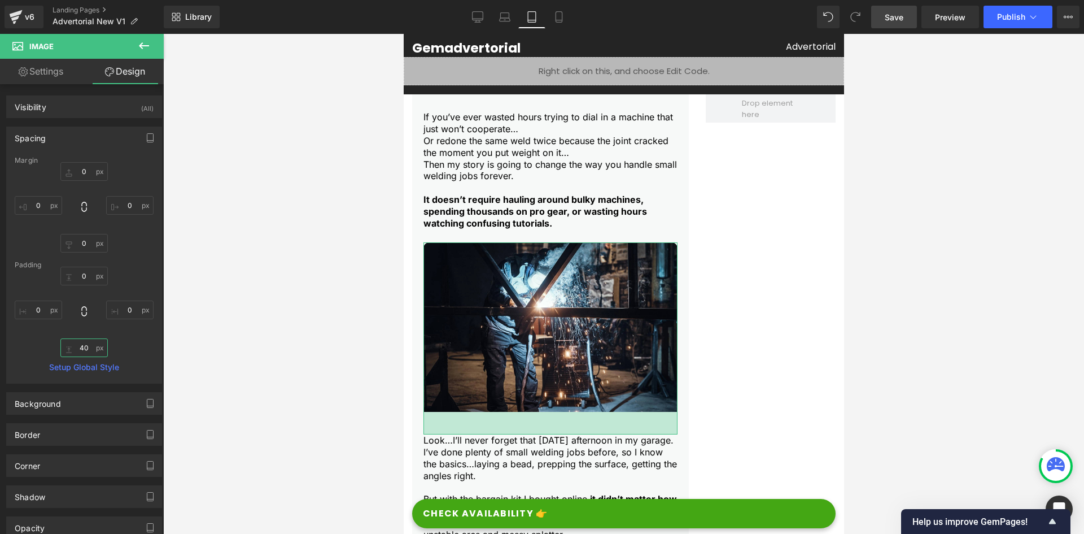
click at [72, 348] on input "40" at bounding box center [83, 347] width 47 height 19
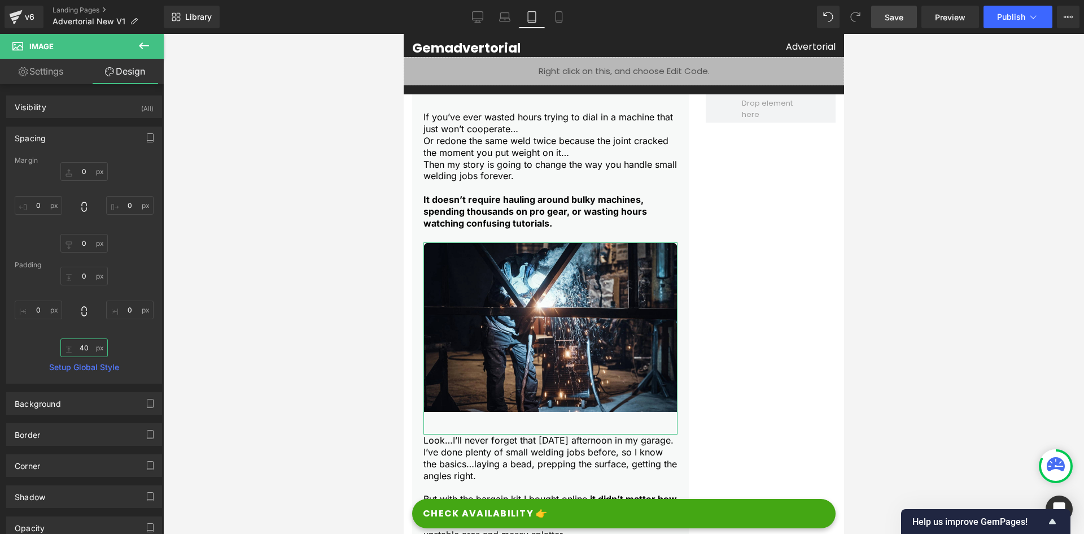
click at [72, 348] on input "40" at bounding box center [83, 347] width 47 height 19
type input "0"
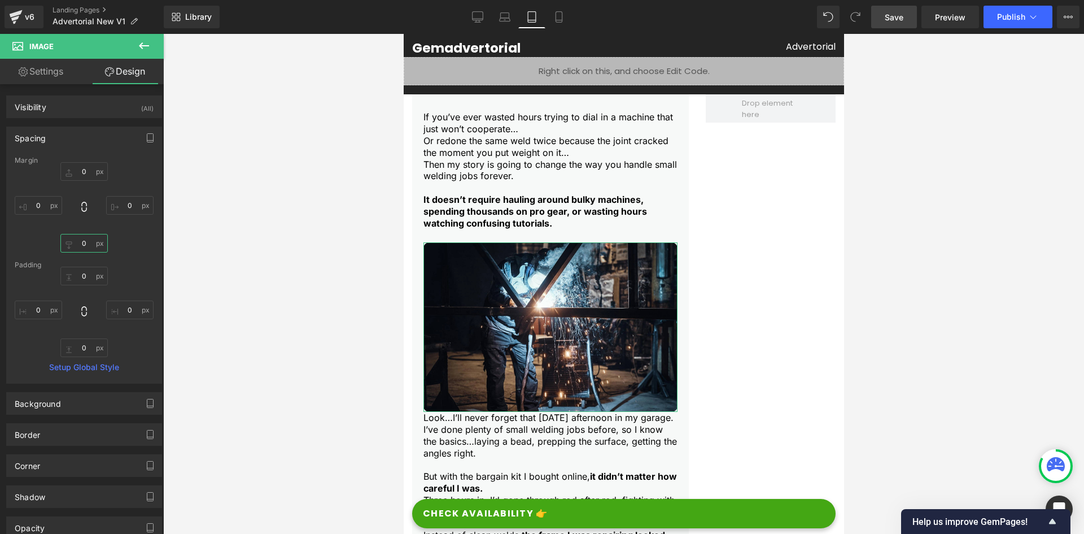
click at [86, 242] on input "0" at bounding box center [83, 243] width 47 height 19
type input "20"
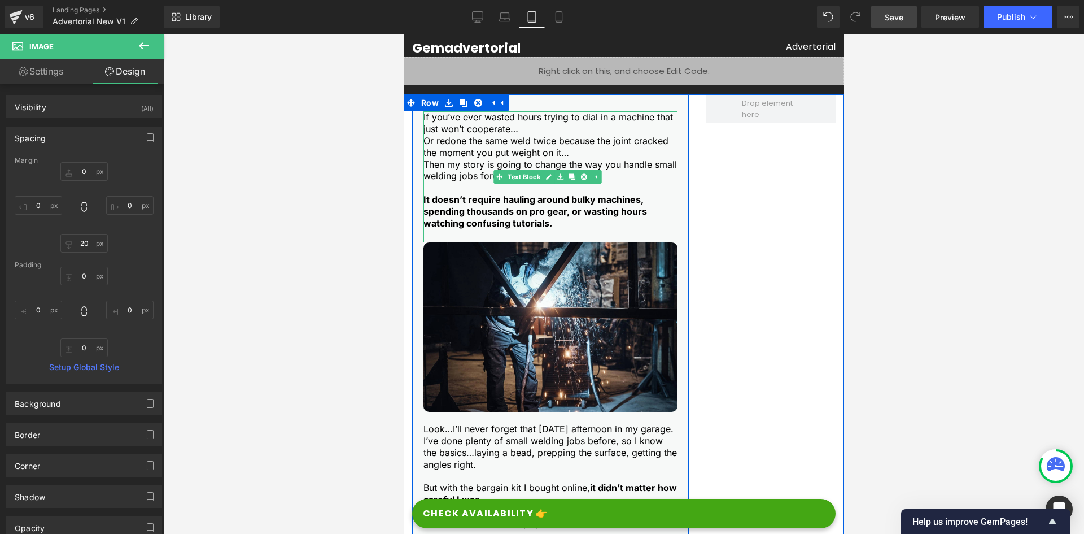
click at [478, 207] on strong "It doesn’t require hauling around bulky machines, spending thousands on pro gea…" at bounding box center [535, 211] width 224 height 35
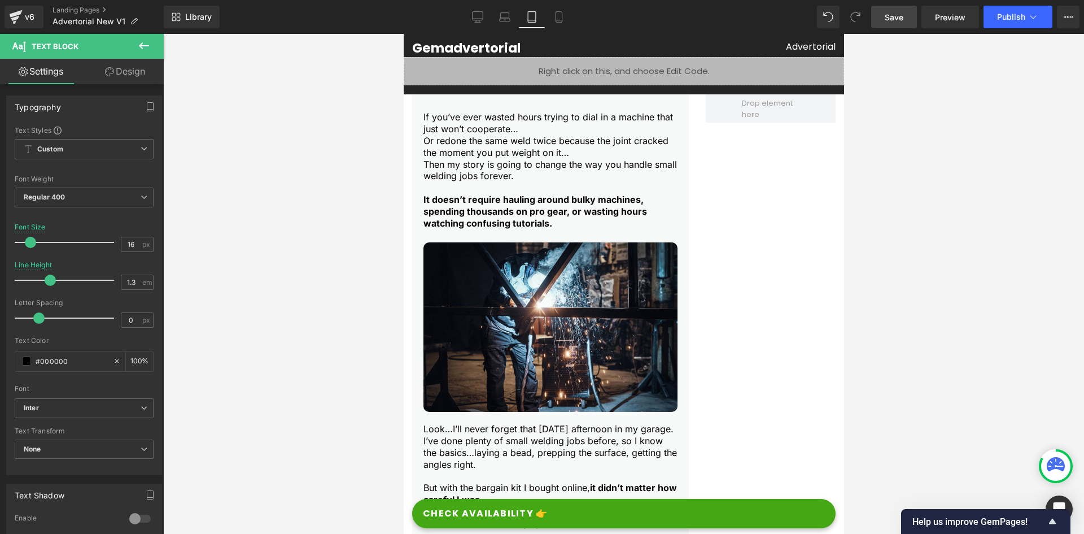
click at [136, 74] on link "Design" at bounding box center [125, 71] width 82 height 25
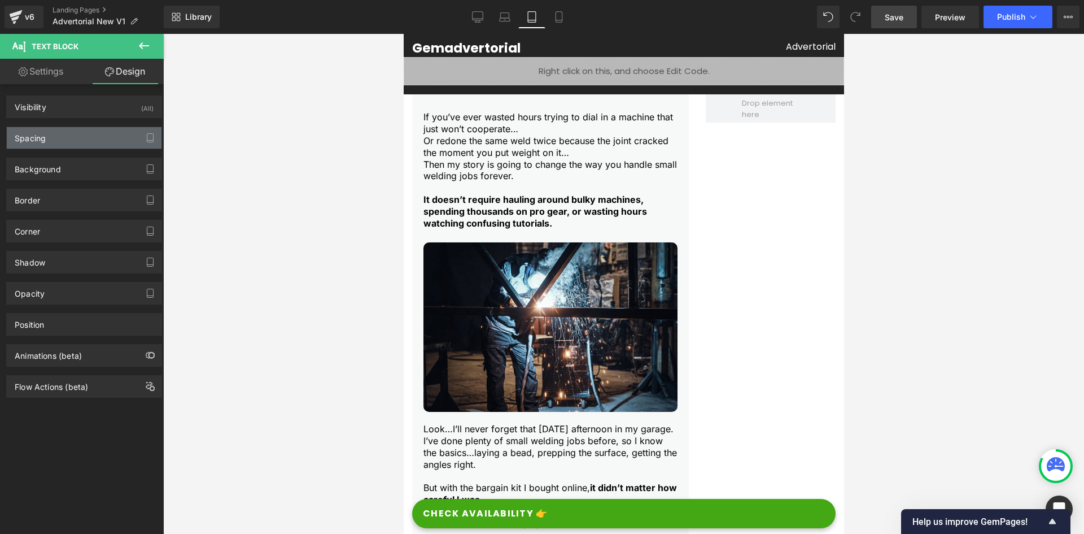
click at [56, 140] on div "Spacing" at bounding box center [84, 137] width 155 height 21
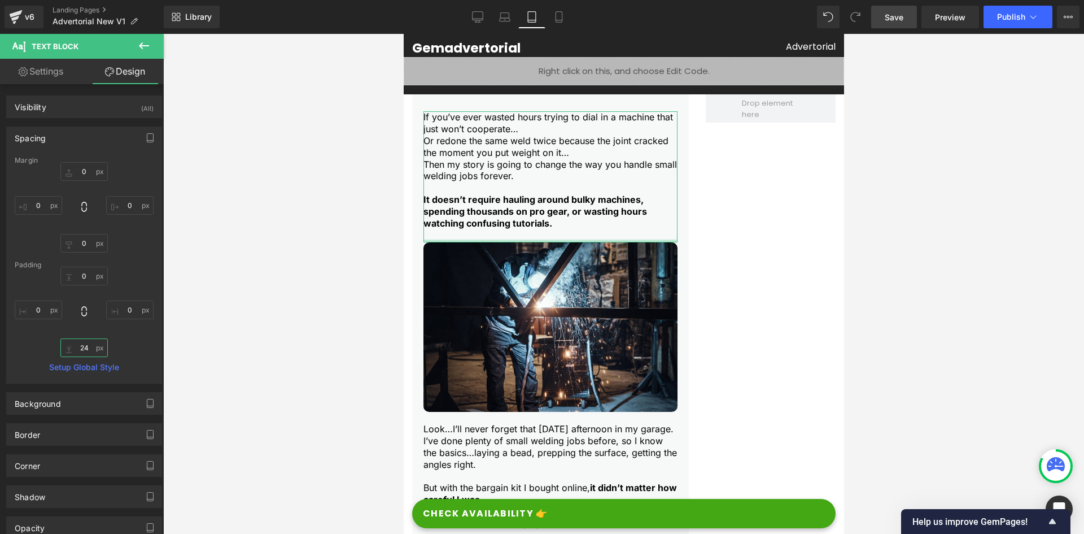
click at [81, 339] on input "24" at bounding box center [83, 347] width 47 height 19
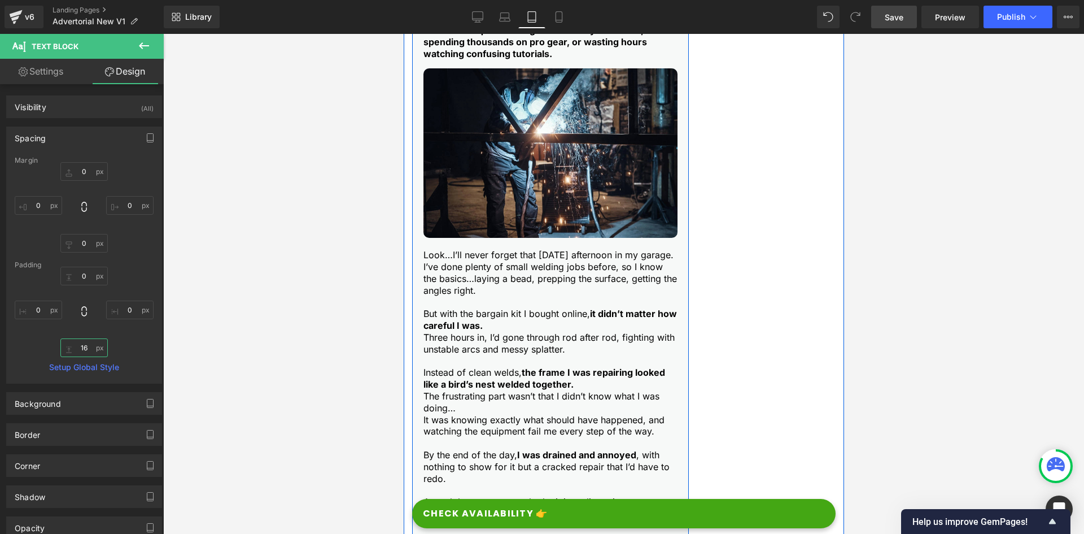
scroll to position [339, 0]
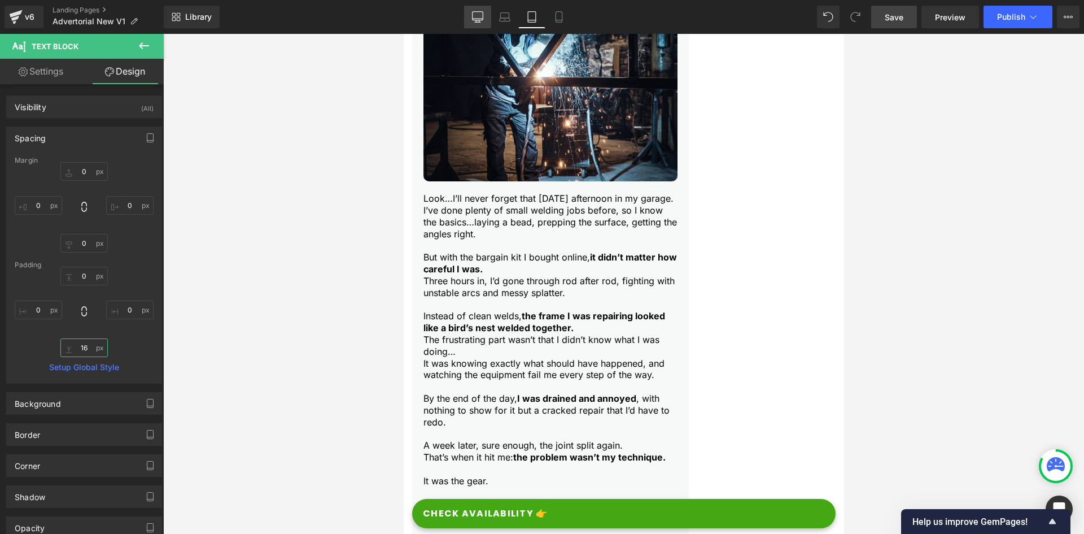
type input "16"
click at [479, 19] on icon at bounding box center [478, 19] width 11 height 0
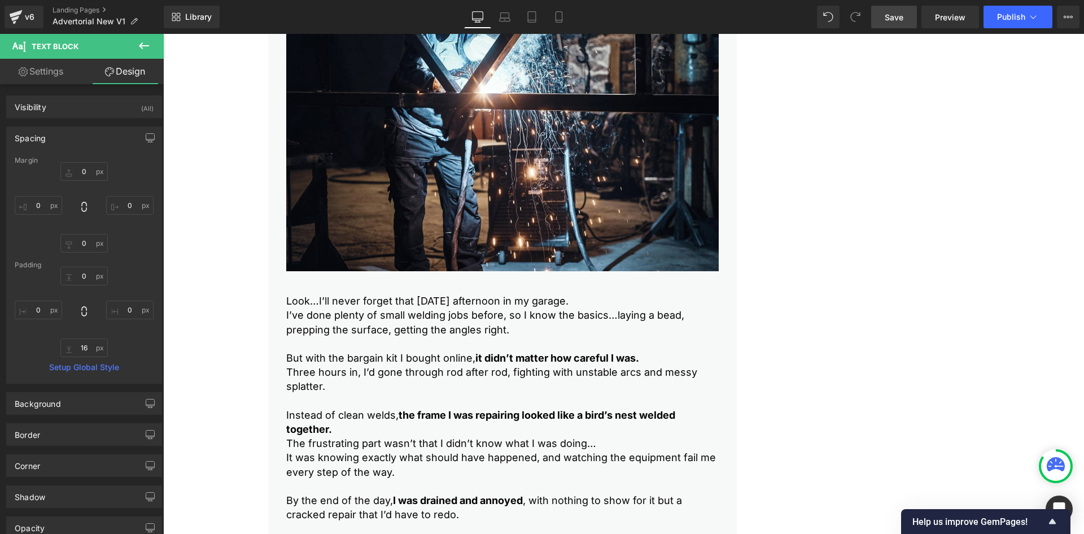
type input "0"
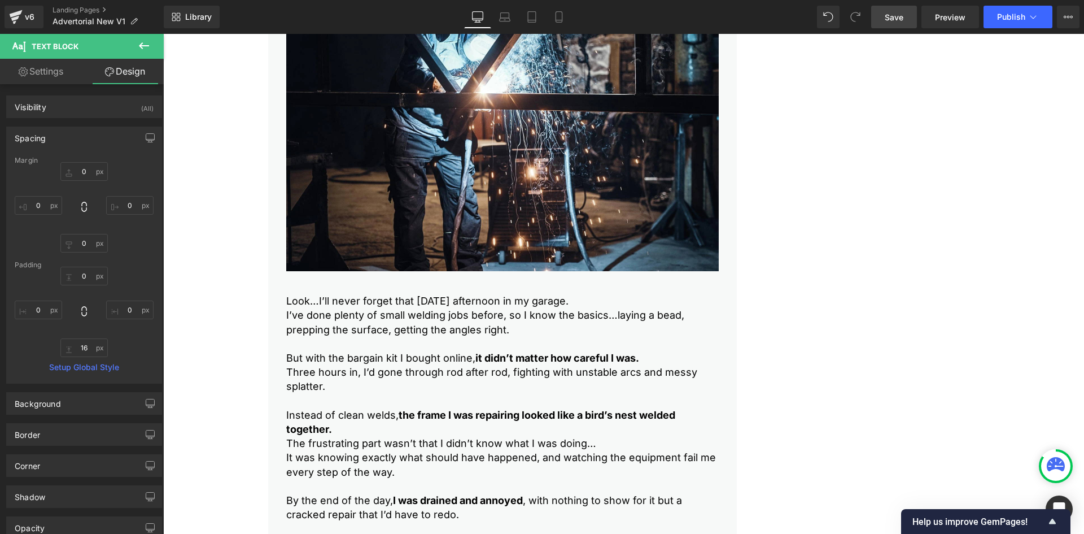
type input "0"
type input "24"
type input "0"
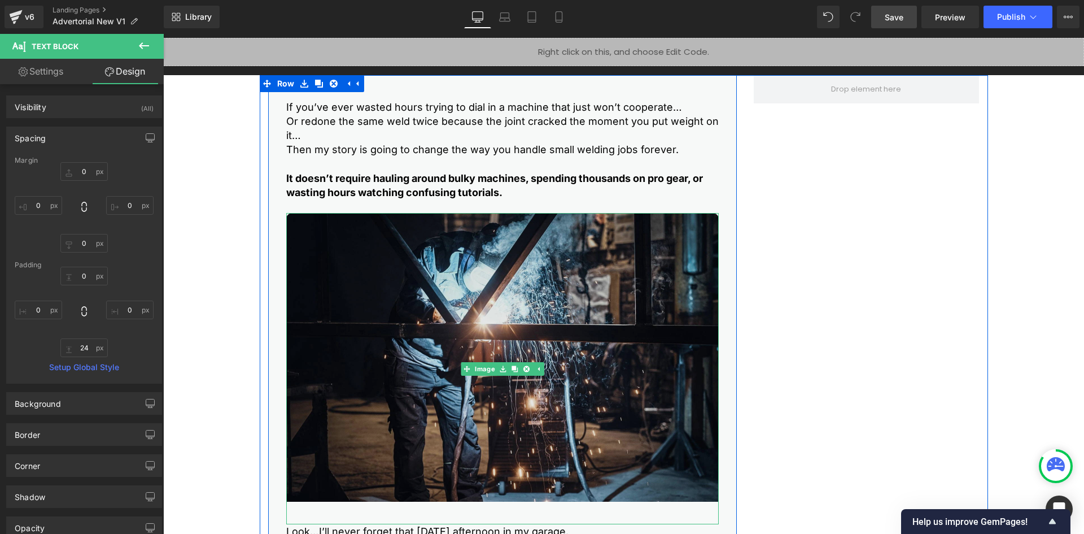
scroll to position [232, 0]
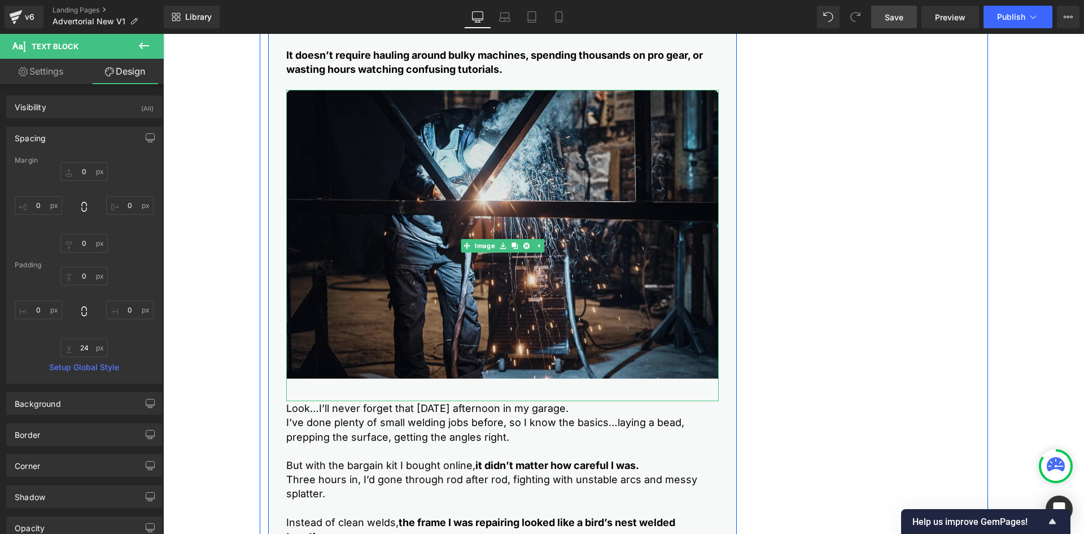
click at [331, 274] on img at bounding box center [502, 245] width 433 height 311
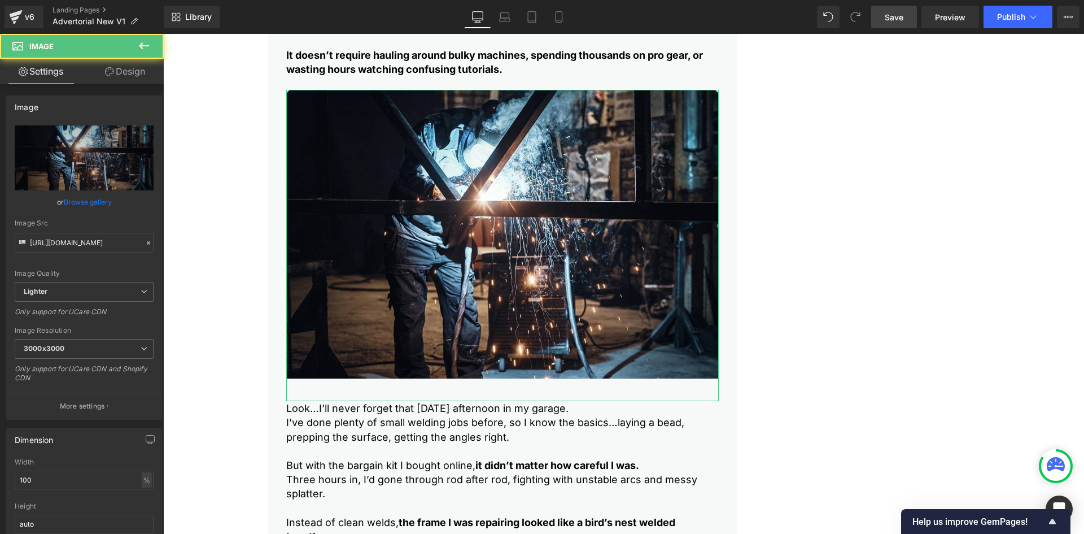
click at [120, 66] on link "Design" at bounding box center [125, 71] width 82 height 25
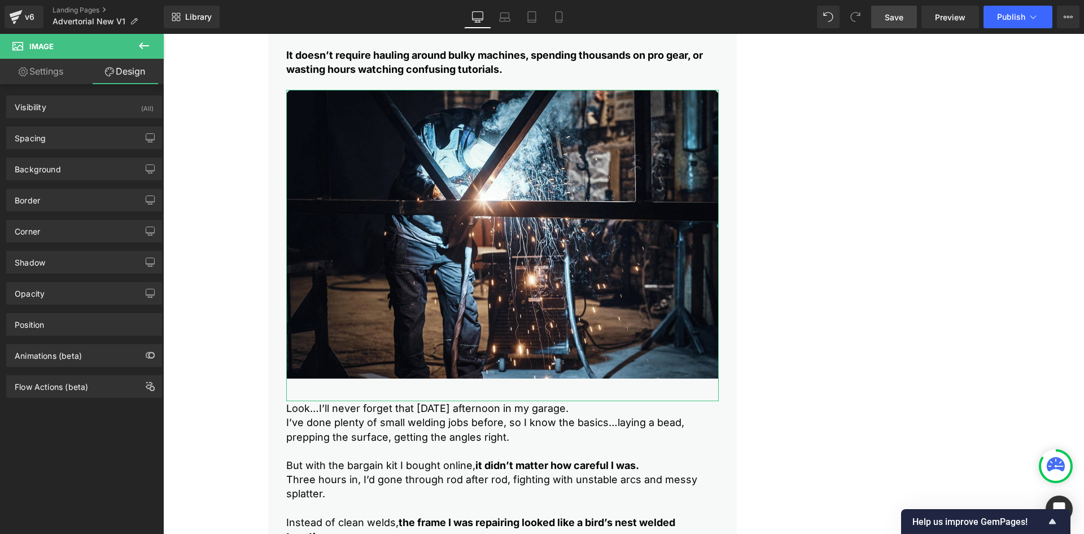
click at [54, 149] on div "Spacing [GEOGRAPHIC_DATA] 0px 0 0px 0 0px 0 0px 0 [GEOGRAPHIC_DATA] 0px 0 0px 0…" at bounding box center [84, 137] width 156 height 23
click at [46, 135] on div "Spacing" at bounding box center [30, 135] width 31 height 16
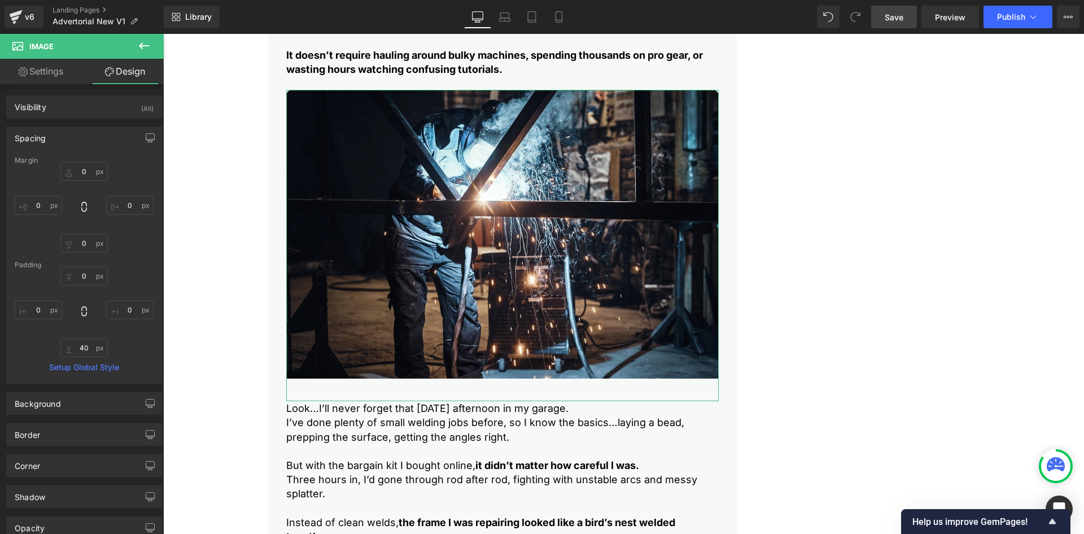
drag, startPoint x: 82, startPoint y: 334, endPoint x: 82, endPoint y: 346, distance: 11.3
click at [82, 337] on div "0px 0 0px 0 40px 40 0px 0" at bounding box center [84, 312] width 139 height 90
click at [79, 347] on input "40" at bounding box center [83, 347] width 47 height 19
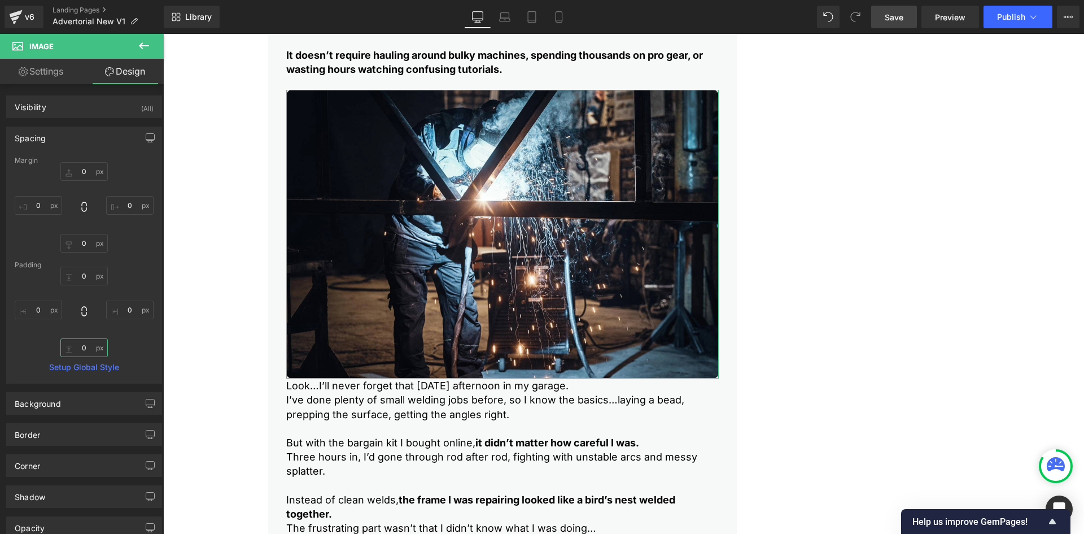
type input "0"
click at [80, 239] on input "0" at bounding box center [83, 243] width 47 height 19
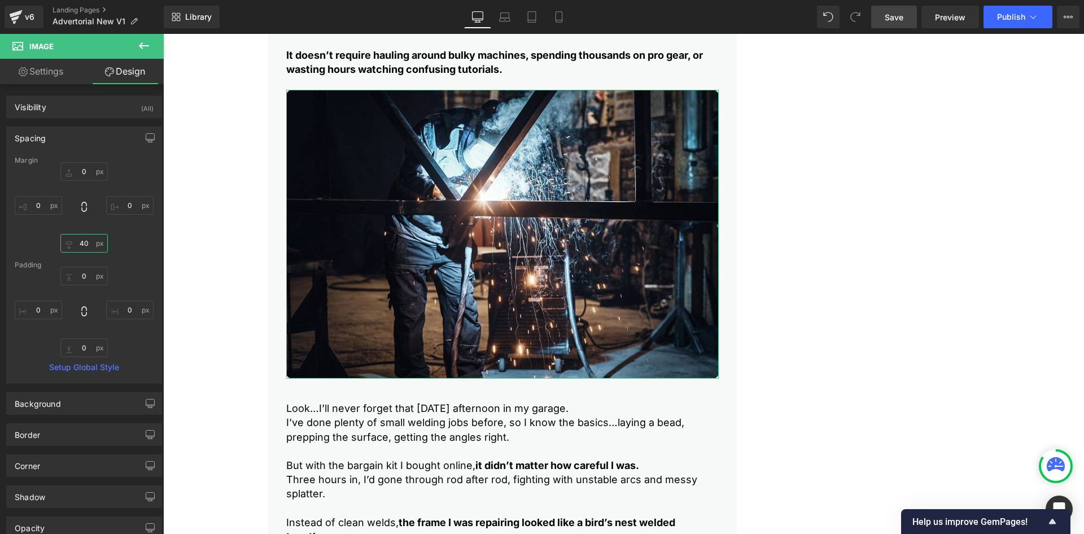
type input "40"
click at [503, 13] on icon at bounding box center [505, 15] width 8 height 5
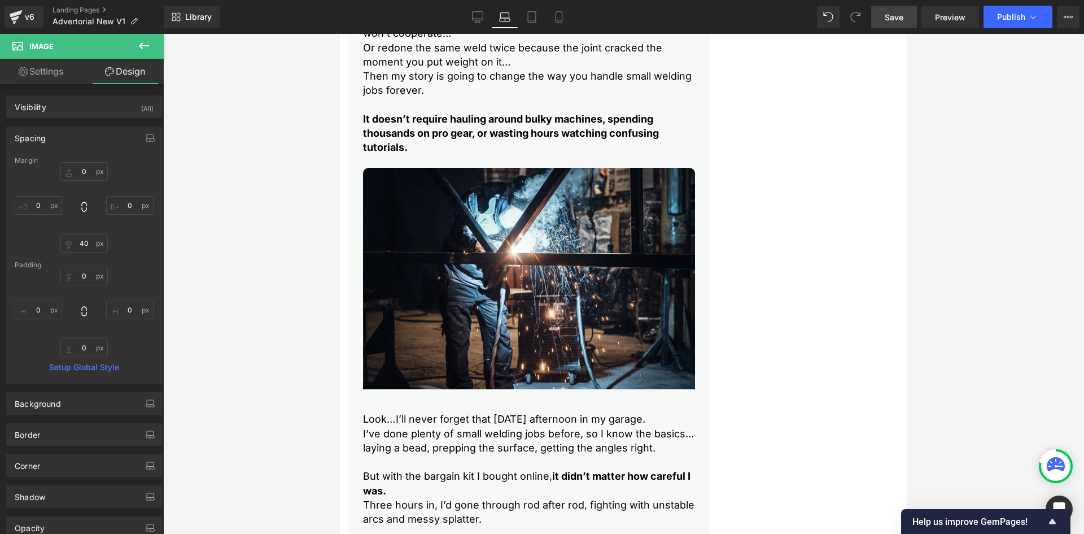
type input "0"
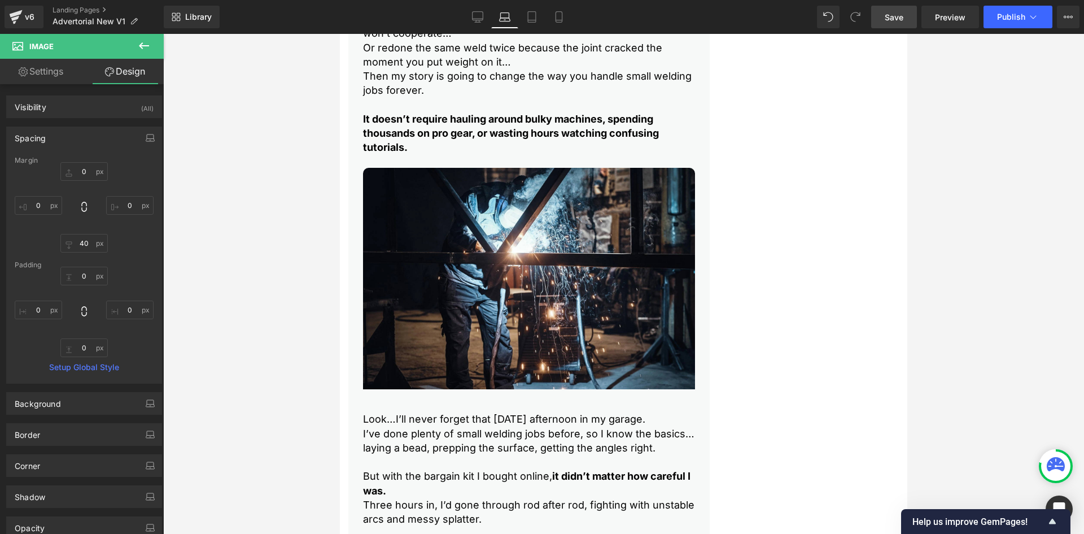
type input "0"
type input "13.8516"
type input "0"
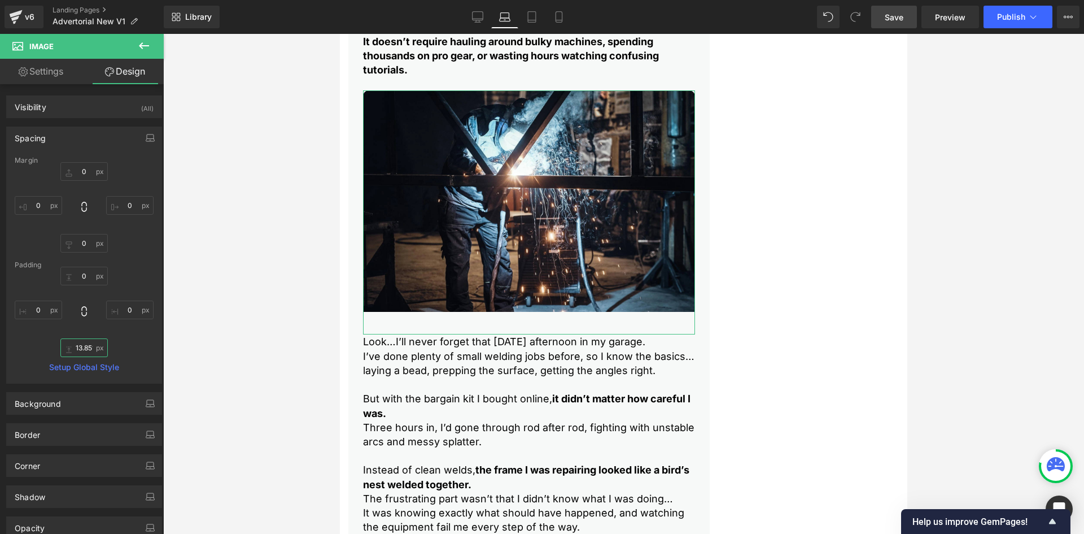
click at [77, 341] on input "13.8516" at bounding box center [83, 347] width 47 height 19
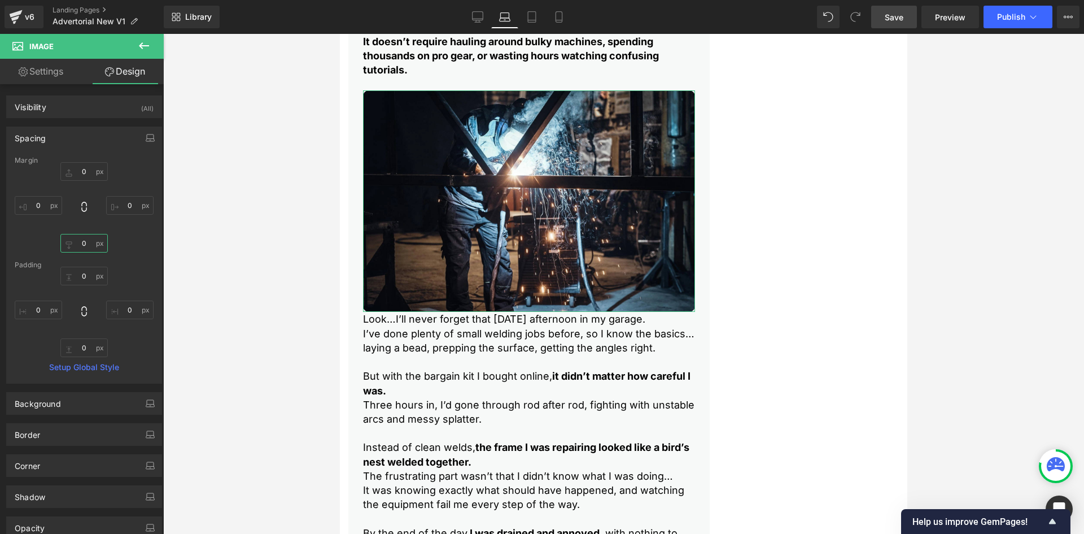
click at [85, 242] on input "0" at bounding box center [83, 243] width 47 height 19
type input "30"
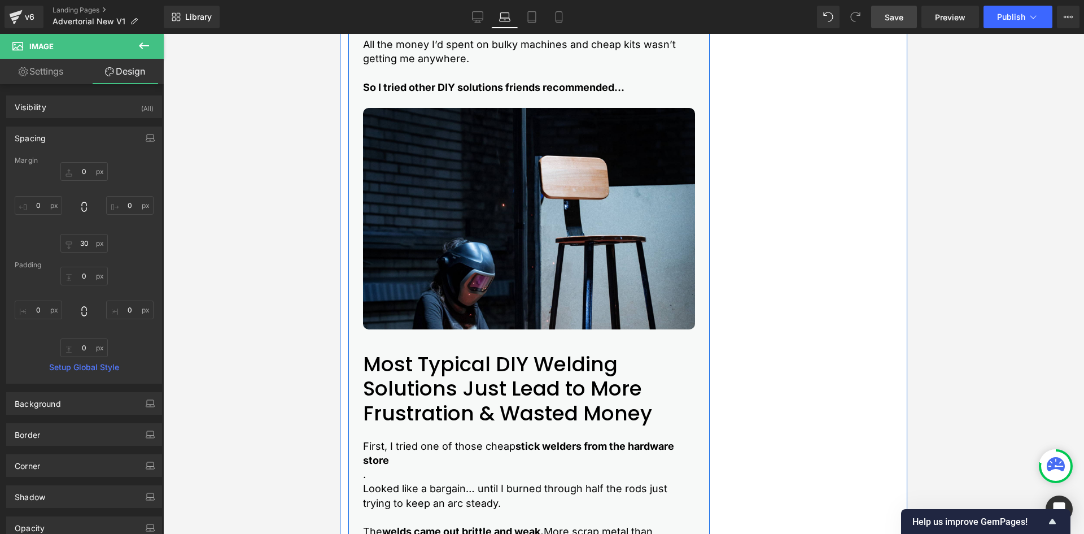
scroll to position [930, 0]
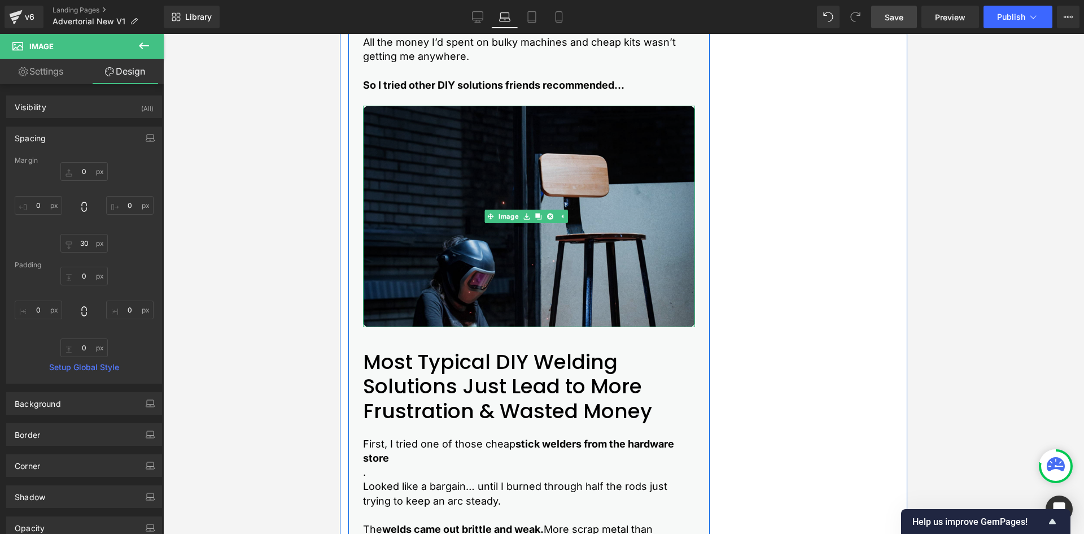
click at [420, 264] on img at bounding box center [529, 216] width 332 height 221
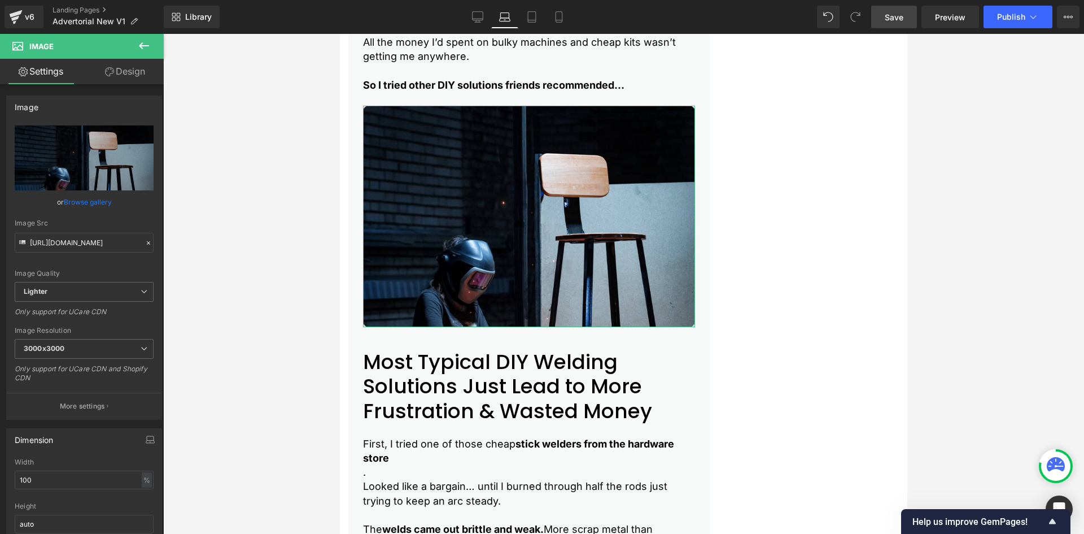
click at [120, 75] on link "Design" at bounding box center [125, 71] width 82 height 25
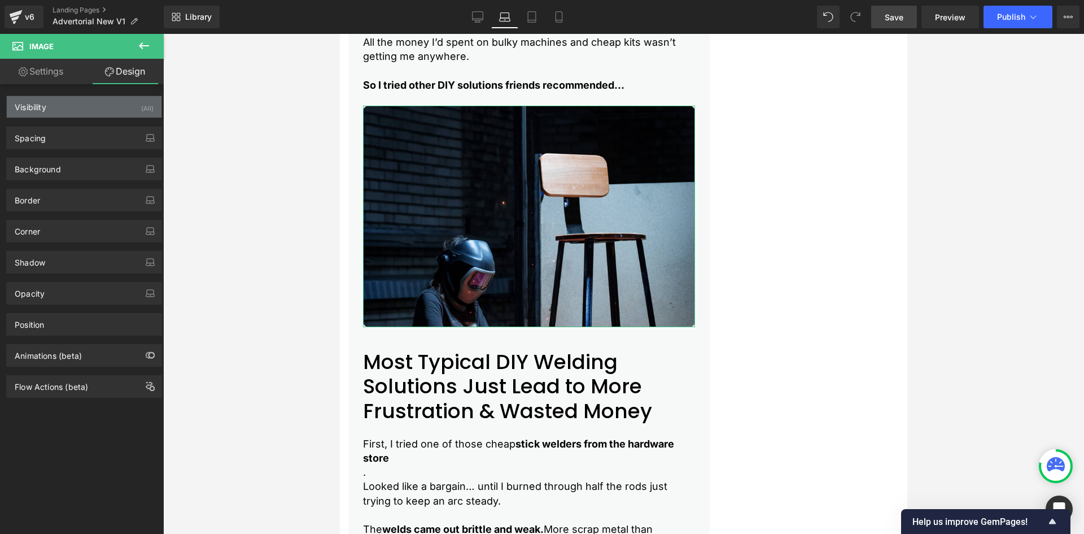
click at [55, 115] on div "Visibility (All)" at bounding box center [84, 106] width 155 height 21
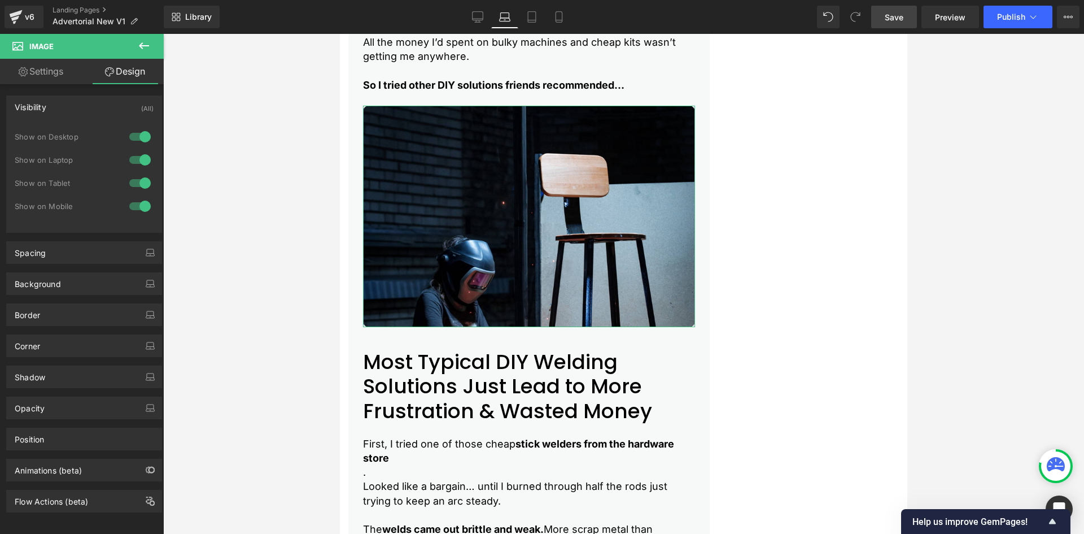
click at [56, 115] on div "Visibility (All)" at bounding box center [84, 106] width 155 height 21
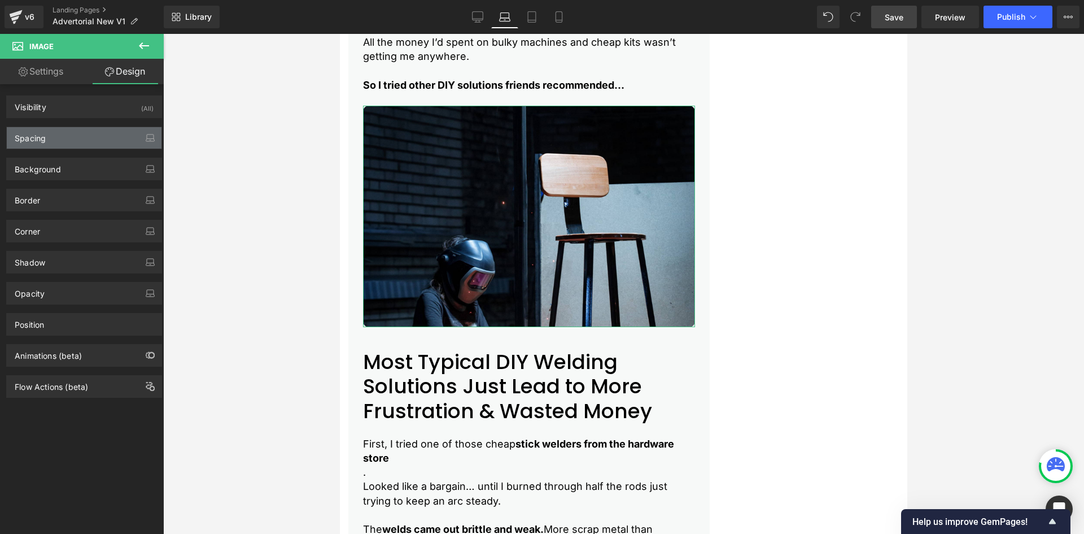
click at [62, 130] on div "Spacing" at bounding box center [84, 137] width 155 height 21
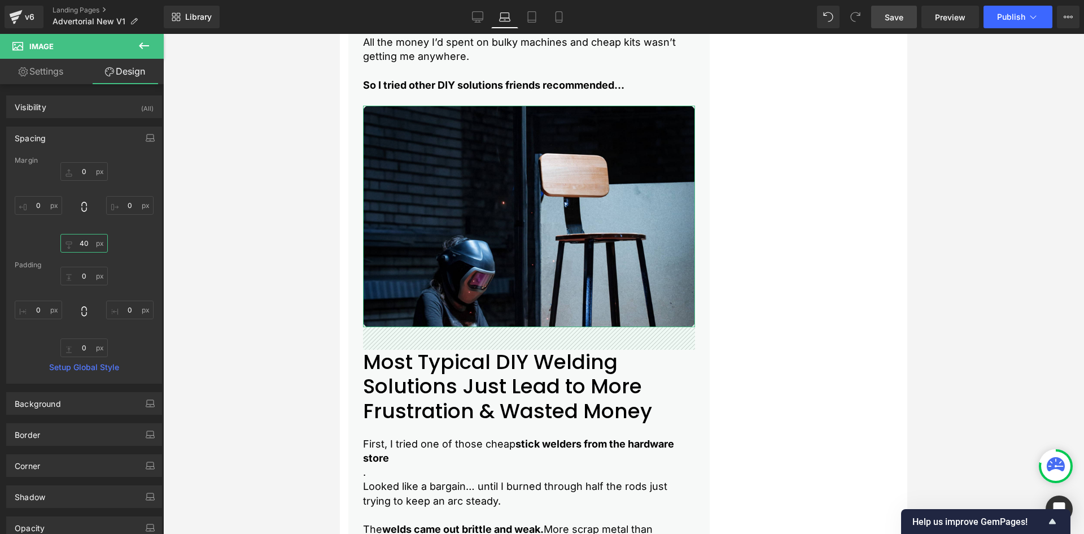
click at [81, 245] on input "40" at bounding box center [83, 243] width 47 height 19
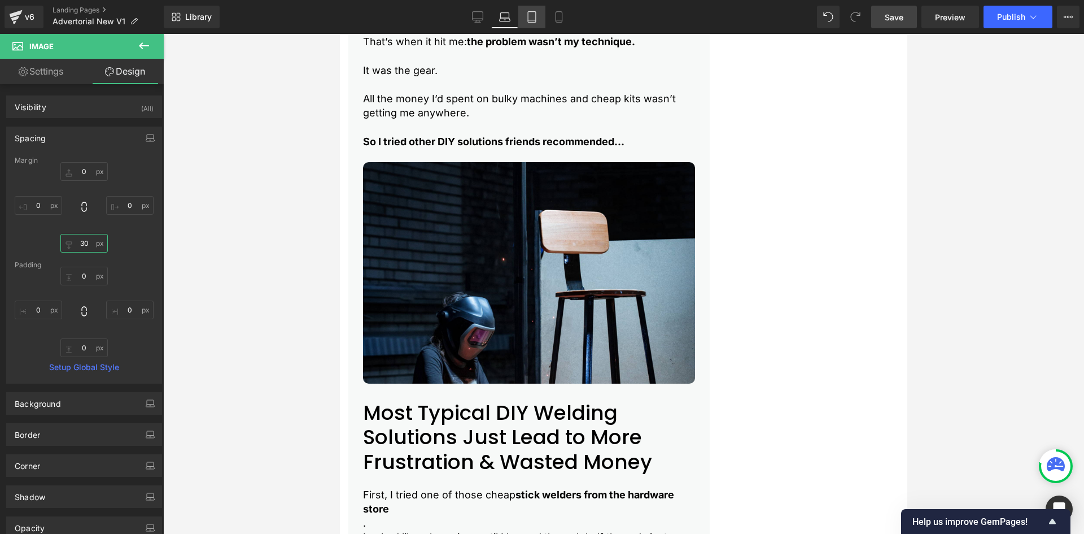
type input "30"
click at [525, 12] on link "Tablet" at bounding box center [531, 17] width 27 height 23
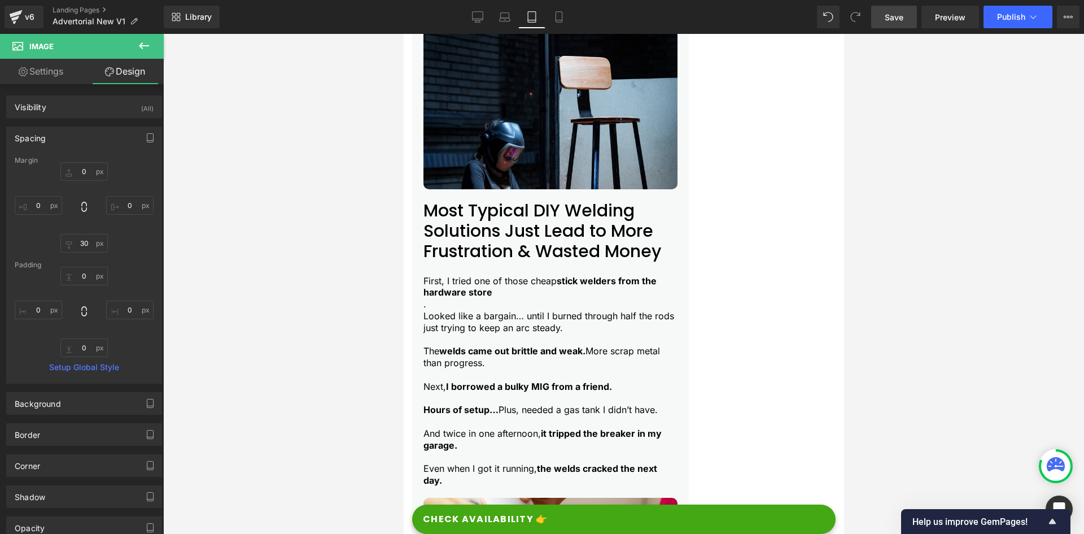
type input "0"
type input "20"
type input "0"
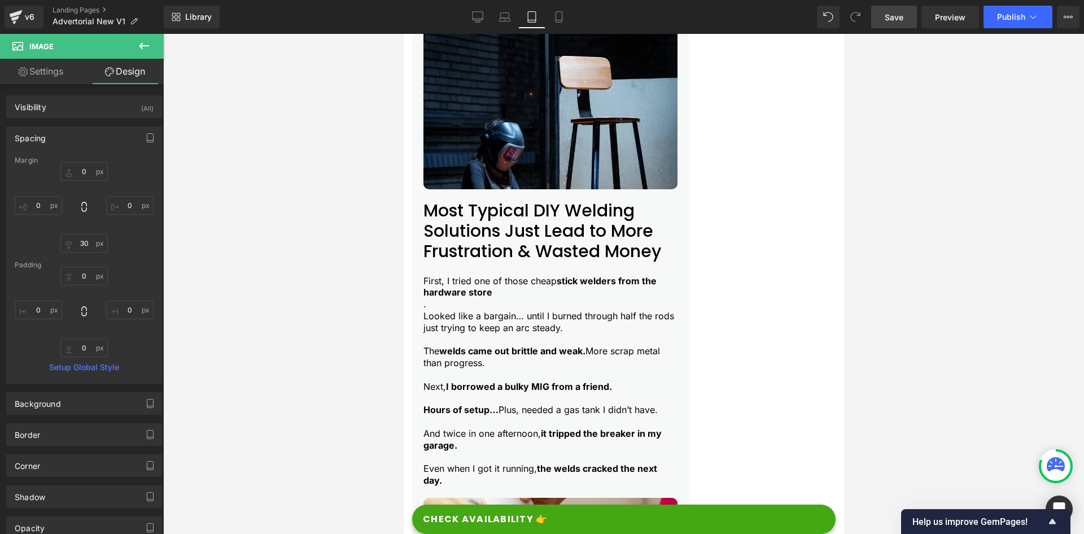
type input "0"
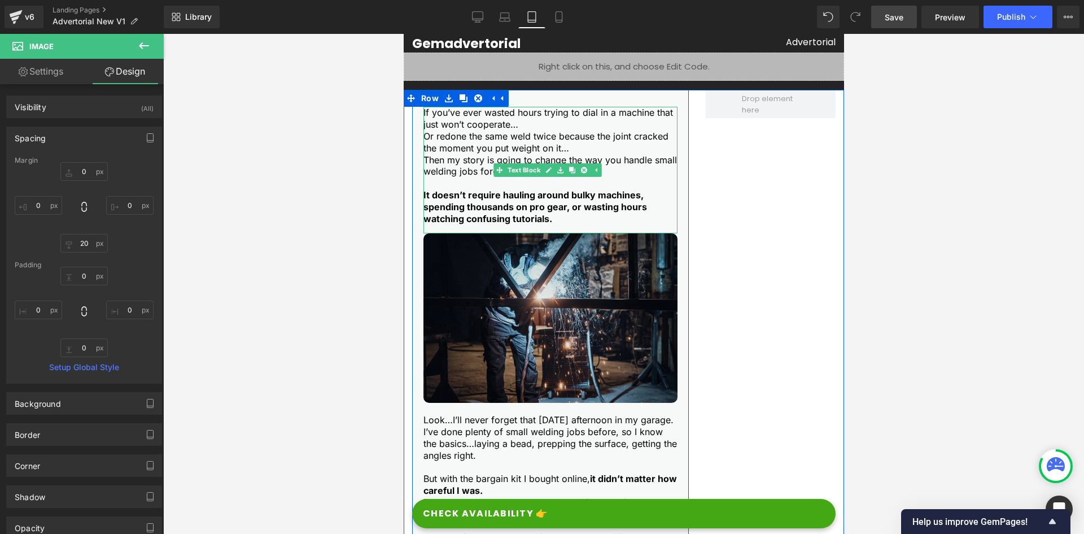
scroll to position [220, 0]
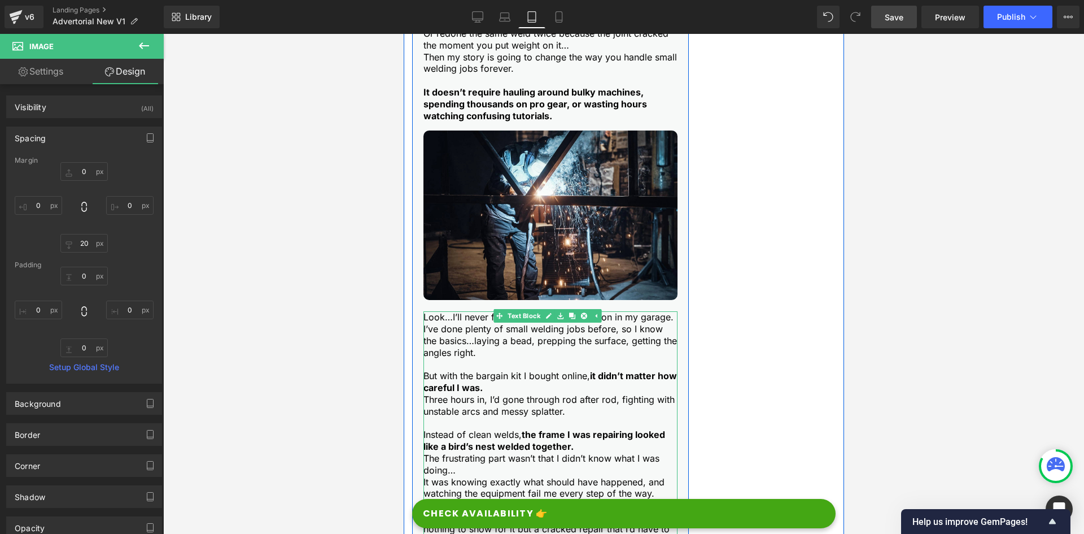
click at [430, 353] on p "I’ve done plenty of small welding jobs before, so I know the basics…laying a be…" at bounding box center [550, 340] width 254 height 35
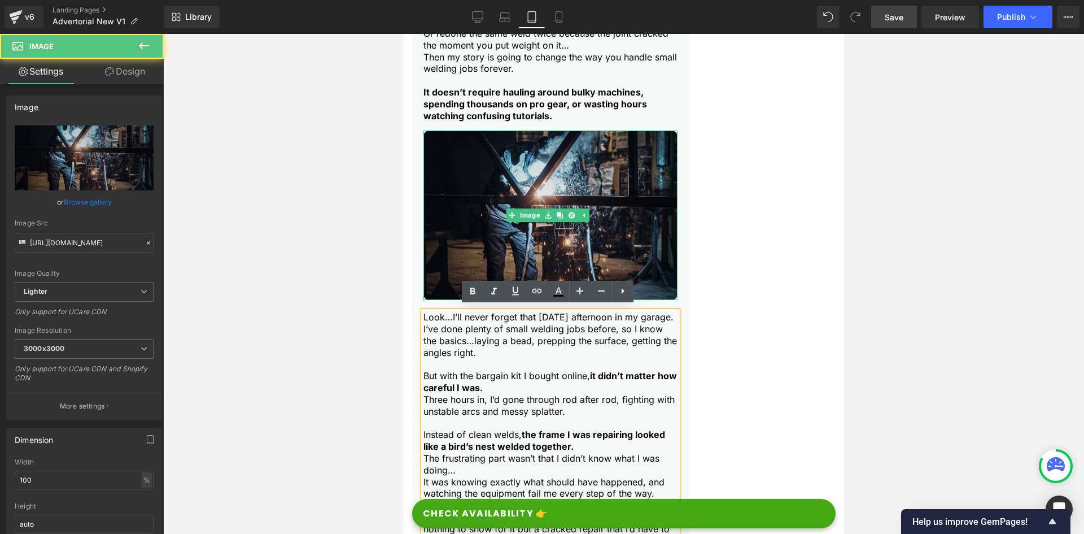
click at [473, 217] on img at bounding box center [550, 214] width 254 height 169
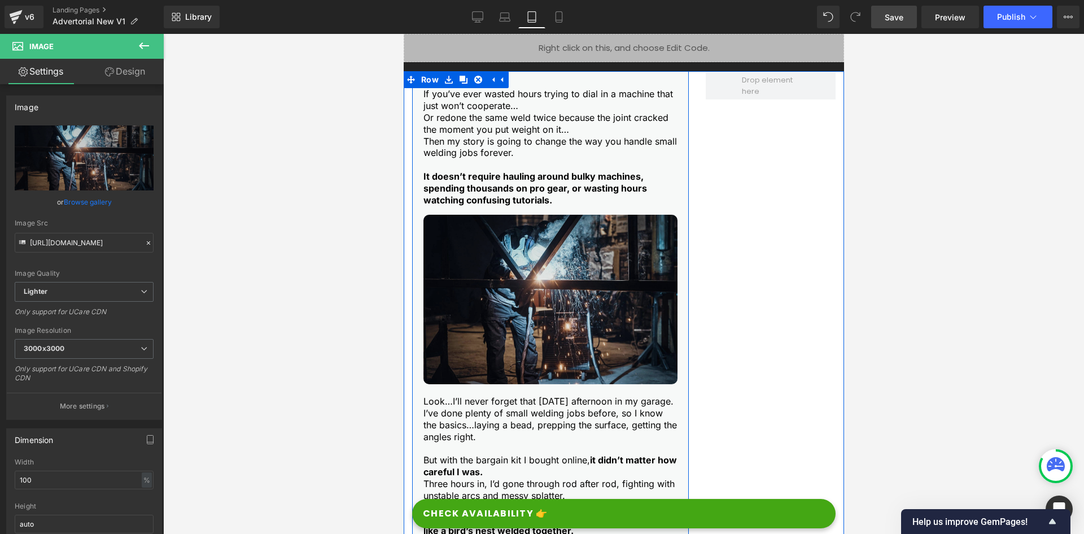
scroll to position [0, 0]
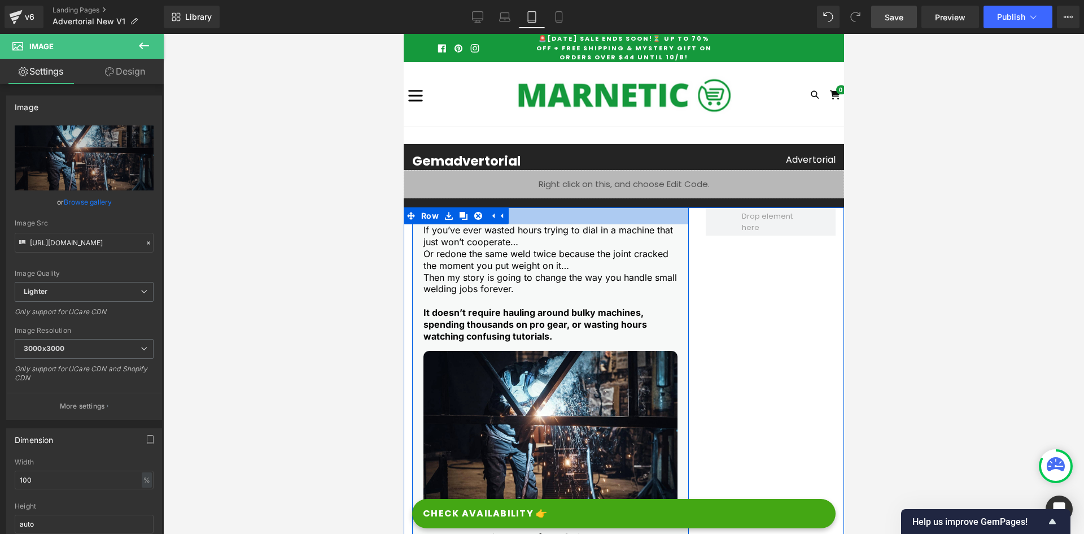
click at [548, 220] on div at bounding box center [550, 215] width 277 height 17
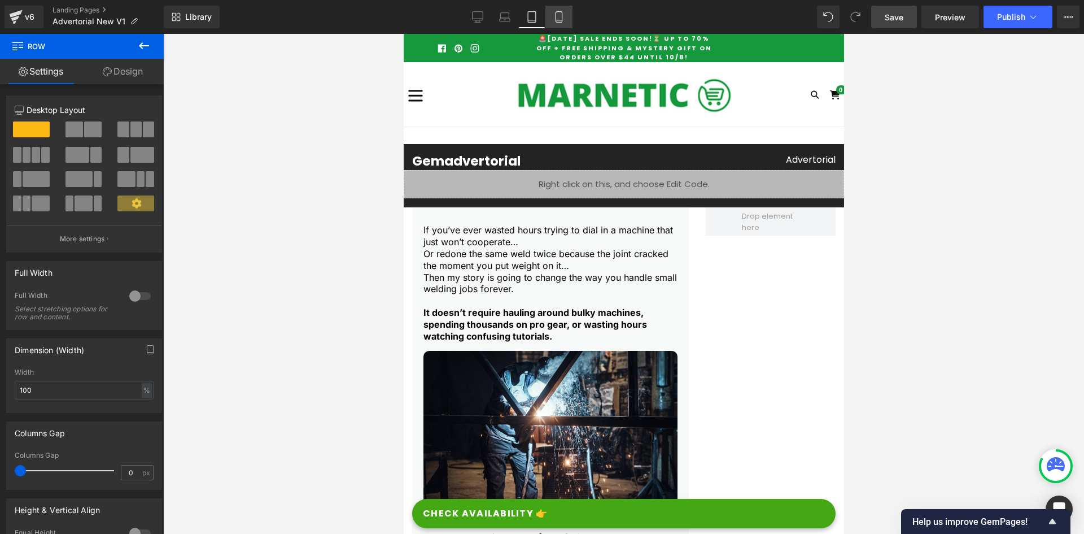
click at [560, 16] on icon at bounding box center [558, 16] width 11 height 11
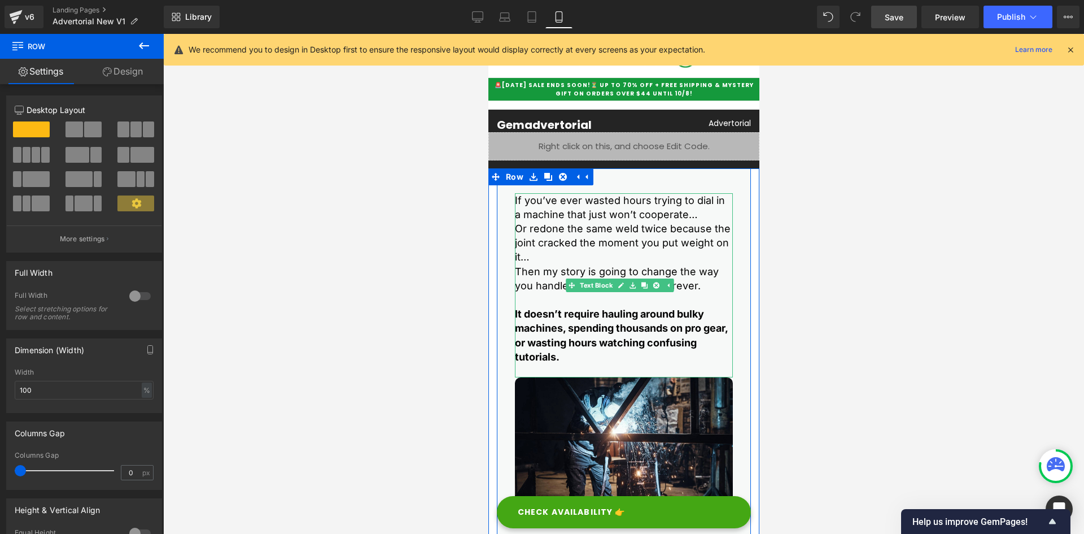
click at [536, 252] on p "Or redone the same weld twice because the joint cracked the moment you put weig…" at bounding box center [623, 242] width 218 height 43
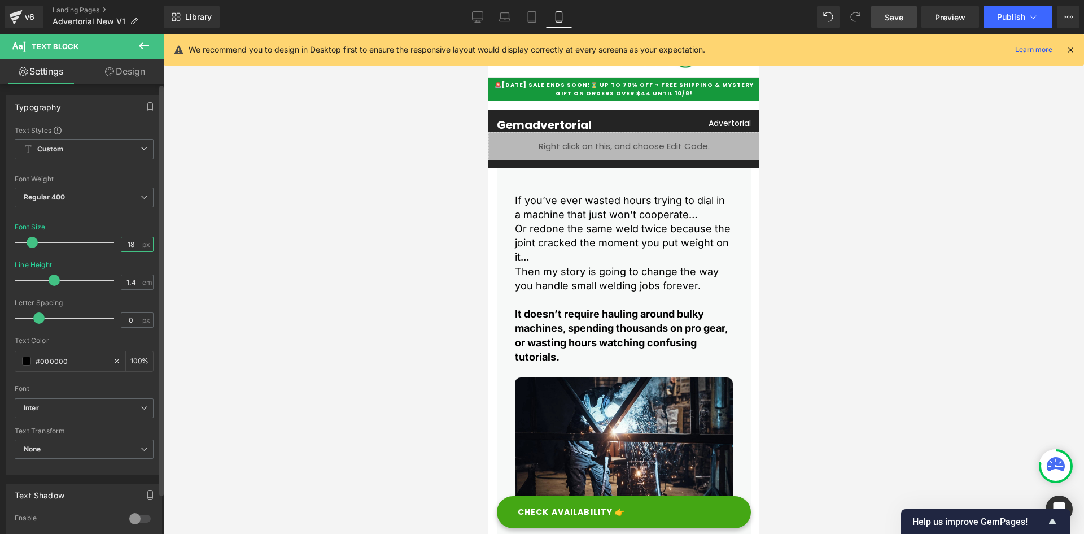
click at [122, 242] on input "18" at bounding box center [131, 244] width 20 height 14
type input "14"
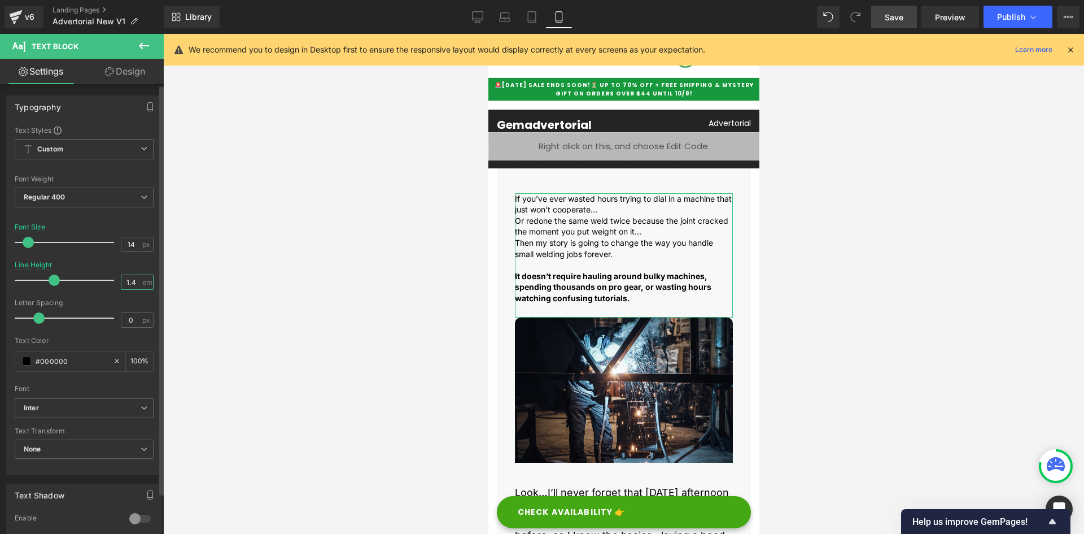
drag, startPoint x: 128, startPoint y: 282, endPoint x: 135, endPoint y: 282, distance: 7.3
click at [135, 282] on input "1.4" at bounding box center [131, 282] width 20 height 14
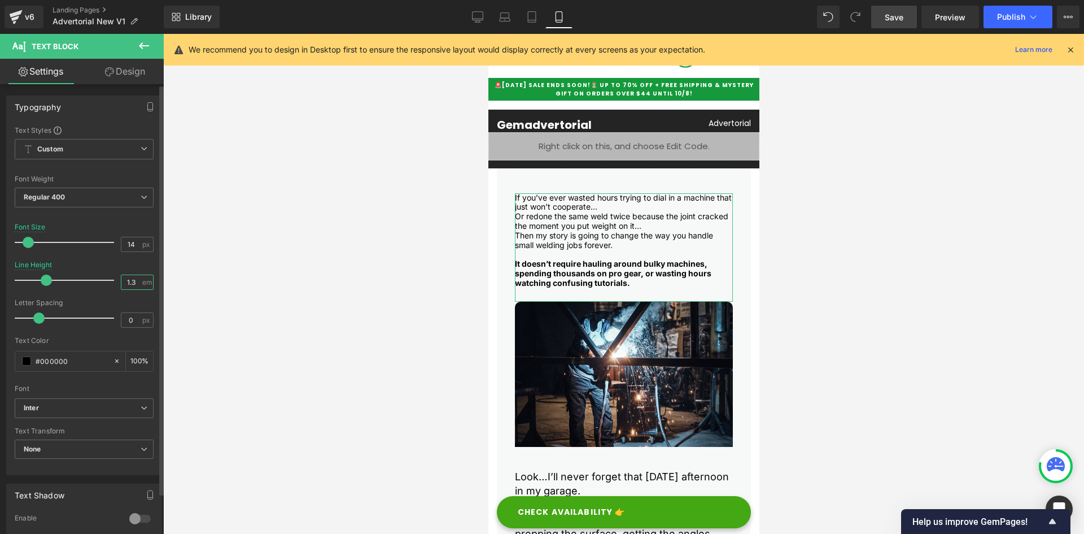
type input "1.3"
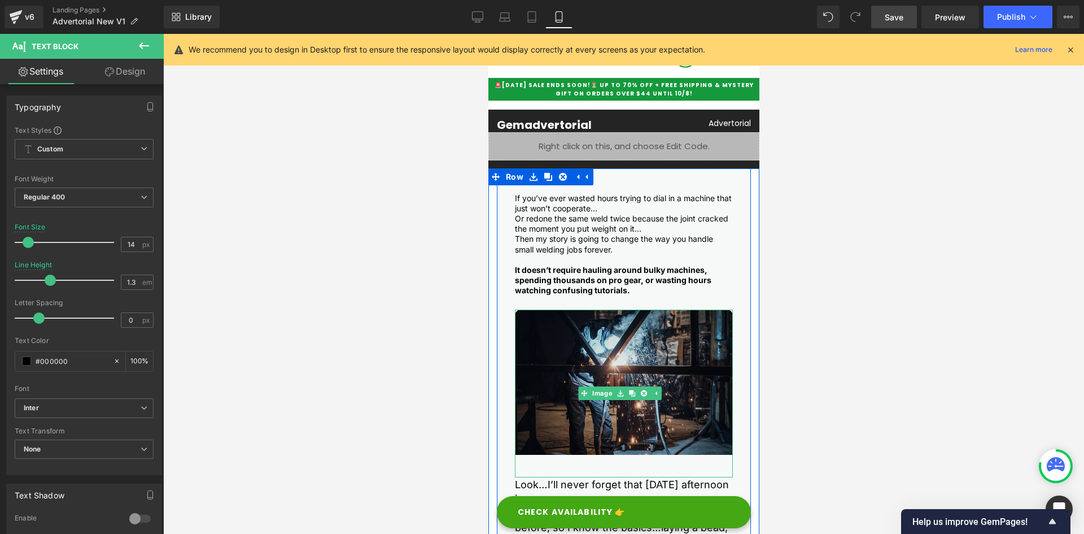
click at [604, 358] on img at bounding box center [623, 393] width 218 height 168
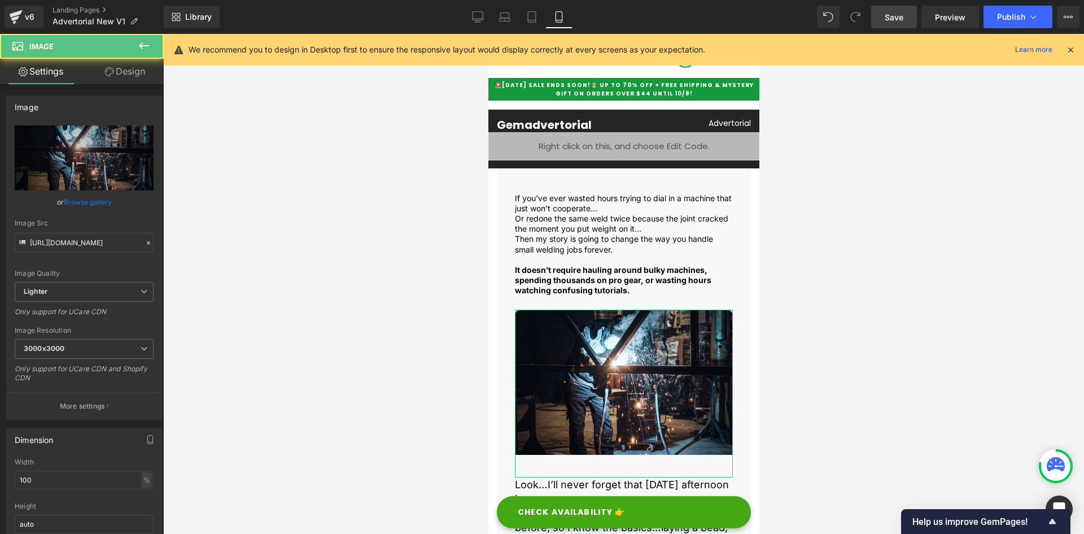
click at [115, 74] on link "Design" at bounding box center [125, 71] width 82 height 25
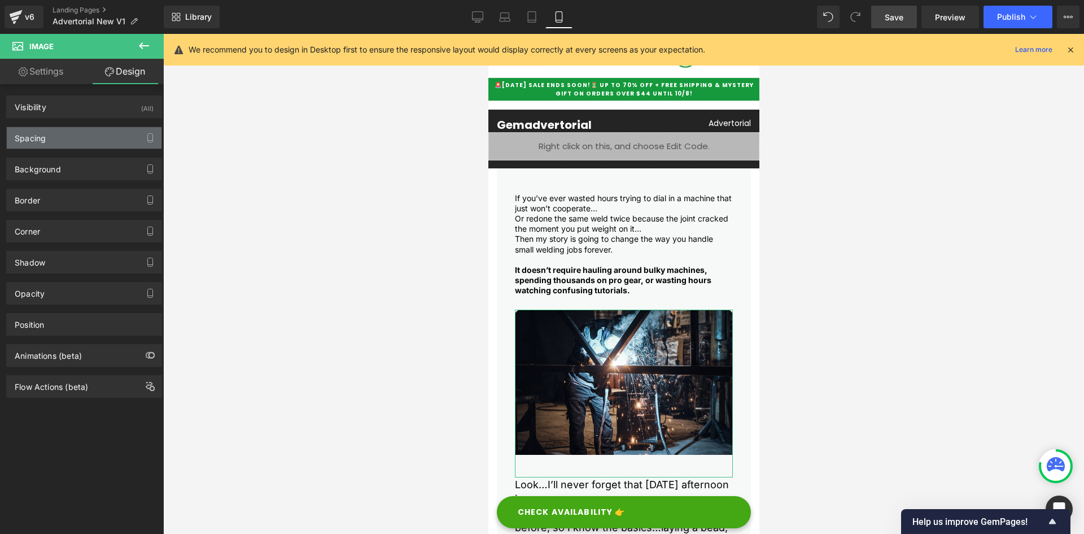
click at [58, 145] on div "Spacing" at bounding box center [84, 137] width 155 height 21
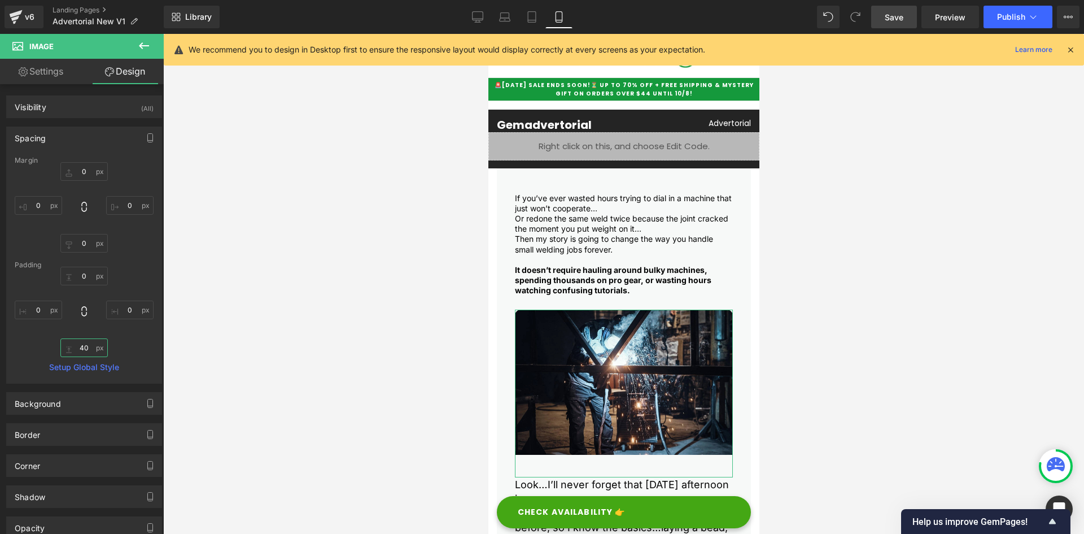
click at [85, 348] on input "40" at bounding box center [83, 347] width 47 height 19
type input "0"
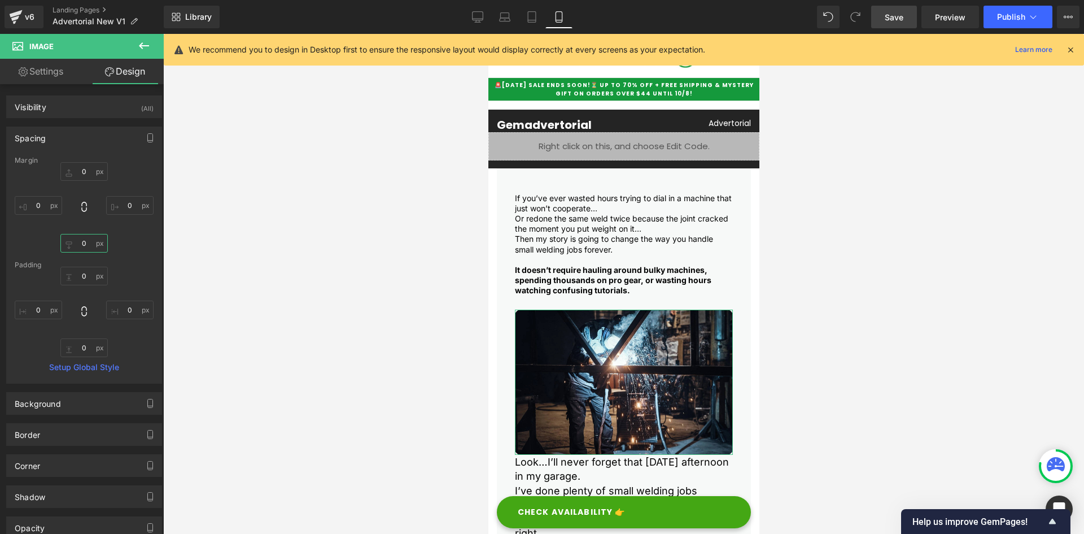
click at [68, 241] on input "0" at bounding box center [83, 243] width 47 height 19
type input "20"
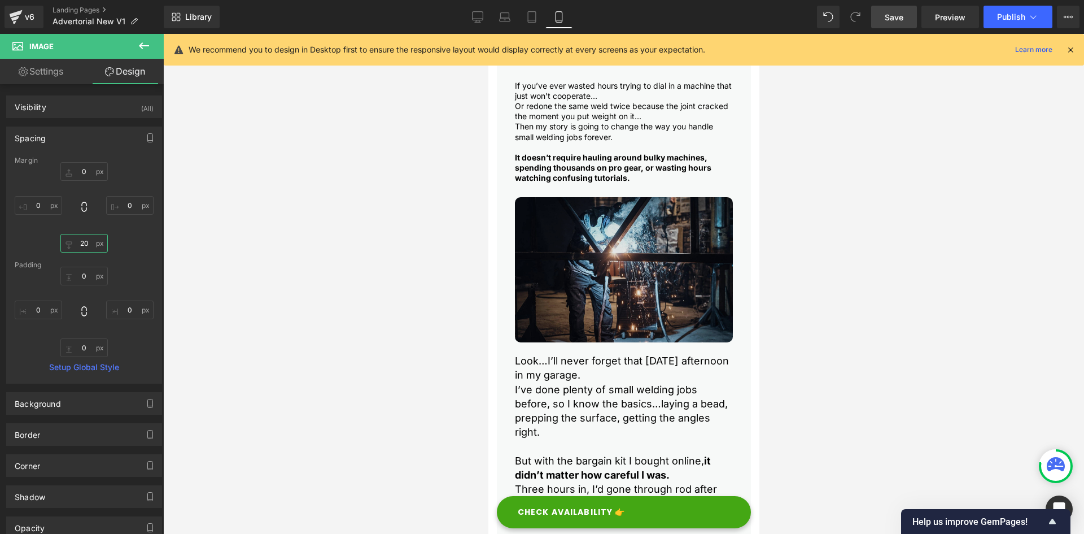
scroll to position [113, 0]
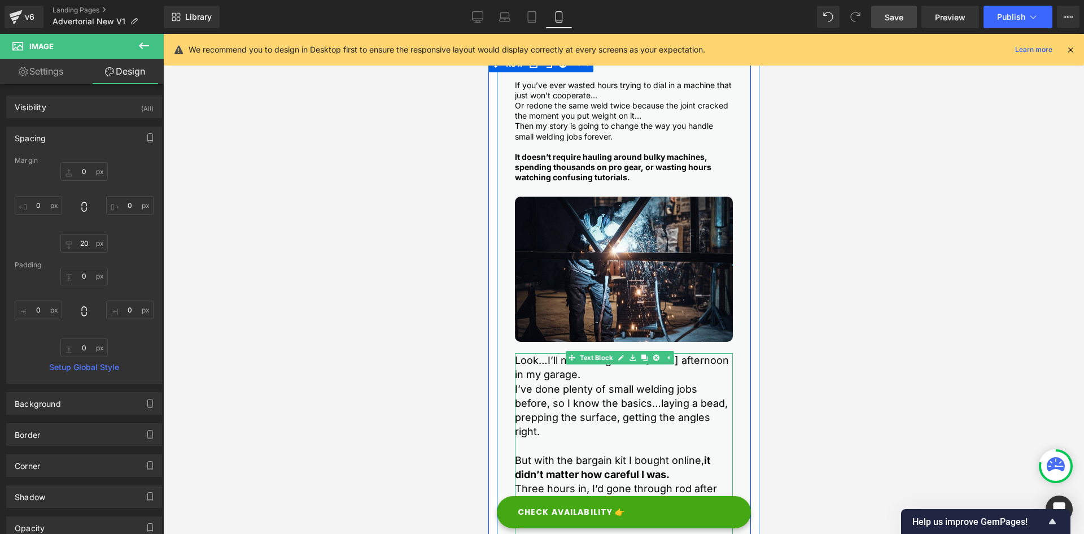
click at [549, 407] on p "I’ve done plenty of small welding jobs before, so I know the basics…laying a be…" at bounding box center [623, 410] width 218 height 57
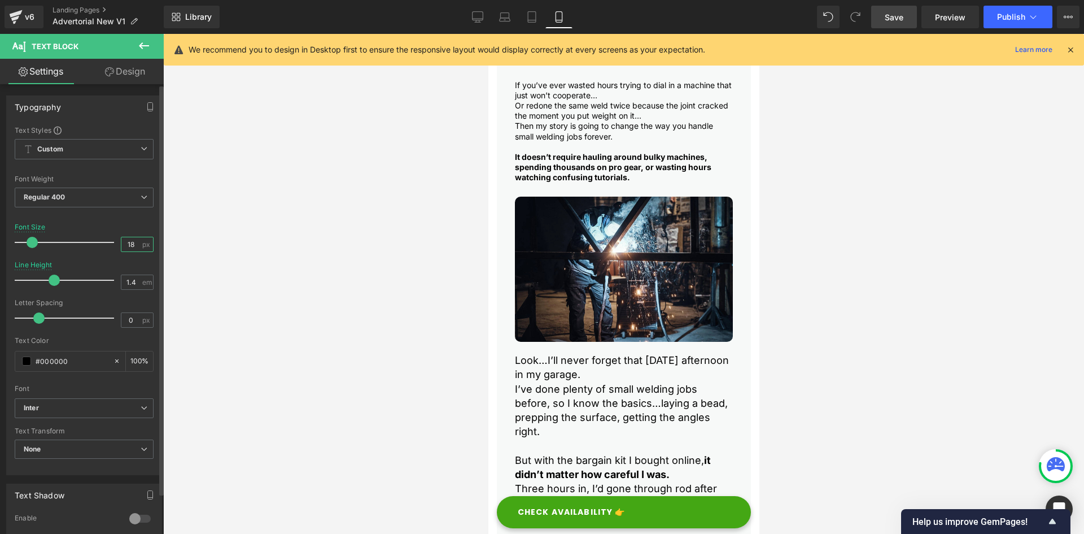
click at [127, 242] on input "18" at bounding box center [131, 244] width 20 height 14
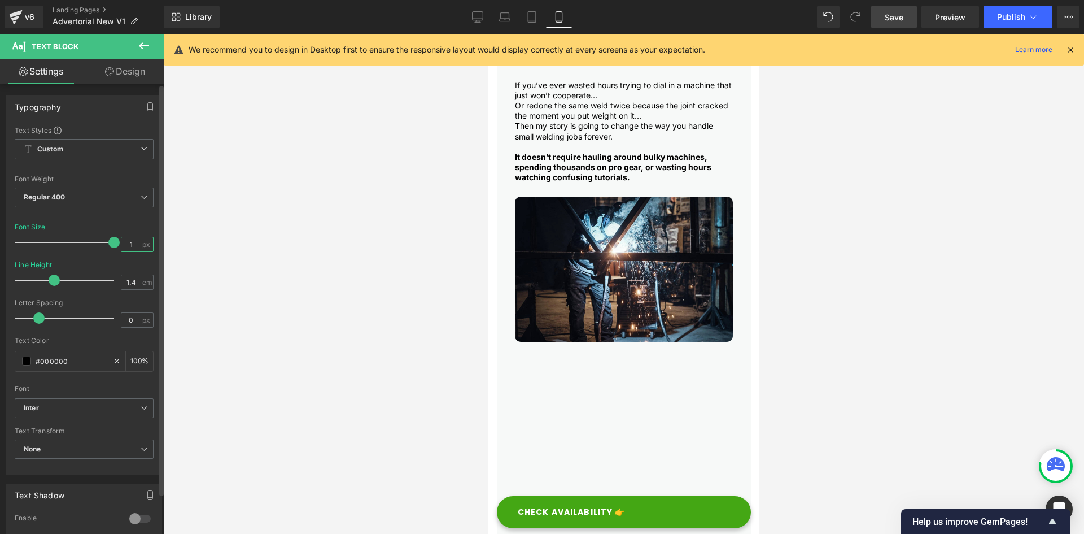
type input "14"
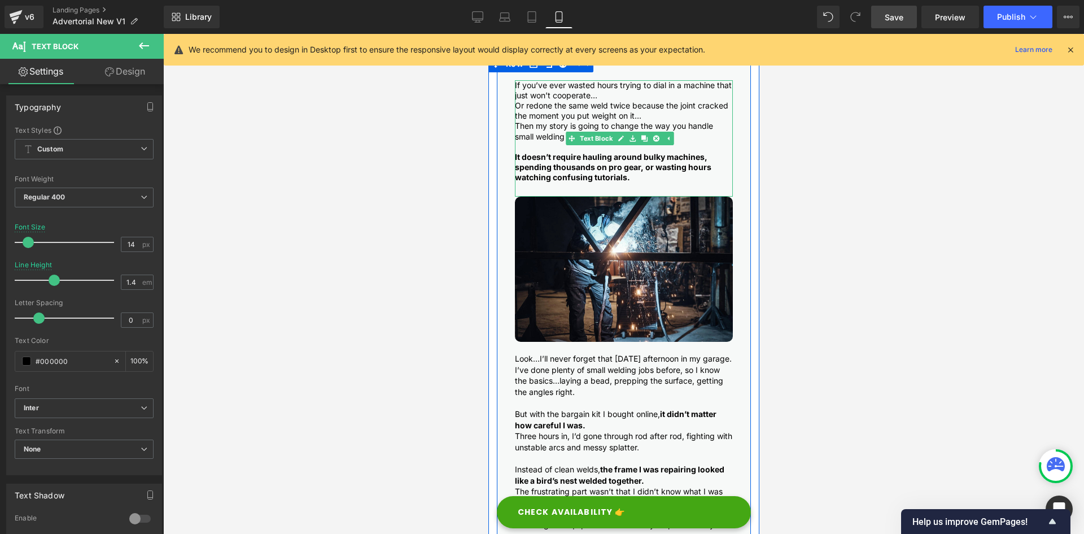
click at [584, 152] on strong "It doesn’t require hauling around bulky machines, spending thousands on pro gea…" at bounding box center [612, 167] width 197 height 30
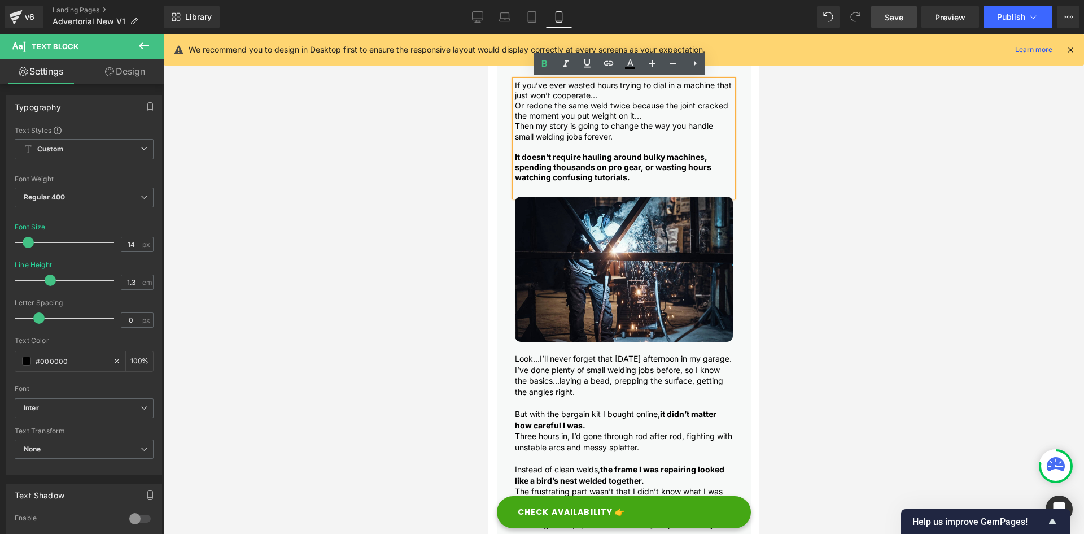
click at [574, 383] on p "I’ve done plenty of small welding jobs before, so I know the basics…laying a be…" at bounding box center [623, 380] width 218 height 33
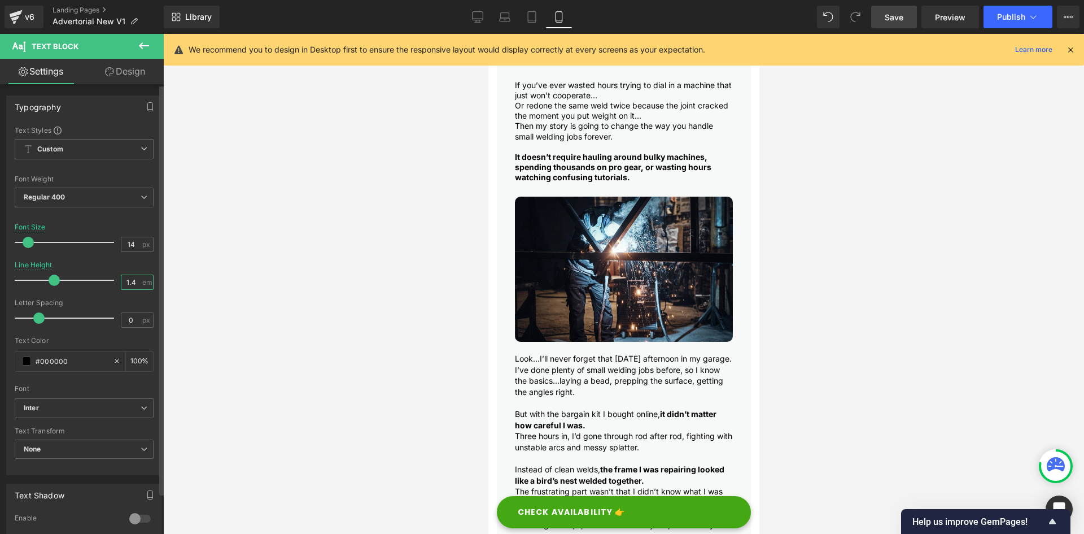
drag, startPoint x: 129, startPoint y: 279, endPoint x: 139, endPoint y: 280, distance: 10.2
click at [139, 280] on div "1.4 em" at bounding box center [137, 281] width 33 height 15
type input "1.3"
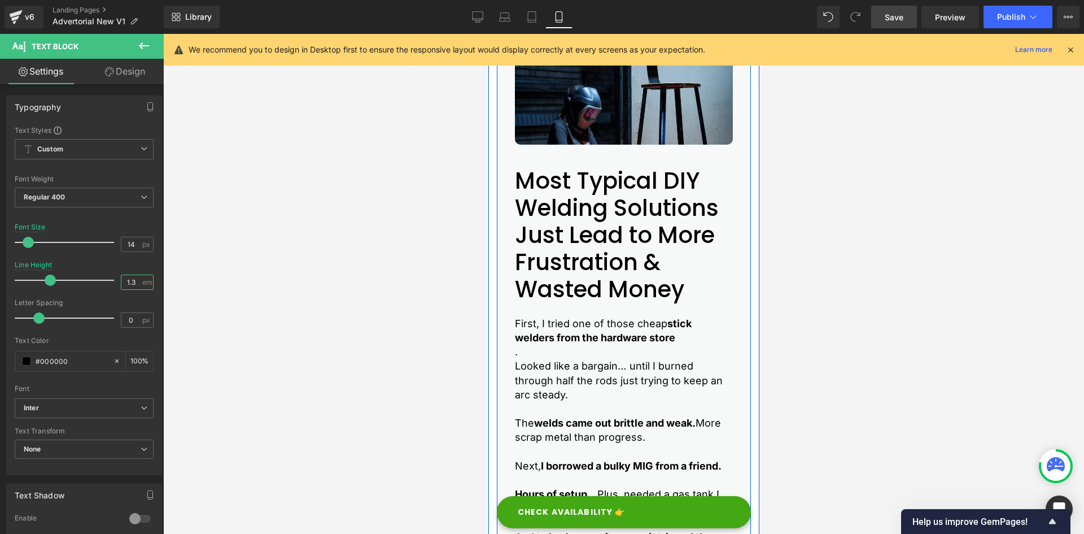
scroll to position [791, 0]
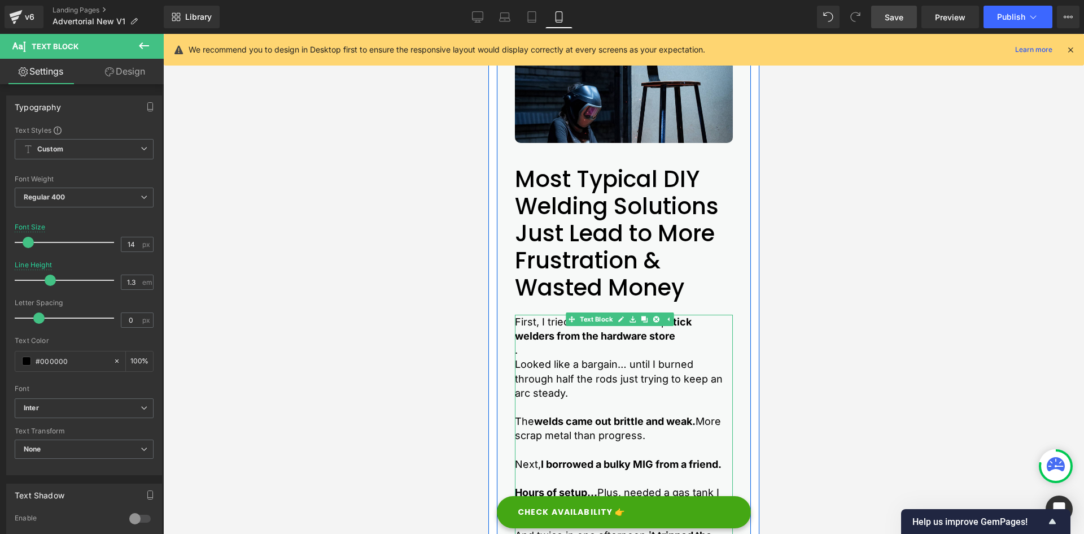
click at [545, 342] on strong "stick welders from the hardware store" at bounding box center [602, 329] width 177 height 26
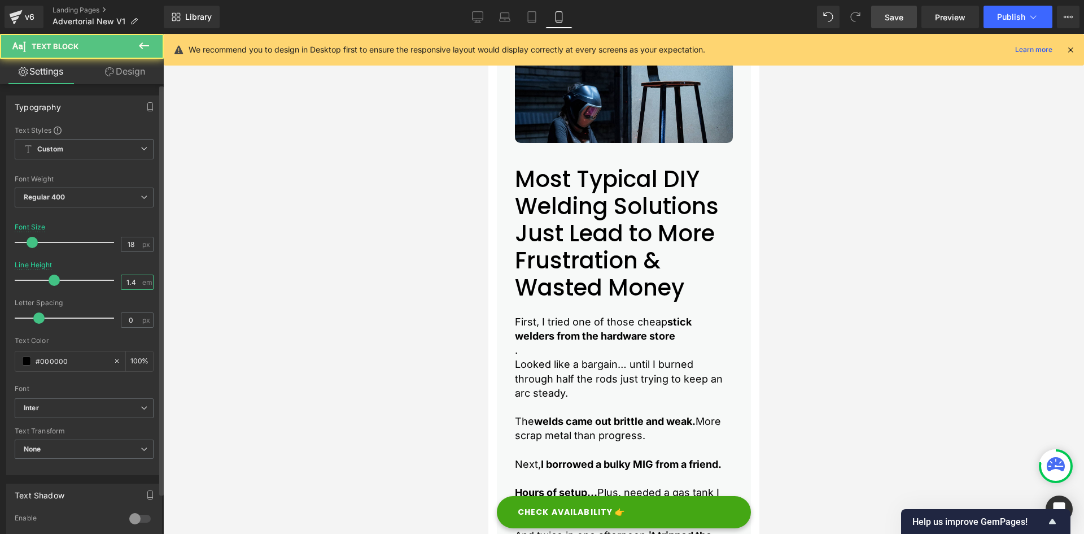
click at [130, 282] on input "1.4" at bounding box center [131, 282] width 20 height 14
type input "1.3"
click at [129, 245] on input "18" at bounding box center [131, 244] width 20 height 14
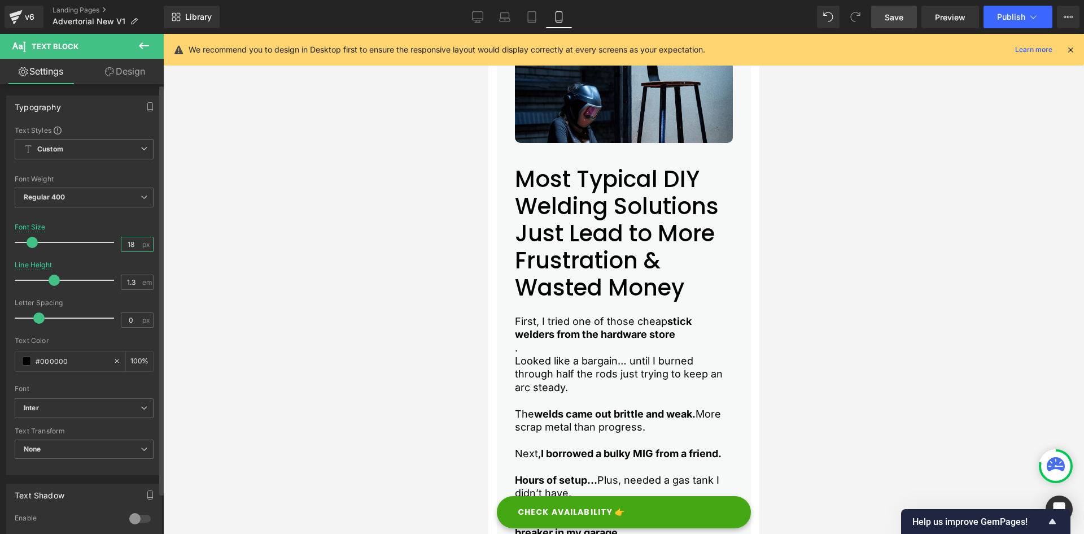
scroll to position [784, 0]
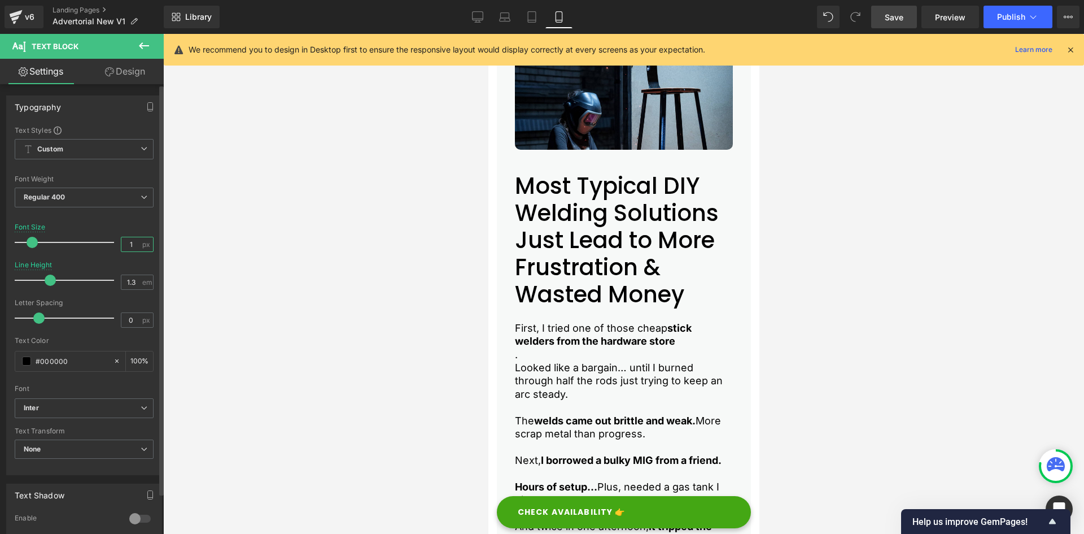
type input "14"
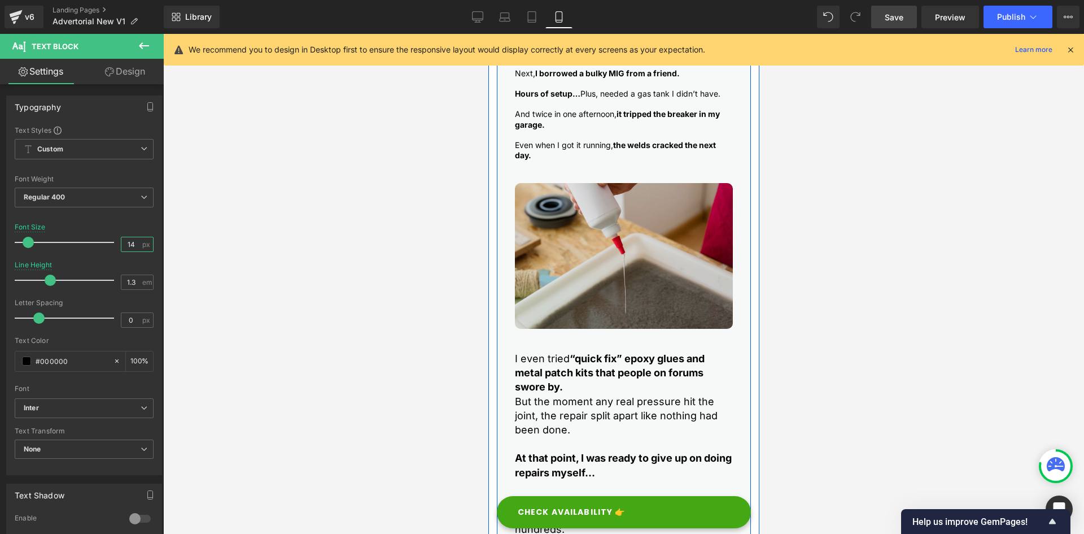
scroll to position [1204, 0]
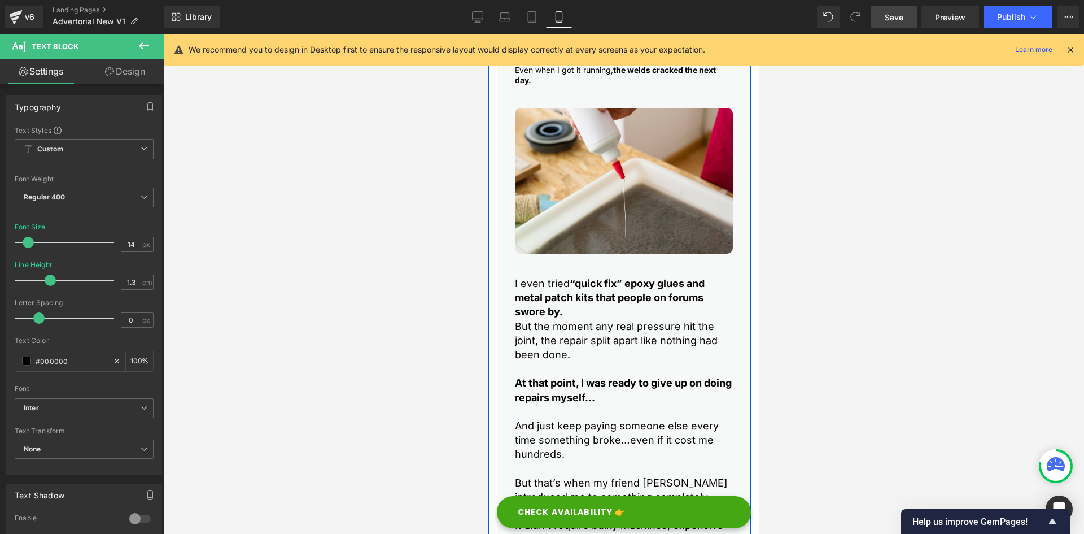
click at [549, 311] on strong "“quick fix” epoxy glues and metal patch kits that people on forums swore by." at bounding box center [609, 297] width 190 height 40
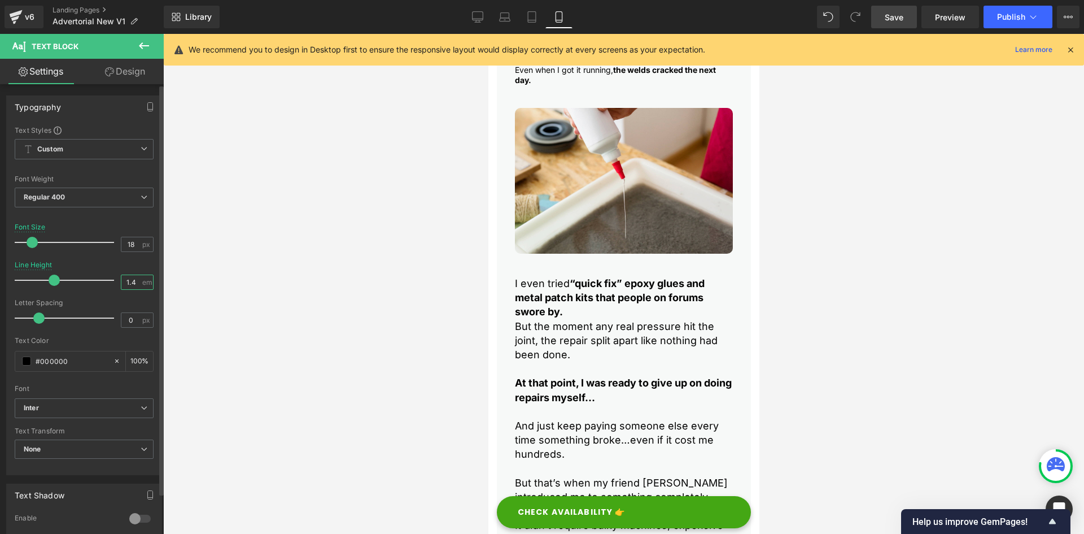
click at [136, 278] on input "1.4" at bounding box center [131, 282] width 20 height 14
click at [132, 246] on input "18" at bounding box center [131, 244] width 20 height 14
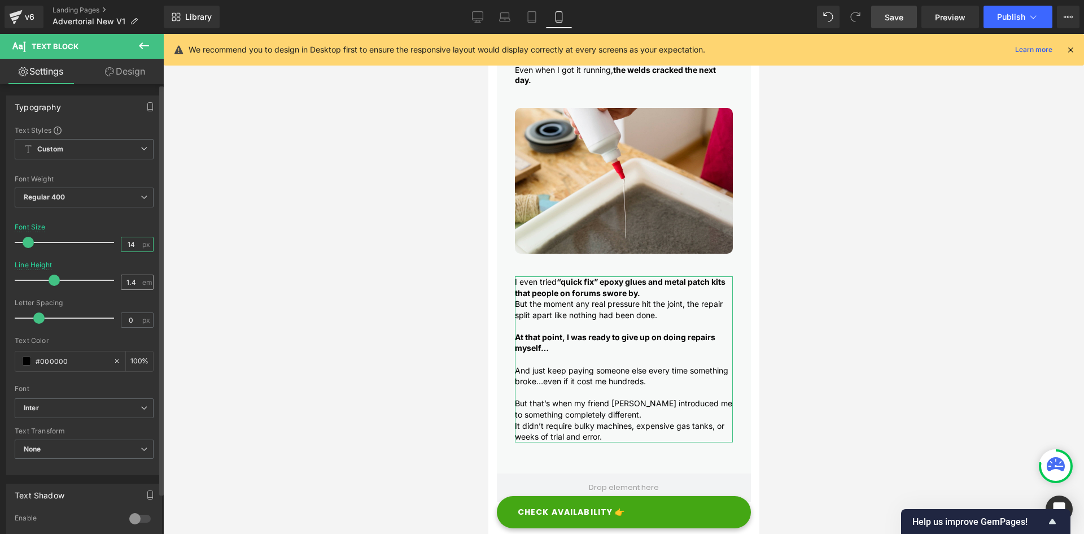
type input "14"
click at [132, 280] on input "1.4" at bounding box center [131, 282] width 20 height 14
paste input "3"
type input "1.3"
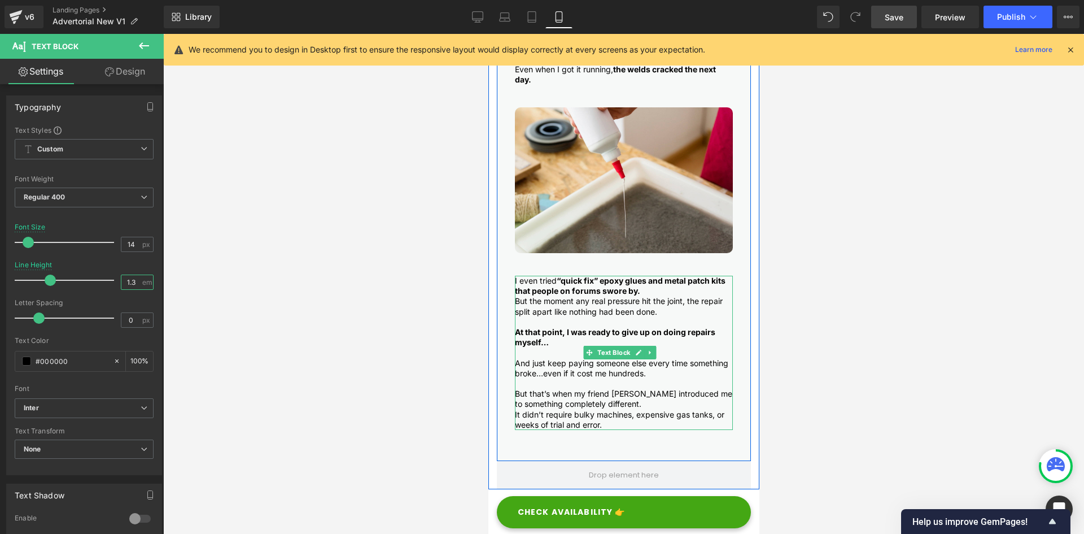
scroll to position [1204, 0]
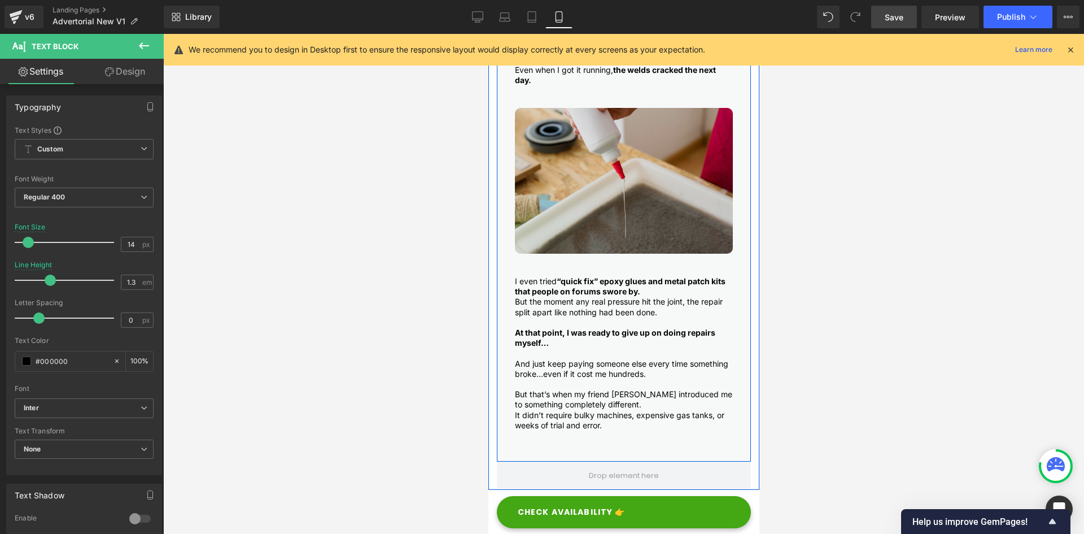
click at [533, 254] on img at bounding box center [623, 181] width 218 height 146
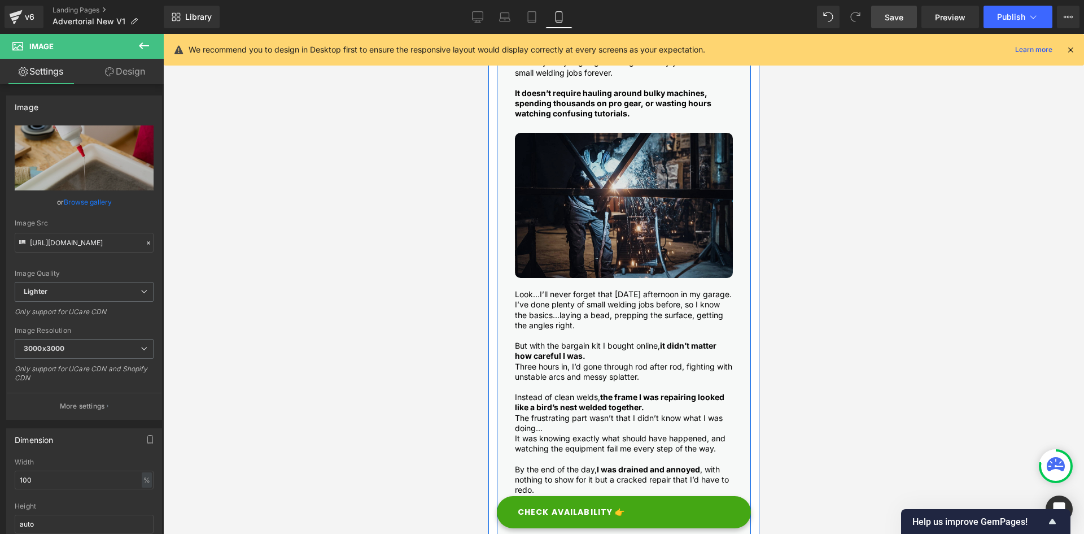
scroll to position [19, 0]
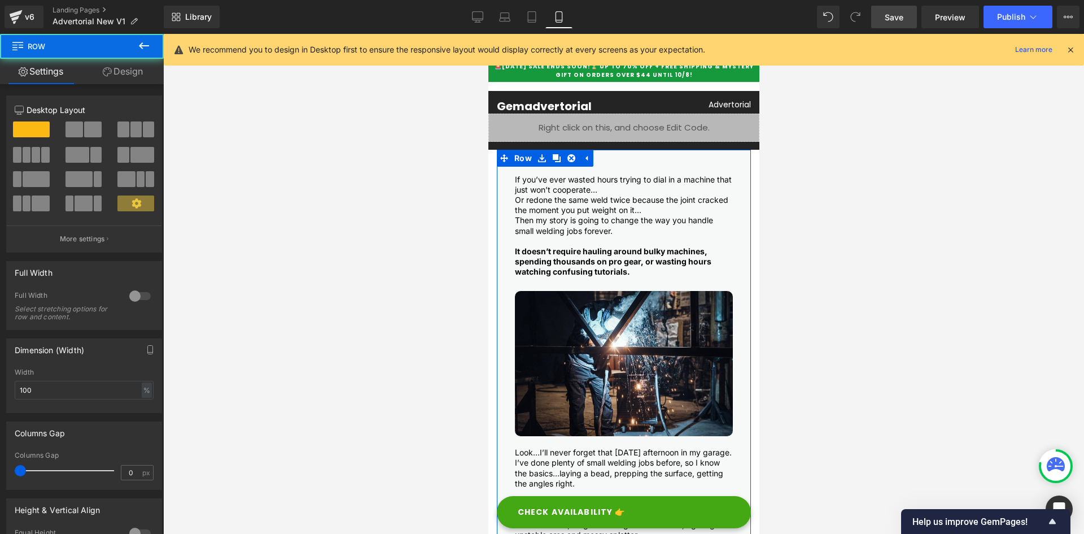
click at [126, 66] on link "Design" at bounding box center [123, 71] width 82 height 25
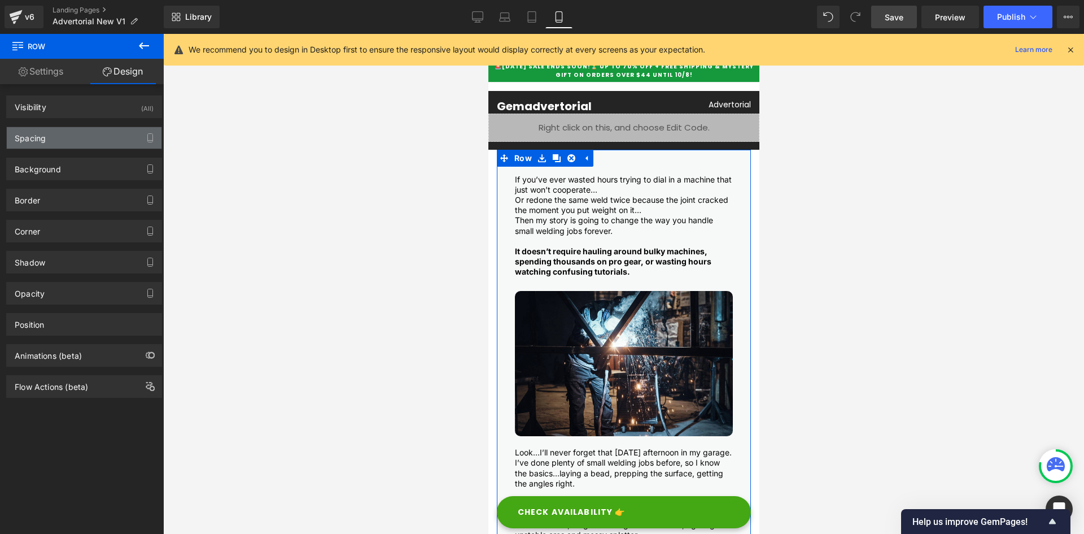
click at [50, 139] on div "Spacing" at bounding box center [84, 137] width 155 height 21
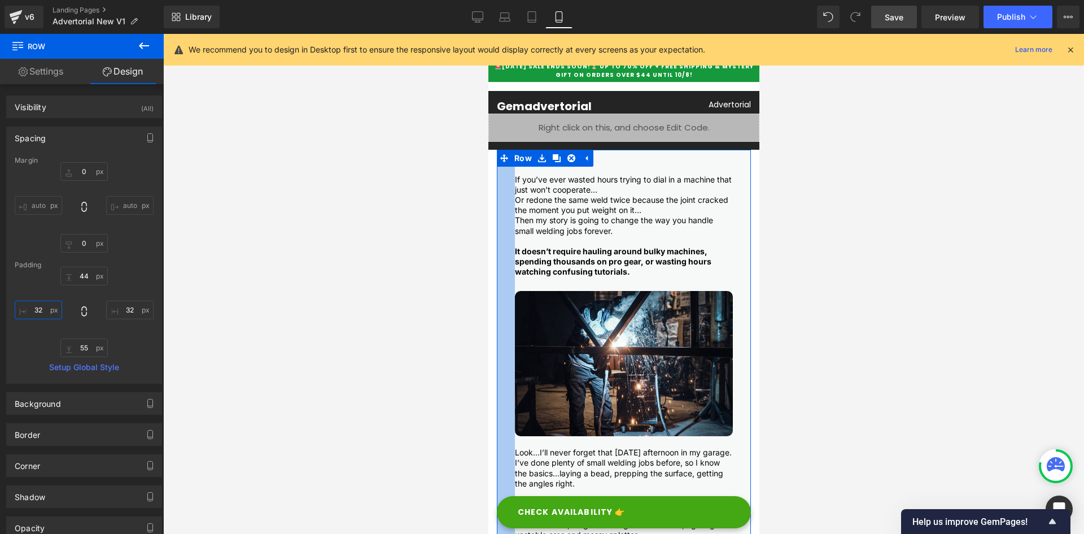
click at [33, 309] on input "32" at bounding box center [38, 309] width 47 height 19
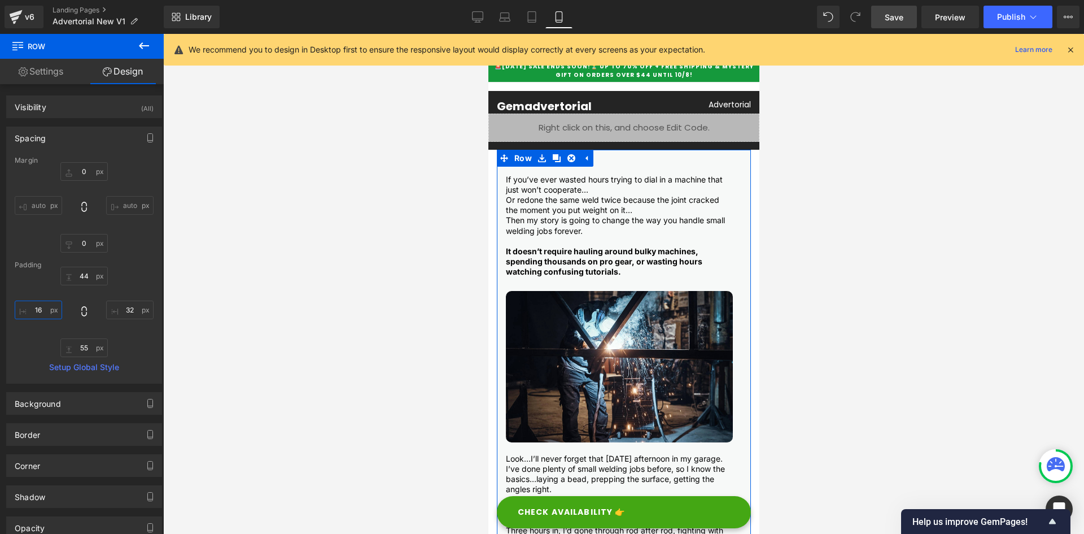
type input "16"
click at [126, 308] on input "32" at bounding box center [129, 309] width 47 height 19
click at [125, 308] on input "32" at bounding box center [129, 309] width 47 height 19
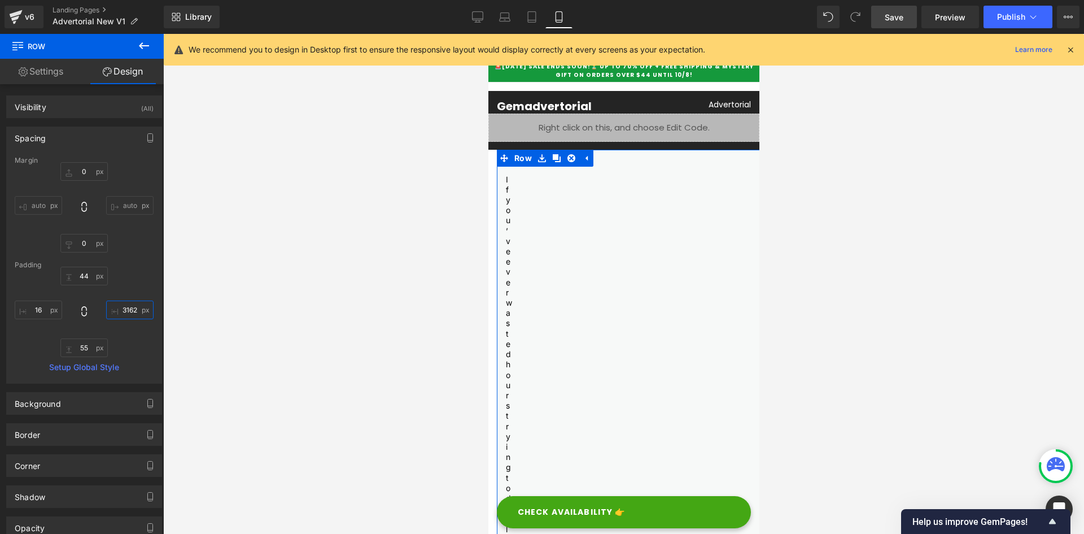
click at [125, 308] on input "3162" at bounding box center [129, 309] width 47 height 19
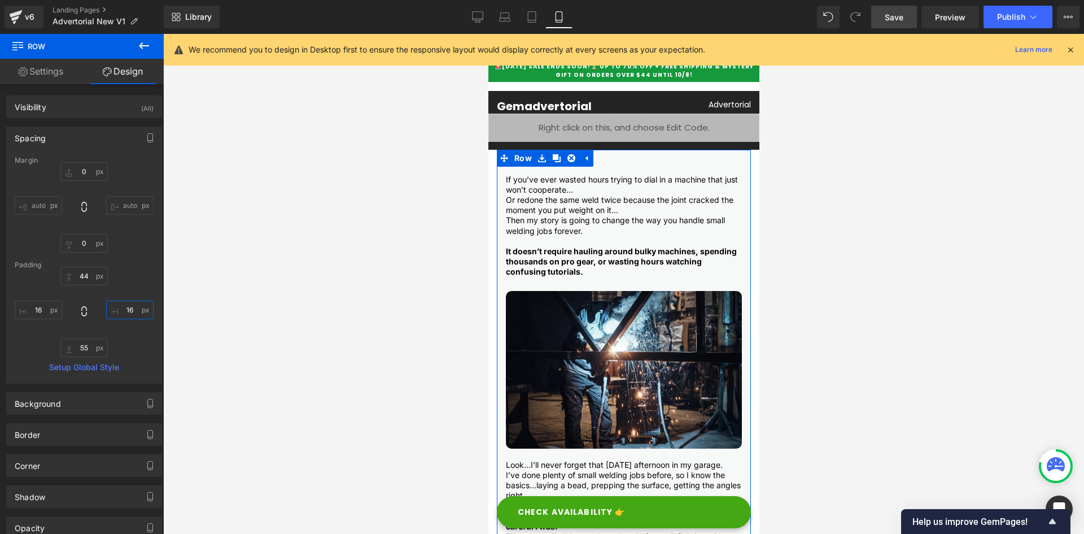
type input "16"
click at [84, 274] on input "44" at bounding box center [83, 276] width 47 height 19
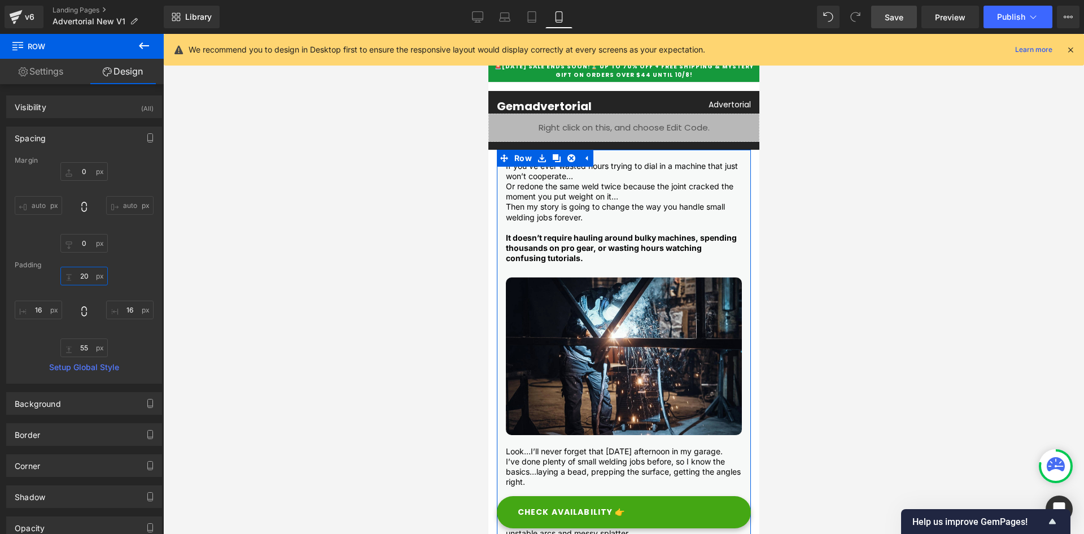
type input "20"
click at [82, 349] on input "55" at bounding box center [83, 347] width 47 height 19
type input "20"
click at [81, 278] on input "20" at bounding box center [83, 276] width 47 height 19
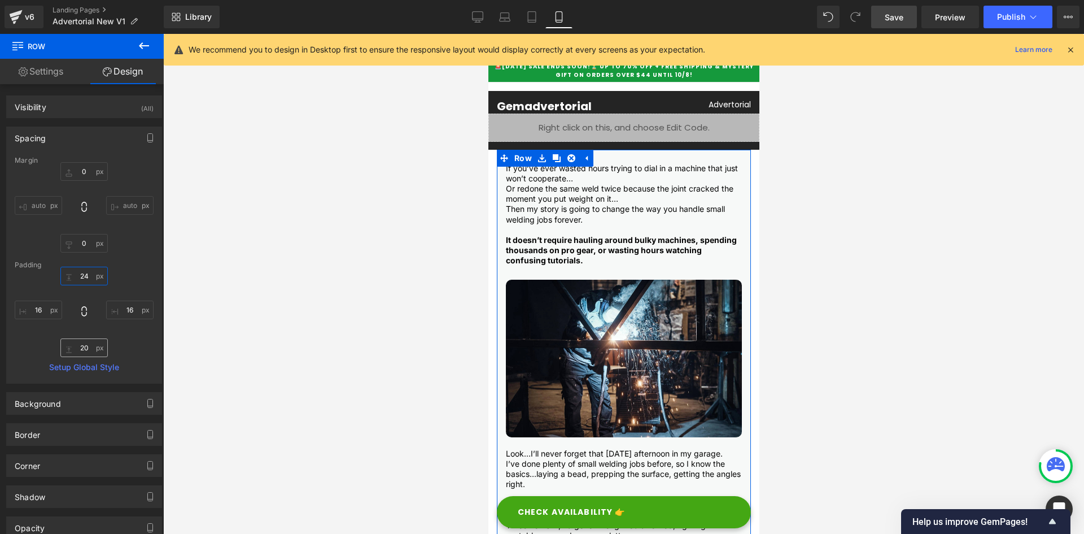
type input "24"
click at [86, 344] on input "20" at bounding box center [83, 347] width 47 height 19
type input "24"
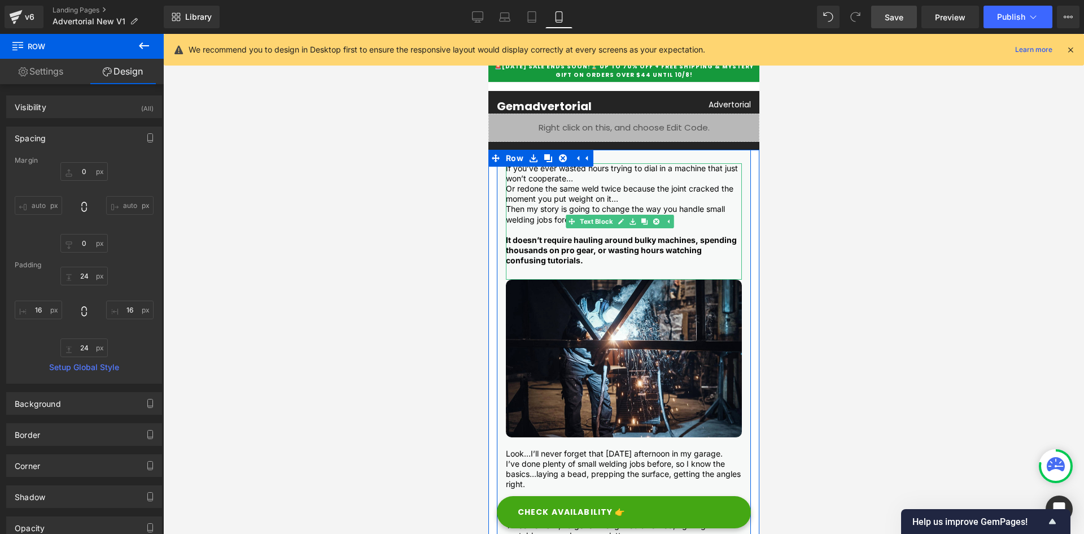
click at [551, 228] on p at bounding box center [623, 230] width 236 height 10
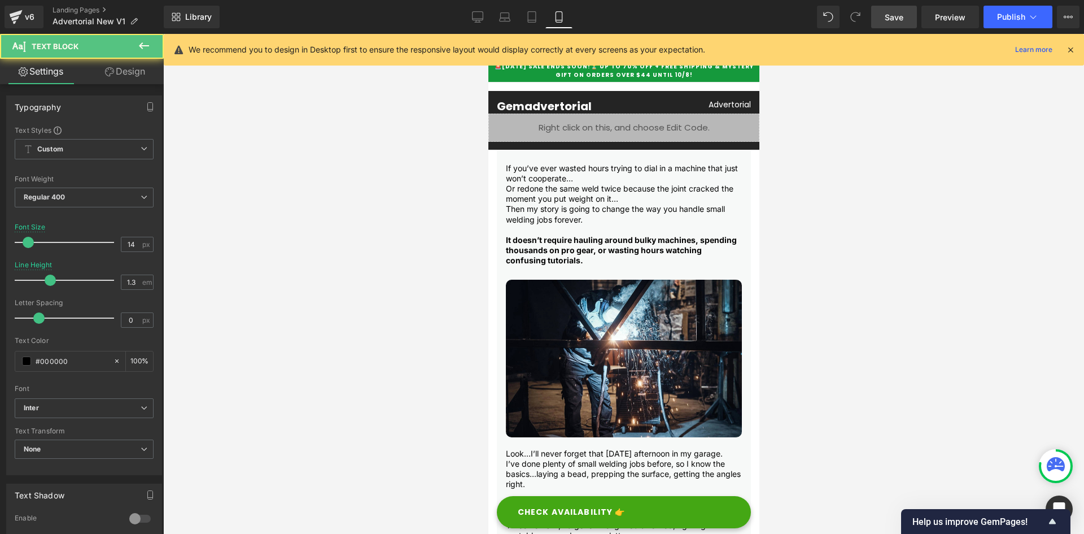
click at [124, 75] on link "Design" at bounding box center [125, 71] width 82 height 25
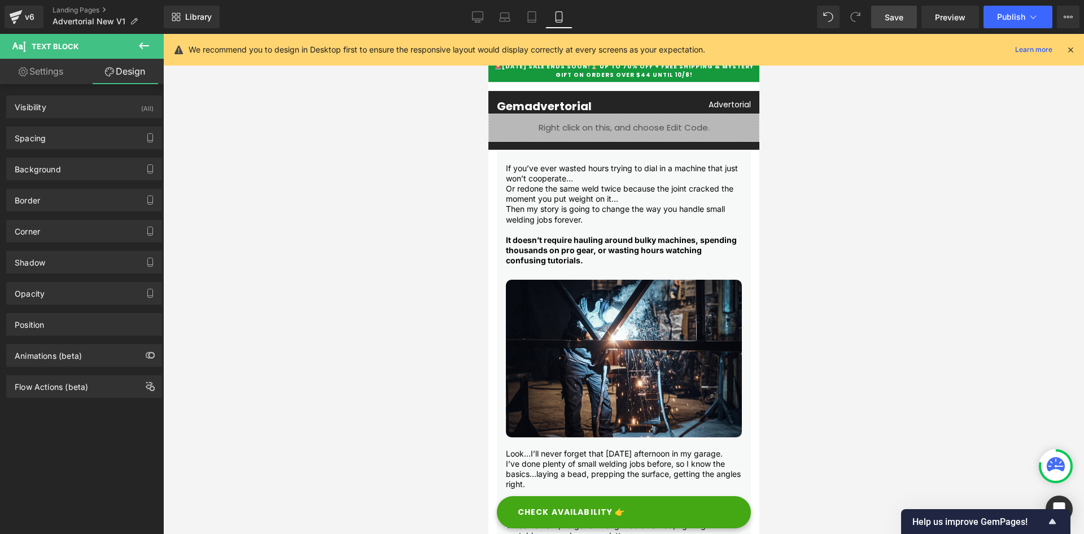
drag, startPoint x: 71, startPoint y: 136, endPoint x: 97, endPoint y: 191, distance: 61.1
click at [71, 136] on div "Spacing" at bounding box center [84, 137] width 155 height 21
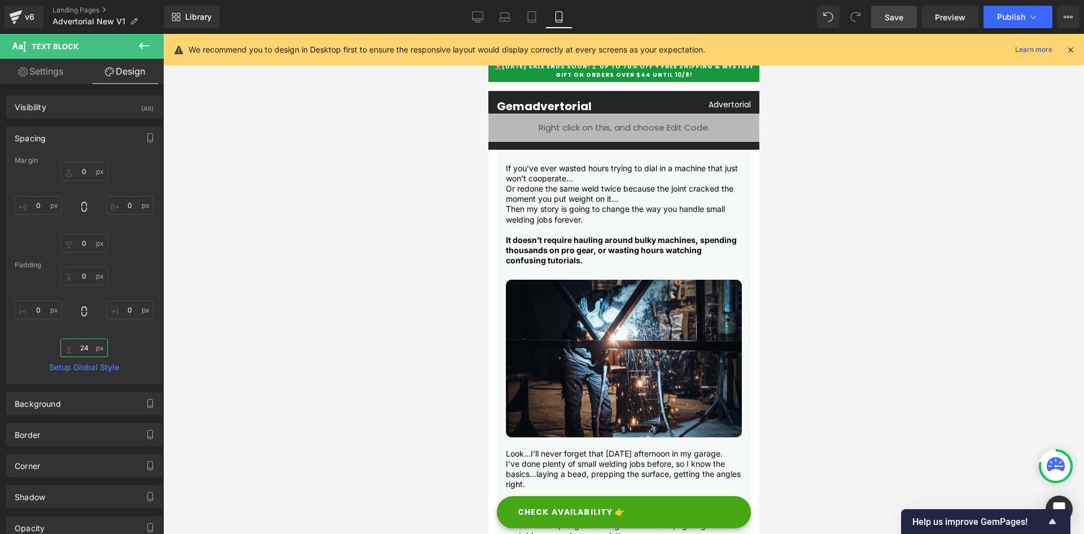
click at [86, 346] on input "24" at bounding box center [83, 347] width 47 height 19
type input "20"
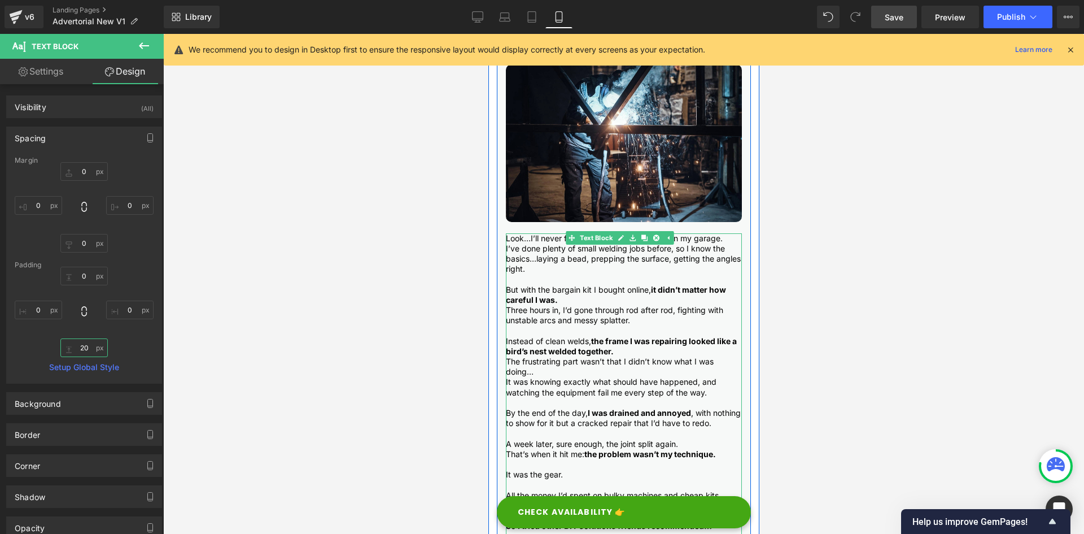
scroll to position [414, 0]
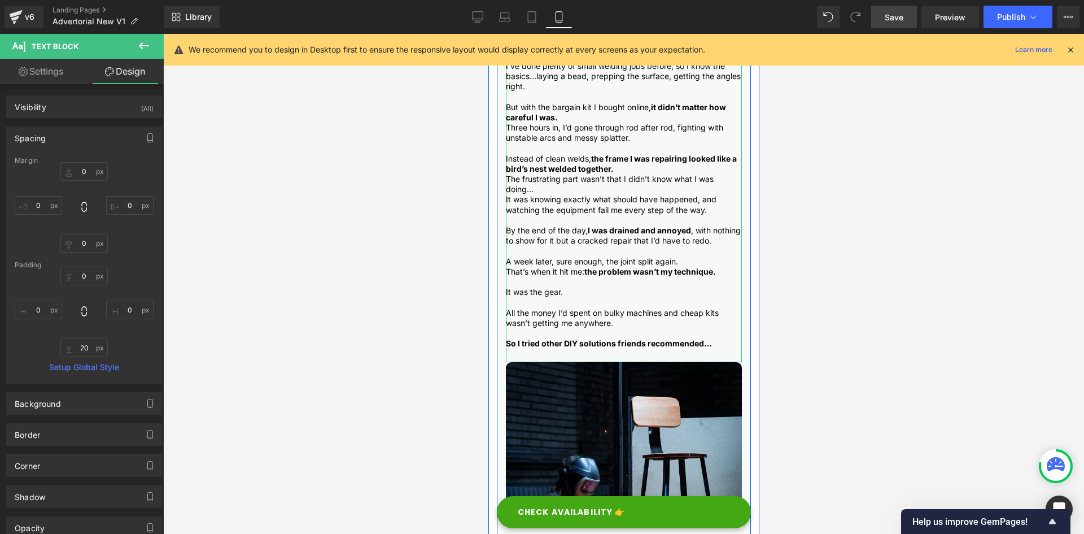
click at [520, 215] on p at bounding box center [623, 220] width 236 height 10
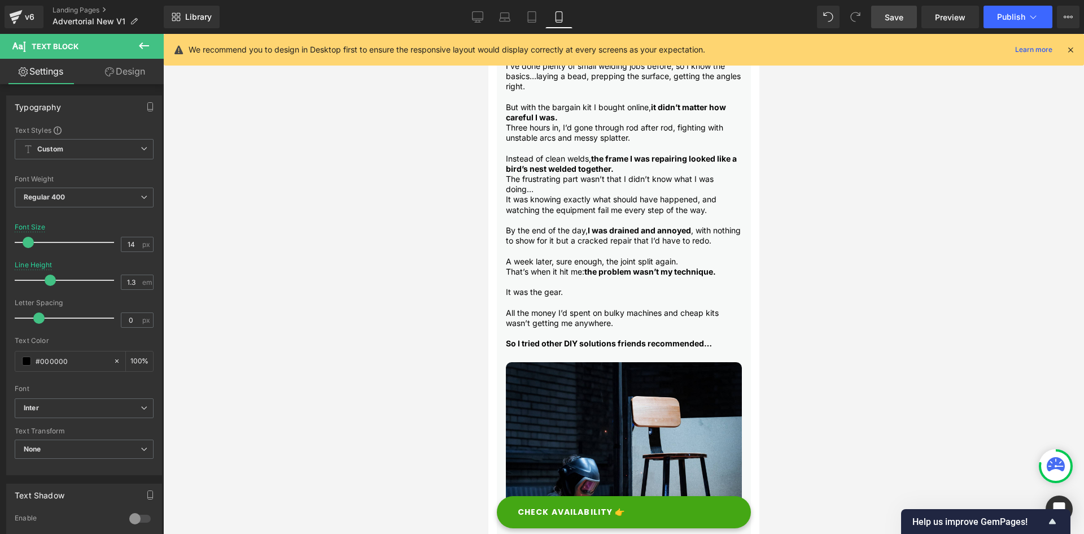
click at [123, 73] on link "Design" at bounding box center [125, 71] width 82 height 25
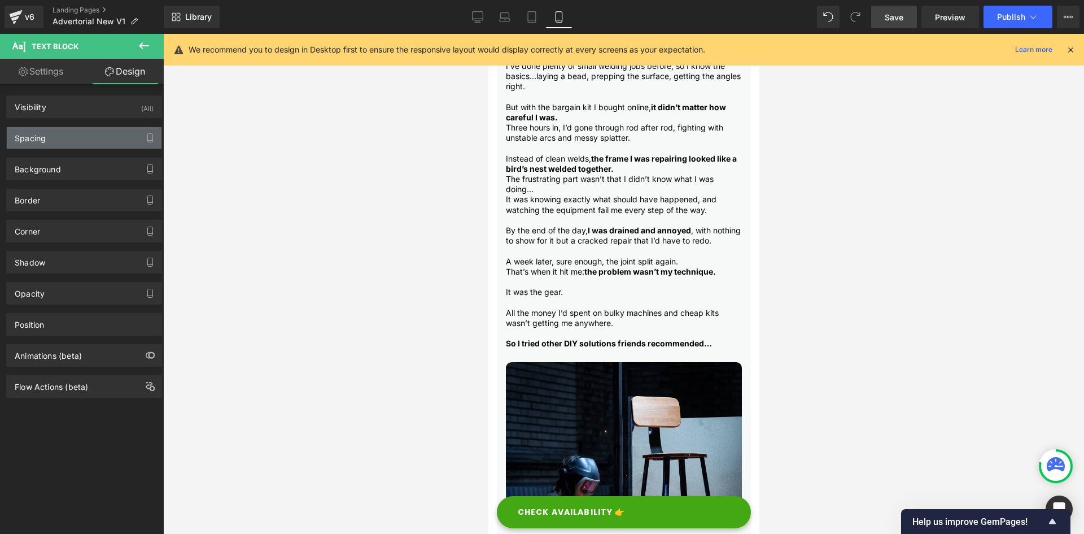
click at [63, 141] on div "Spacing" at bounding box center [84, 137] width 155 height 21
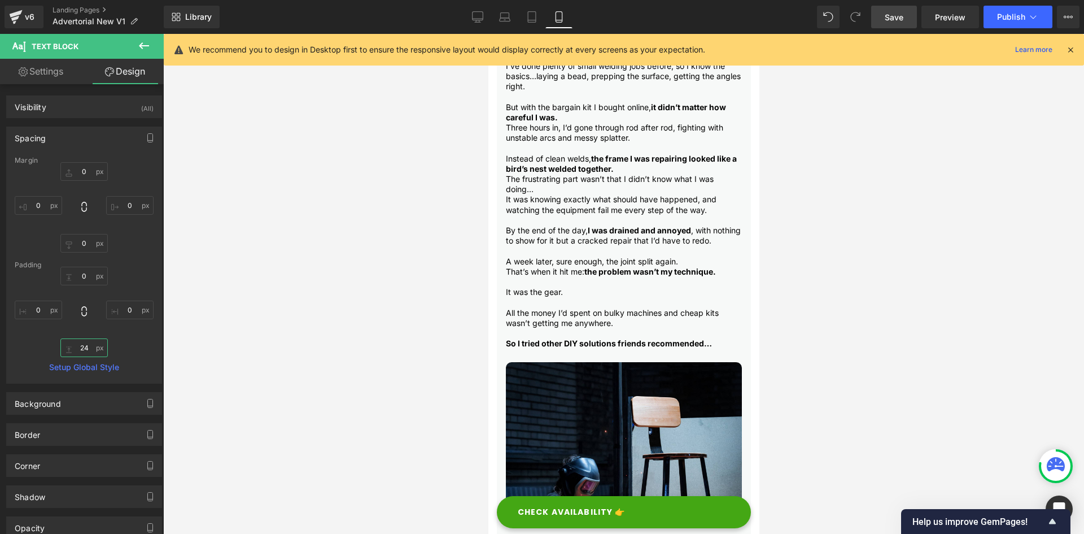
click at [84, 350] on input "24" at bounding box center [83, 347] width 47 height 19
type input "20"
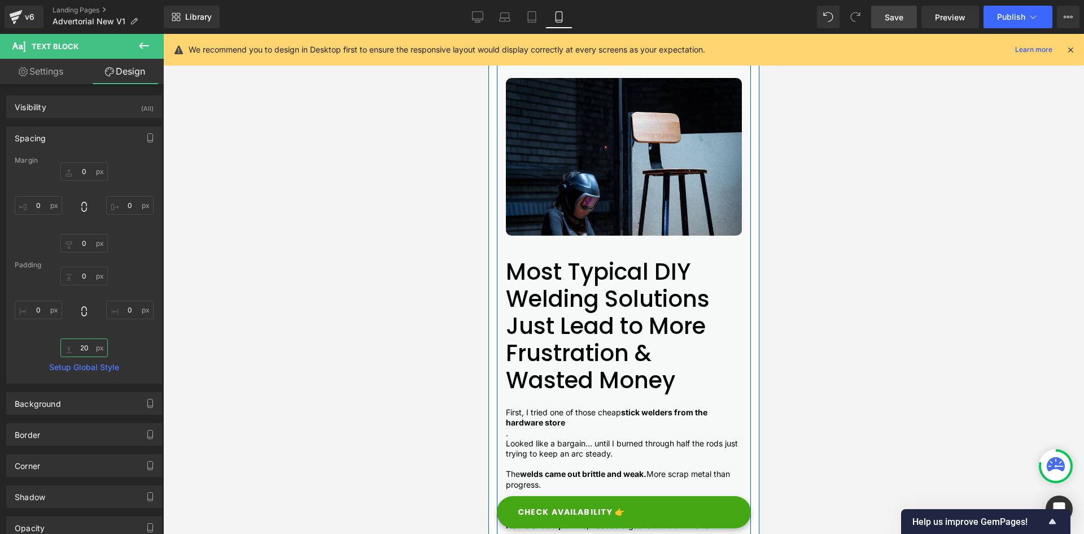
scroll to position [696, 0]
click at [545, 295] on h2 "Most Typical DIY Welding Solutions Just Lead to More Frustration & Wasted Money" at bounding box center [623, 325] width 236 height 136
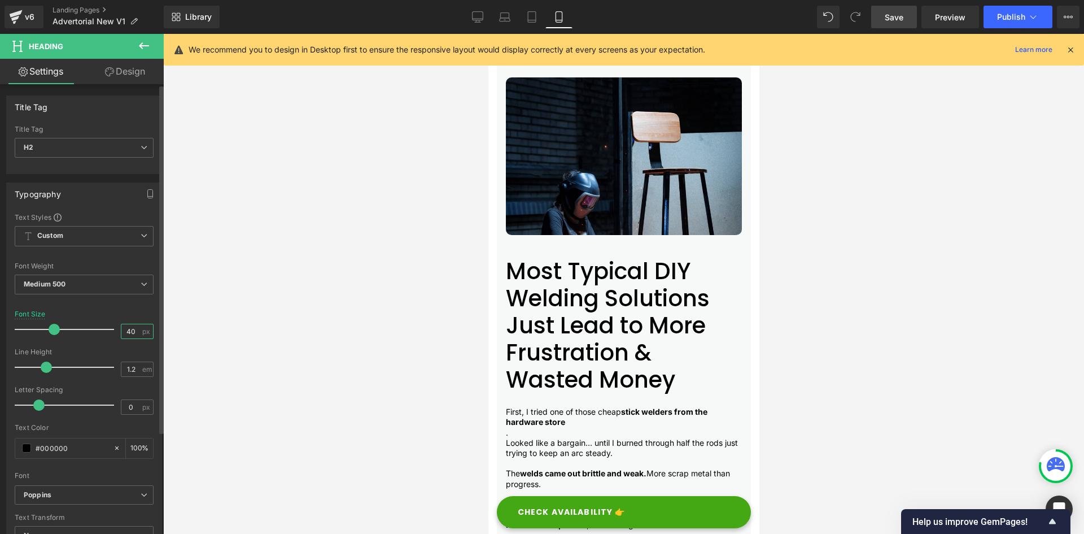
click at [127, 329] on input "40" at bounding box center [131, 331] width 20 height 14
type input "24"
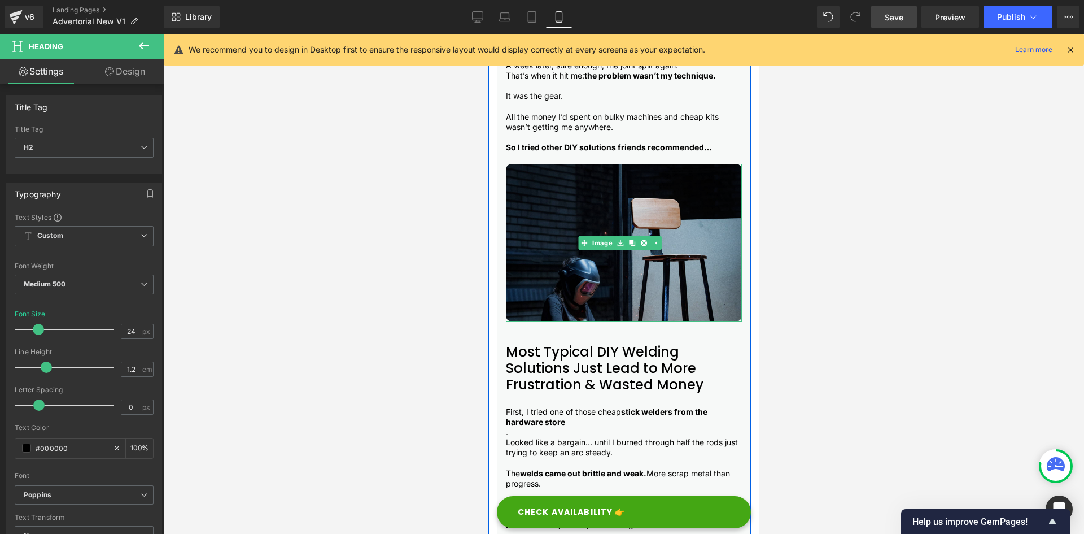
click at [527, 300] on img at bounding box center [623, 243] width 236 height 158
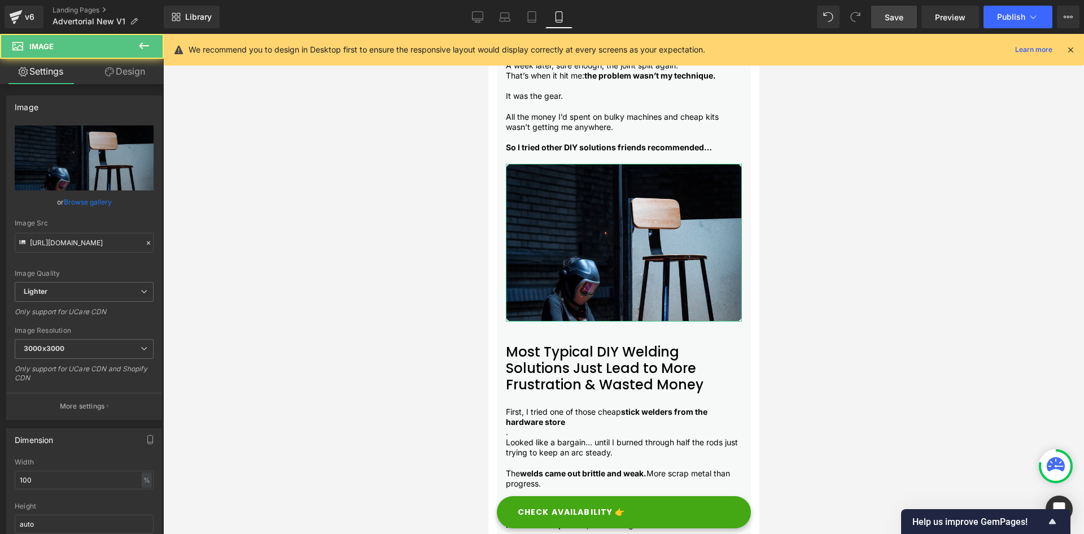
click at [111, 70] on icon at bounding box center [109, 71] width 9 height 9
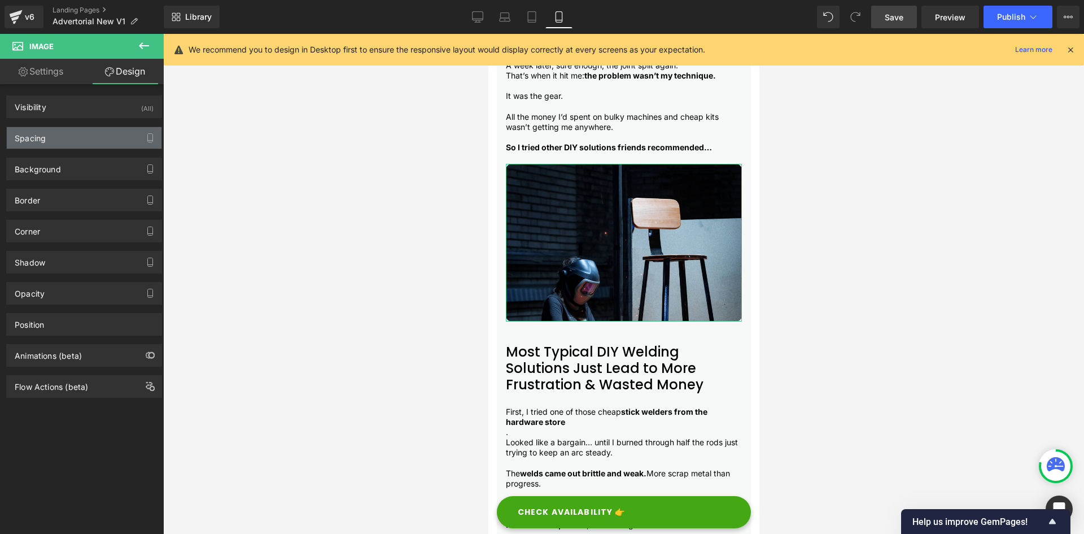
click at [58, 137] on div "Spacing" at bounding box center [84, 137] width 155 height 21
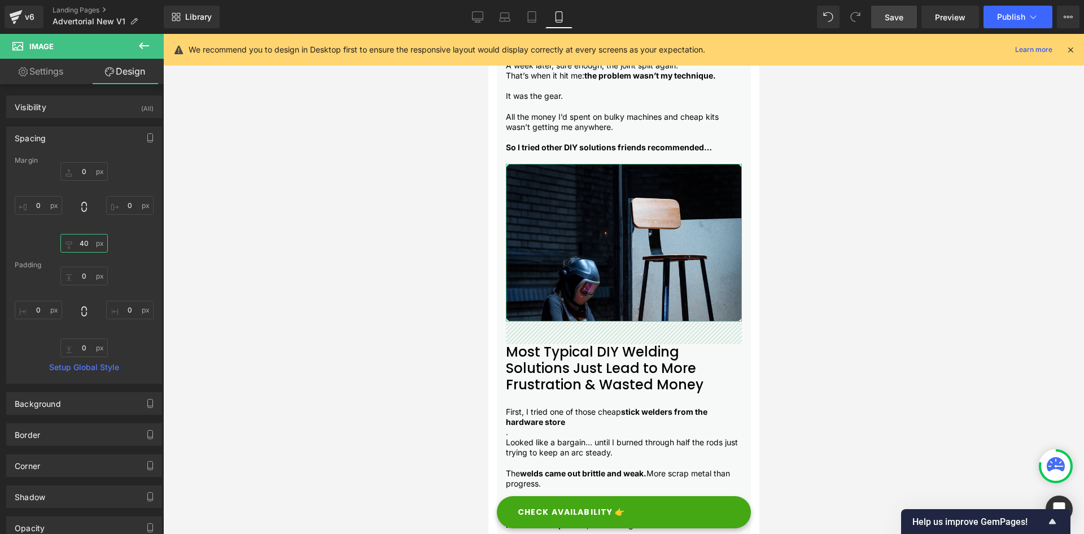
click at [76, 241] on input "40" at bounding box center [83, 243] width 47 height 19
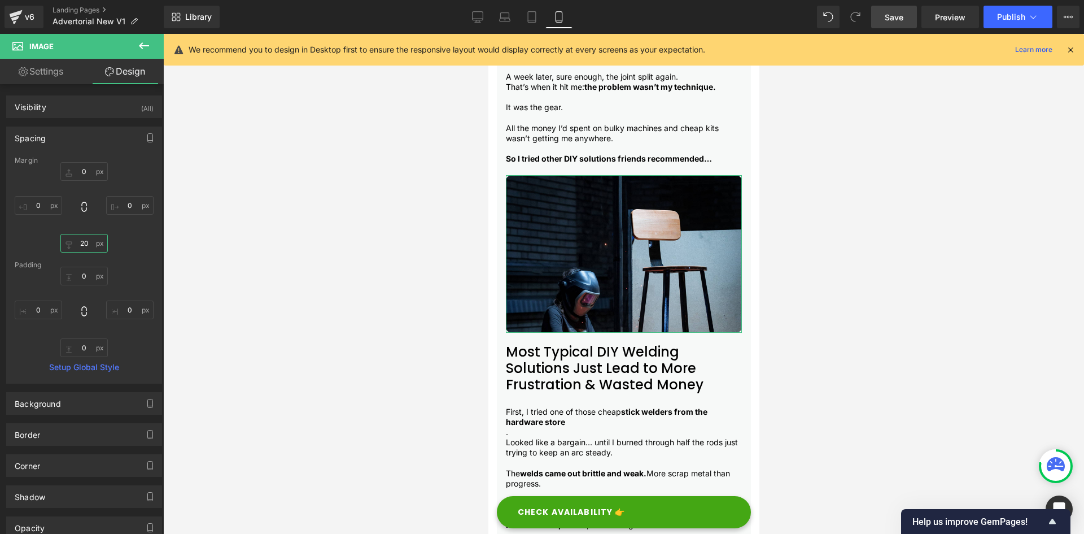
type input "20"
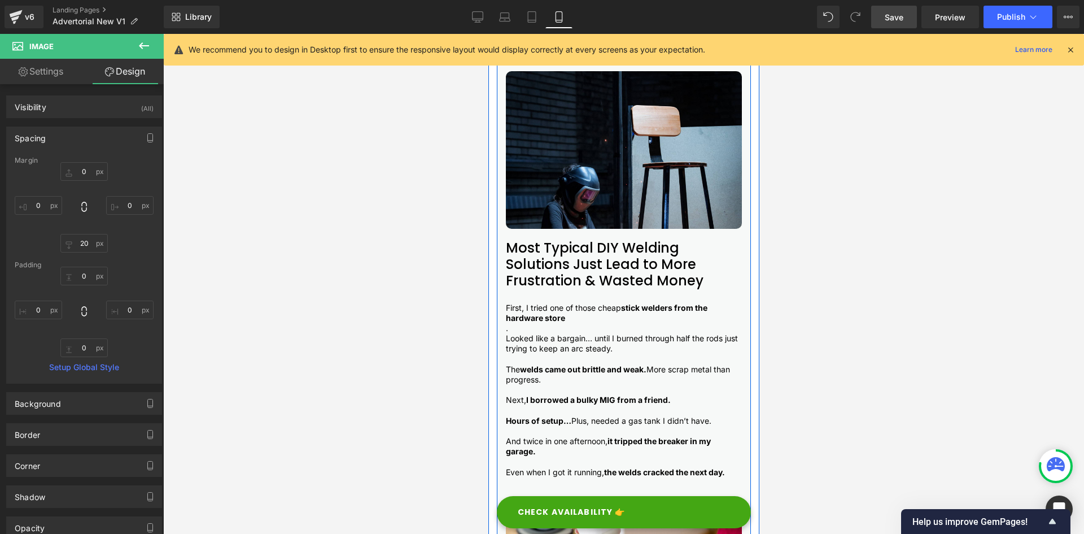
scroll to position [768, 0]
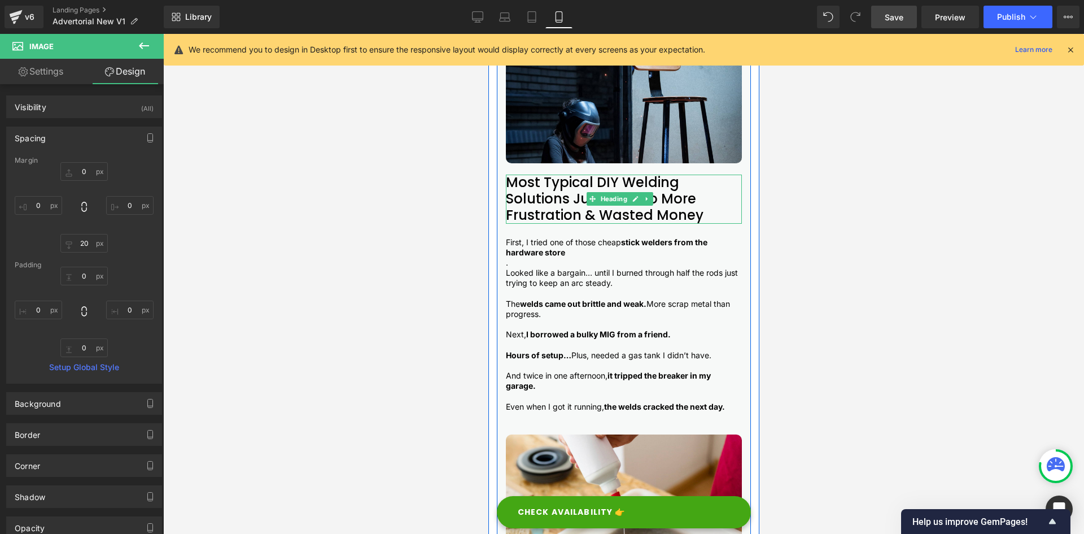
click at [531, 205] on h2 "Most Typical DIY Welding Solutions Just Lead to More Frustration & Wasted Money" at bounding box center [623, 198] width 236 height 49
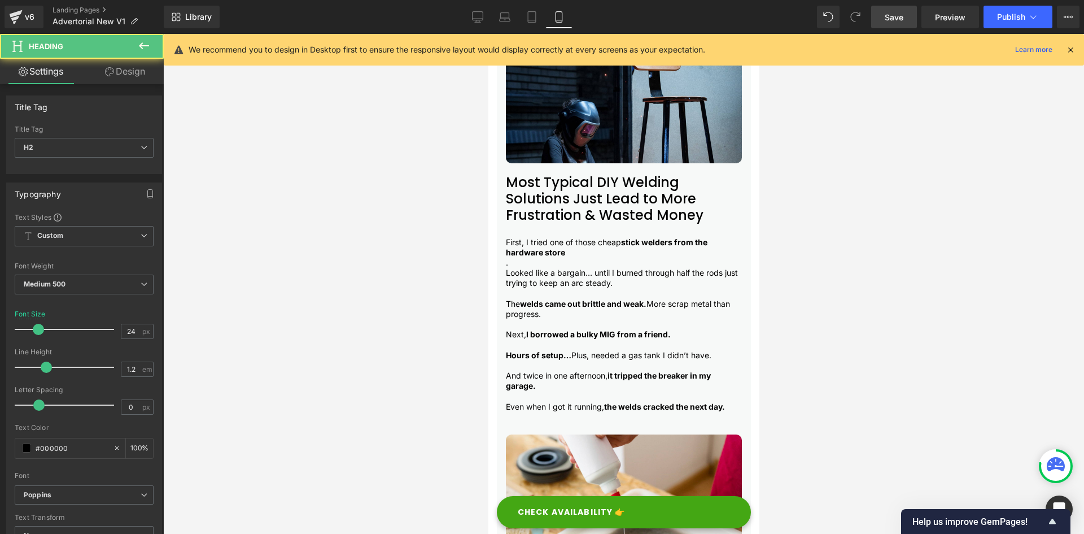
click at [124, 74] on link "Design" at bounding box center [125, 71] width 82 height 25
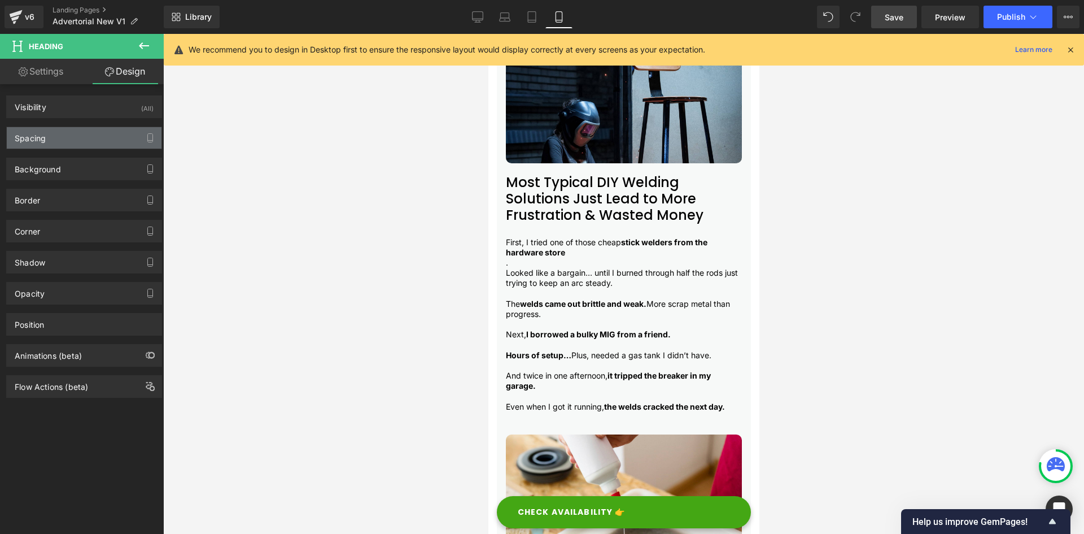
type input "0"
type input "24"
type input "0"
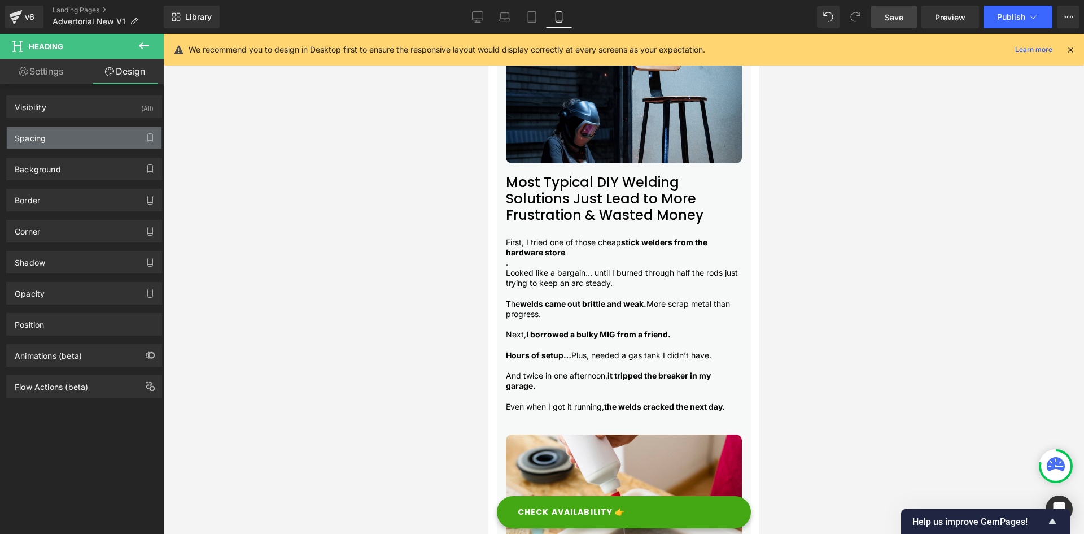
type input "0"
click at [65, 129] on div "Spacing" at bounding box center [84, 137] width 155 height 21
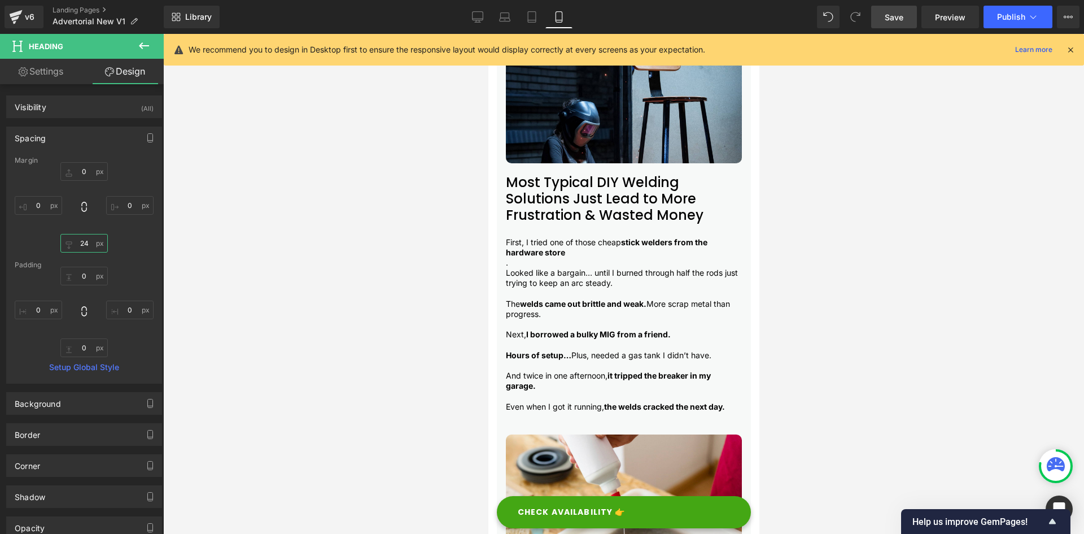
click at [82, 240] on input "24" at bounding box center [83, 243] width 47 height 19
type input "20"
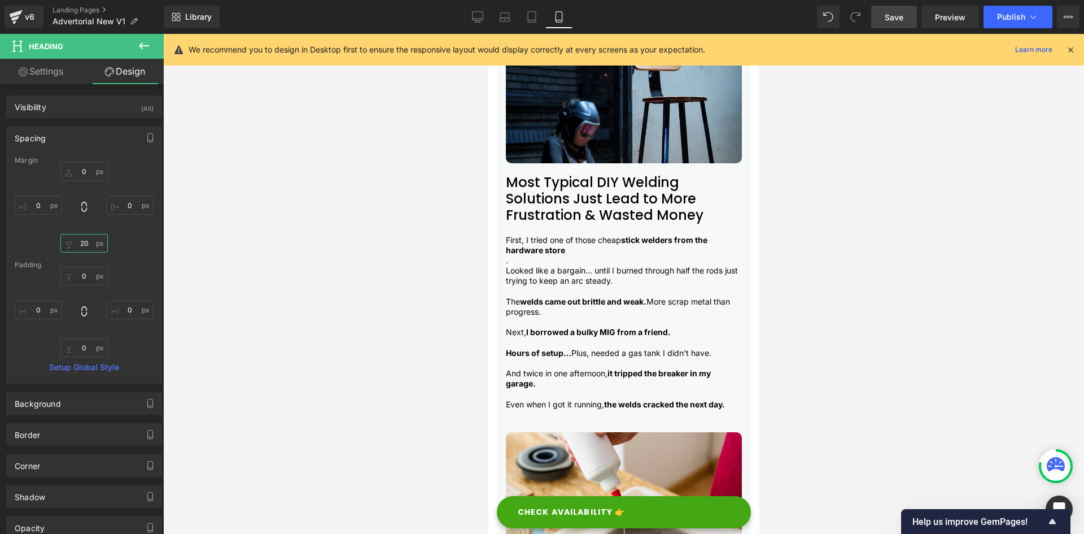
scroll to position [766, 0]
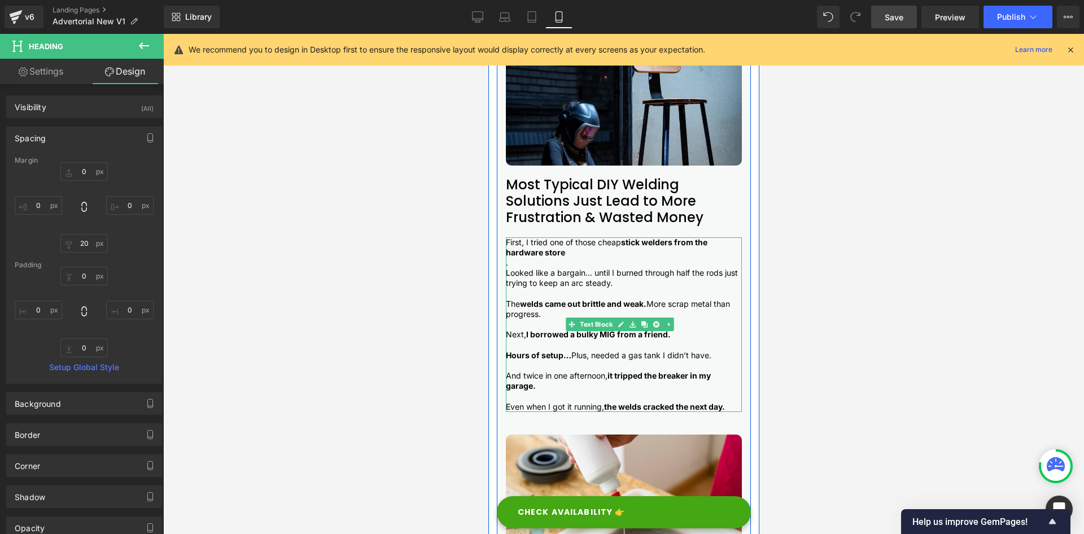
click at [540, 247] on strong "stick welders from the hardware store" at bounding box center [606, 247] width 202 height 20
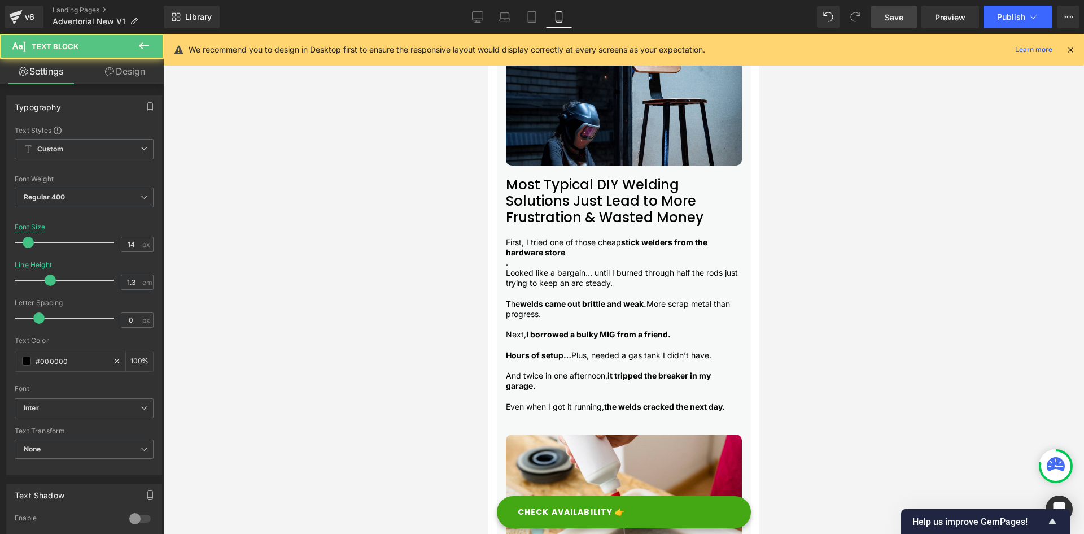
click at [112, 68] on icon at bounding box center [109, 71] width 9 height 9
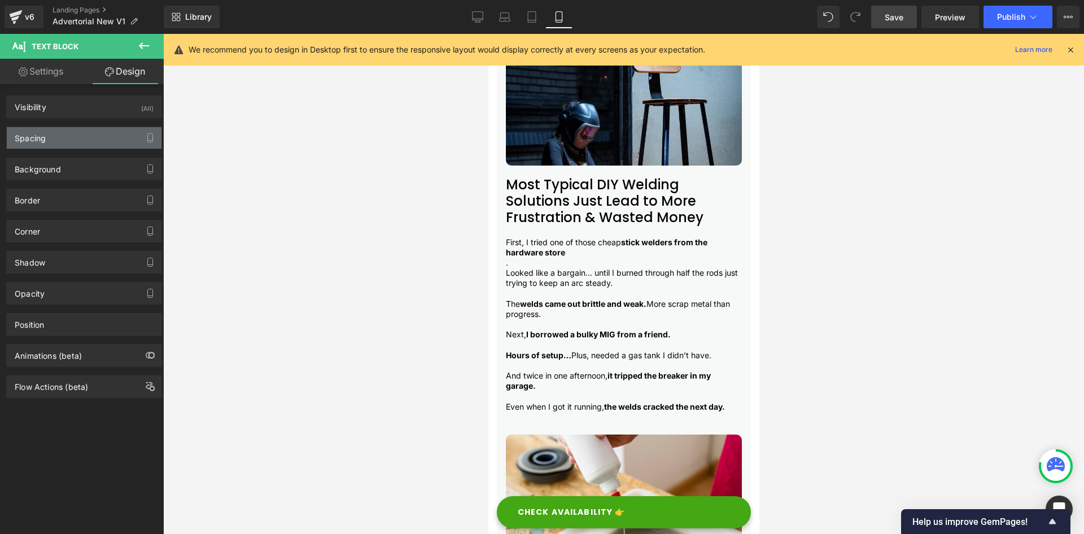
click at [57, 137] on div "Spacing" at bounding box center [84, 137] width 155 height 21
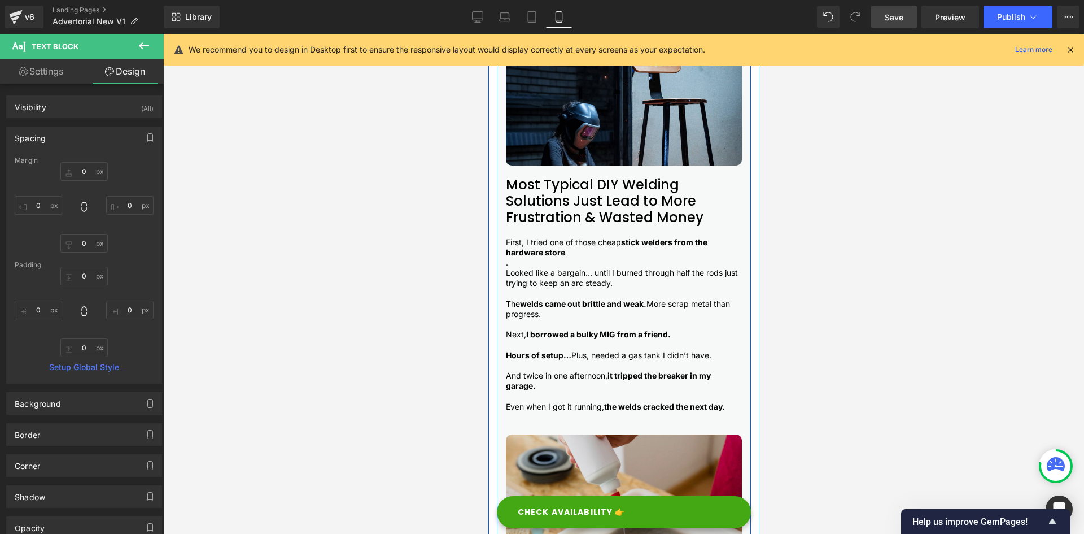
click at [543, 452] on img at bounding box center [623, 513] width 236 height 158
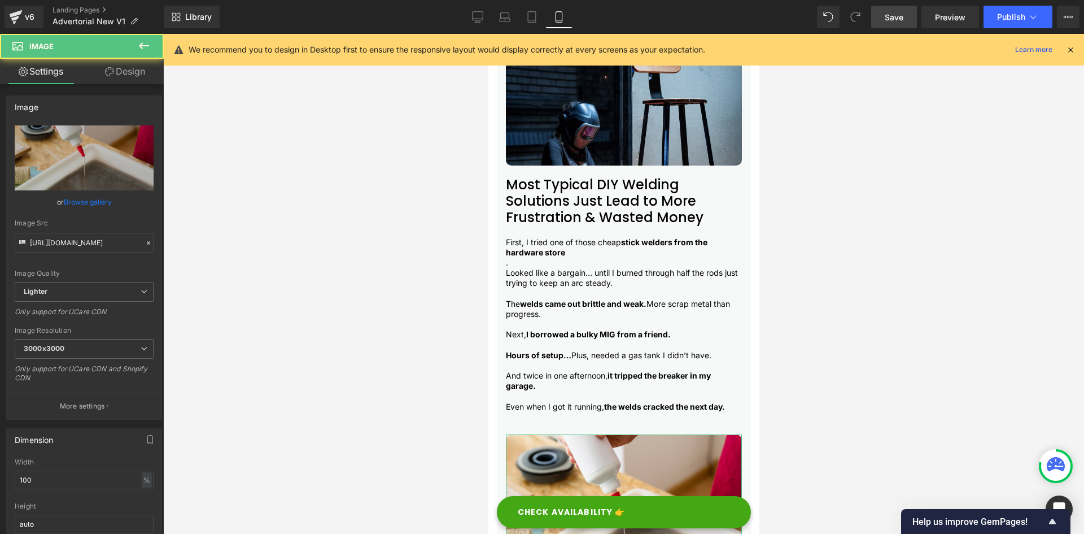
click at [124, 67] on link "Design" at bounding box center [125, 71] width 82 height 25
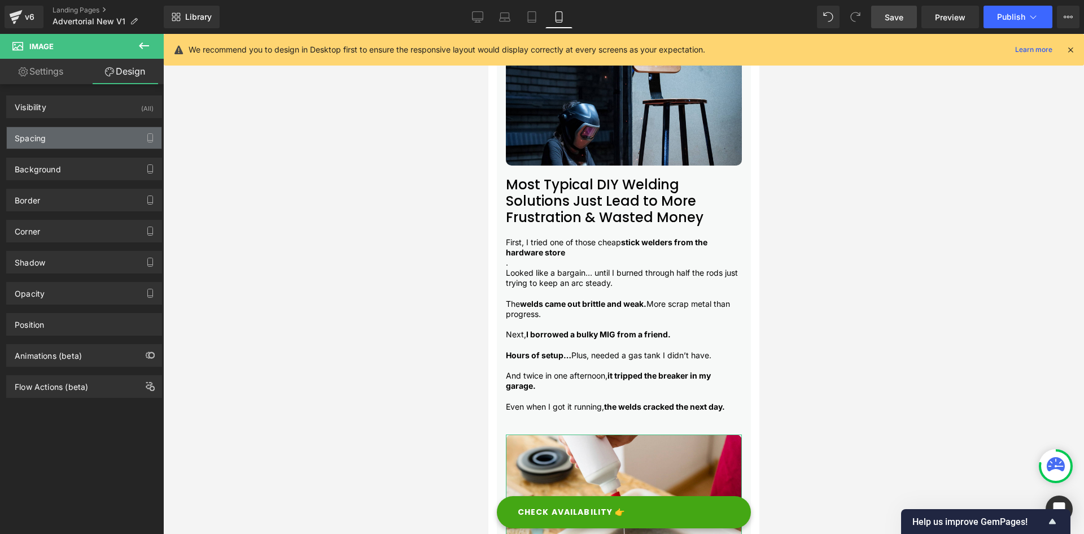
click at [48, 137] on div "Spacing" at bounding box center [84, 137] width 155 height 21
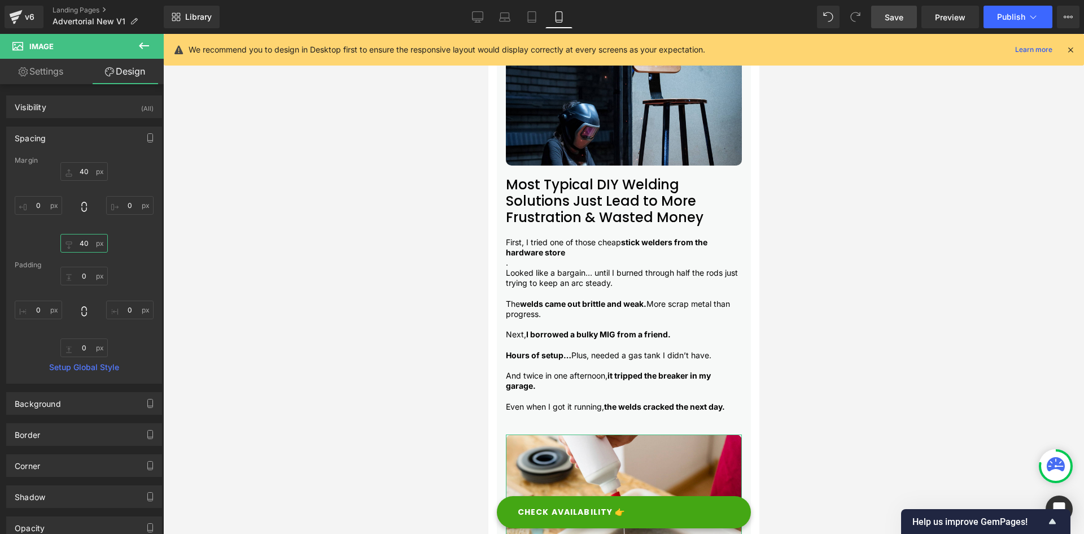
click at [82, 239] on input "40" at bounding box center [83, 243] width 47 height 19
type input "16"
click at [76, 166] on input "40" at bounding box center [83, 171] width 47 height 19
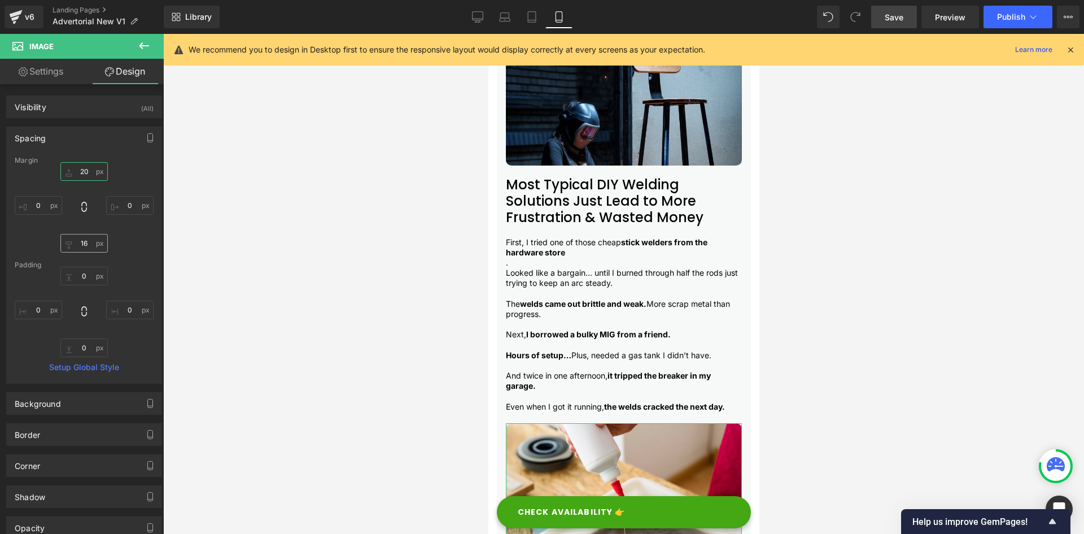
type input "20"
click at [76, 241] on input "16" at bounding box center [83, 243] width 47 height 19
type input "20"
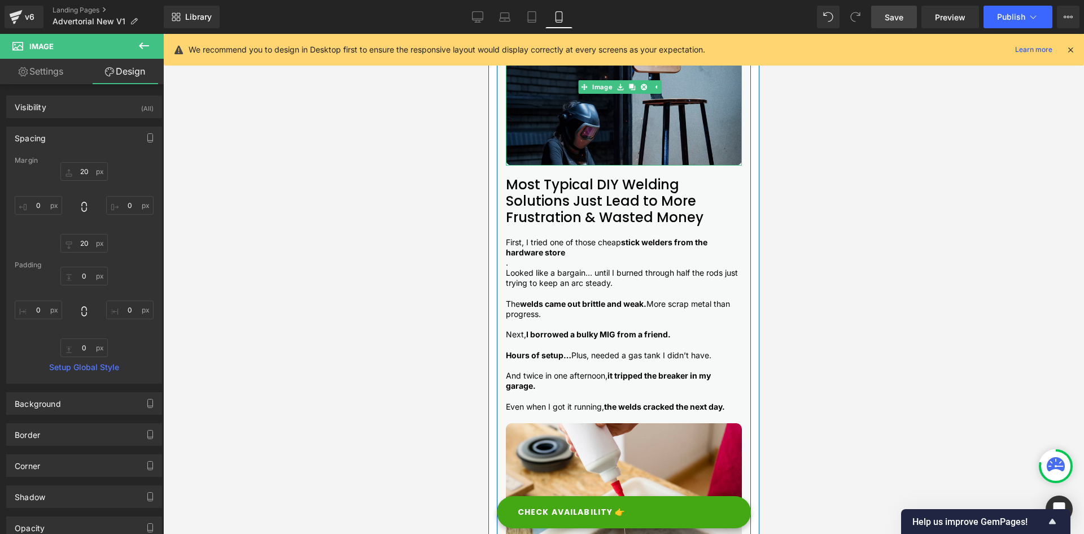
click at [538, 123] on img at bounding box center [623, 87] width 236 height 158
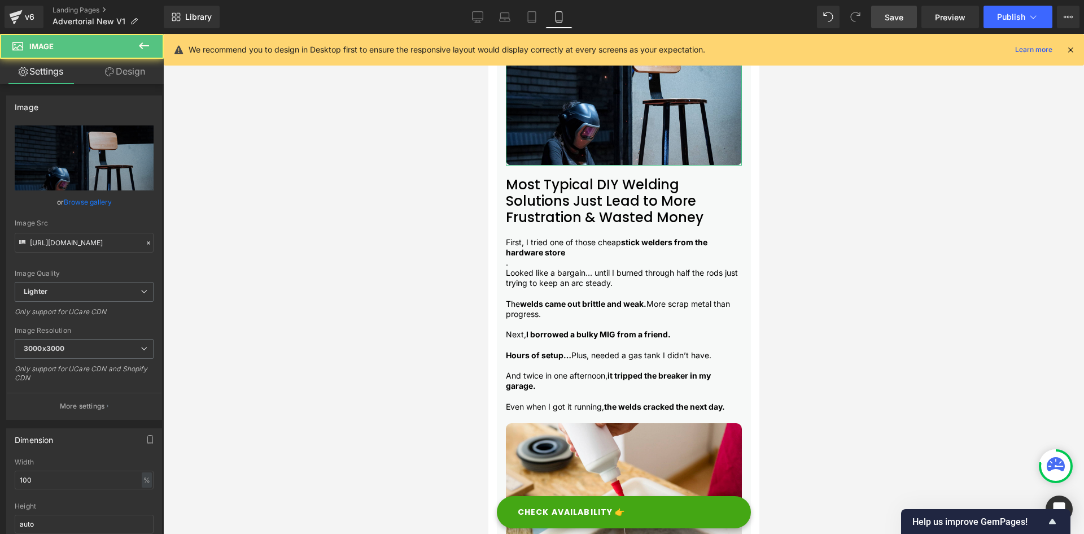
click at [121, 73] on link "Design" at bounding box center [125, 71] width 82 height 25
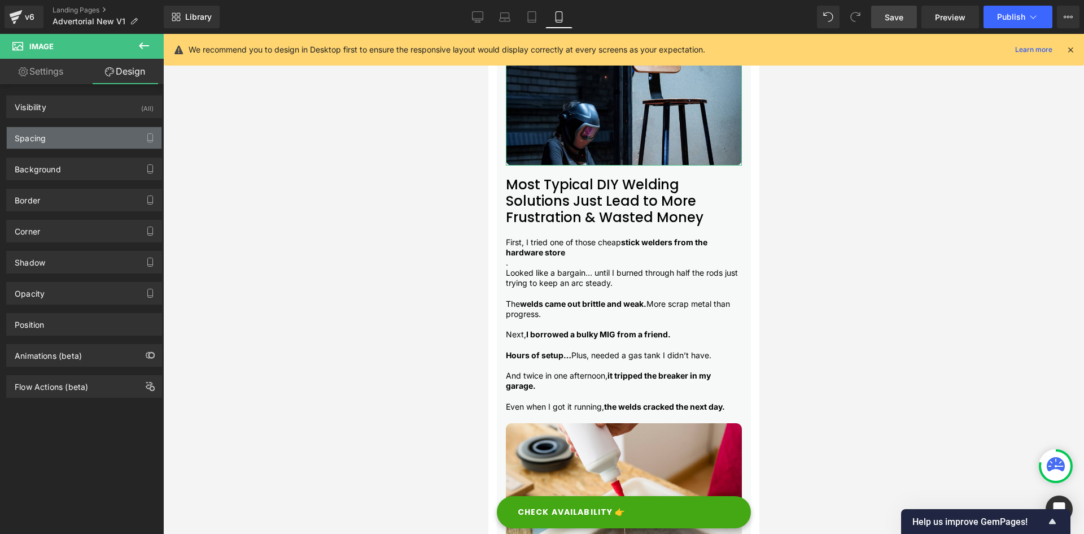
click at [55, 135] on div "Spacing" at bounding box center [84, 137] width 155 height 21
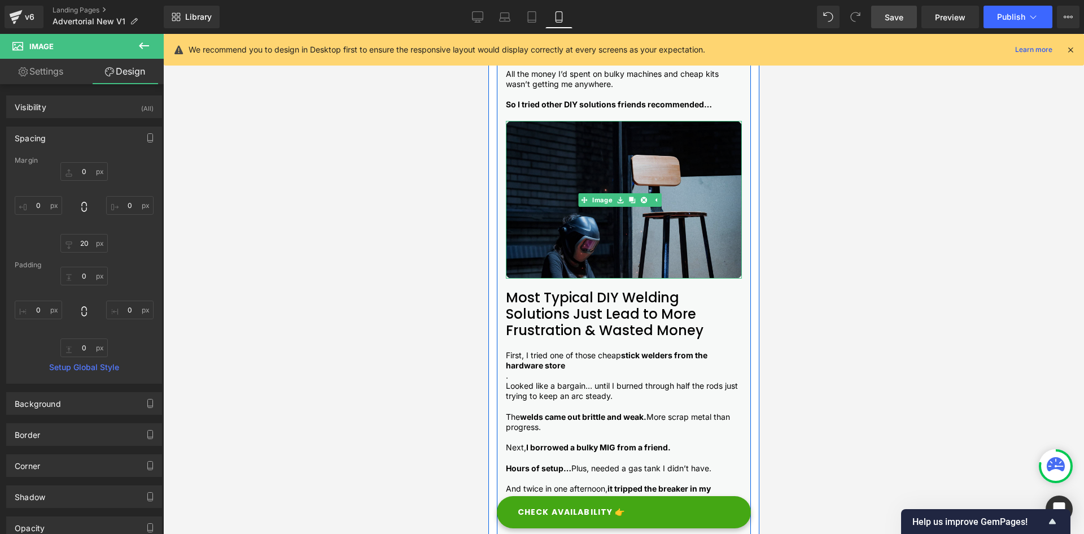
scroll to position [483, 0]
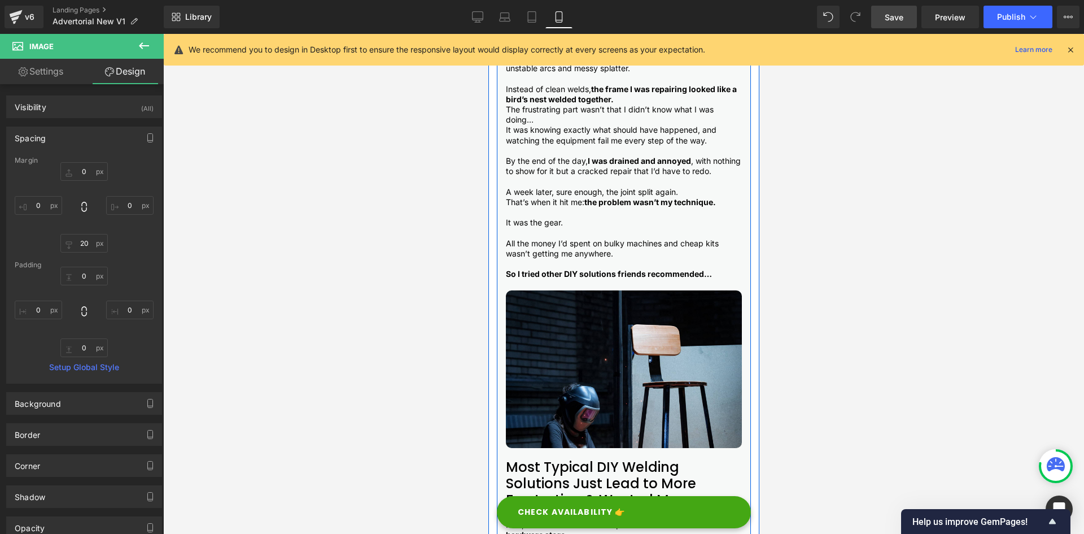
click at [514, 213] on p at bounding box center [623, 212] width 236 height 10
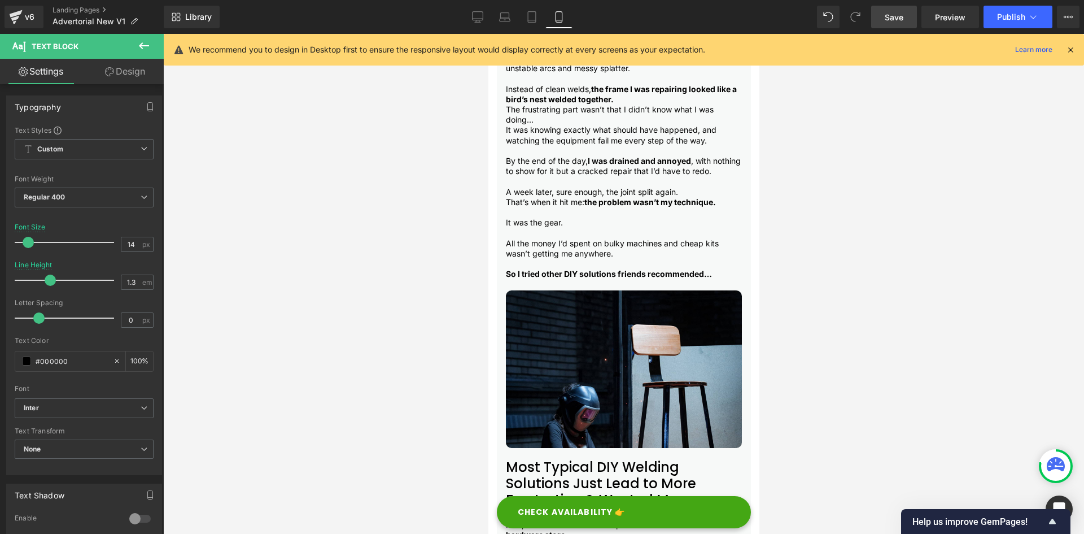
click at [115, 63] on link "Design" at bounding box center [125, 71] width 82 height 25
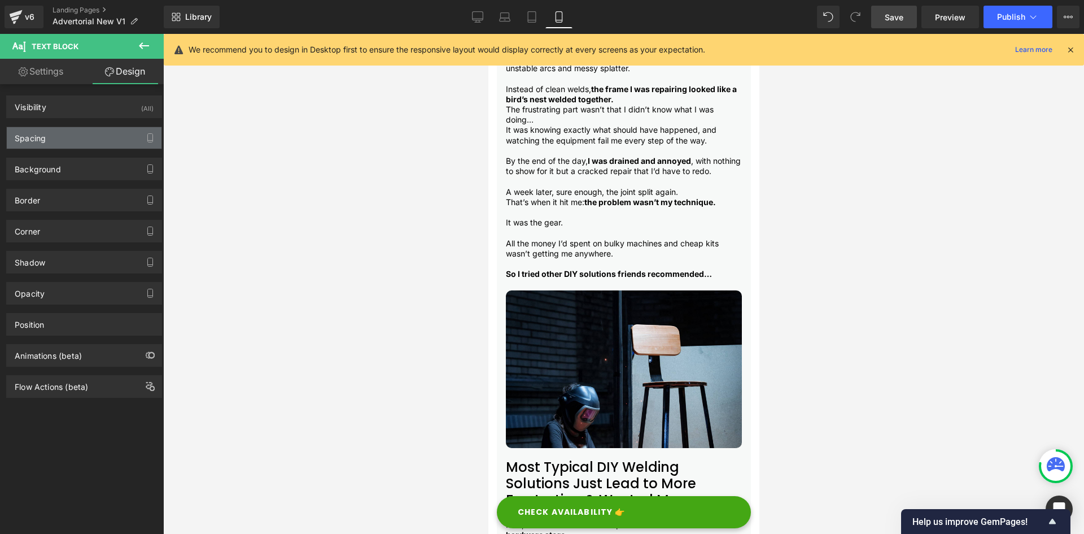
click at [56, 134] on div "Spacing" at bounding box center [84, 137] width 155 height 21
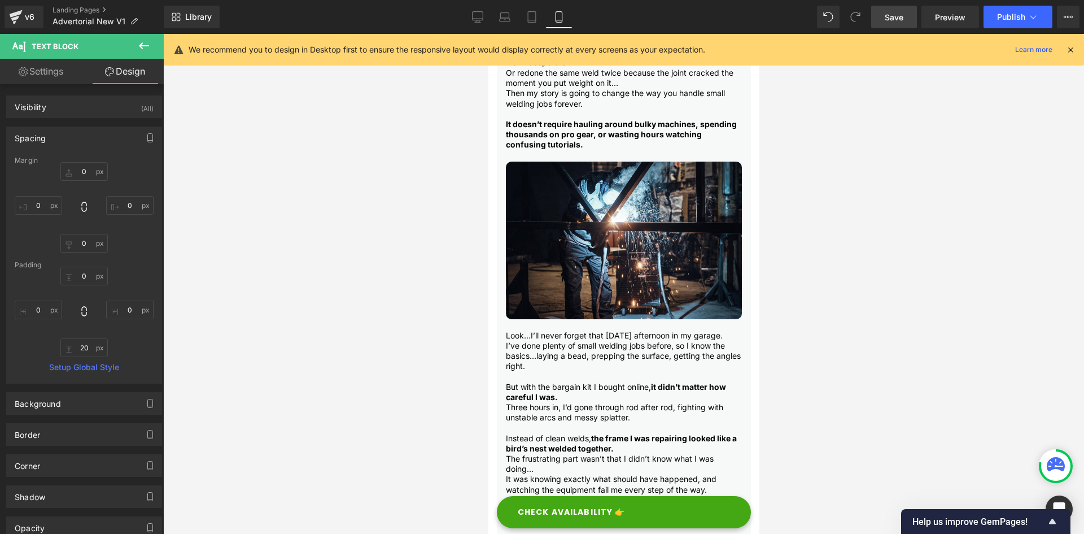
scroll to position [32, 0]
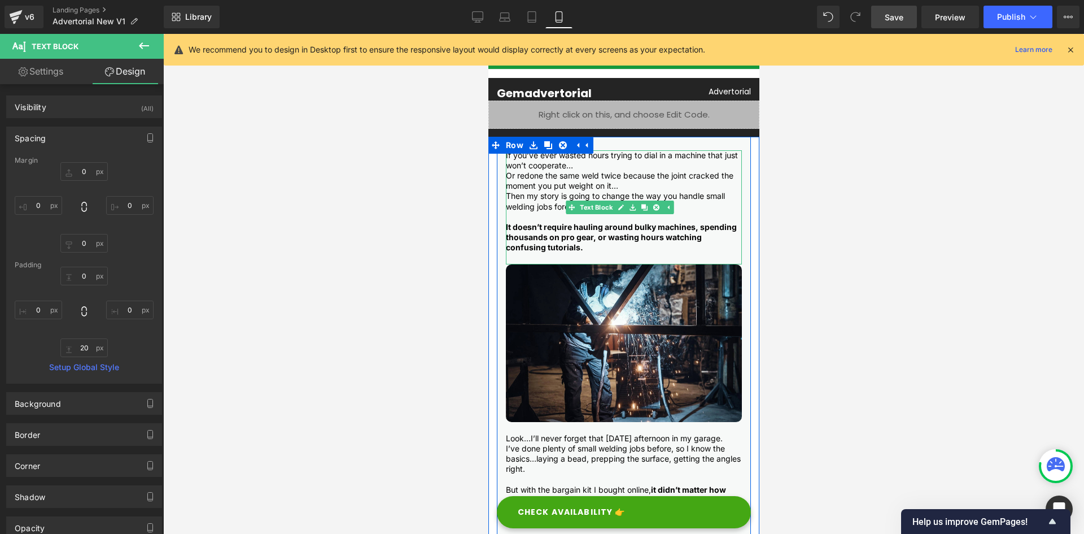
click at [525, 231] on strong "It doesn’t require hauling around bulky machines, spending thousands on pro gea…" at bounding box center [620, 237] width 231 height 30
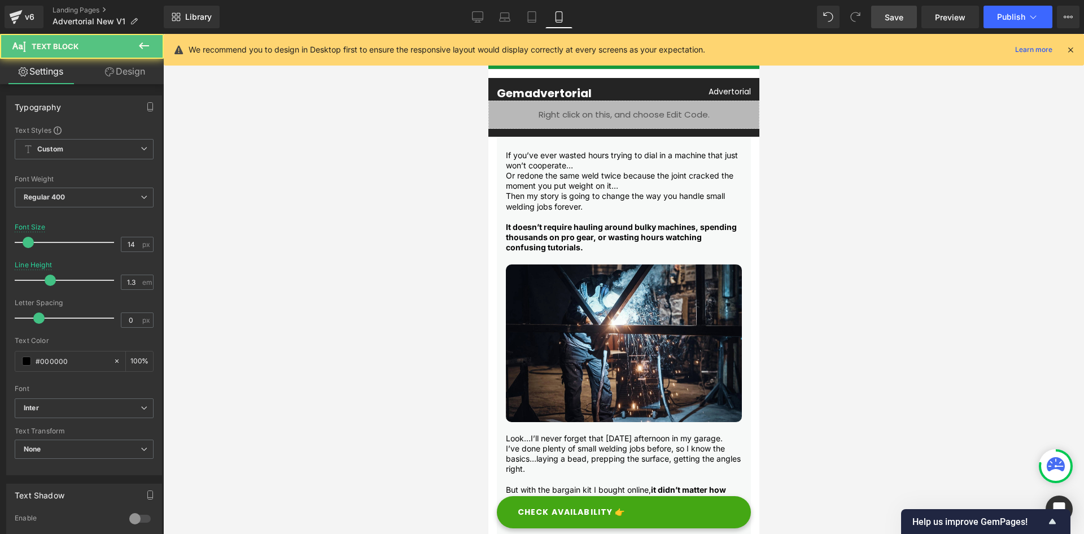
click at [121, 75] on link "Design" at bounding box center [125, 71] width 82 height 25
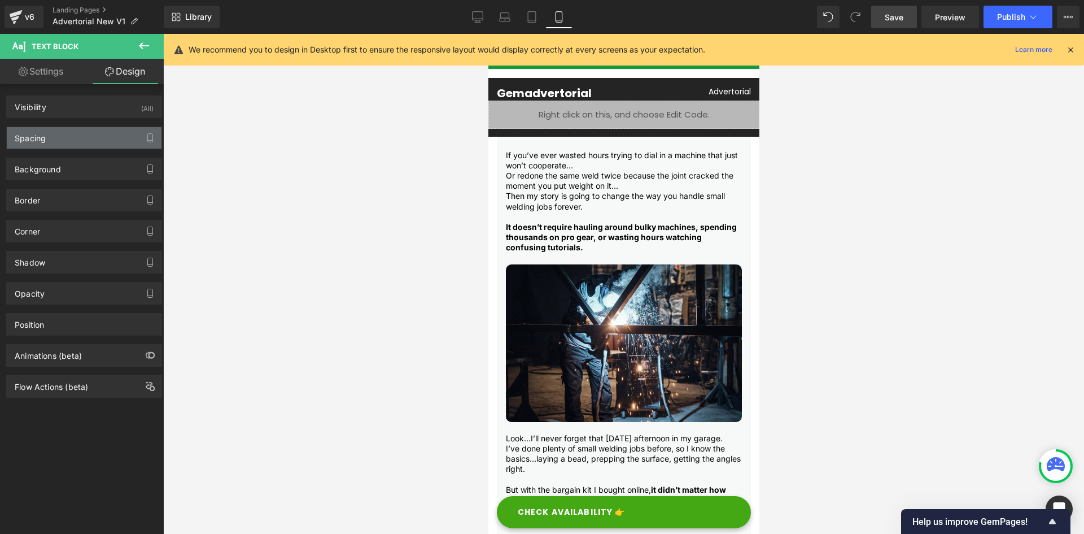
click at [81, 143] on div "Spacing" at bounding box center [84, 137] width 155 height 21
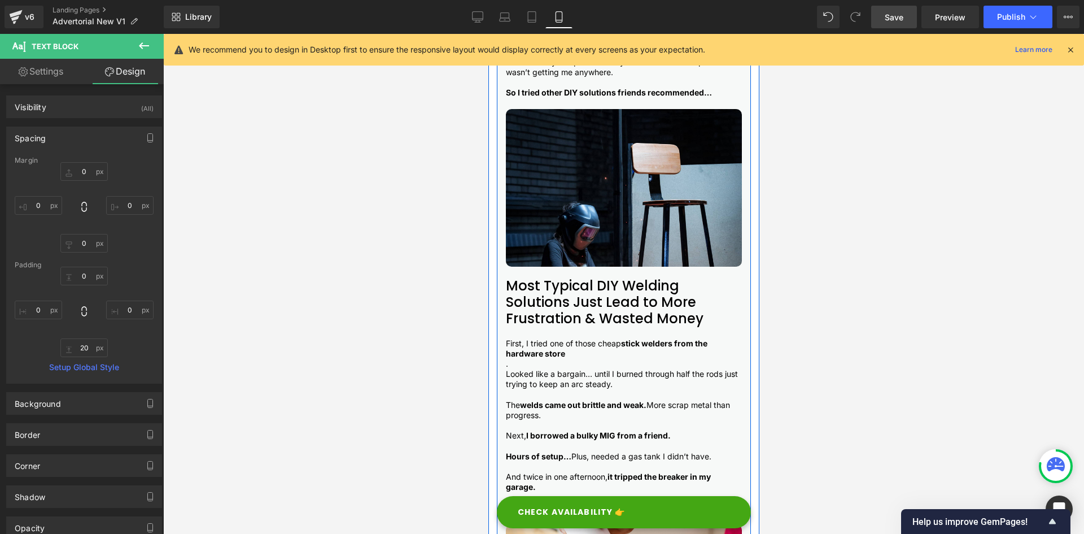
scroll to position [766, 0]
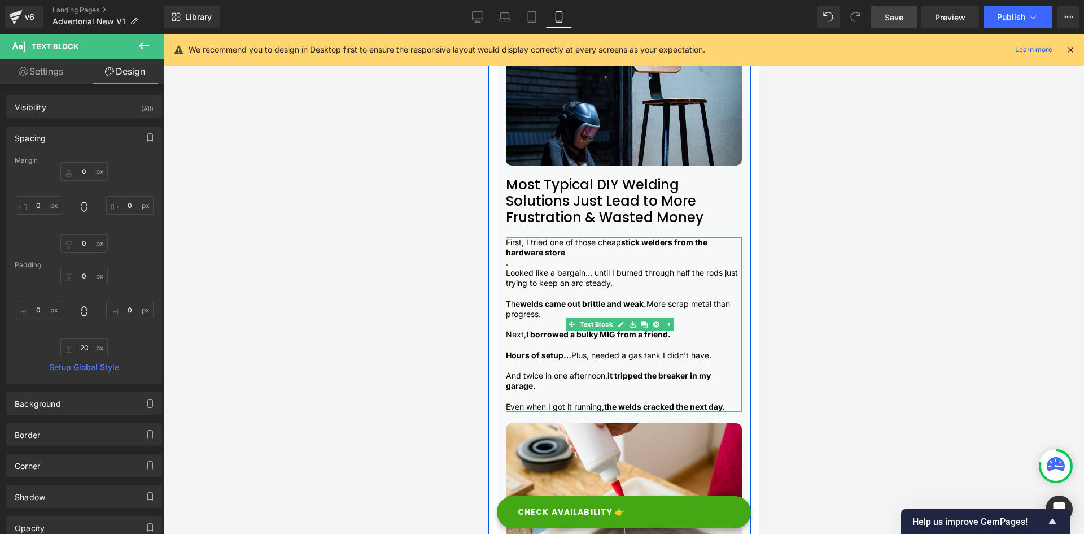
click at [513, 273] on p "Looked like a bargain… until I burned through half the rods just trying to keep…" at bounding box center [623, 278] width 236 height 20
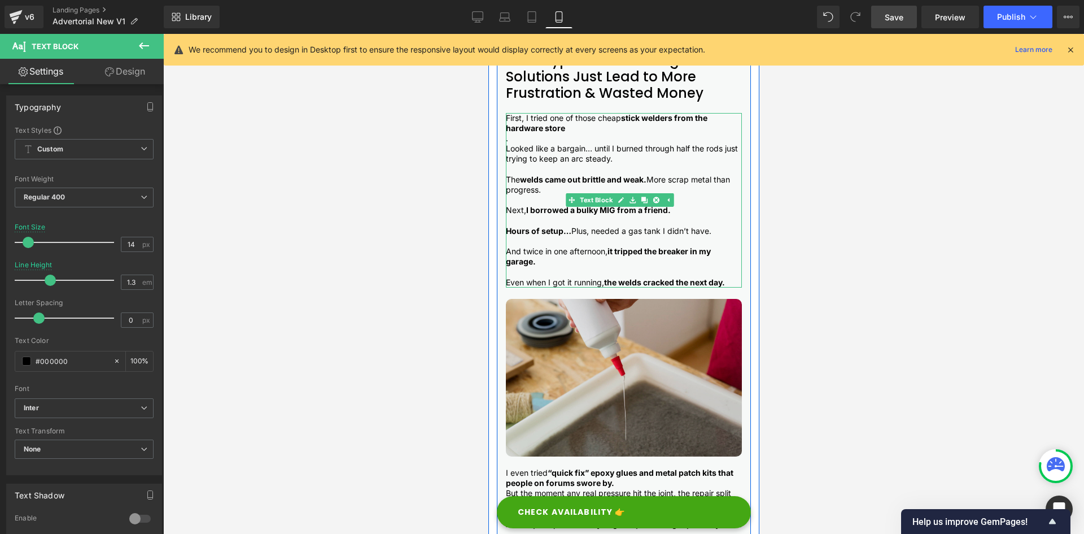
scroll to position [935, 0]
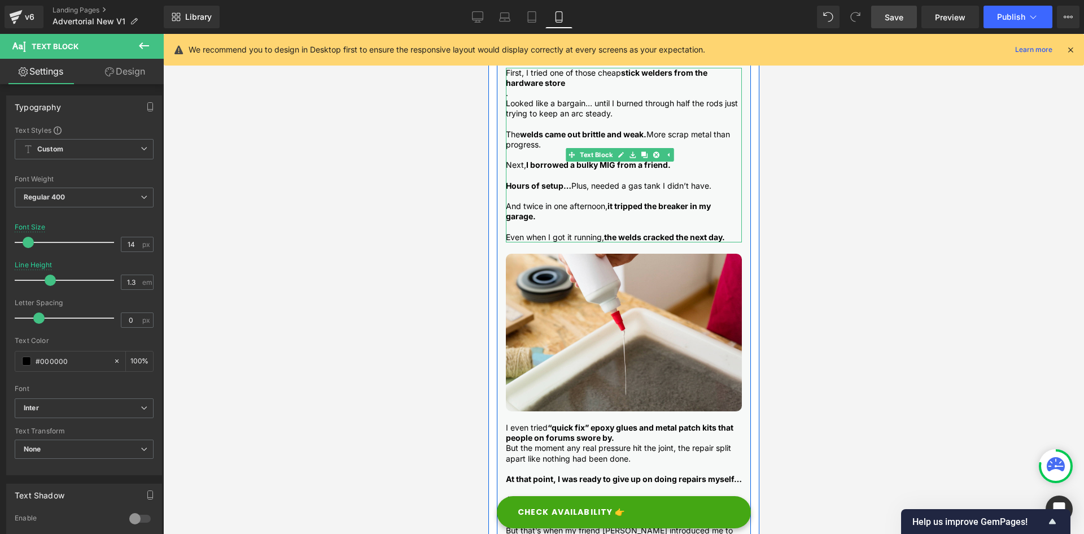
click at [528, 224] on p at bounding box center [623, 227] width 236 height 10
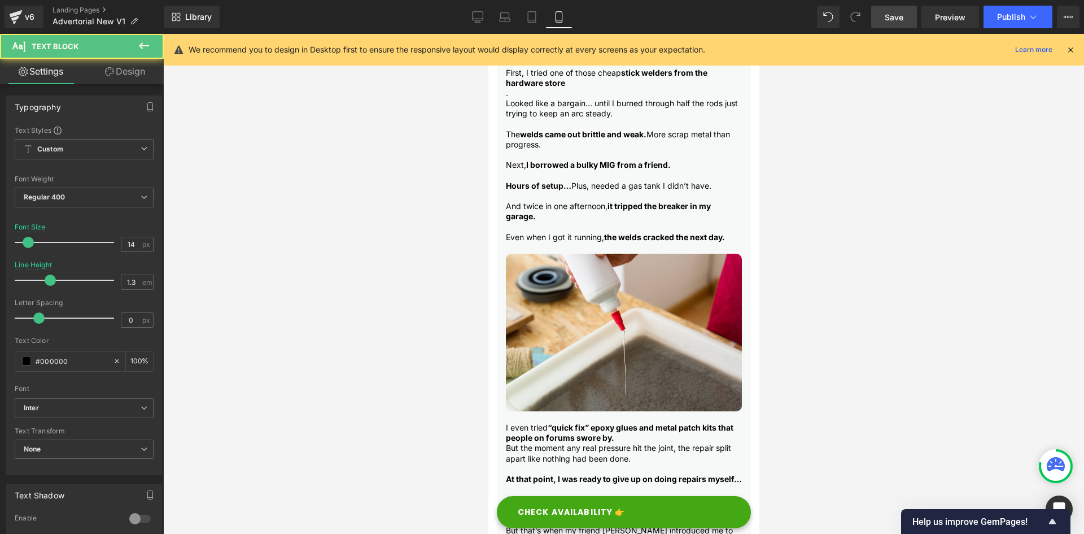
click at [132, 76] on link "Design" at bounding box center [125, 71] width 82 height 25
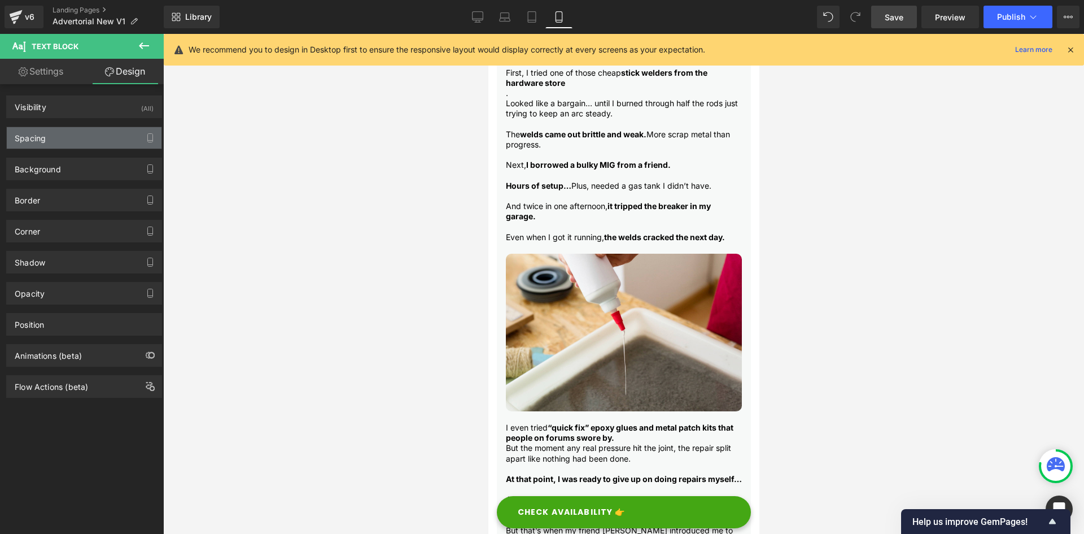
click at [48, 142] on div "Spacing" at bounding box center [84, 137] width 155 height 21
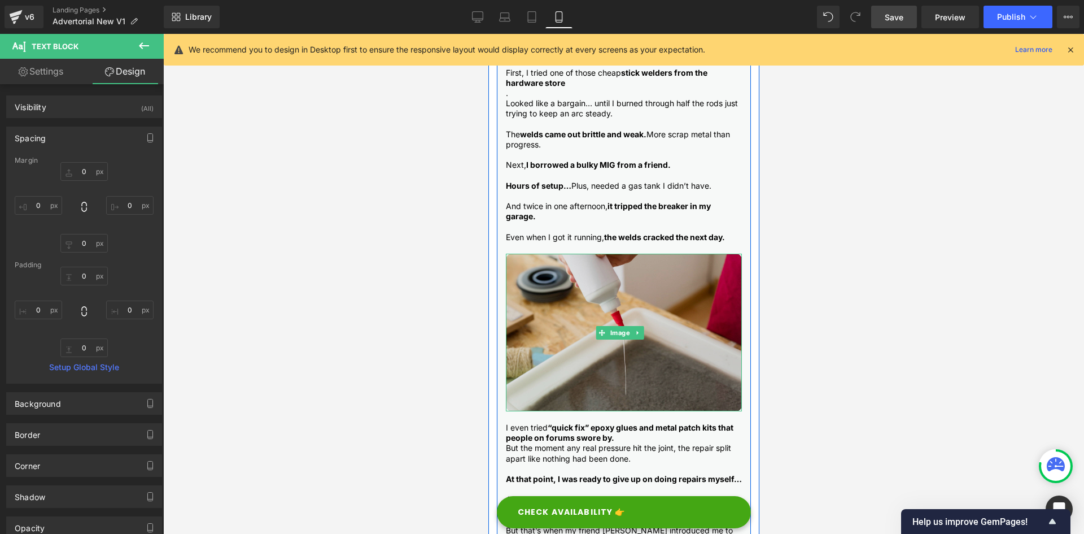
click at [604, 294] on img at bounding box center [623, 333] width 236 height 158
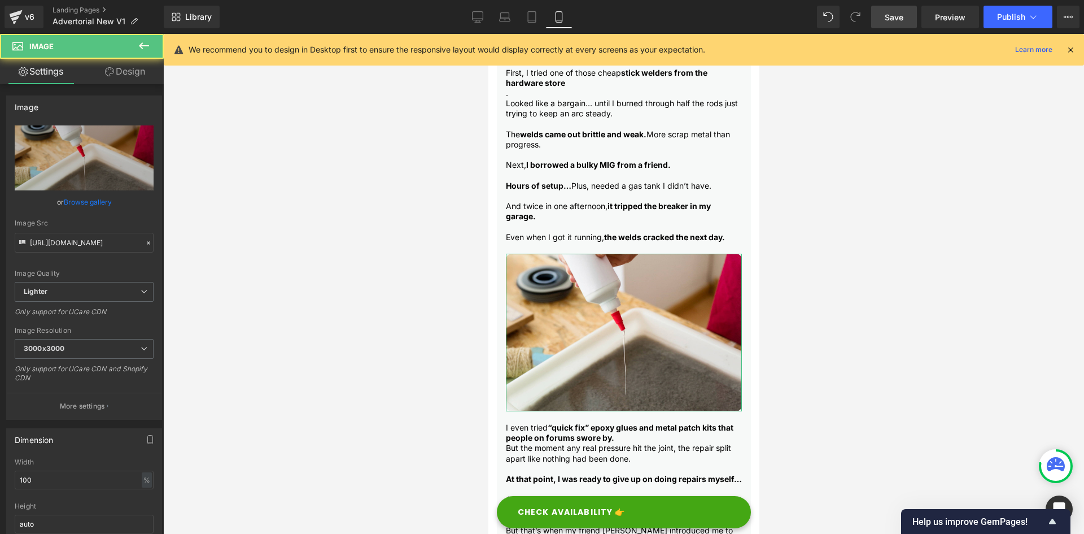
click at [121, 69] on link "Design" at bounding box center [125, 71] width 82 height 25
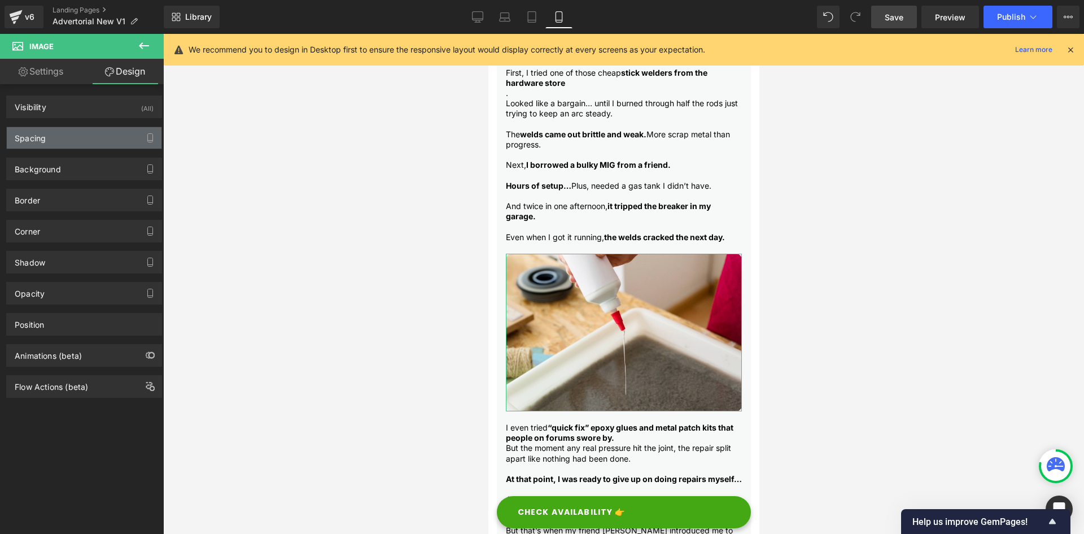
click at [51, 130] on div "Spacing" at bounding box center [84, 137] width 155 height 21
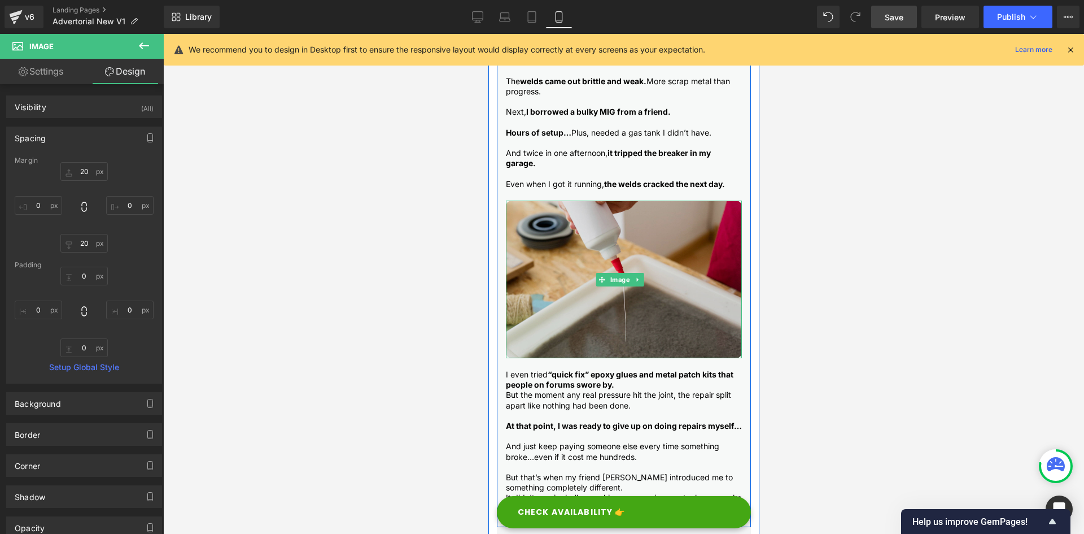
scroll to position [1048, 0]
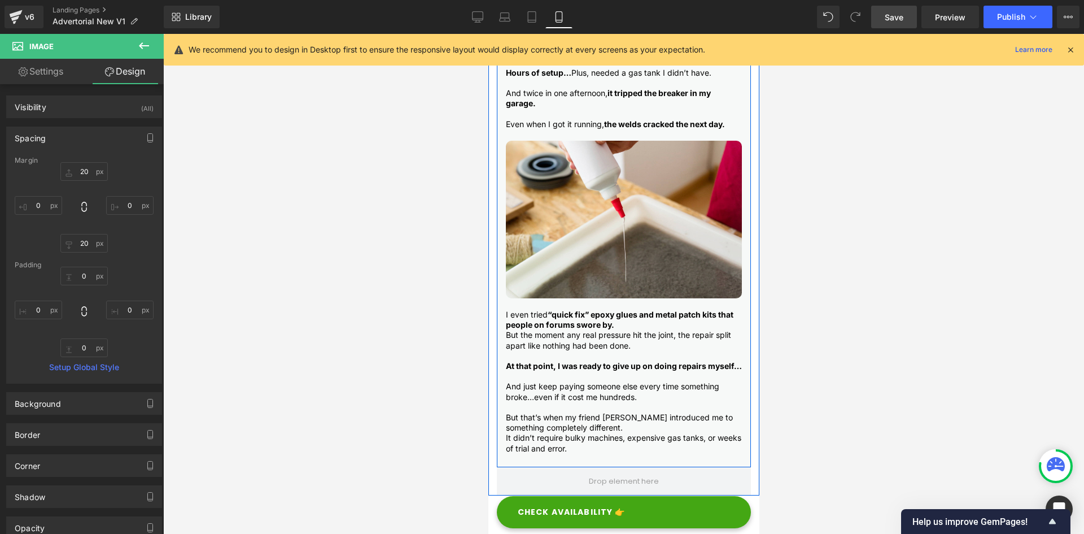
click at [531, 330] on p "But the moment any real pressure hit the joint, the repair split apart like not…" at bounding box center [623, 340] width 236 height 20
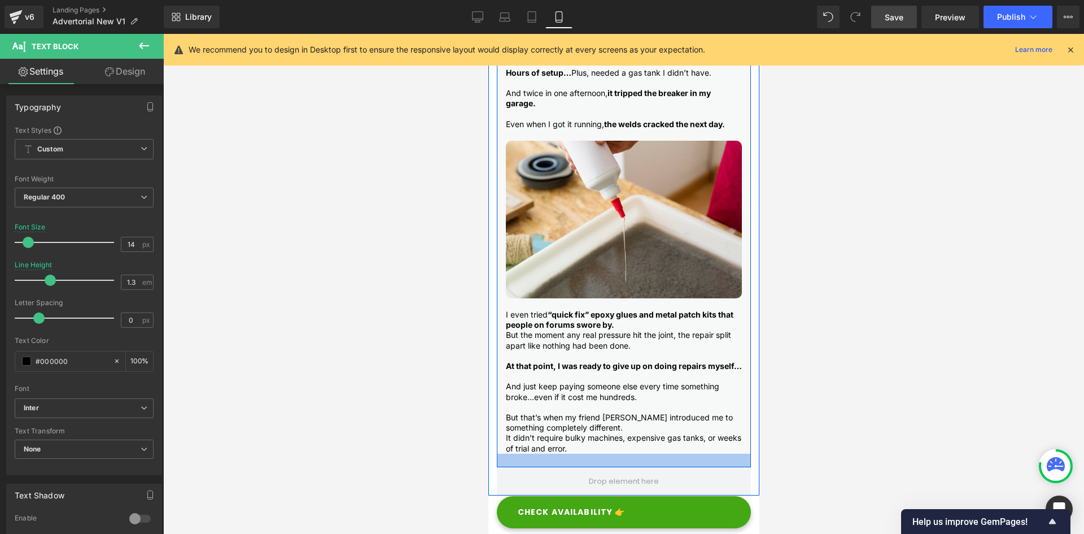
click at [535, 460] on div at bounding box center [623, 460] width 254 height 14
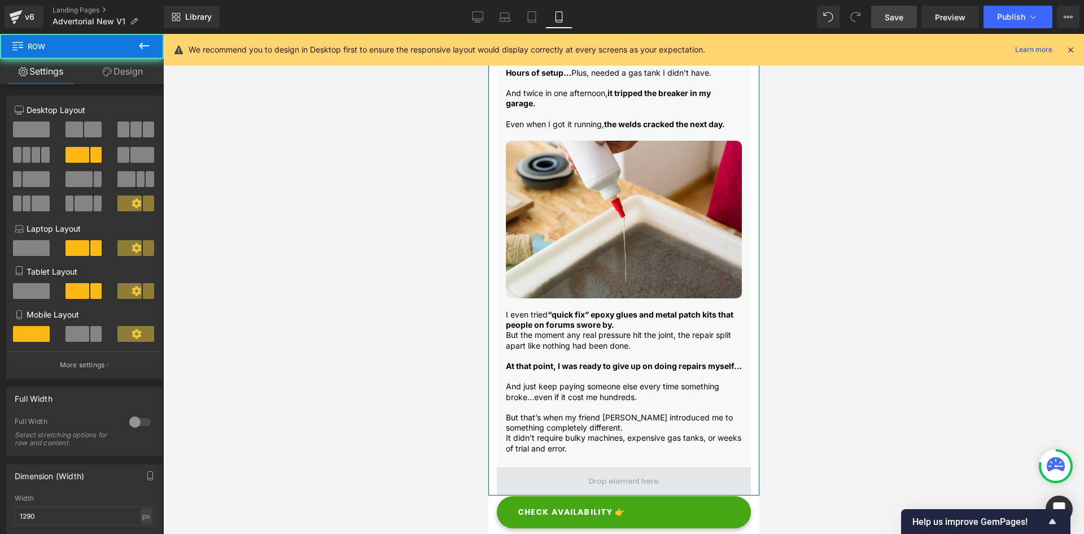
click at [539, 481] on span at bounding box center [623, 481] width 254 height 28
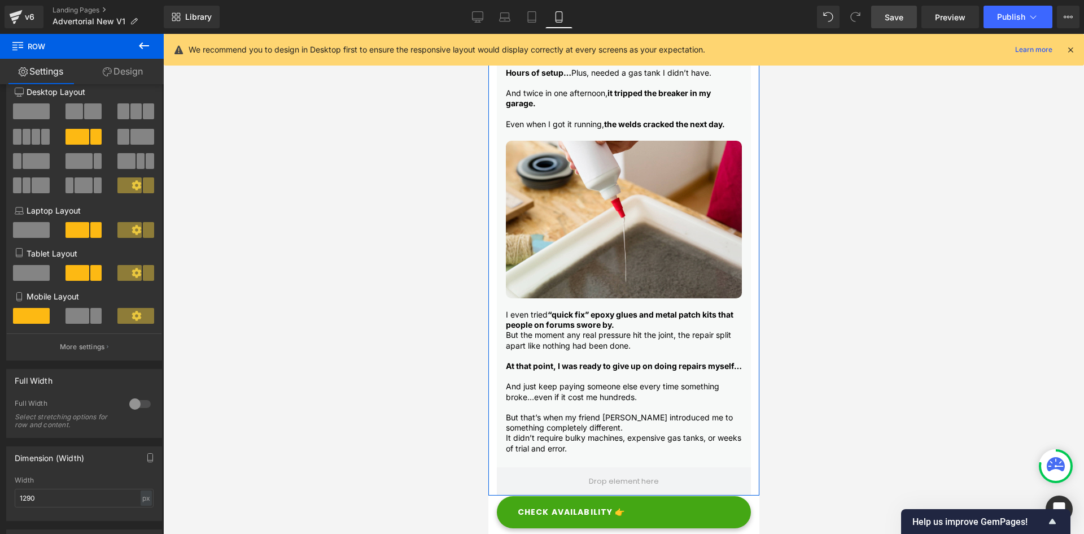
scroll to position [0, 0]
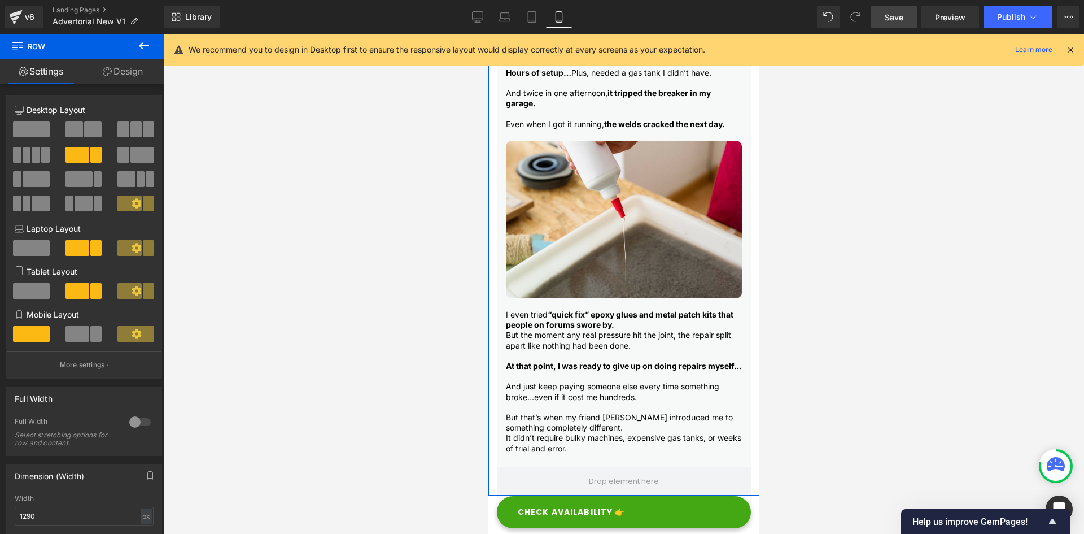
click at [119, 63] on link "Design" at bounding box center [123, 71] width 82 height 25
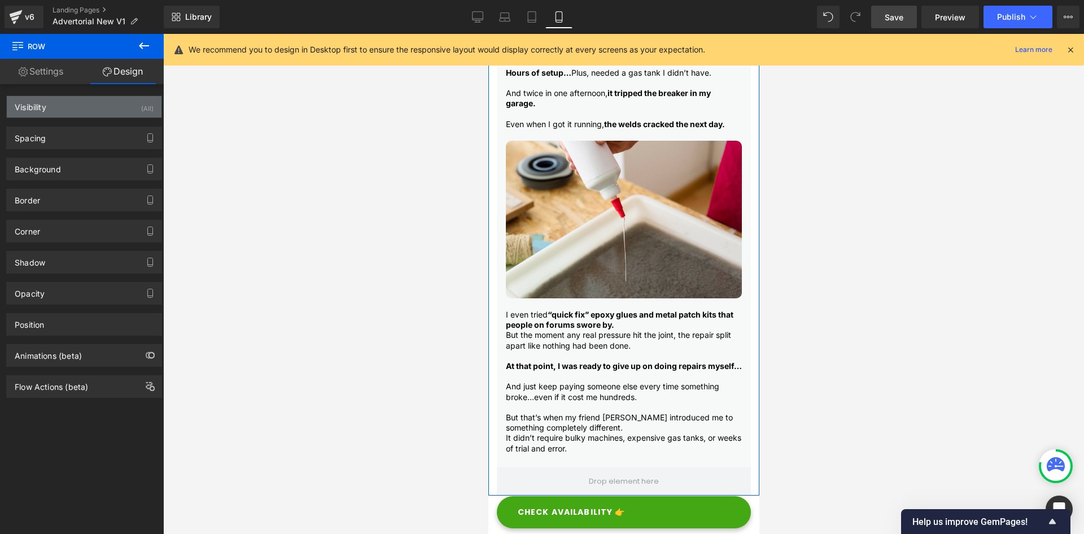
click at [69, 102] on div "Visibility (All)" at bounding box center [84, 106] width 155 height 21
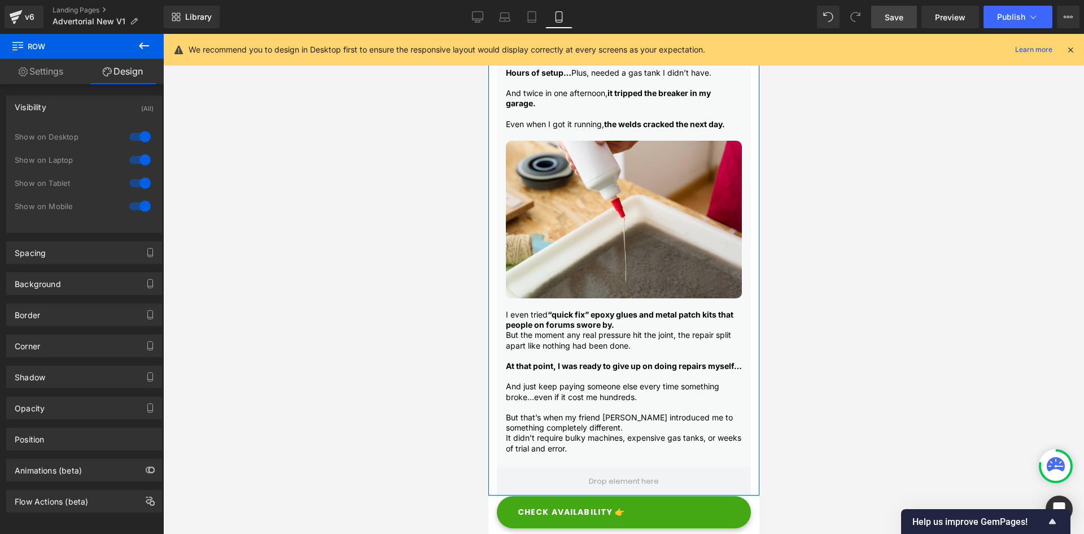
click at [134, 202] on div at bounding box center [139, 206] width 27 height 18
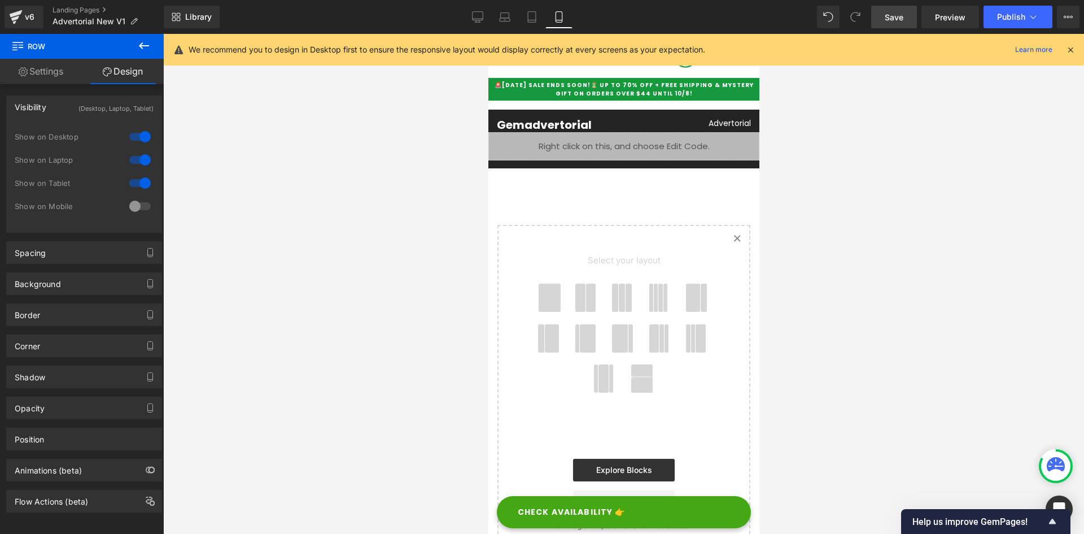
click at [136, 203] on div at bounding box center [139, 206] width 27 height 18
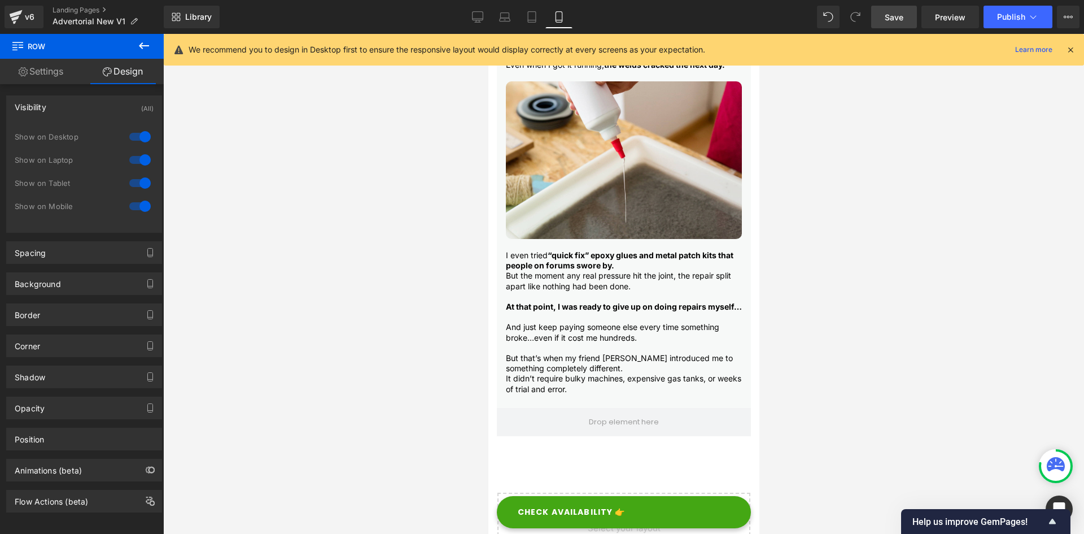
scroll to position [1355, 0]
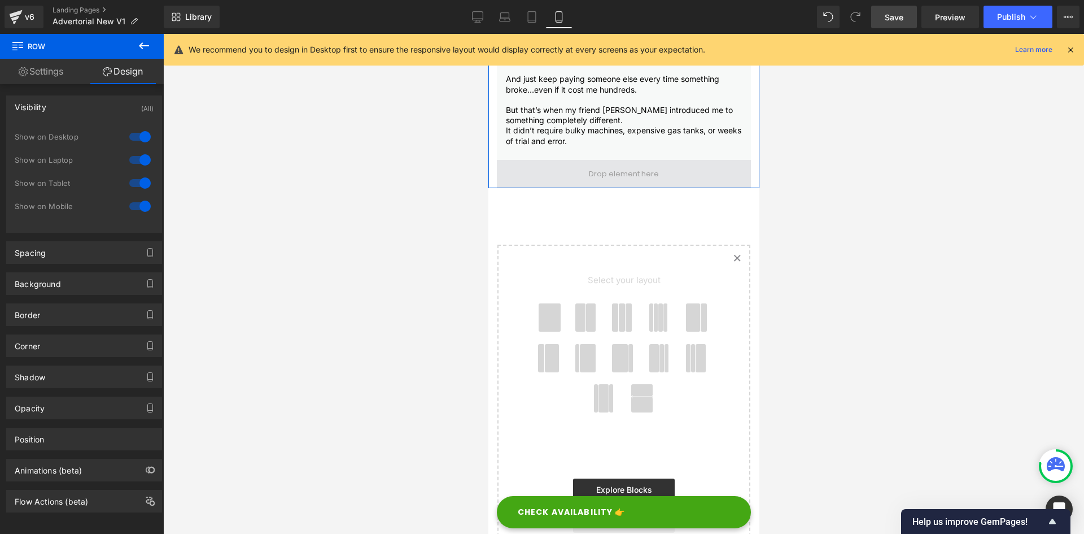
click at [536, 181] on span at bounding box center [623, 174] width 254 height 28
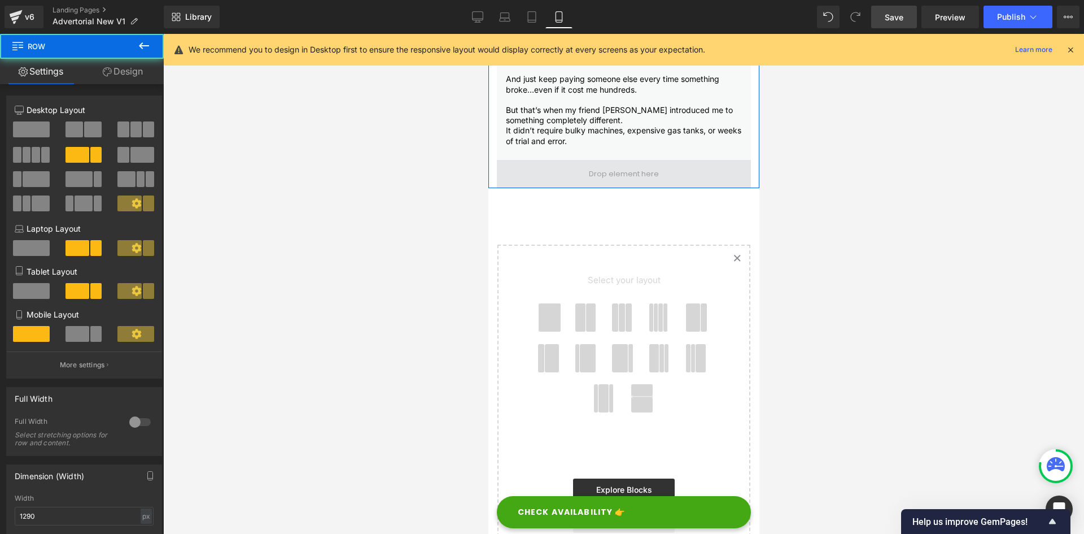
click at [531, 178] on span at bounding box center [623, 174] width 254 height 28
click at [523, 168] on span at bounding box center [623, 174] width 254 height 28
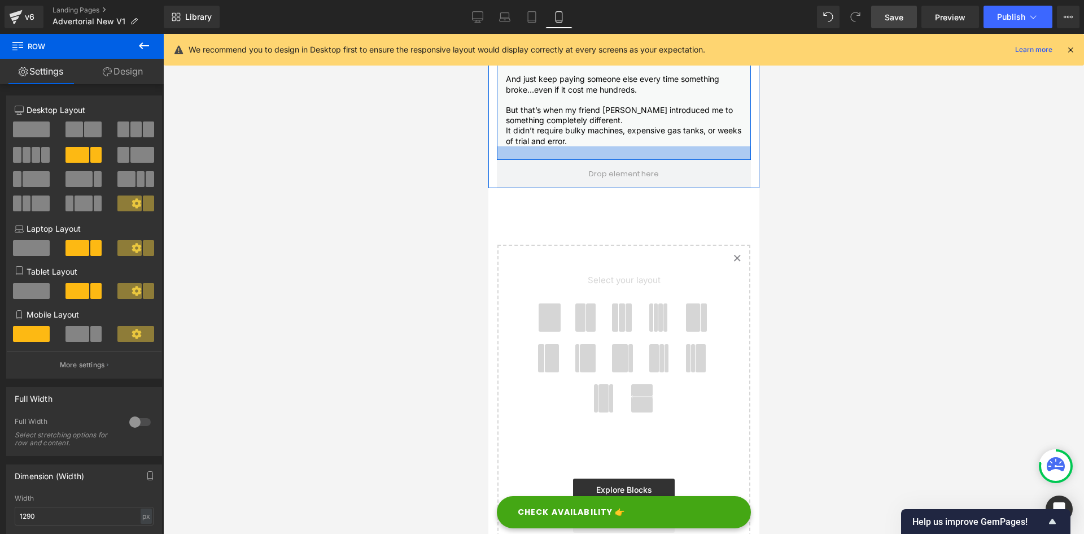
click at [521, 155] on div at bounding box center [623, 153] width 254 height 14
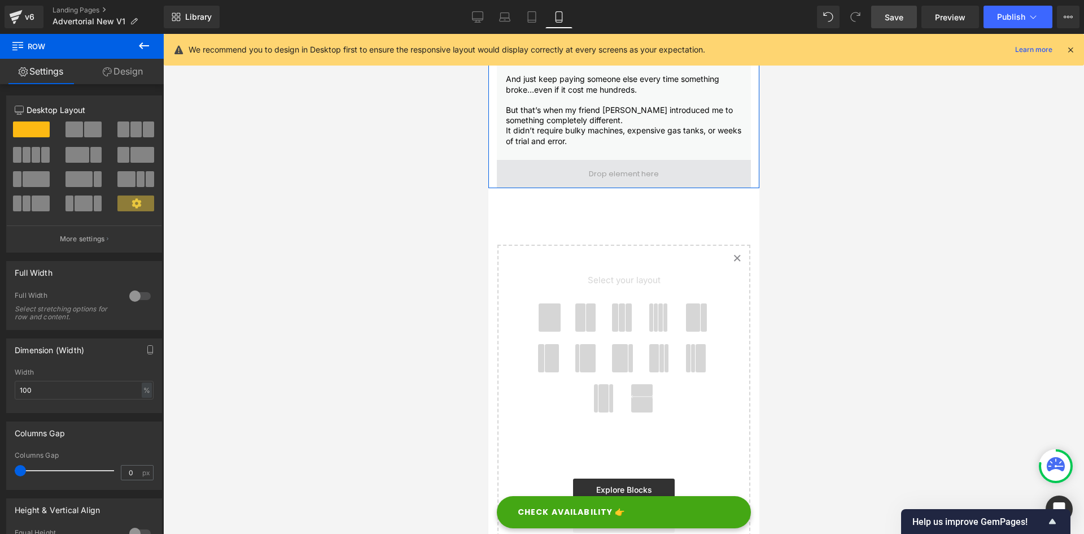
click at [521, 174] on span at bounding box center [623, 174] width 254 height 28
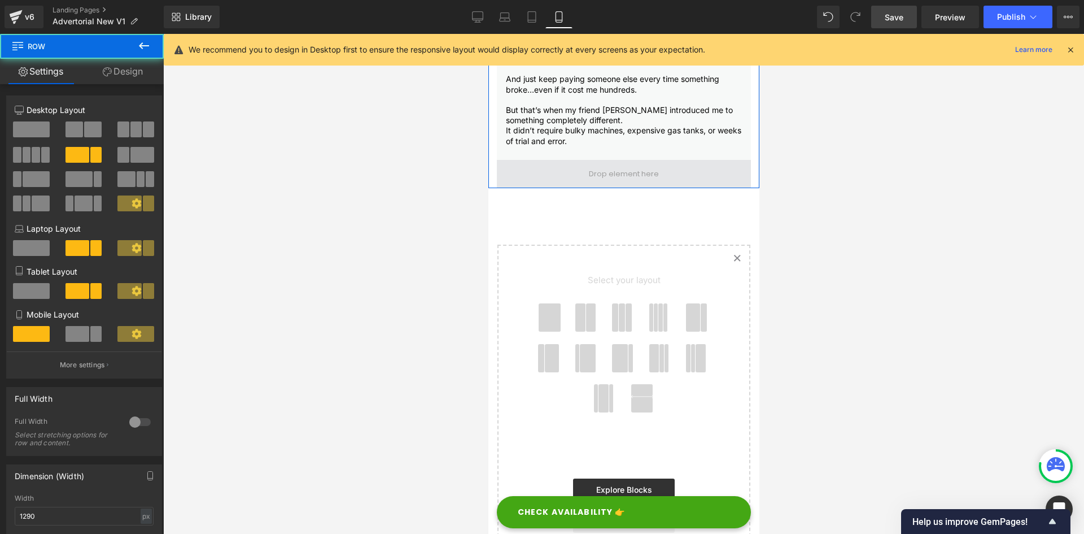
click at [639, 168] on span at bounding box center [623, 173] width 78 height 17
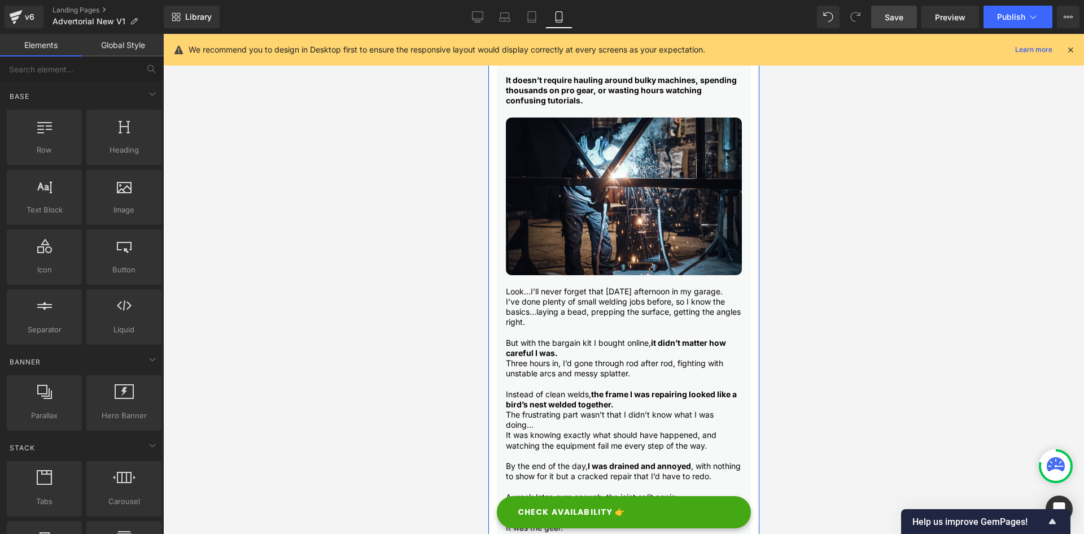
scroll to position [0, 0]
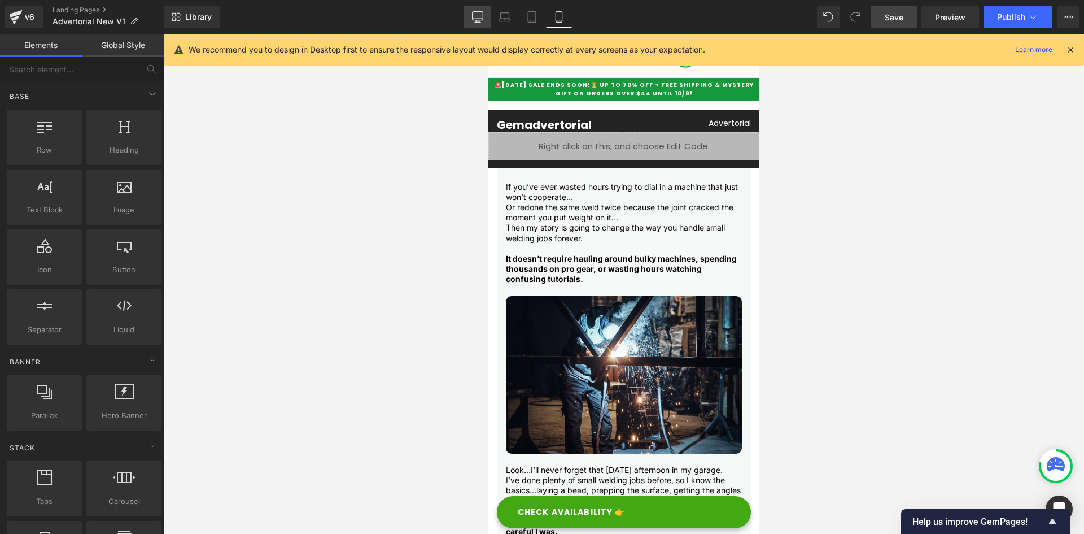
click at [477, 19] on icon at bounding box center [477, 16] width 11 height 11
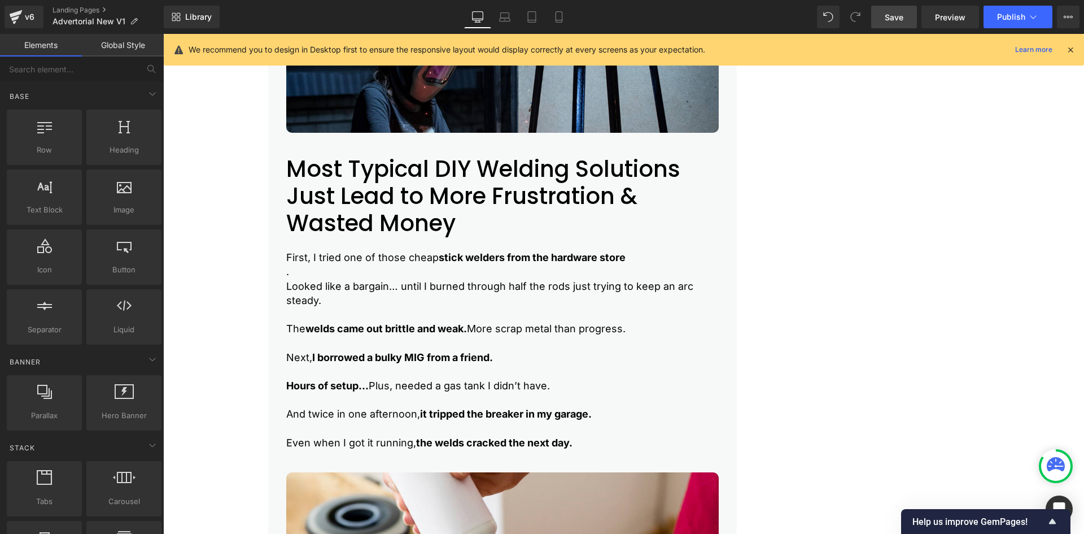
scroll to position [1102, 0]
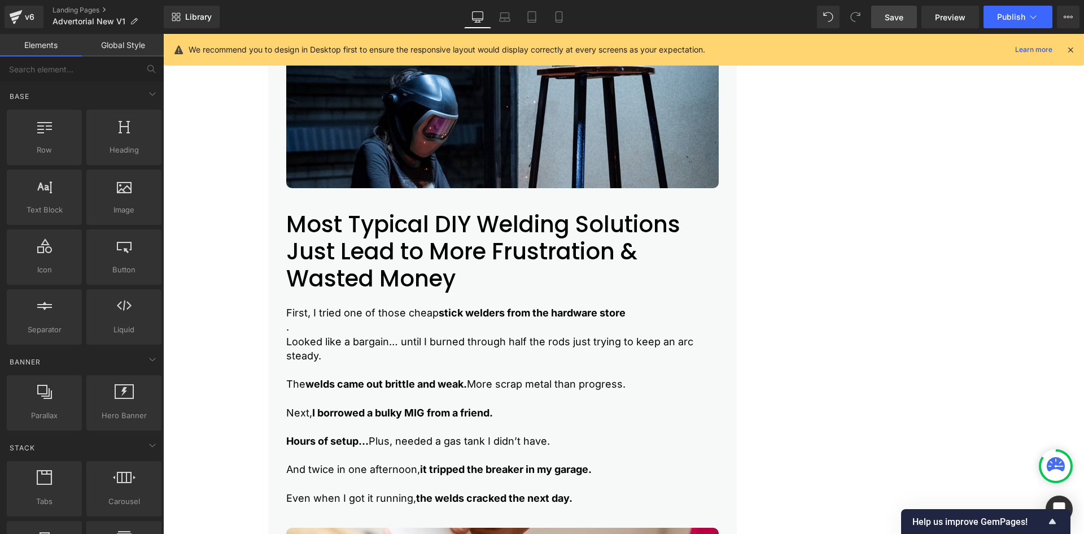
click at [303, 238] on h2 "Most Typical DIY Welding Solutions Just Lead to More Frustration & Wasted Money" at bounding box center [502, 251] width 433 height 81
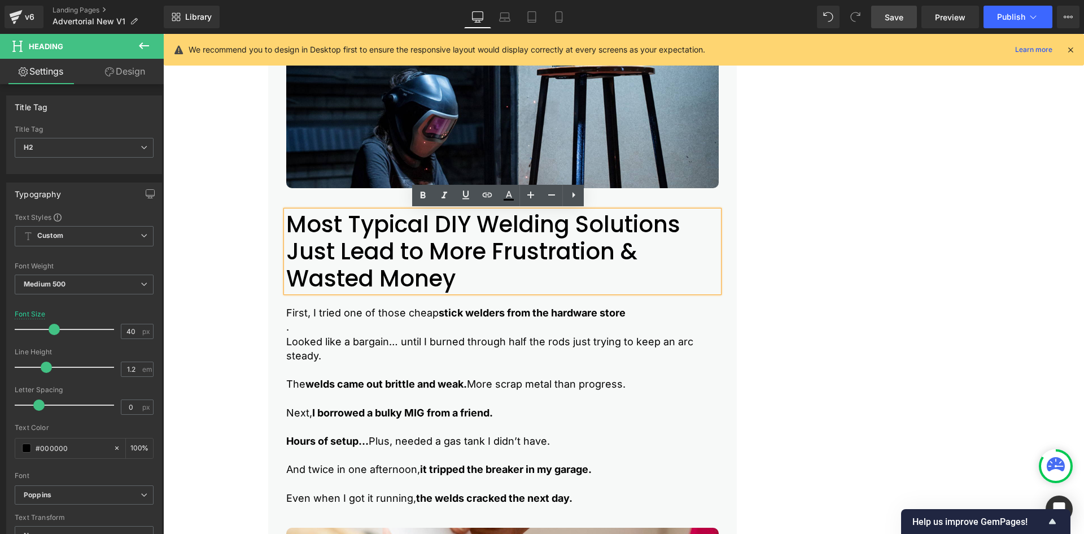
click at [190, 229] on div "Gemadvertorial Heading Advertorial Text Block Row Liquid Row CHECK AVAILABILITY…" at bounding box center [623, 187] width 921 height 2338
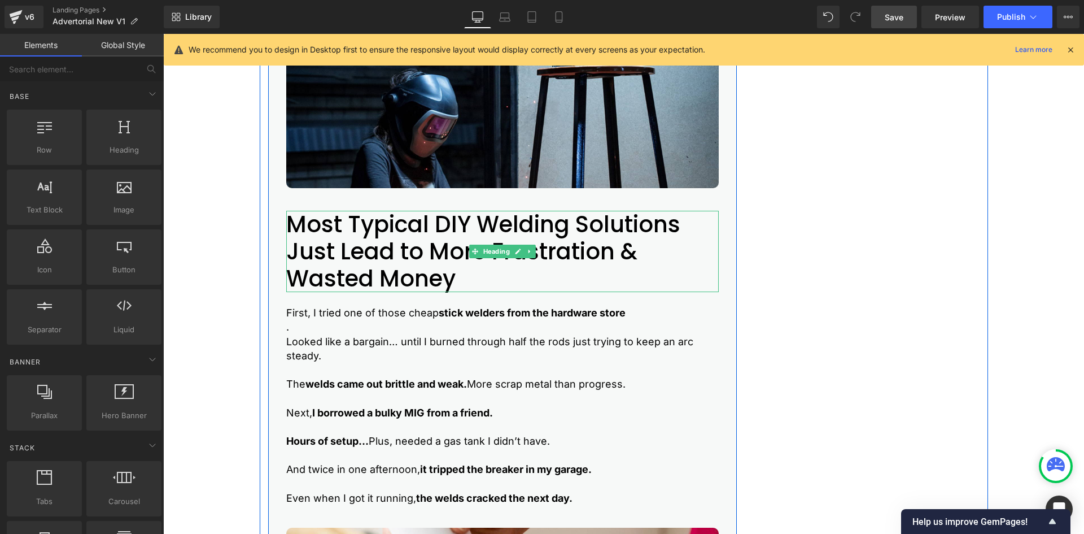
click at [305, 229] on h2 "Most Typical DIY Welding Solutions Just Lead to More Frustration & Wasted Money" at bounding box center [502, 251] width 433 height 81
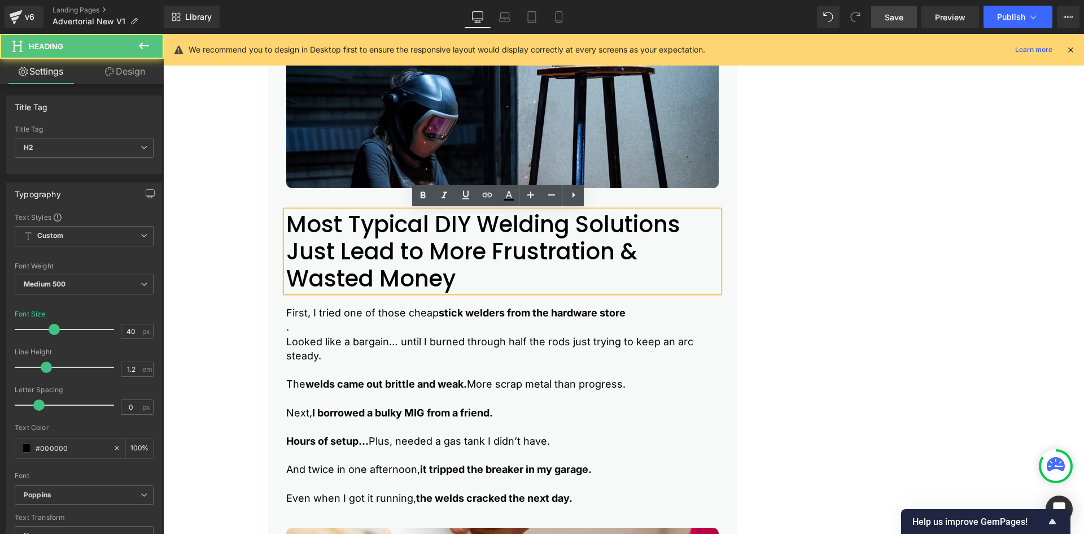
click at [237, 239] on div "Gemadvertorial Heading Advertorial Text Block Row Liquid Row CHECK AVAILABILITY…" at bounding box center [623, 187] width 921 height 2338
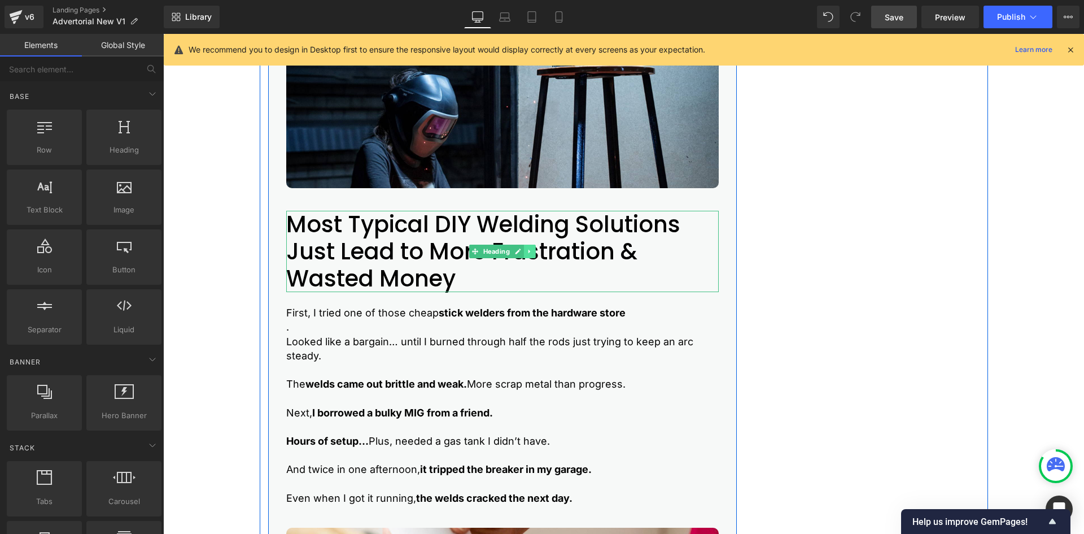
click at [526, 252] on icon at bounding box center [529, 251] width 6 height 7
click at [521, 252] on icon at bounding box center [524, 251] width 6 height 6
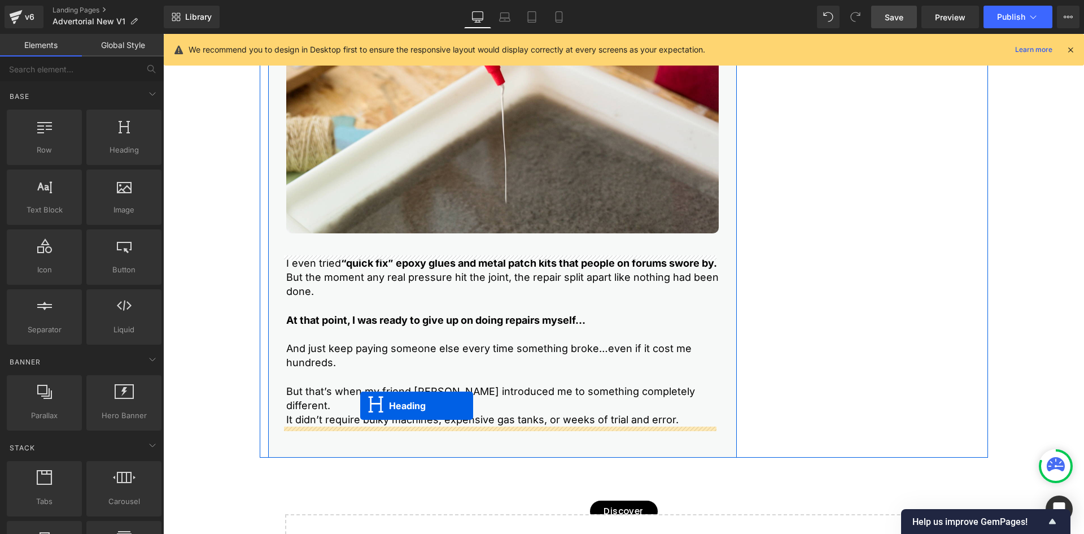
drag, startPoint x: 469, startPoint y: 345, endPoint x: 360, endPoint y: 405, distance: 124.6
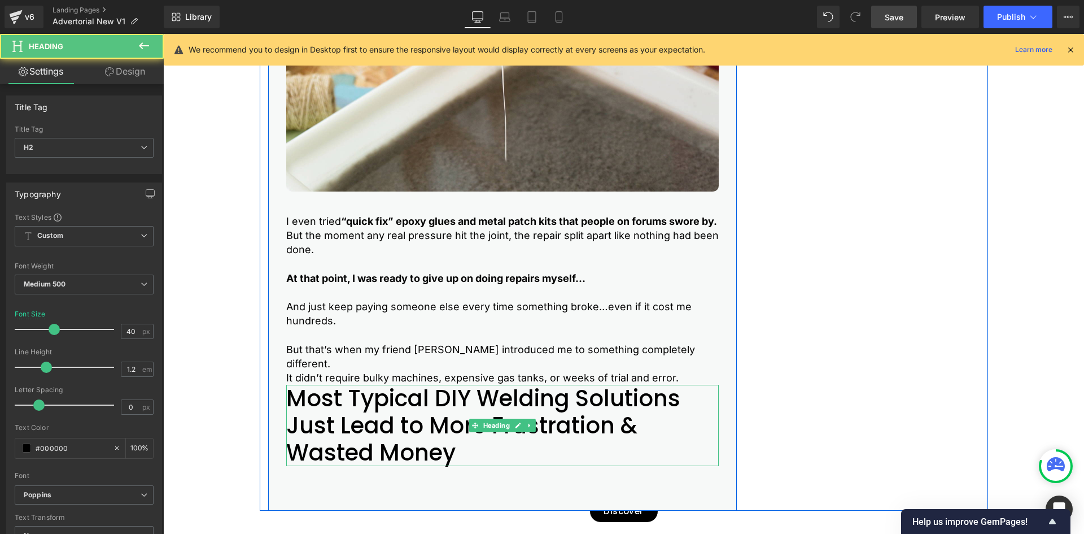
scroll to position [1685, 0]
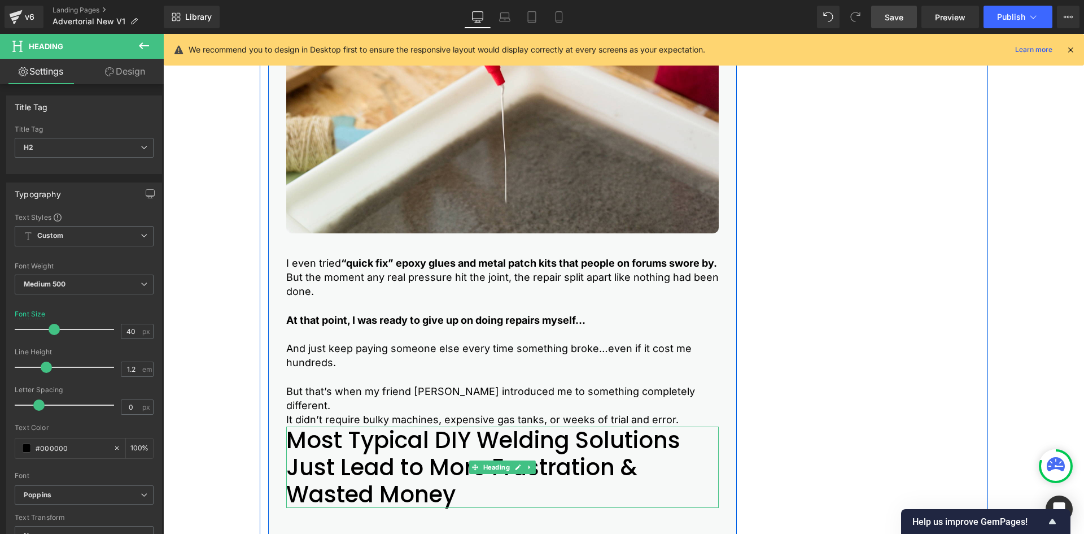
click at [331, 462] on h2 "Most Typical DIY Welding Solutions Just Lead to More Frustration & Wasted Money" at bounding box center [502, 466] width 433 height 81
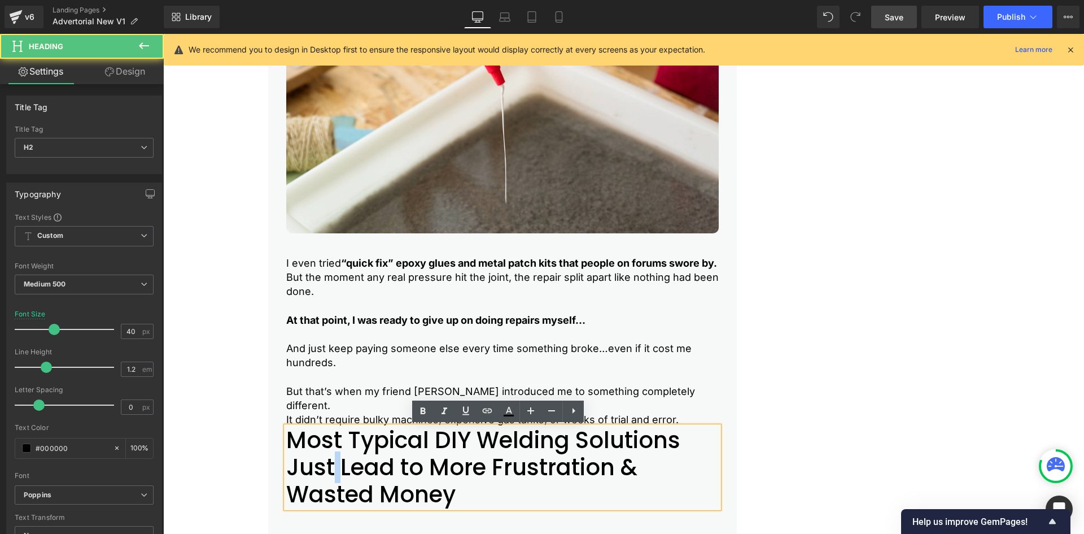
click at [331, 462] on h2 "Most Typical DIY Welding Solutions Just Lead to More Frustration & Wasted Money" at bounding box center [502, 466] width 433 height 81
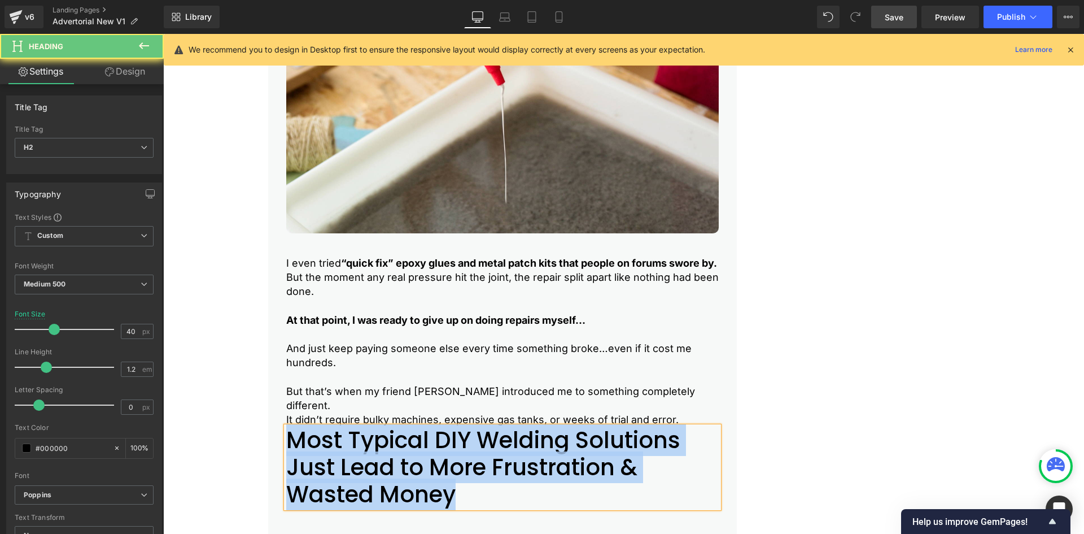
paste div
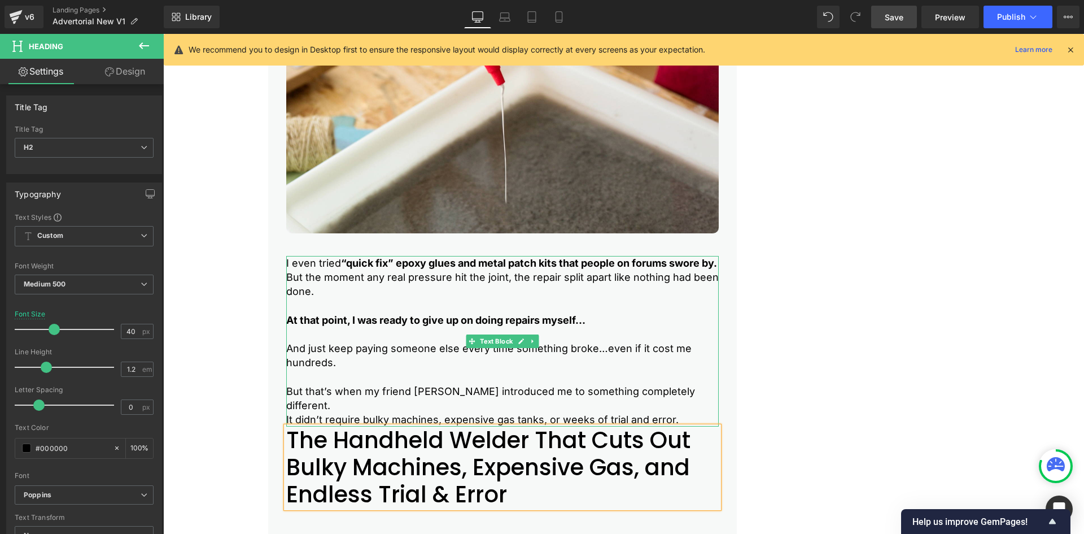
click at [329, 364] on p "And just keep paying someone else every time something broke…even if it cost me…" at bounding box center [502, 355] width 433 height 28
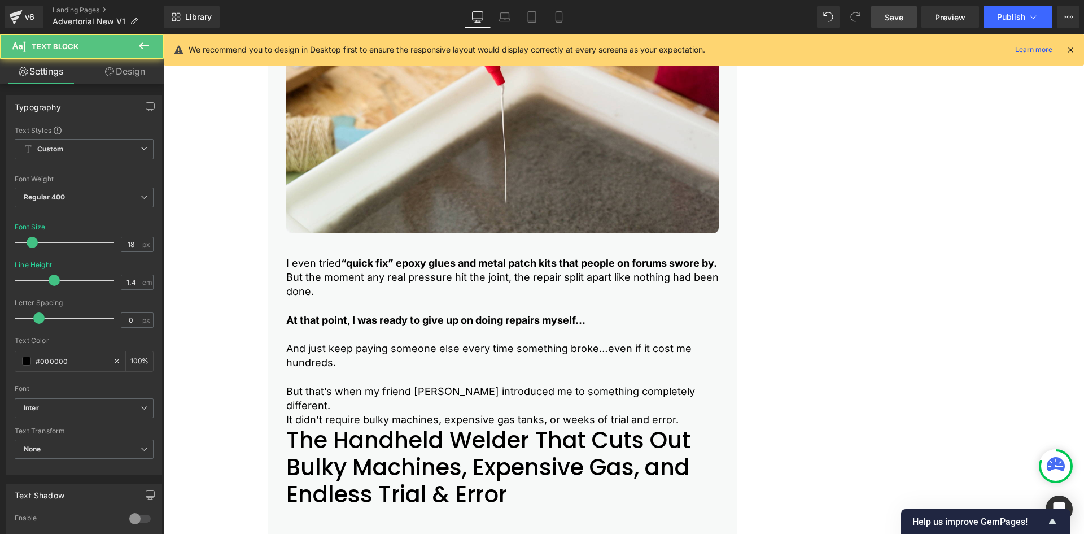
click at [127, 80] on link "Design" at bounding box center [125, 71] width 82 height 25
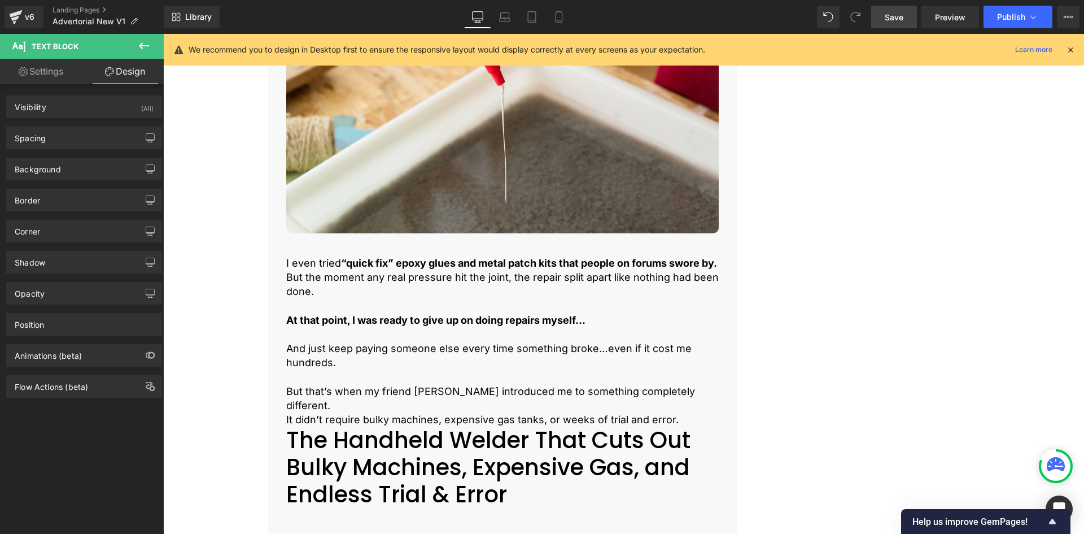
drag, startPoint x: 51, startPoint y: 136, endPoint x: 83, endPoint y: 203, distance: 74.0
click at [51, 136] on div "Spacing" at bounding box center [84, 137] width 155 height 21
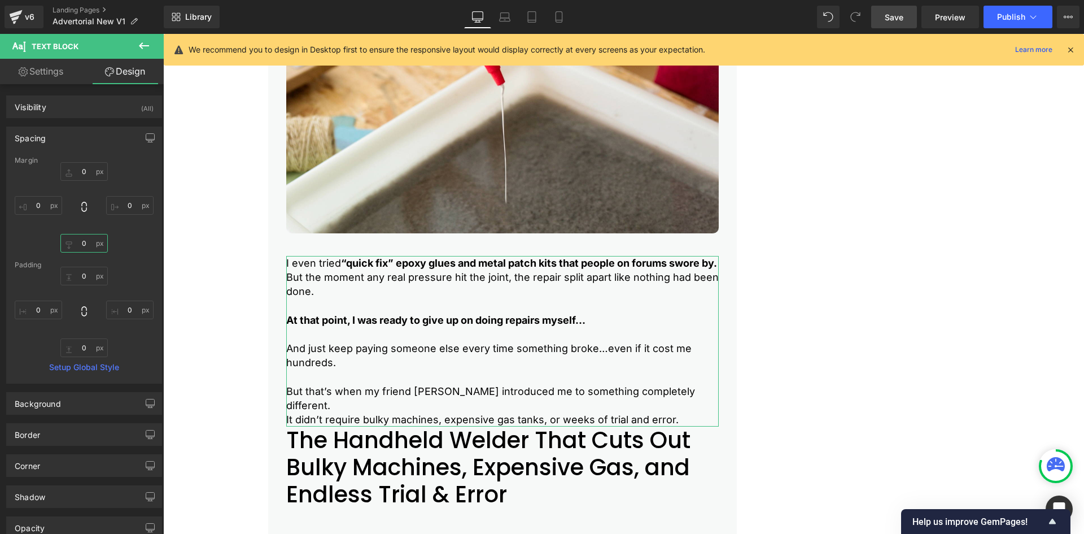
click at [83, 243] on input "0" at bounding box center [83, 243] width 47 height 19
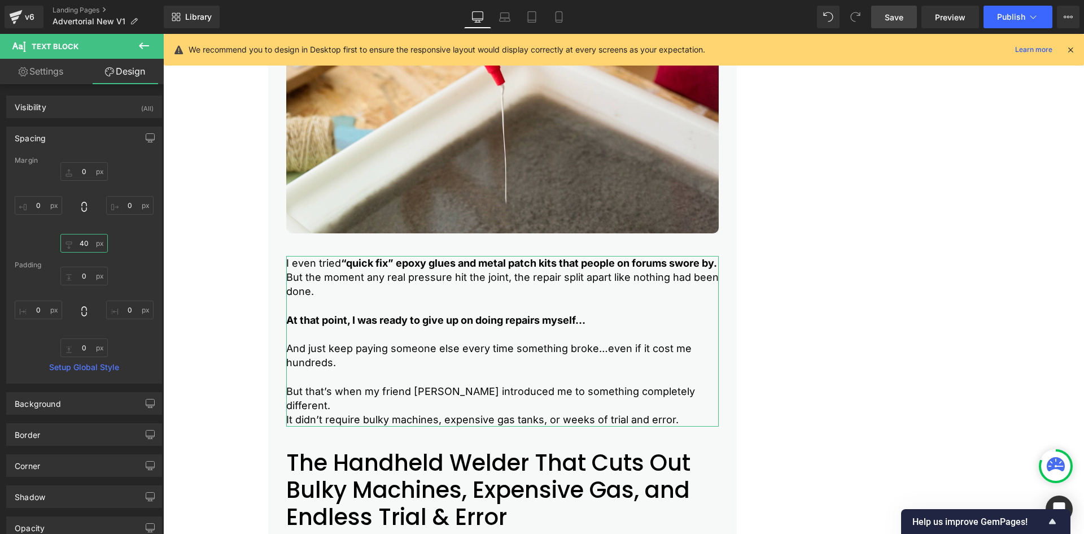
type input "40"
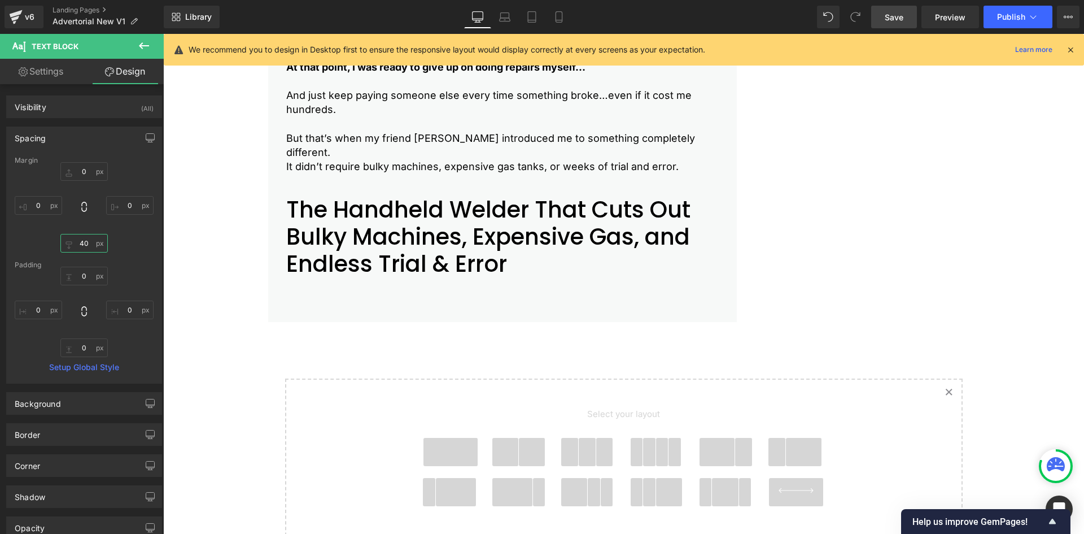
scroll to position [1911, 0]
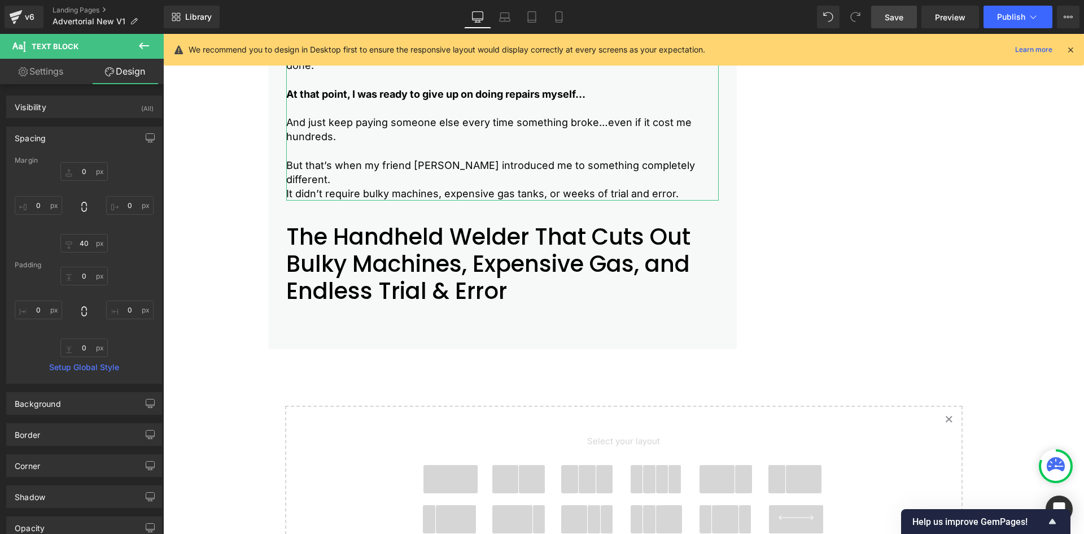
click at [68, 69] on link "Settings" at bounding box center [41, 71] width 82 height 25
type input "100"
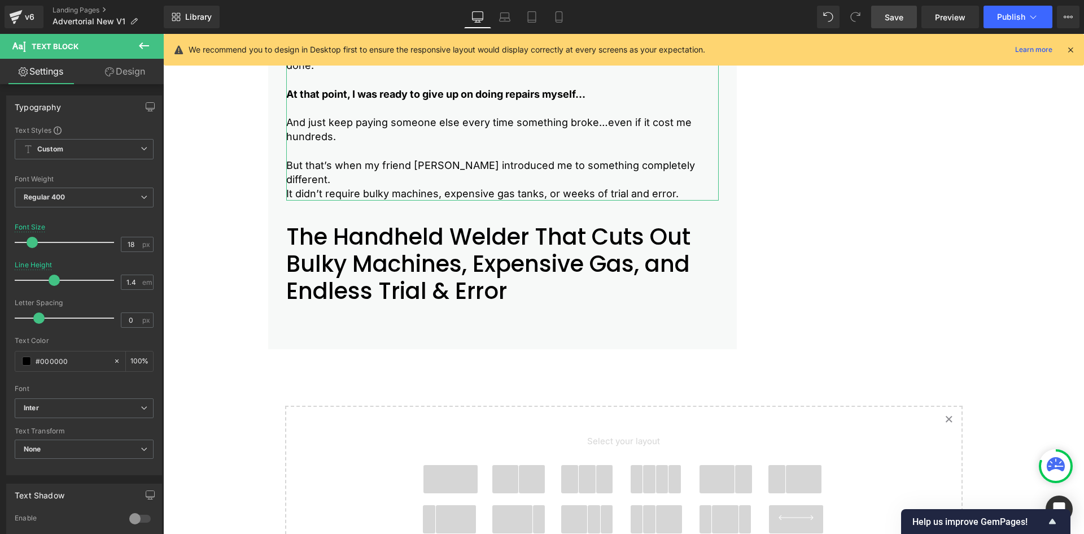
click at [107, 69] on icon at bounding box center [109, 71] width 9 height 9
type input "0"
type input "40"
type input "0"
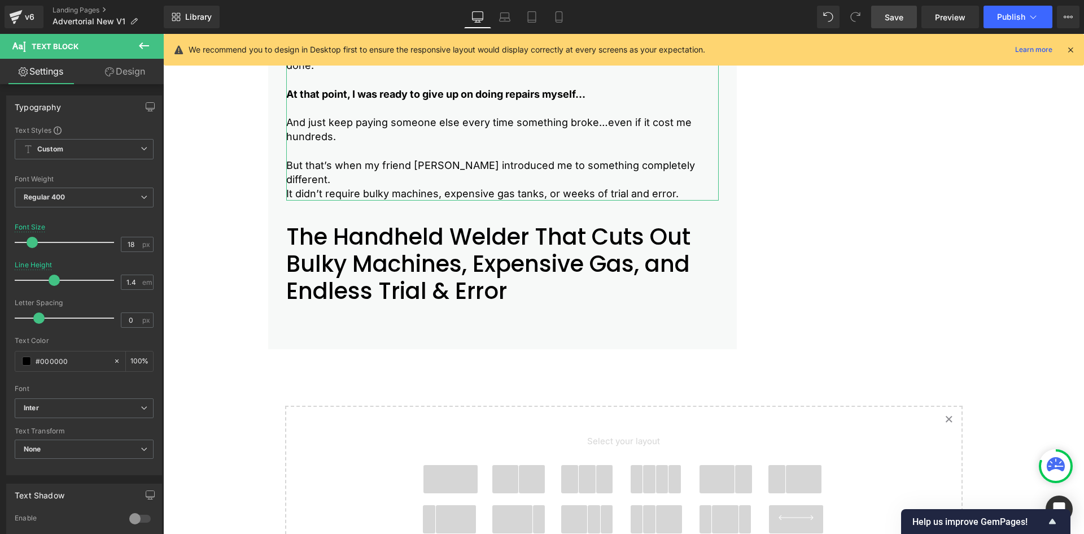
type input "0"
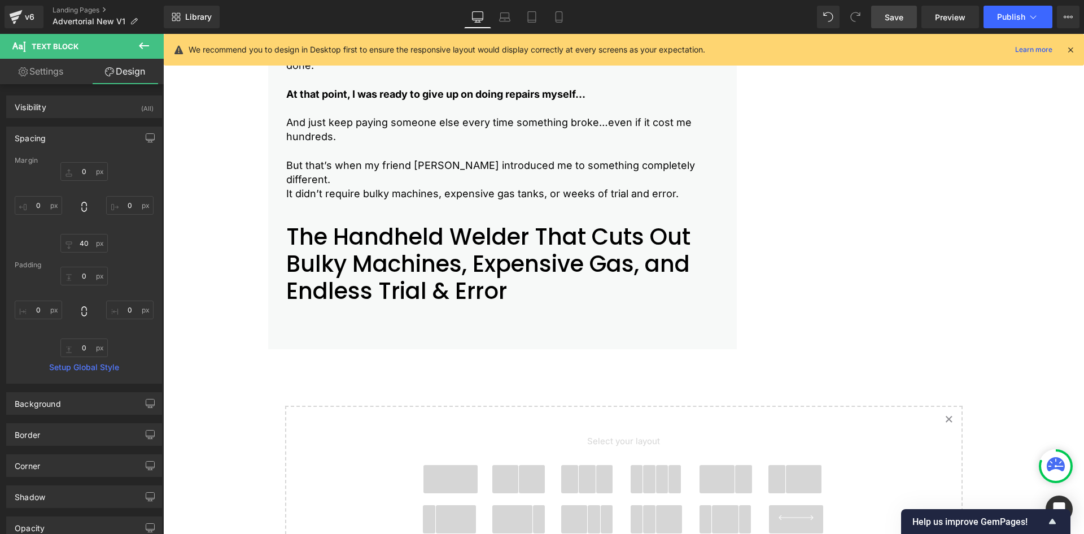
click at [143, 34] on button at bounding box center [144, 46] width 40 height 25
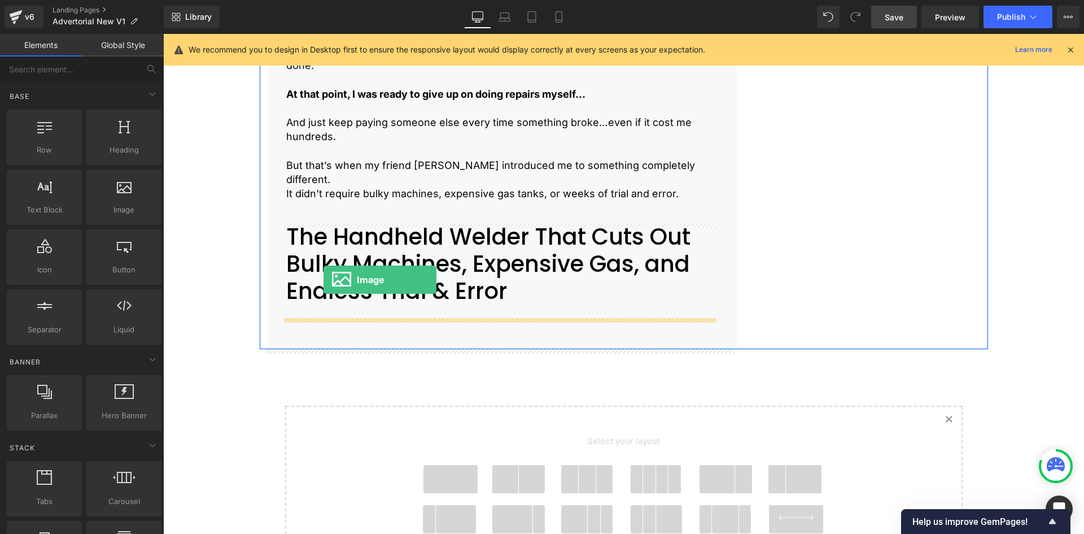
drag, startPoint x: 280, startPoint y: 231, endPoint x: 324, endPoint y: 280, distance: 65.2
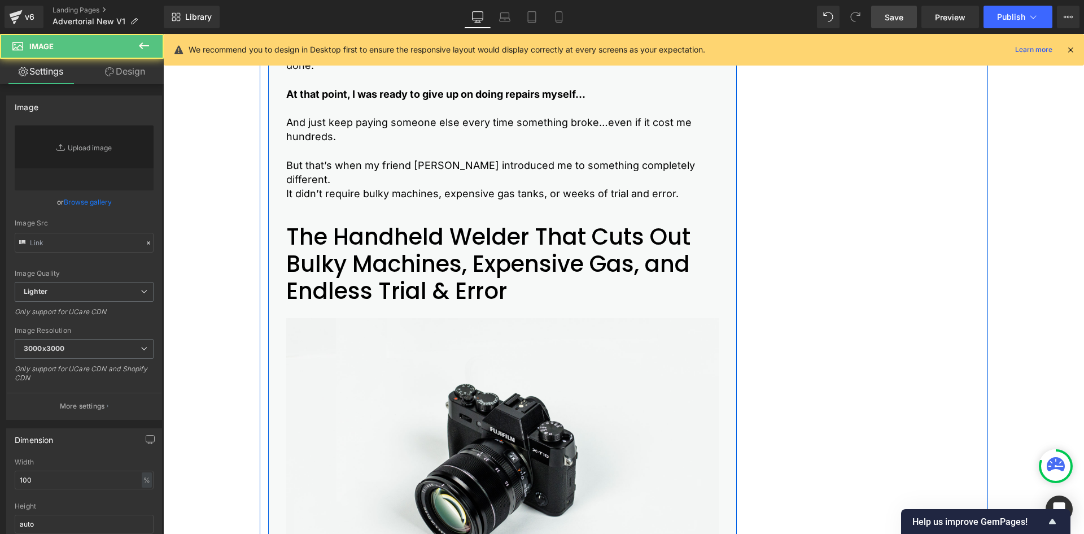
type input "//[DOMAIN_NAME][URL]"
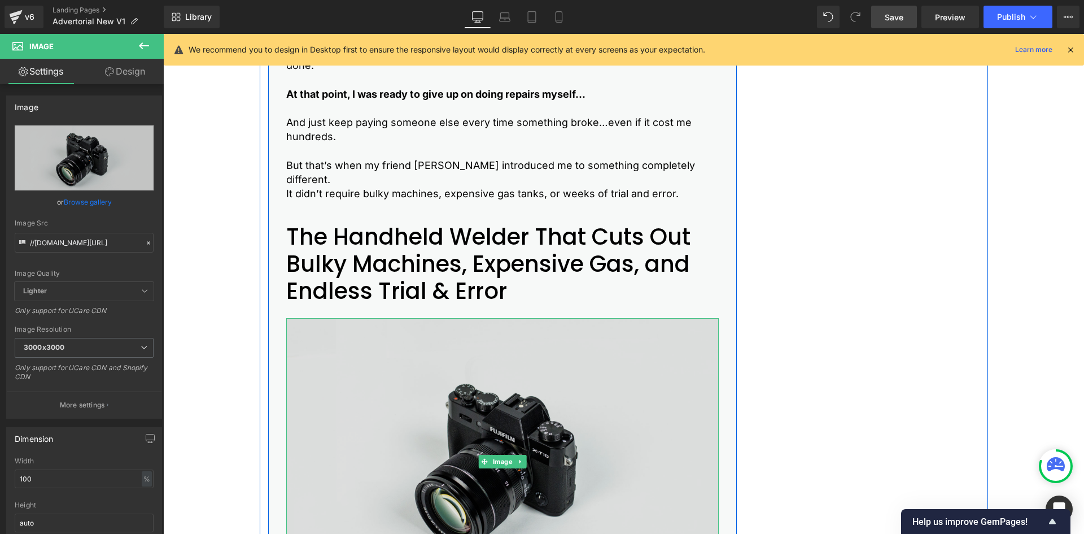
click at [355, 328] on img at bounding box center [502, 461] width 433 height 286
click at [381, 370] on img at bounding box center [502, 461] width 433 height 286
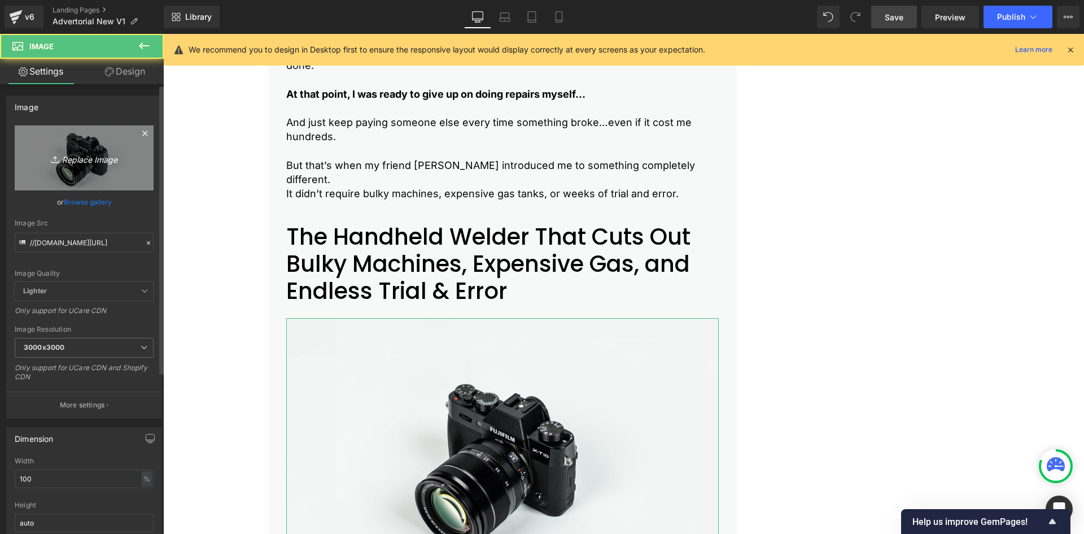
click at [67, 156] on icon "Replace Image" at bounding box center [84, 158] width 90 height 14
type input "C:\fakepath\6.jpg"
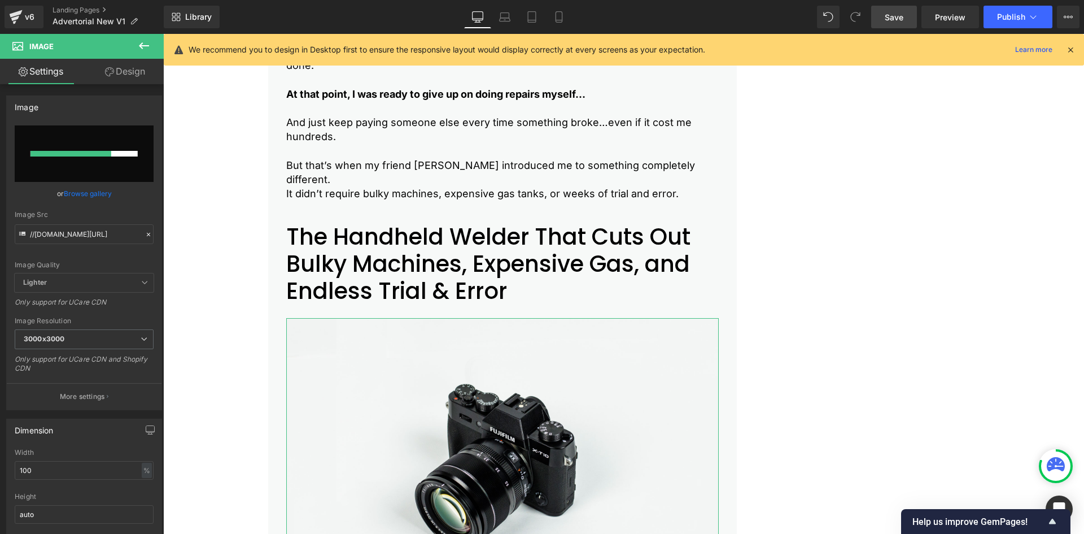
click at [112, 75] on icon at bounding box center [109, 71] width 9 height 9
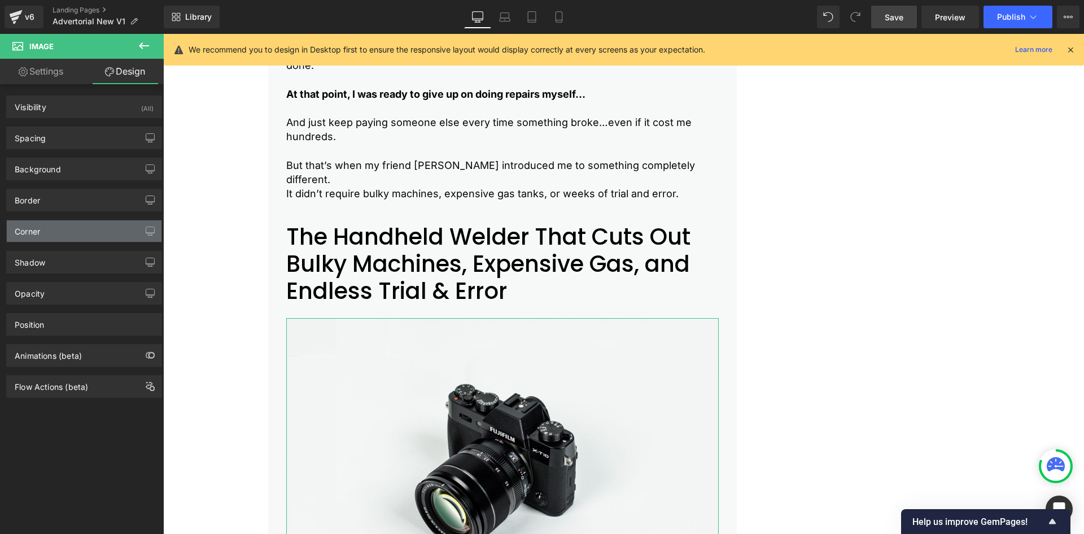
click at [35, 238] on div "Corner" at bounding box center [84, 230] width 155 height 21
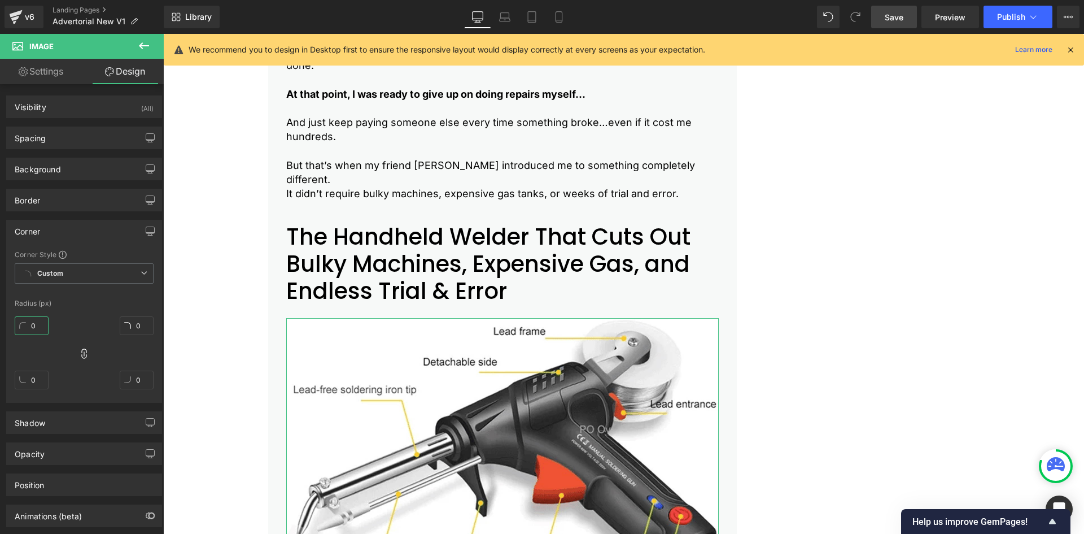
click at [29, 324] on input "0" at bounding box center [32, 325] width 34 height 19
type input "12"
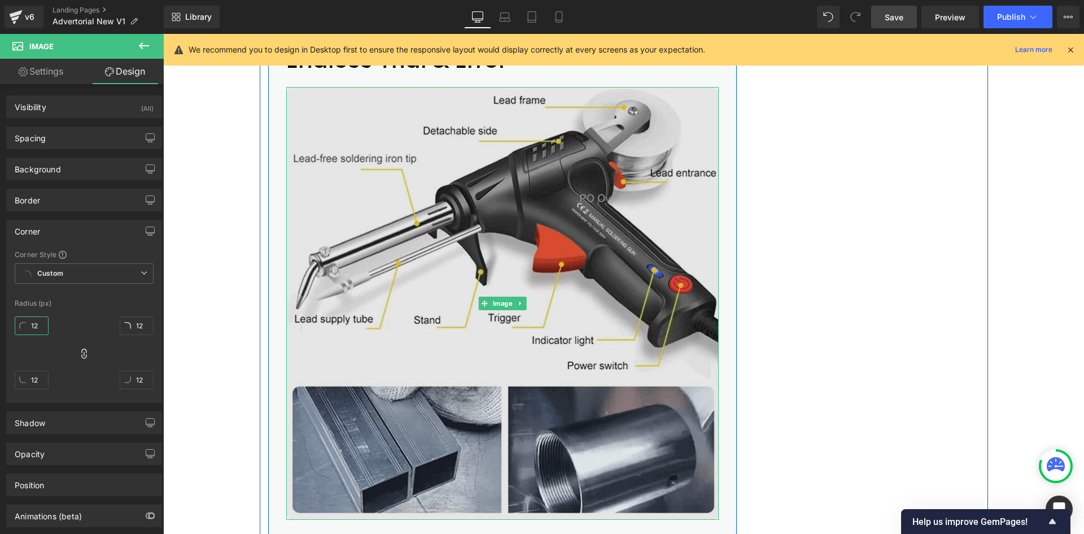
scroll to position [2193, 0]
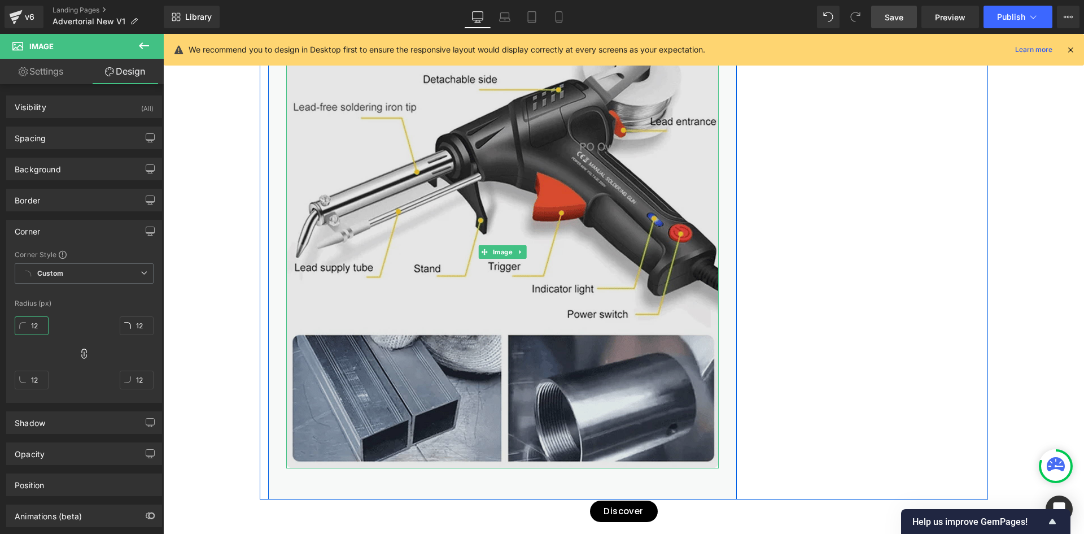
type input "12"
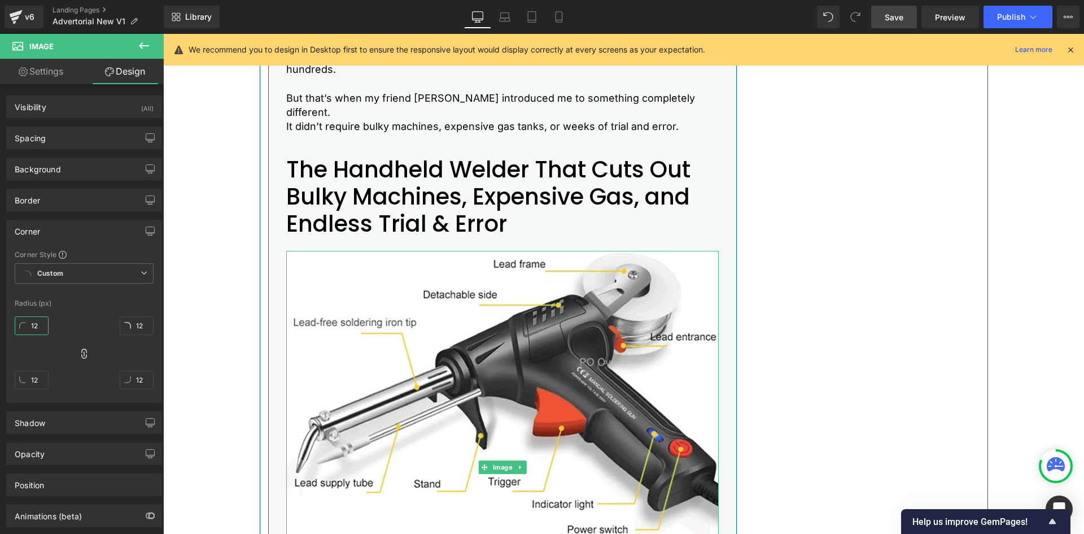
scroll to position [1967, 0]
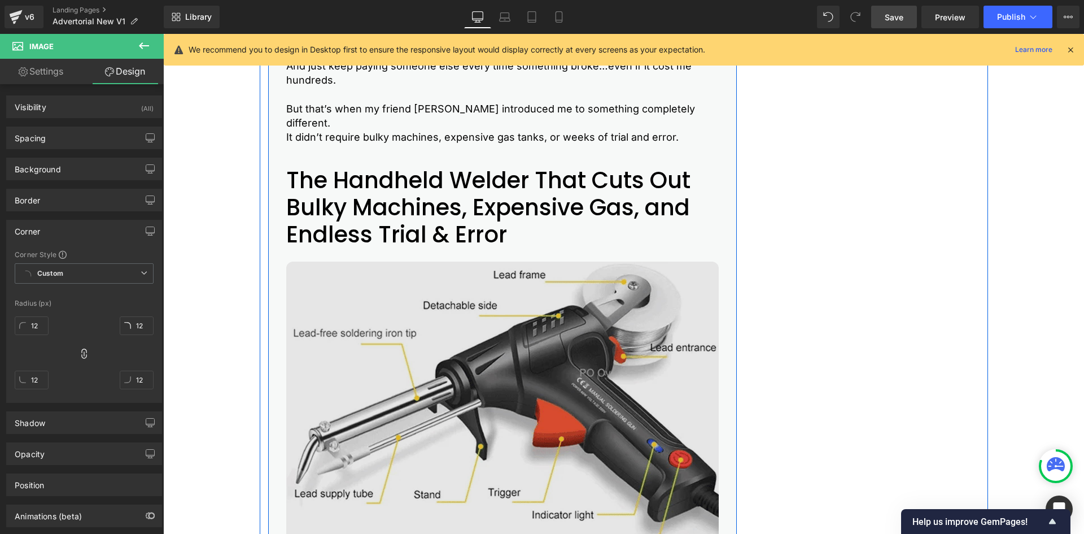
click at [353, 276] on img at bounding box center [502, 477] width 433 height 433
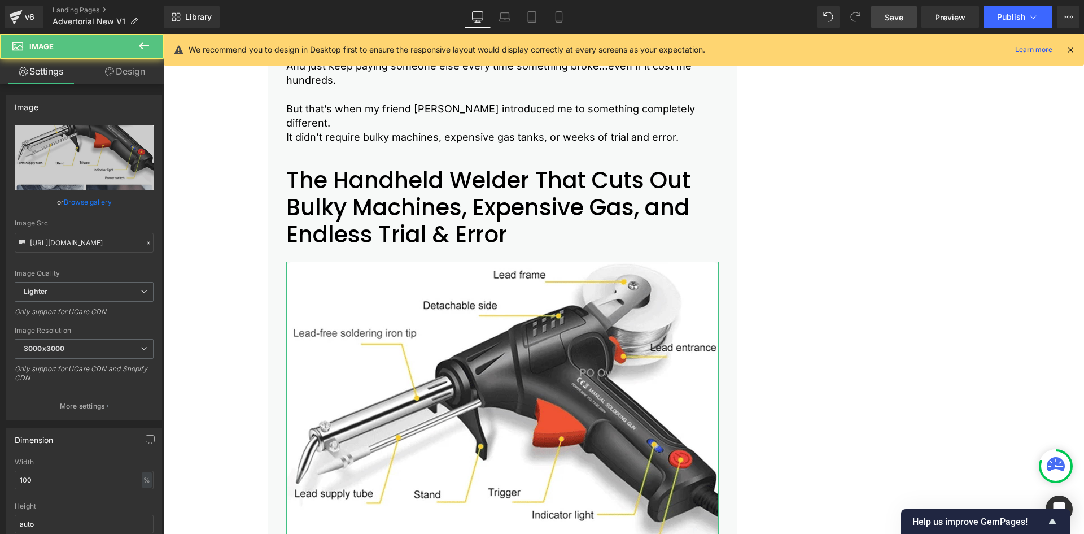
click at [124, 70] on link "Design" at bounding box center [125, 71] width 82 height 25
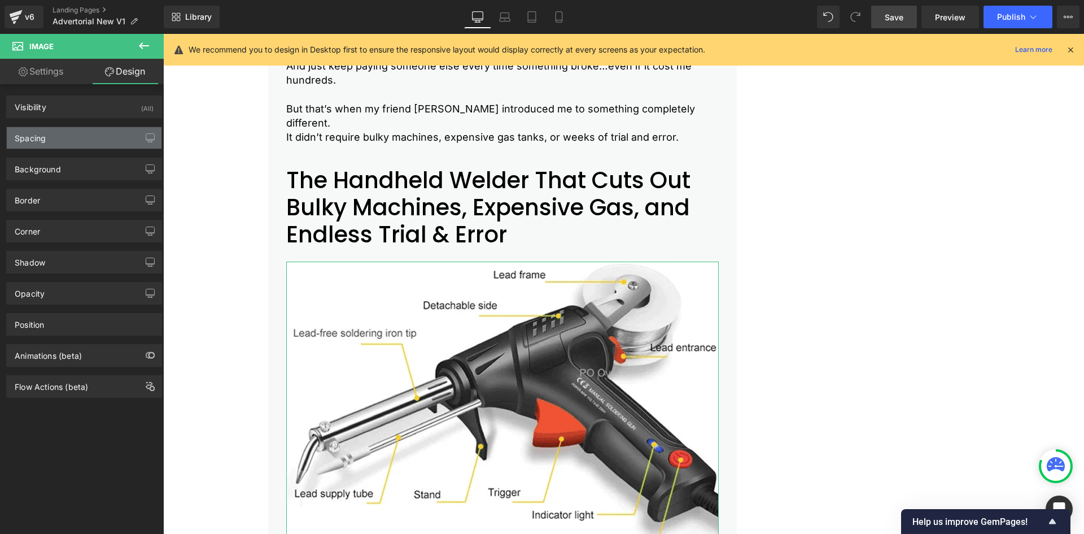
click at [82, 134] on div "Spacing" at bounding box center [84, 137] width 155 height 21
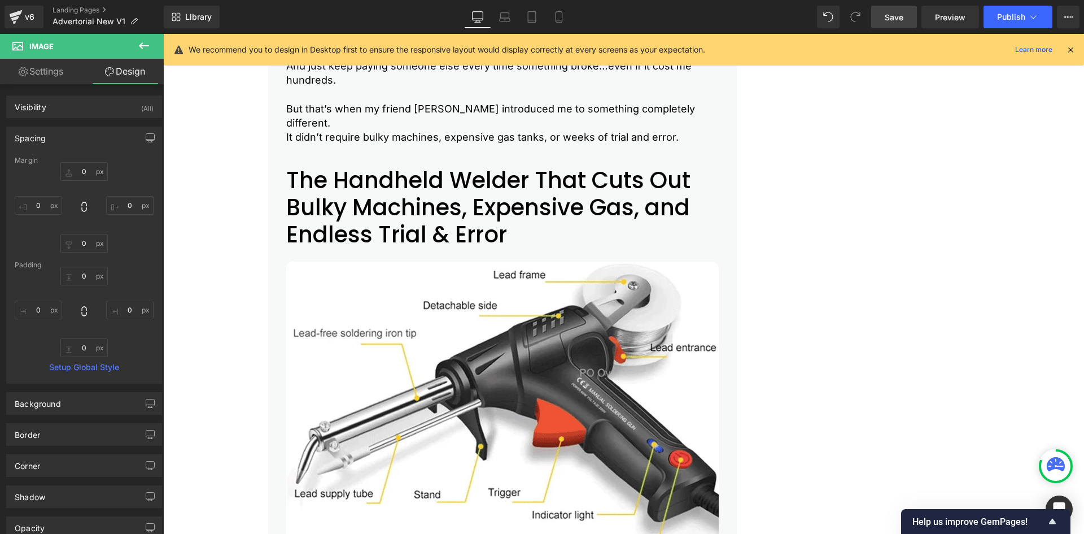
click at [392, 197] on h2 "The Handheld Welder That Cuts Out Bulky Machines, Expensive Gas, and Endless Tr…" at bounding box center [502, 207] width 433 height 81
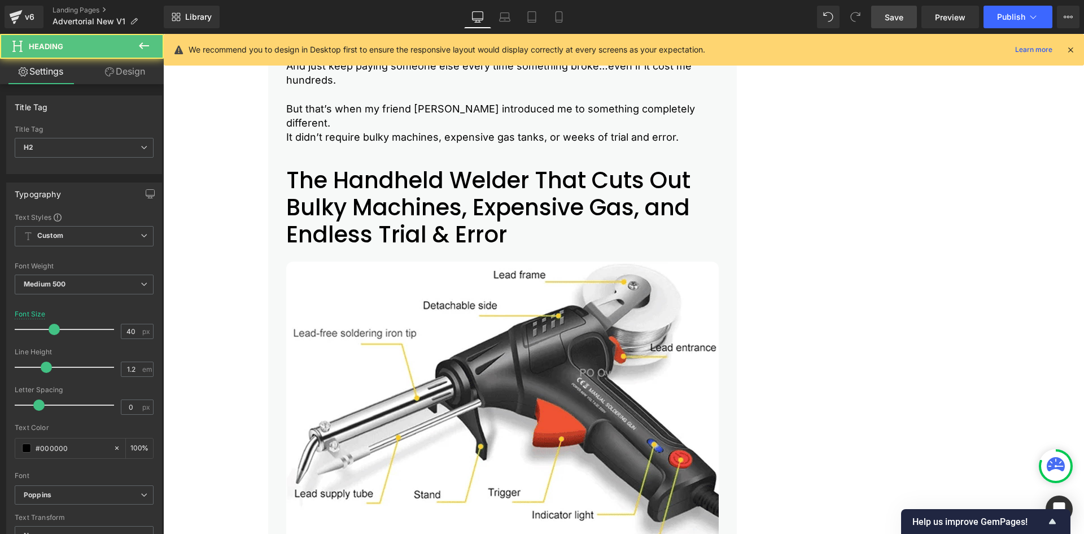
click at [138, 72] on link "Design" at bounding box center [125, 71] width 82 height 25
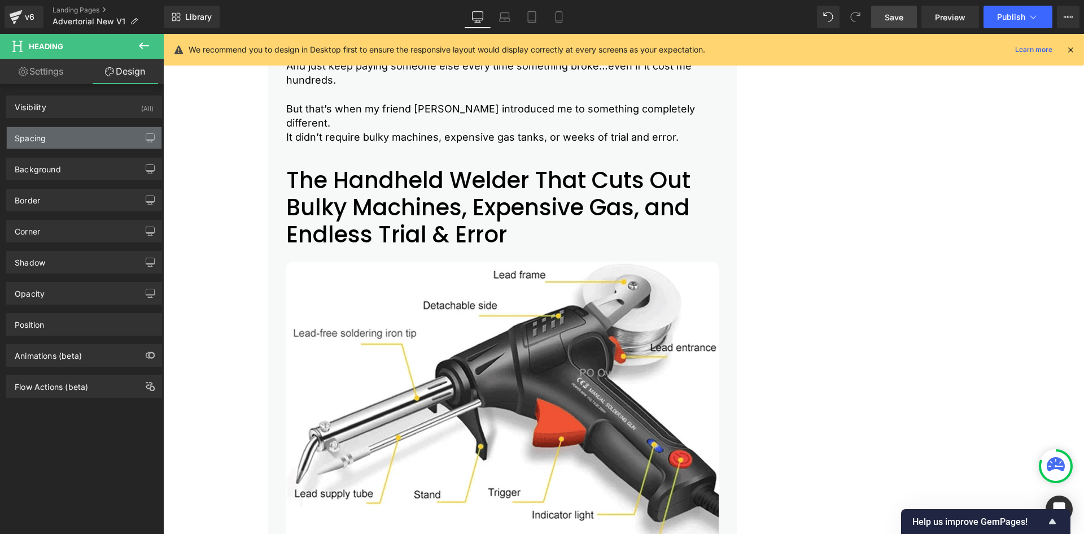
click at [72, 138] on div "Spacing" at bounding box center [84, 137] width 155 height 21
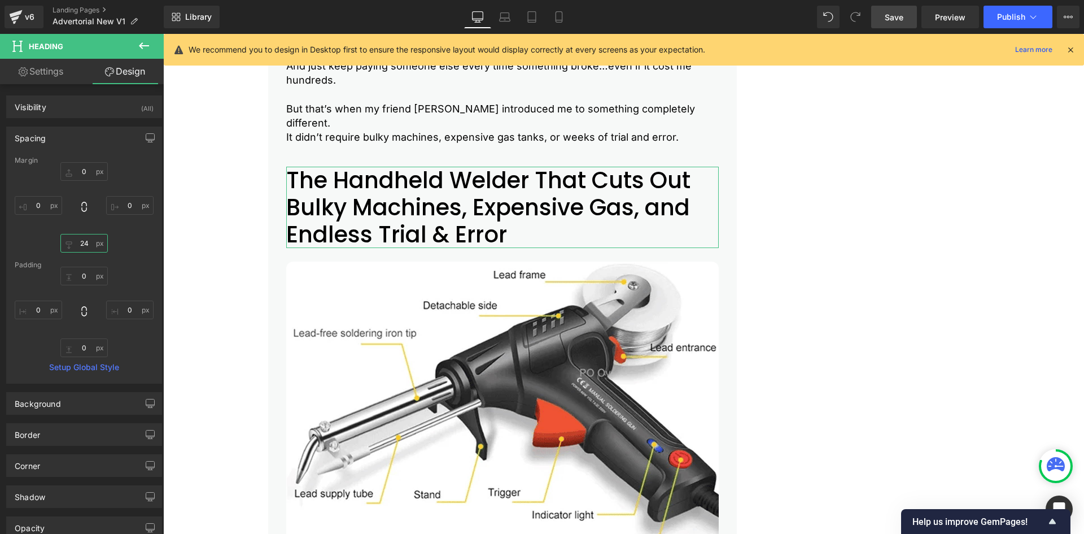
click at [81, 241] on input "24" at bounding box center [83, 243] width 47 height 19
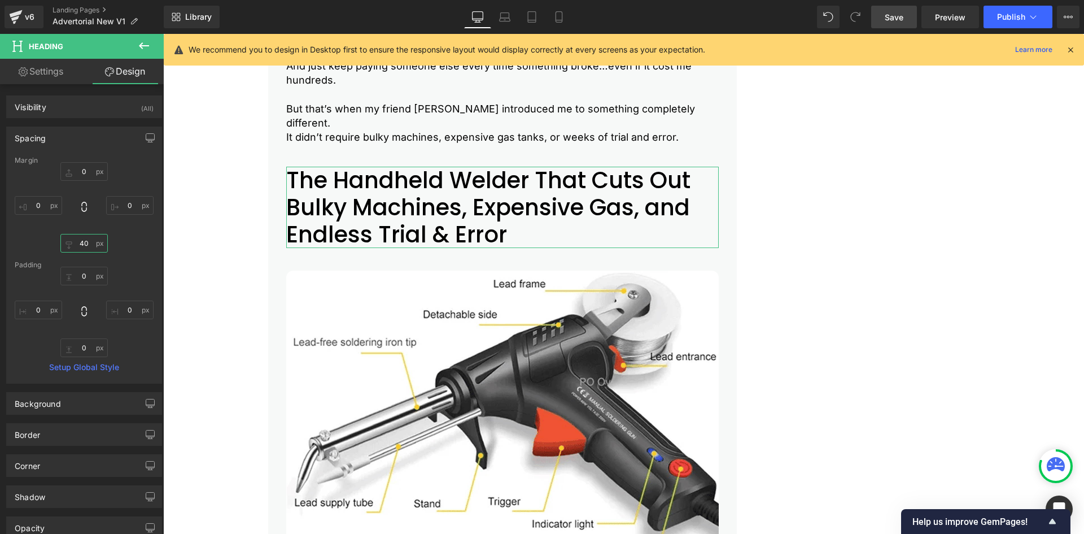
type input "40"
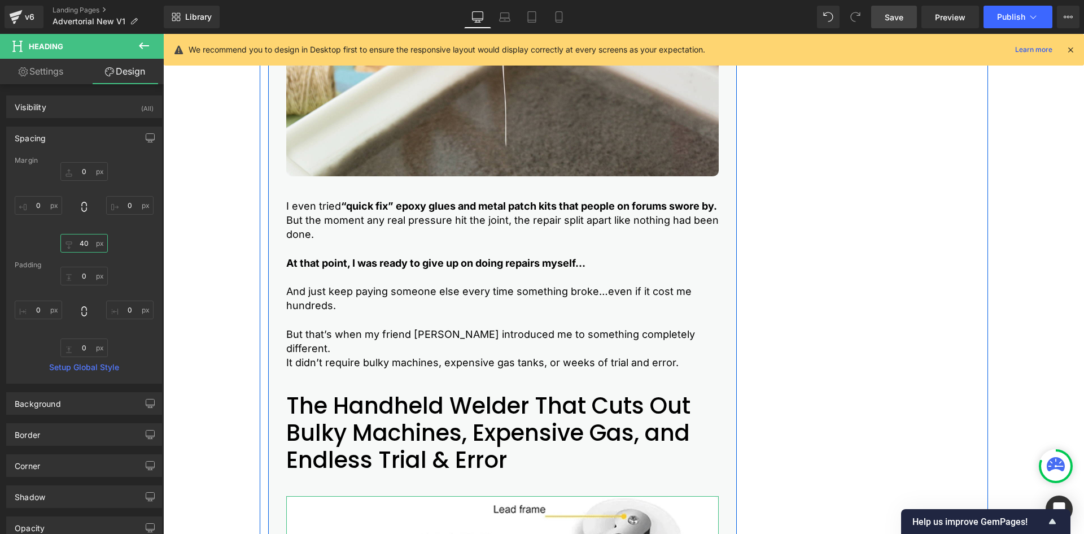
scroll to position [1741, 0]
click at [528, 289] on link at bounding box center [533, 285] width 12 height 14
click at [524, 286] on icon at bounding box center [527, 285] width 6 height 6
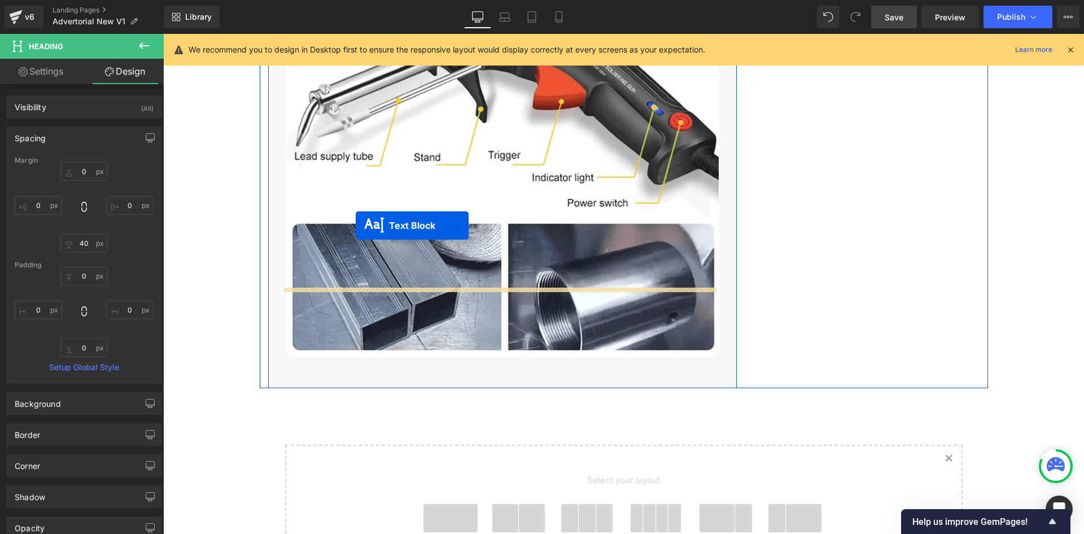
scroll to position [2450, 0]
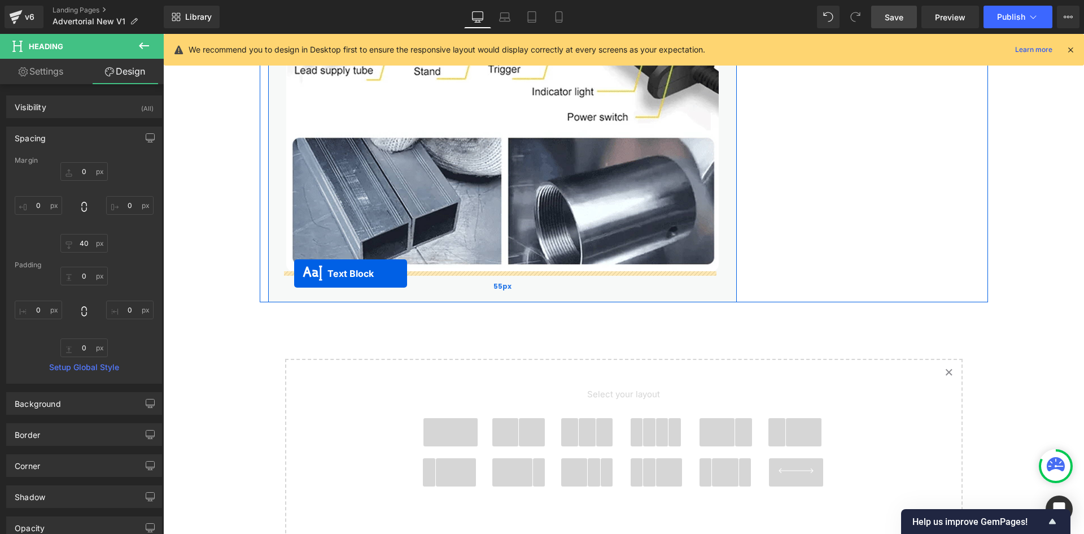
drag, startPoint x: 467, startPoint y: 278, endPoint x: 294, endPoint y: 273, distance: 172.9
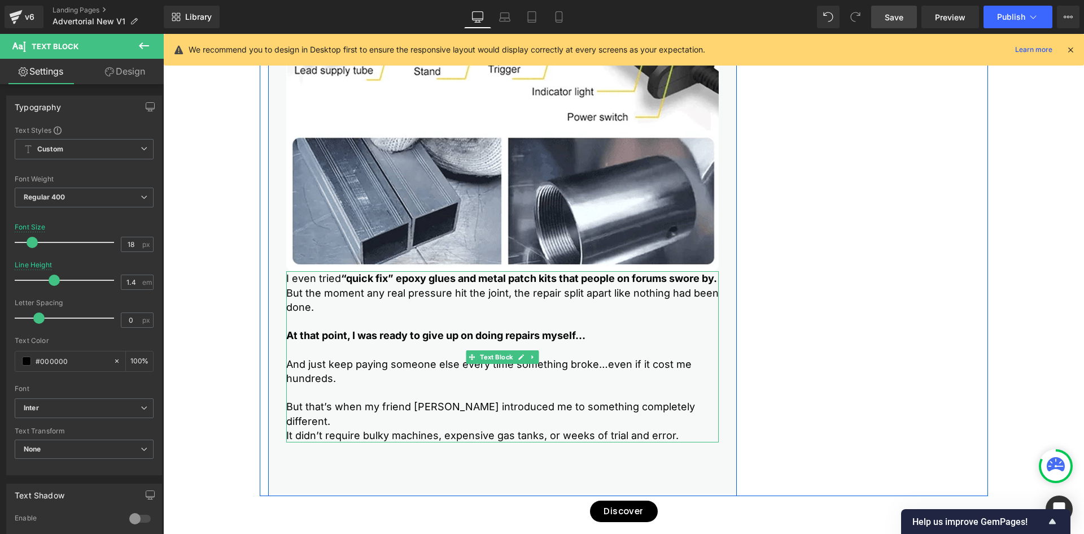
click at [315, 303] on p "But the moment any real pressure hit the joint, the repair split apart like not…" at bounding box center [502, 300] width 433 height 28
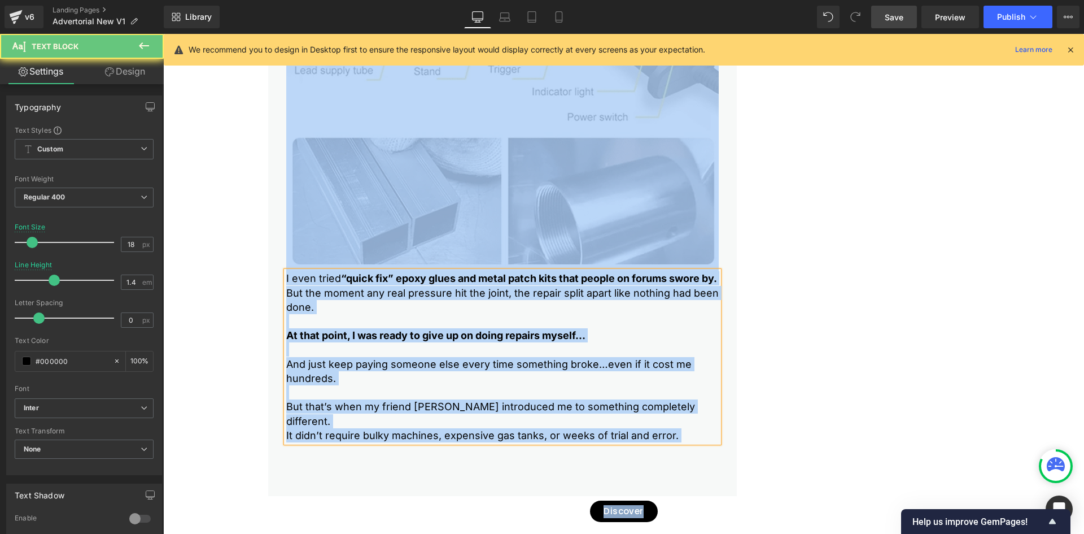
click at [315, 303] on p "But the moment any real pressure hit the joint, the repair split apart like not…" at bounding box center [502, 300] width 433 height 28
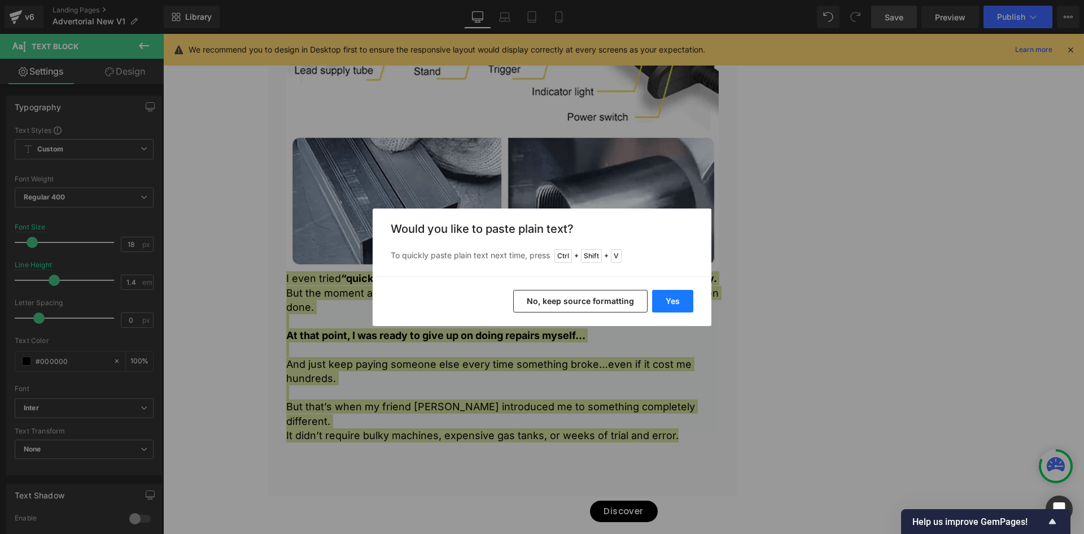
click at [672, 299] on button "Yes" at bounding box center [672, 301] width 41 height 23
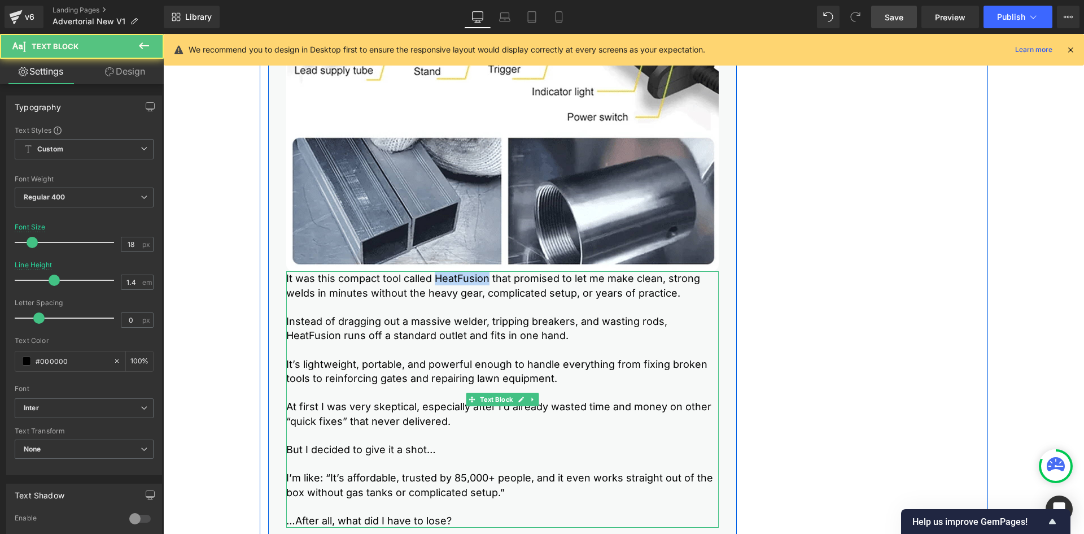
drag, startPoint x: 433, startPoint y: 279, endPoint x: 483, endPoint y: 278, distance: 49.7
click at [483, 278] on p "It was this compact tool called HeatFusion that promised to let me make clean, …" at bounding box center [502, 285] width 433 height 28
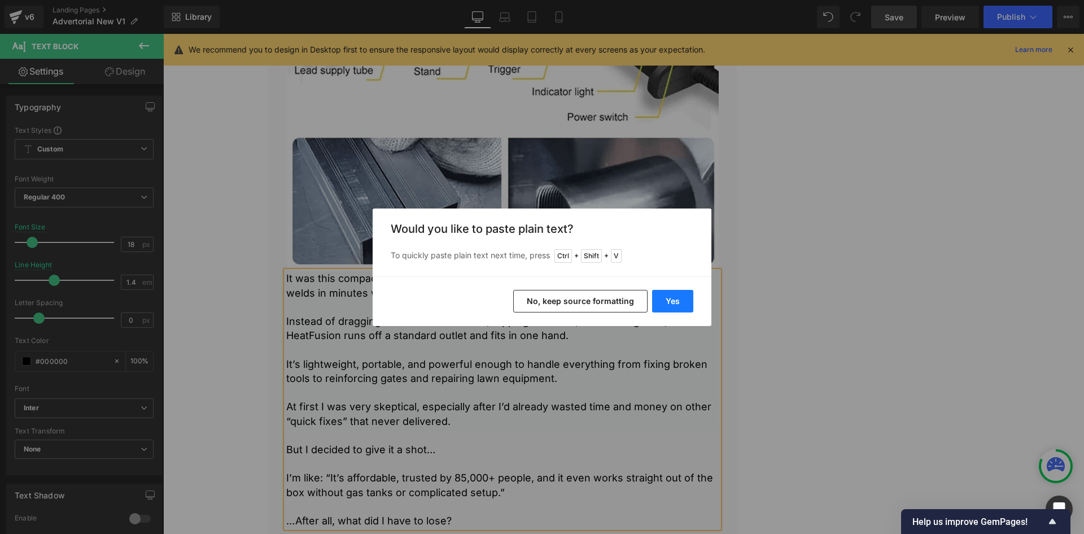
click at [673, 296] on button "Yes" at bounding box center [672, 301] width 41 height 23
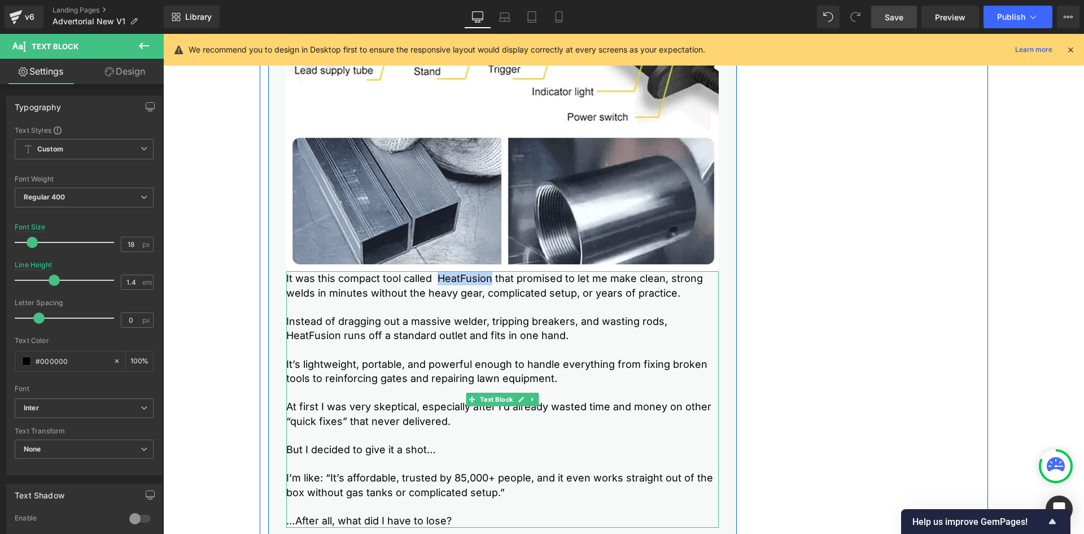
drag, startPoint x: 436, startPoint y: 281, endPoint x: 485, endPoint y: 282, distance: 48.6
click at [485, 282] on p "It was this compact tool called HeatFusion that promised to let me make clean, …" at bounding box center [502, 285] width 433 height 28
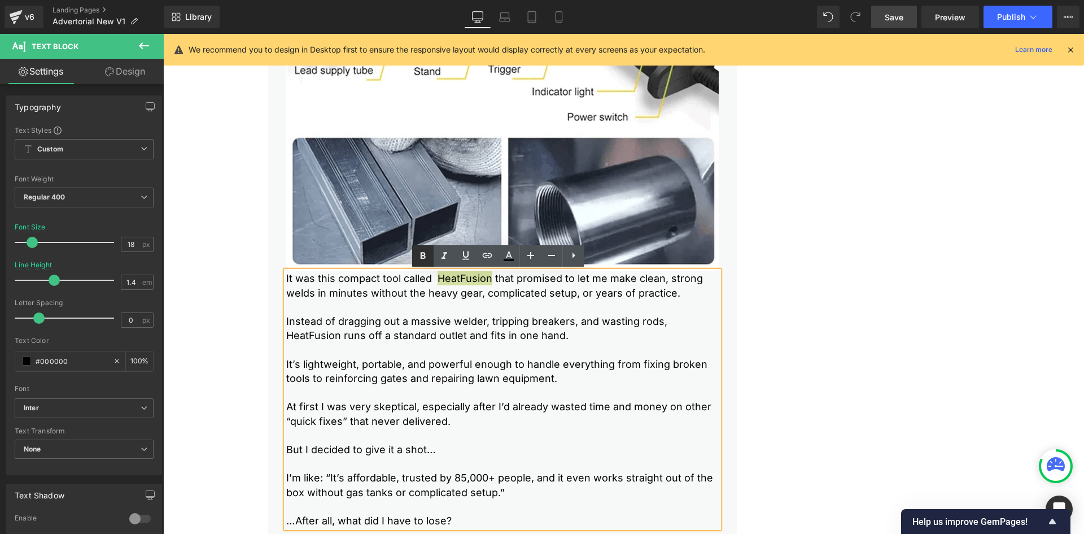
click at [418, 256] on icon at bounding box center [423, 256] width 14 height 14
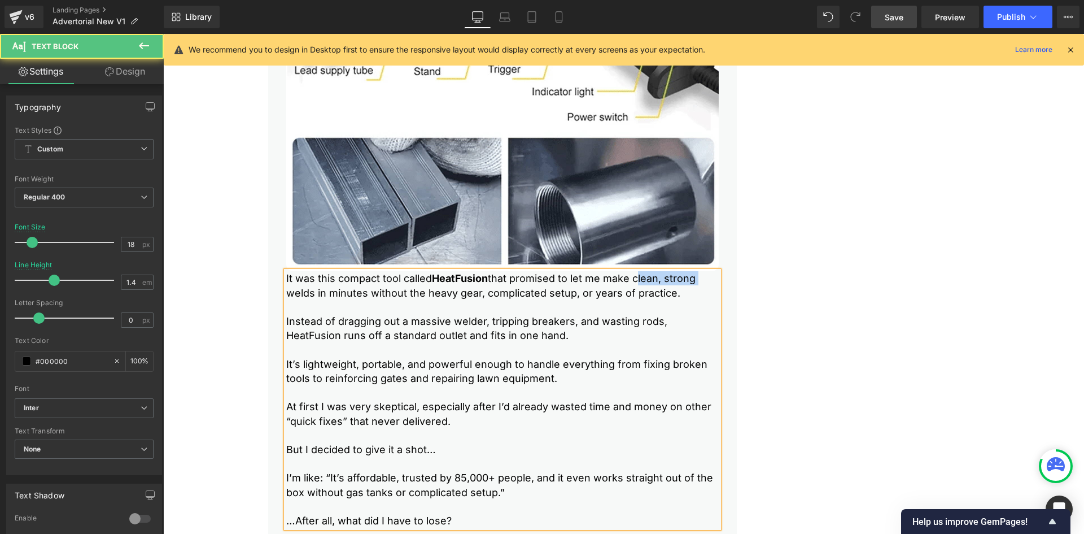
drag, startPoint x: 636, startPoint y: 278, endPoint x: 698, endPoint y: 282, distance: 61.7
click at [698, 282] on p "It was this compact tool called HeatFusion that promised to let me make clean, …" at bounding box center [502, 285] width 433 height 28
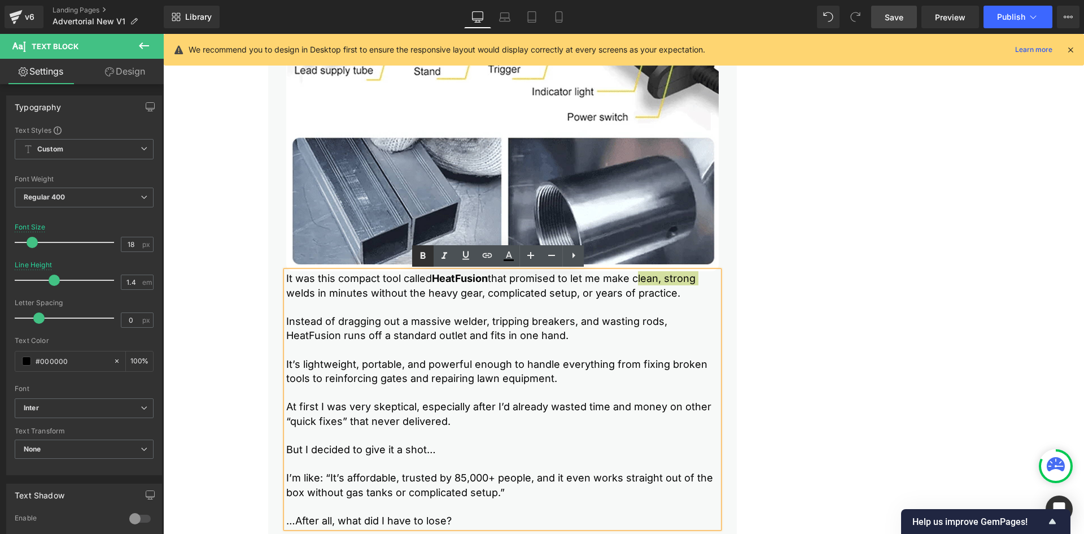
click at [426, 256] on icon at bounding box center [423, 256] width 14 height 14
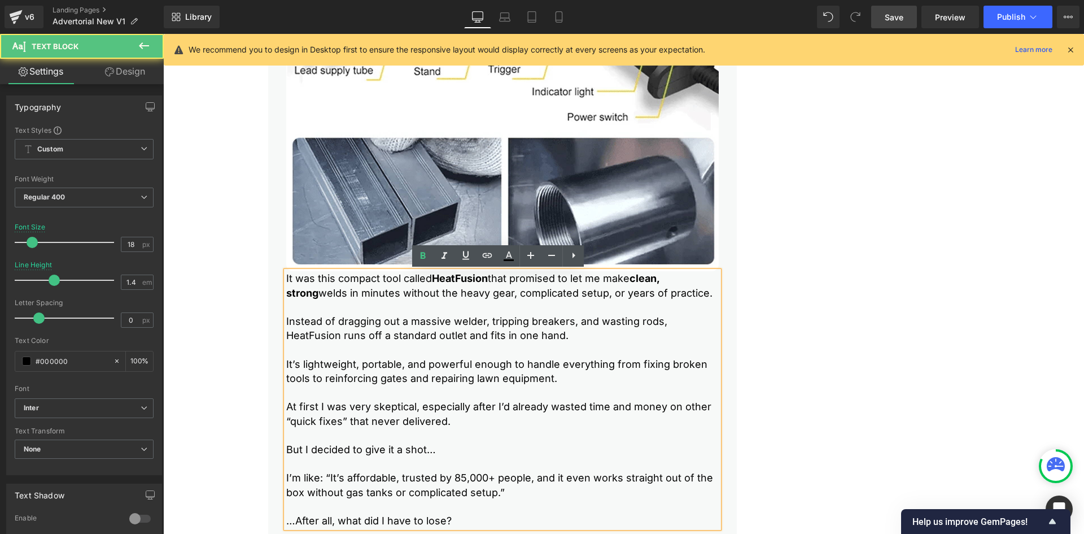
click at [360, 292] on p "It was this compact tool called HeatFusion that promised to let me make clean, …" at bounding box center [502, 285] width 433 height 28
drag, startPoint x: 350, startPoint y: 292, endPoint x: 580, endPoint y: 298, distance: 231.0
click at [286, 292] on p "It was this compact tool called HeatFusion that promised to let me make clean, …" at bounding box center [502, 285] width 433 height 28
click at [422, 255] on icon at bounding box center [423, 255] width 5 height 7
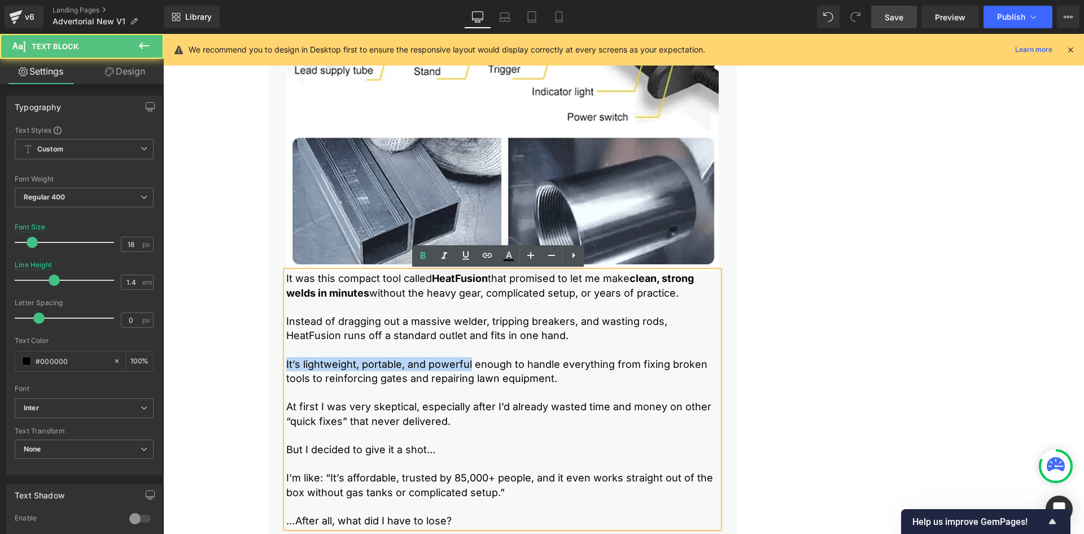
drag, startPoint x: 467, startPoint y: 361, endPoint x: 277, endPoint y: 361, distance: 190.3
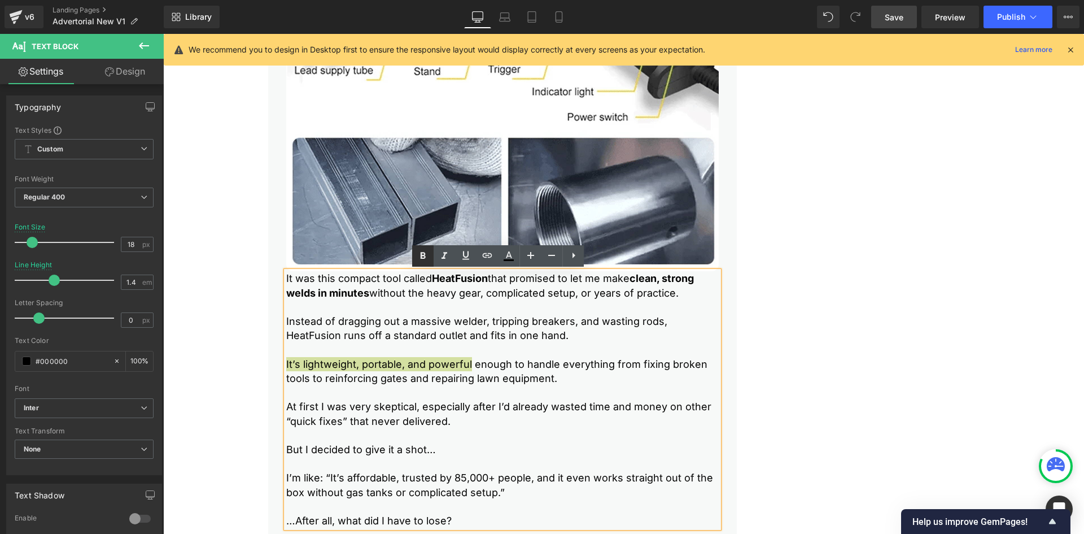
click at [425, 254] on icon at bounding box center [423, 255] width 5 height 7
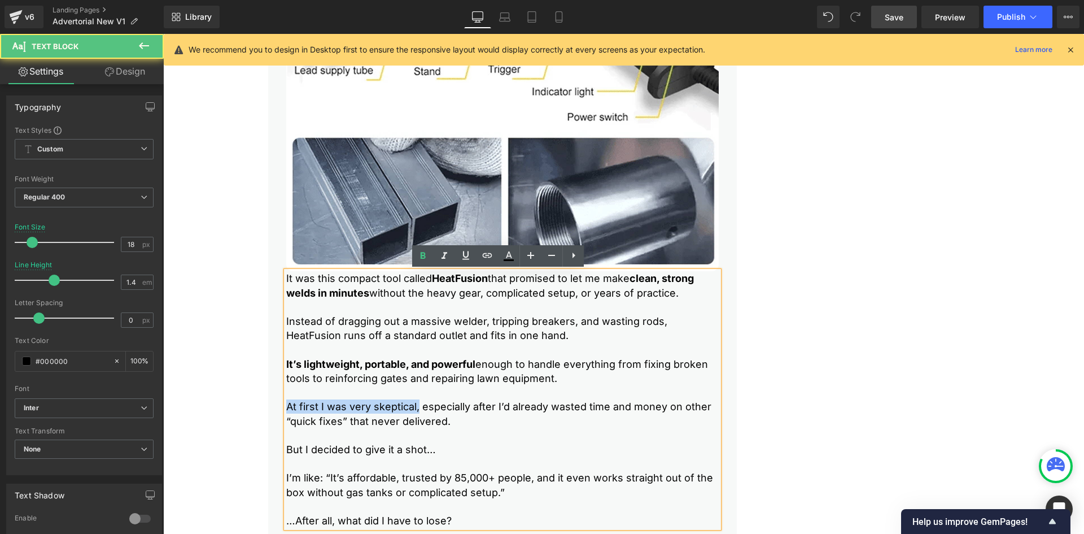
drag, startPoint x: 282, startPoint y: 405, endPoint x: 413, endPoint y: 405, distance: 131.0
click at [413, 405] on p "At first I was very skeptical, especially after I’d already wasted time and mon…" at bounding box center [502, 413] width 433 height 28
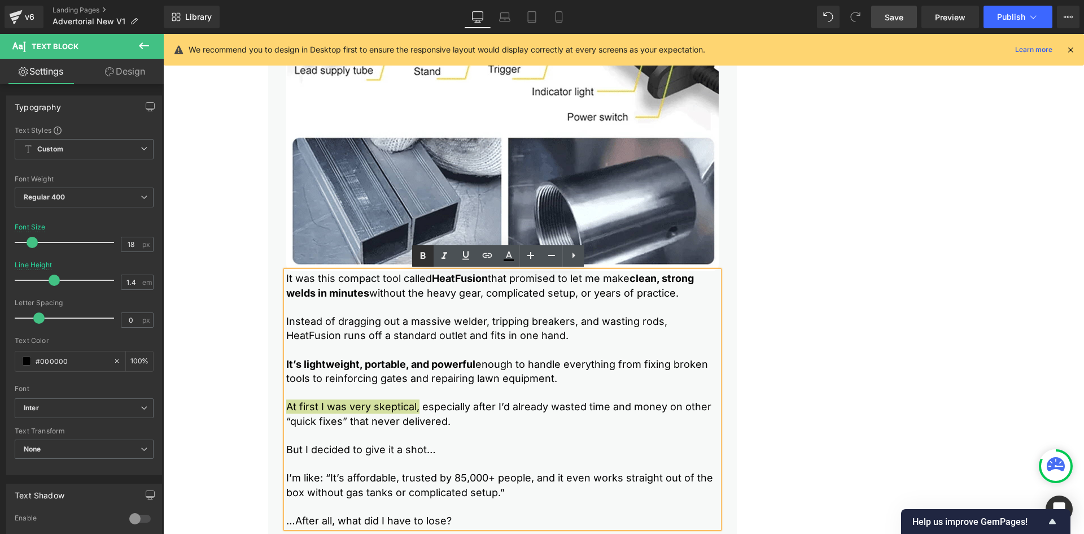
click at [420, 259] on icon at bounding box center [423, 256] width 14 height 14
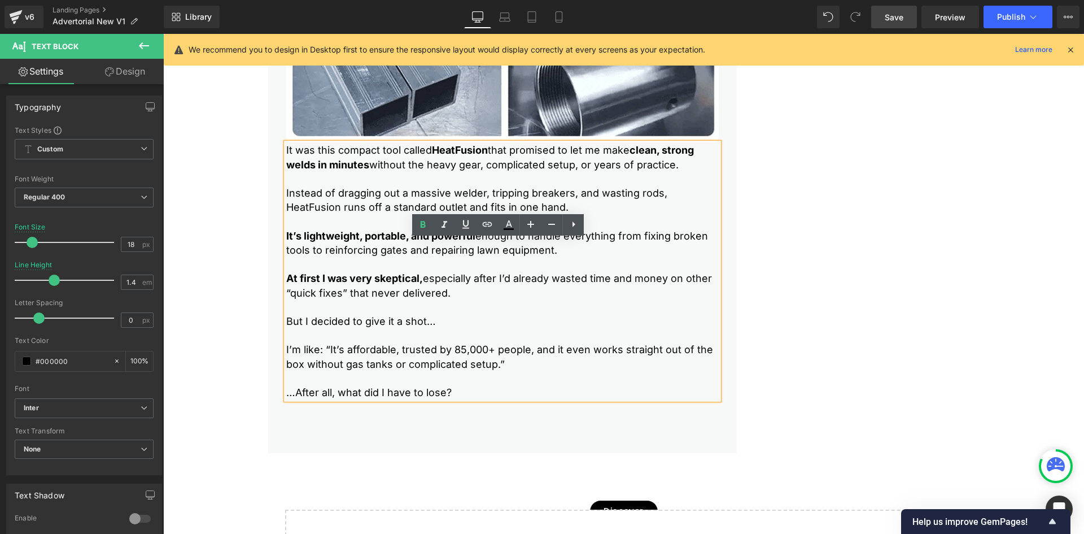
scroll to position [2569, 0]
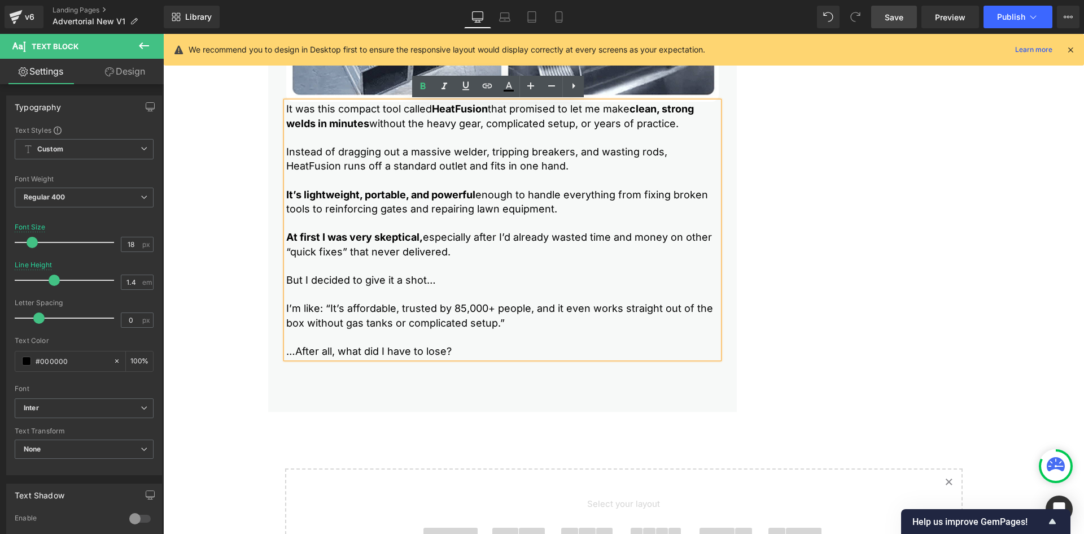
click at [296, 282] on p "But I decided to give it a shot…" at bounding box center [502, 280] width 433 height 14
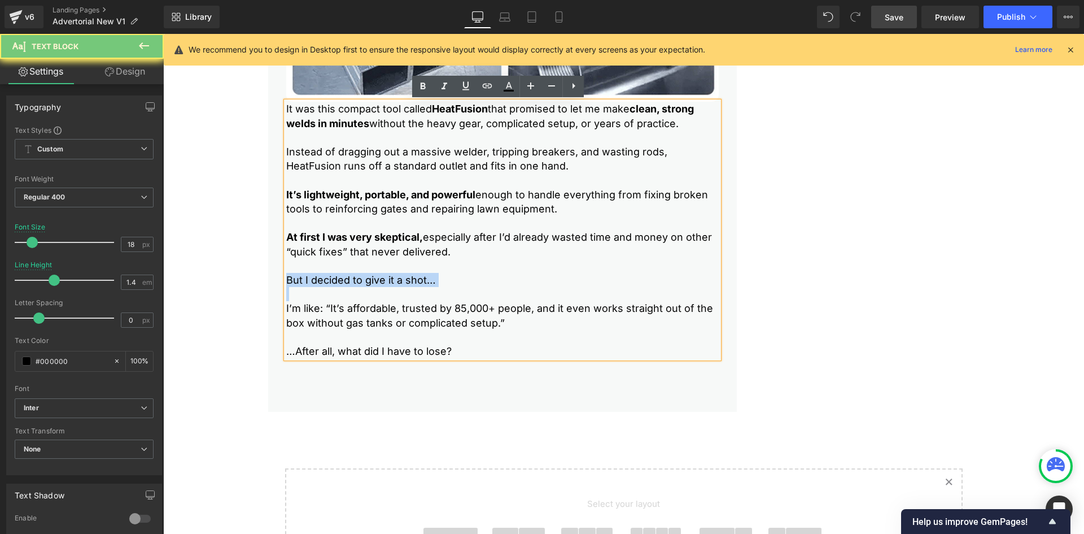
click at [296, 282] on p "But I decided to give it a shot…" at bounding box center [502, 280] width 433 height 14
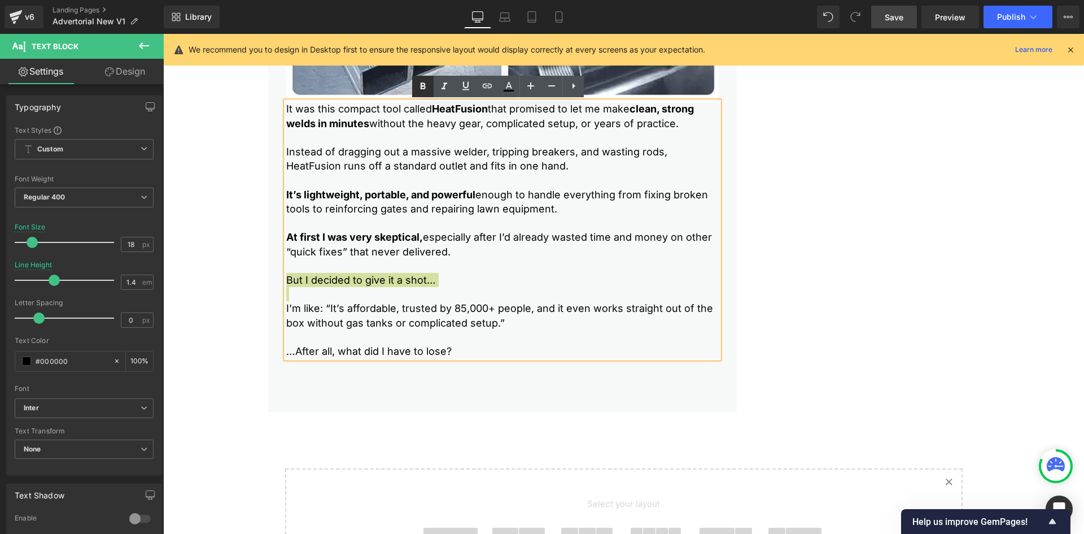
click at [425, 89] on icon at bounding box center [423, 85] width 5 height 7
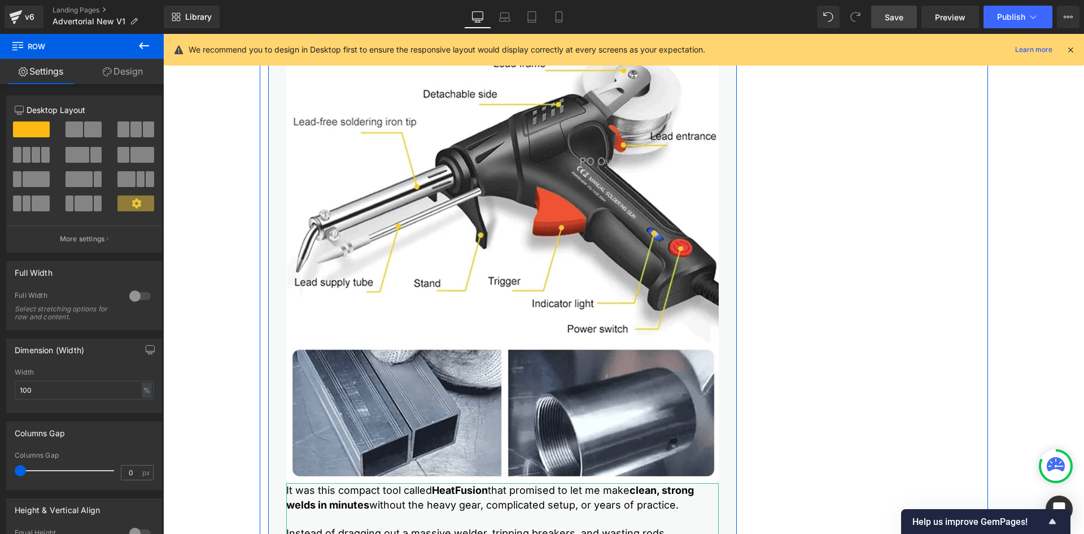
scroll to position [2343, 0]
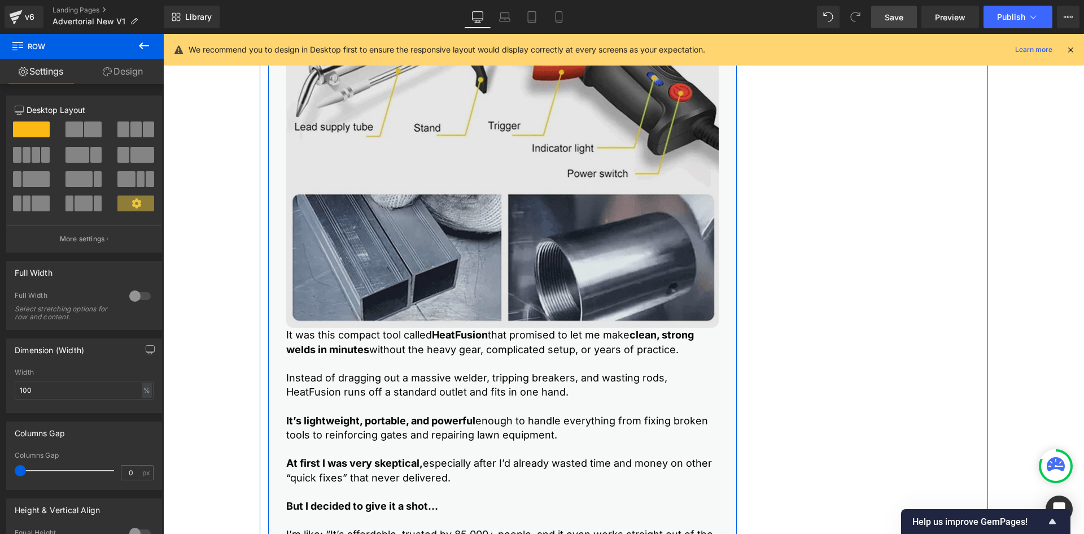
click at [335, 251] on img at bounding box center [502, 111] width 433 height 433
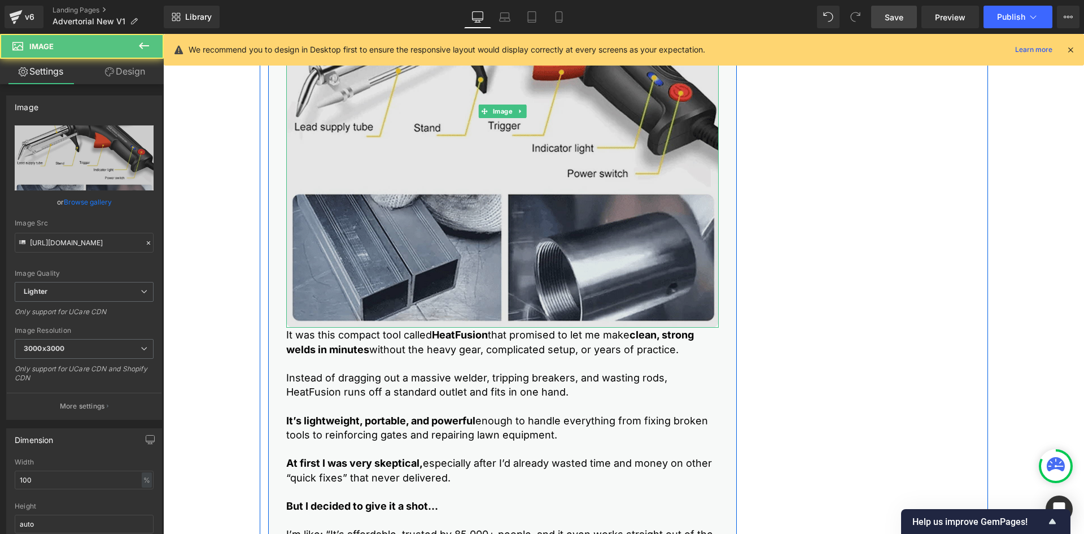
click at [337, 261] on img at bounding box center [502, 111] width 433 height 433
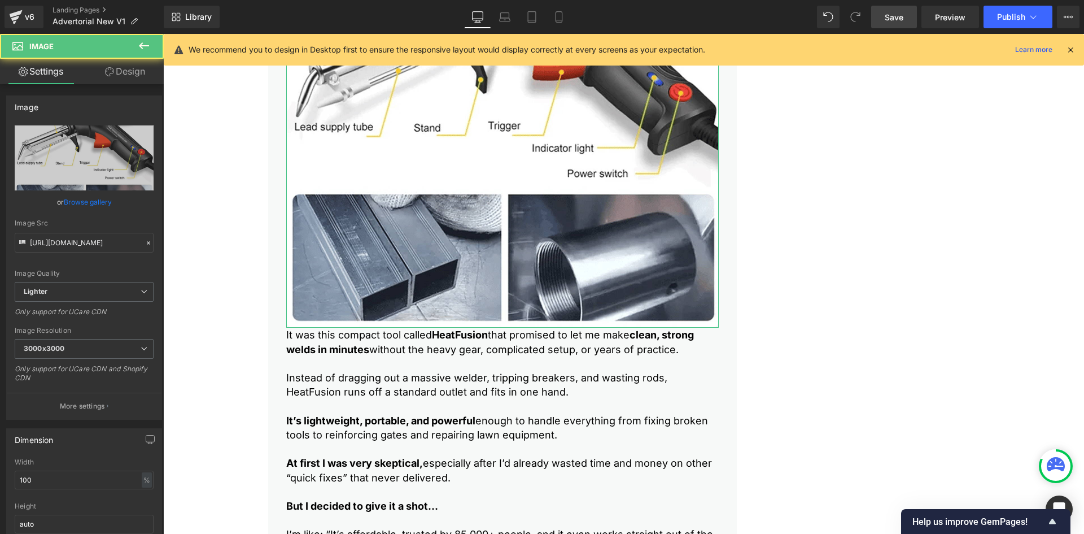
click at [132, 69] on link "Design" at bounding box center [125, 71] width 82 height 25
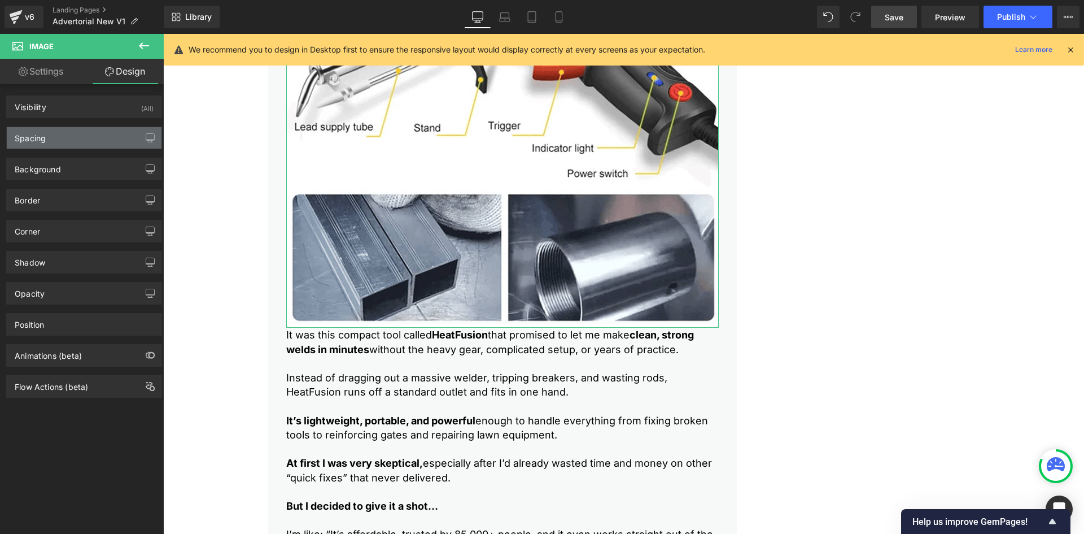
click at [64, 138] on div "Spacing" at bounding box center [84, 137] width 155 height 21
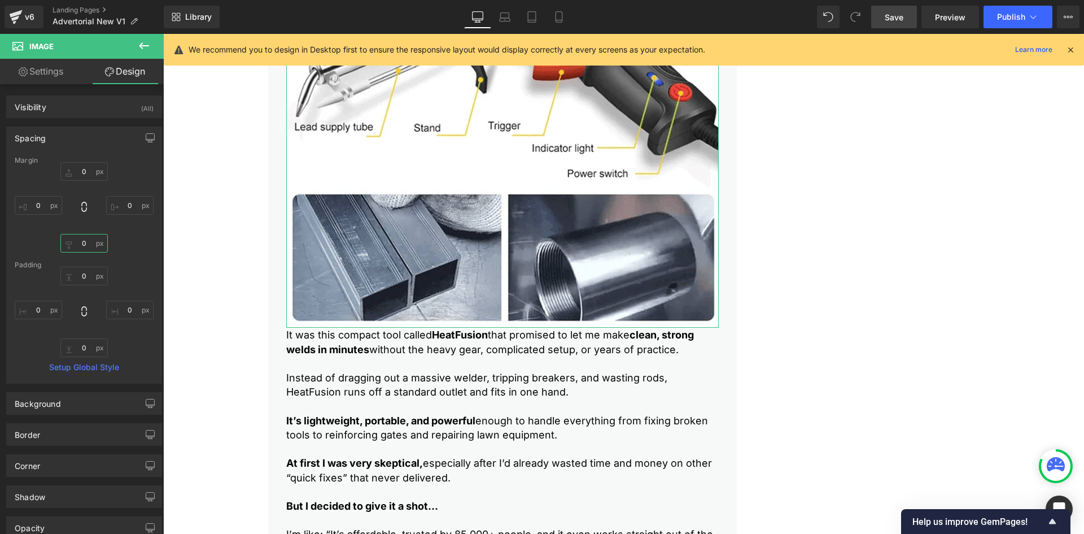
click at [80, 244] on input "0" at bounding box center [83, 243] width 47 height 19
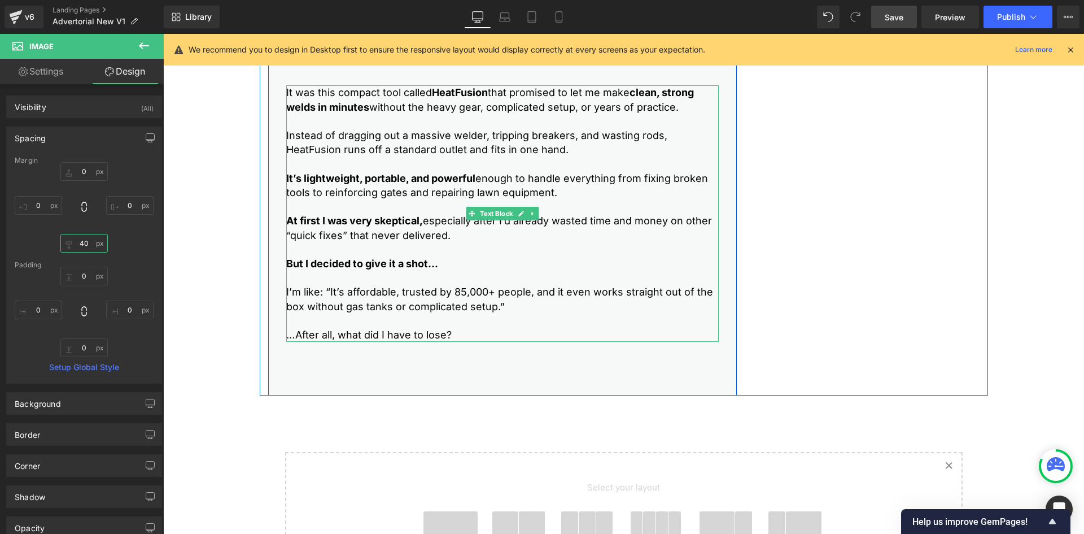
scroll to position [2625, 0]
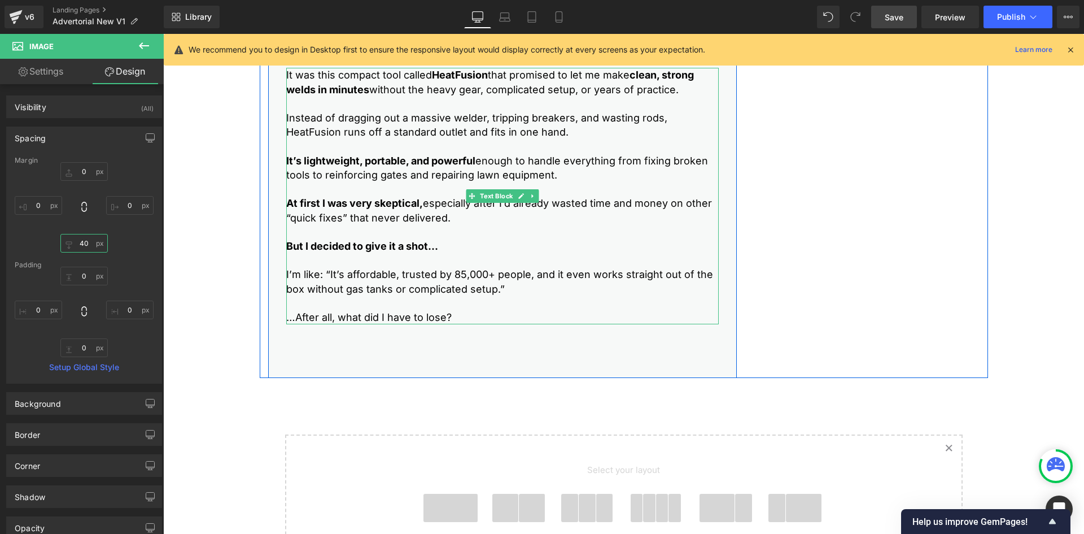
type input "40"
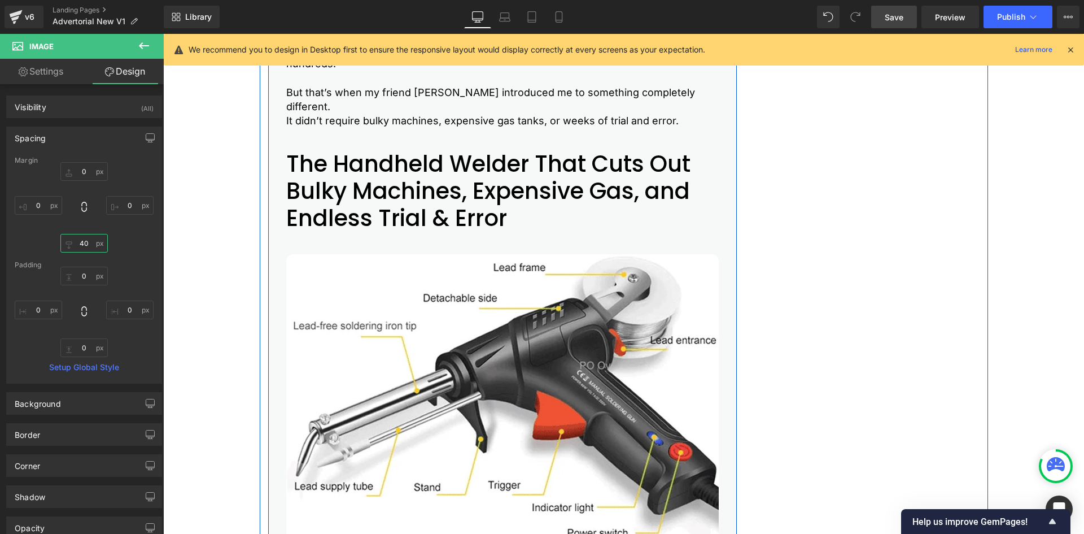
scroll to position [1948, 0]
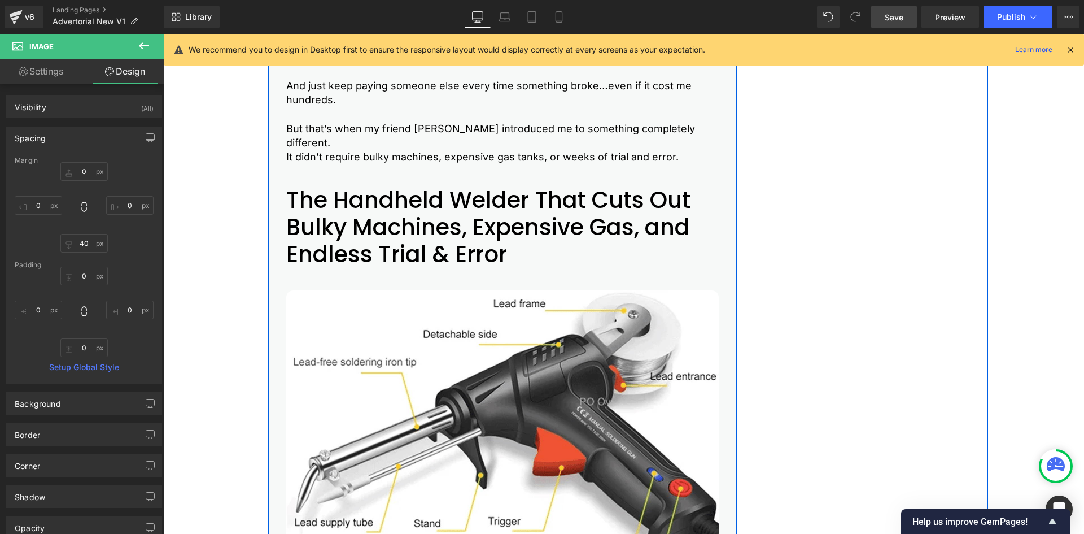
click at [411, 220] on h2 "The Handheld Welder That Cuts Out Bulky Machines, Expensive Gas, and Endless Tr…" at bounding box center [502, 226] width 433 height 81
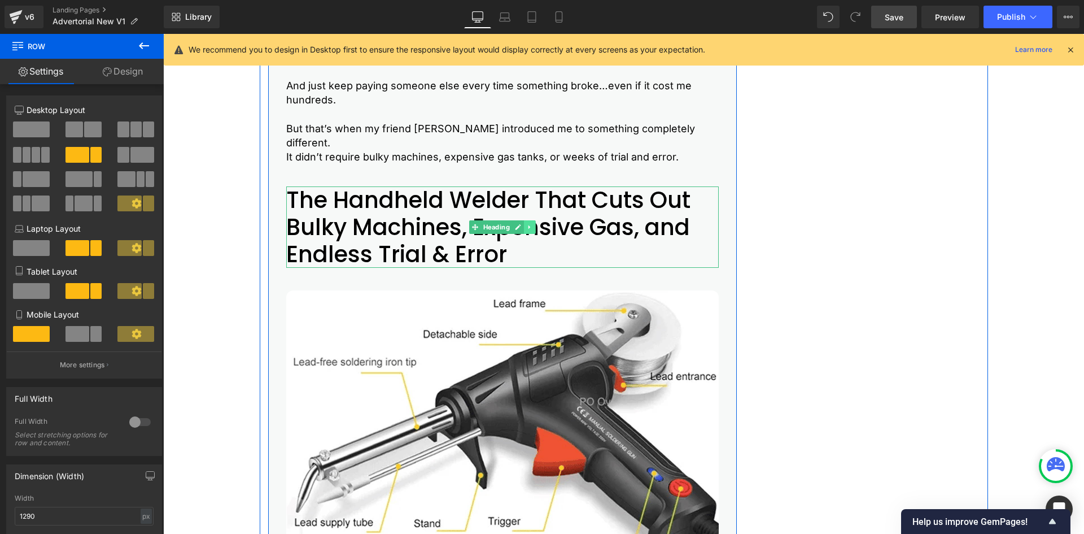
click at [528, 226] on icon at bounding box center [529, 227] width 2 height 4
click at [521, 229] on icon at bounding box center [524, 227] width 6 height 6
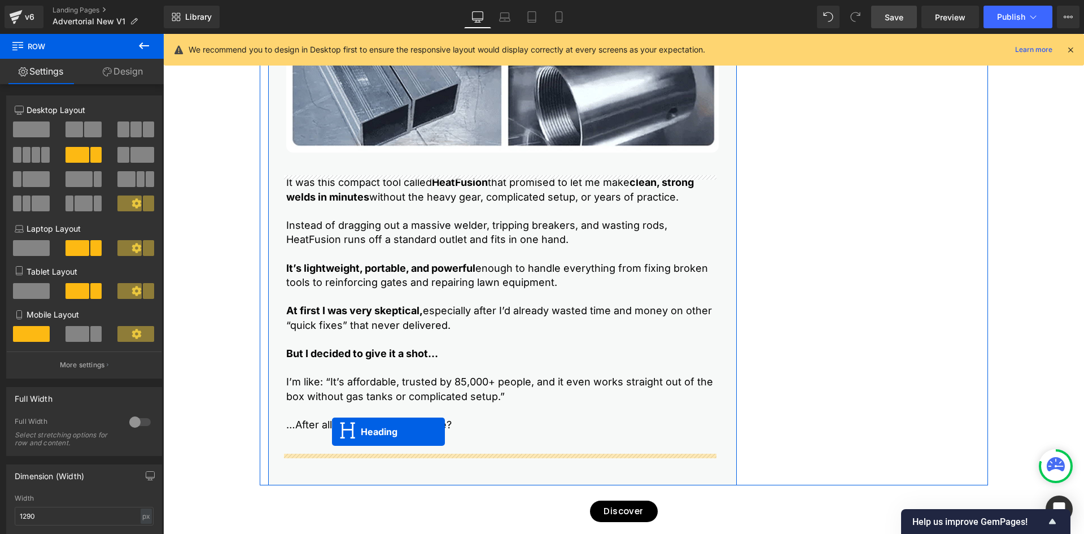
drag, startPoint x: 474, startPoint y: 329, endPoint x: 332, endPoint y: 431, distance: 174.7
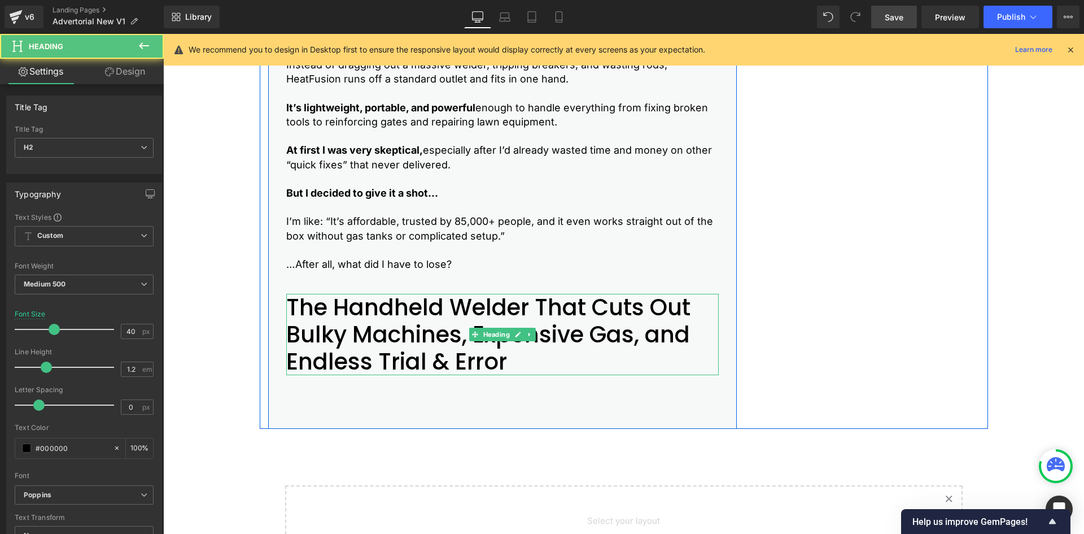
scroll to position [2800, 0]
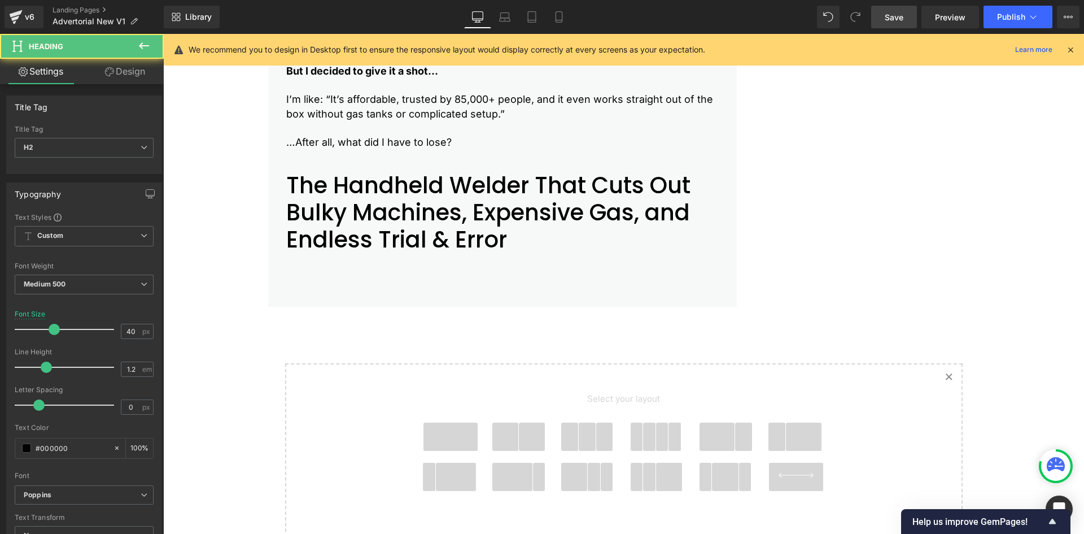
click at [330, 228] on h2 "The Handheld Welder That Cuts Out Bulky Machines, Expensive Gas, and Endless Tr…" at bounding box center [502, 212] width 433 height 81
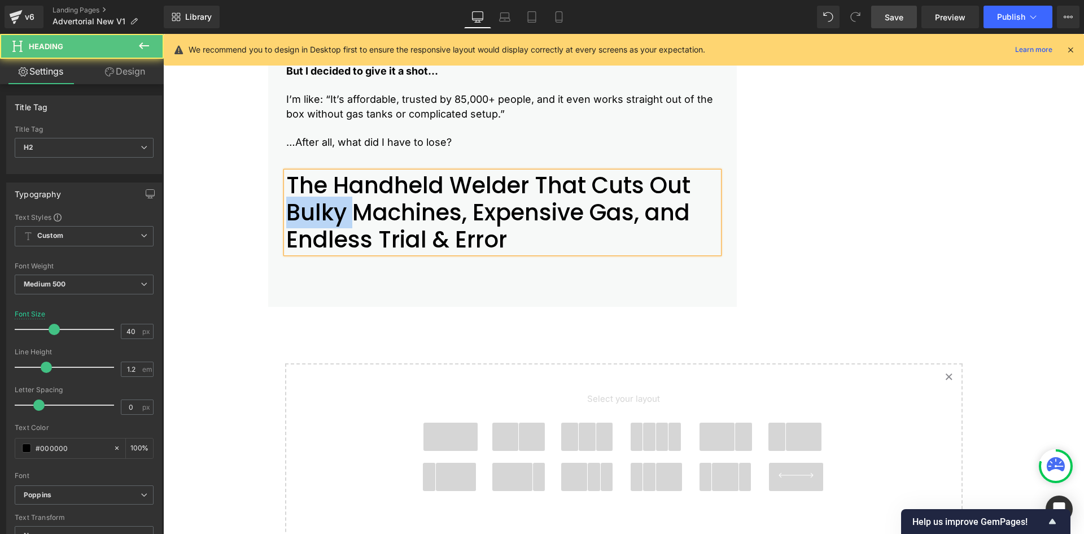
click at [330, 228] on h2 "The Handheld Welder That Cuts Out Bulky Machines, Expensive Gas, and Endless Tr…" at bounding box center [502, 212] width 433 height 81
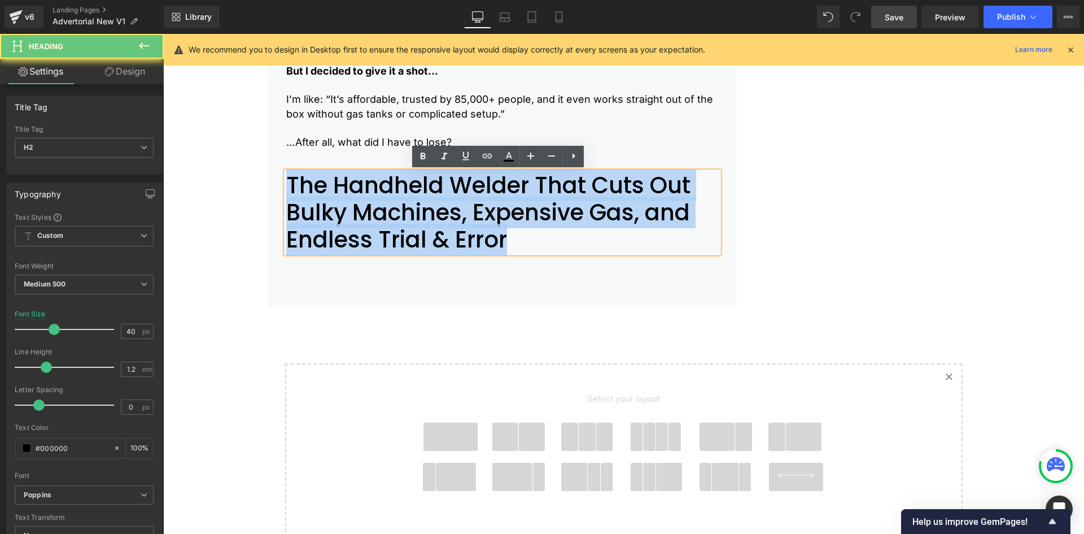
click at [330, 228] on h2 "The Handheld Welder That Cuts Out Bulky Machines, Expensive Gas, and Endless Tr…" at bounding box center [502, 212] width 433 height 81
paste div
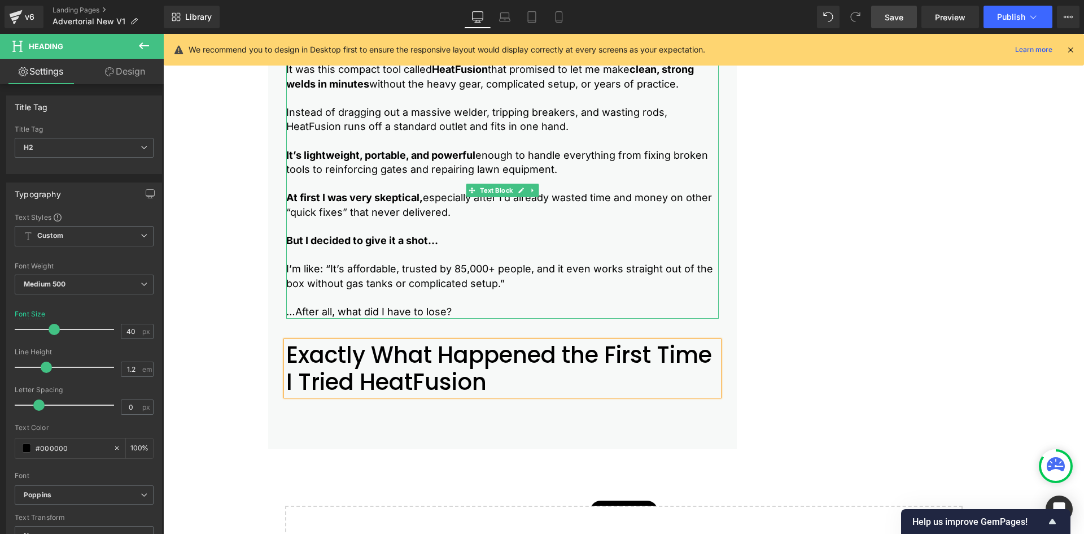
scroll to position [2461, 0]
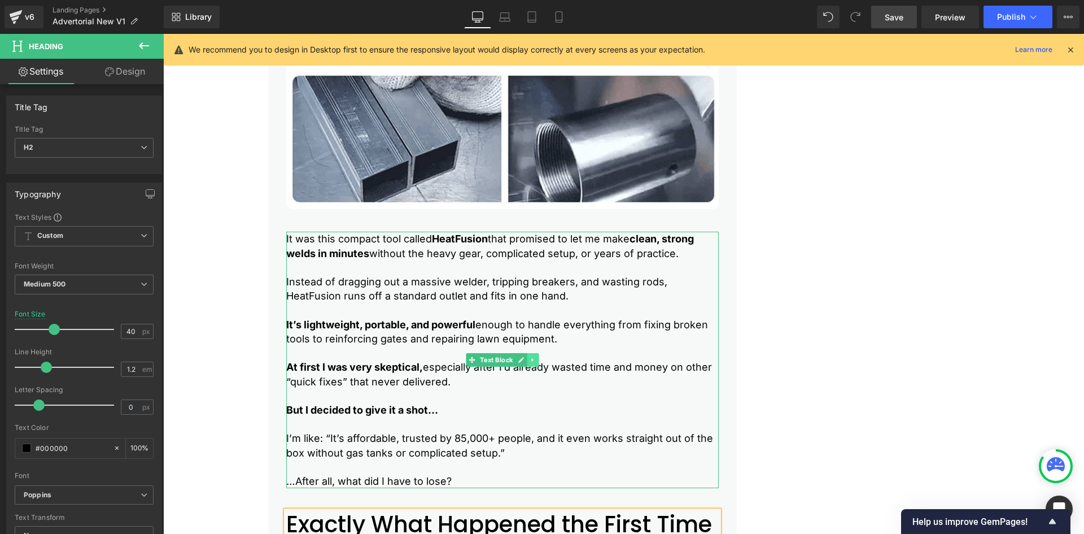
click at [530, 360] on icon at bounding box center [533, 359] width 6 height 7
click at [525, 361] on icon at bounding box center [527, 360] width 6 height 6
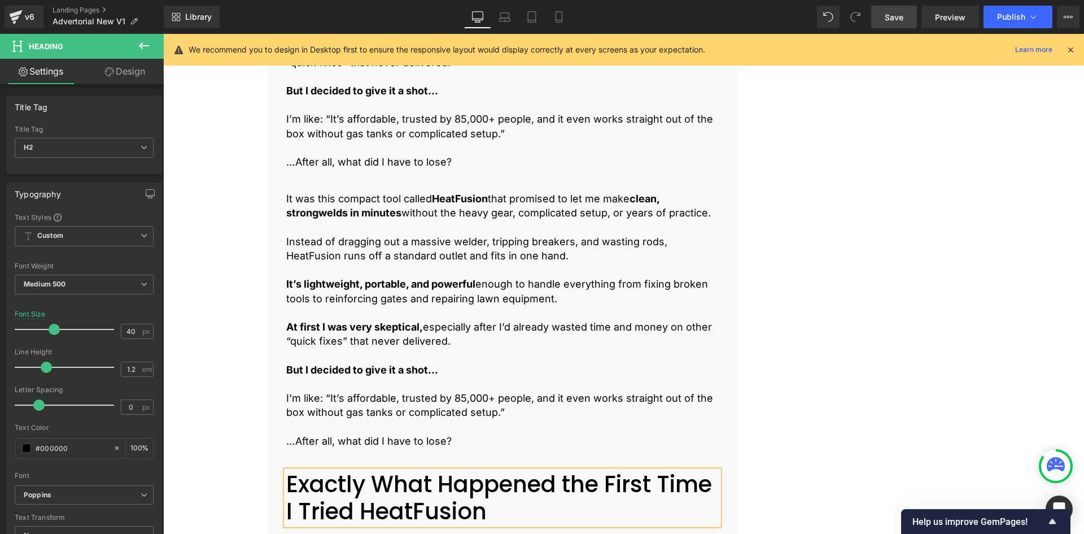
scroll to position [2780, 0]
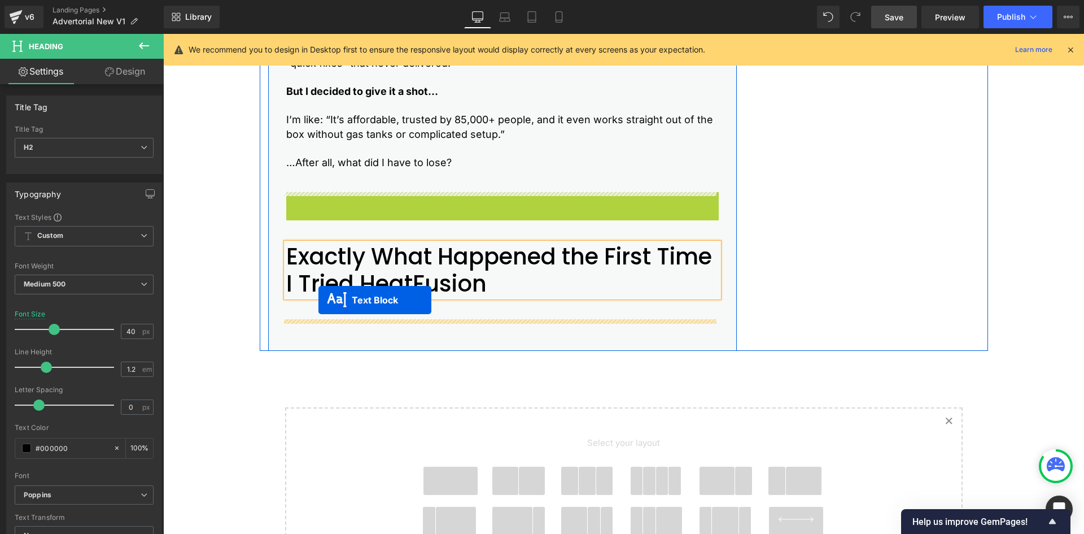
drag, startPoint x: 466, startPoint y: 320, endPoint x: 318, endPoint y: 300, distance: 148.8
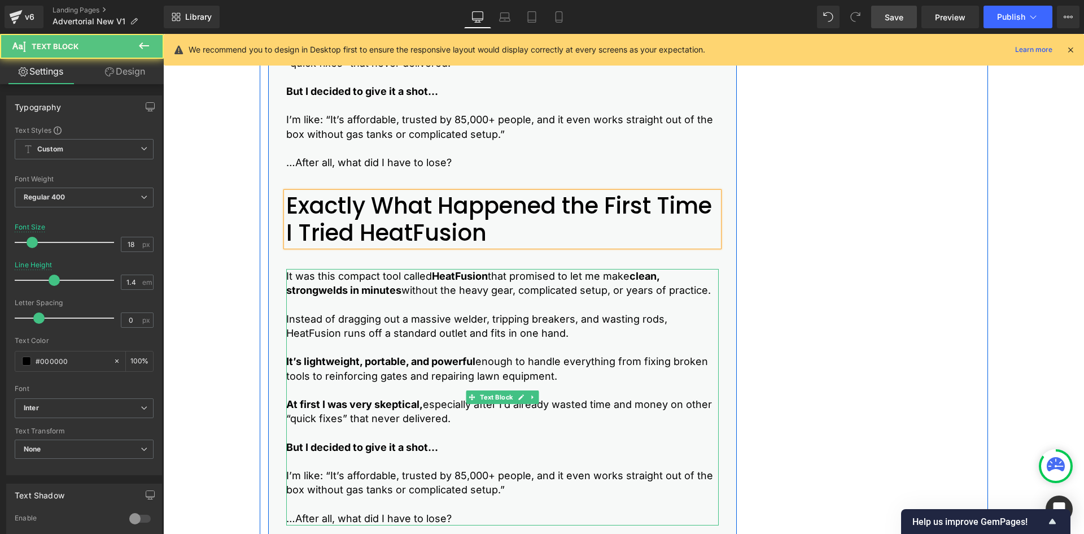
click at [324, 291] on strong "welds in minutes" at bounding box center [359, 290] width 83 height 12
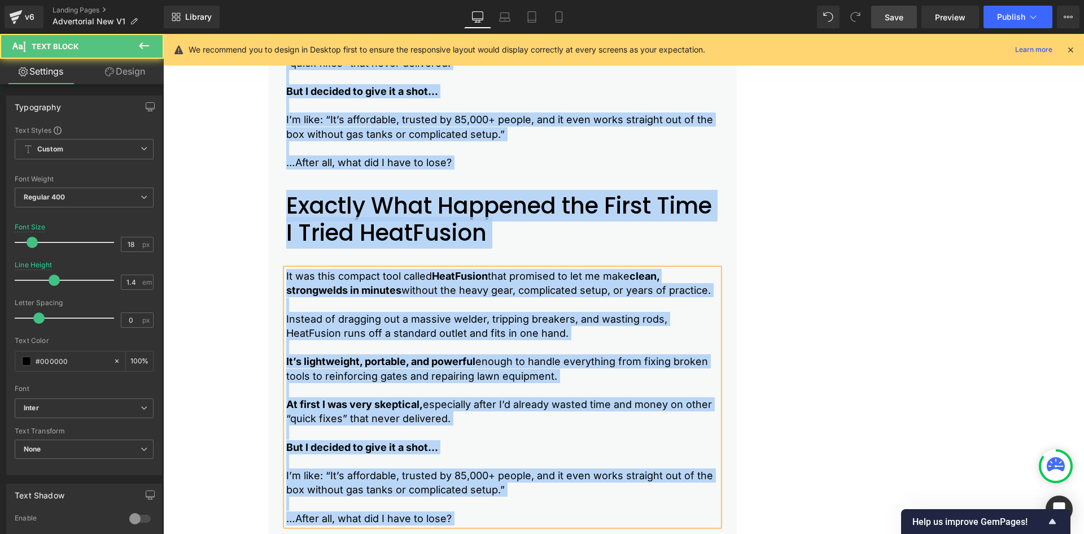
click at [324, 291] on strong "welds in minutes" at bounding box center [359, 290] width 83 height 12
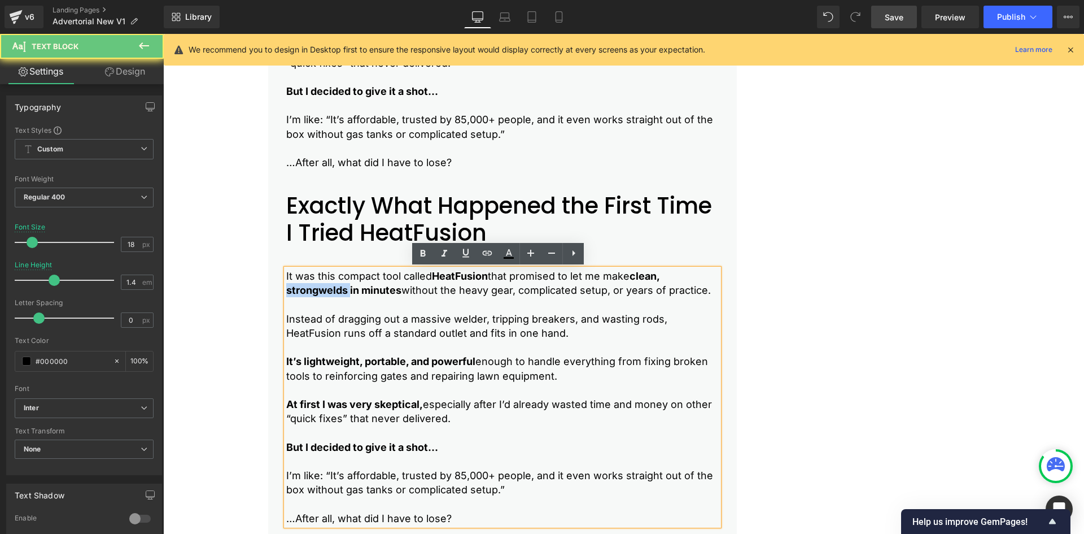
click at [324, 291] on strong "welds in minutes" at bounding box center [359, 290] width 83 height 12
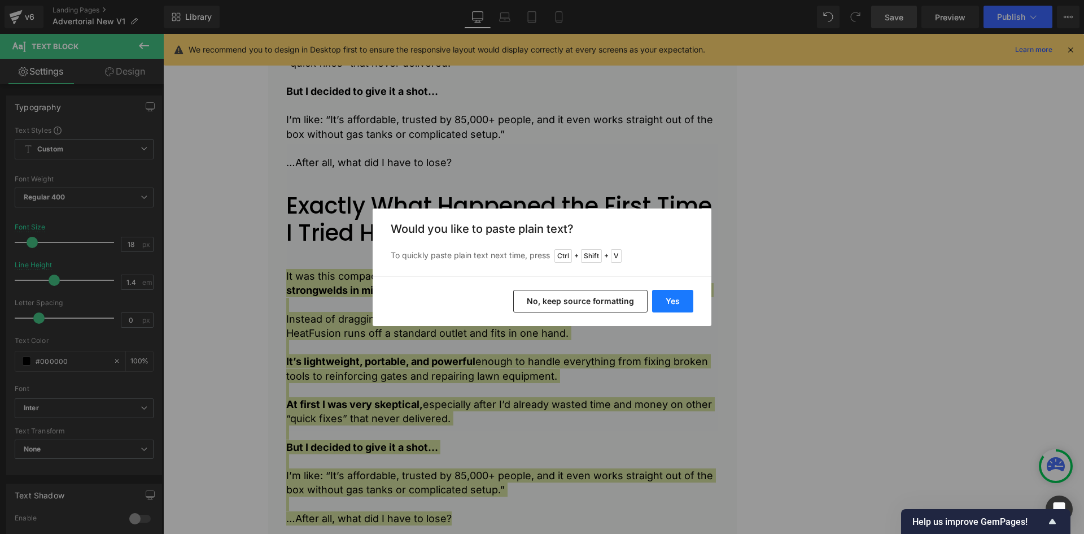
click at [684, 299] on button "Yes" at bounding box center [672, 301] width 41 height 23
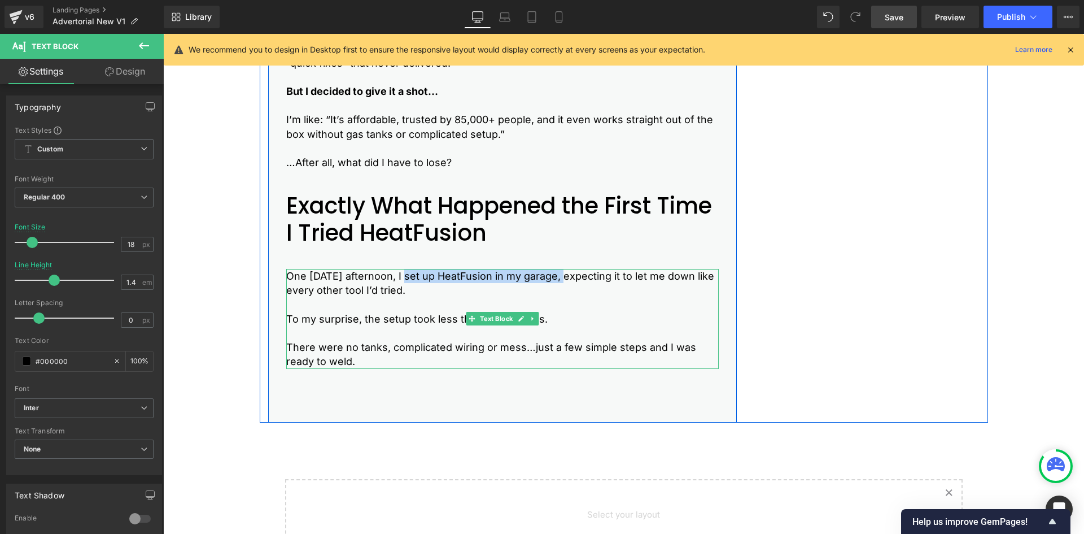
drag, startPoint x: 403, startPoint y: 276, endPoint x: 561, endPoint y: 278, distance: 157.6
click at [561, 278] on p "One [DATE] afternoon, I set up HeatFusion in my garage, expecting it to let me …" at bounding box center [502, 283] width 433 height 28
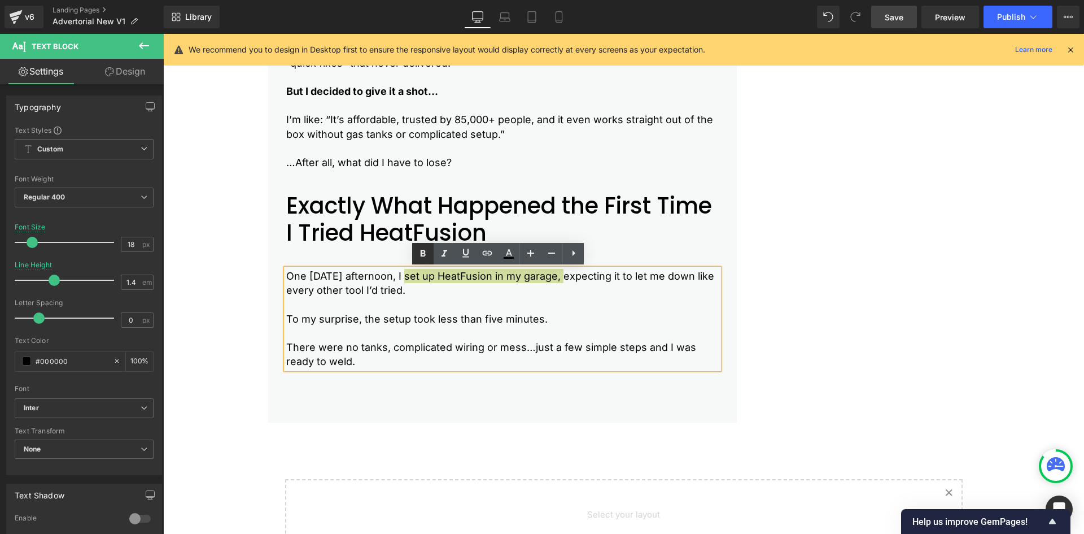
click at [429, 247] on icon at bounding box center [423, 254] width 14 height 14
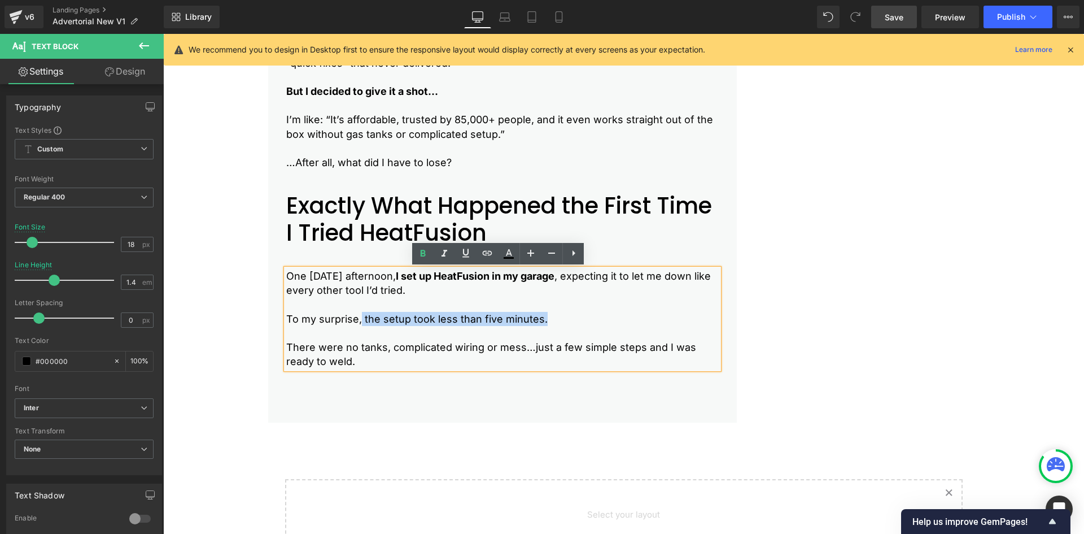
drag, startPoint x: 541, startPoint y: 318, endPoint x: 402, endPoint y: 263, distance: 149.5
click at [357, 318] on p "To my surprise, the setup took less than five minutes." at bounding box center [502, 319] width 433 height 14
click at [424, 254] on icon at bounding box center [423, 253] width 5 height 7
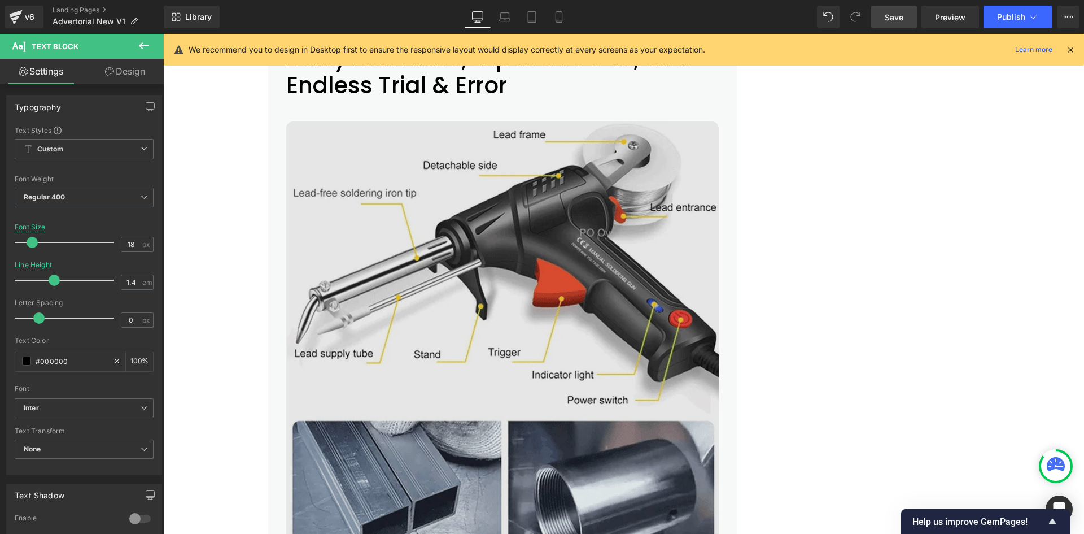
scroll to position [2046, 0]
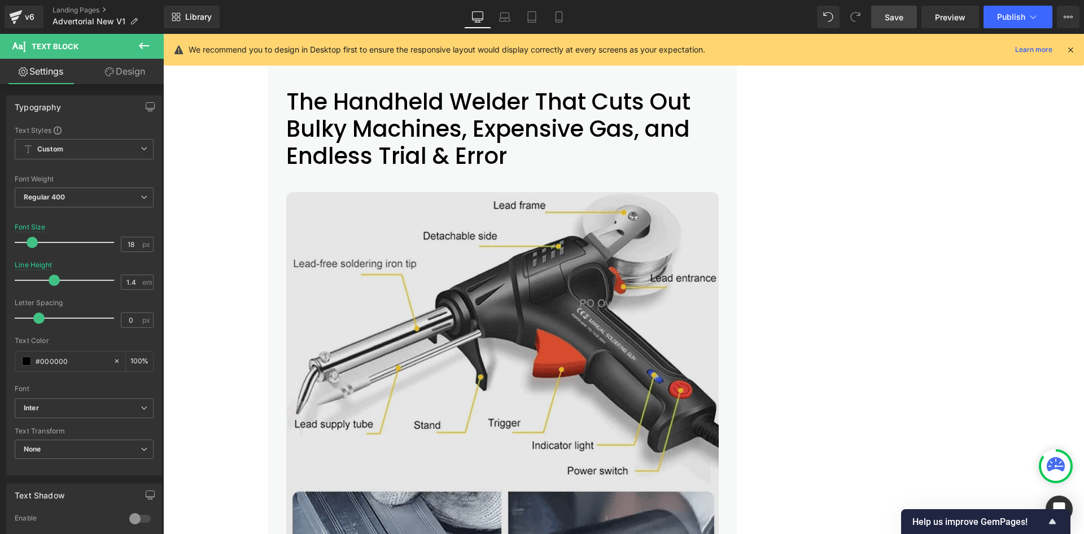
click at [335, 296] on img at bounding box center [502, 408] width 433 height 433
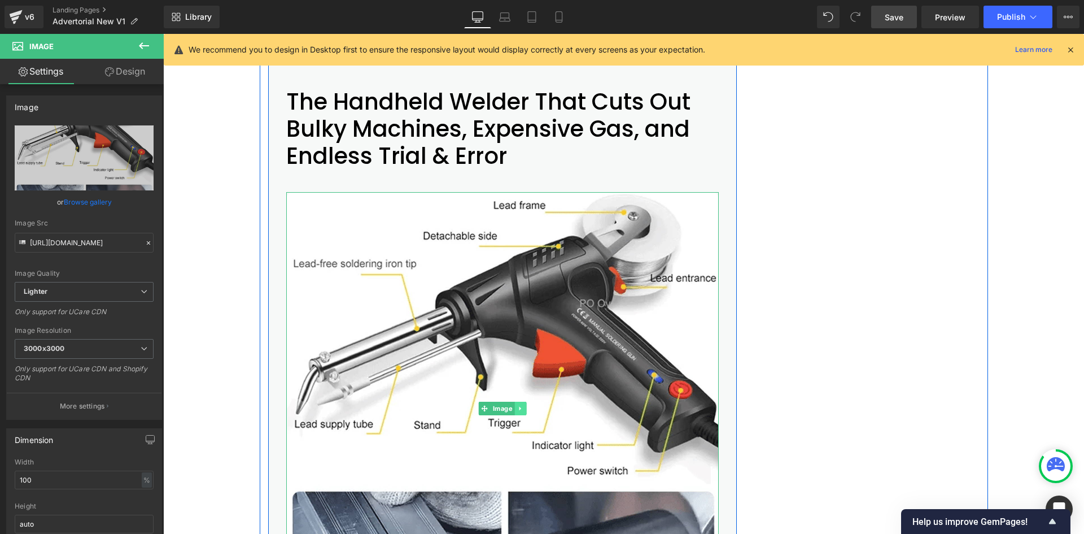
click at [517, 404] on link at bounding box center [520, 408] width 12 height 14
click at [511, 411] on icon at bounding box center [514, 408] width 6 height 7
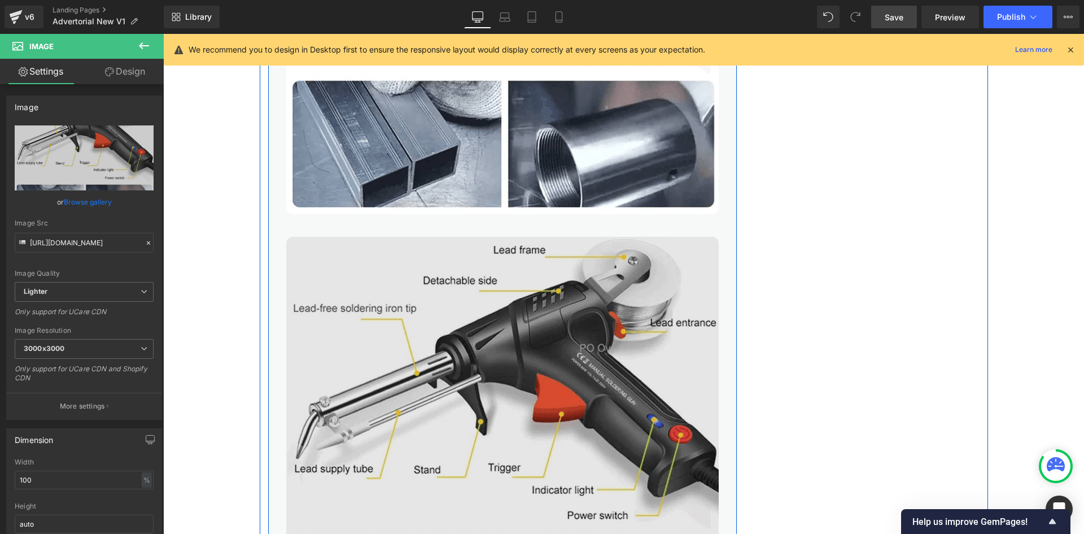
scroll to position [2444, 0]
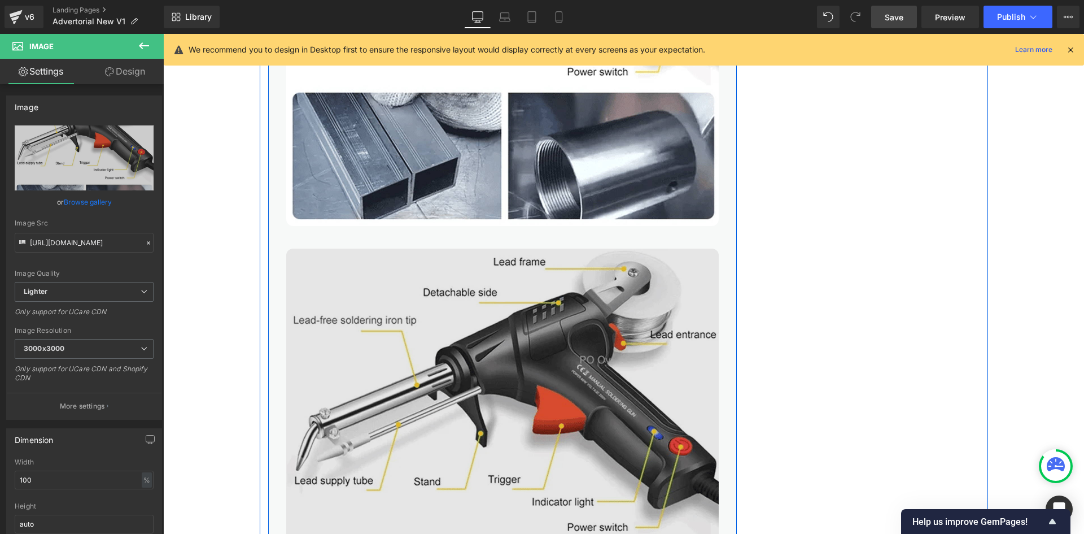
click at [442, 365] on img at bounding box center [502, 464] width 433 height 433
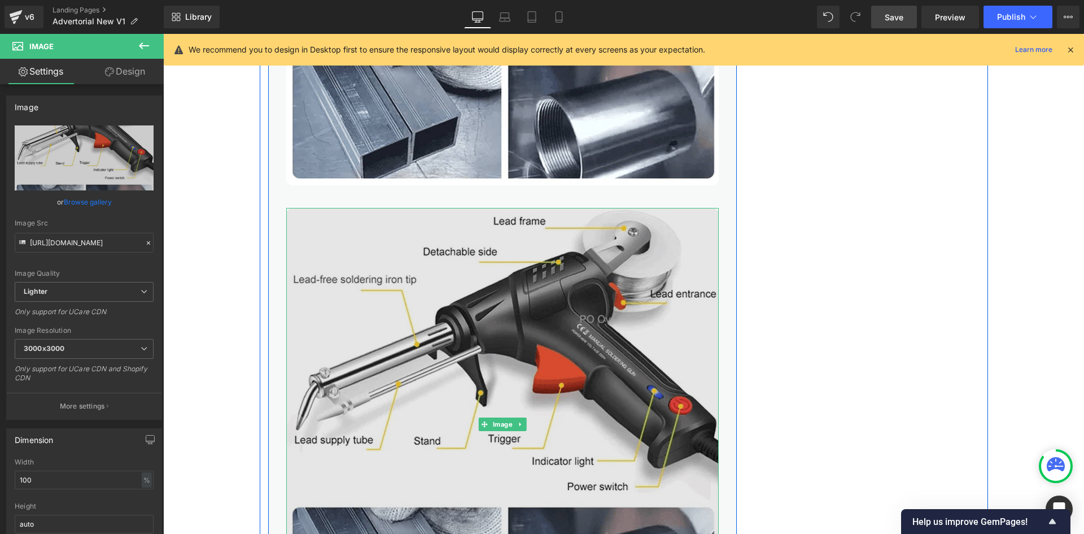
scroll to position [2557, 0]
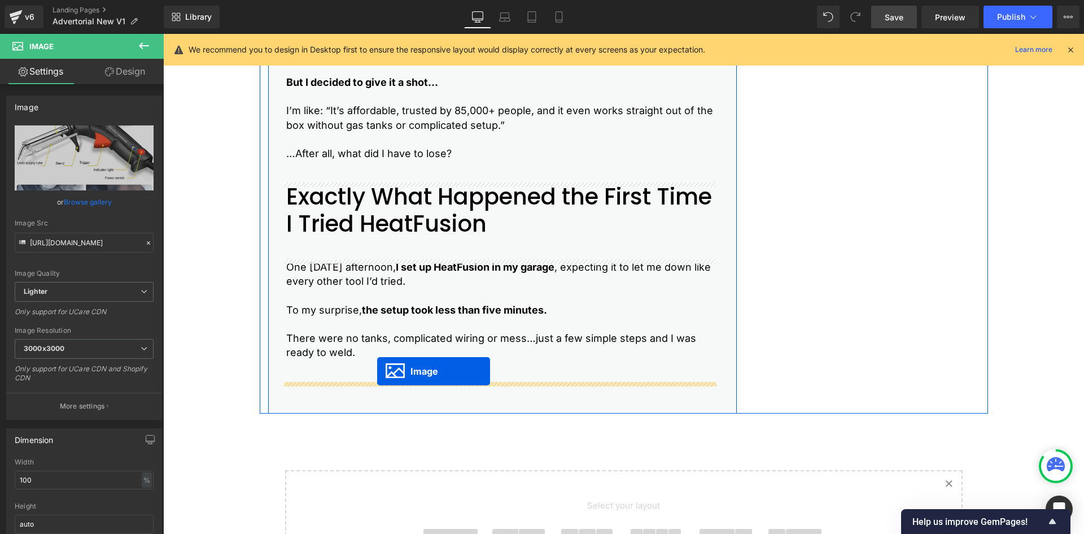
drag, startPoint x: 481, startPoint y: 352, endPoint x: 377, endPoint y: 371, distance: 105.0
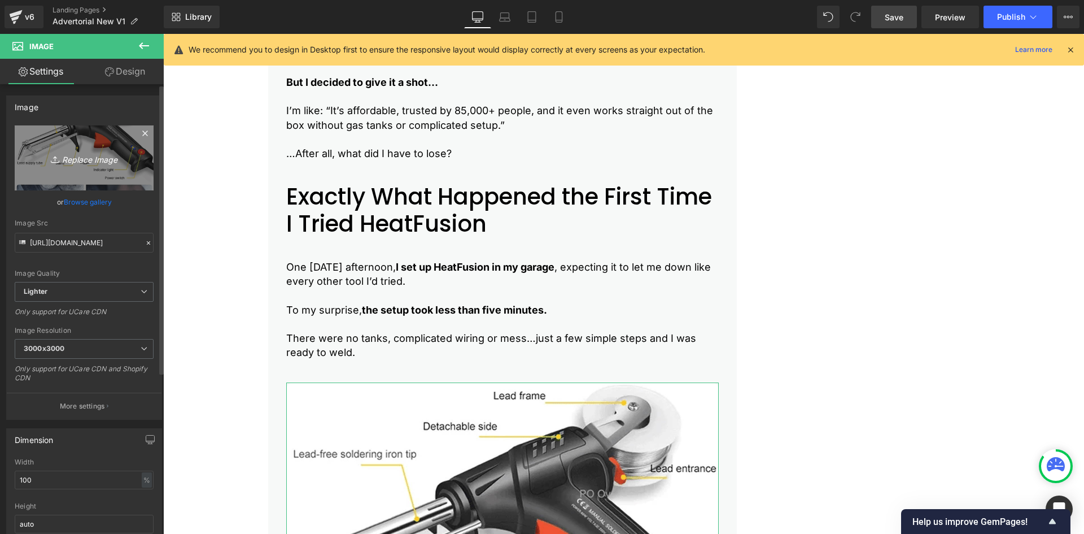
click at [77, 154] on icon "Replace Image" at bounding box center [84, 158] width 90 height 14
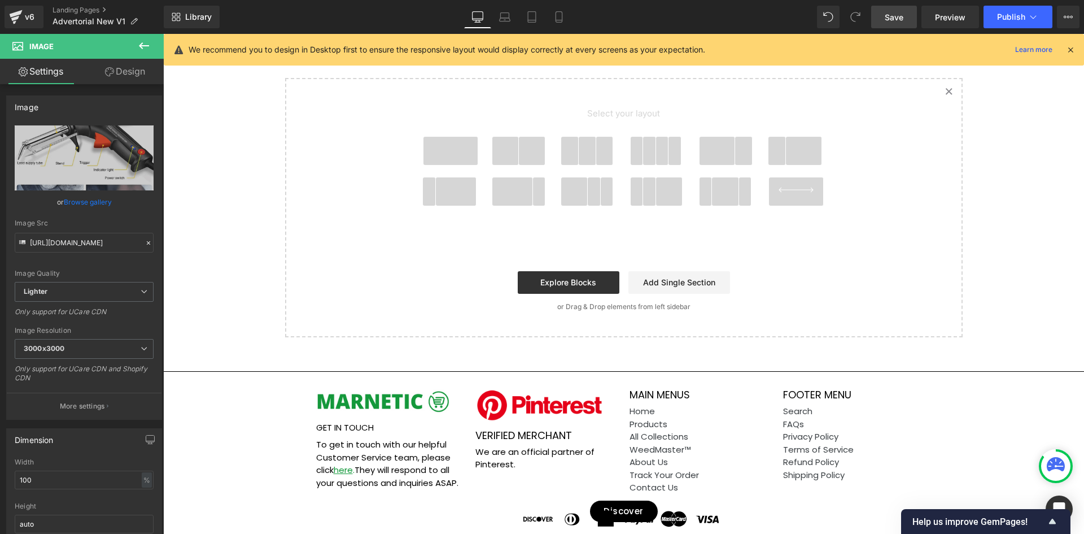
scroll to position [3297, 0]
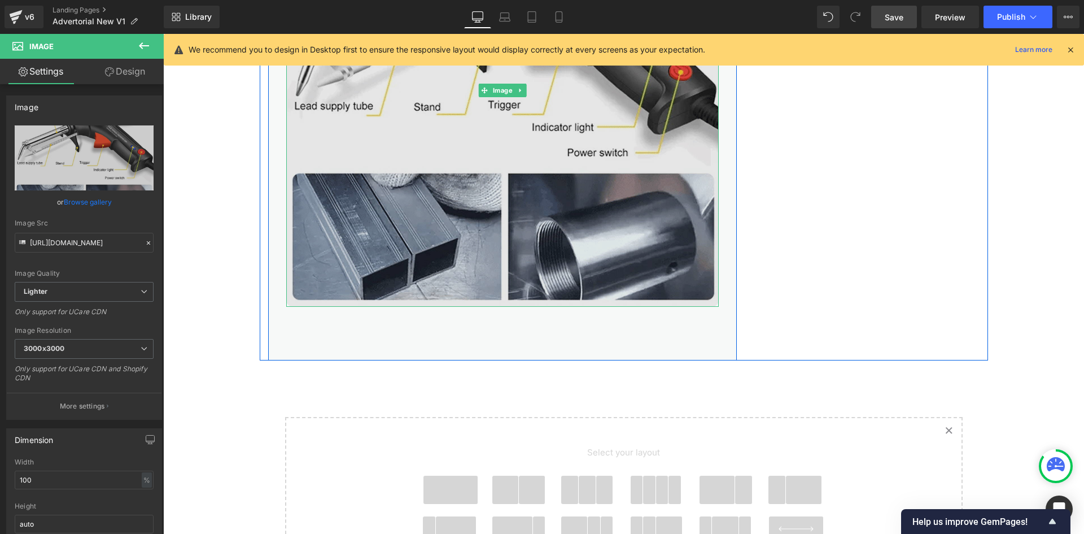
click at [375, 229] on img at bounding box center [502, 90] width 433 height 433
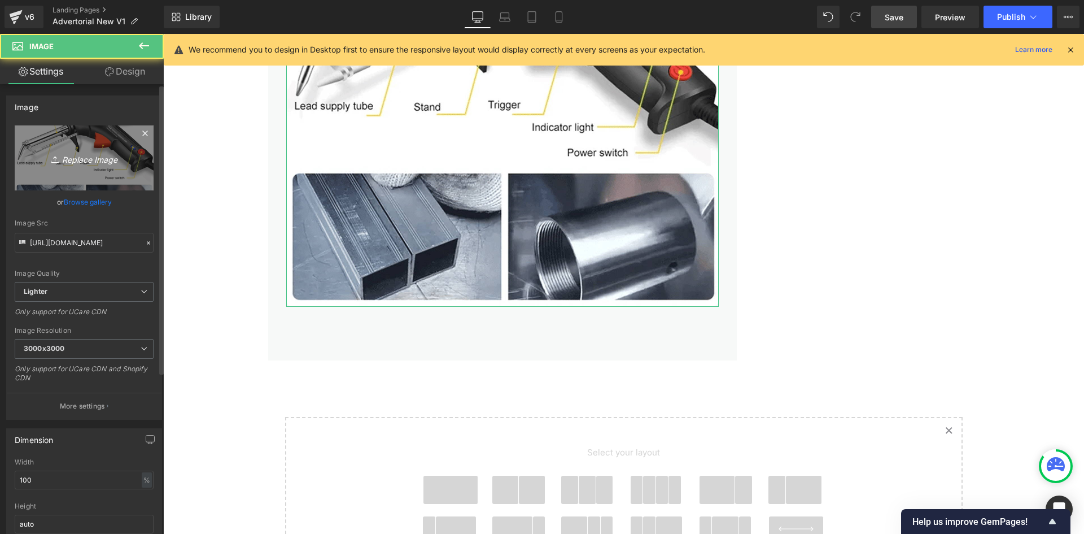
click at [75, 151] on icon "Replace Image" at bounding box center [84, 158] width 90 height 14
type input "C:\fakepath\5.webp"
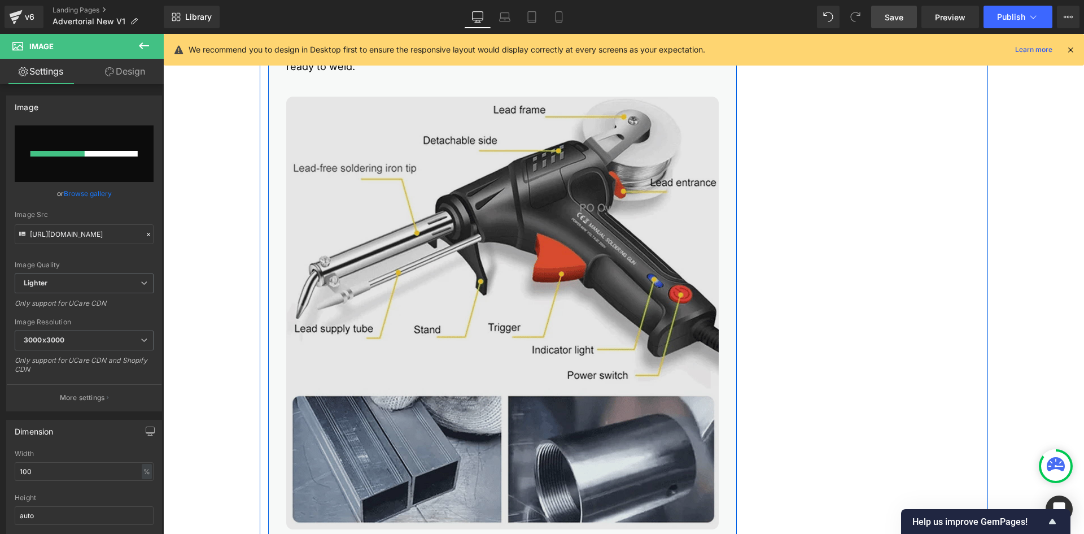
scroll to position [3015, 0]
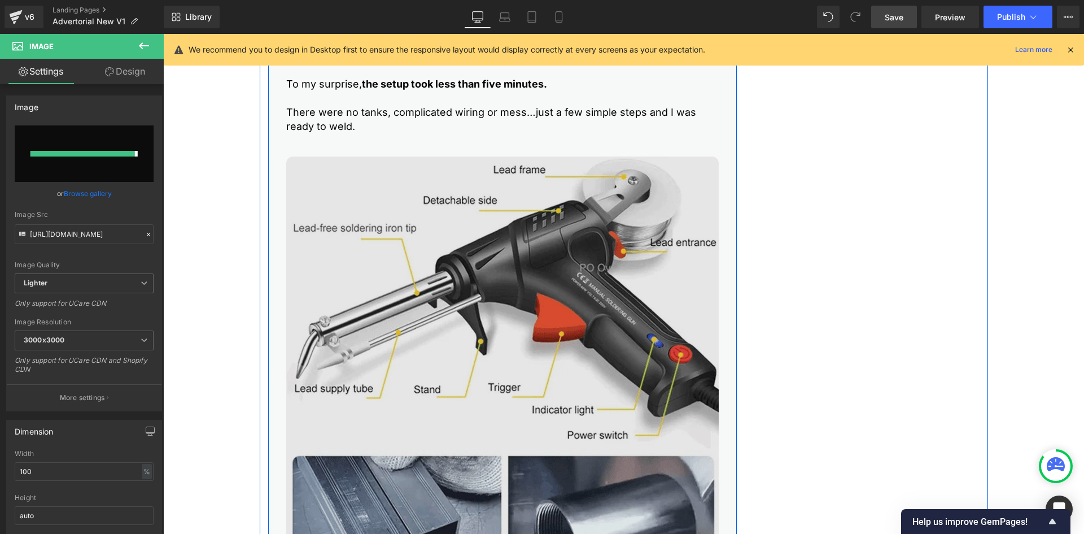
type input "[URL][DOMAIN_NAME]"
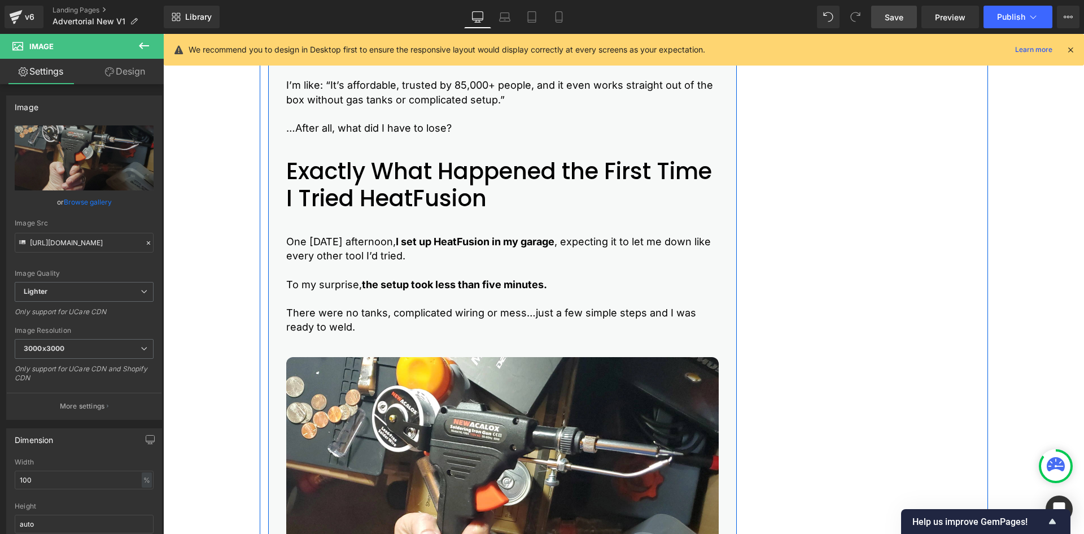
scroll to position [2789, 0]
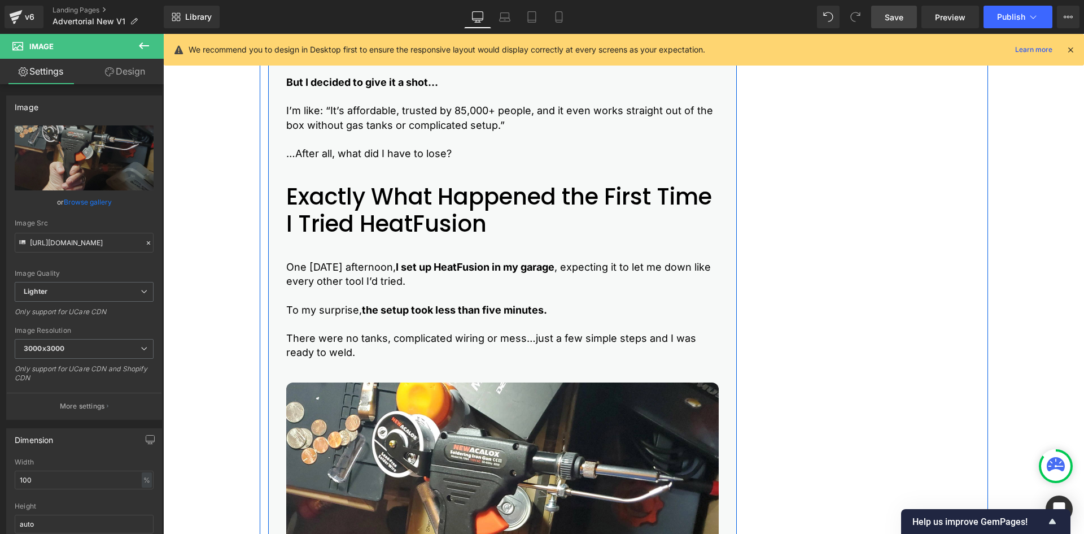
click at [331, 287] on p "One [DATE] afternoon, I set up HeatFusion in my garage , expecting it to let me…" at bounding box center [502, 274] width 433 height 28
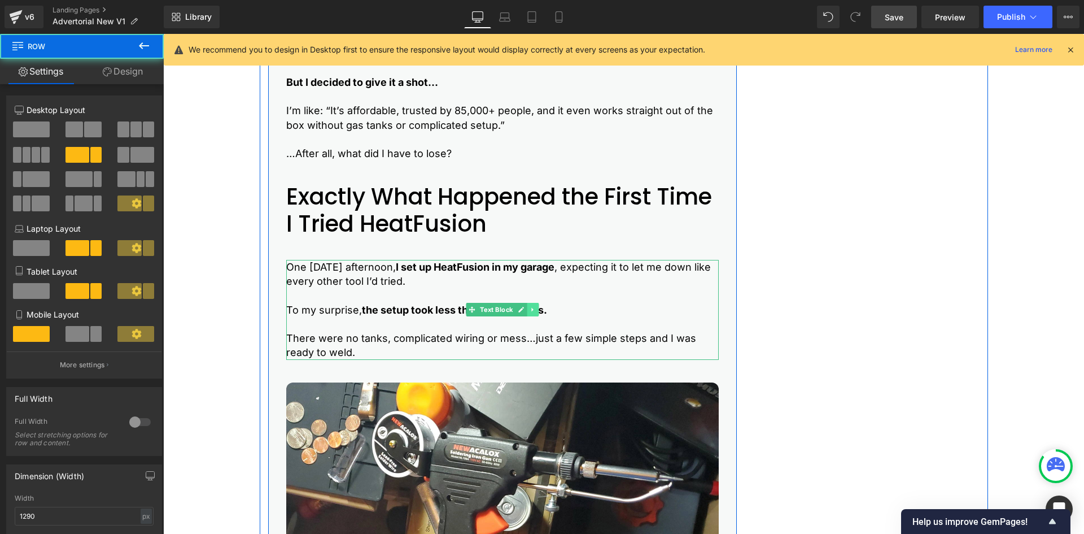
click at [530, 308] on icon at bounding box center [533, 309] width 6 height 7
click at [525, 310] on icon at bounding box center [527, 310] width 6 height 6
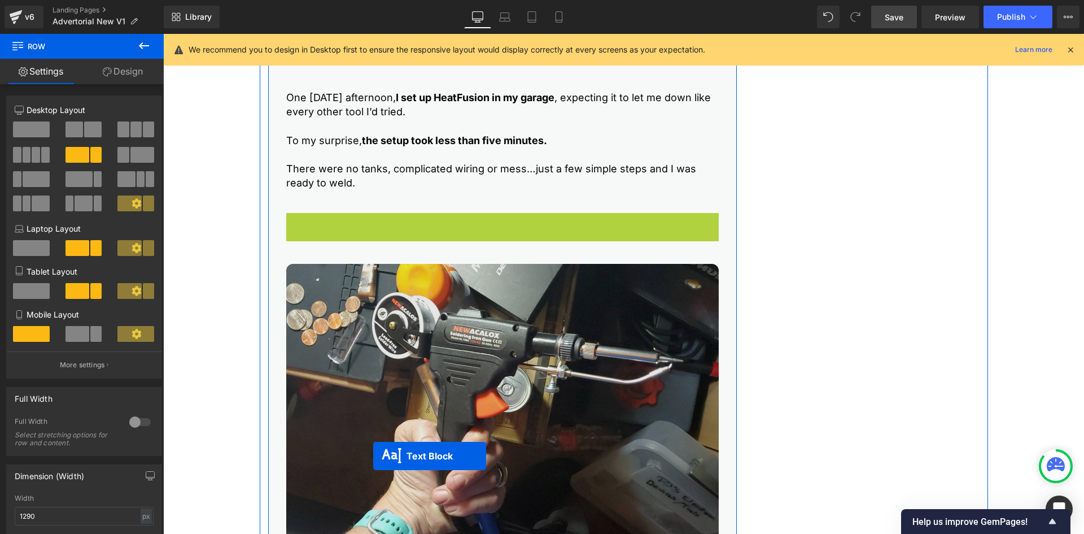
scroll to position [3071, 0]
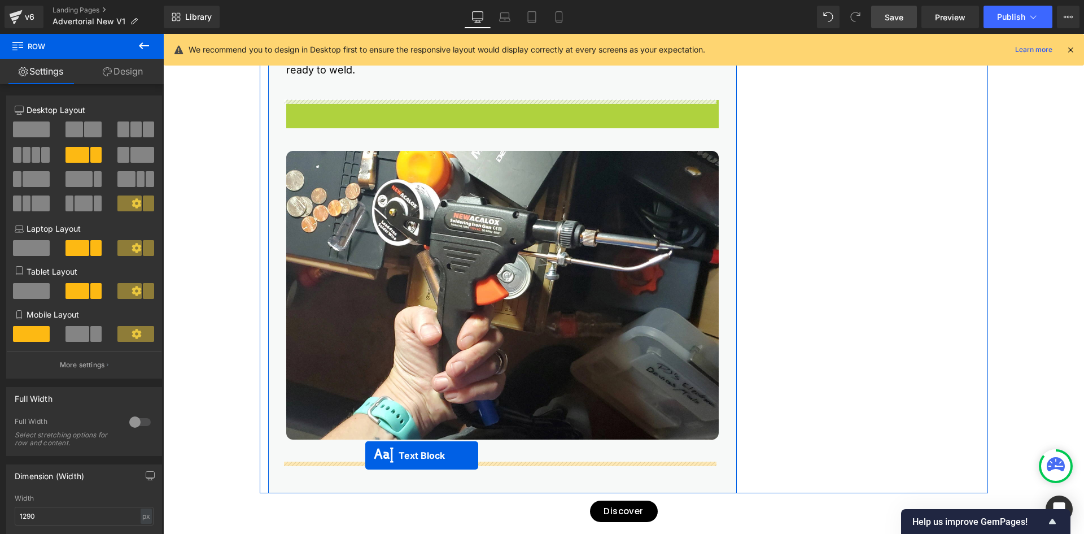
drag, startPoint x: 467, startPoint y: 431, endPoint x: 365, endPoint y: 455, distance: 104.5
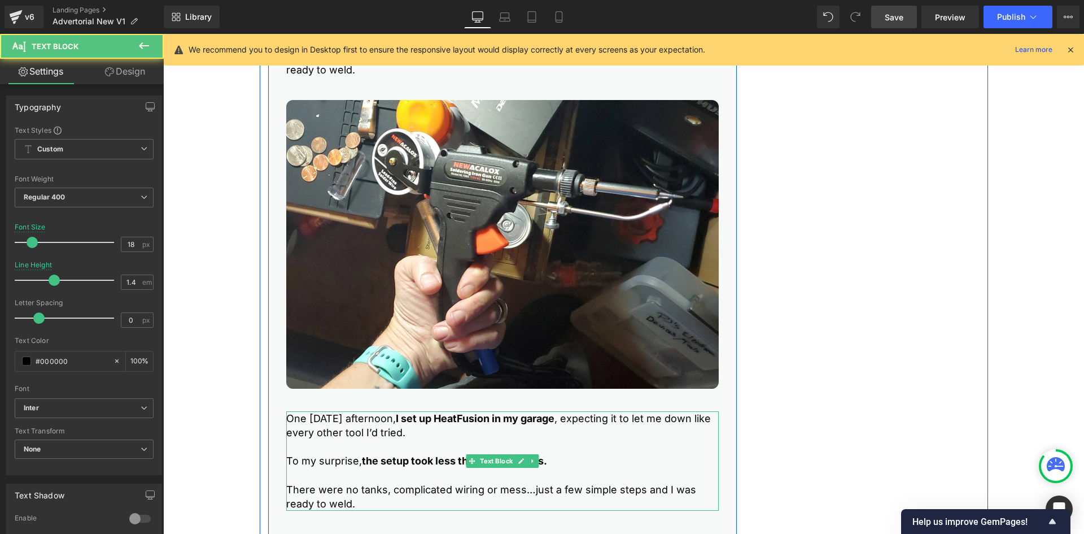
click at [341, 427] on p "One [DATE] afternoon, I set up HeatFusion in my garage , expecting it to let me…" at bounding box center [502, 425] width 433 height 28
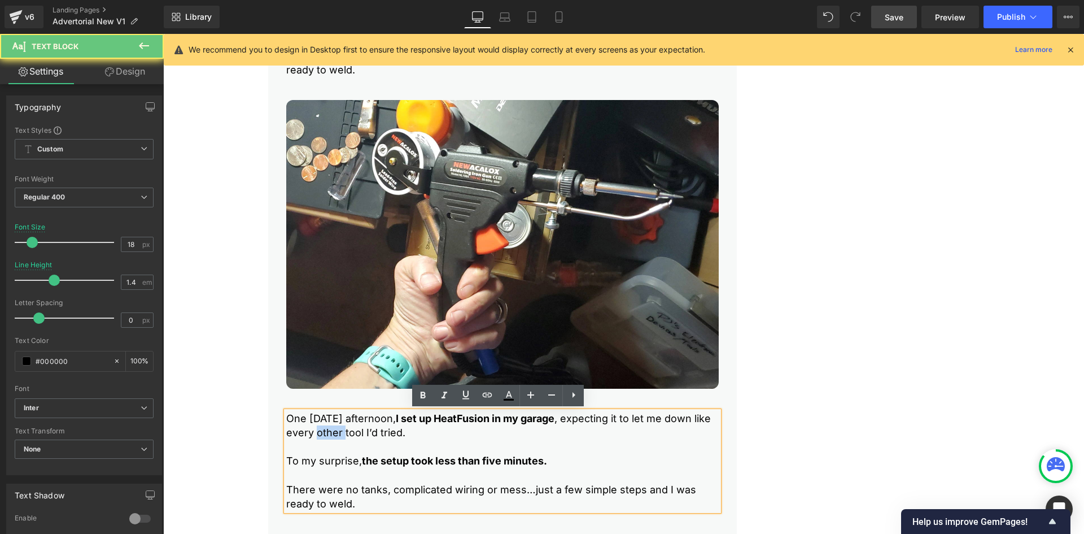
click at [341, 427] on p "One [DATE] afternoon, I set up HeatFusion in my garage , expecting it to let me…" at bounding box center [502, 425] width 433 height 28
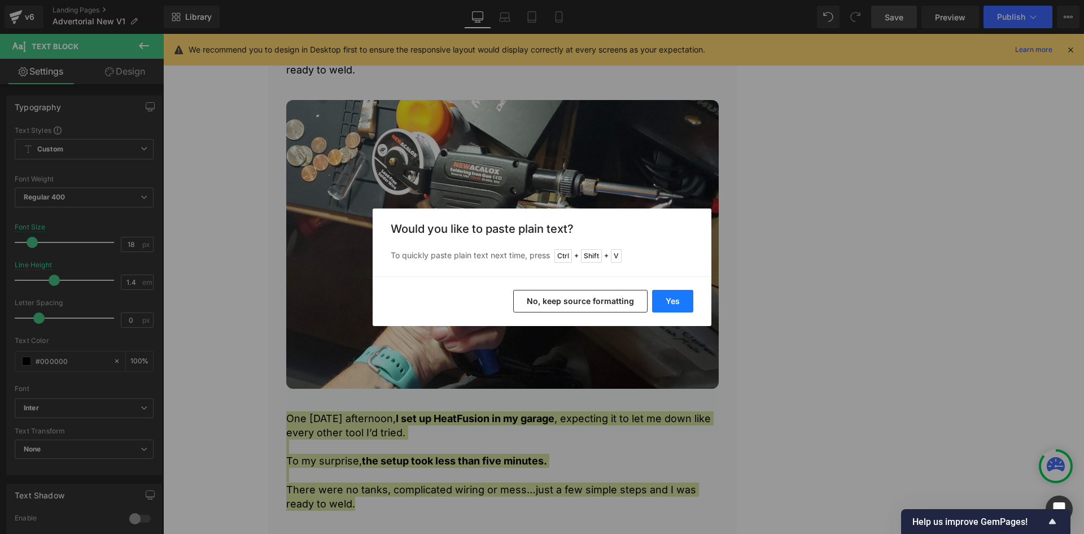
click at [680, 301] on button "Yes" at bounding box center [672, 301] width 41 height 23
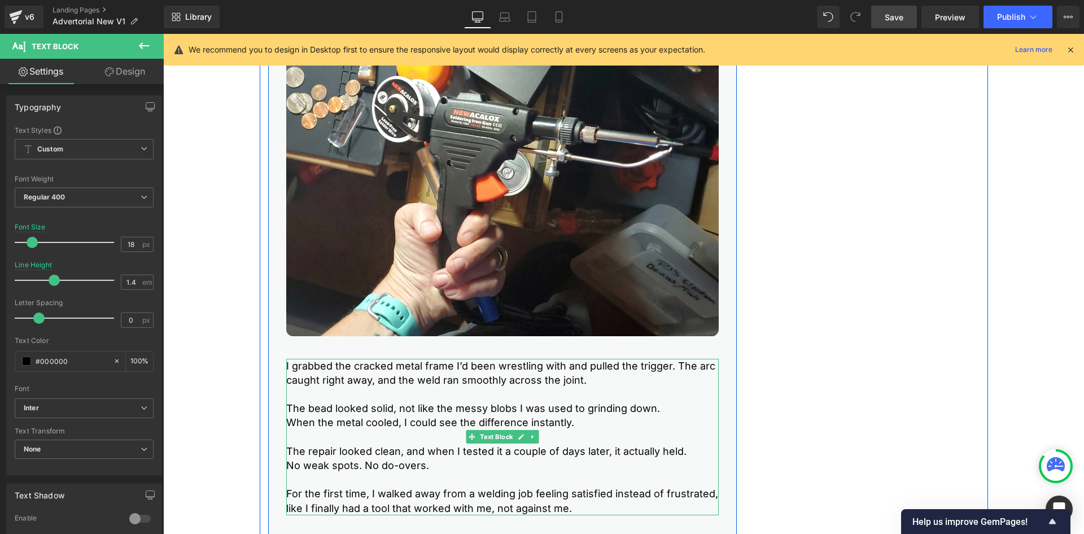
scroll to position [3184, 0]
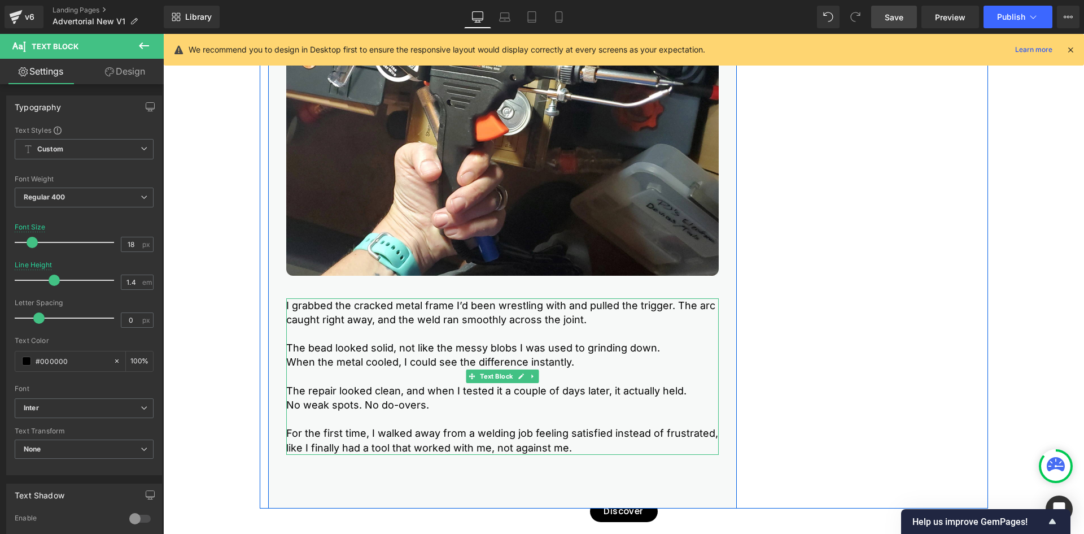
drag, startPoint x: 585, startPoint y: 321, endPoint x: 689, endPoint y: 308, distance: 105.3
click at [689, 308] on p "I grabbed the cracked metal frame I’d been wrestling with and pulled the trigge…" at bounding box center [502, 312] width 433 height 28
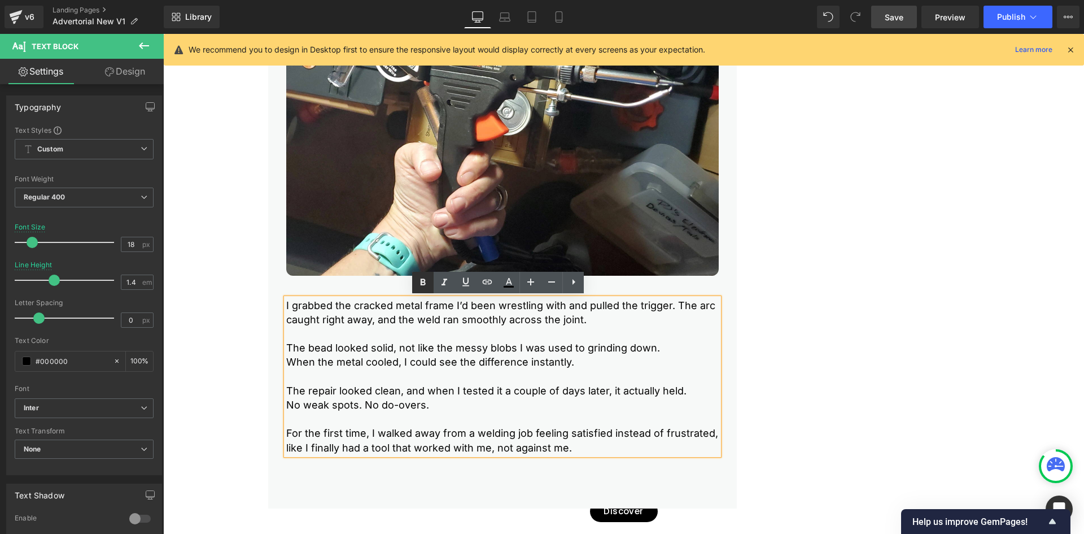
click at [421, 282] on icon at bounding box center [423, 281] width 5 height 7
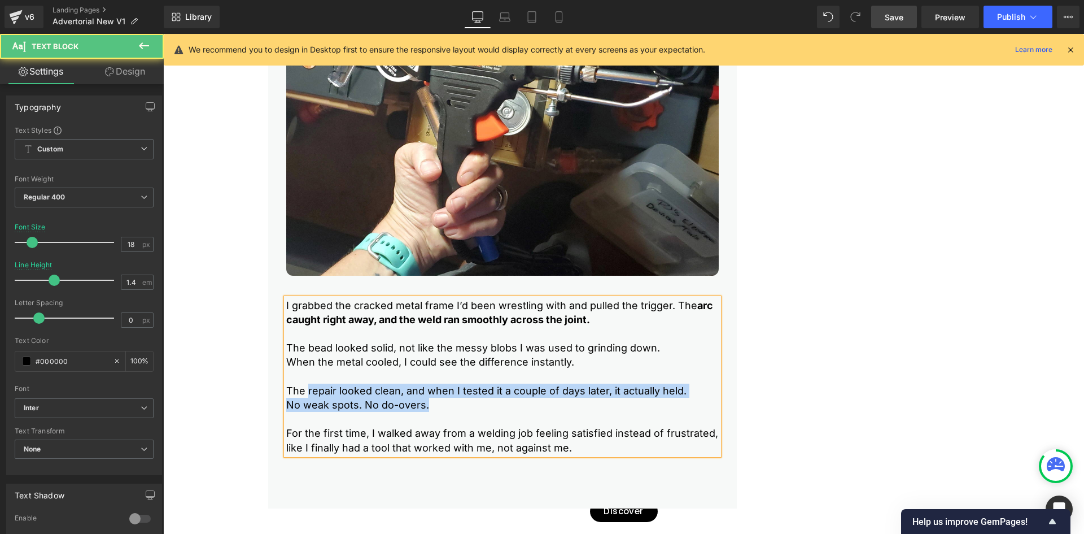
drag, startPoint x: 422, startPoint y: 403, endPoint x: 304, endPoint y: 390, distance: 118.8
click at [304, 390] on div "I grabbed the cracked metal frame I’d been wrestling with and pulled the trigge…" at bounding box center [502, 376] width 433 height 156
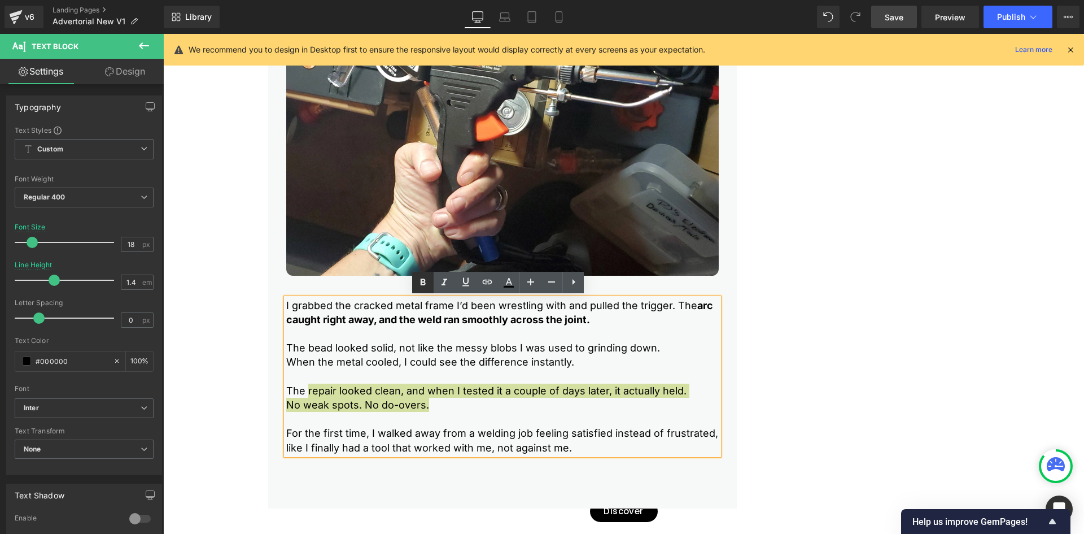
click at [425, 281] on icon at bounding box center [423, 281] width 5 height 7
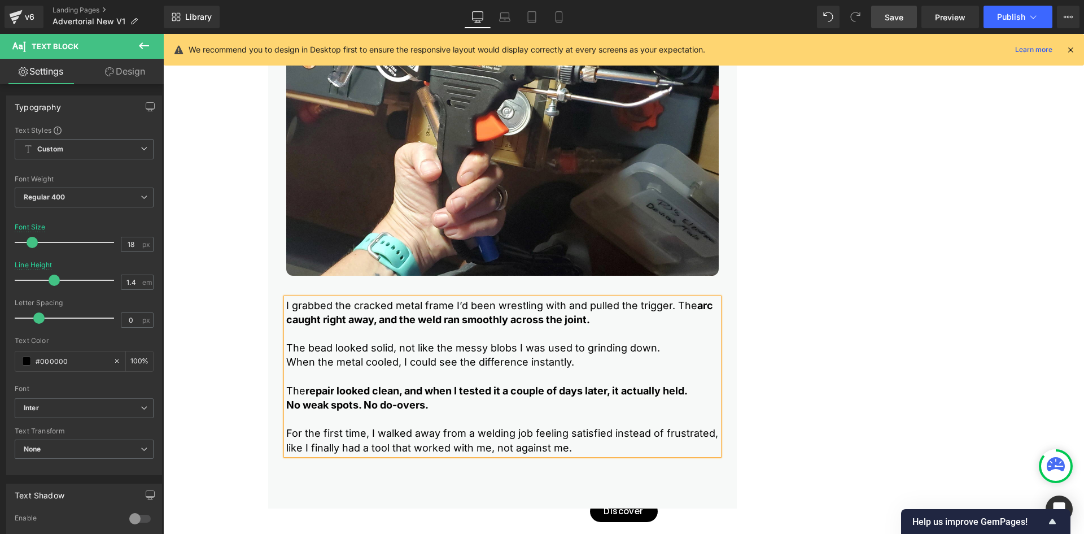
click at [896, 17] on span "Save" at bounding box center [894, 17] width 19 height 12
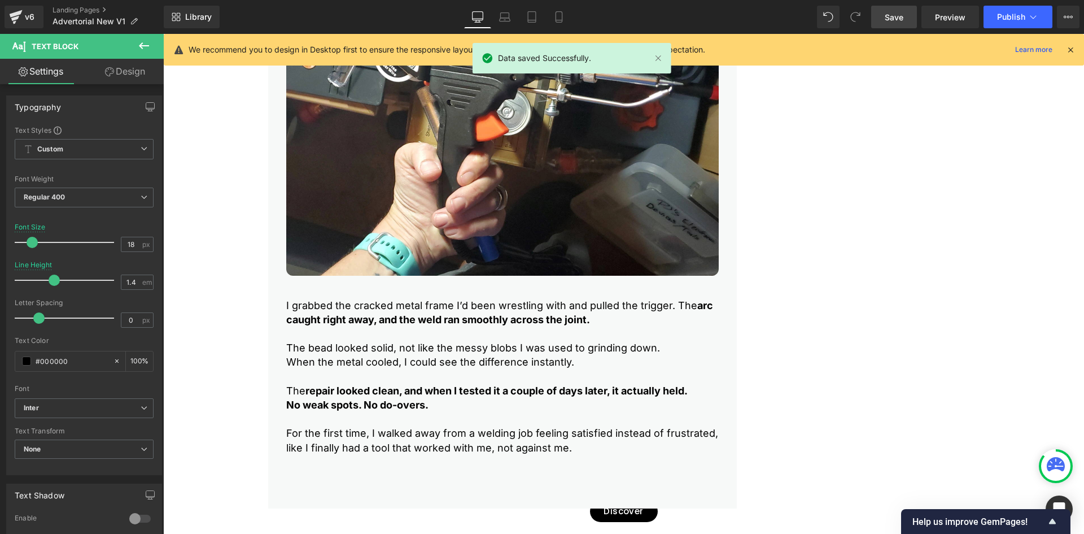
click at [905, 19] on link "Save" at bounding box center [894, 17] width 46 height 23
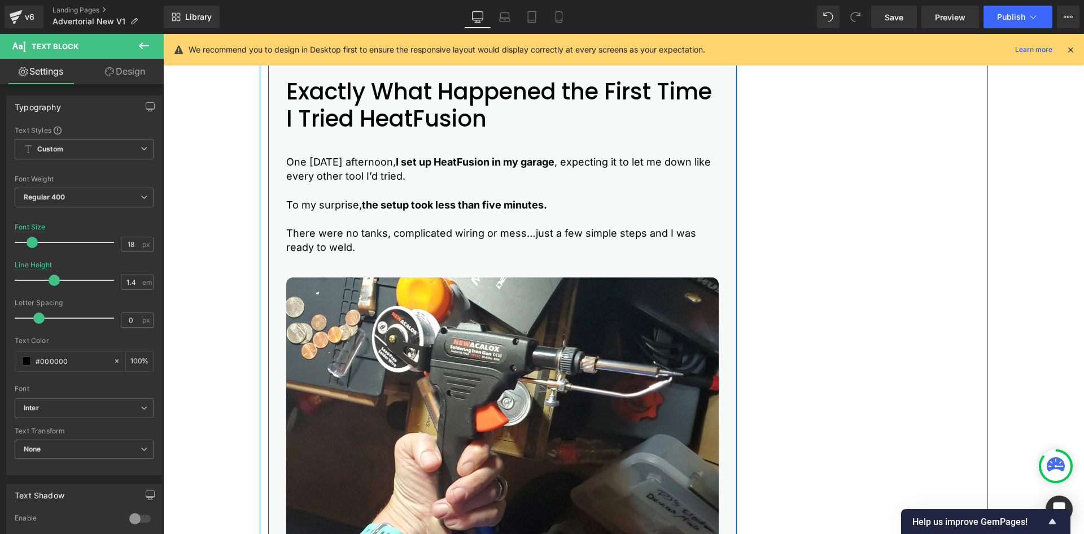
scroll to position [2789, 0]
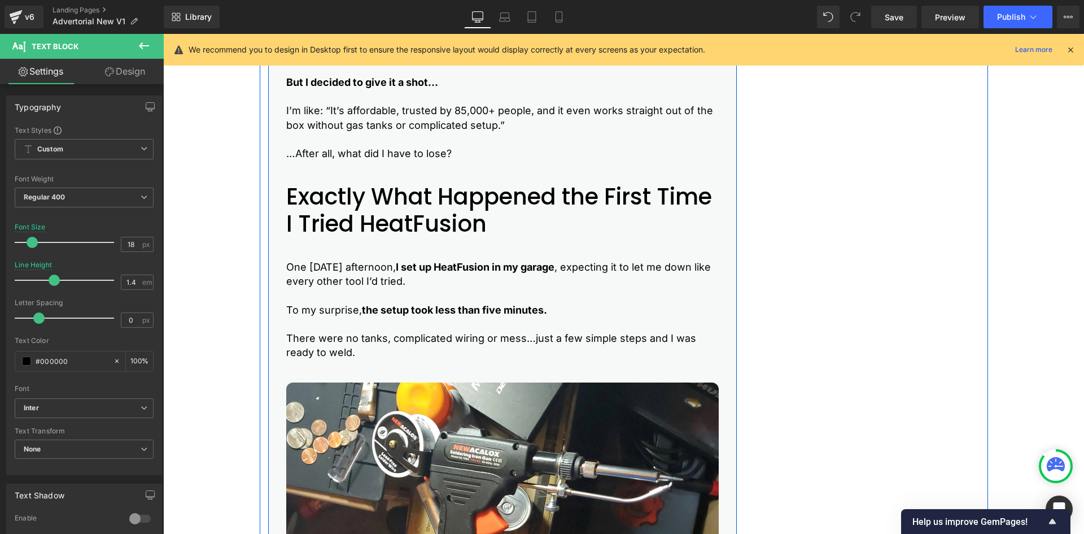
click at [329, 206] on h2 "Exactly What Happened the First Time I Tried HeatFusion" at bounding box center [502, 210] width 433 height 54
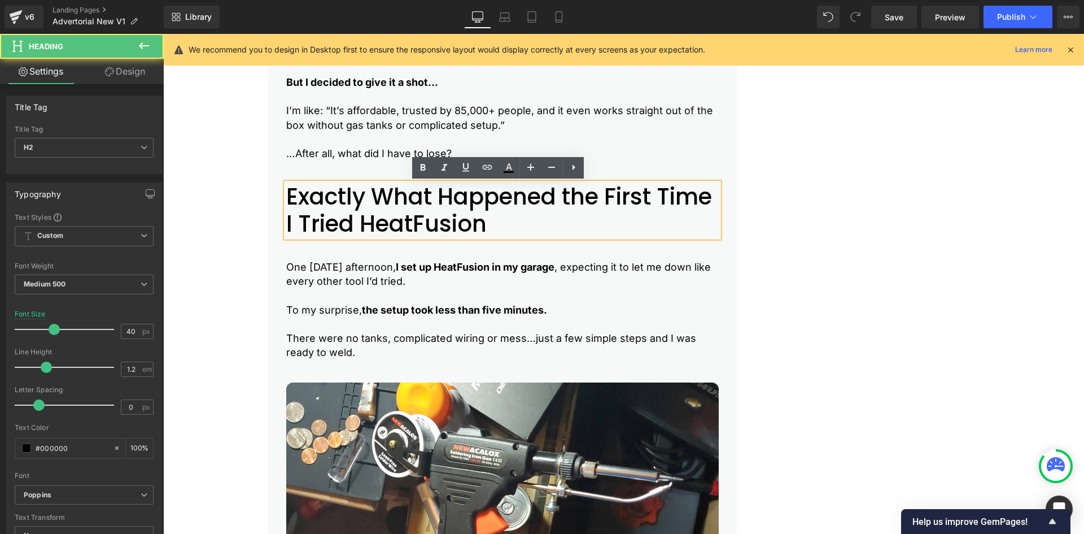
drag, startPoint x: 892, startPoint y: 261, endPoint x: 857, endPoint y: 258, distance: 35.1
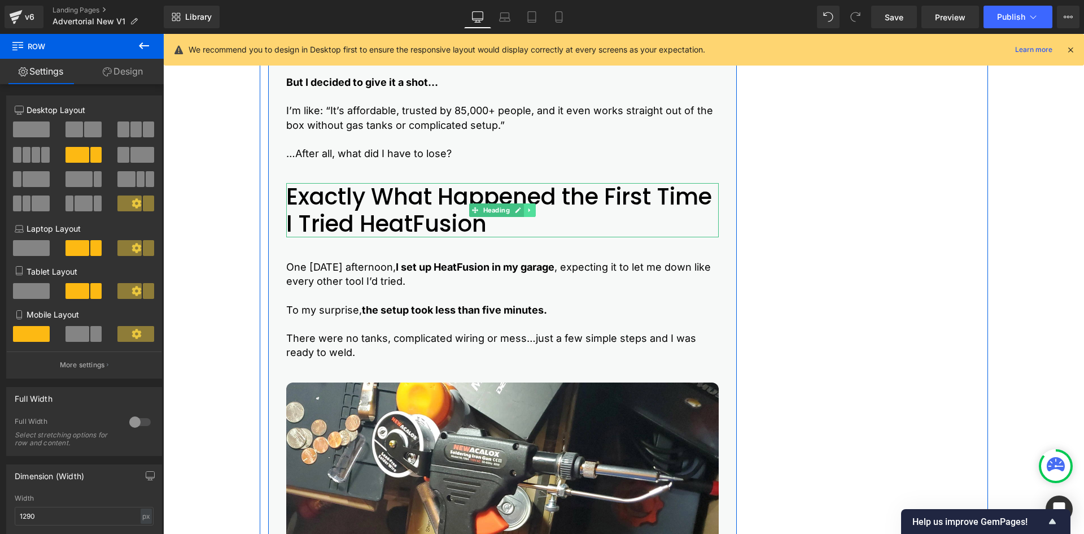
click at [526, 212] on icon at bounding box center [529, 210] width 6 height 7
click at [521, 212] on icon at bounding box center [524, 210] width 6 height 6
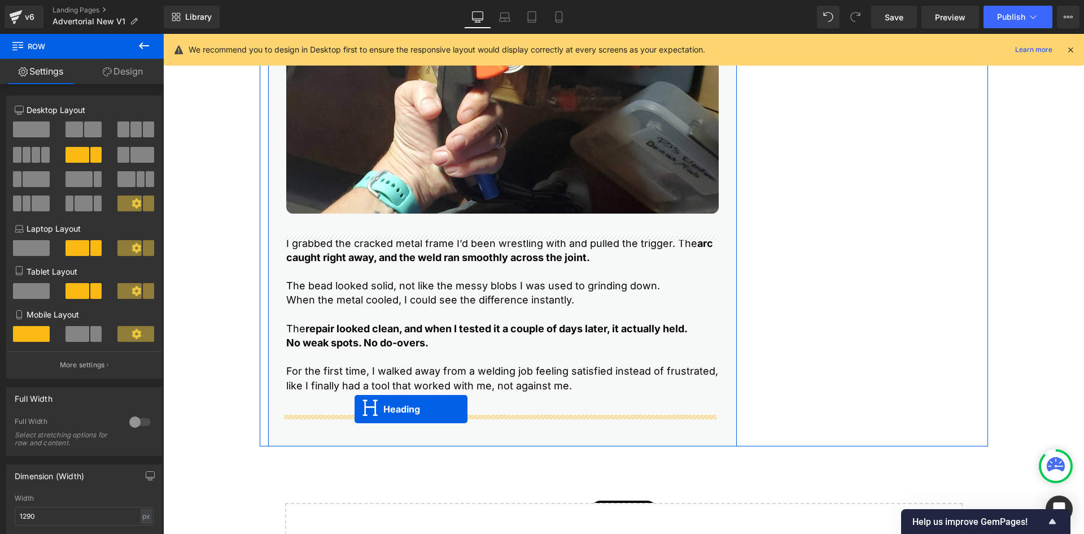
drag, startPoint x: 469, startPoint y: 287, endPoint x: 355, endPoint y: 409, distance: 167.0
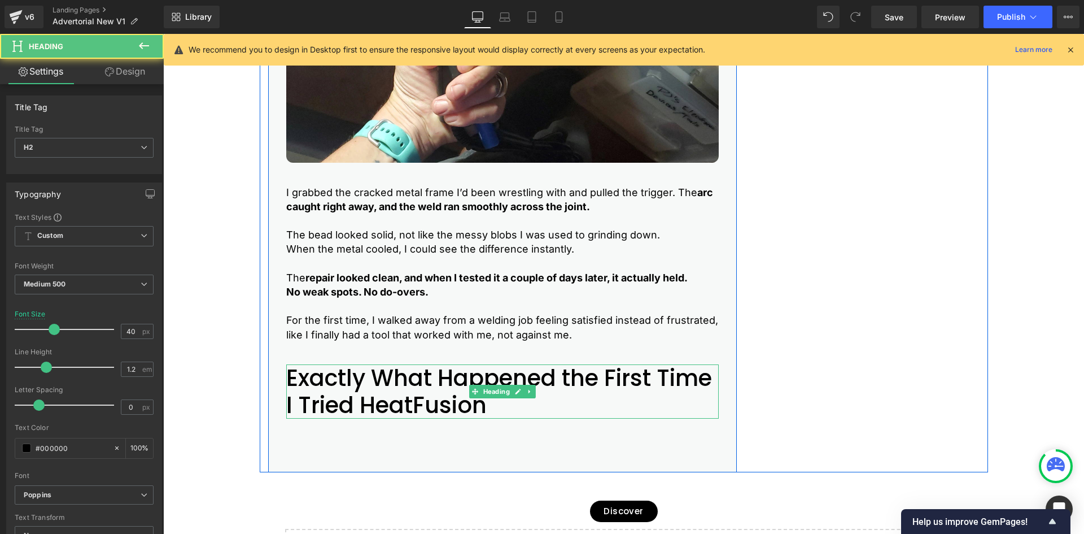
scroll to position [3246, 0]
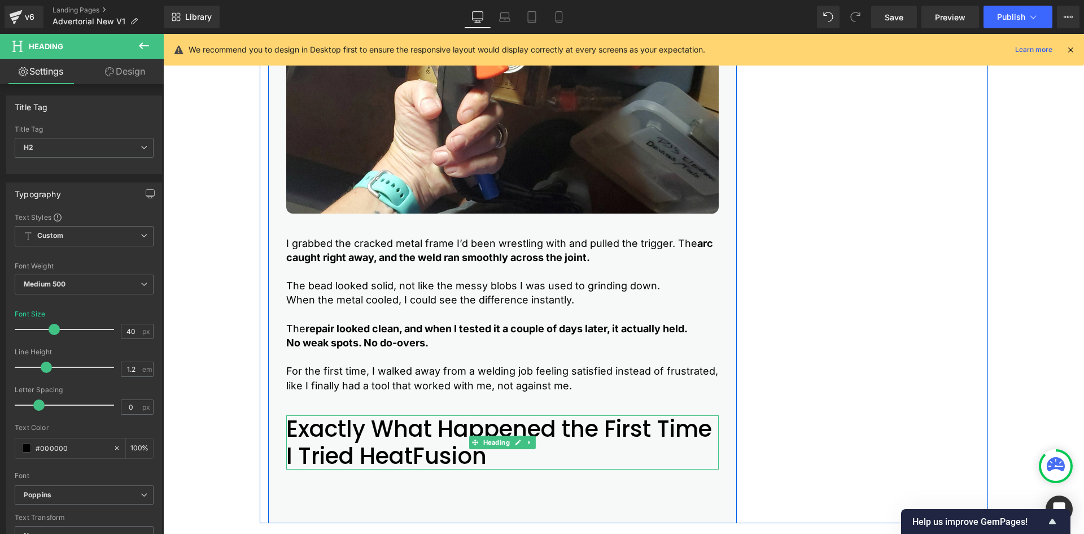
click at [352, 441] on h2 "Exactly What Happened the First Time I Tried HeatFusion" at bounding box center [502, 442] width 433 height 54
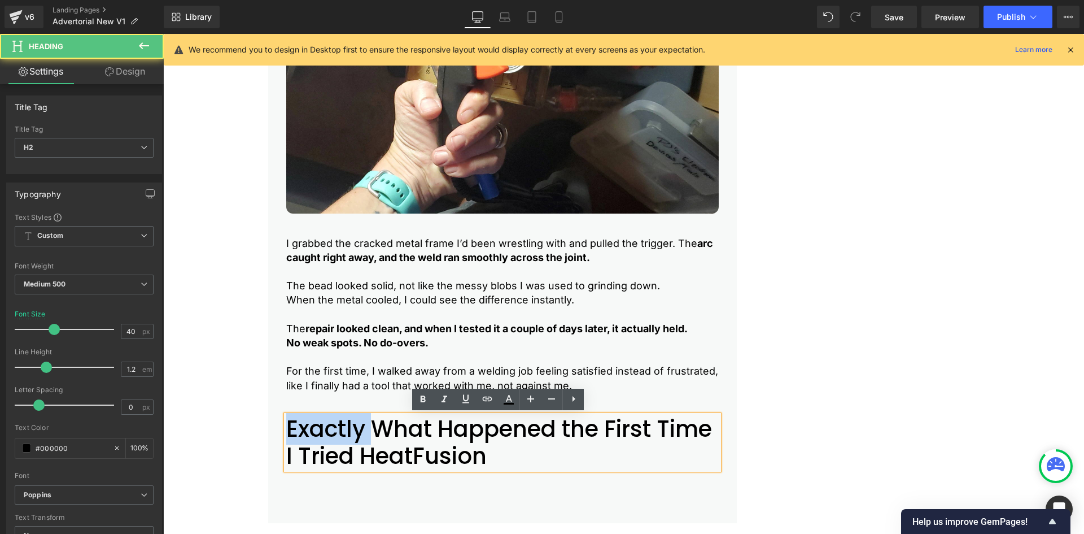
click at [352, 441] on h2 "Exactly What Happened the First Time I Tried HeatFusion" at bounding box center [502, 442] width 433 height 54
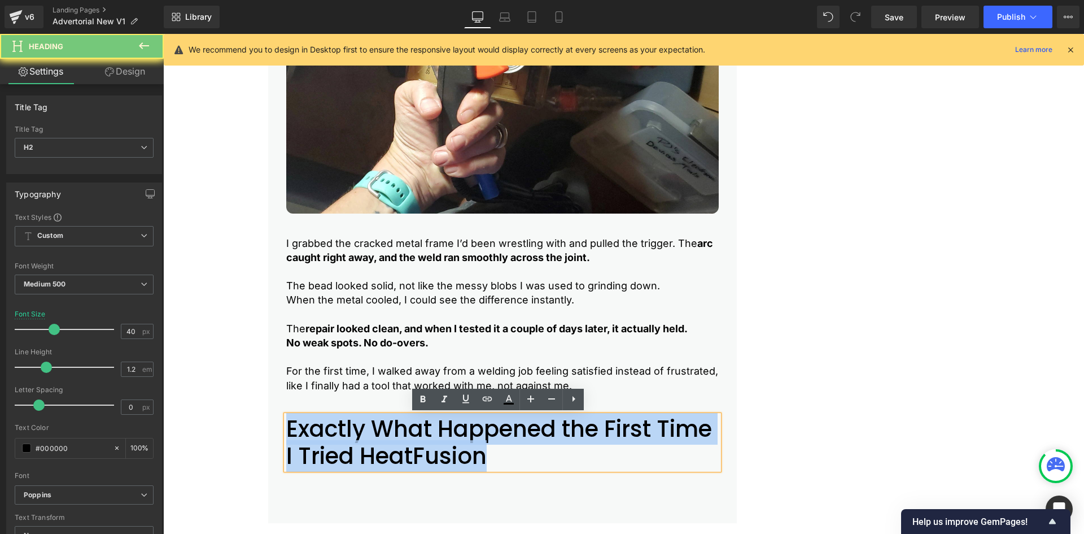
click at [352, 441] on h2 "Exactly What Happened the First Time I Tried HeatFusion" at bounding box center [502, 442] width 433 height 54
paste div
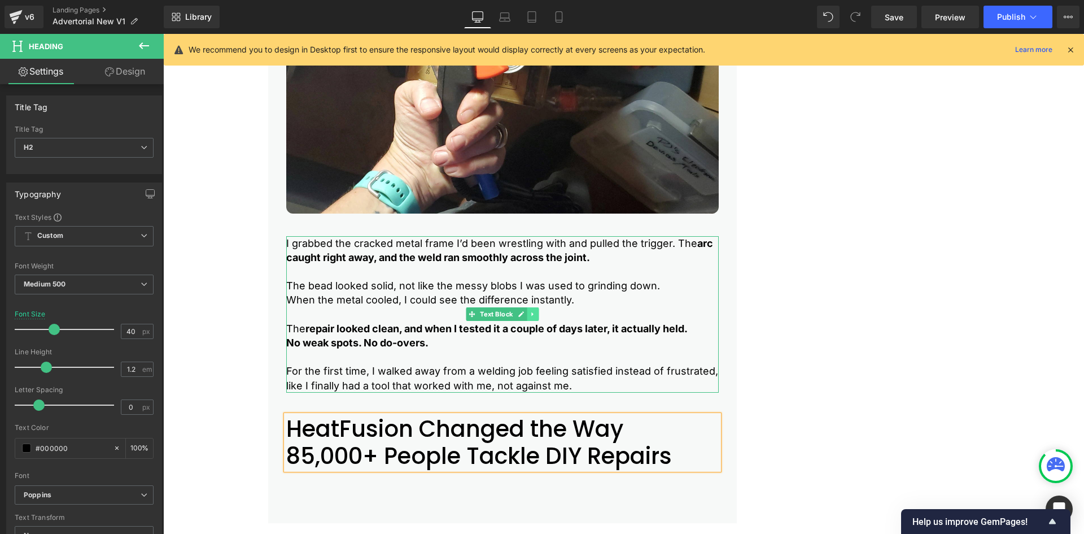
click at [530, 311] on icon at bounding box center [533, 314] width 6 height 7
click at [521, 316] on link at bounding box center [527, 314] width 12 height 14
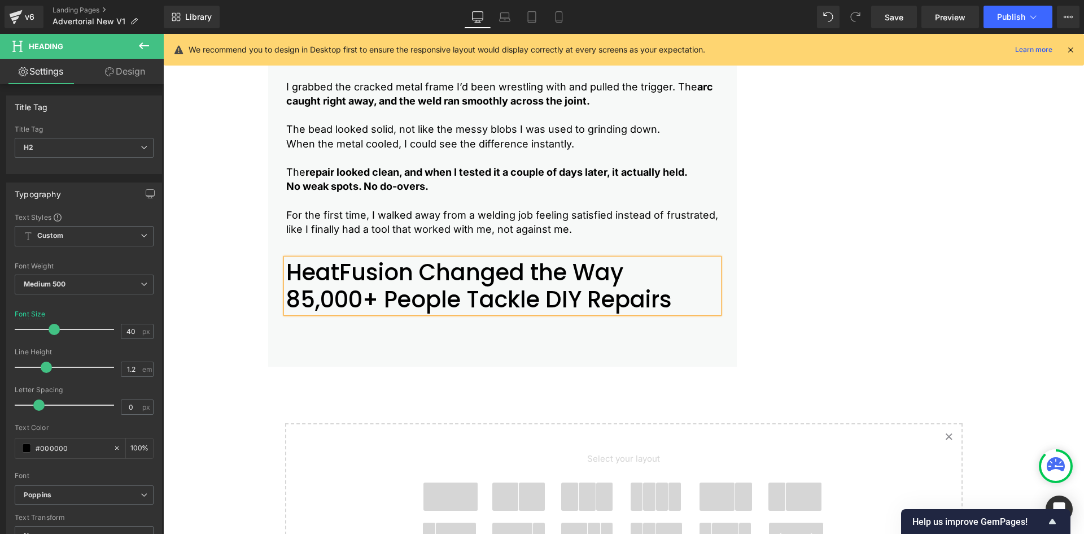
scroll to position [3412, 0]
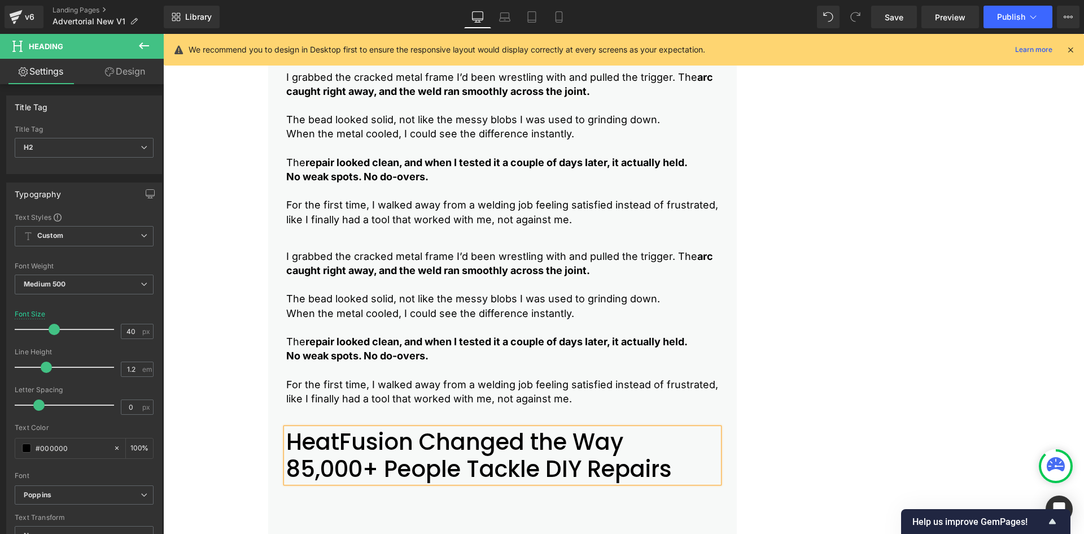
click at [324, 275] on strong "arc caught right away, and the weld ran smoothly across the joint." at bounding box center [499, 263] width 427 height 26
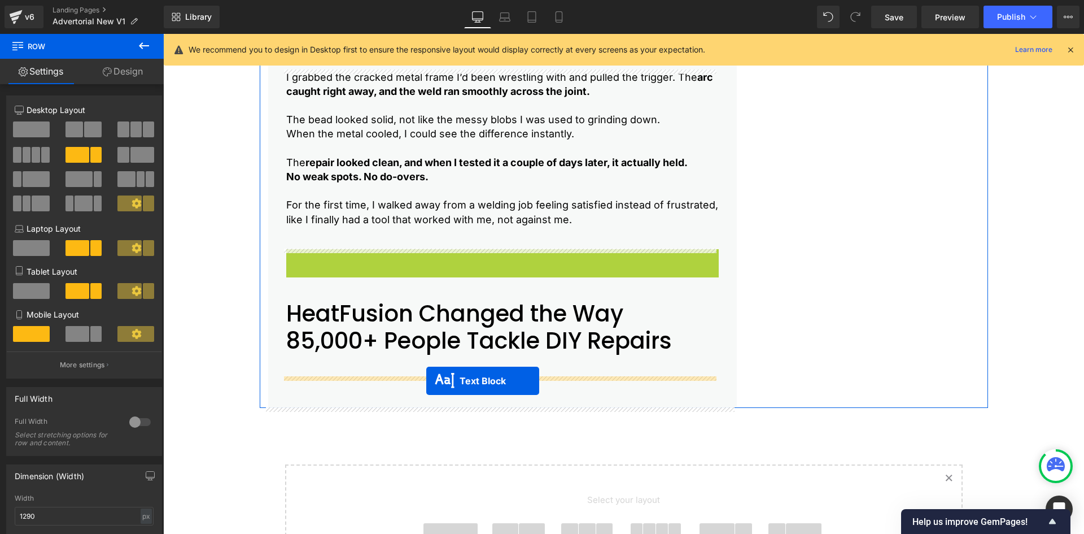
drag, startPoint x: 464, startPoint y: 324, endPoint x: 426, endPoint y: 381, distance: 68.4
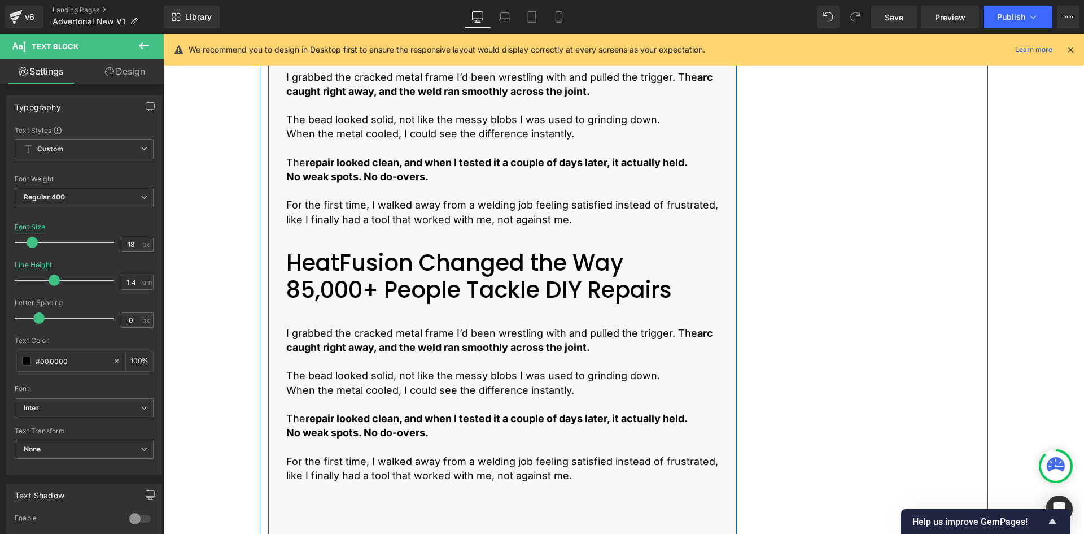
click at [316, 282] on h2 "HeatFusion Changed the Way 85,000+ People Tackle DIY Repairs" at bounding box center [502, 276] width 433 height 54
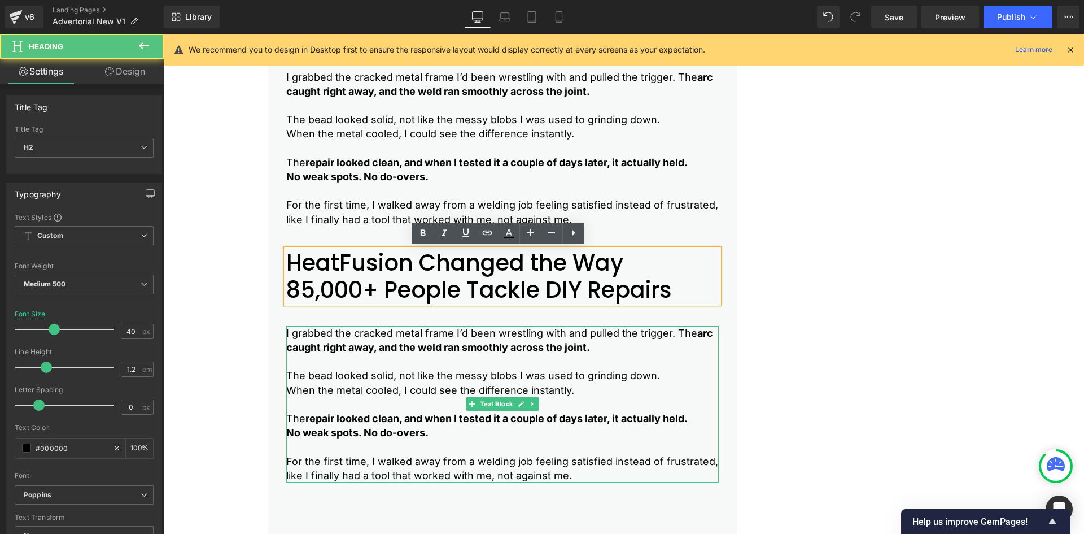
click at [326, 334] on p "I grabbed the cracked metal frame I’d been wrestling with and pulled the trigge…" at bounding box center [502, 340] width 433 height 28
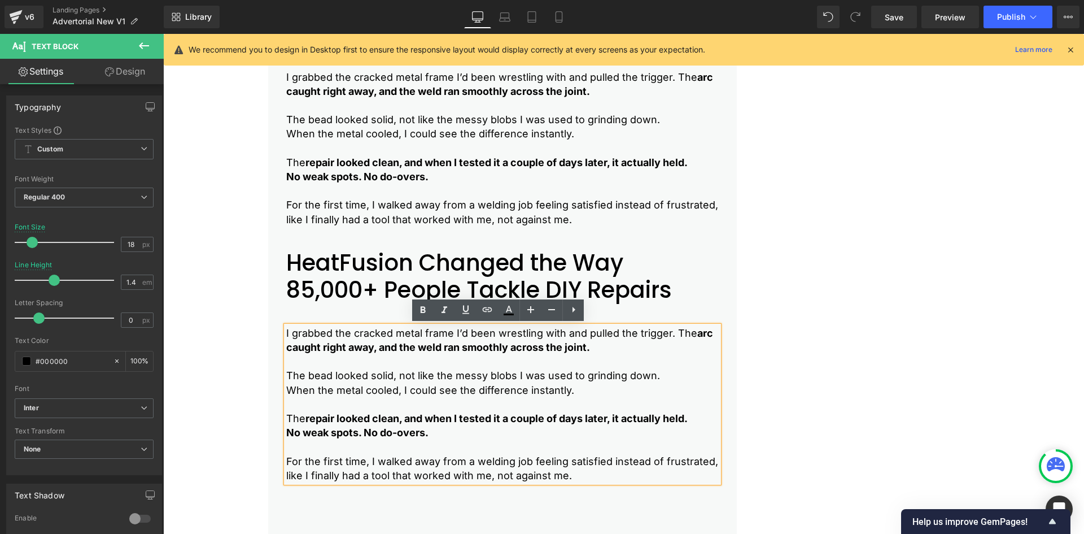
click at [316, 373] on p "The bead looked solid, not like the messy blobs I was used to grinding down." at bounding box center [502, 375] width 433 height 14
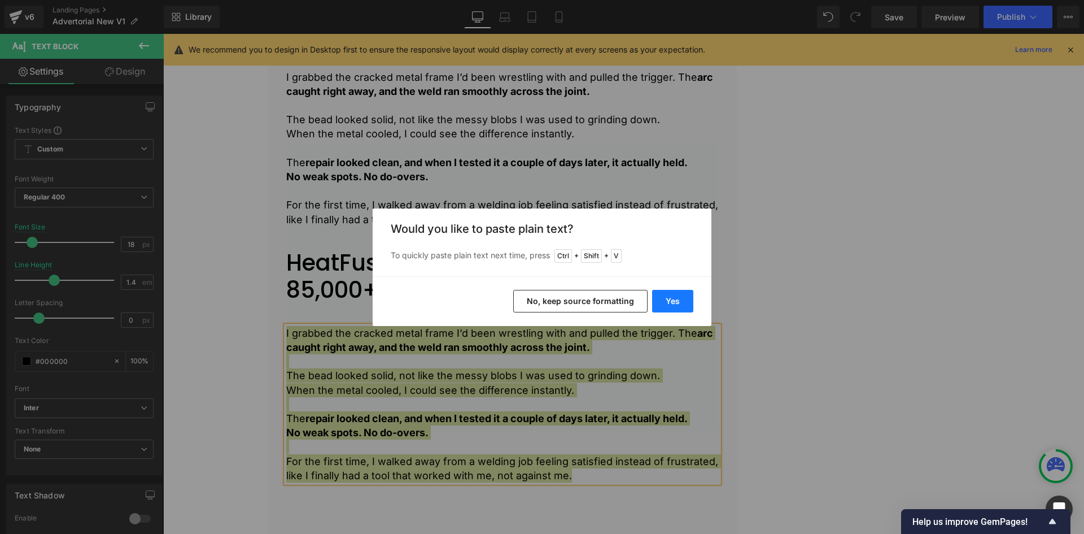
click at [680, 299] on button "Yes" at bounding box center [672, 301] width 41 height 23
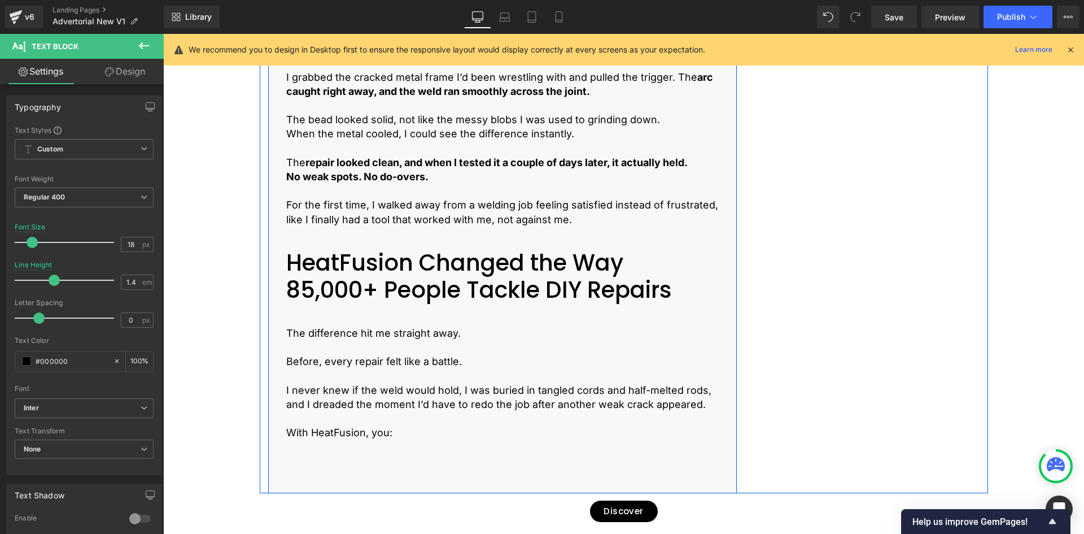
click at [327, 277] on h2 "HeatFusion Changed the Way 85,000+ People Tackle DIY Repairs" at bounding box center [502, 276] width 433 height 54
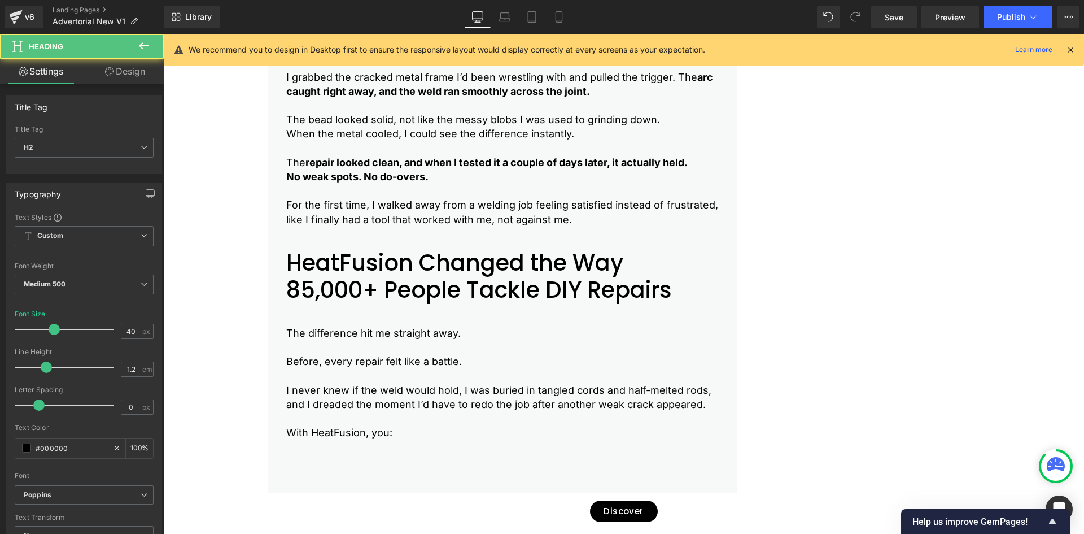
click at [126, 47] on button at bounding box center [144, 46] width 40 height 25
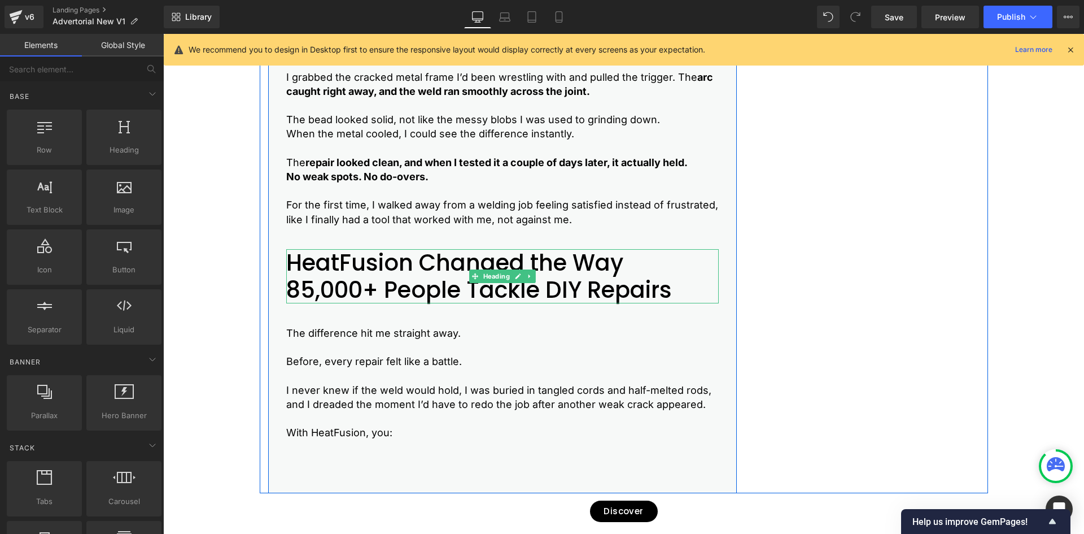
click at [427, 274] on h2 "HeatFusion Changed the Way 85,000+ People Tackle DIY Repairs" at bounding box center [502, 276] width 433 height 54
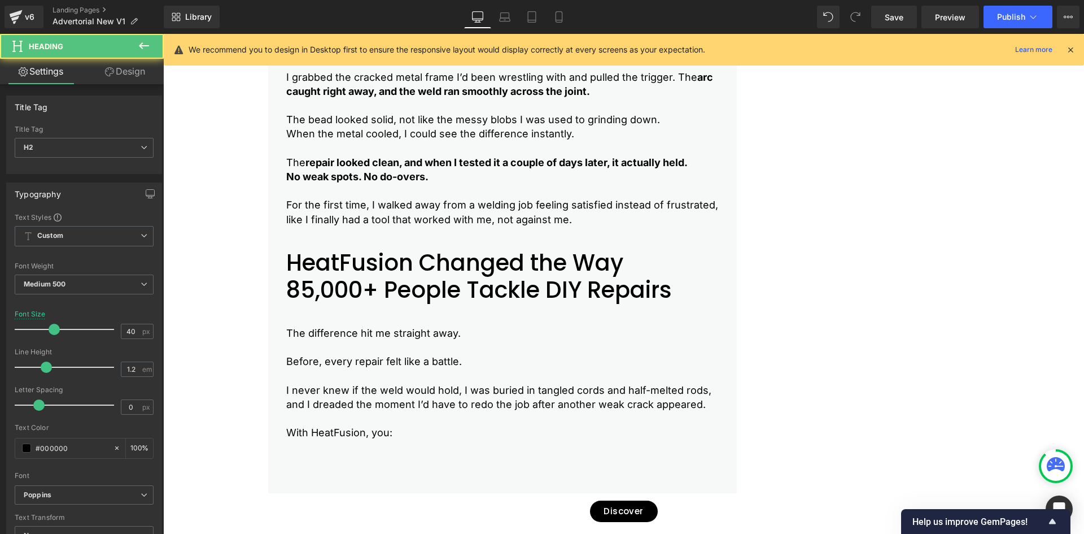
click at [126, 65] on link "Design" at bounding box center [125, 71] width 82 height 25
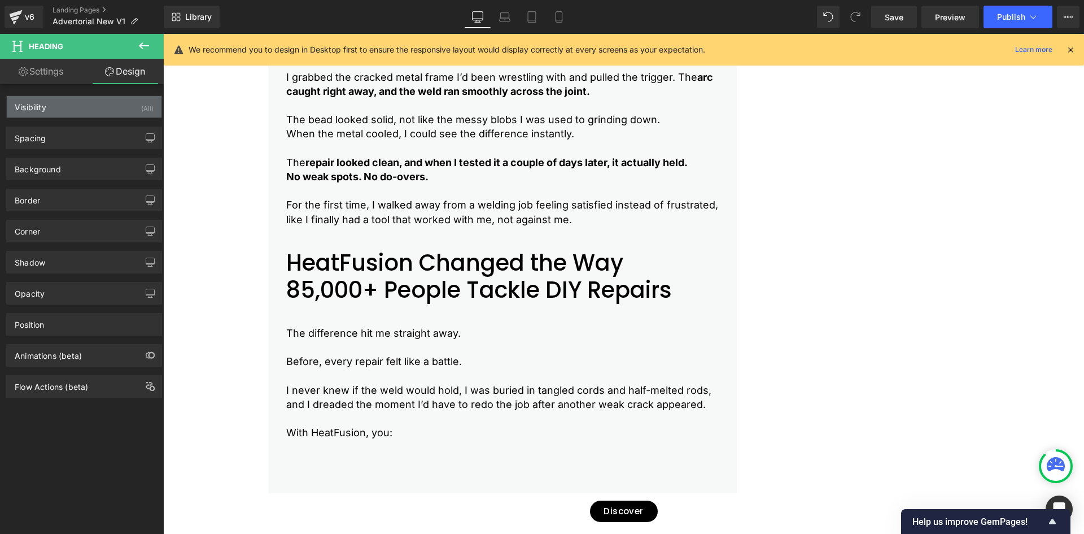
click at [104, 114] on div "Visibility (All)" at bounding box center [84, 106] width 155 height 21
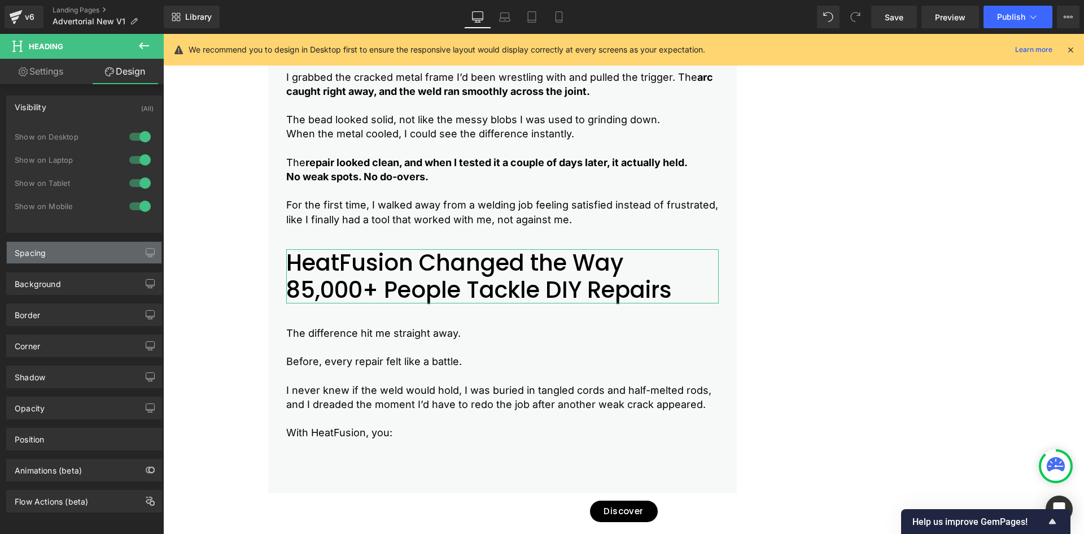
click at [42, 259] on div "Spacing" at bounding box center [84, 252] width 155 height 21
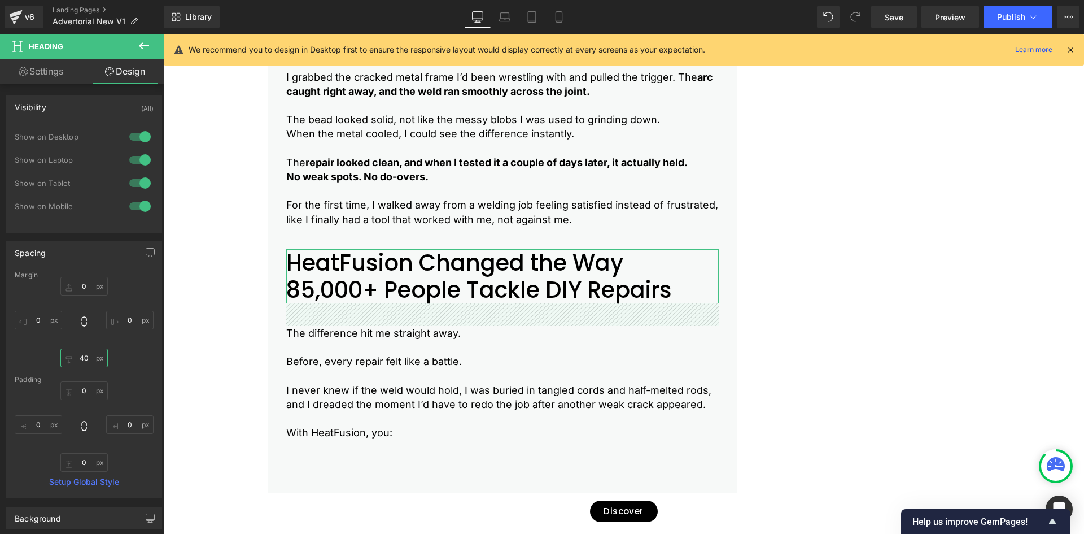
click at [79, 355] on input "40" at bounding box center [83, 357] width 47 height 19
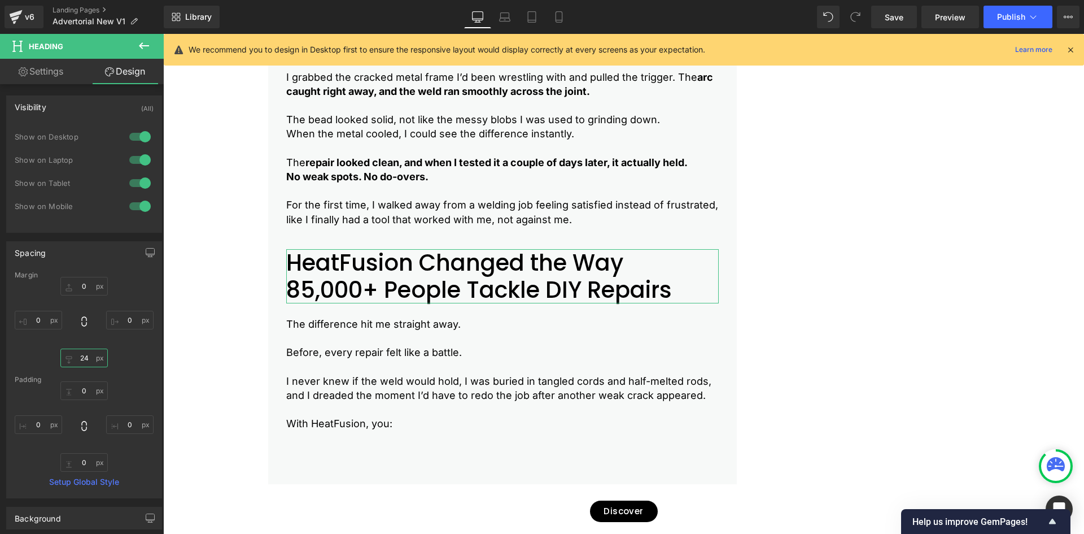
type input "24"
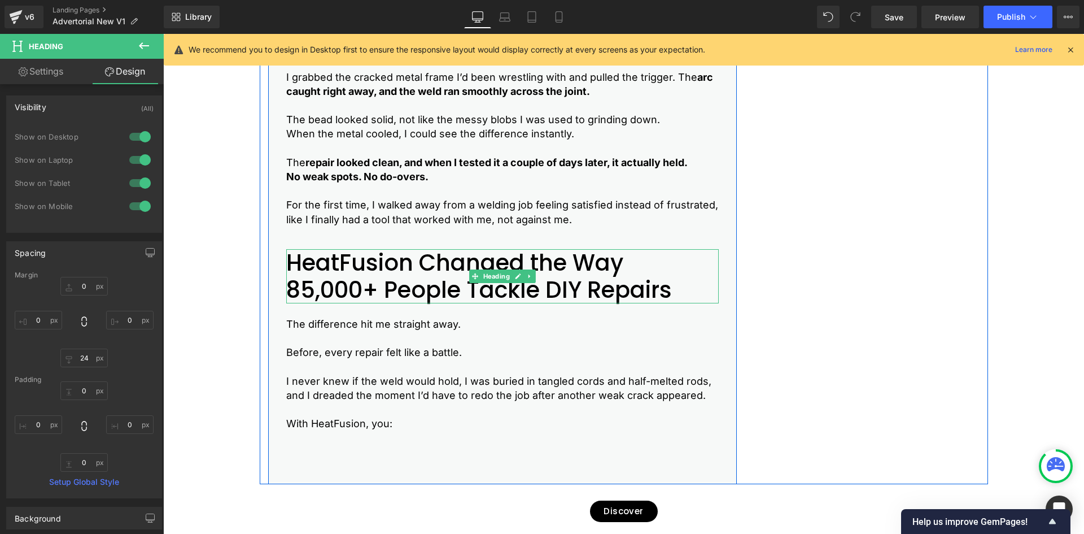
click at [369, 293] on h2 "HeatFusion Changed the Way 85,000+ People Tackle DIY Repairs" at bounding box center [502, 276] width 433 height 54
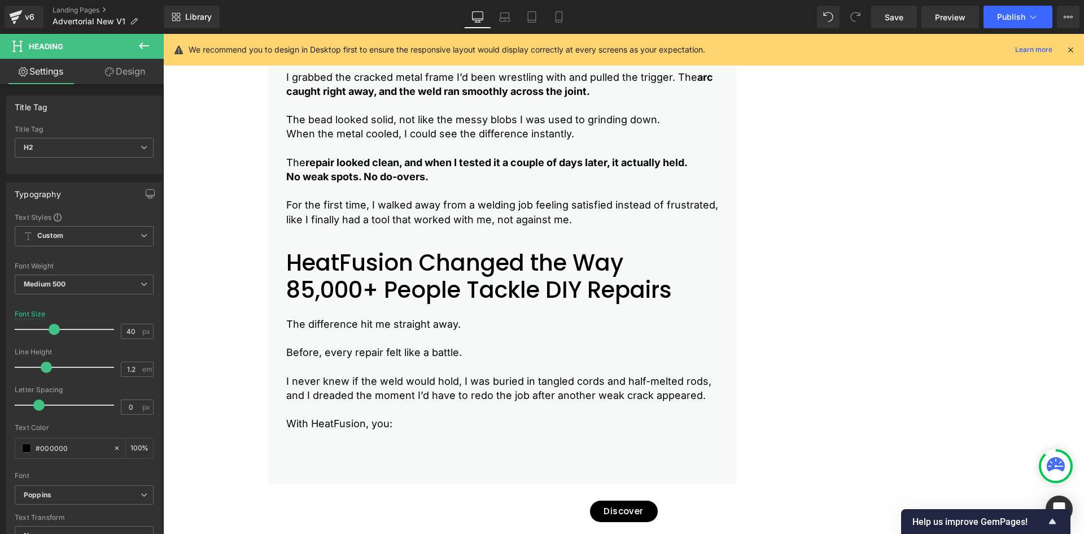
click at [119, 75] on link "Design" at bounding box center [125, 71] width 82 height 25
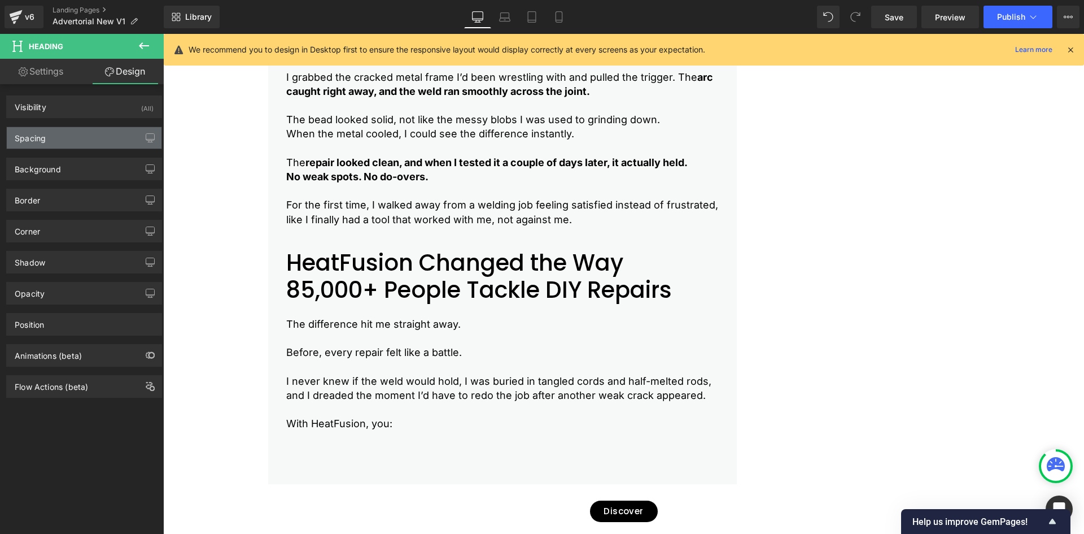
click at [51, 139] on div "Spacing" at bounding box center [84, 137] width 155 height 21
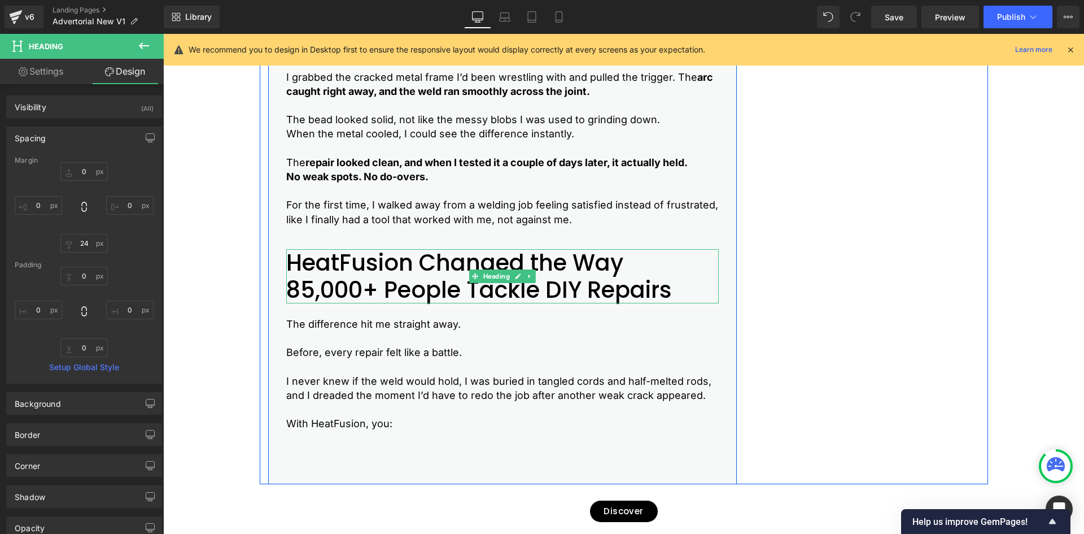
click at [334, 297] on h2 "HeatFusion Changed the Way 85,000+ People Tackle DIY Repairs" at bounding box center [502, 276] width 433 height 54
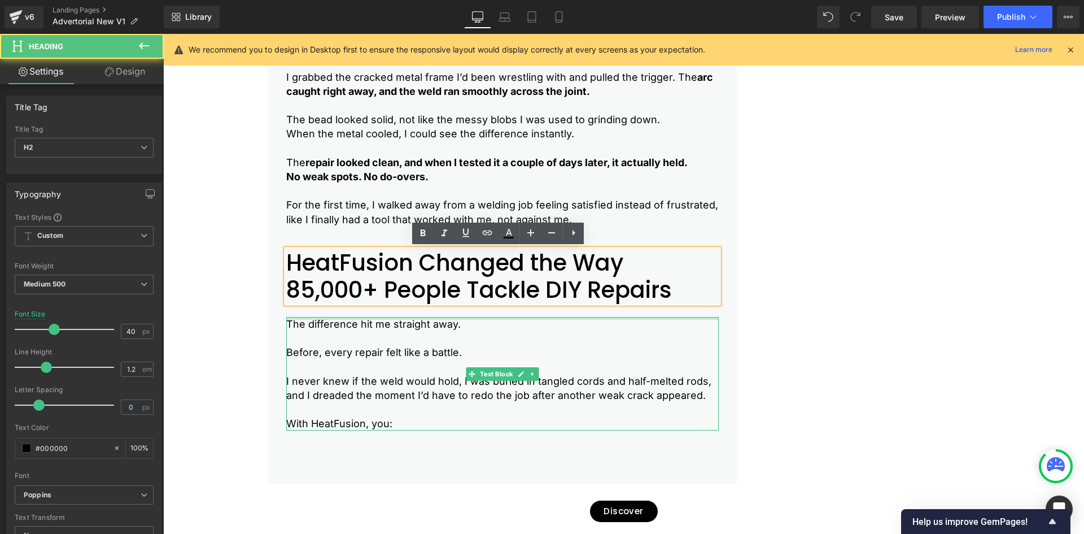
click at [307, 317] on div at bounding box center [502, 318] width 433 height 3
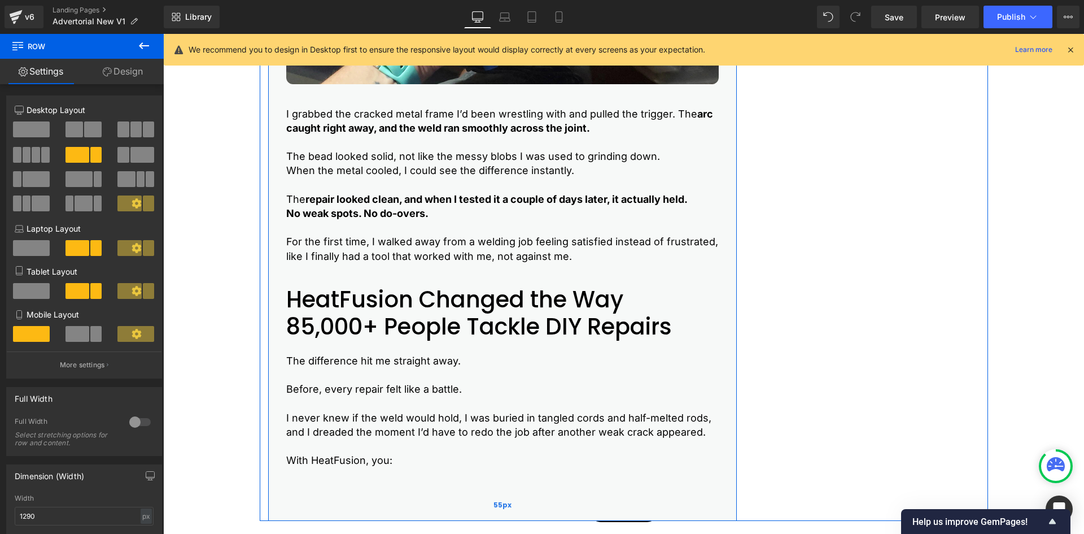
scroll to position [3356, 0]
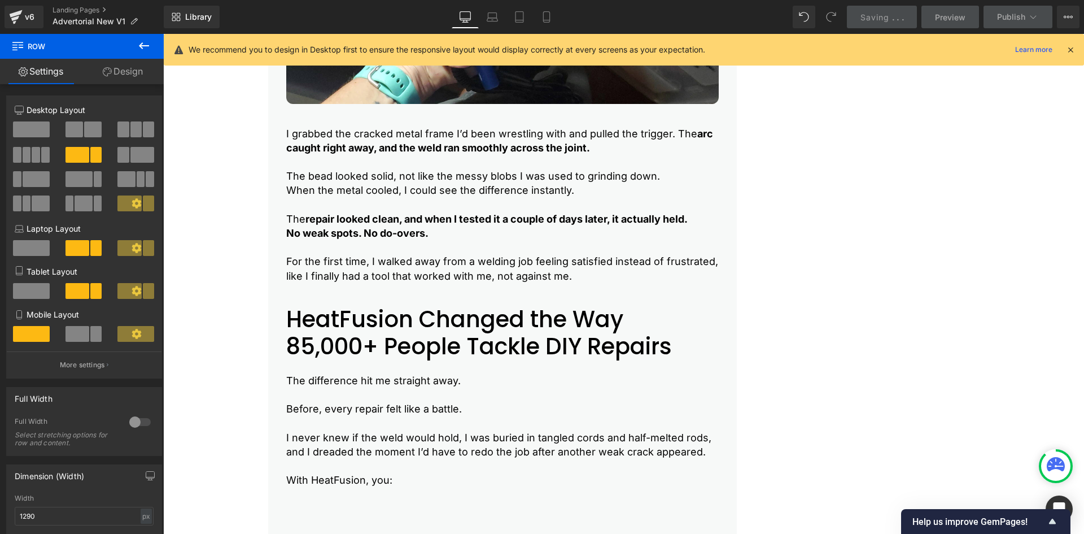
click at [896, 15] on div "Saving . . ." at bounding box center [882, 17] width 43 height 12
